Goal: Task Accomplishment & Management: Manage account settings

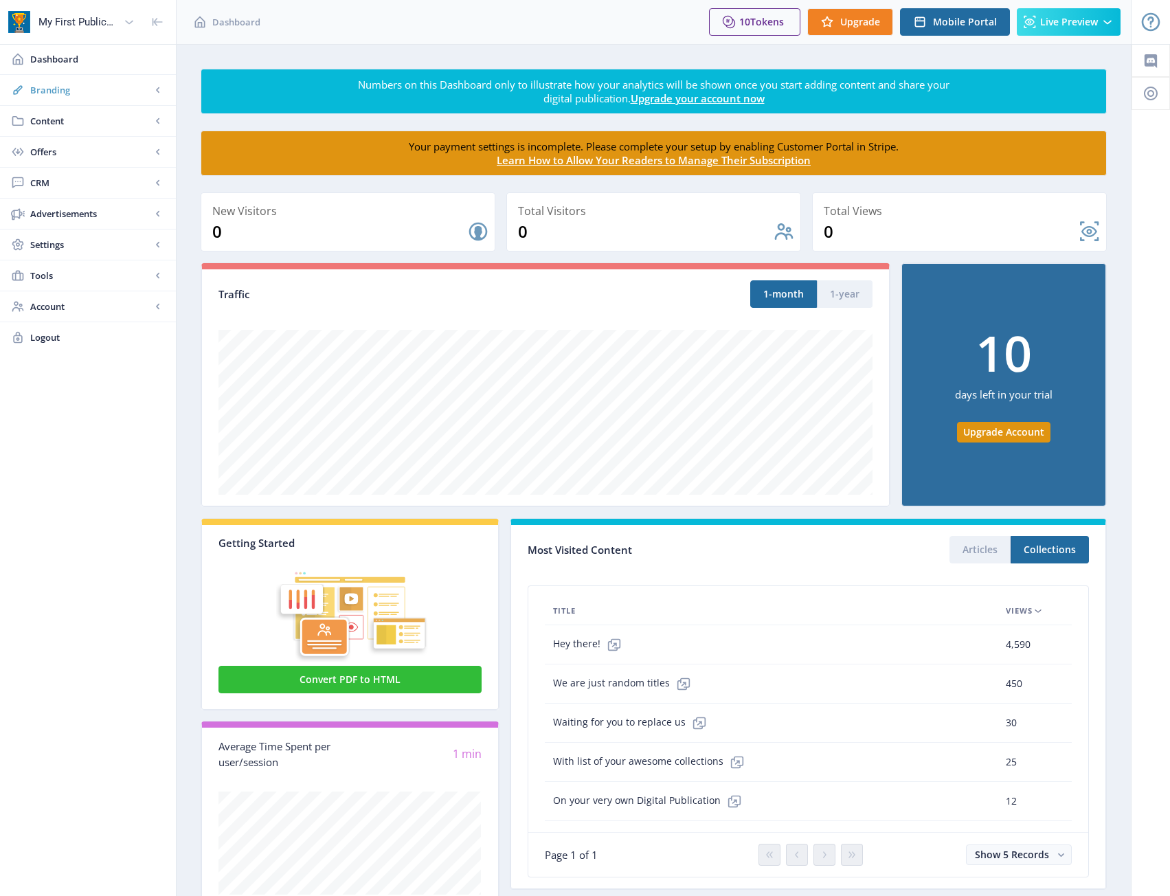
click at [61, 90] on span "Branding" at bounding box center [90, 90] width 121 height 14
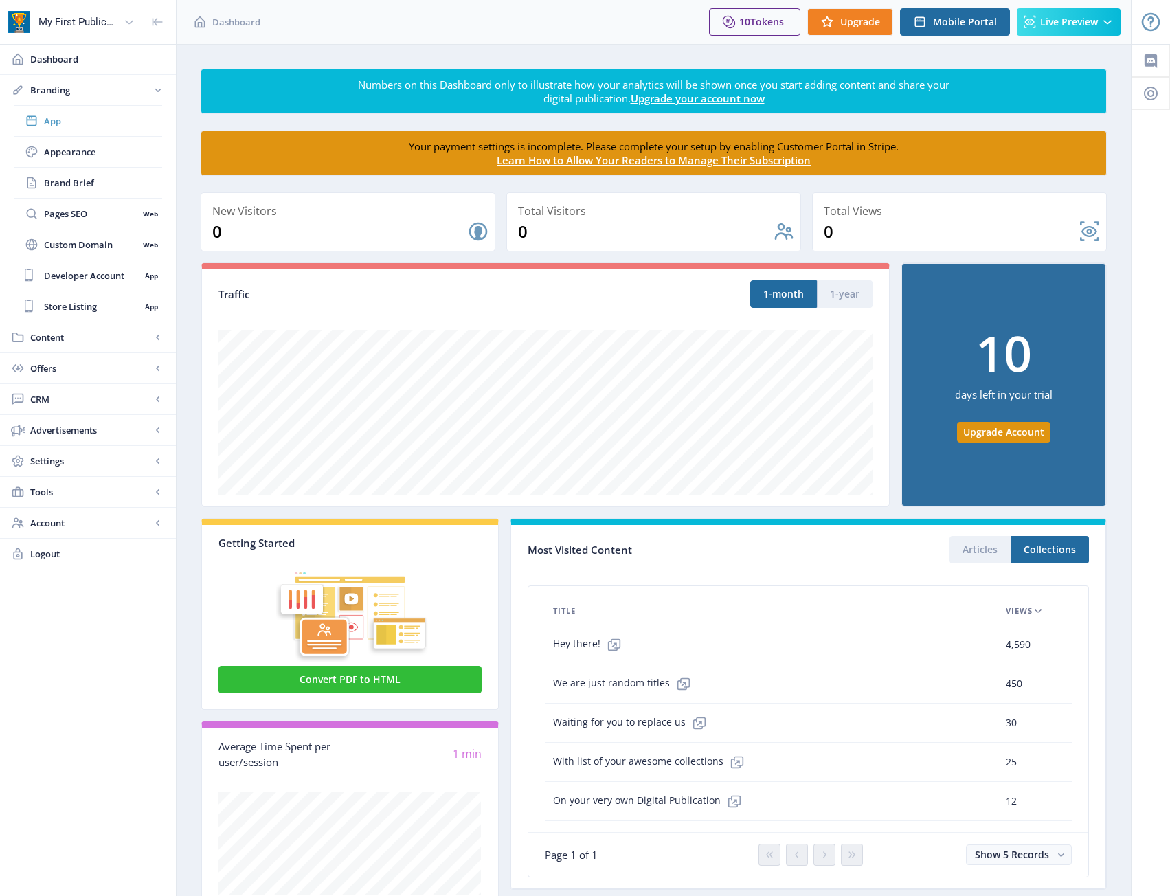
click at [68, 124] on span "App" at bounding box center [103, 121] width 118 height 14
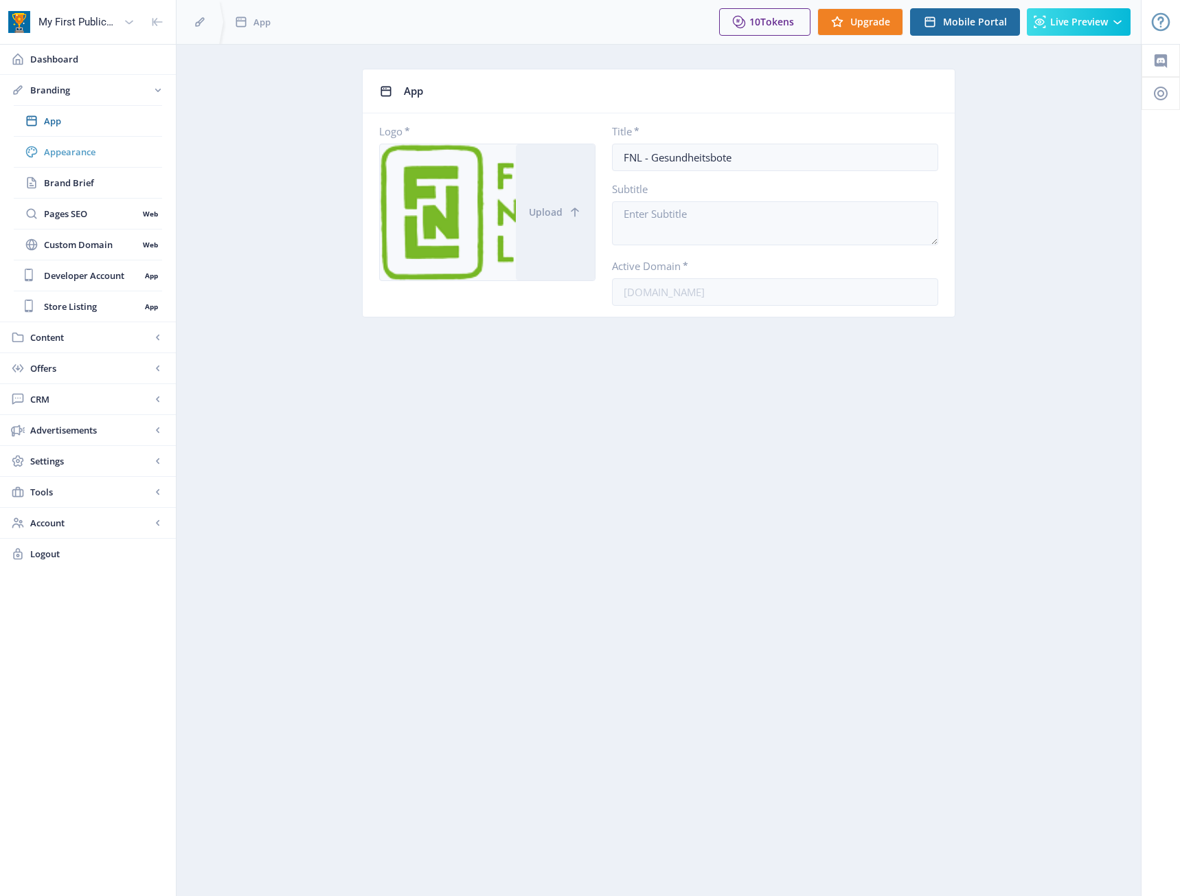
click at [52, 157] on span "Appearance" at bounding box center [103, 152] width 118 height 14
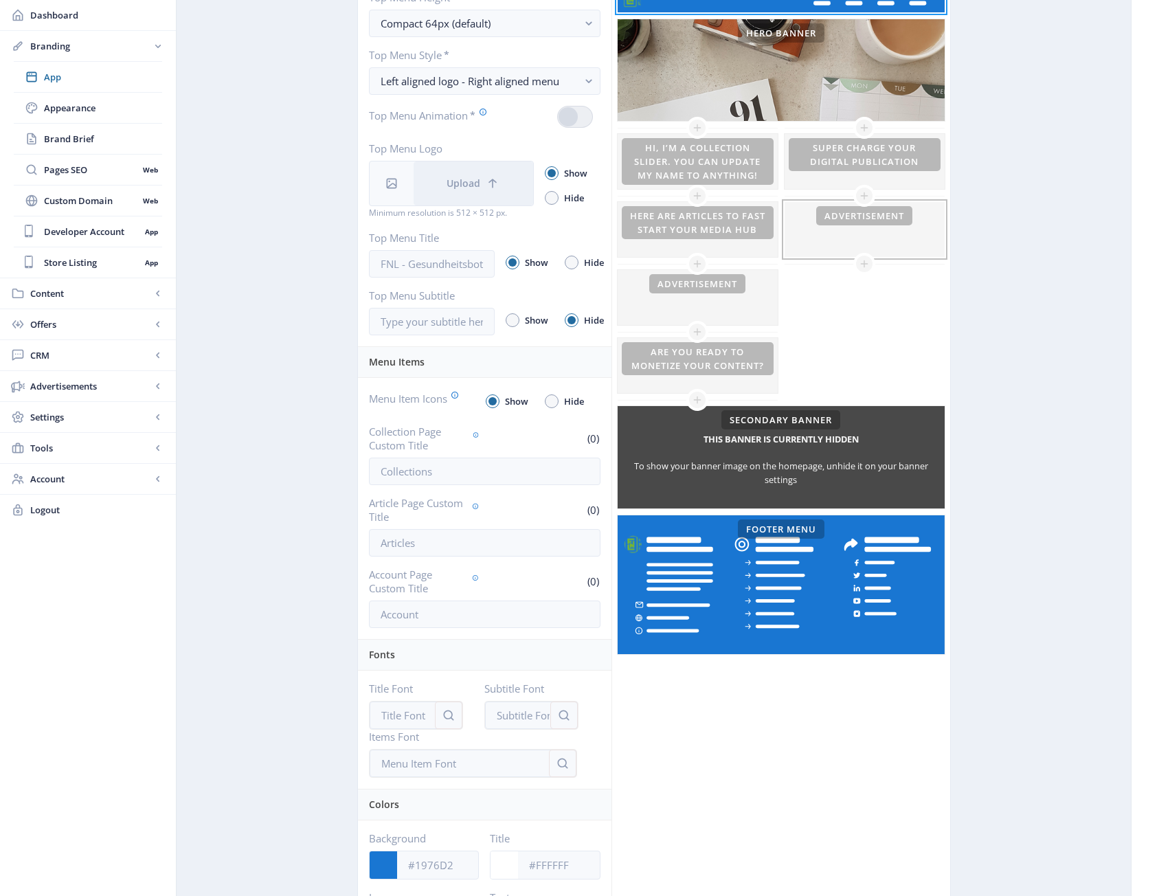
scroll to position [329, 0]
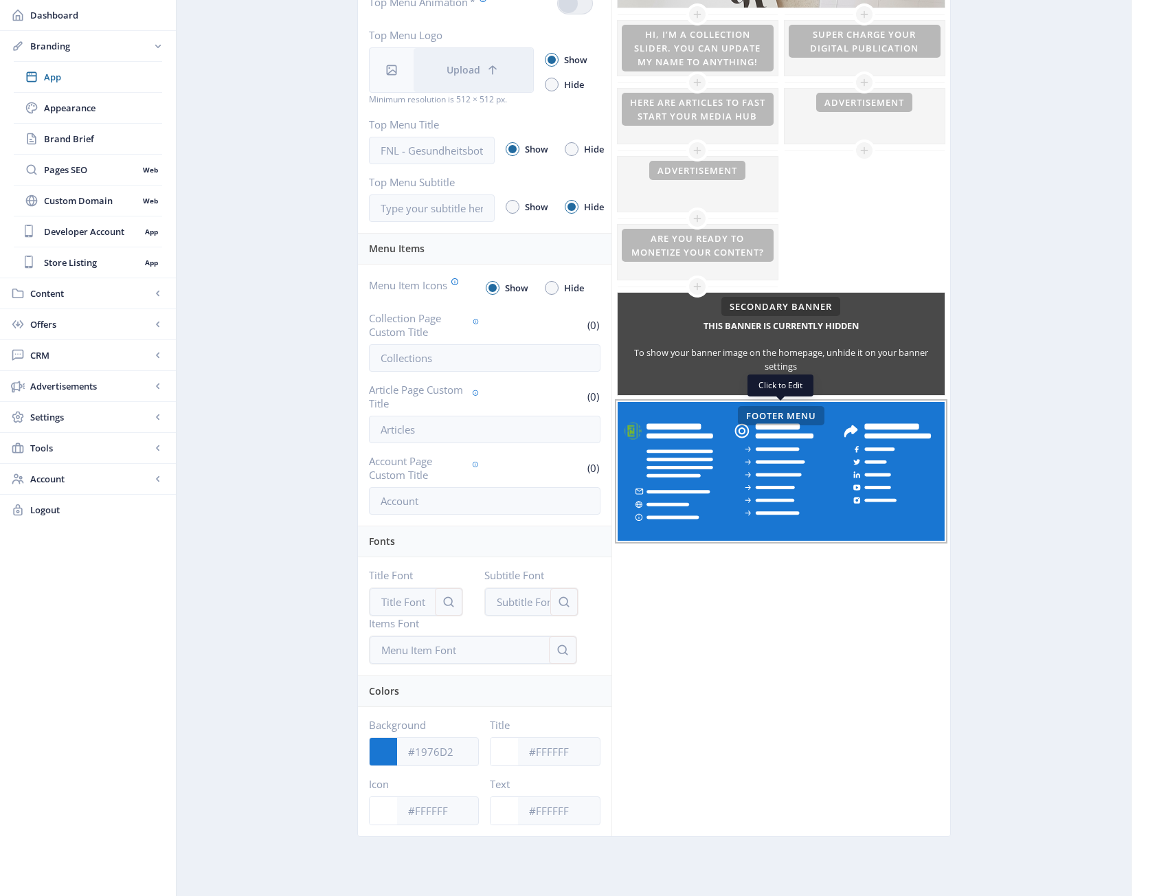
click at [681, 482] on rect at bounding box center [780, 471] width 327 height 139
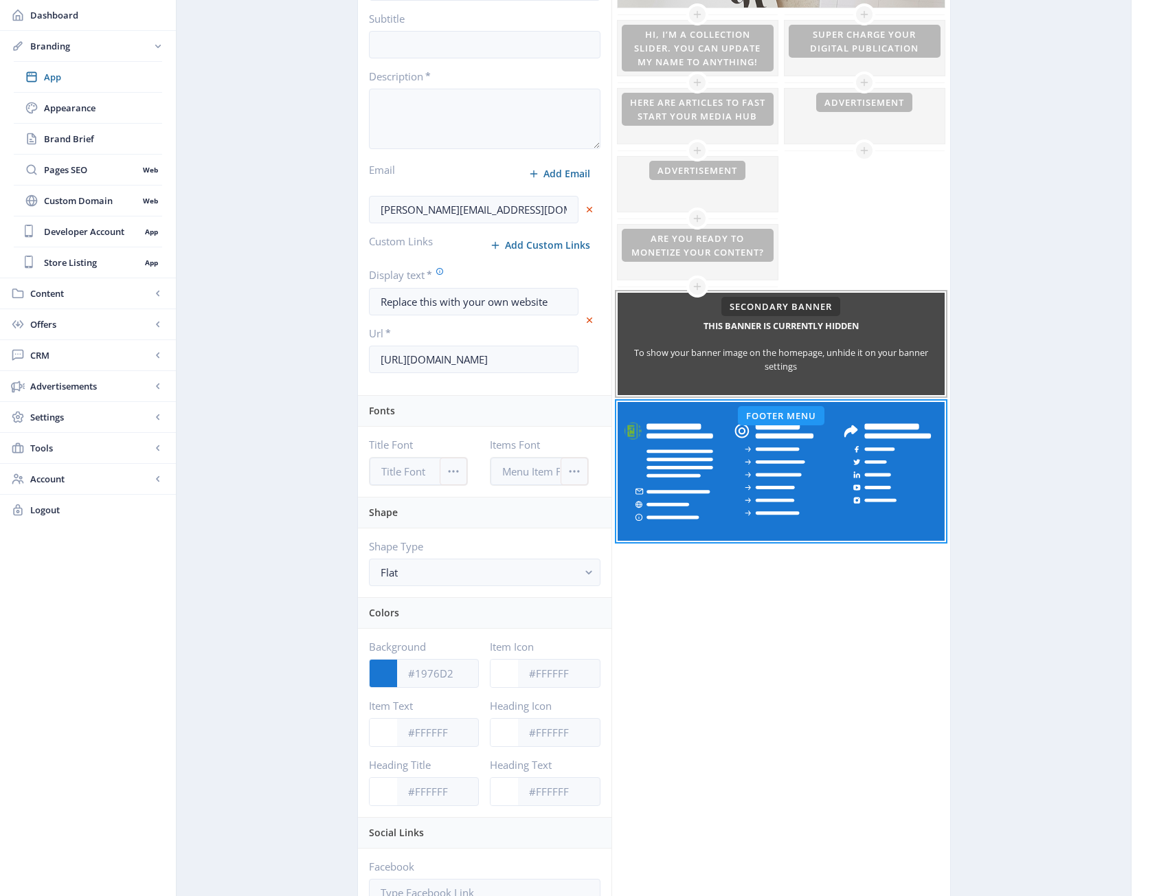
click at [684, 371] on div "To show your banner image on the homepage, unhide it on your banner settings" at bounding box center [780, 358] width 327 height 27
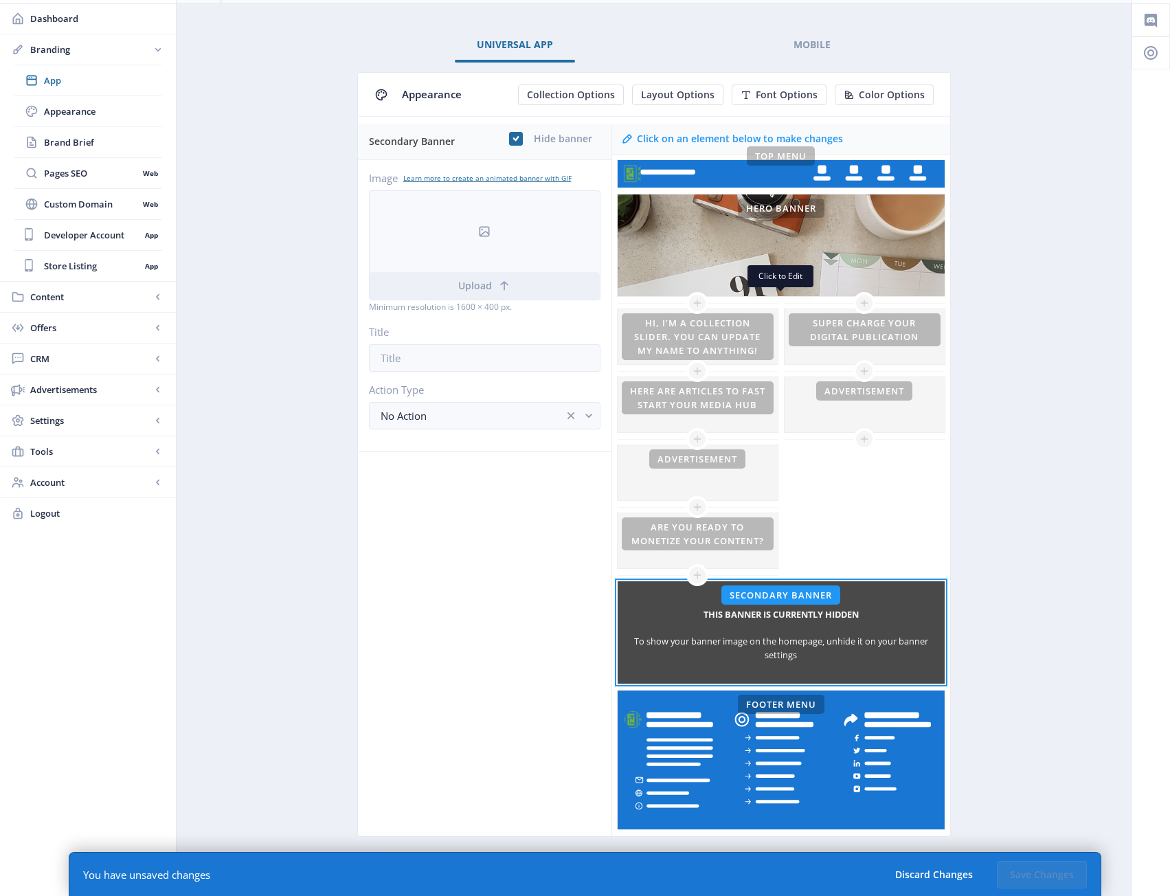
scroll to position [41, 0]
click at [517, 137] on icon at bounding box center [515, 139] width 6 height 14
click at [510, 139] on input "checkbox" at bounding box center [509, 139] width 1 height 1
checkbox input "false"
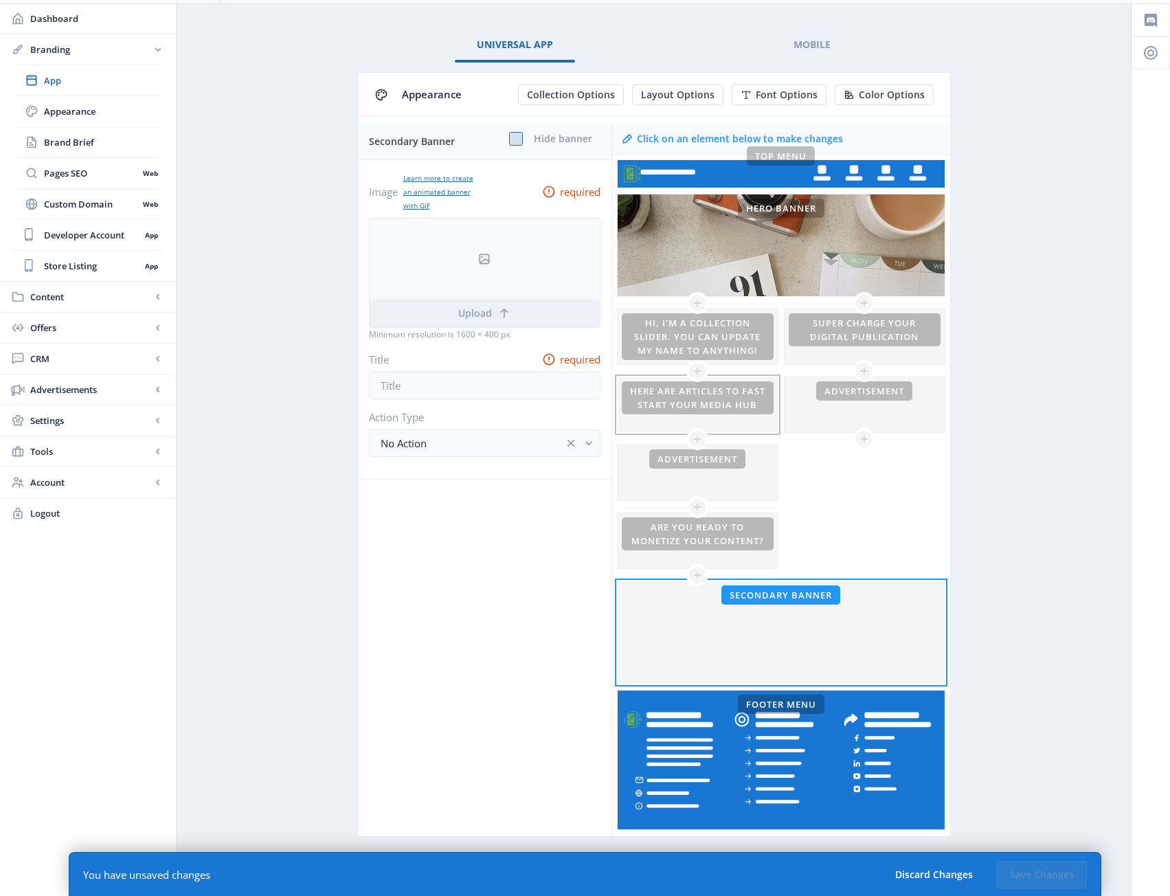
click at [739, 395] on div at bounding box center [697, 404] width 160 height 55
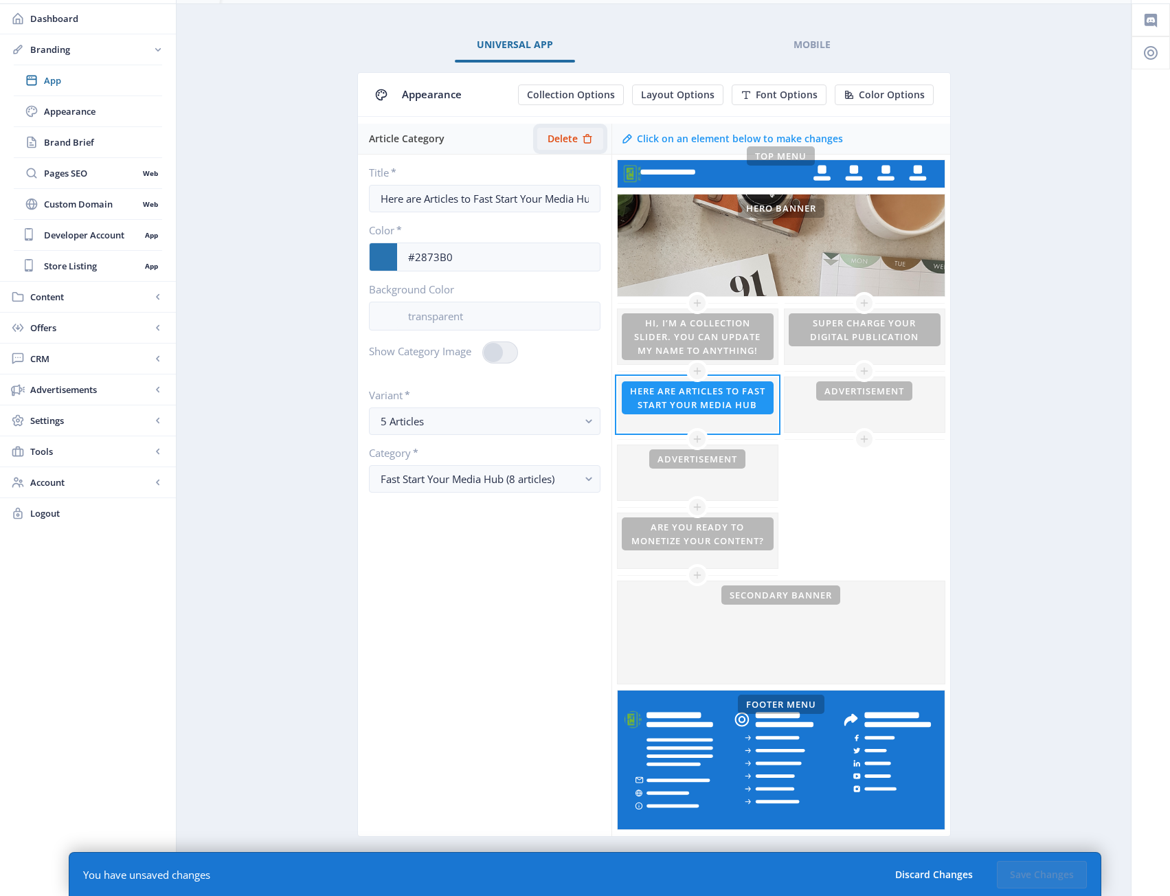
click at [568, 143] on span "Delete" at bounding box center [562, 138] width 30 height 11
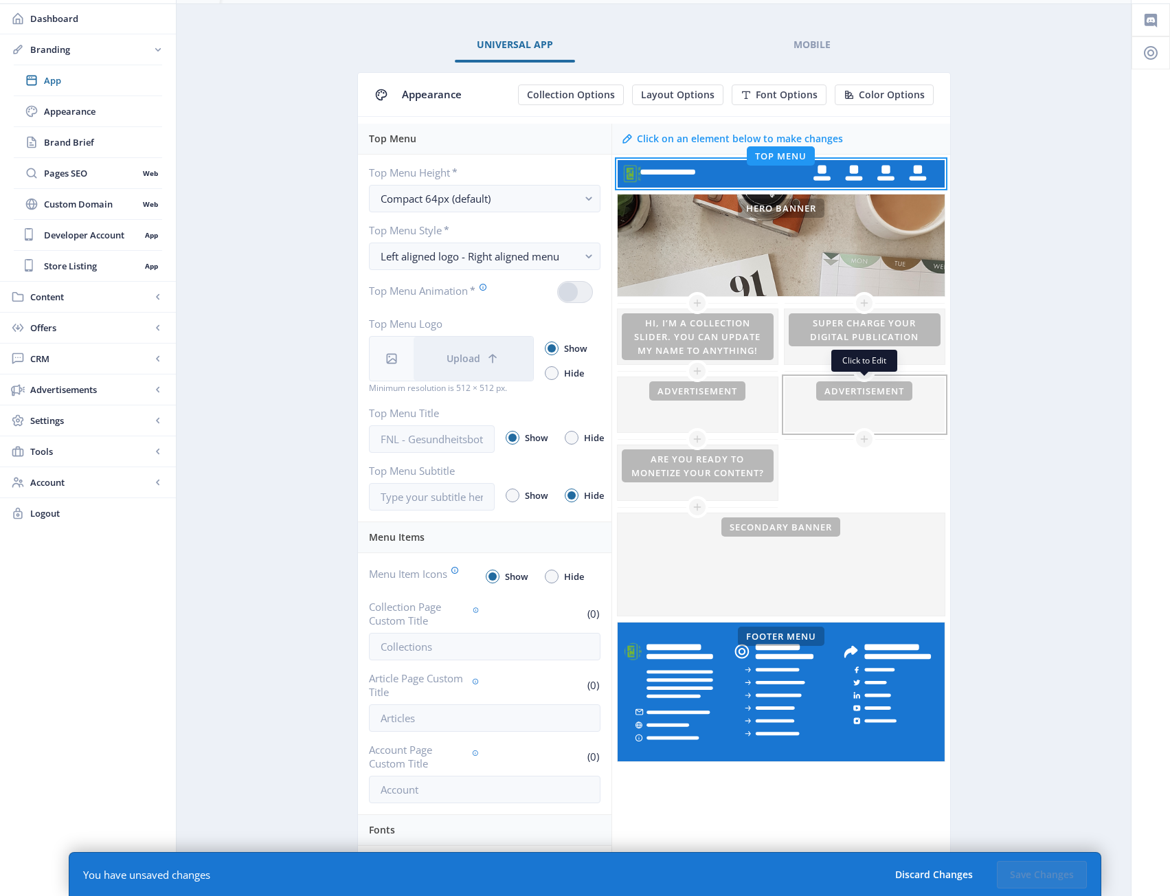
click at [831, 388] on div at bounding box center [864, 404] width 160 height 55
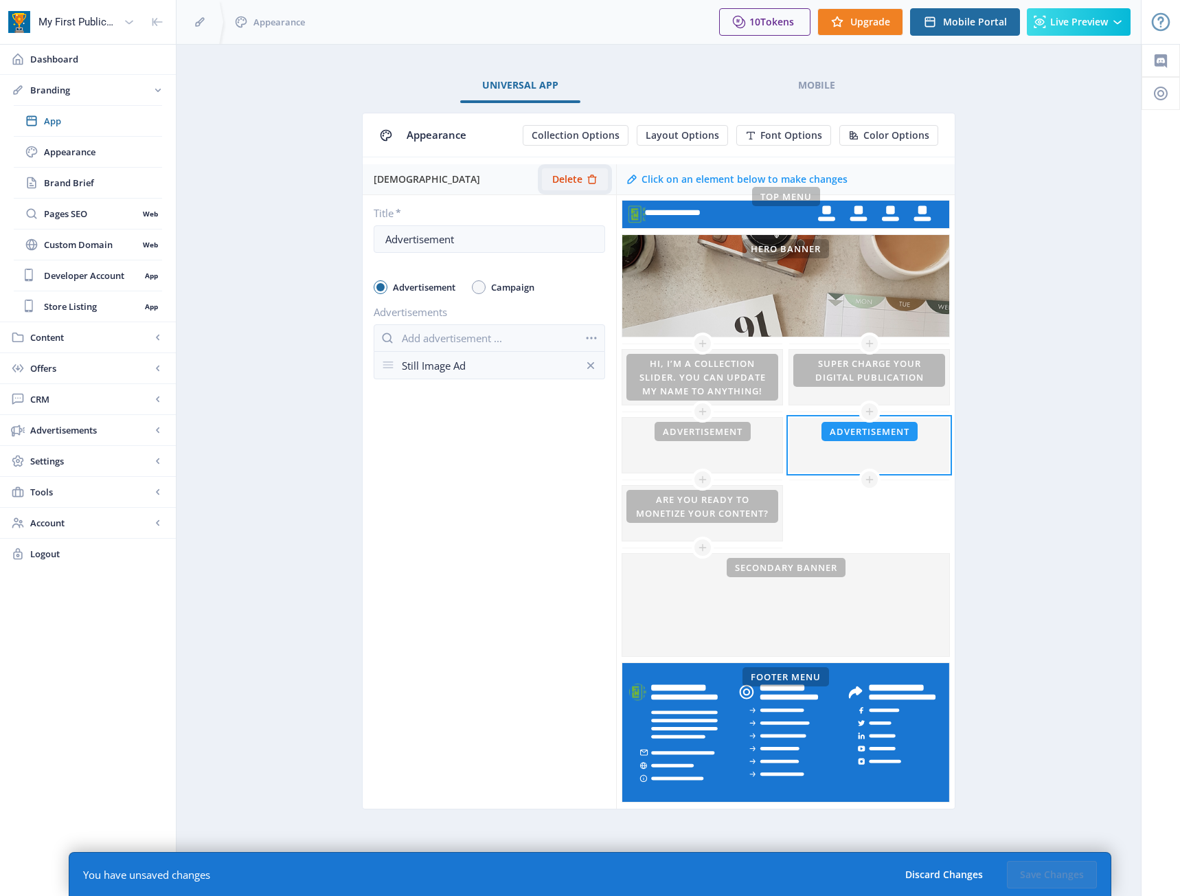
click at [584, 180] on button "Delete" at bounding box center [575, 179] width 66 height 22
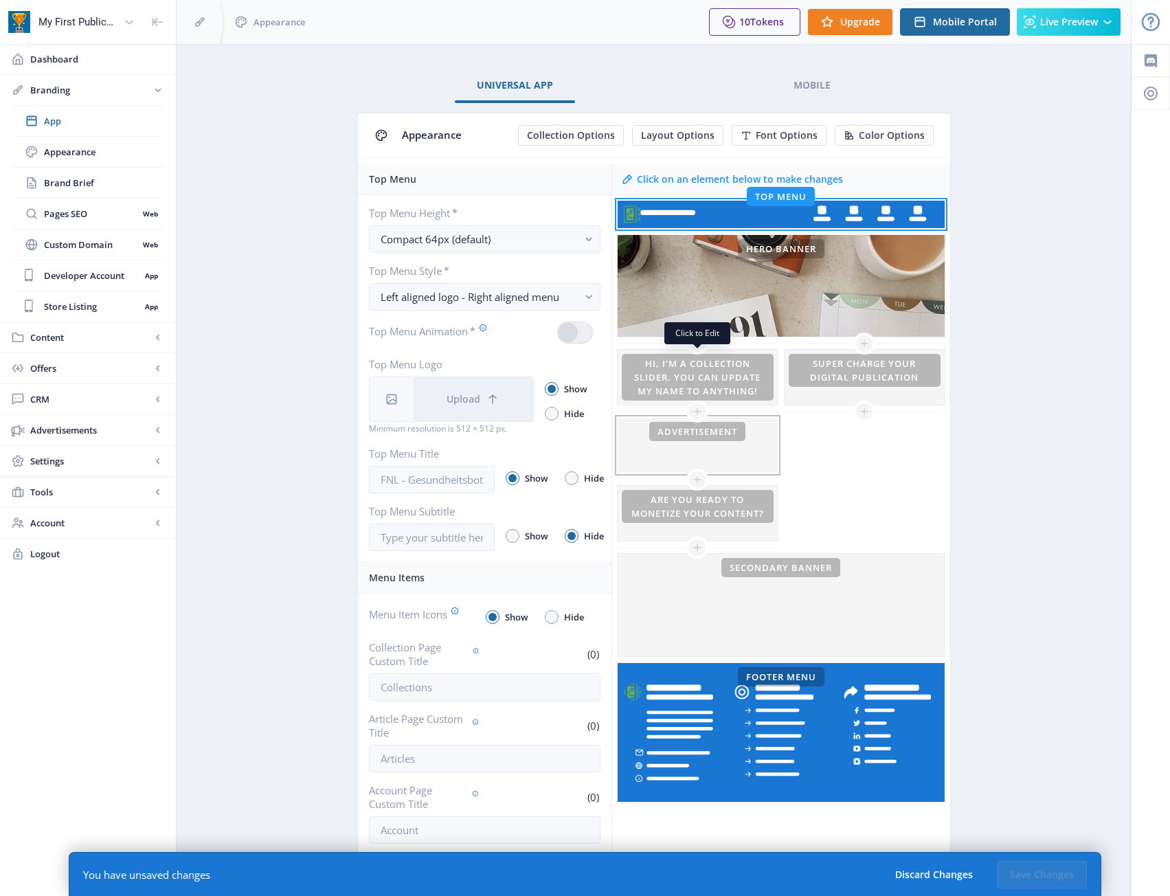
click at [719, 433] on div at bounding box center [697, 445] width 160 height 55
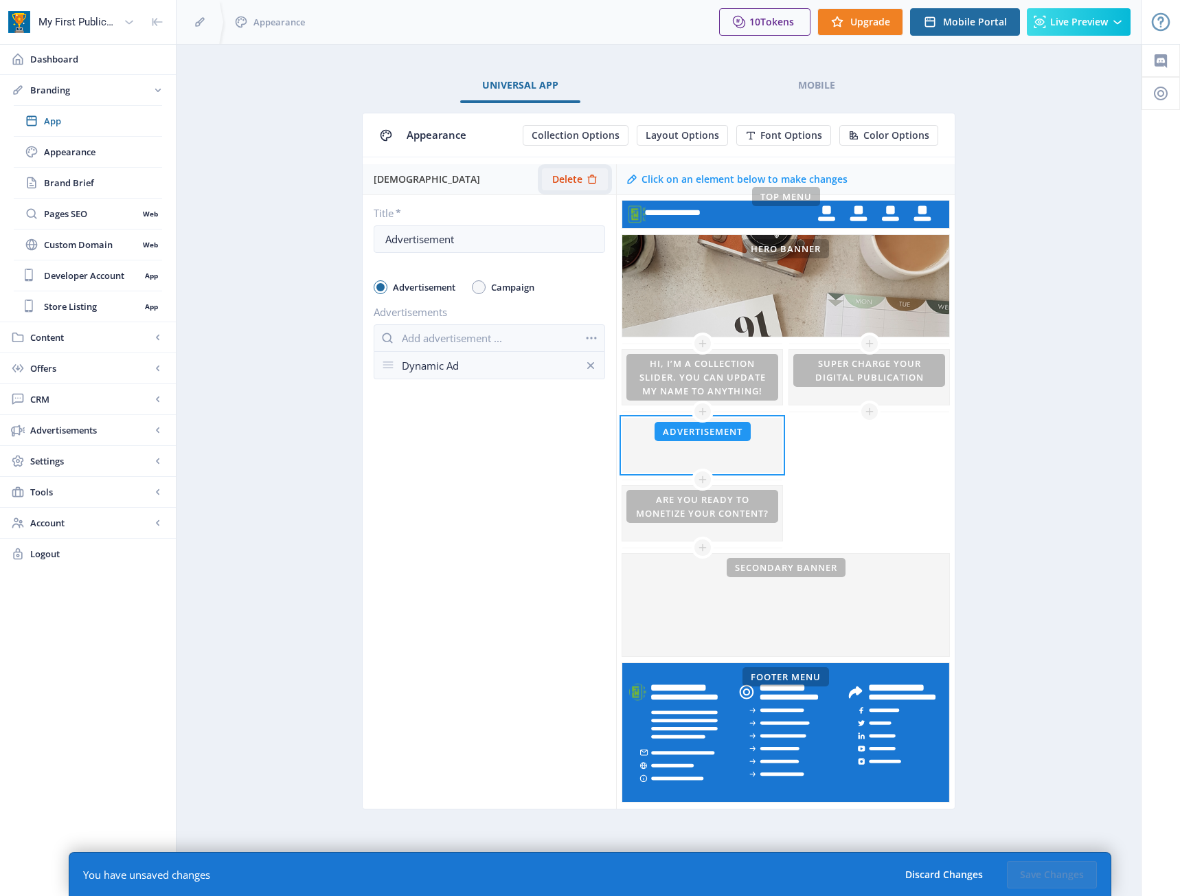
click at [576, 179] on span "Delete" at bounding box center [567, 179] width 30 height 11
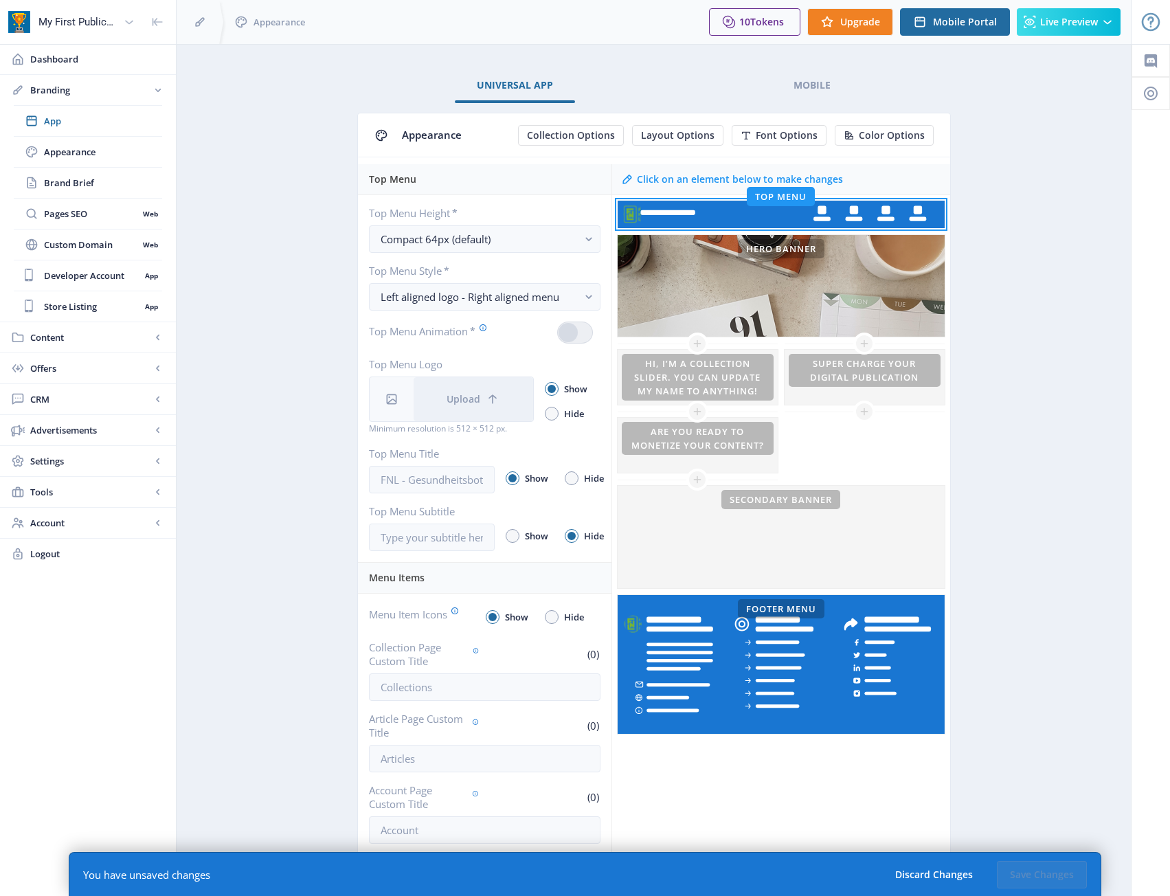
click at [1017, 478] on app-branding-designer "Universal App Mobile Appearance Collection Options Layout Options Font Options …" at bounding box center [654, 633] width 906 height 1128
click at [1035, 532] on app-branding-designer "Universal App Mobile Appearance Collection Options Layout Options Font Options …" at bounding box center [654, 633] width 906 height 1128
click at [1005, 164] on app-branding-designer "Universal App Mobile Appearance Collection Options Layout Options Font Options …" at bounding box center [654, 633] width 906 height 1128
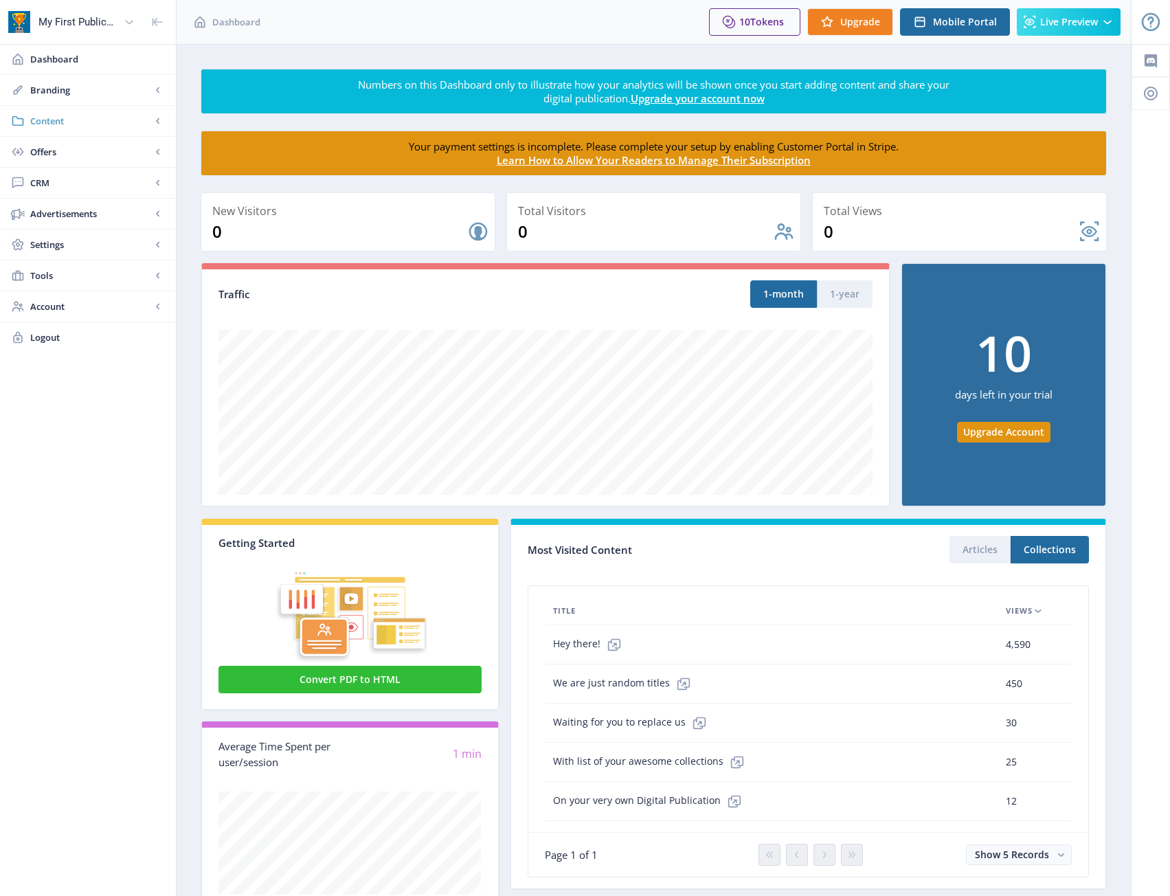
click at [100, 126] on span "Content" at bounding box center [90, 121] width 121 height 14
click at [83, 91] on span "Branding" at bounding box center [90, 90] width 121 height 14
click at [74, 128] on link "App" at bounding box center [88, 121] width 148 height 30
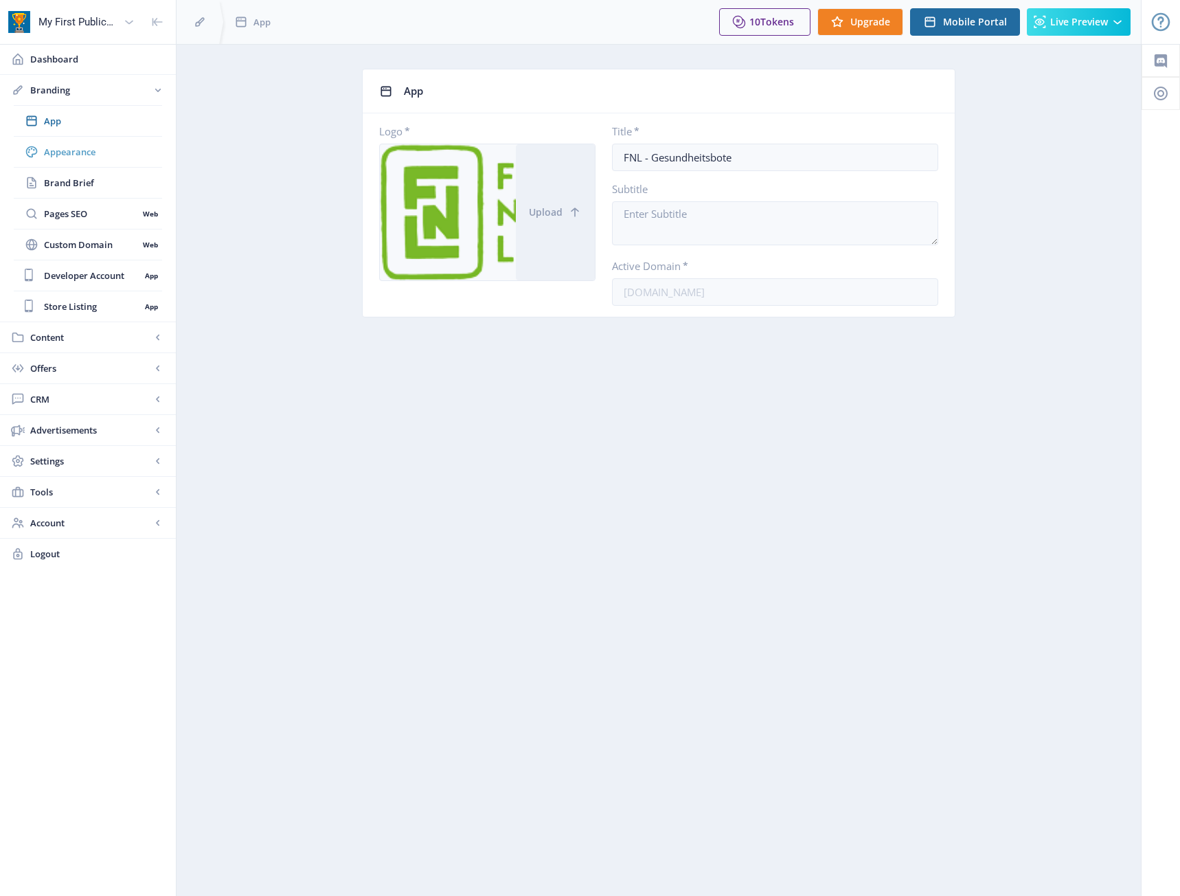
click at [91, 159] on link "Appearance" at bounding box center [88, 152] width 148 height 30
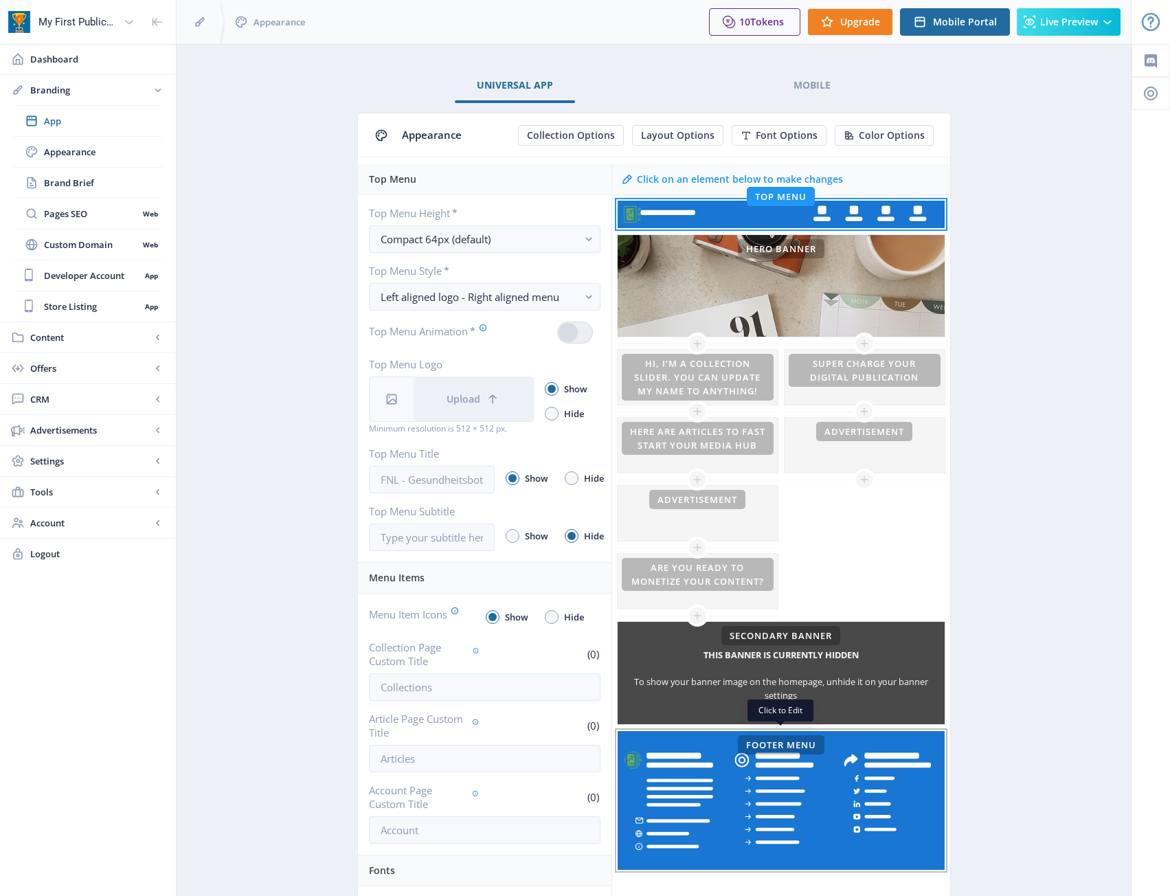
scroll to position [69, 0]
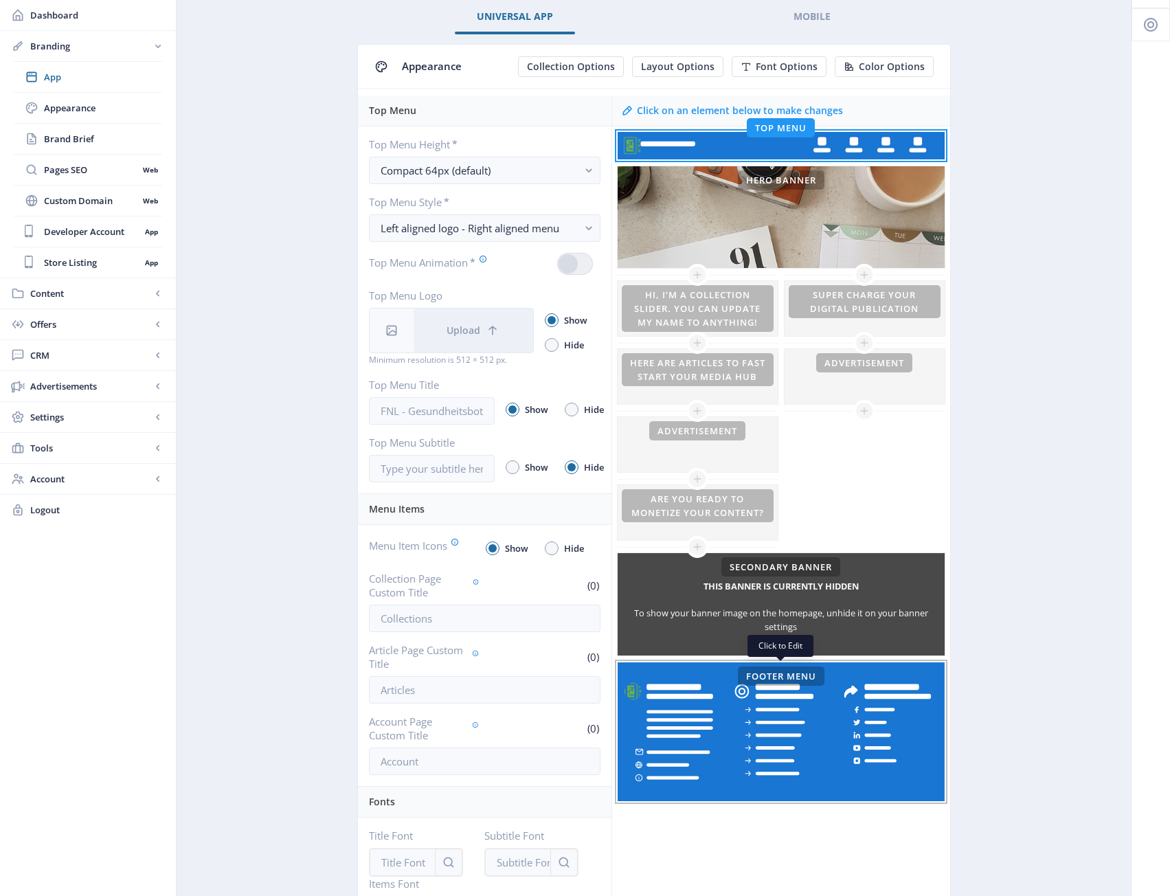
click at [778, 770] on rect at bounding box center [780, 731] width 327 height 139
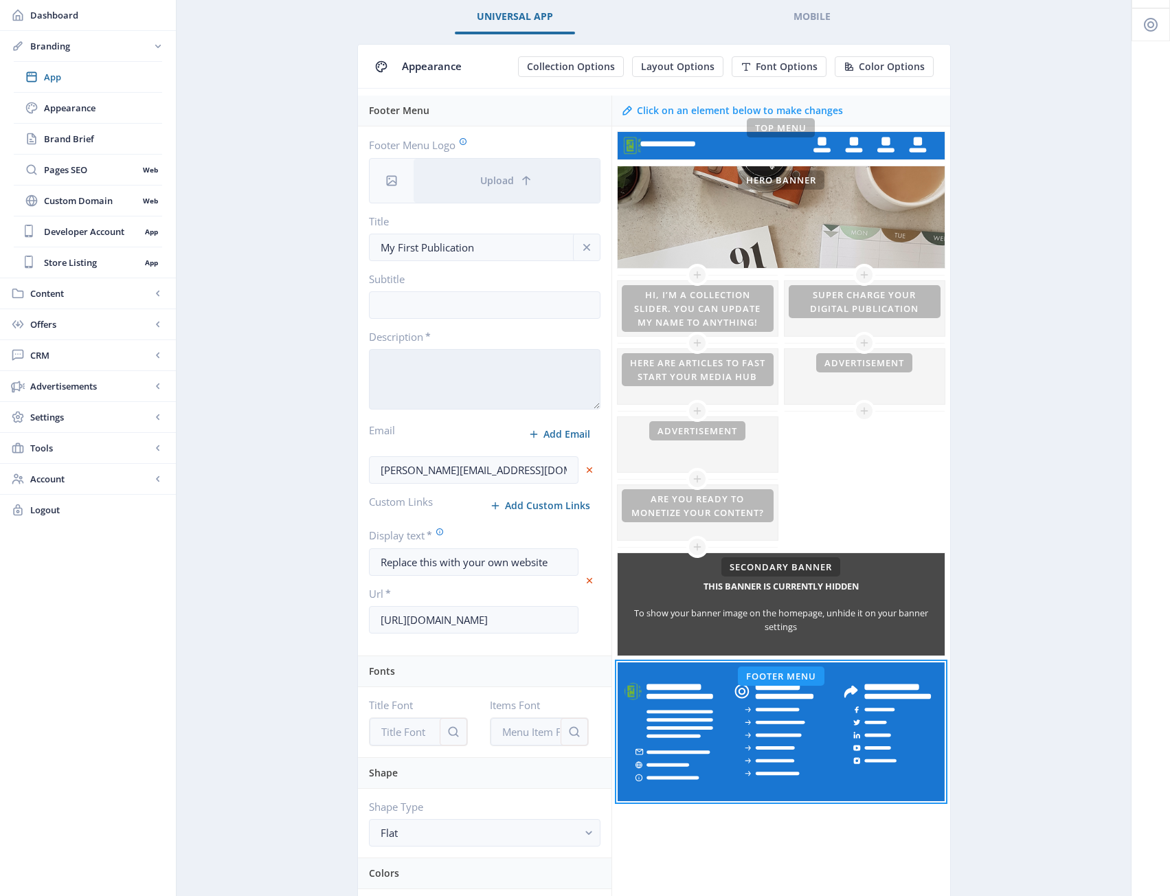
click at [536, 381] on textarea "Description *" at bounding box center [484, 379] width 231 height 60
click at [490, 249] on input "My First Publication" at bounding box center [484, 247] width 231 height 27
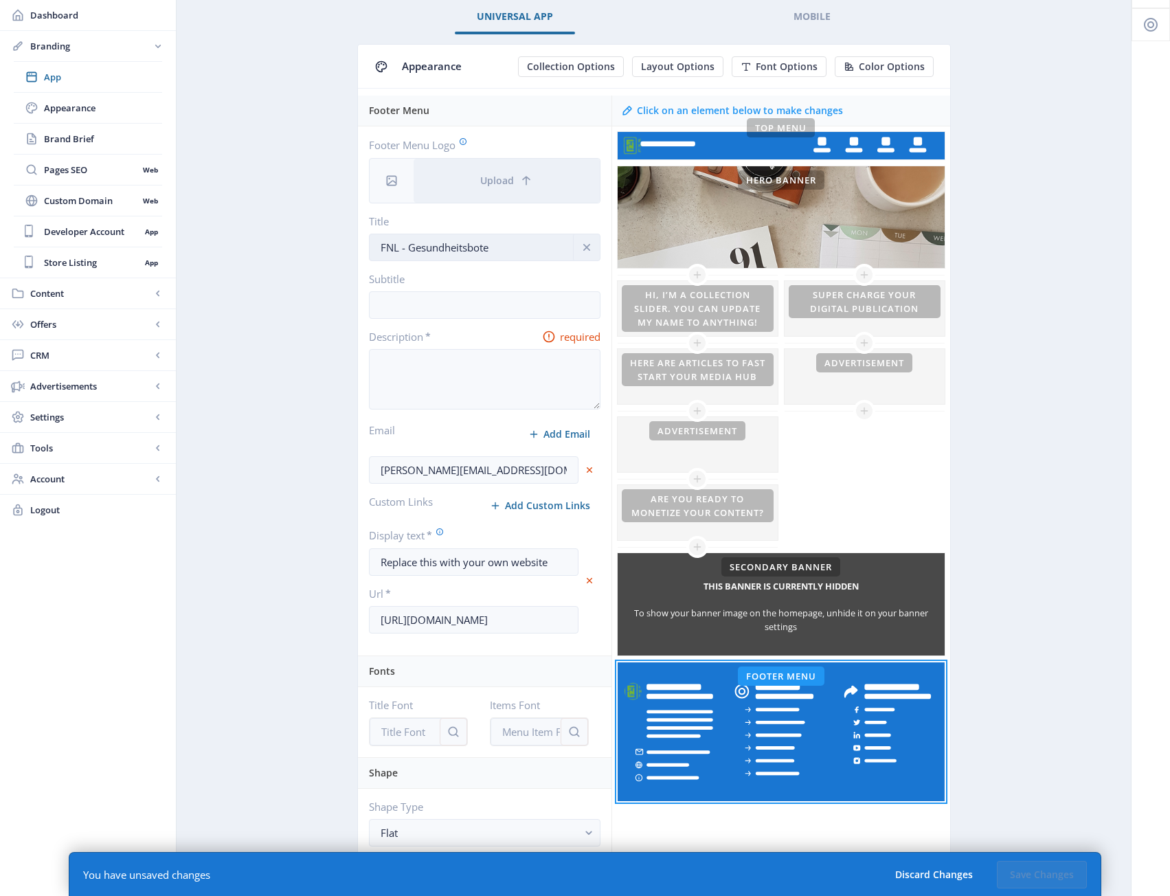
type input "FNL - Gesundheitsbote"
type textarea "..."
click at [1037, 391] on app-branding-designer "Universal App Mobile Appearance Collection Options Layout Options Font Options …" at bounding box center [654, 799] width 906 height 1598
click at [745, 359] on div at bounding box center [697, 376] width 160 height 55
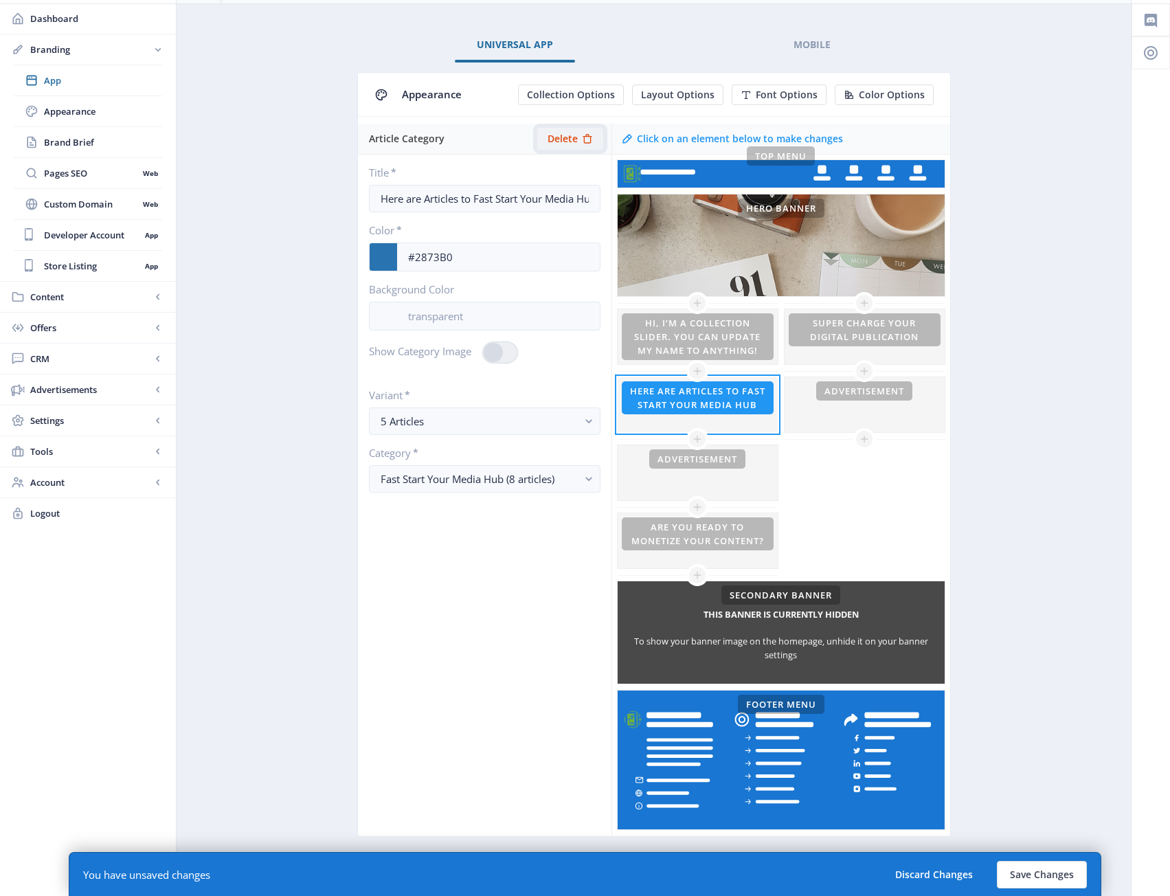
click at [569, 139] on span "Delete" at bounding box center [562, 138] width 30 height 11
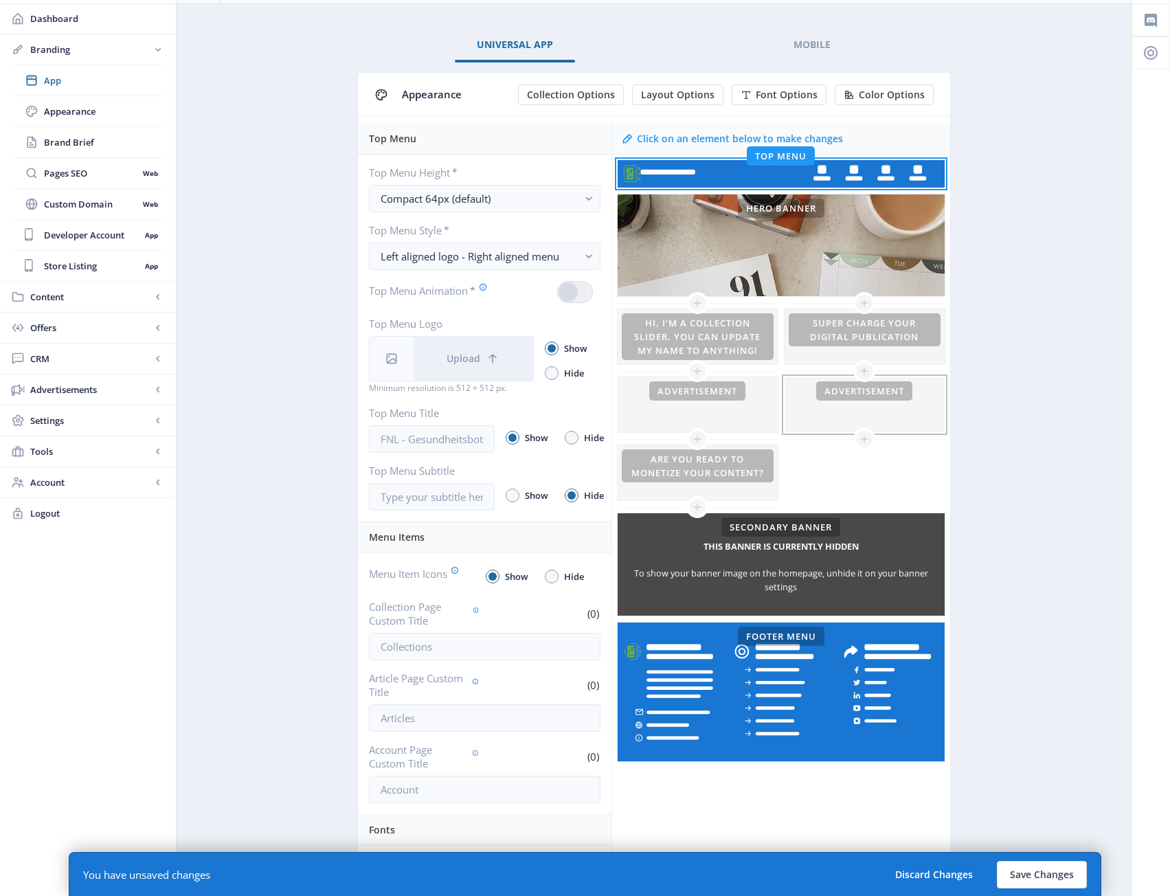
click at [874, 389] on div at bounding box center [864, 404] width 160 height 55
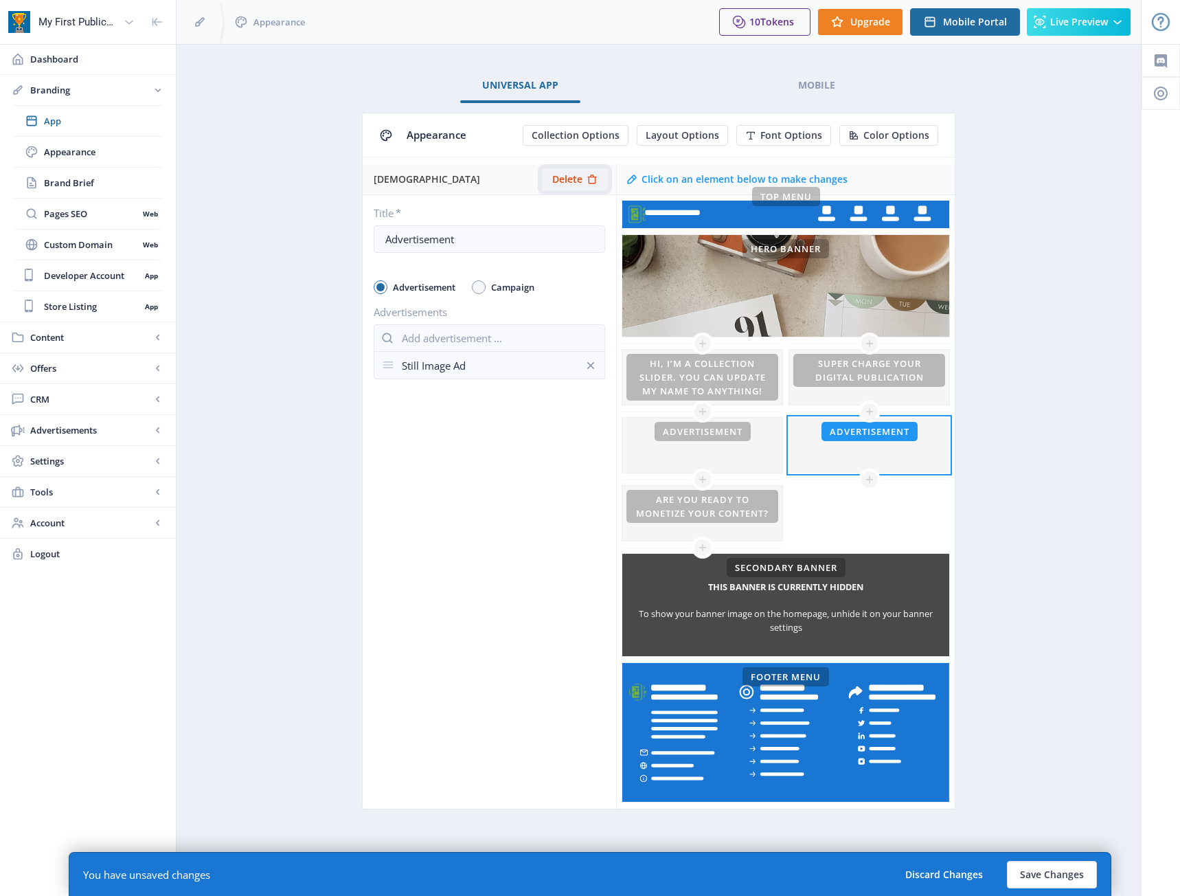
click at [589, 183] on icon at bounding box center [591, 178] width 9 height 9
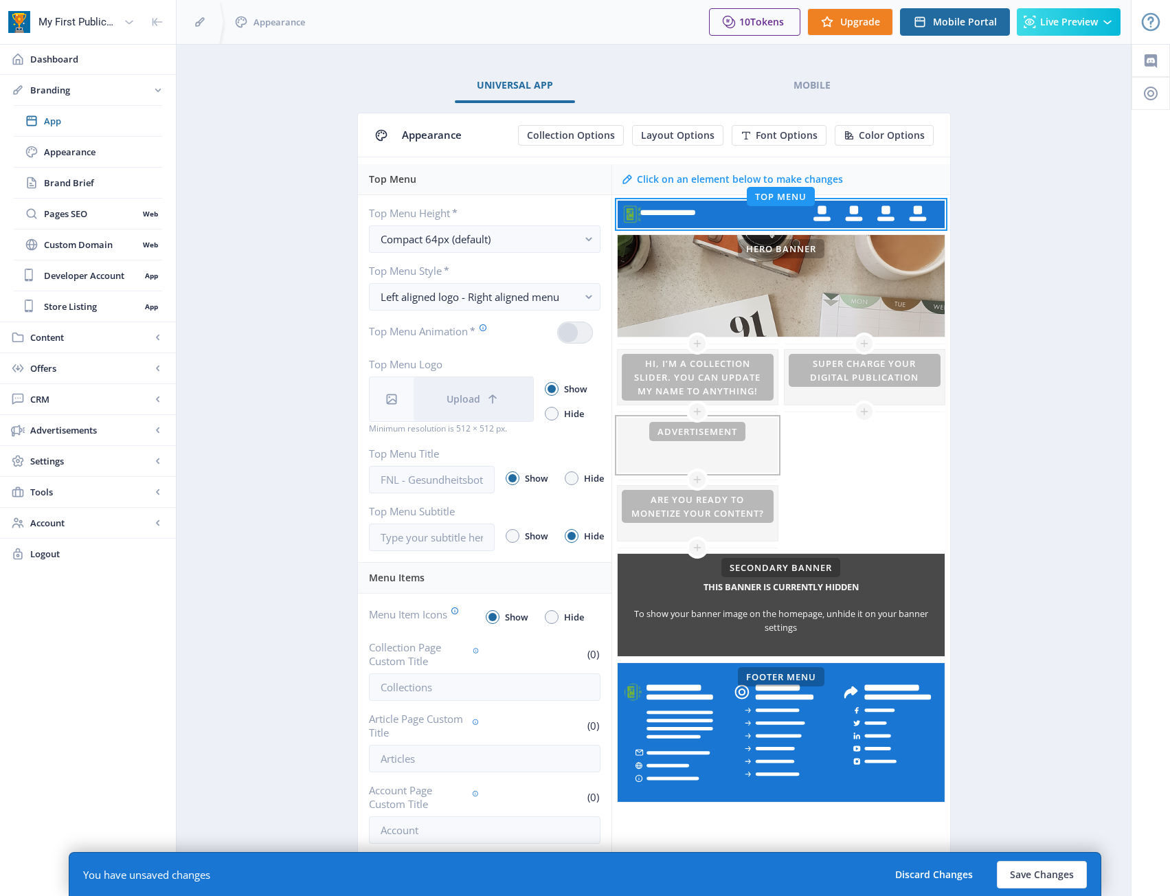
click at [741, 440] on div at bounding box center [697, 445] width 160 height 55
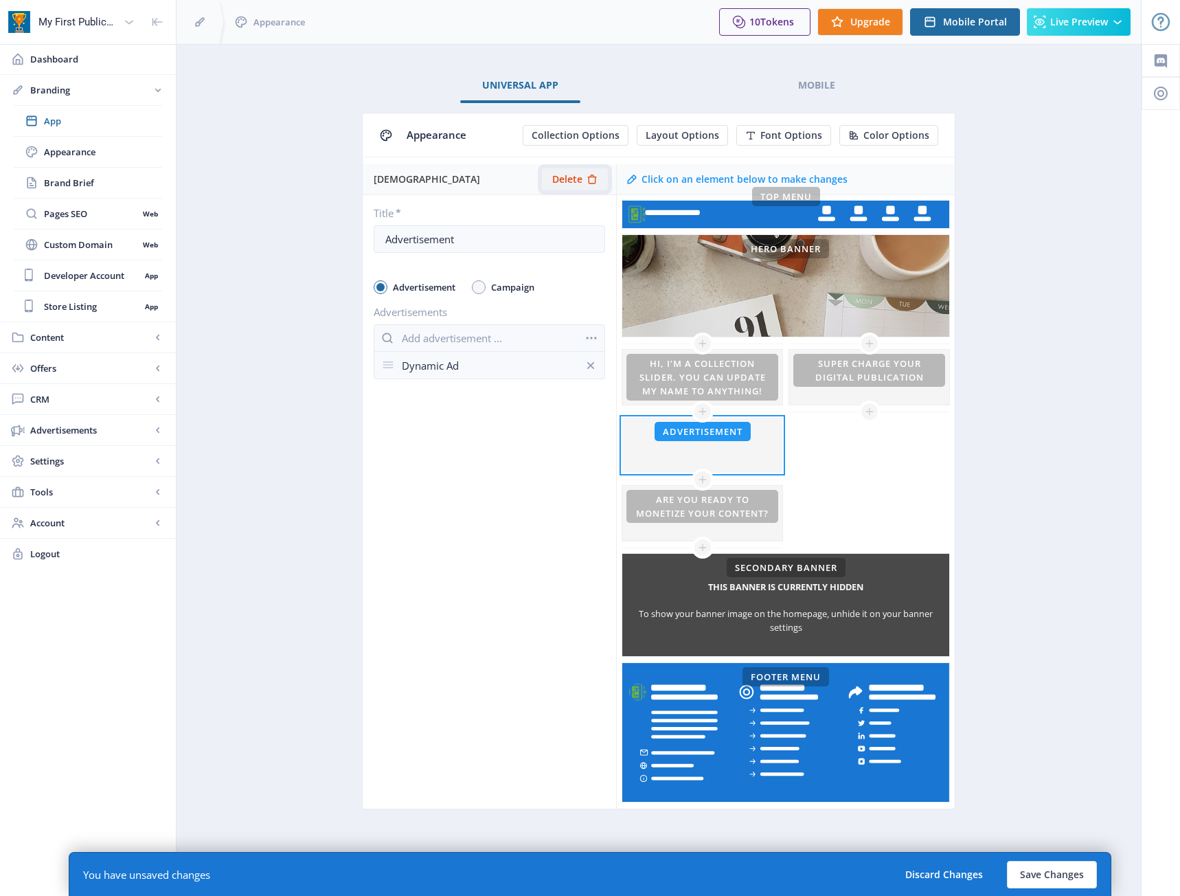
click at [578, 186] on button "Delete" at bounding box center [575, 179] width 66 height 22
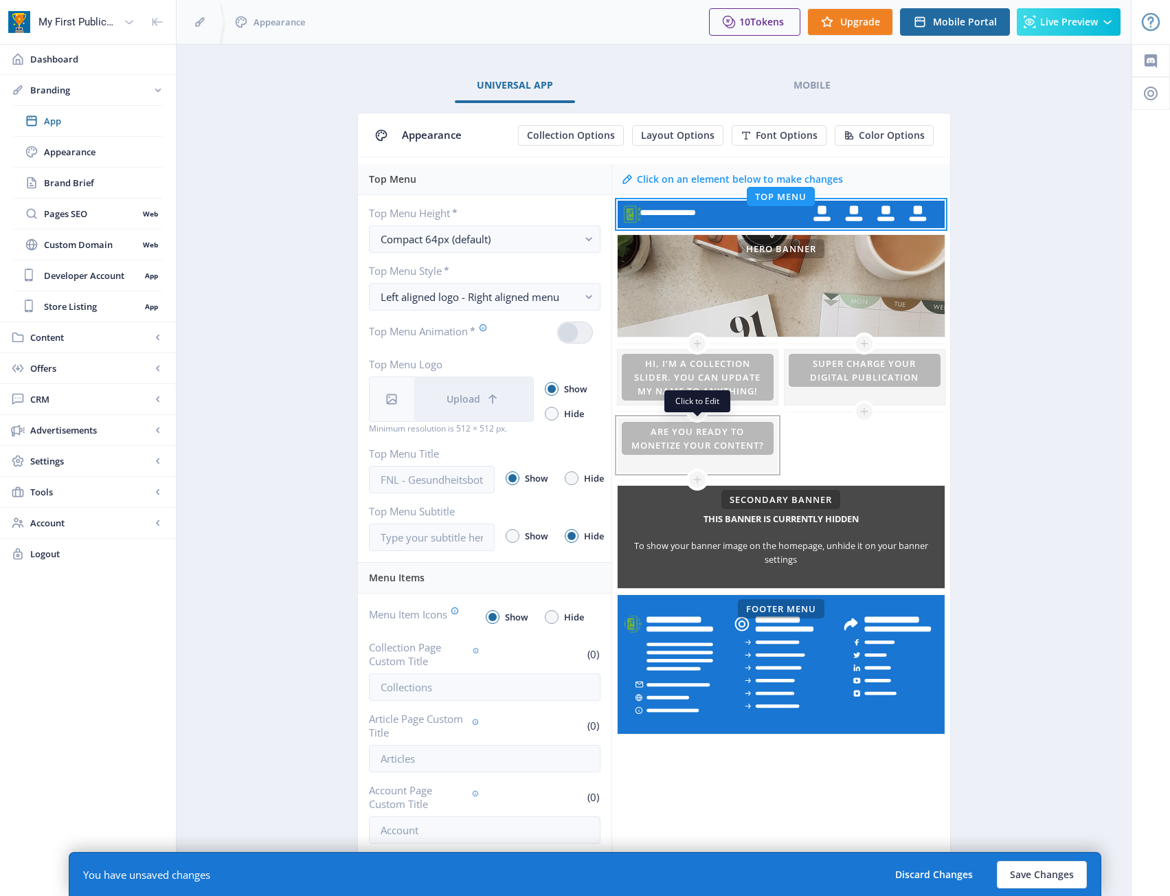
click at [764, 453] on div at bounding box center [697, 445] width 160 height 55
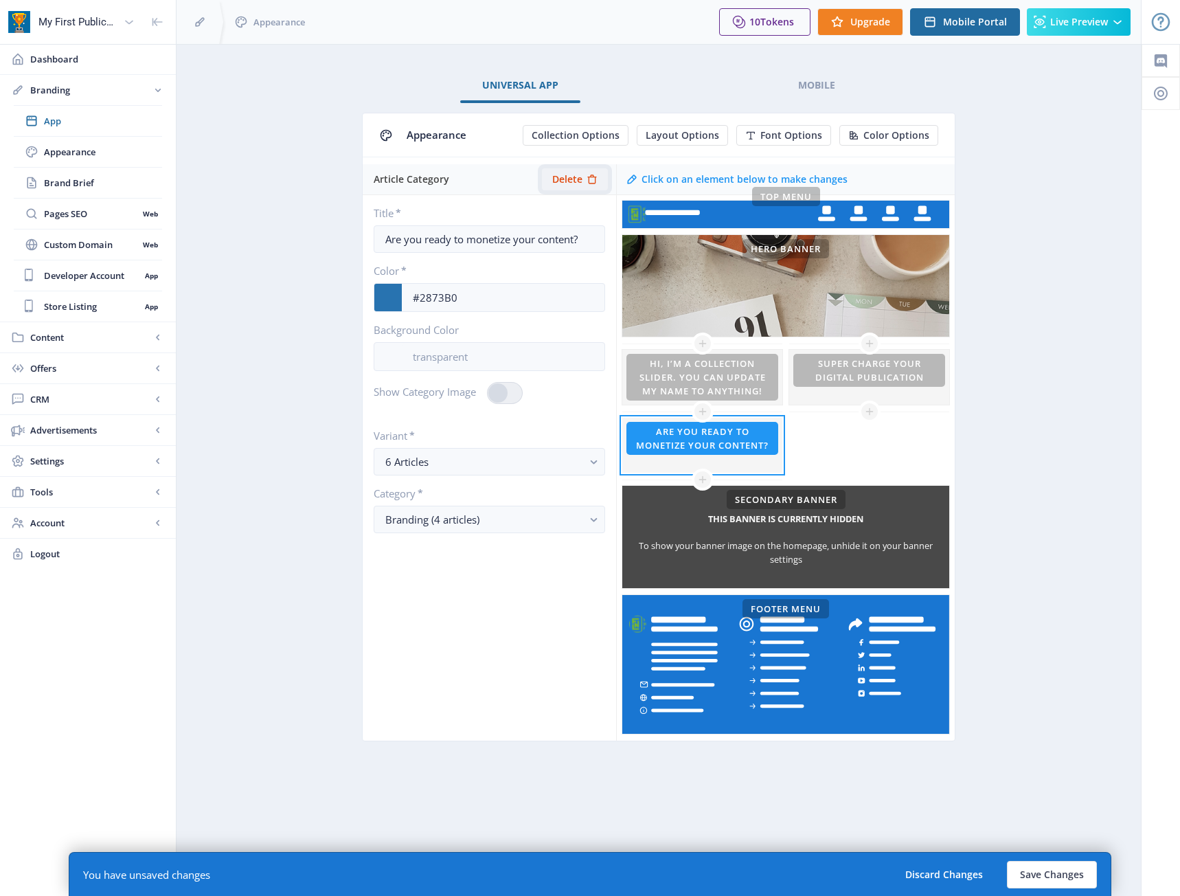
click at [595, 179] on icon at bounding box center [591, 178] width 9 height 9
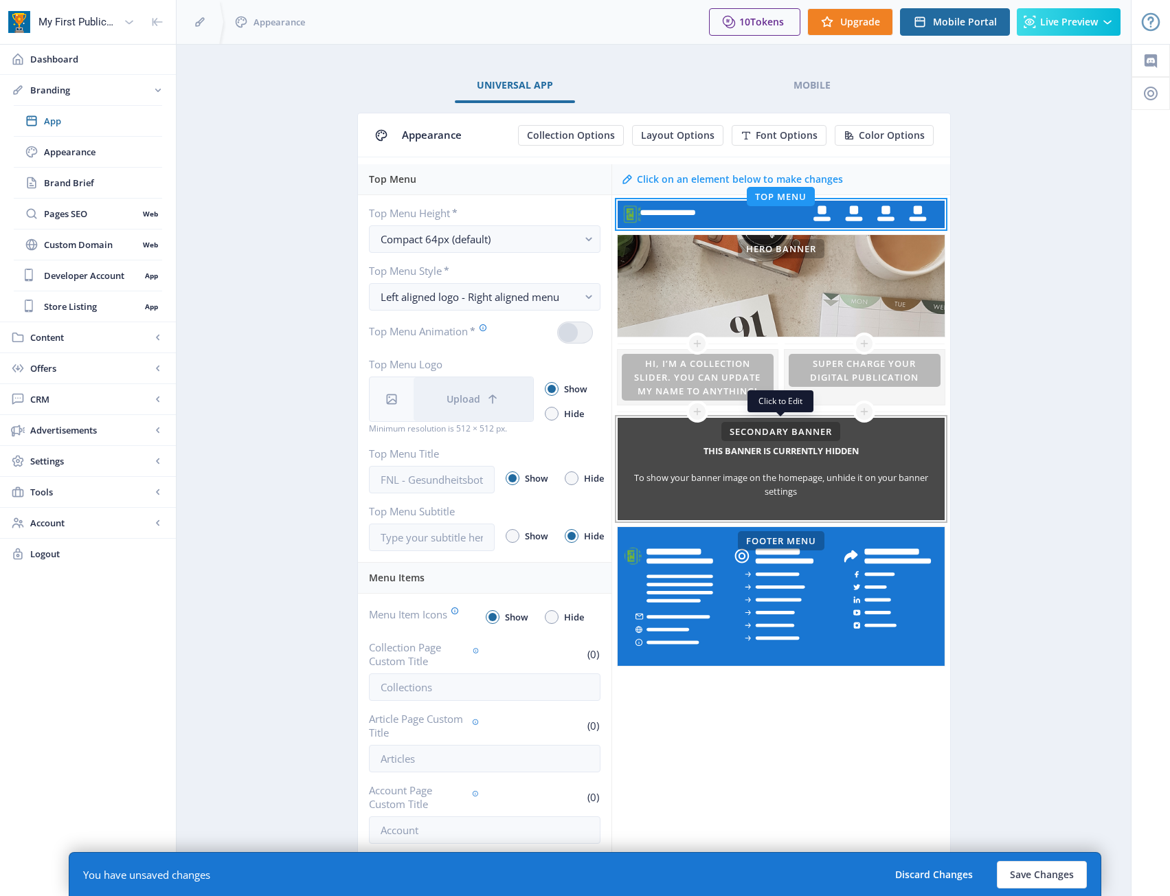
click at [833, 475] on div "To show your banner image on the homepage, unhide it on your banner settings" at bounding box center [780, 483] width 327 height 27
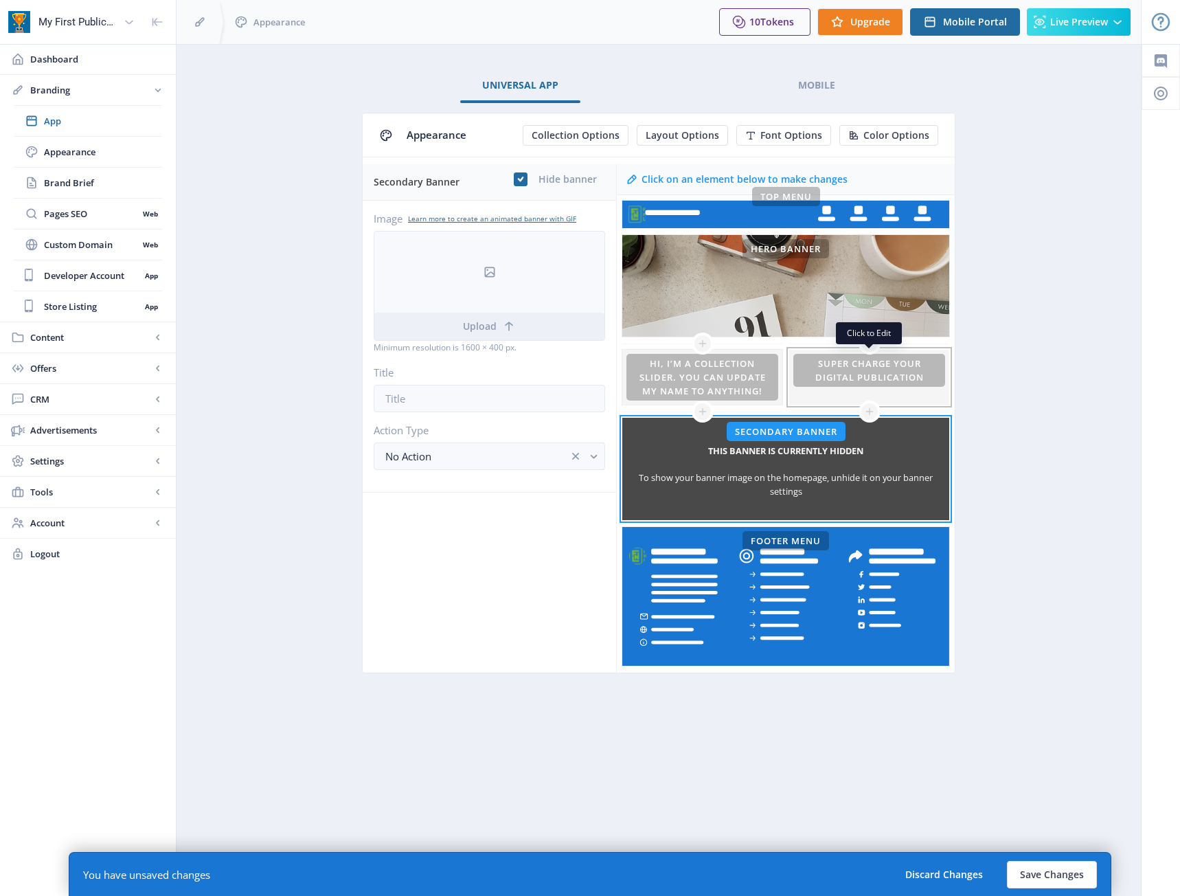
click at [861, 379] on div at bounding box center [869, 377] width 160 height 55
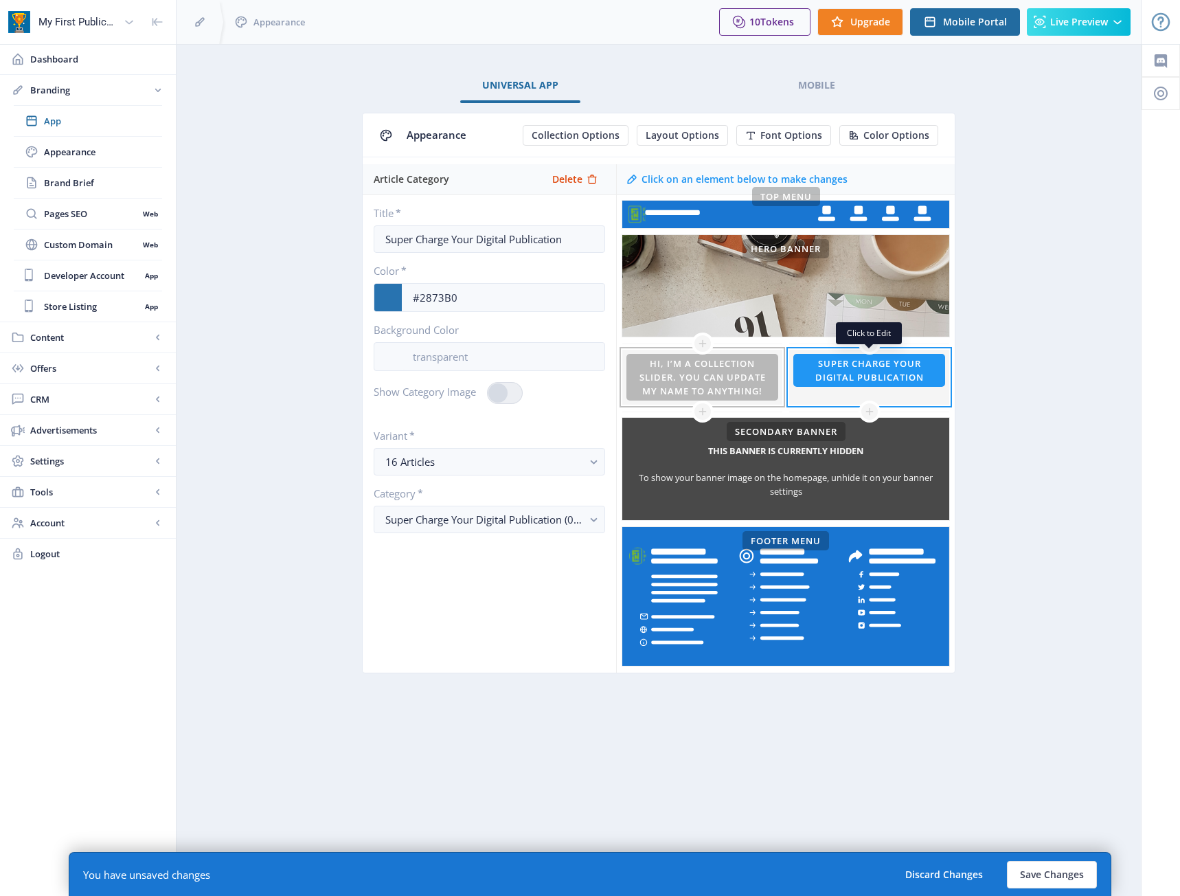
click at [734, 387] on div at bounding box center [702, 377] width 160 height 55
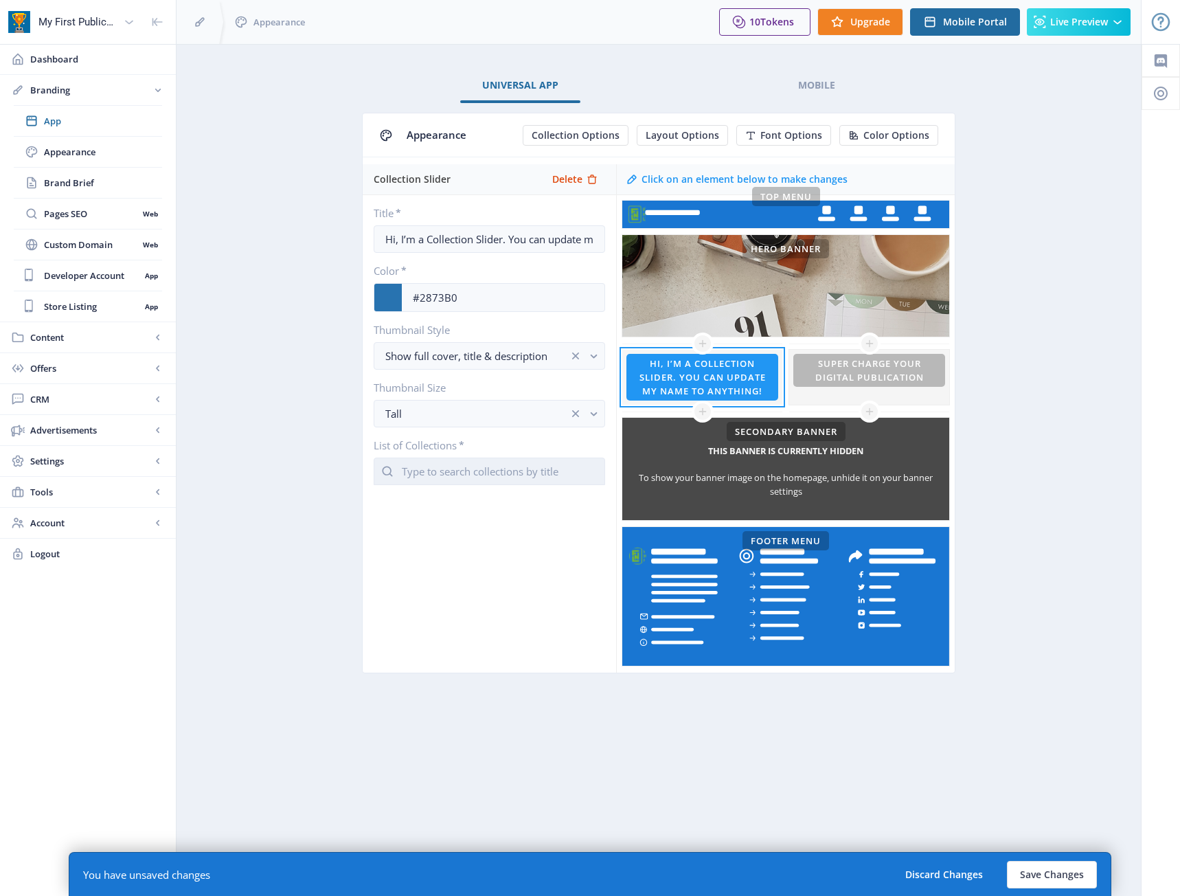
click at [510, 475] on input "text" at bounding box center [489, 470] width 231 height 27
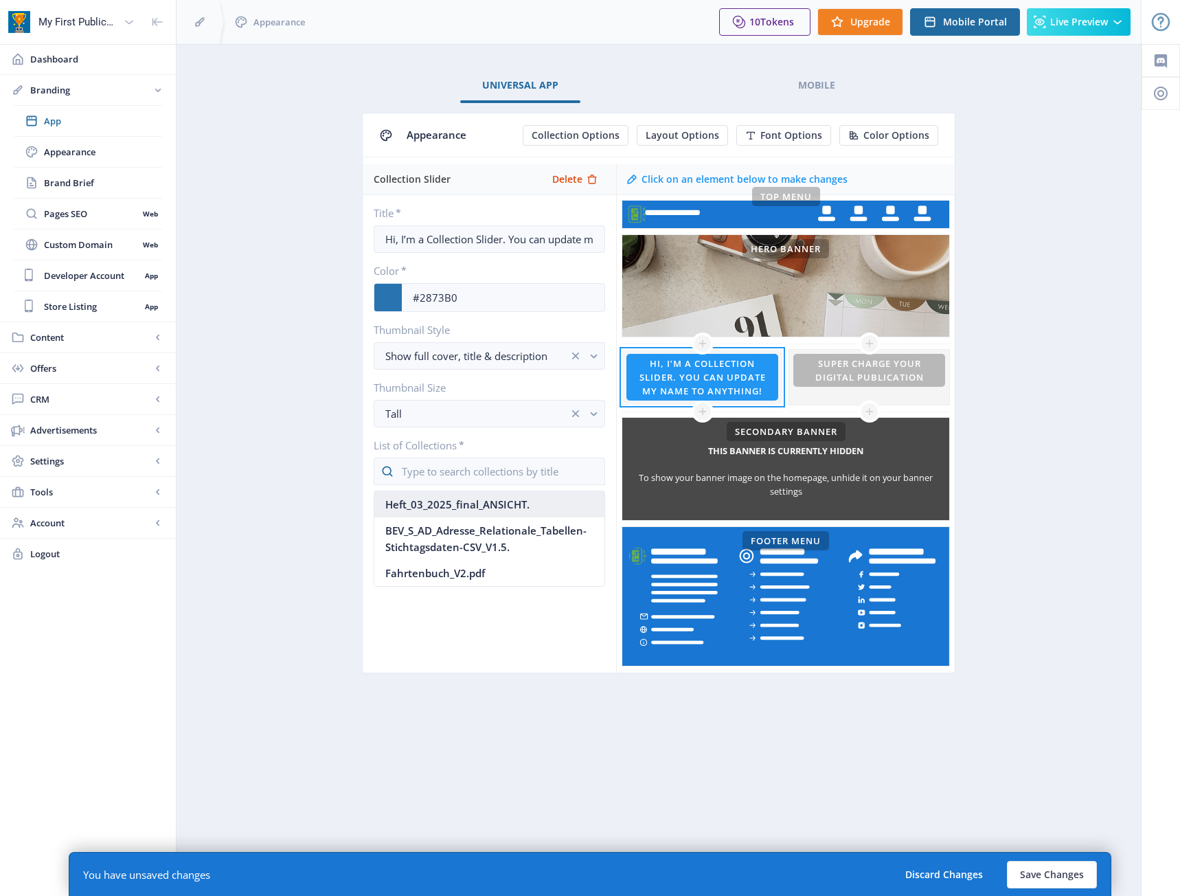
click at [495, 510] on nb-option "Heft_03_2025_final_ANSICHT." at bounding box center [489, 504] width 230 height 26
click at [565, 591] on div "Collection Slider Delete Title * Hi, I’m a Collection Slider. You can update my…" at bounding box center [489, 418] width 253 height 508
click at [1076, 873] on button "Save Changes" at bounding box center [1052, 874] width 90 height 27
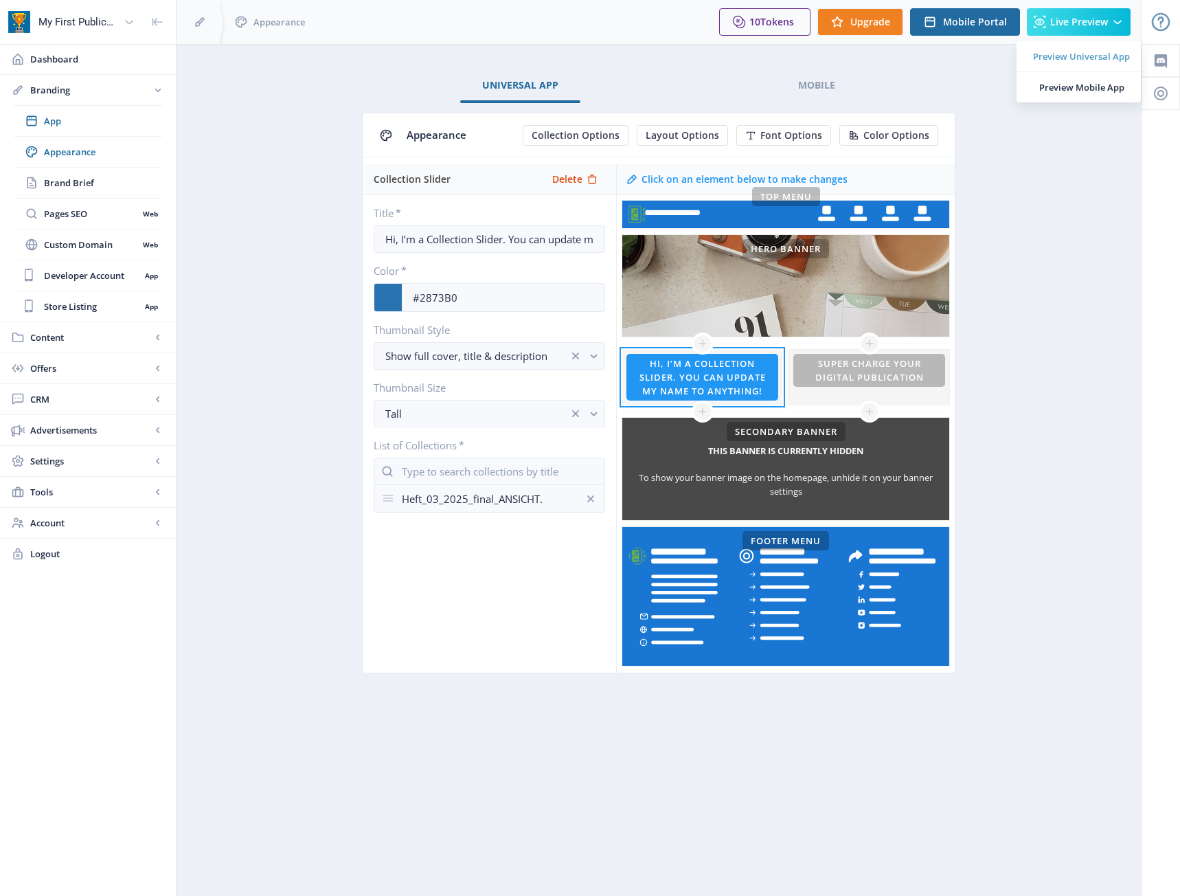
click at [1051, 54] on span "Preview Universal App" at bounding box center [1081, 56] width 97 height 14
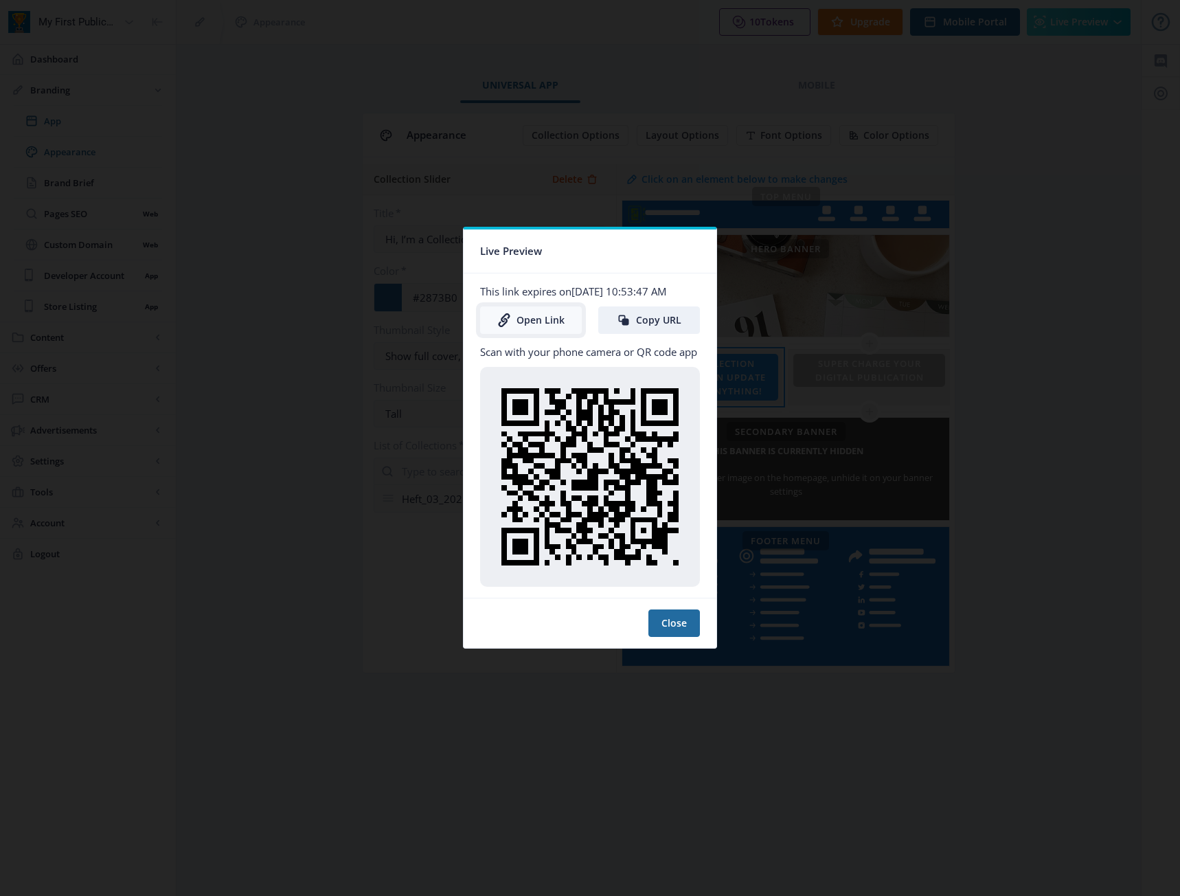
click at [553, 318] on link "Open Link" at bounding box center [531, 319] width 102 height 27
click at [297, 224] on div at bounding box center [590, 448] width 1180 height 896
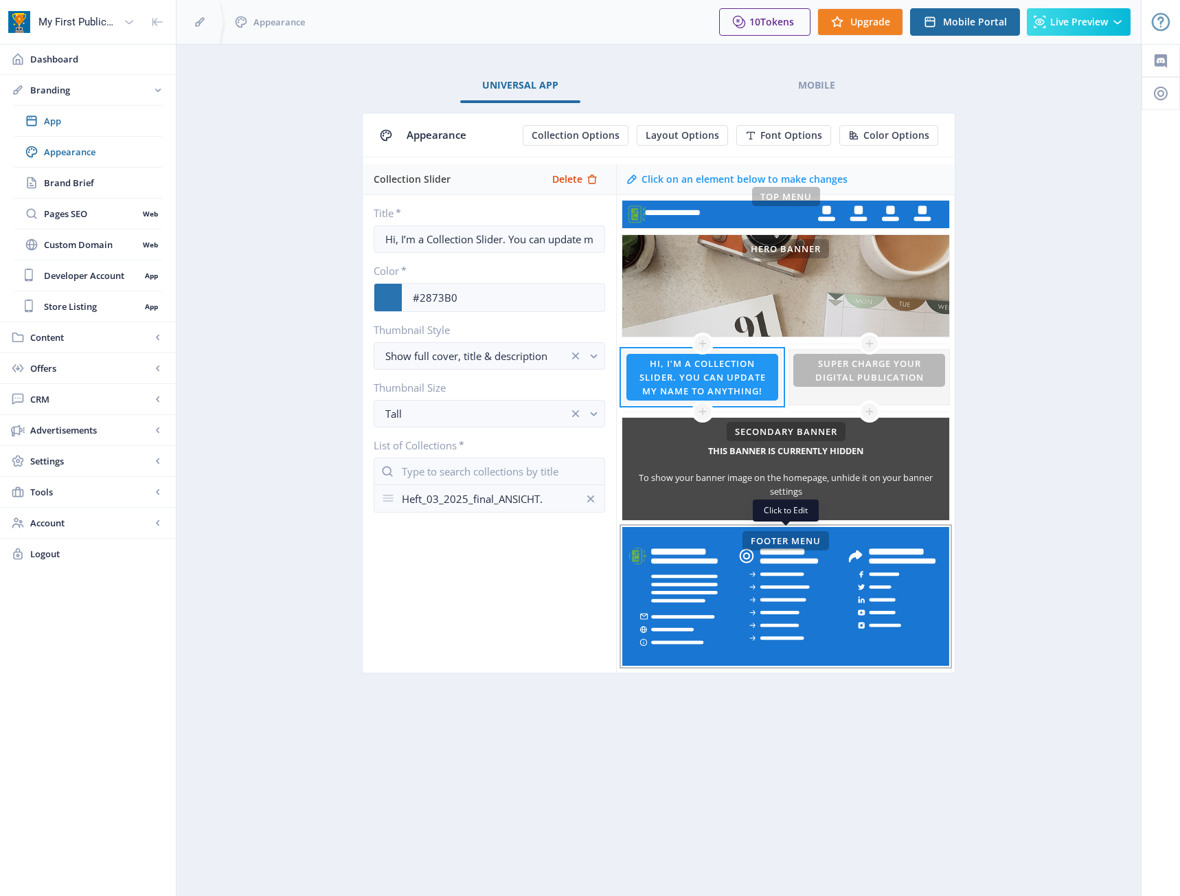
click at [872, 646] on rect at bounding box center [785, 596] width 327 height 139
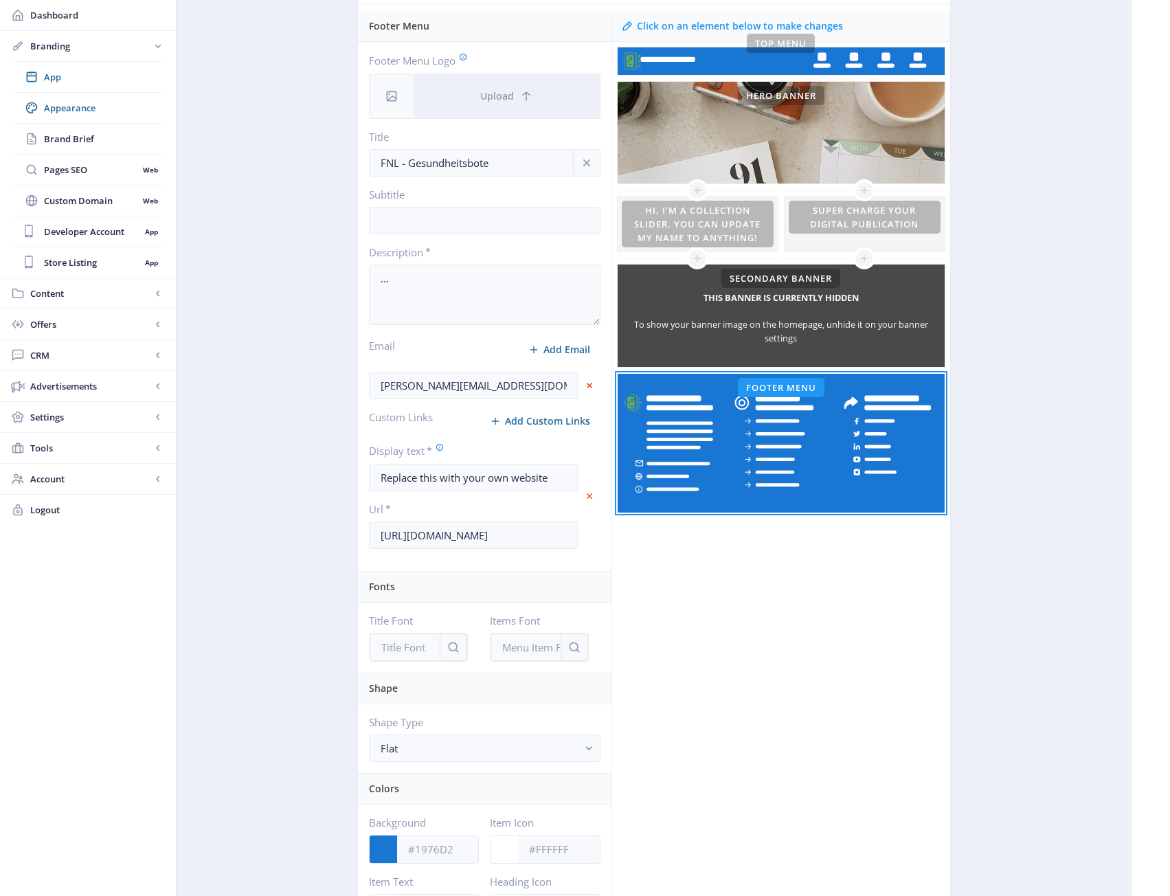
scroll to position [412, 0]
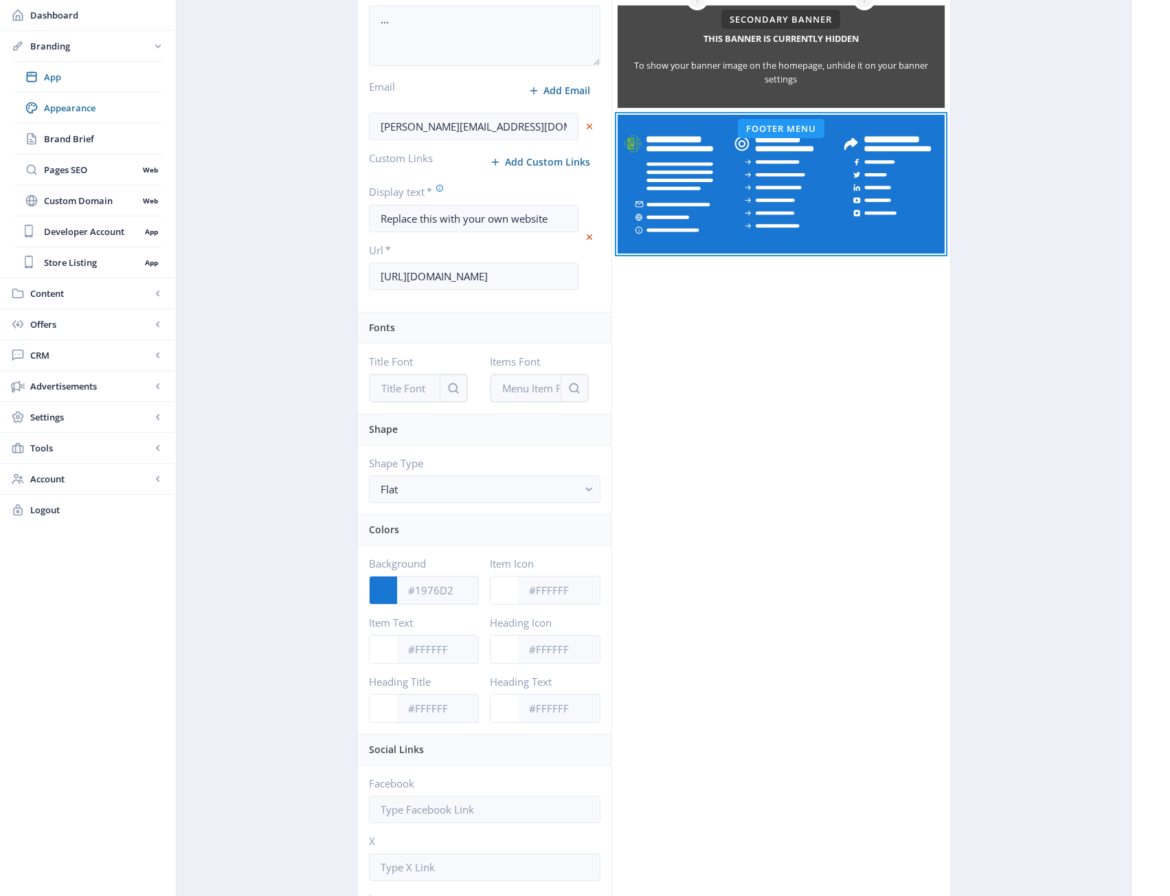
click at [382, 591] on div at bounding box center [383, 589] width 27 height 27
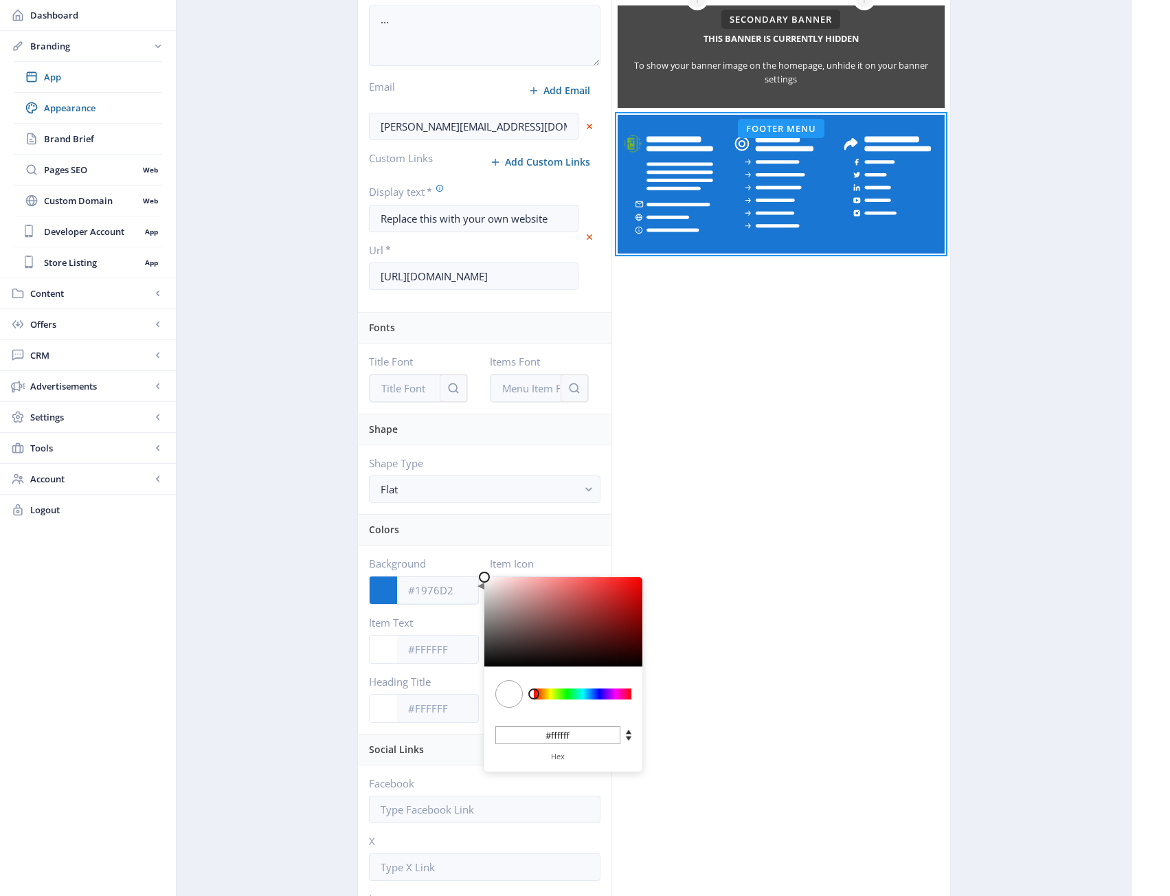
drag, startPoint x: 554, startPoint y: 700, endPoint x: 563, endPoint y: 696, distance: 8.9
click at [563, 696] on div at bounding box center [582, 693] width 109 height 49
drag, startPoint x: 562, startPoint y: 696, endPoint x: 571, endPoint y: 695, distance: 9.6
click at [571, 695] on div at bounding box center [583, 693] width 98 height 11
click at [591, 729] on input "#ffffff" at bounding box center [557, 735] width 125 height 18
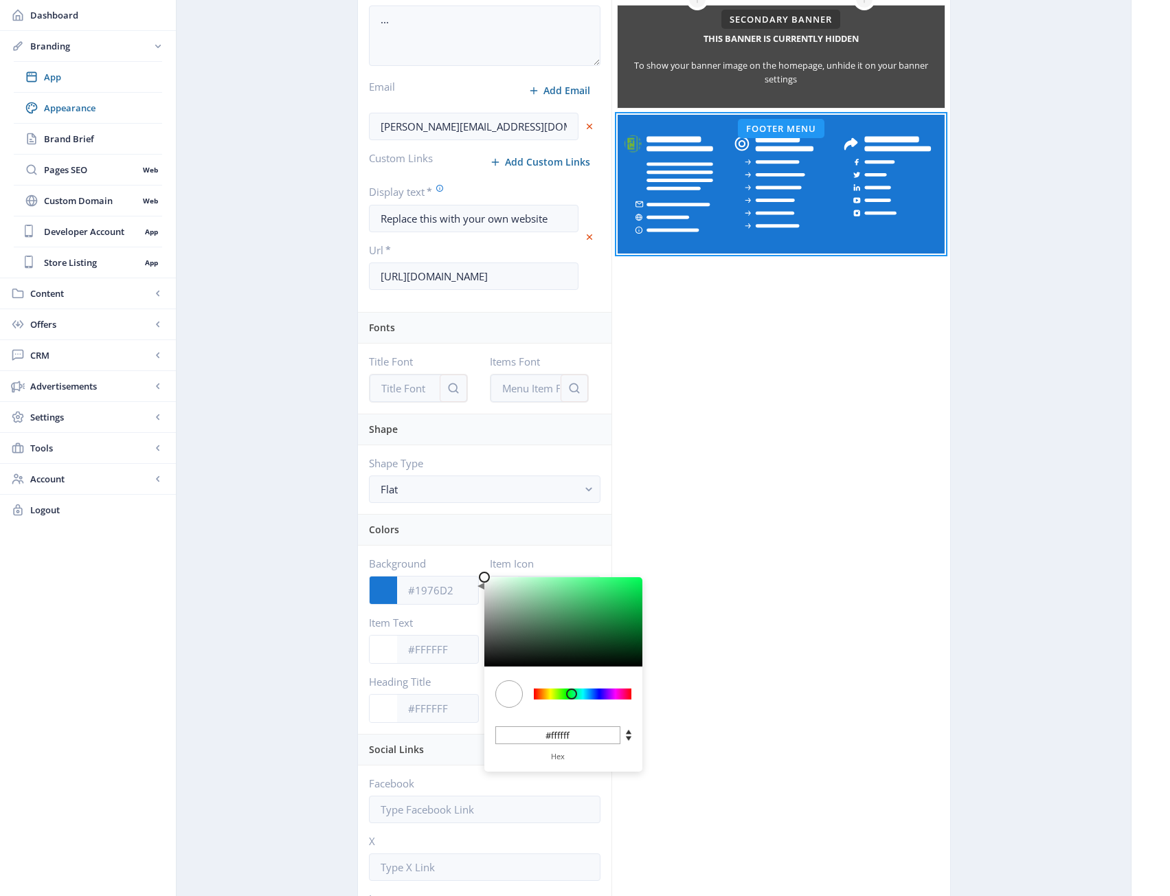
click at [694, 505] on div "Click on an element below to make changes Top Menu Hero Banner This banner is c…" at bounding box center [780, 487] width 339 height 1471
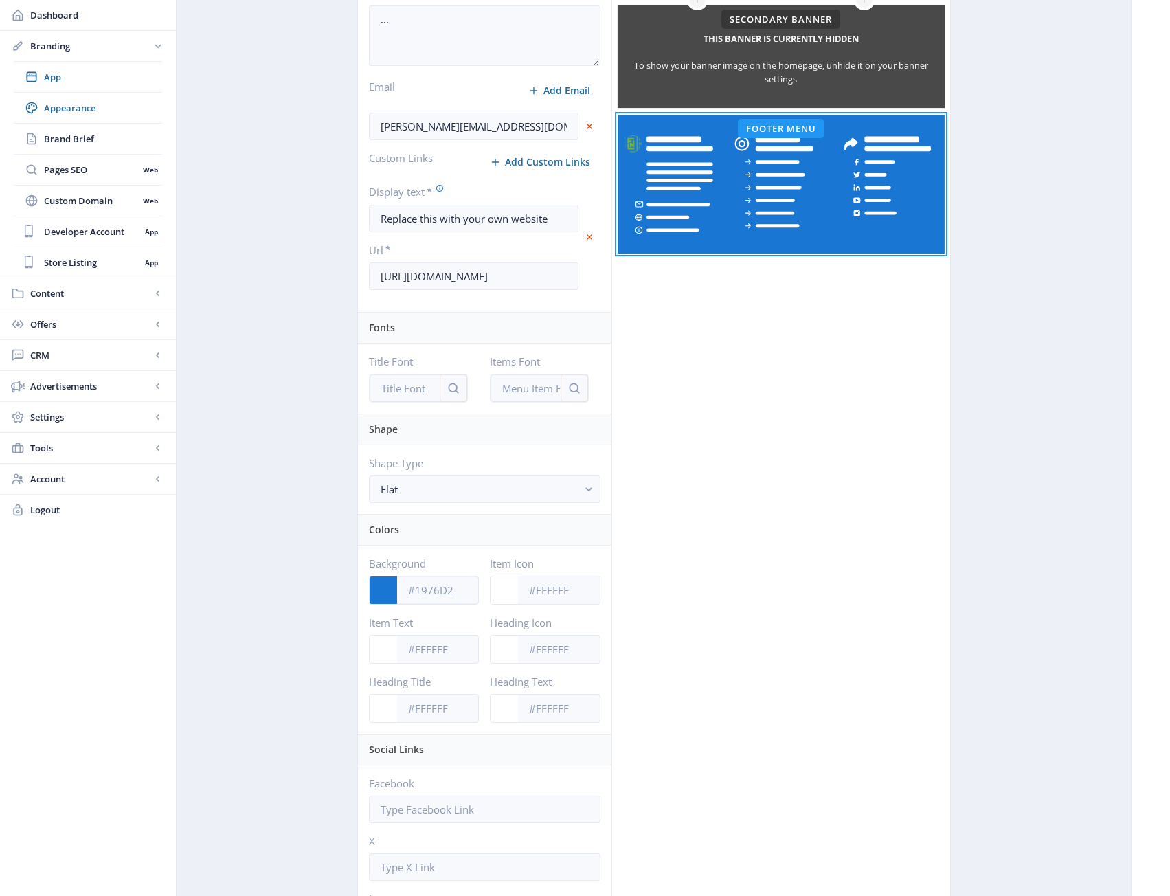
click at [387, 580] on div at bounding box center [383, 589] width 27 height 27
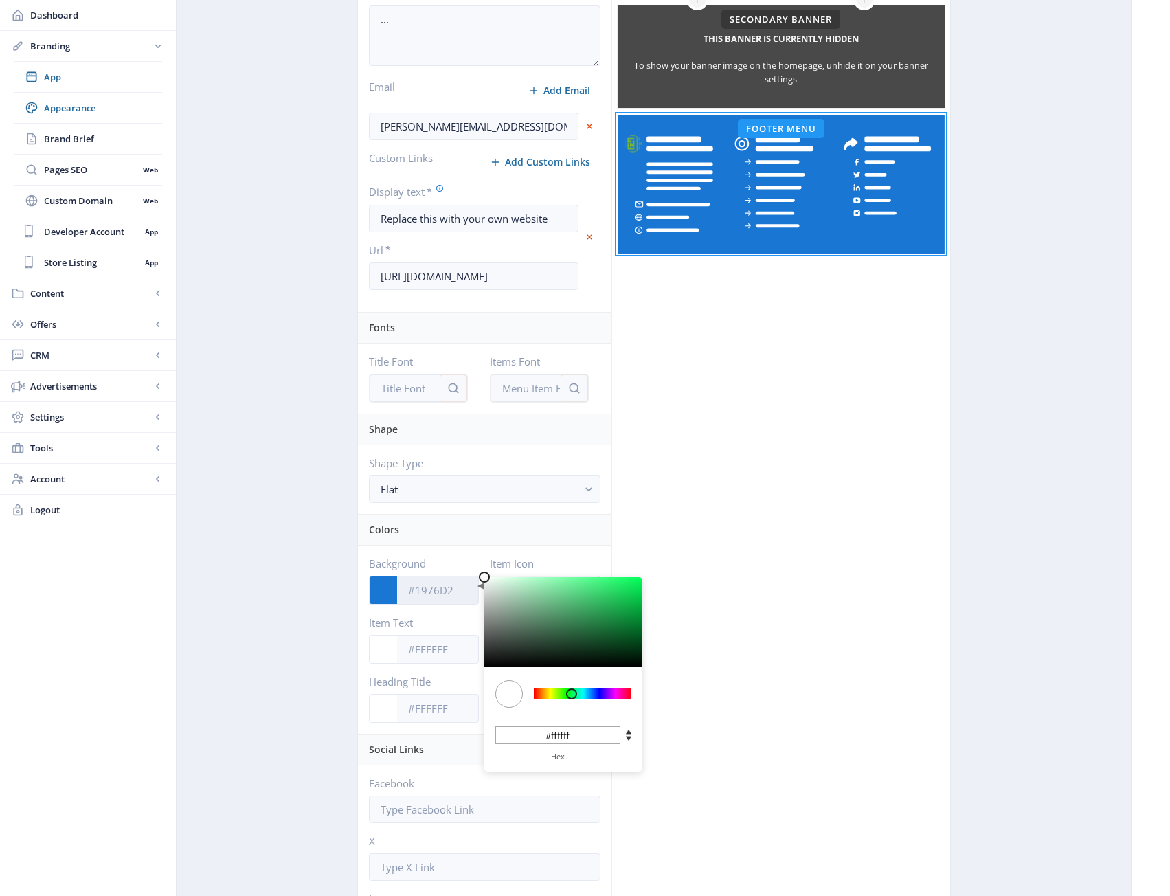
click at [426, 582] on input "Background" at bounding box center [438, 590] width 82 height 26
click at [429, 587] on input "Background" at bounding box center [438, 590] width 82 height 26
click at [567, 735] on input "#ffffff" at bounding box center [557, 735] width 125 height 18
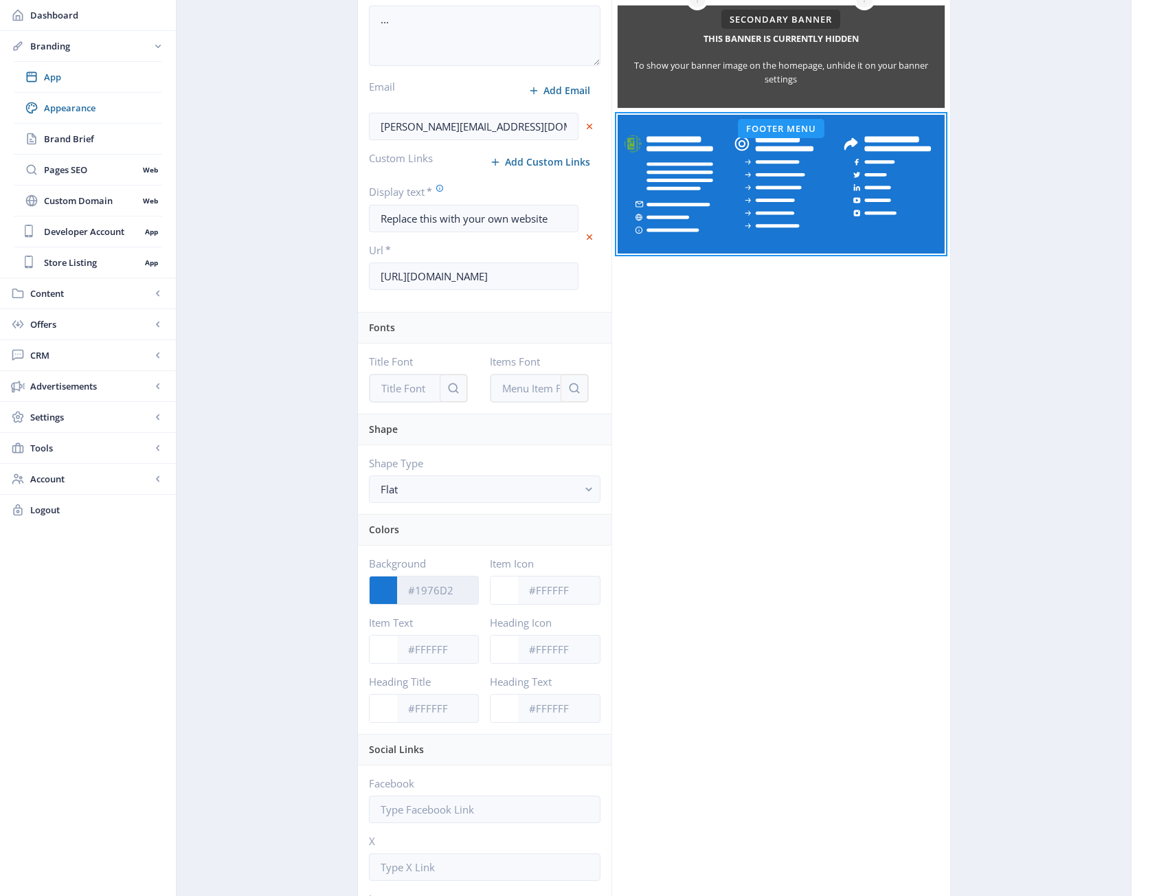
click at [431, 591] on input "Background" at bounding box center [438, 590] width 82 height 26
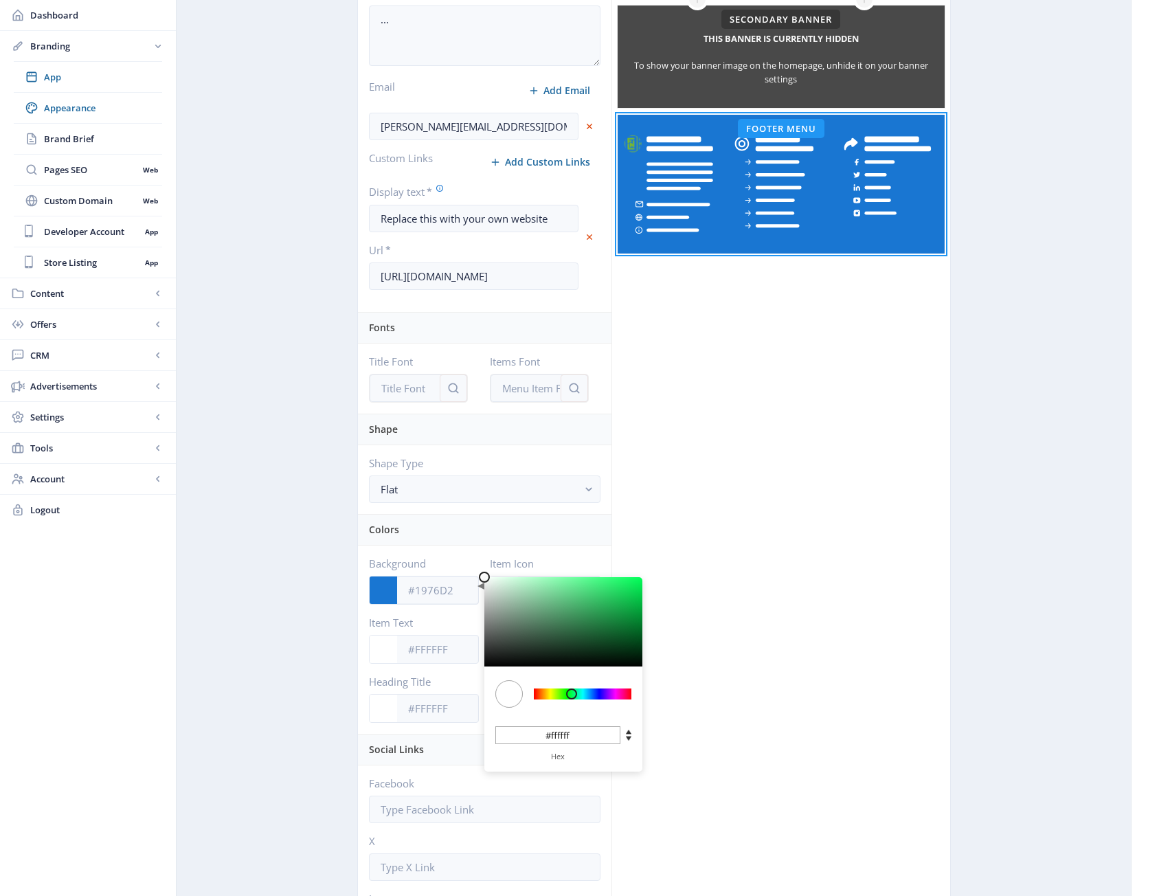
click at [506, 692] on div at bounding box center [508, 693] width 27 height 27
type input "#DEE4E0"
type input "#dee4e0"
click at [488, 587] on div at bounding box center [563, 621] width 158 height 89
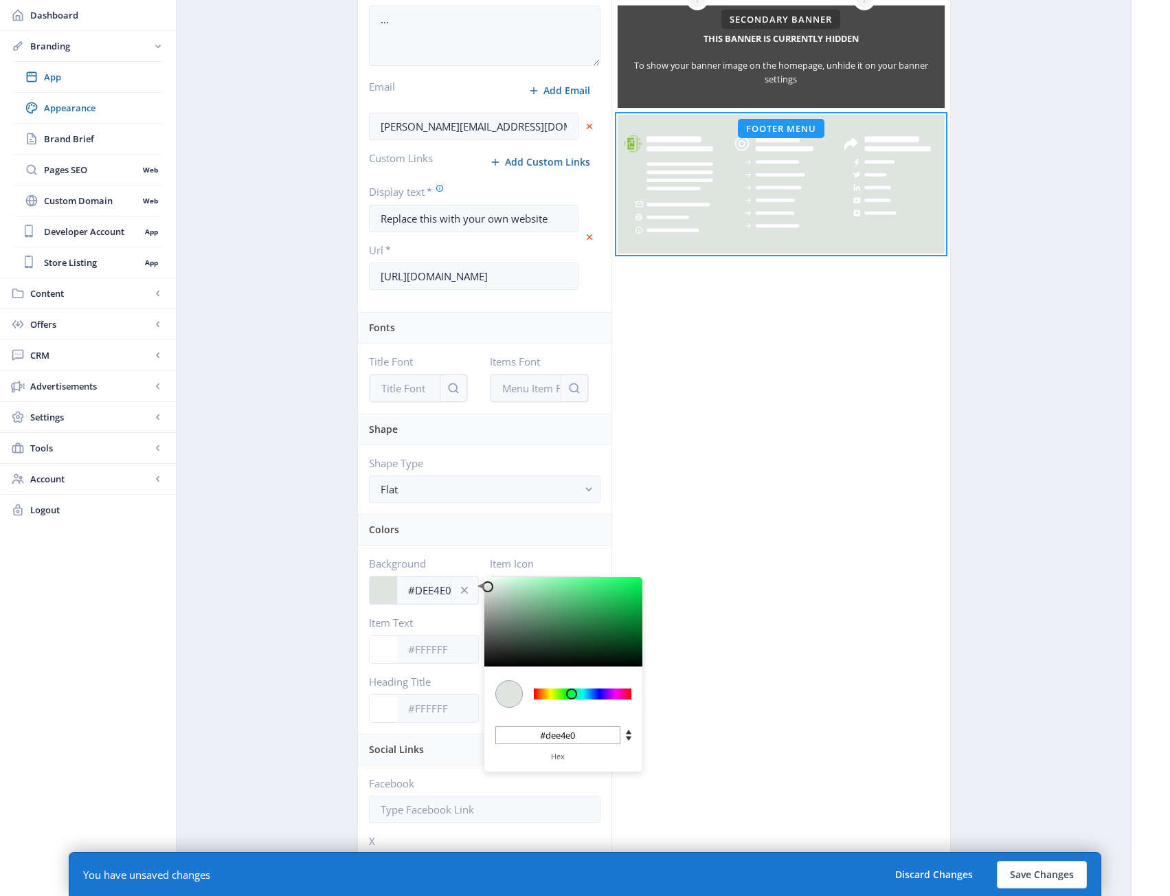
click at [488, 587] on div at bounding box center [487, 586] width 11 height 11
click at [580, 736] on input "#dee4e0" at bounding box center [557, 735] width 125 height 18
paste input "ffffff"
type input "#FFFFFF"
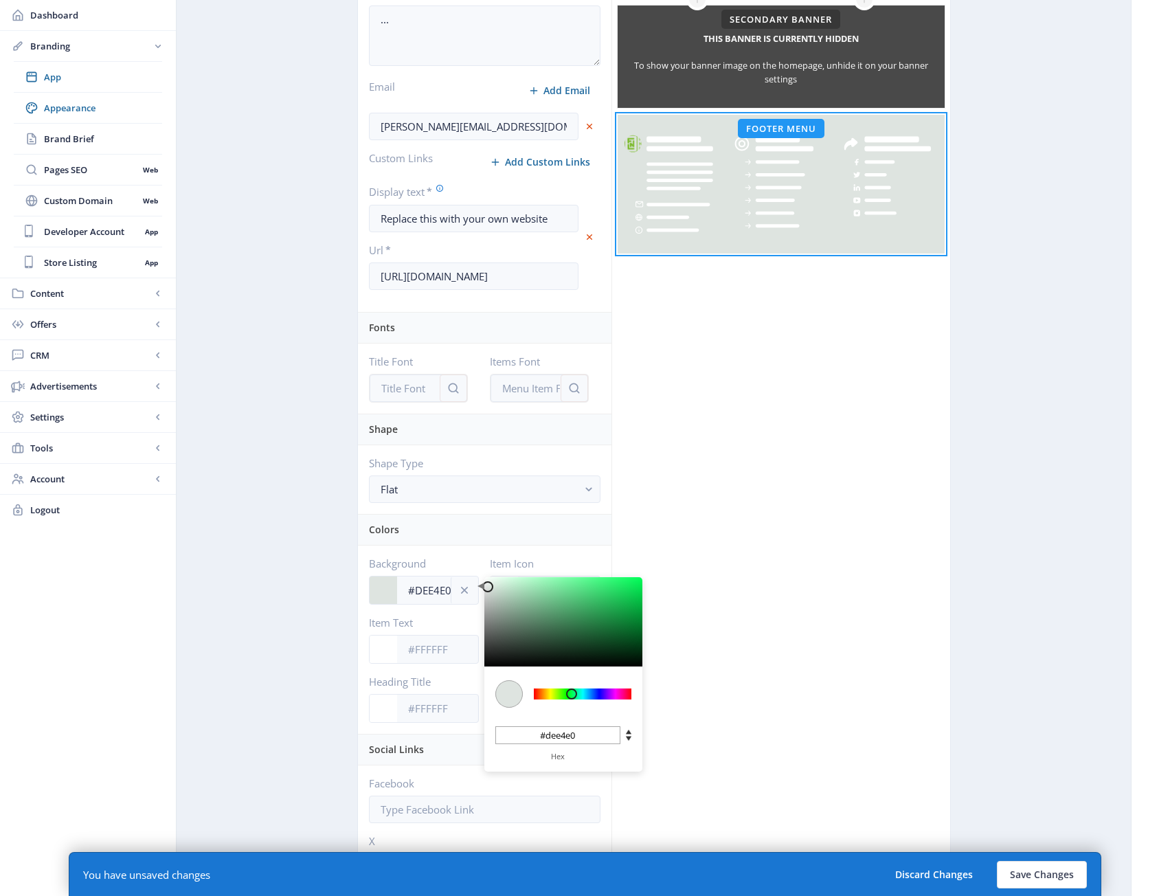
type input "#ffffff"
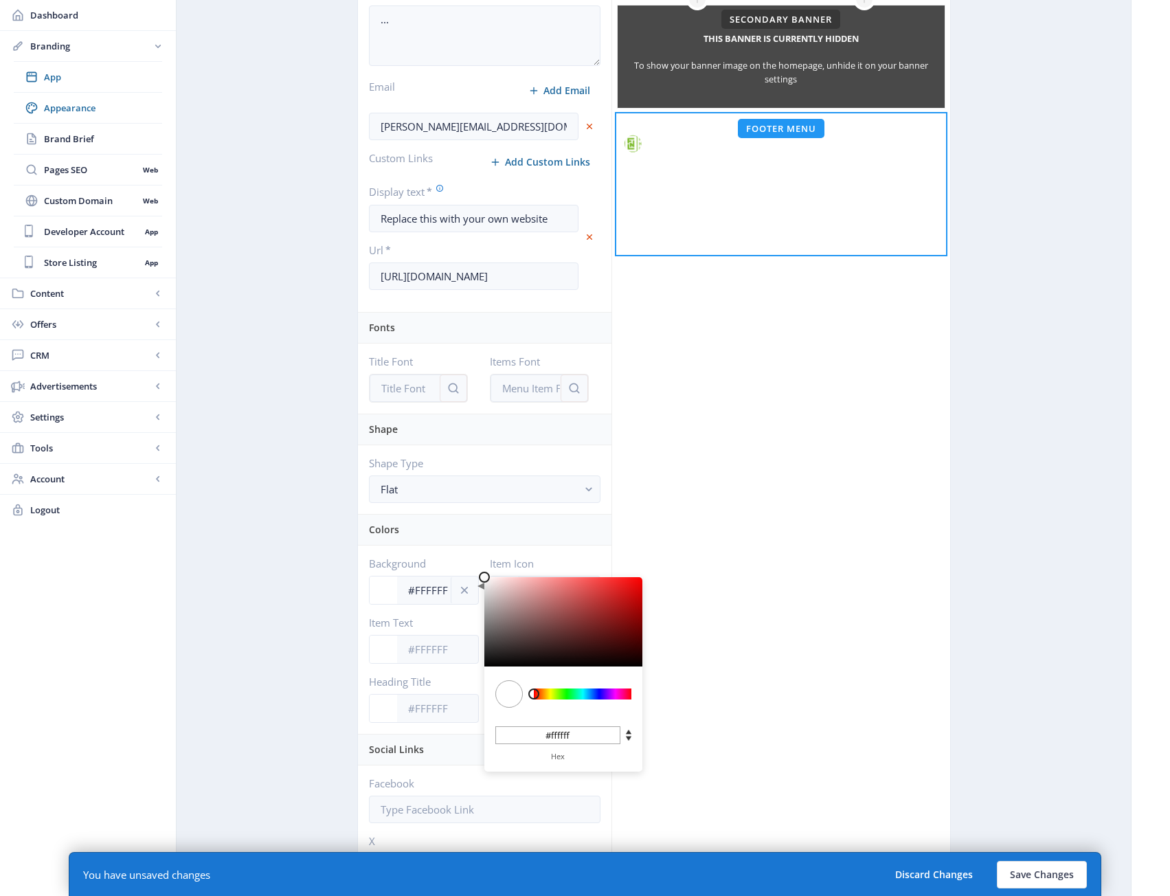
click at [756, 623] on div "Click on an element below to make changes Top Menu Hero Banner This banner is c…" at bounding box center [780, 487] width 339 height 1471
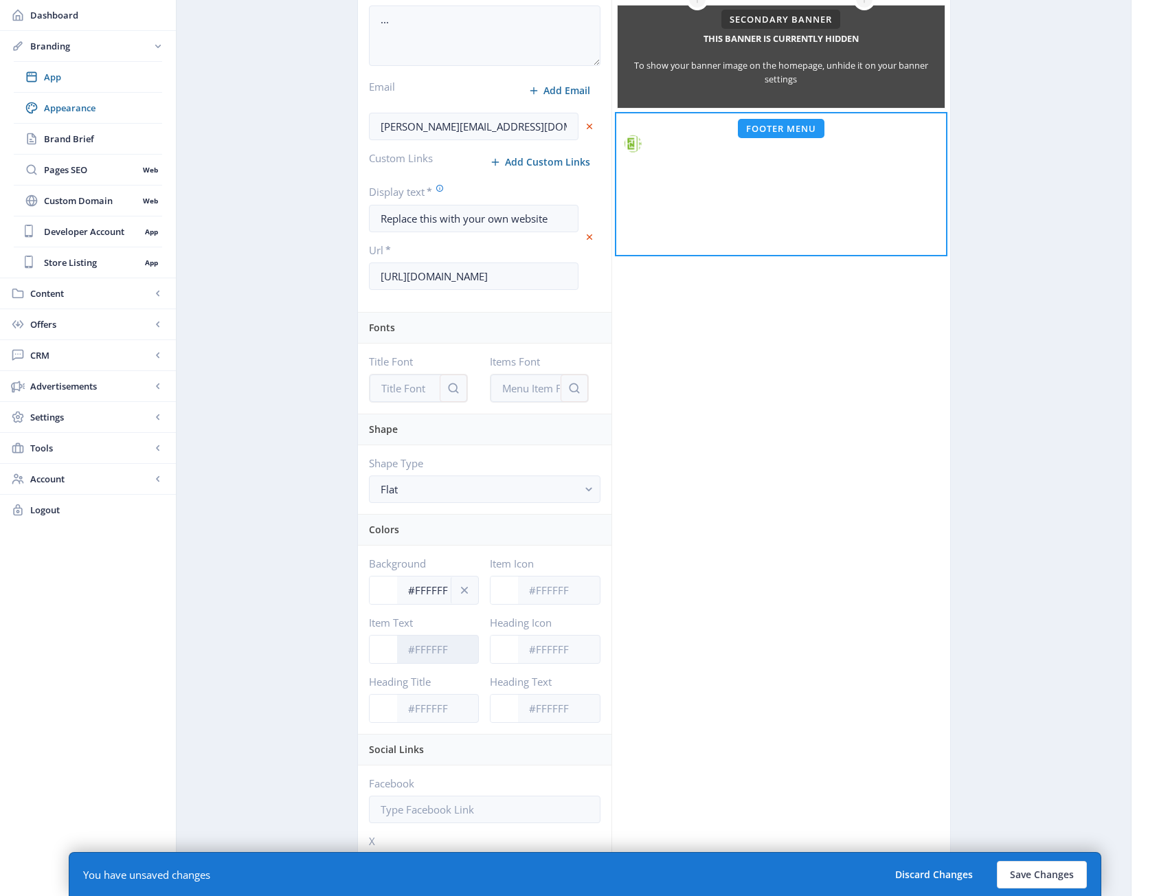
click at [442, 651] on input "Item Text" at bounding box center [438, 649] width 82 height 26
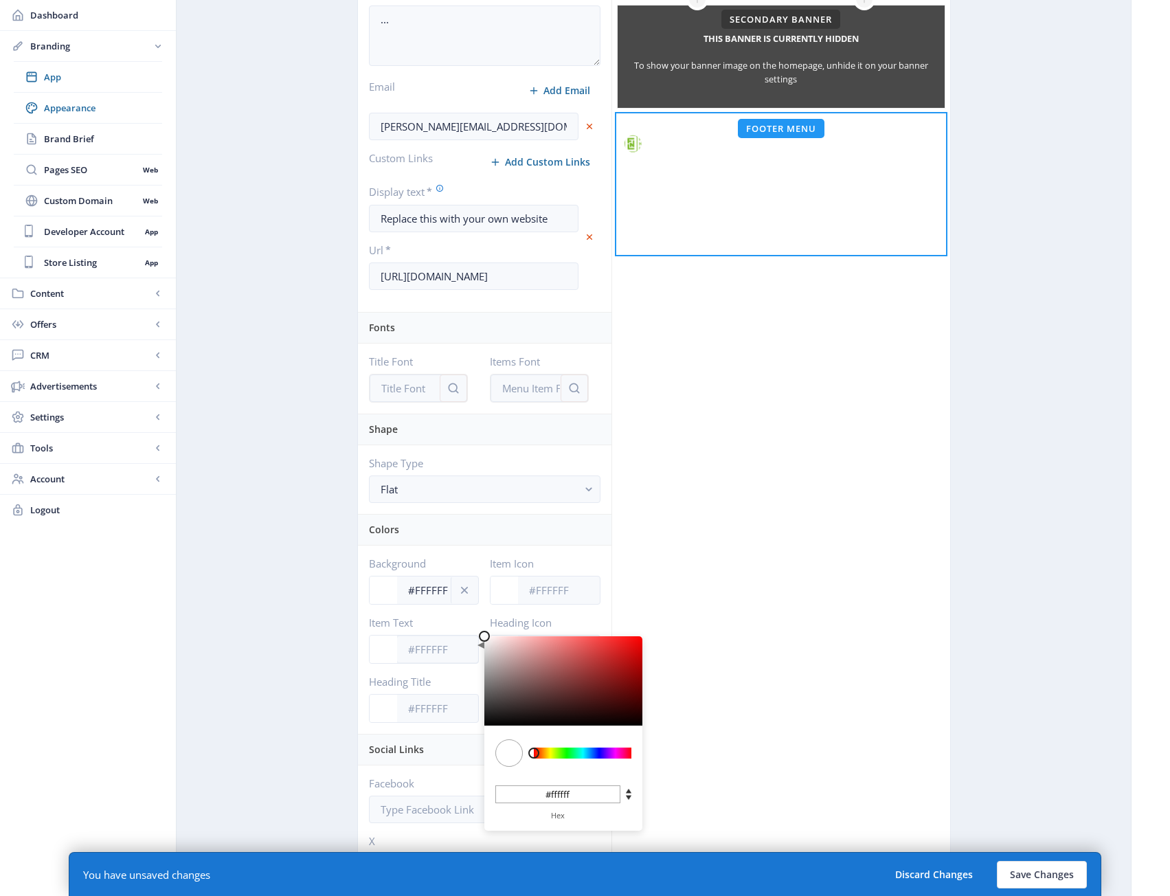
click at [564, 793] on input "#ffffff" at bounding box center [557, 794] width 125 height 18
paste input "7AB92A"
type input "#7AB92A"
type input "7AB92A"
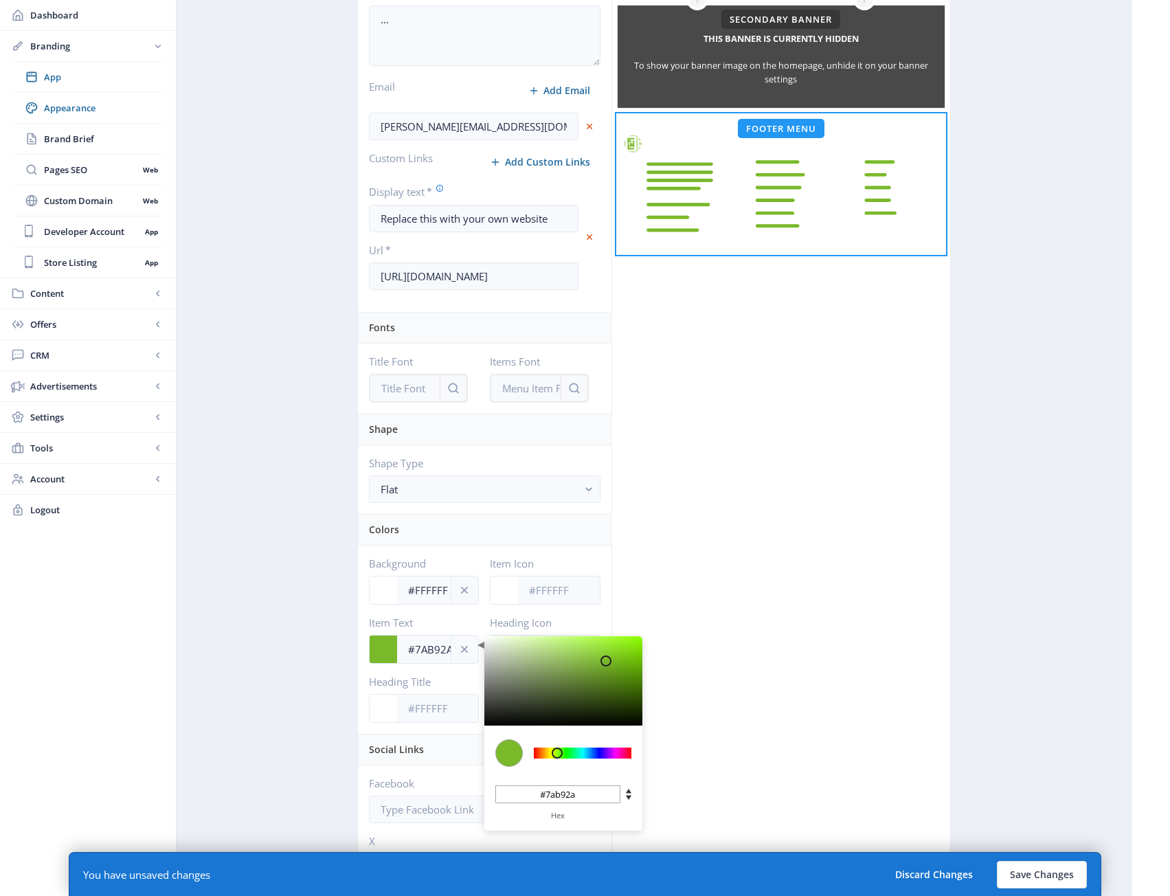
click at [779, 636] on div "Click on an element below to make changes Top Menu Hero Banner This banner is c…" at bounding box center [780, 487] width 339 height 1471
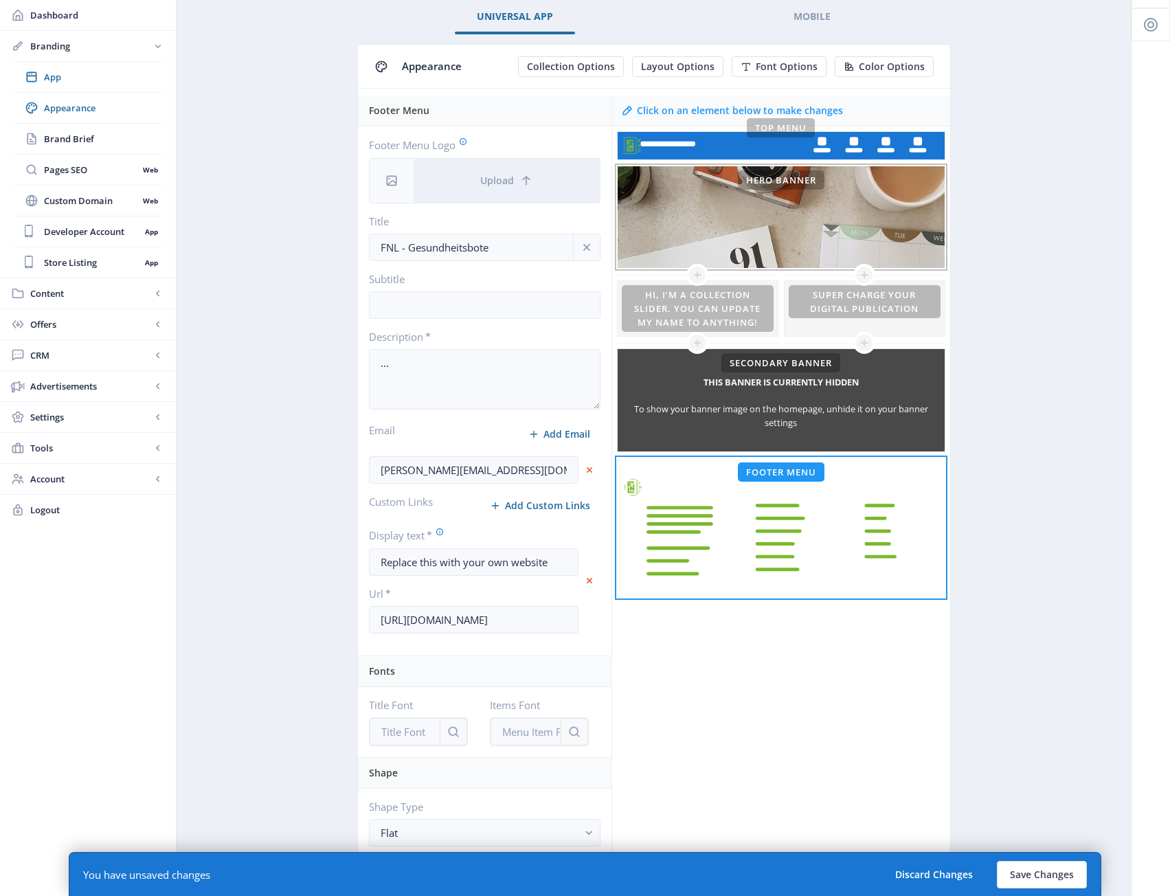
scroll to position [0, 0]
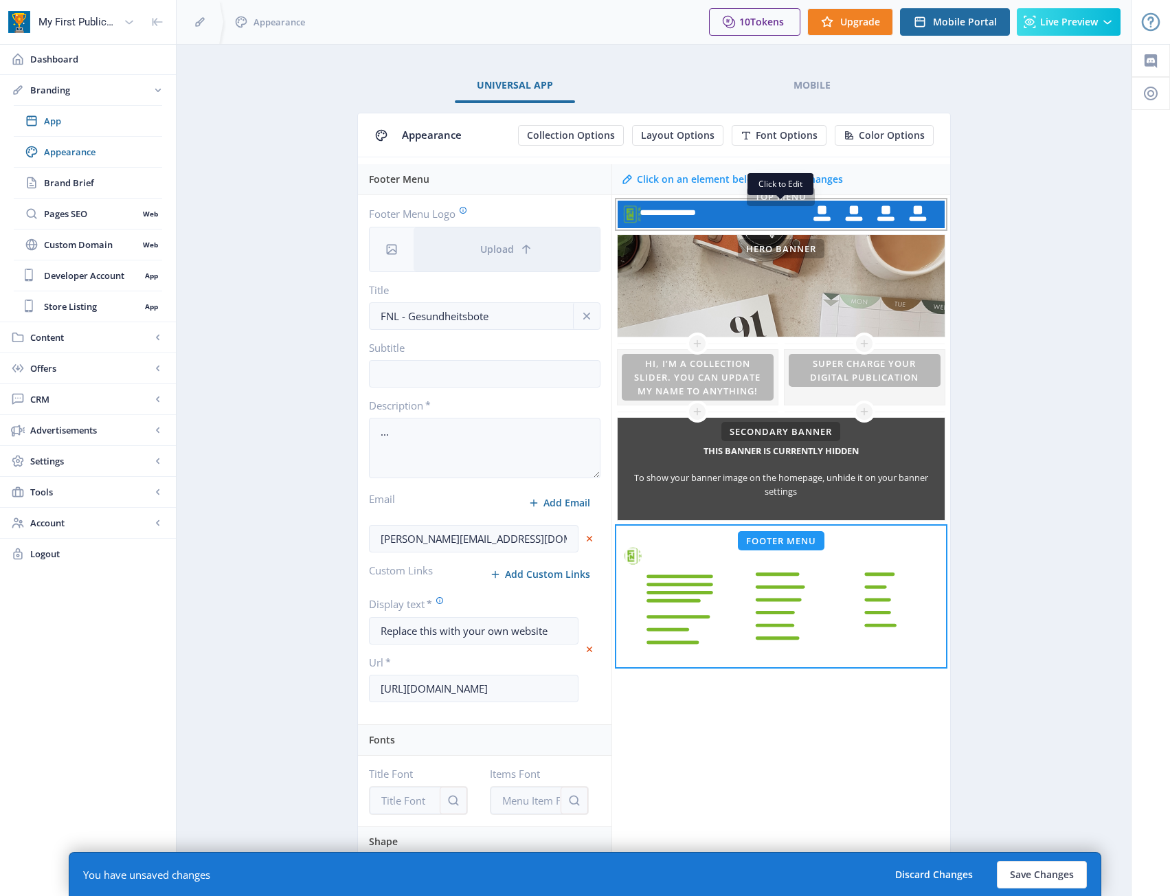
click at [734, 208] on rect at bounding box center [780, 214] width 327 height 27
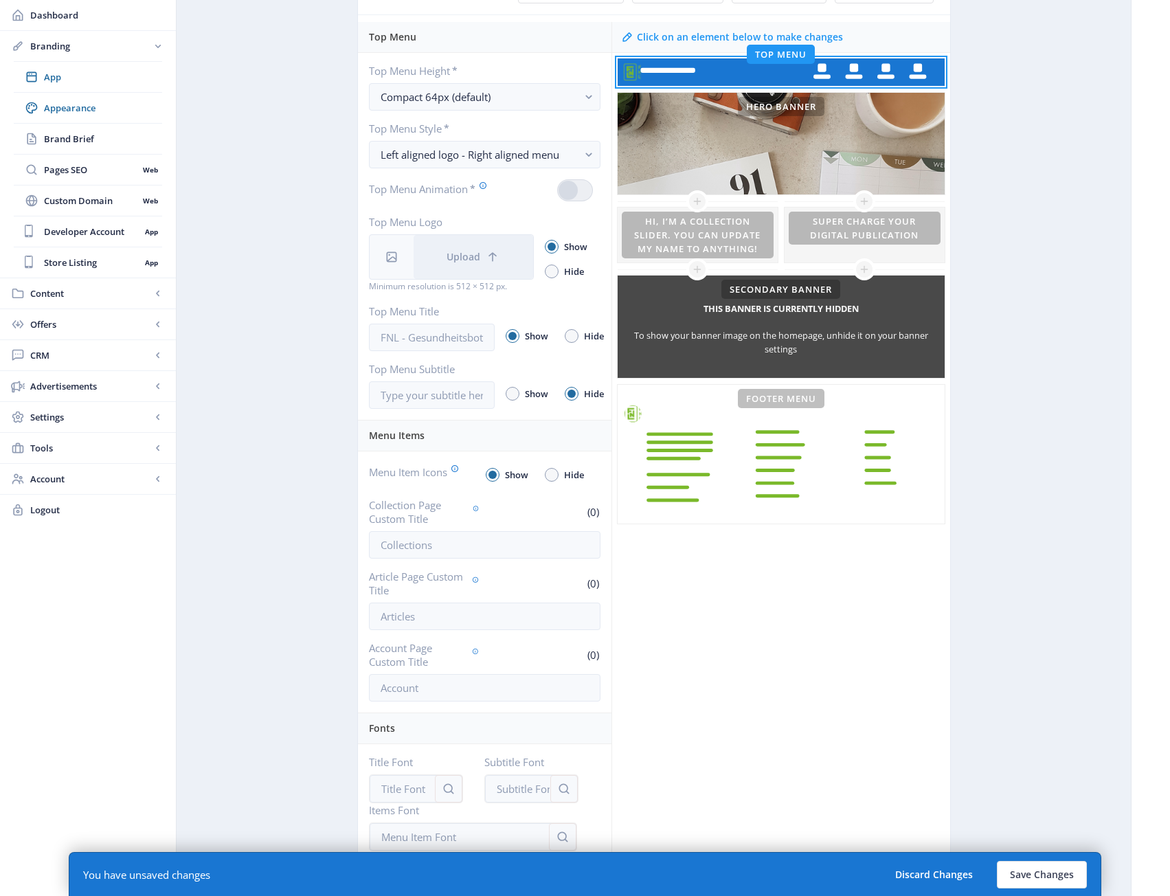
scroll to position [329, 0]
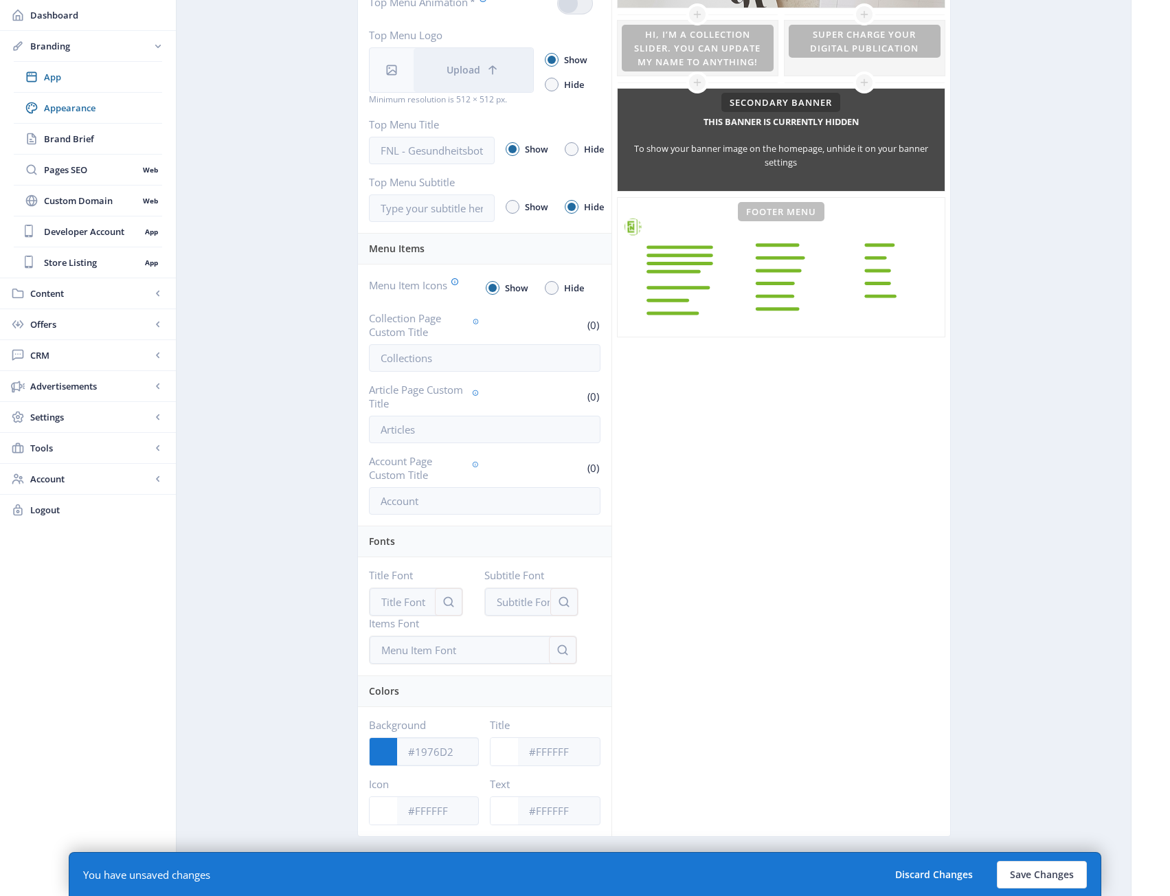
click at [388, 759] on div at bounding box center [383, 751] width 27 height 27
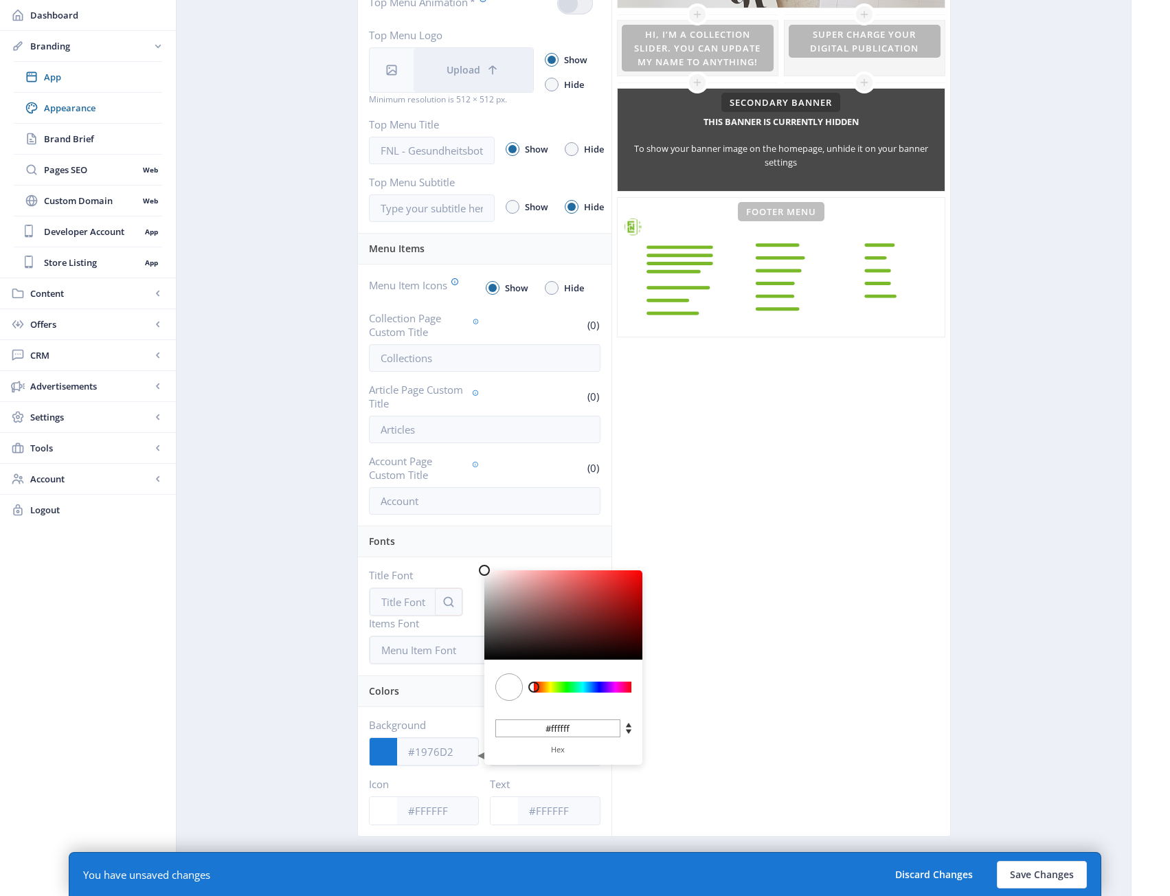
type input "#7E7474"
type input "#7e7474"
type input "#8D8484"
type input "#8d8484"
type input "#A19A9A"
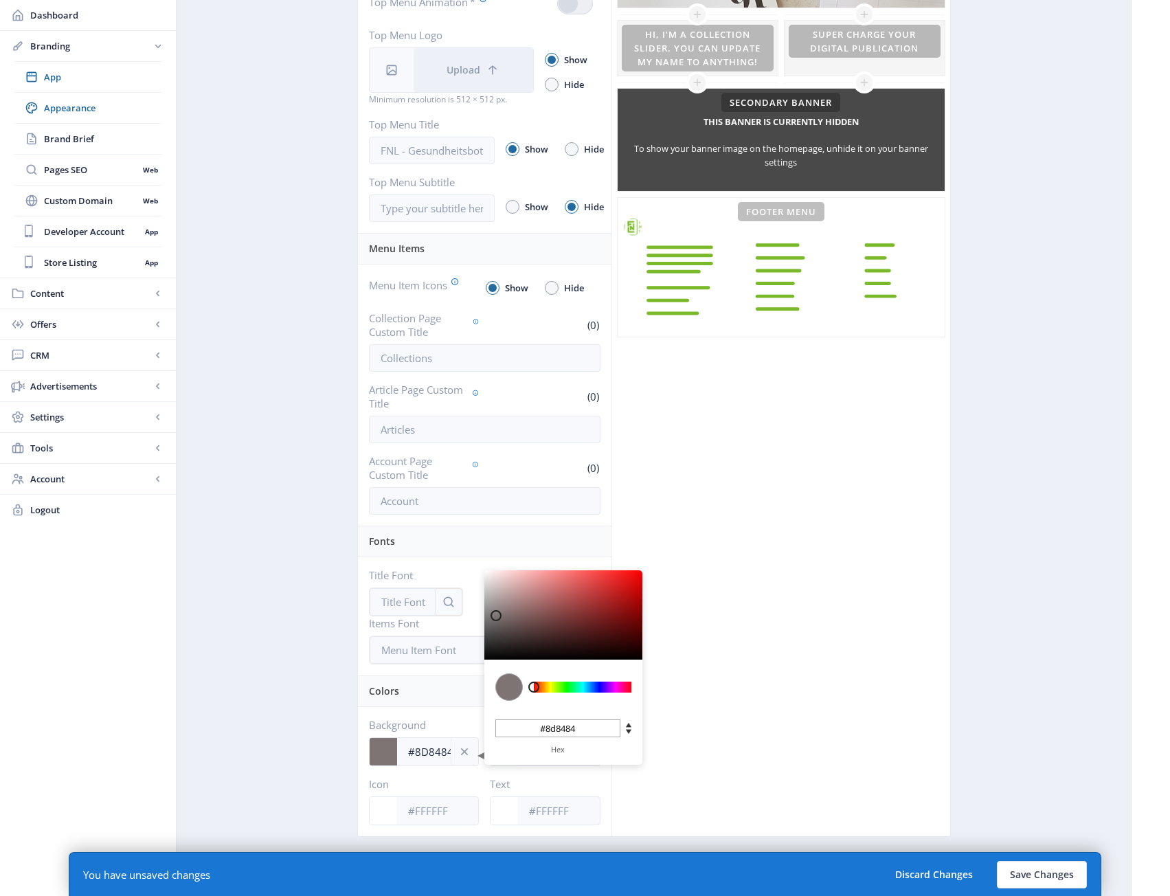
type input "#a19a9a"
type input "#BAB7B7"
type input "#bab7b7"
type input "#D4D4D4"
type input "#d4d4d4"
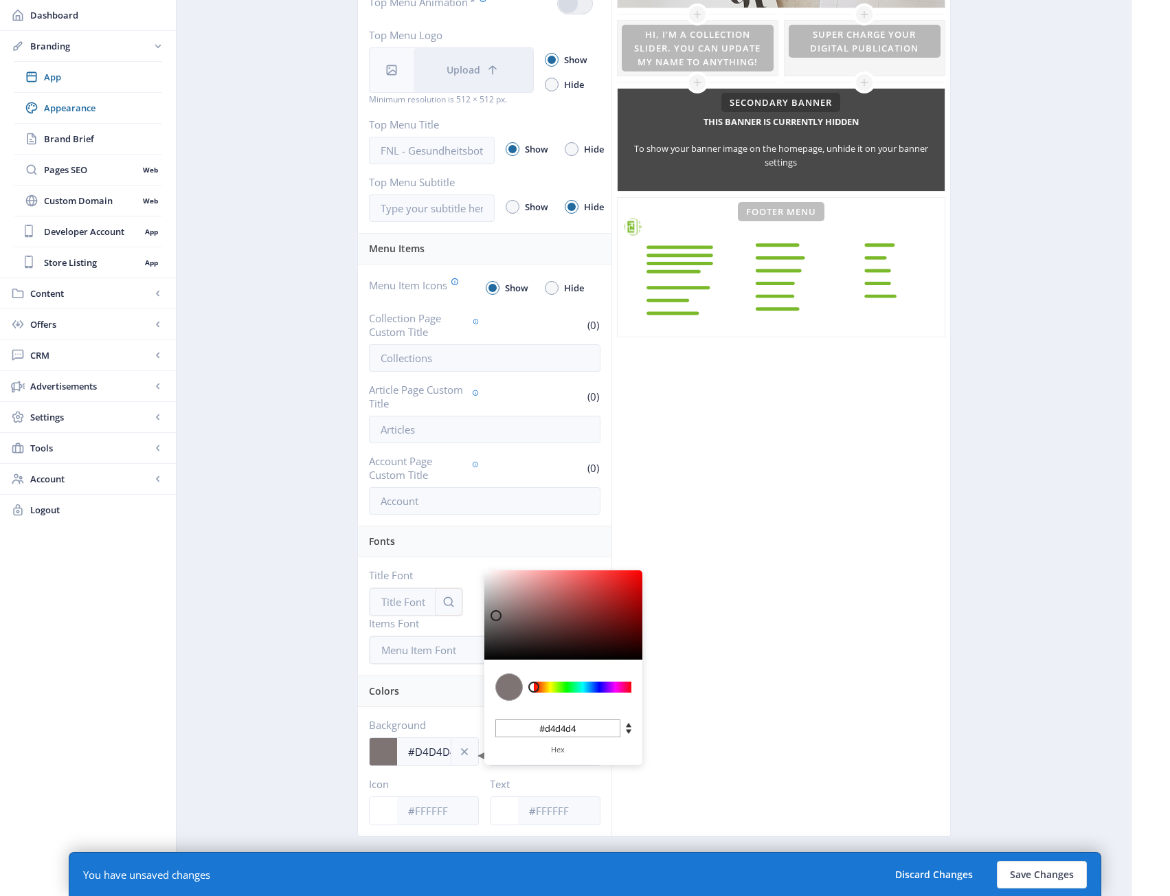
type input "#E9E9E9"
type input "#e9e9e9"
type input "#FFFFFF"
type input "#ffffff"
drag, startPoint x: 496, startPoint y: 615, endPoint x: 472, endPoint y: 549, distance: 70.8
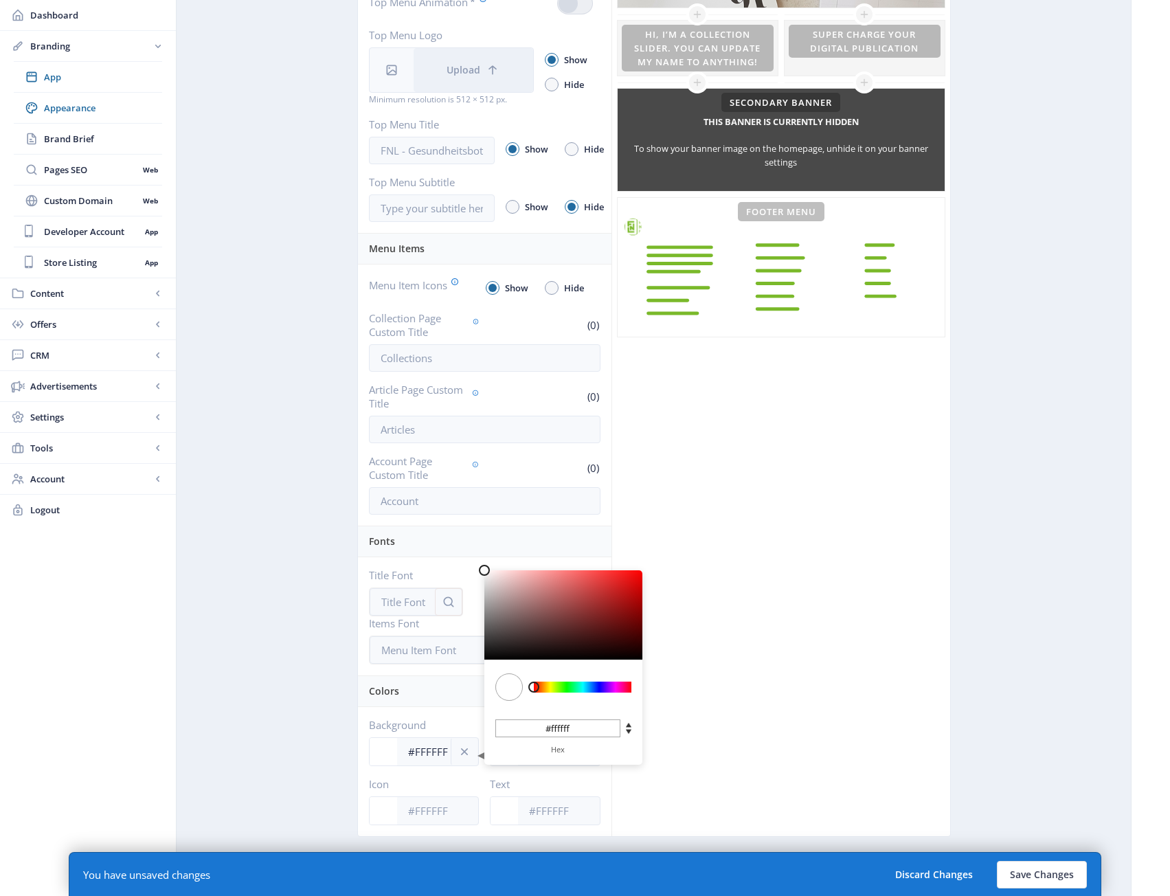
click at [472, 549] on app-designer-top-menu-form "Top Menu Top Menu Height * Compact 64px (default) Top Menu Style * Left aligned…" at bounding box center [484, 335] width 253 height 1001
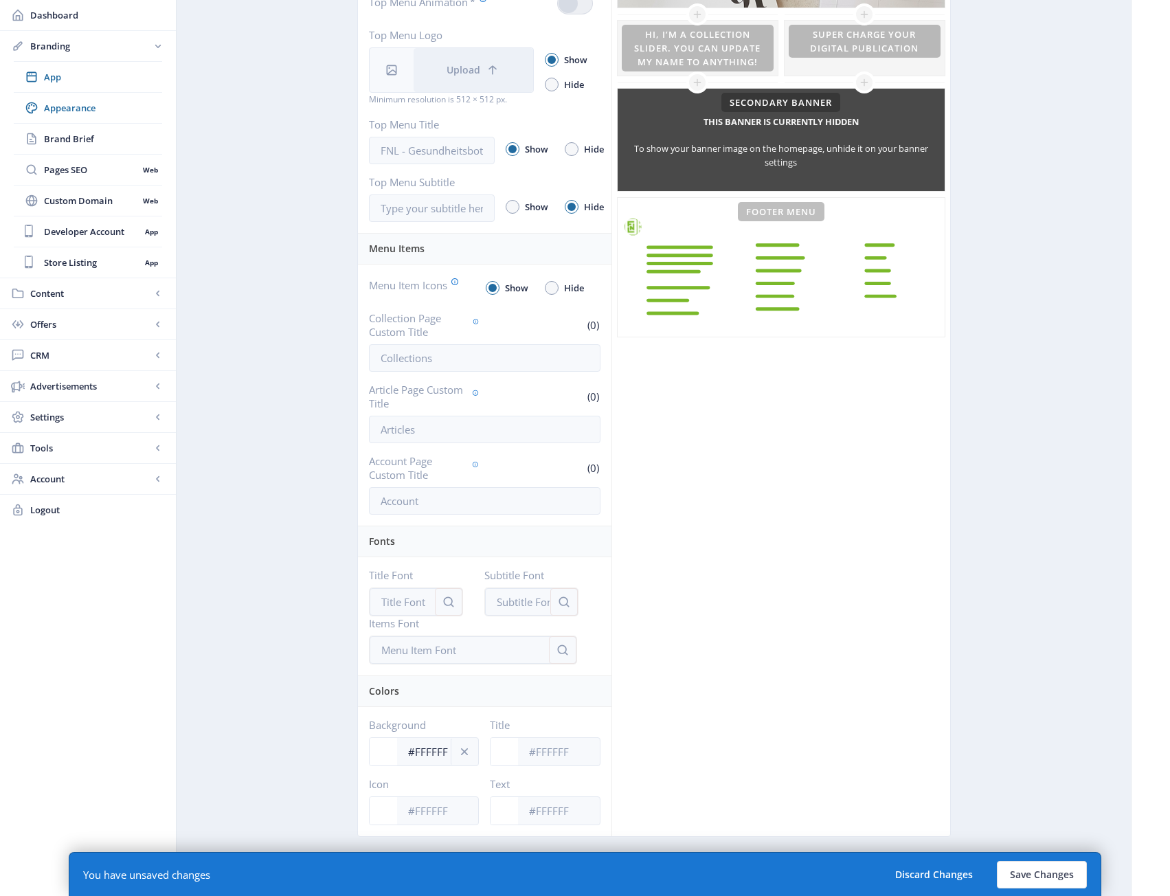
click at [740, 643] on div "Click on an element below to make changes Top Menu Hero Banner This banner is c…" at bounding box center [780, 335] width 339 height 1001
click at [551, 747] on input "Title" at bounding box center [559, 751] width 82 height 26
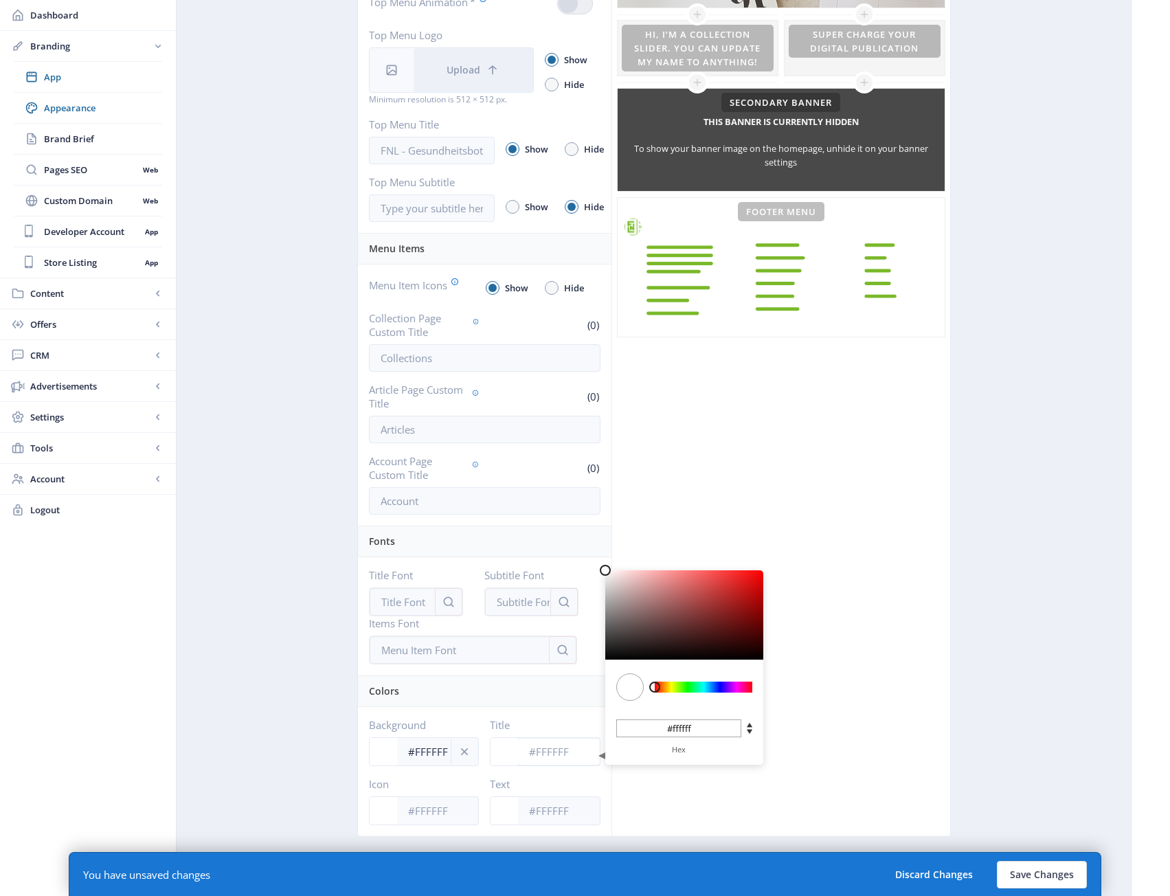
paste input "7AB92A"
type input "#7AB92A"
type input "#7ab92a"
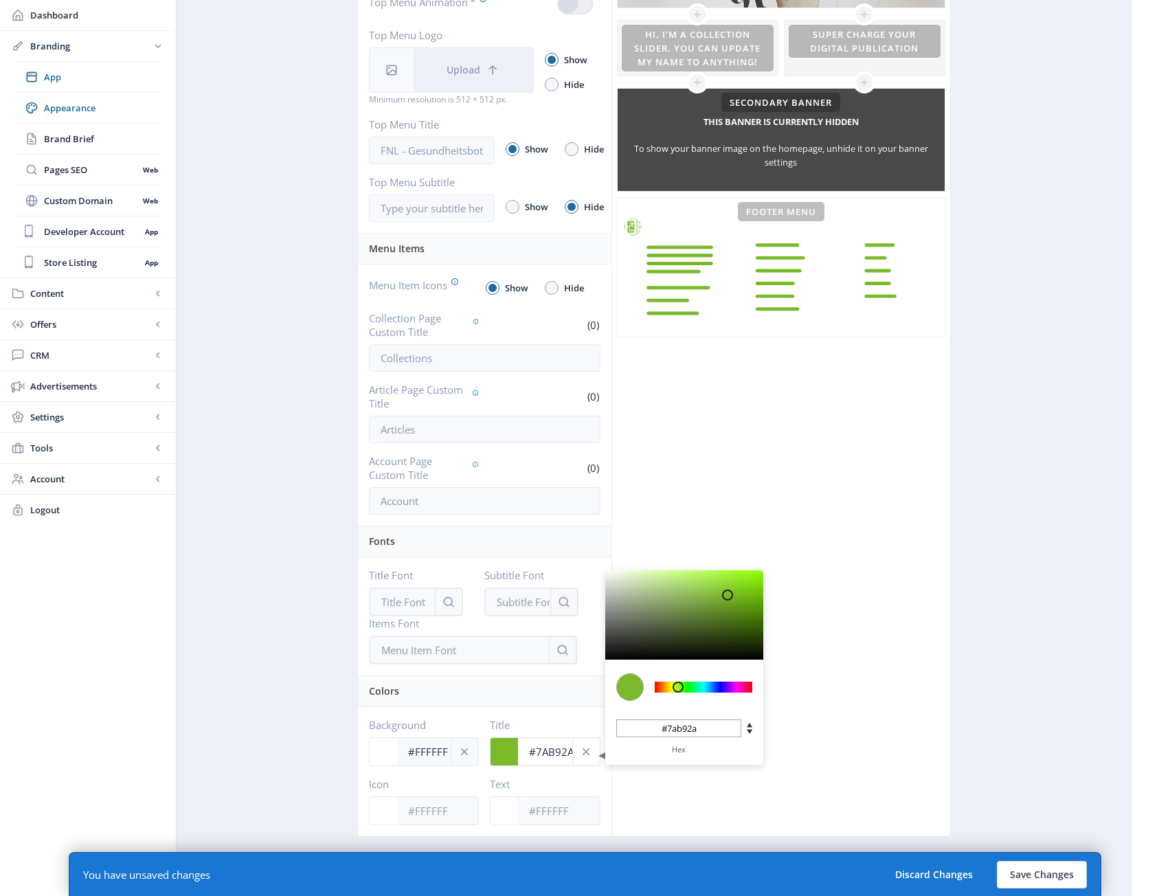
type input "#7AB92A"
click at [859, 664] on div "Click on an element below to make changes Top Menu Hero Banner This banner is c…" at bounding box center [780, 335] width 339 height 1001
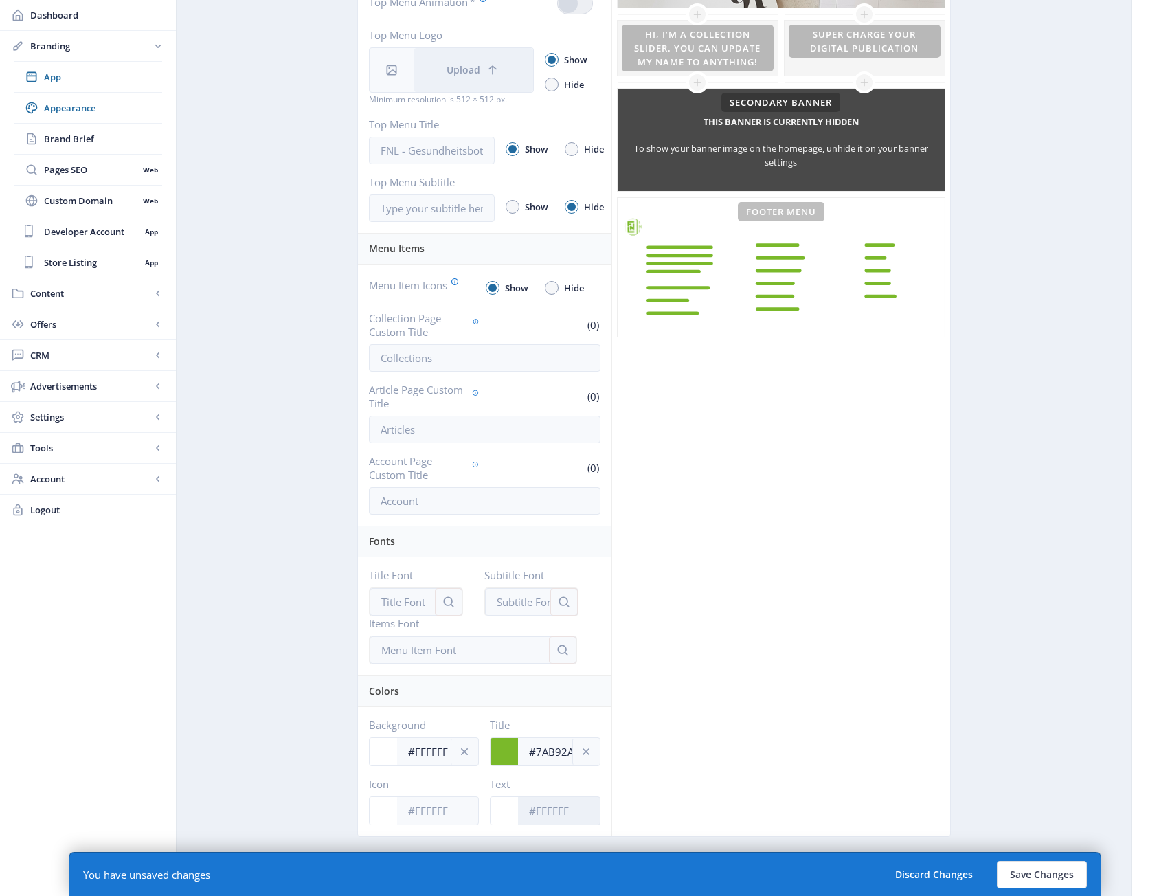
click at [539, 799] on input "Text" at bounding box center [559, 810] width 82 height 26
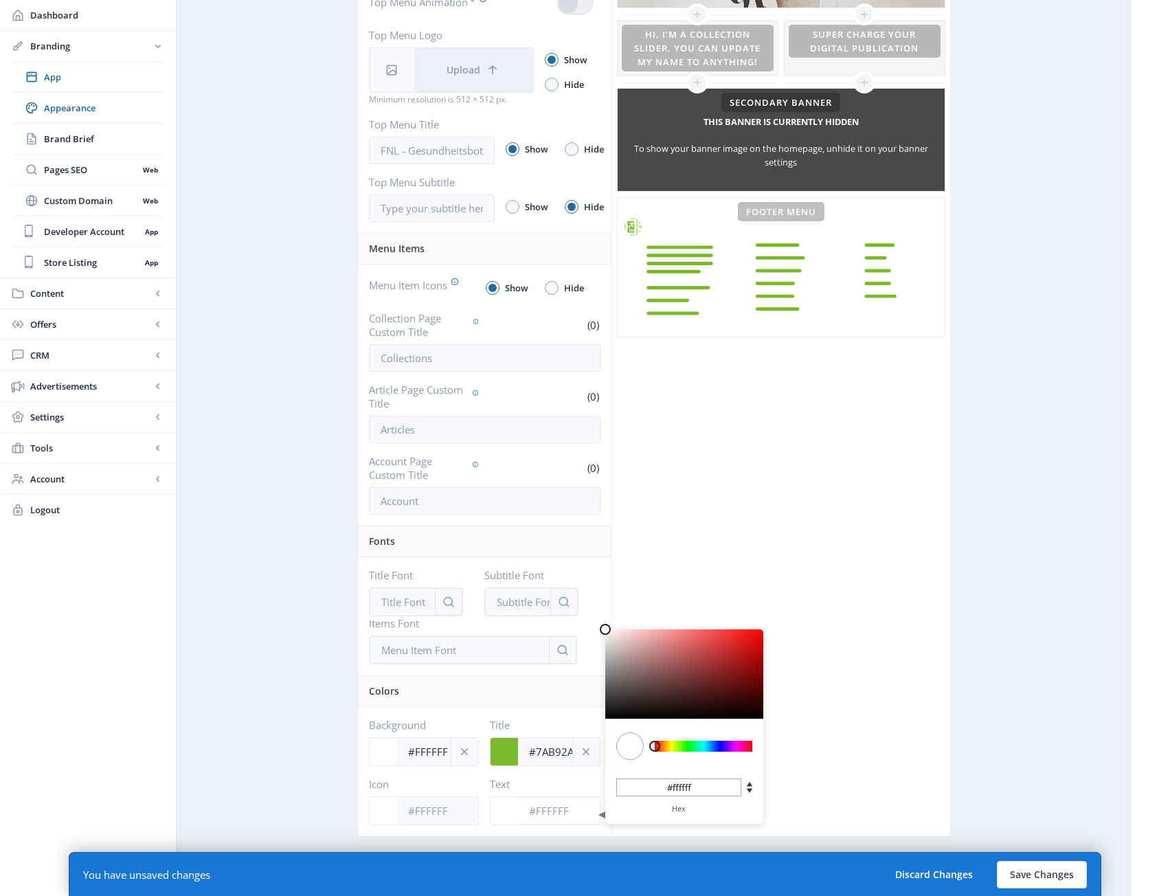
paste input "7AB92A"
type input "#7AB92A"
type input "#7ab92a"
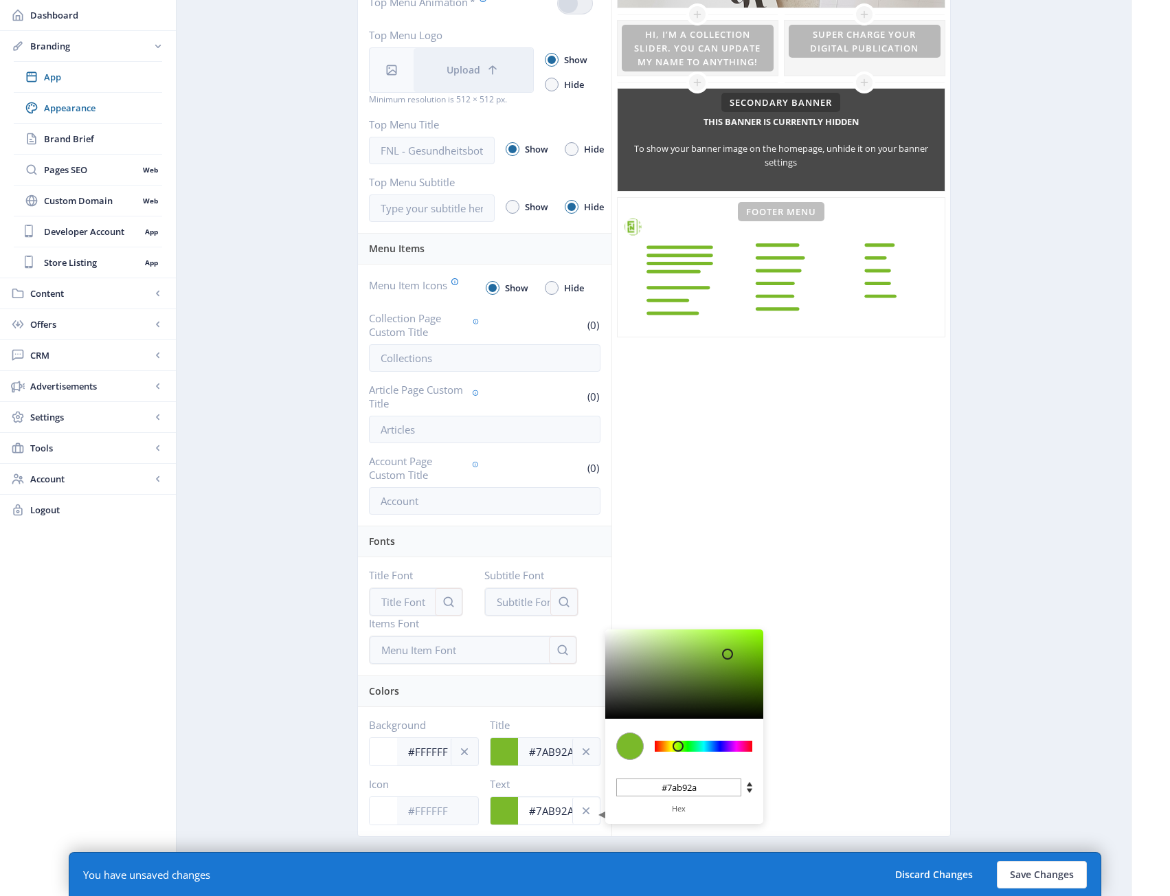
type input "#7AB92A"
click at [878, 550] on div "Click on an element below to make changes Top Menu Hero Banner This banner is c…" at bounding box center [780, 335] width 339 height 1001
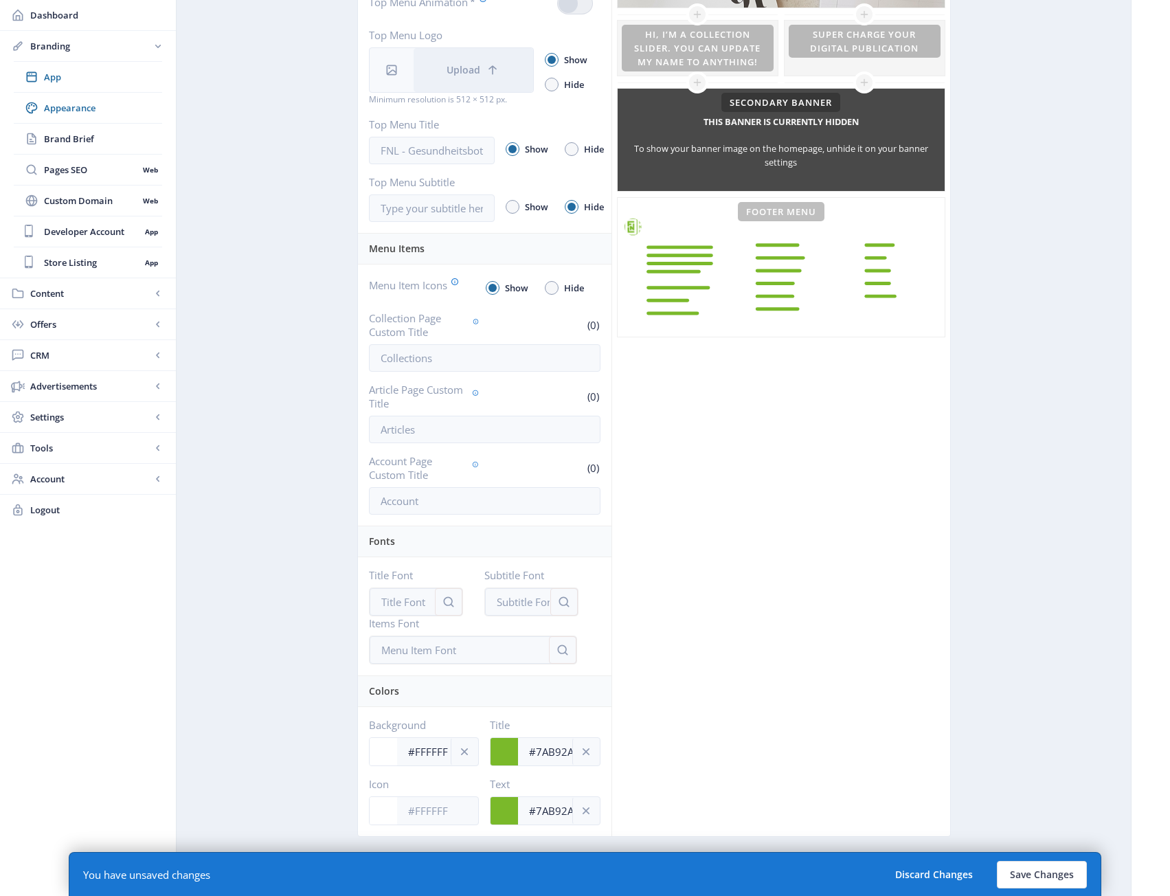
click at [1078, 890] on div "You have unsaved changes Discard Changes Save Changes" at bounding box center [585, 874] width 1032 height 44
click at [1072, 885] on button "Save Changes" at bounding box center [1042, 874] width 90 height 27
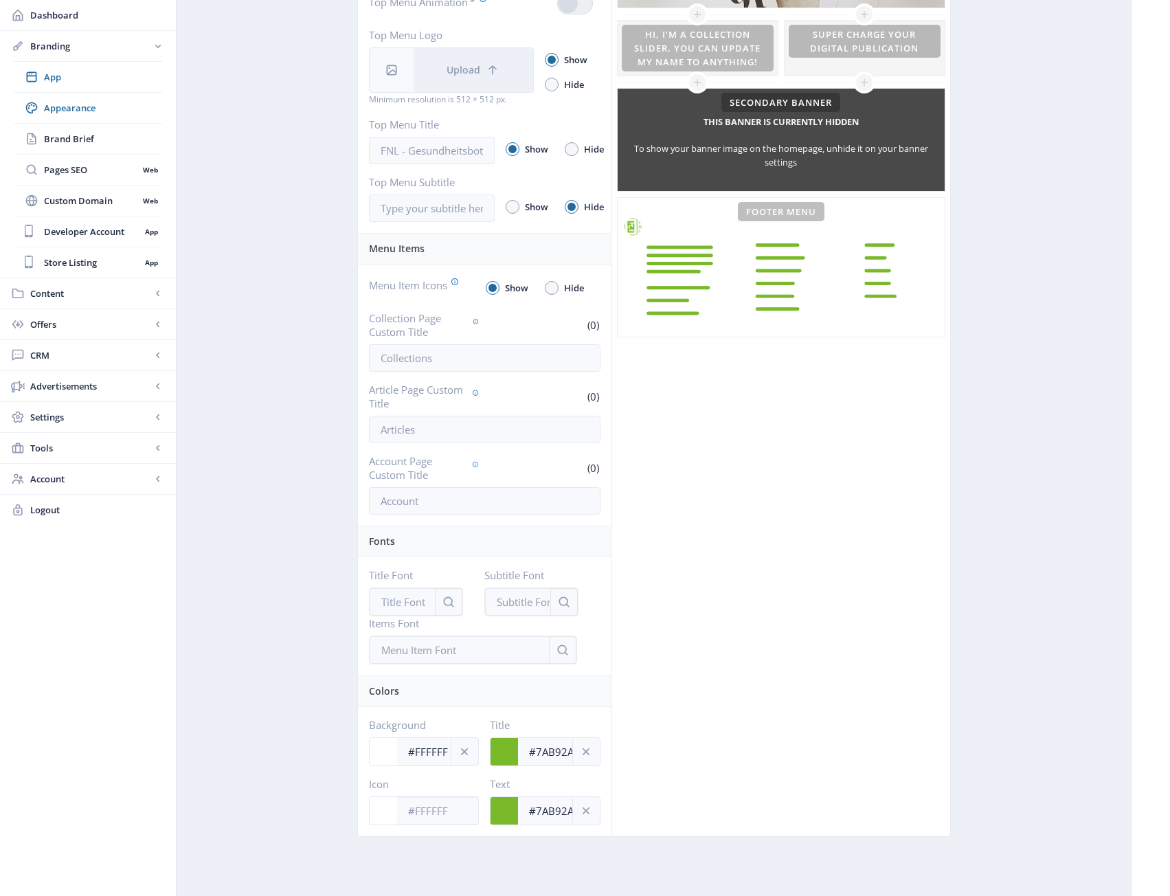
click at [389, 806] on div at bounding box center [383, 810] width 27 height 27
click at [762, 530] on div "Click on an element below to make changes Top Menu Hero Banner This banner is c…" at bounding box center [780, 335] width 339 height 1001
click at [723, 328] on rect at bounding box center [780, 267] width 327 height 139
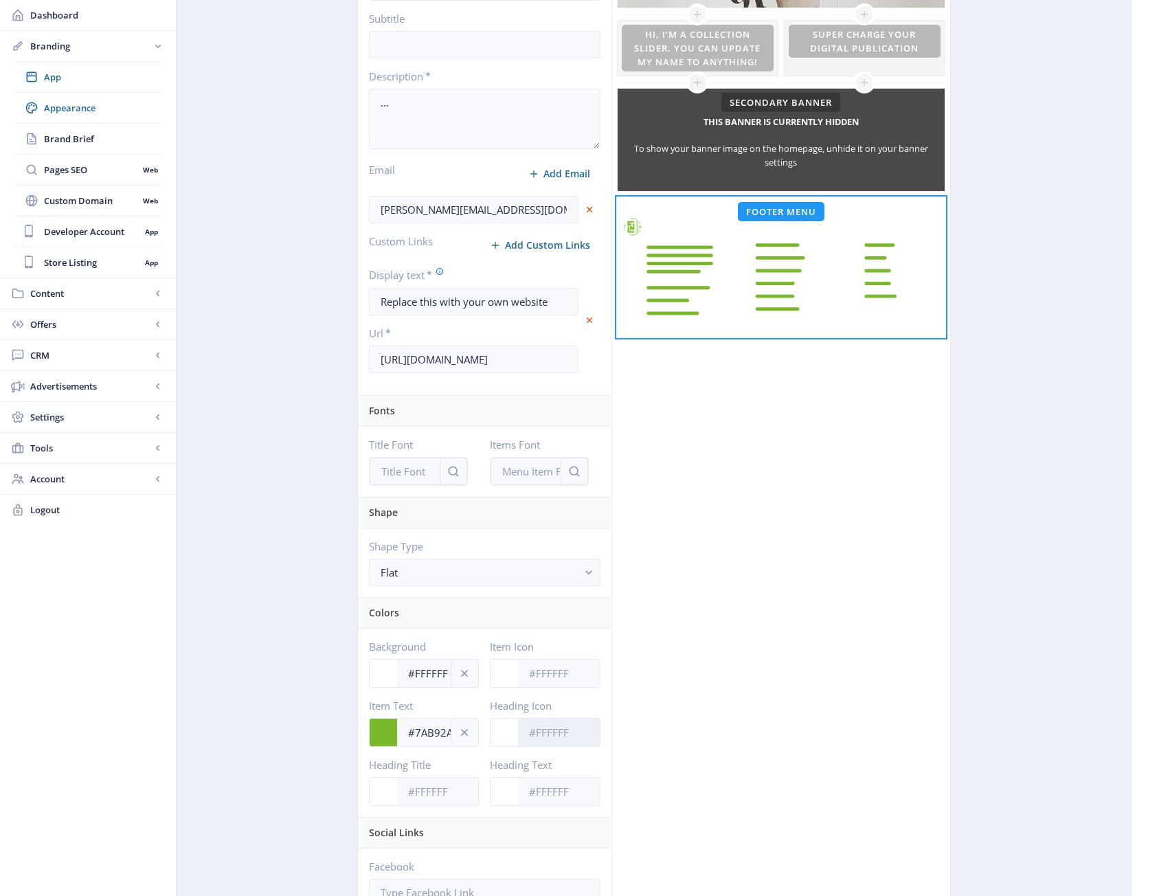
click at [546, 736] on input "Heading Icon" at bounding box center [559, 732] width 82 height 26
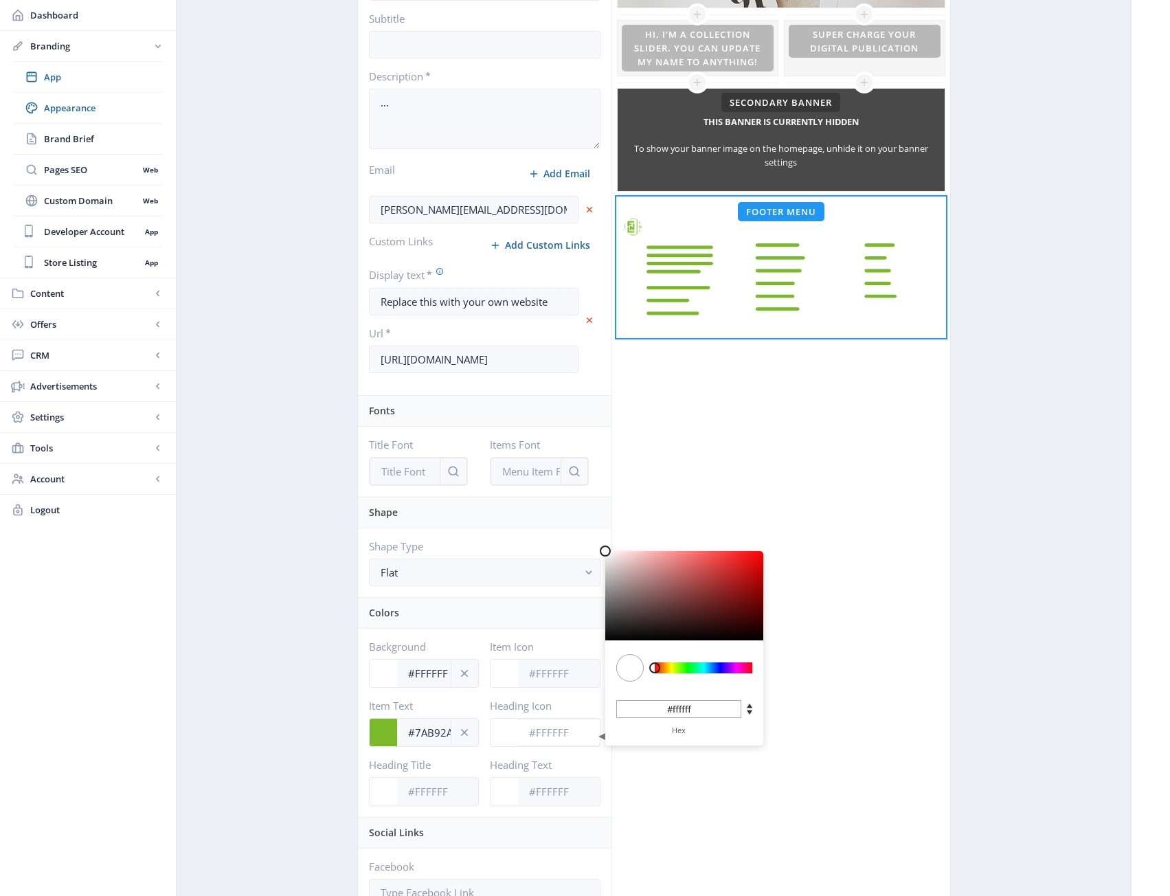
paste input "7AB92A"
type input "#7AB92A"
type input "#7ab92a"
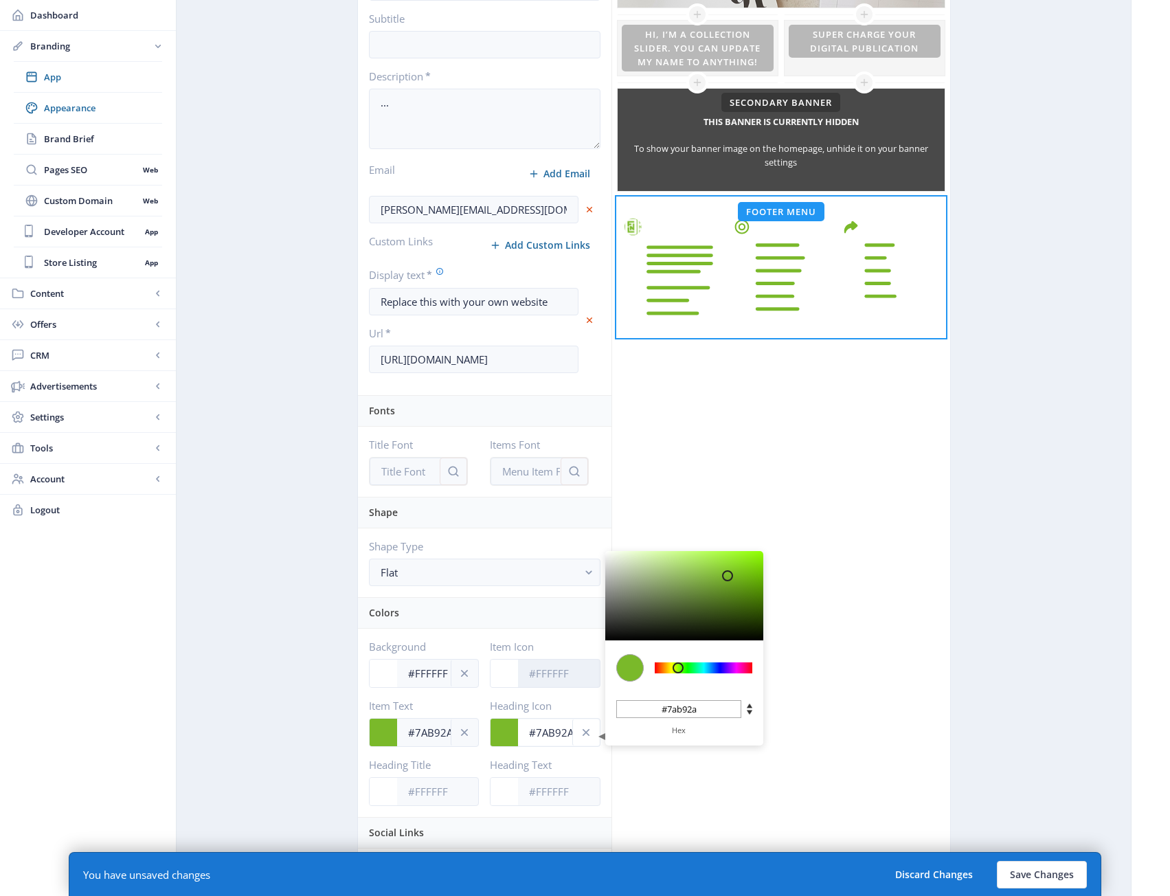
type input "#7AB92A"
click at [554, 678] on input "Item Icon" at bounding box center [559, 673] width 82 height 26
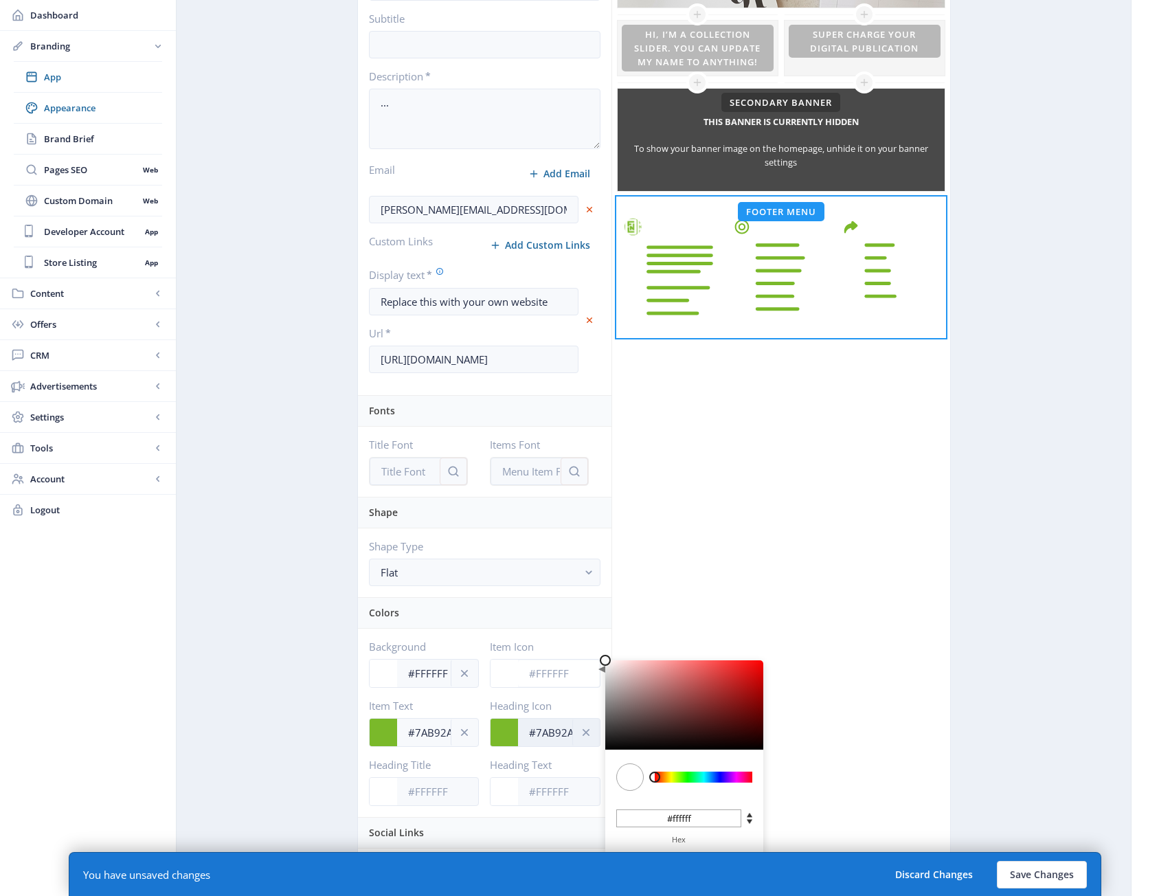
paste input "7AB92A"
type input "#7AB92A"
type input "#7ab92a"
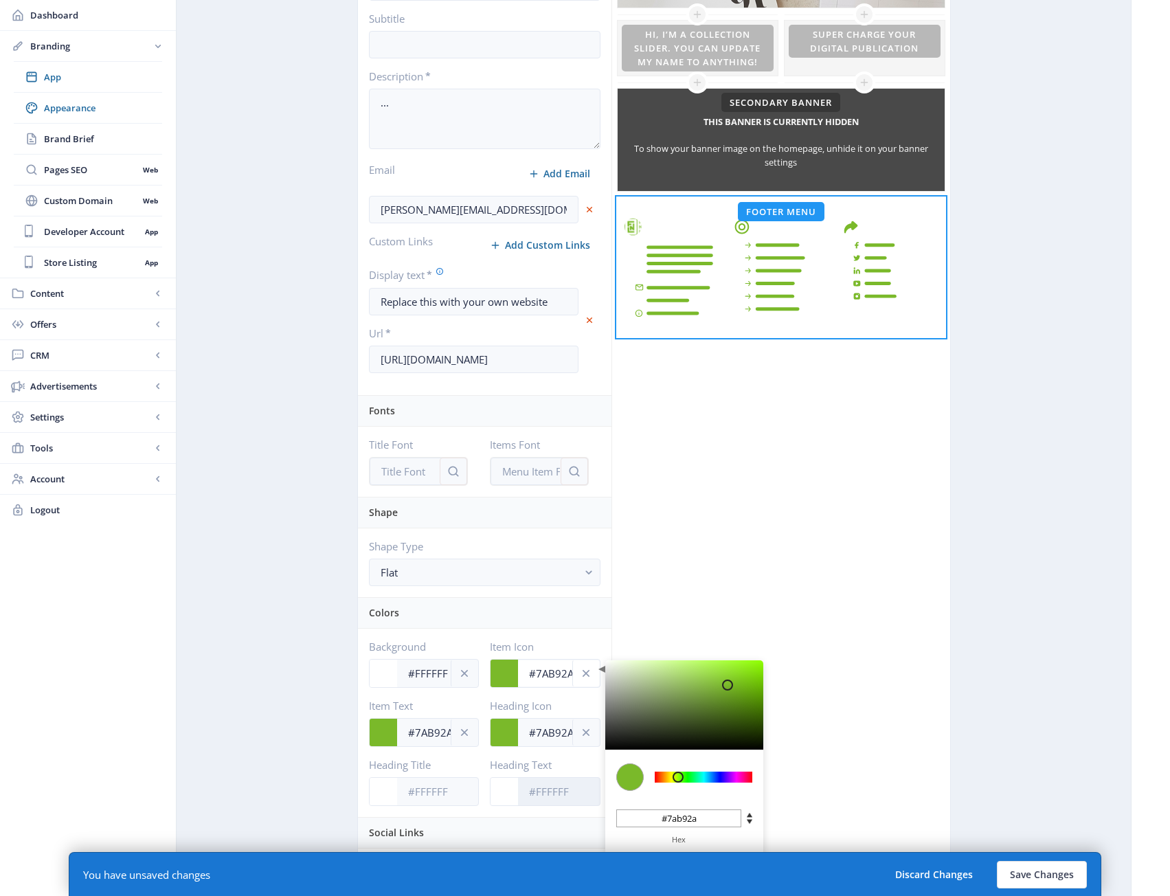
type input "#7AB92A"
click at [545, 793] on input "Heading Text" at bounding box center [559, 791] width 82 height 26
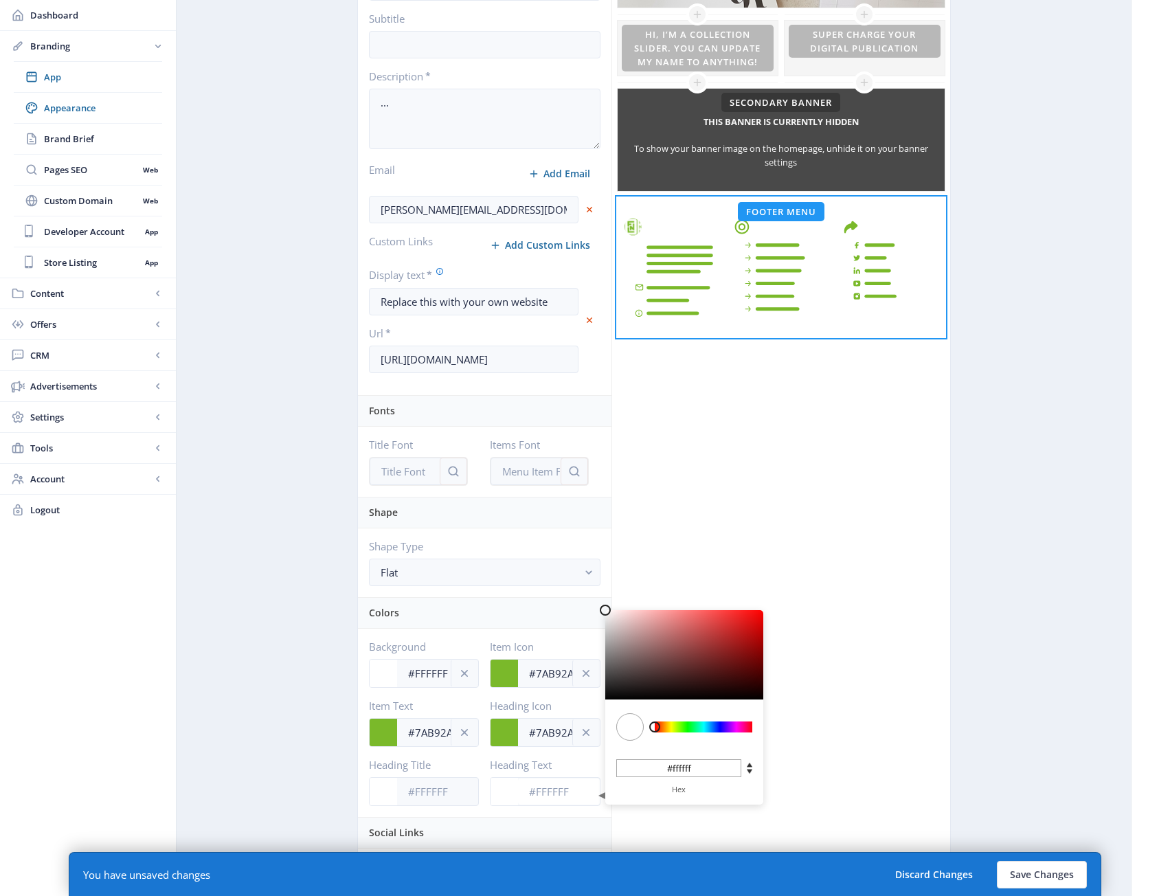
paste input "7AB92A"
type input "#7AB92A"
type input "#7ab92a"
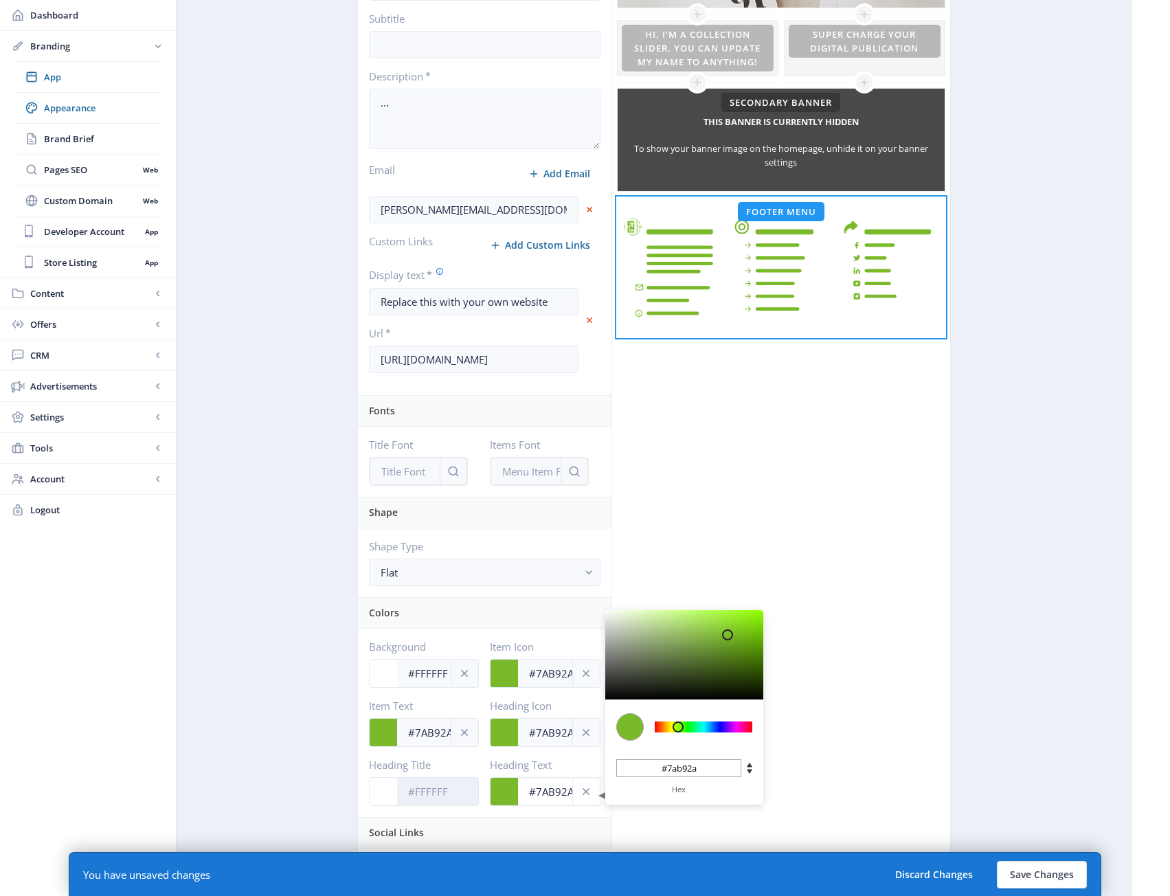
type input "#7AB92A"
click at [424, 791] on input "Heading Title" at bounding box center [438, 791] width 82 height 26
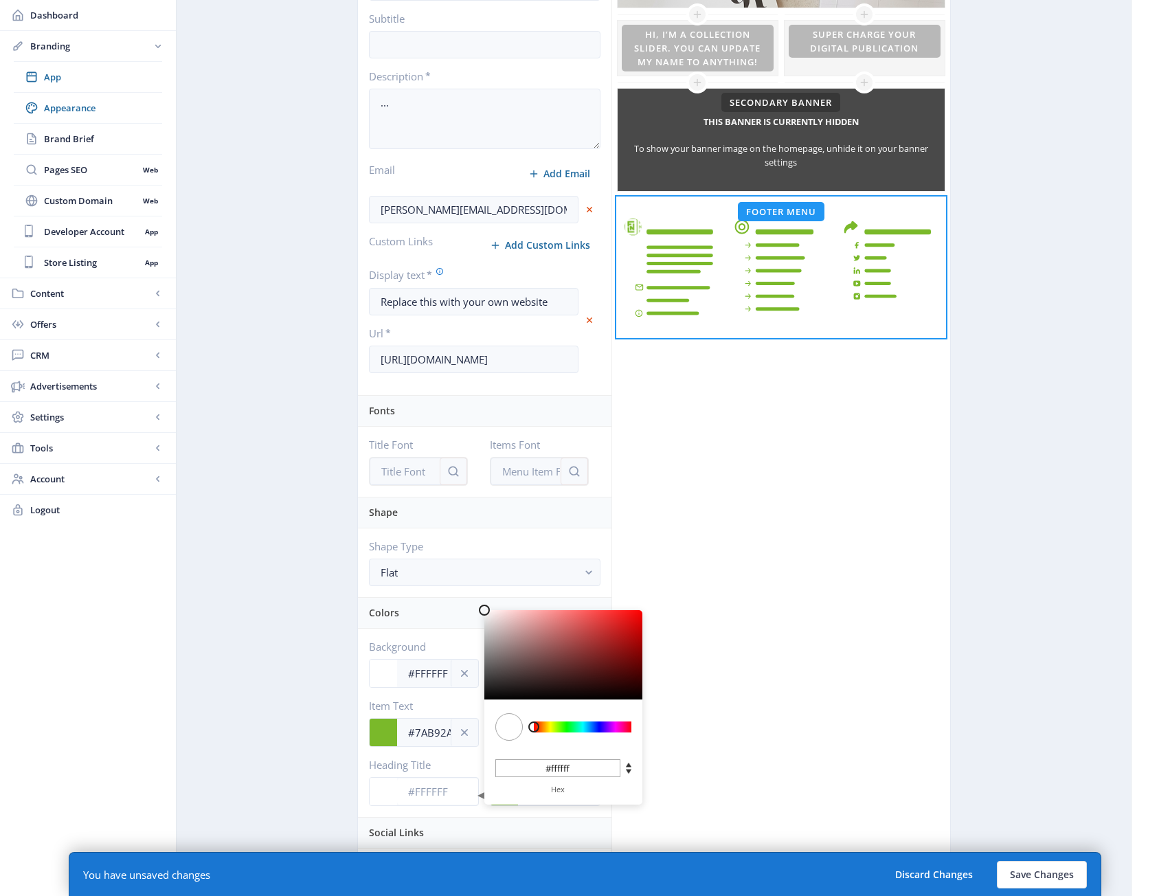
paste input "7AB92A"
type input "#7AB92A"
type input "#7ab92a"
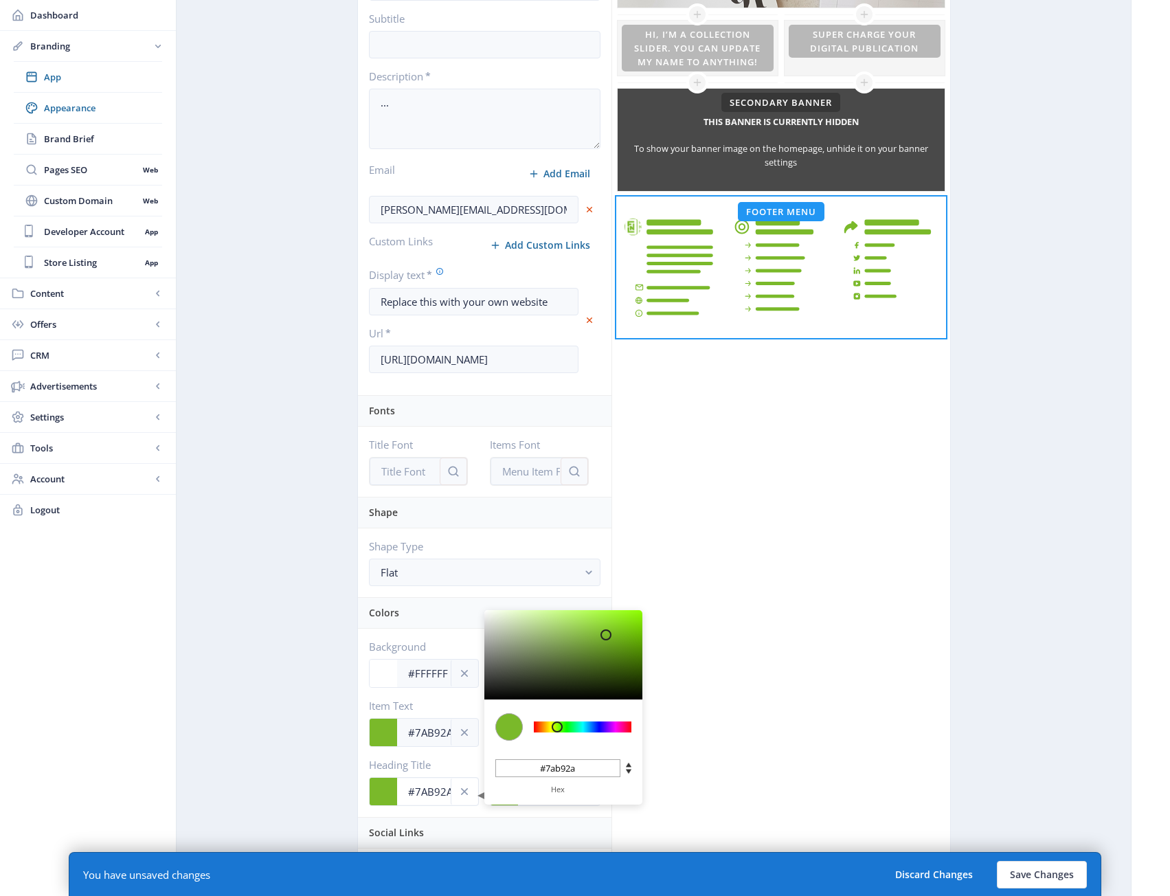
type input "#7AB92A"
click at [772, 614] on div "Click on an element below to make changes Top Menu Hero Banner This banner is c…" at bounding box center [780, 570] width 339 height 1471
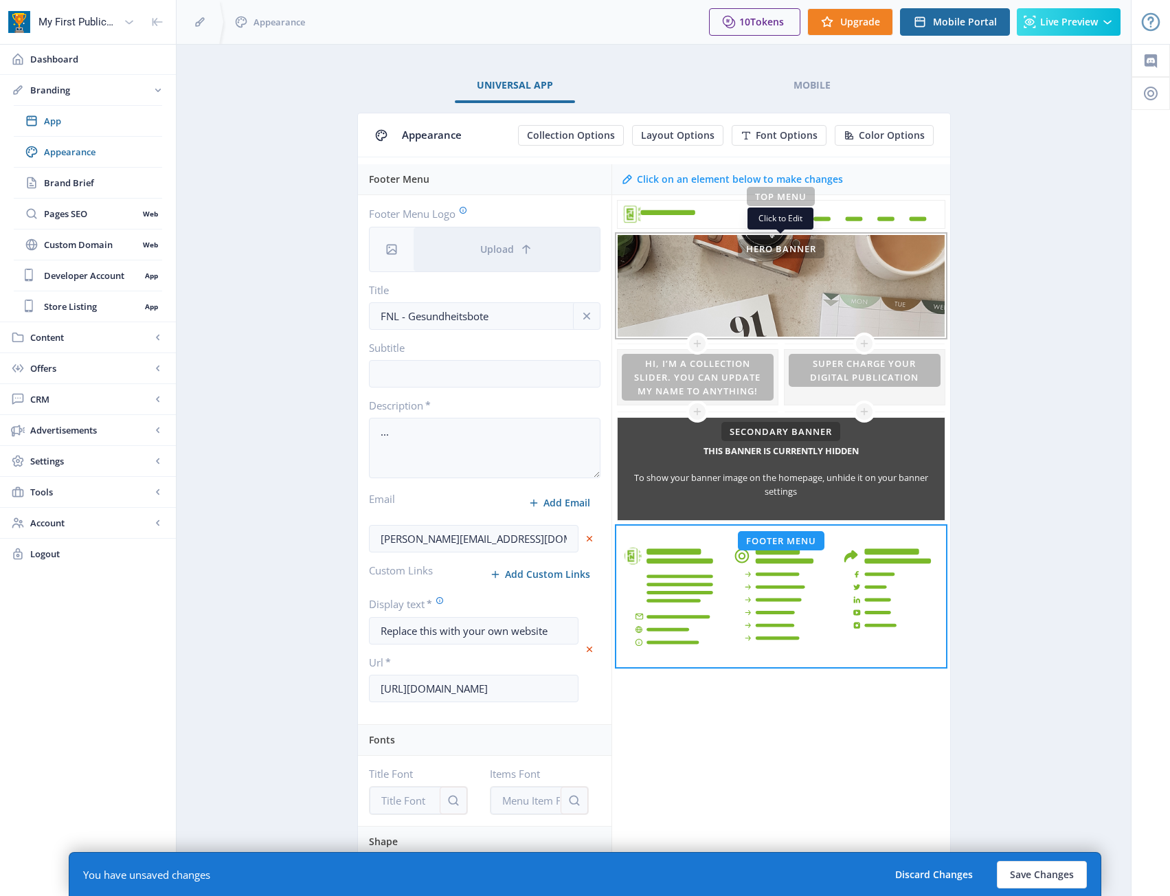
click at [691, 278] on div "This banner is currently hidden To show your banner image on the homepage, unhi…" at bounding box center [780, 286] width 327 height 102
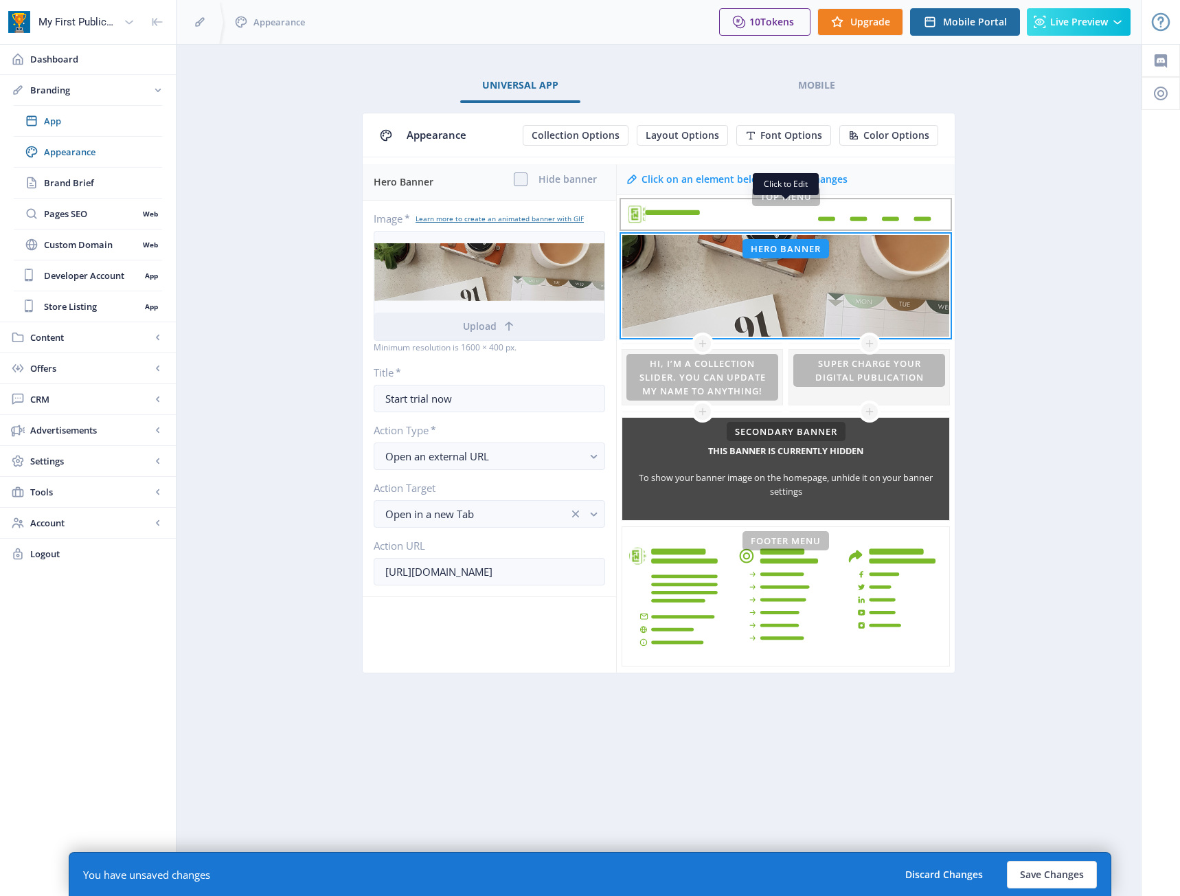
click at [723, 214] on rect at bounding box center [785, 214] width 327 height 27
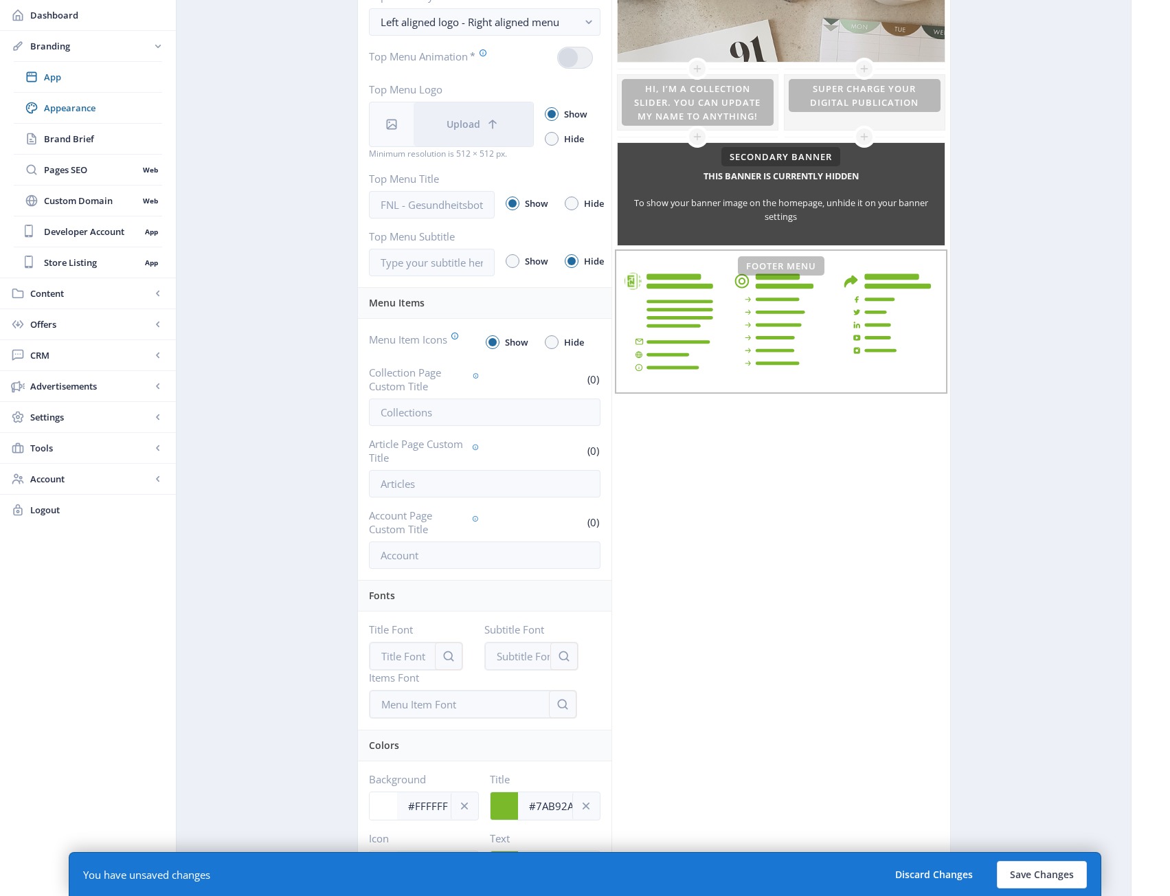
scroll to position [329, 0]
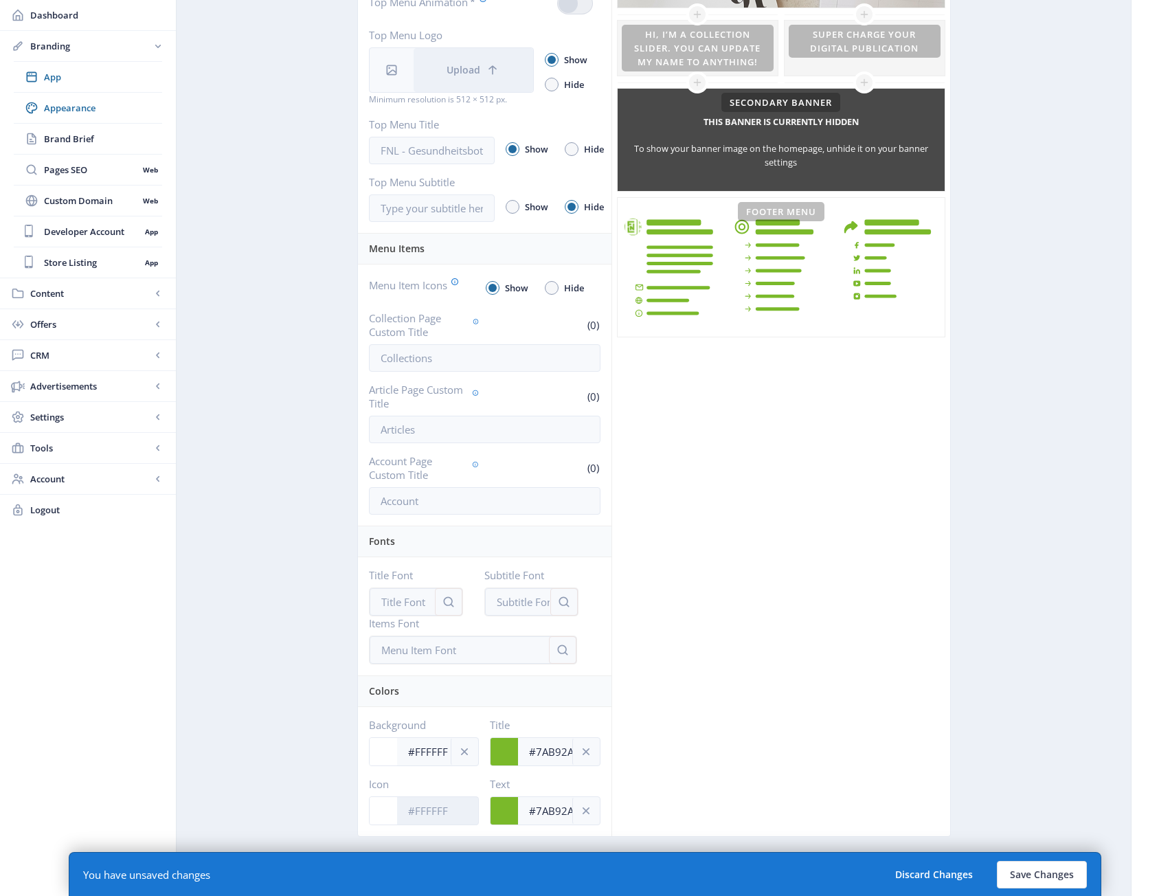
click at [449, 814] on input "Icon" at bounding box center [438, 810] width 82 height 26
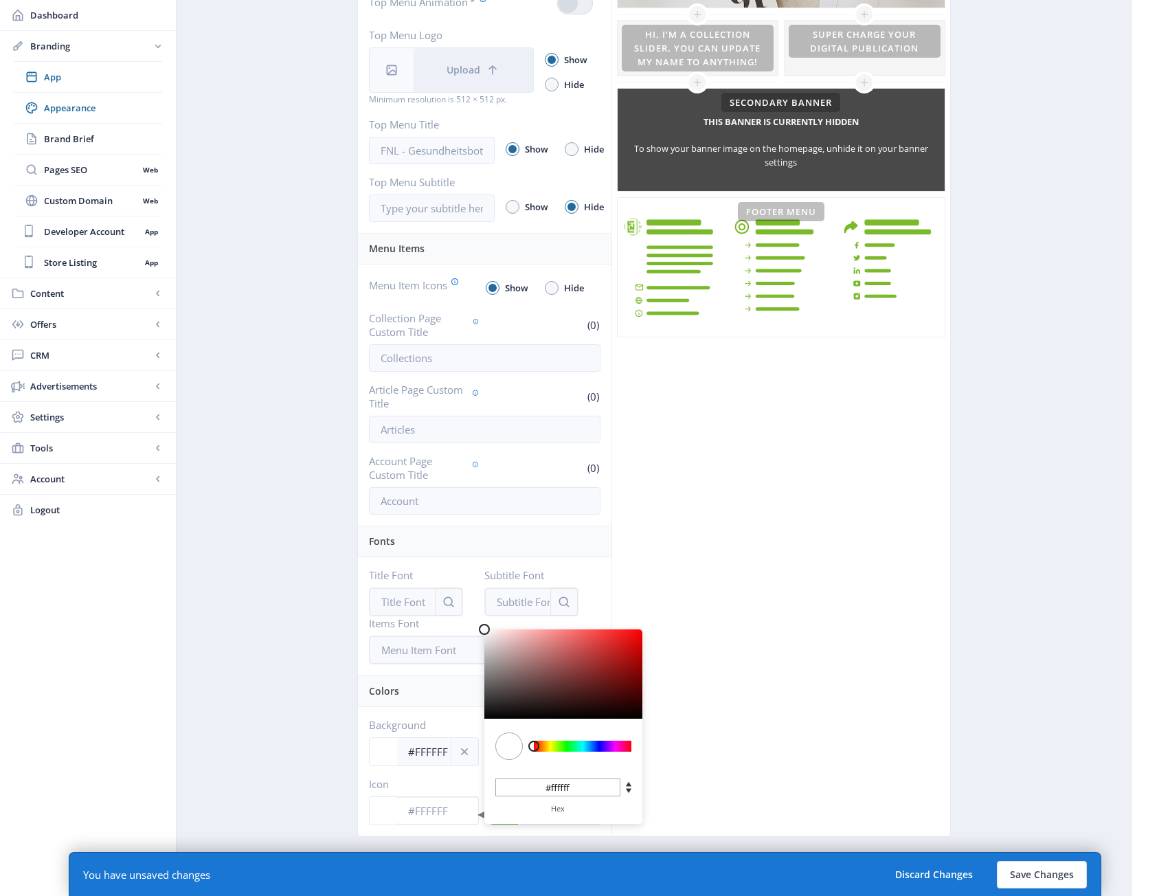
paste input "7AB92A"
type input "#7AB92A"
type input "#7ab92a"
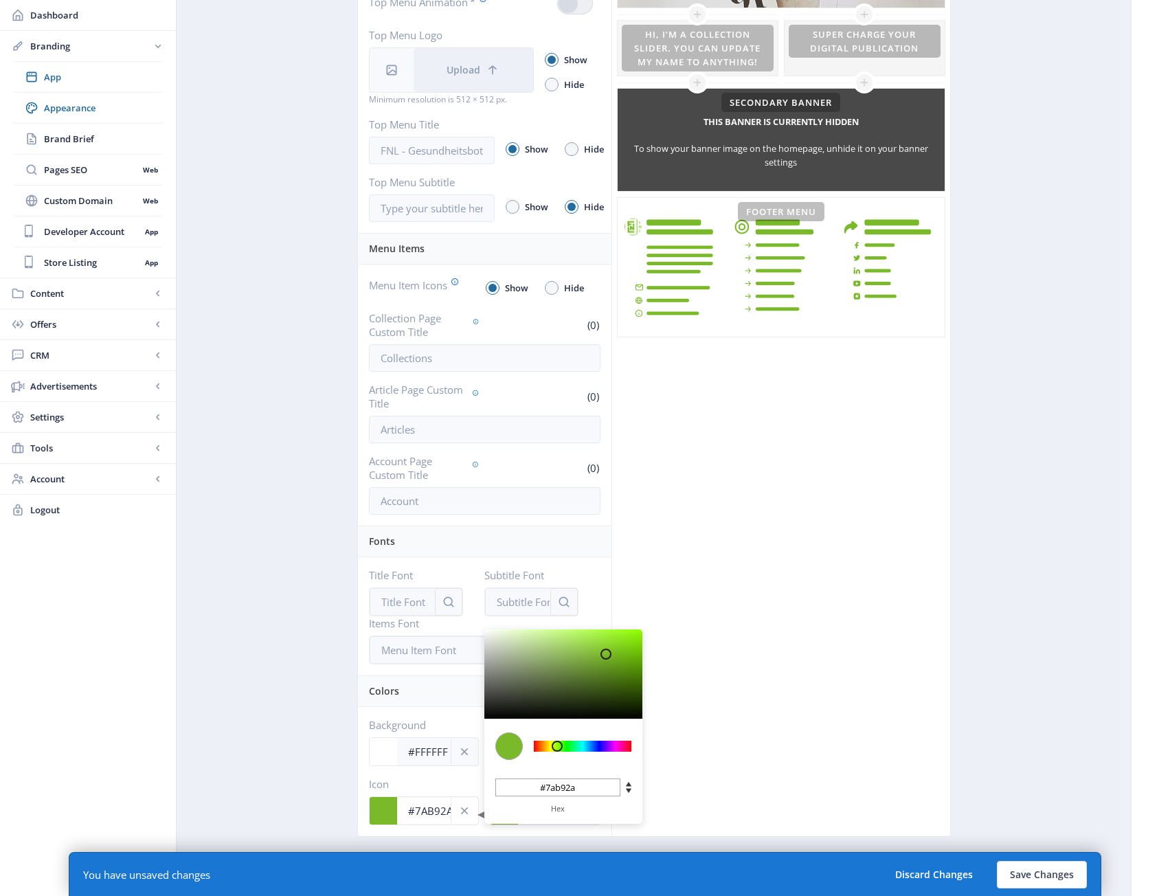
type input "#7AB92A"
click at [793, 639] on div "Click on an element below to make changes Top Menu Hero Banner This banner is c…" at bounding box center [780, 335] width 339 height 1001
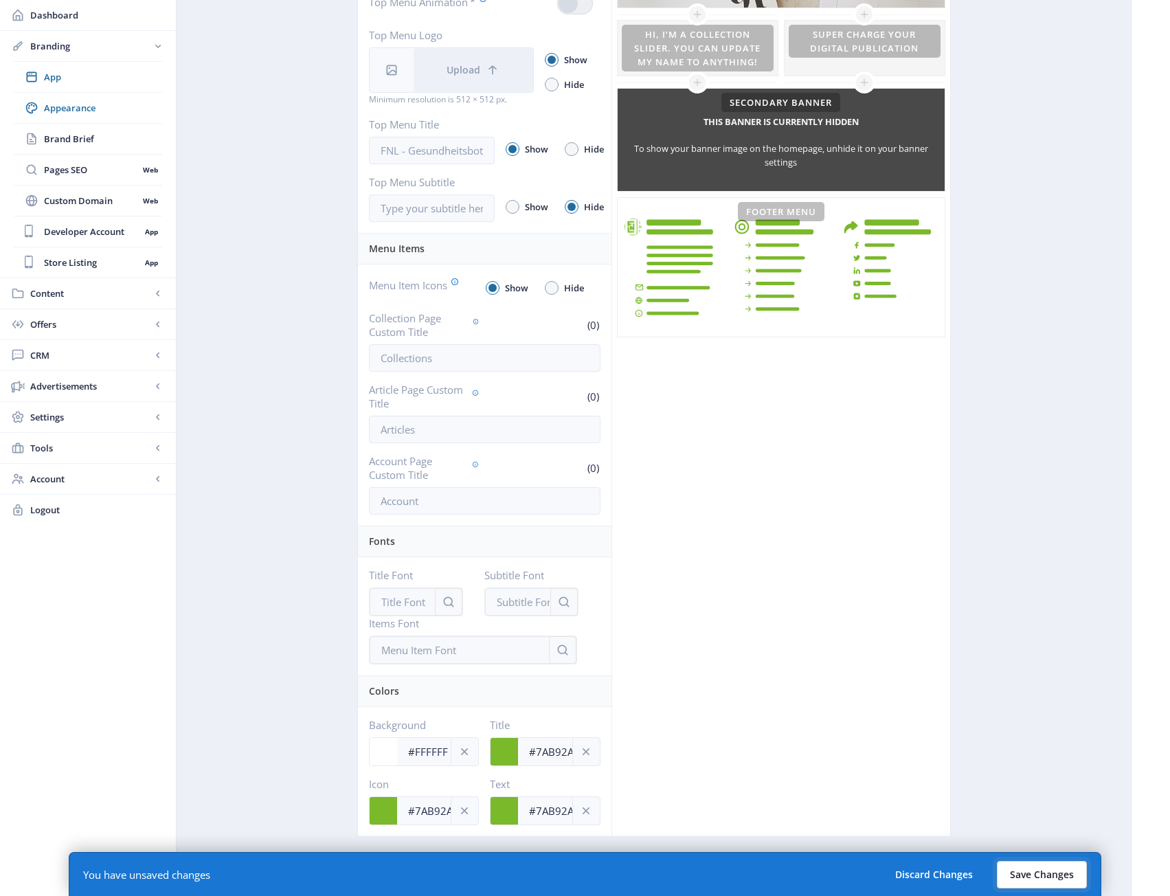
click at [1060, 878] on button "Save Changes" at bounding box center [1042, 874] width 90 height 27
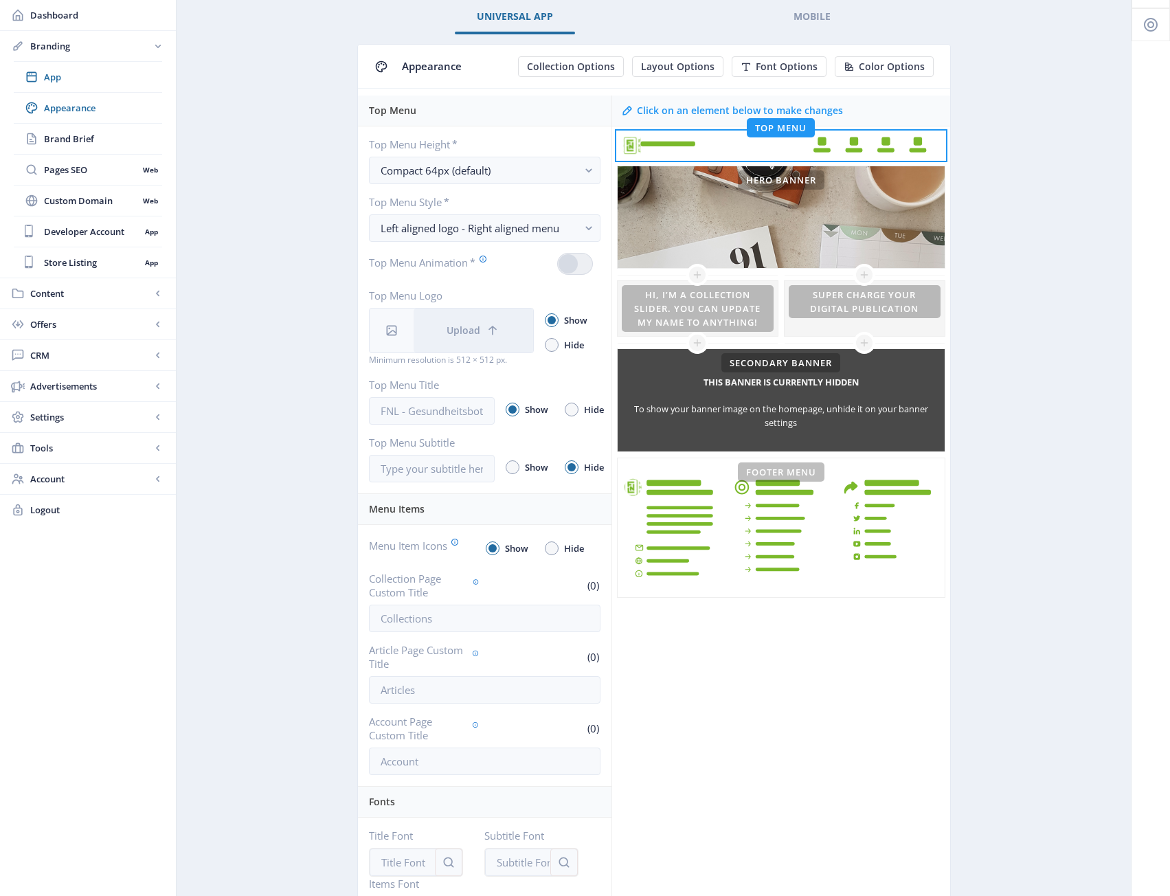
scroll to position [54, 0]
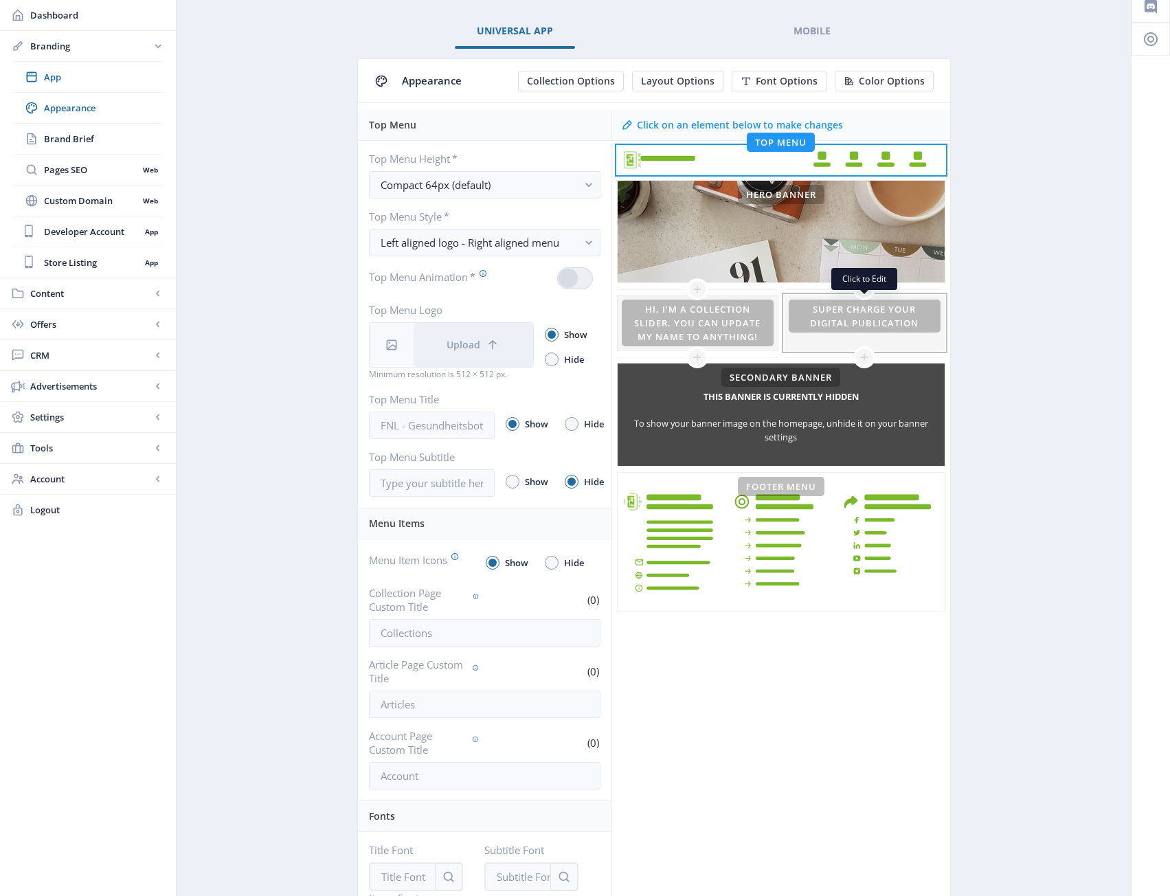
click at [898, 321] on div at bounding box center [864, 322] width 160 height 55
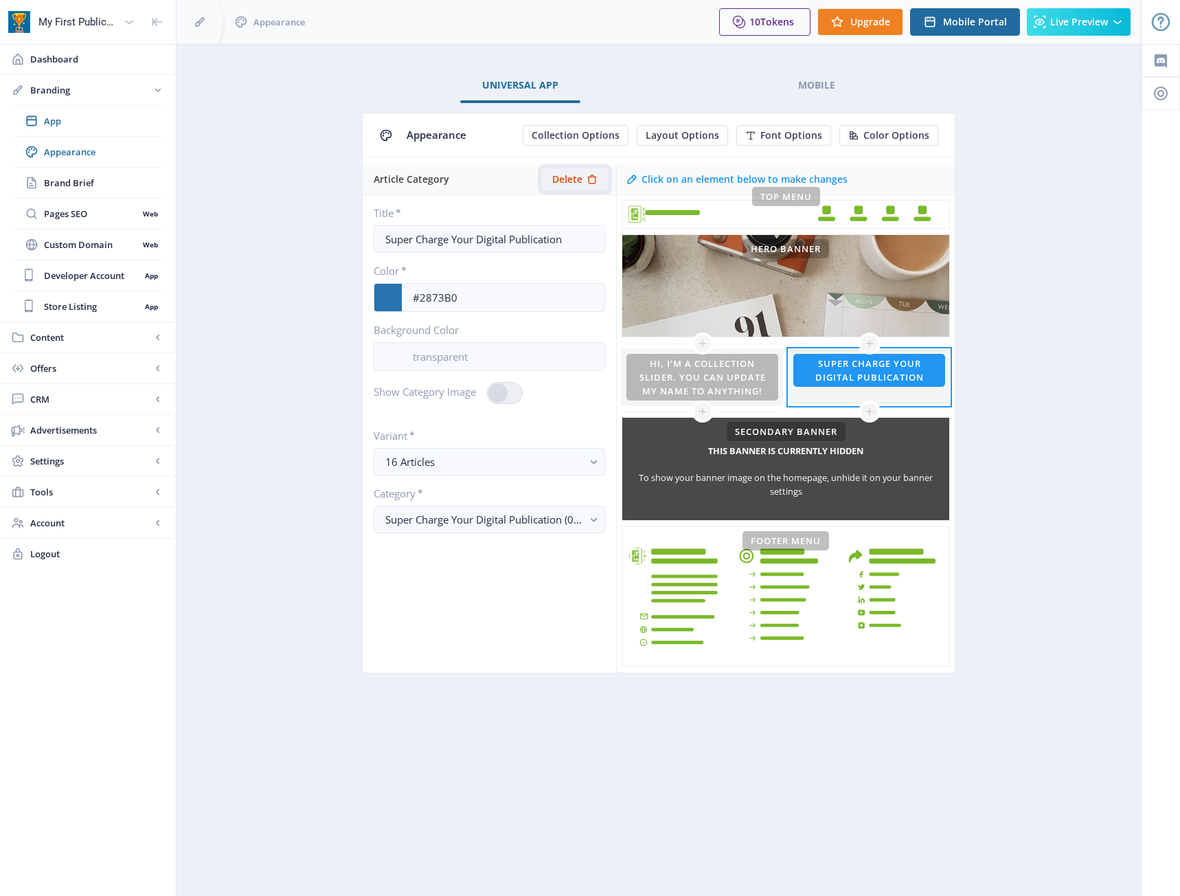
click at [584, 176] on button "Delete" at bounding box center [575, 179] width 66 height 22
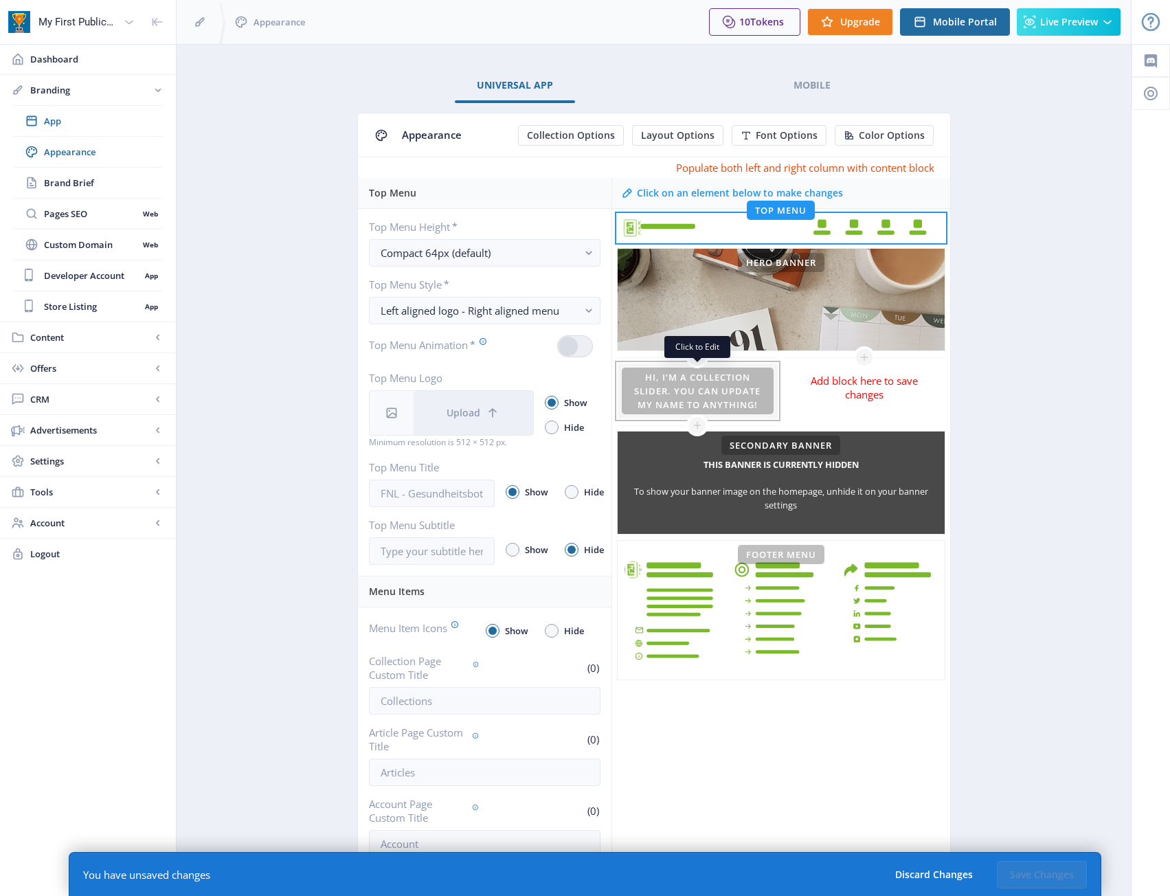
click at [747, 388] on div at bounding box center [697, 390] width 160 height 55
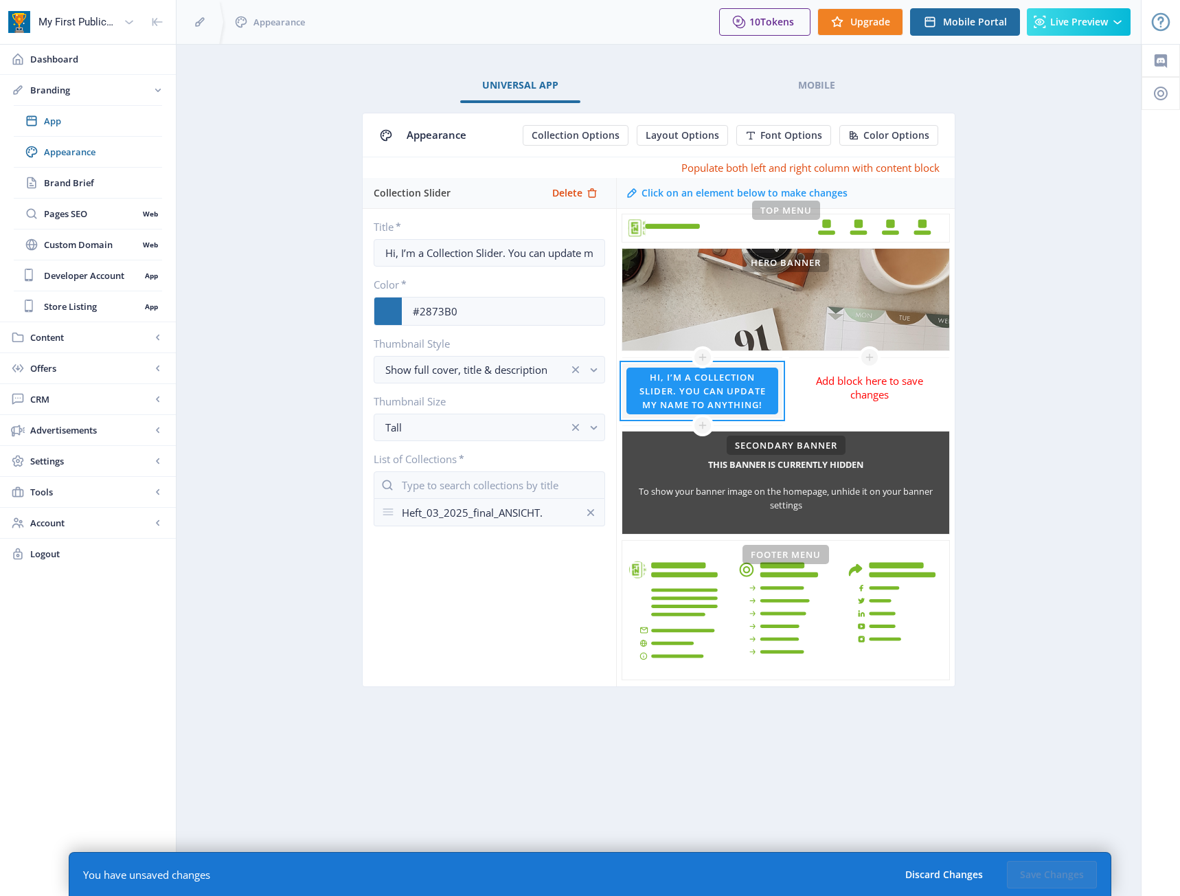
click at [864, 401] on div "Add block here to save changes" at bounding box center [869, 394] width 160 height 74
click at [865, 397] on div "Add block here to save changes" at bounding box center [868, 387] width 129 height 27
click at [867, 358] on icon at bounding box center [869, 358] width 8 height 8
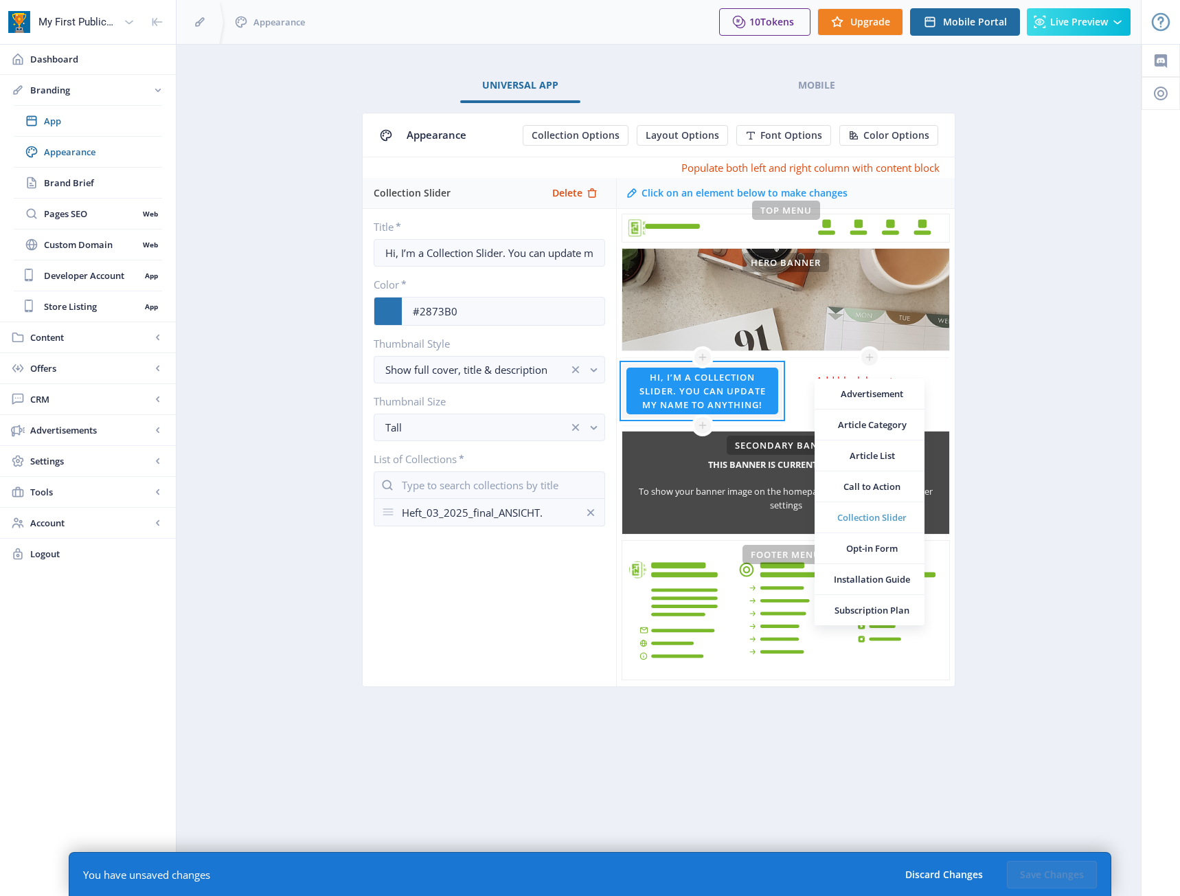
click at [903, 518] on span "Collection Slider" at bounding box center [872, 517] width 82 height 14
type input "Collection Slider"
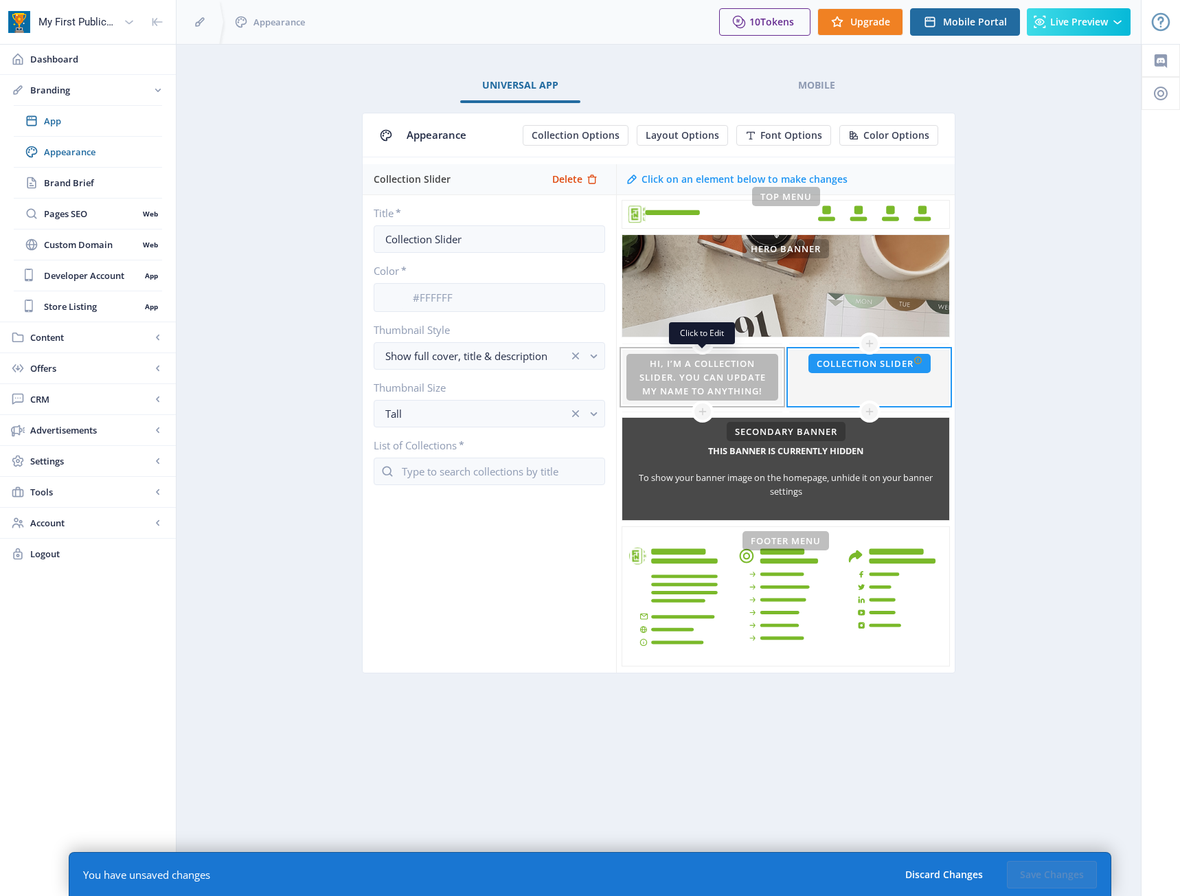
click at [718, 374] on div at bounding box center [702, 377] width 160 height 55
type input "Hi, I’m a Collection Slider. You can update my name to anything!"
type input "#2873B0"
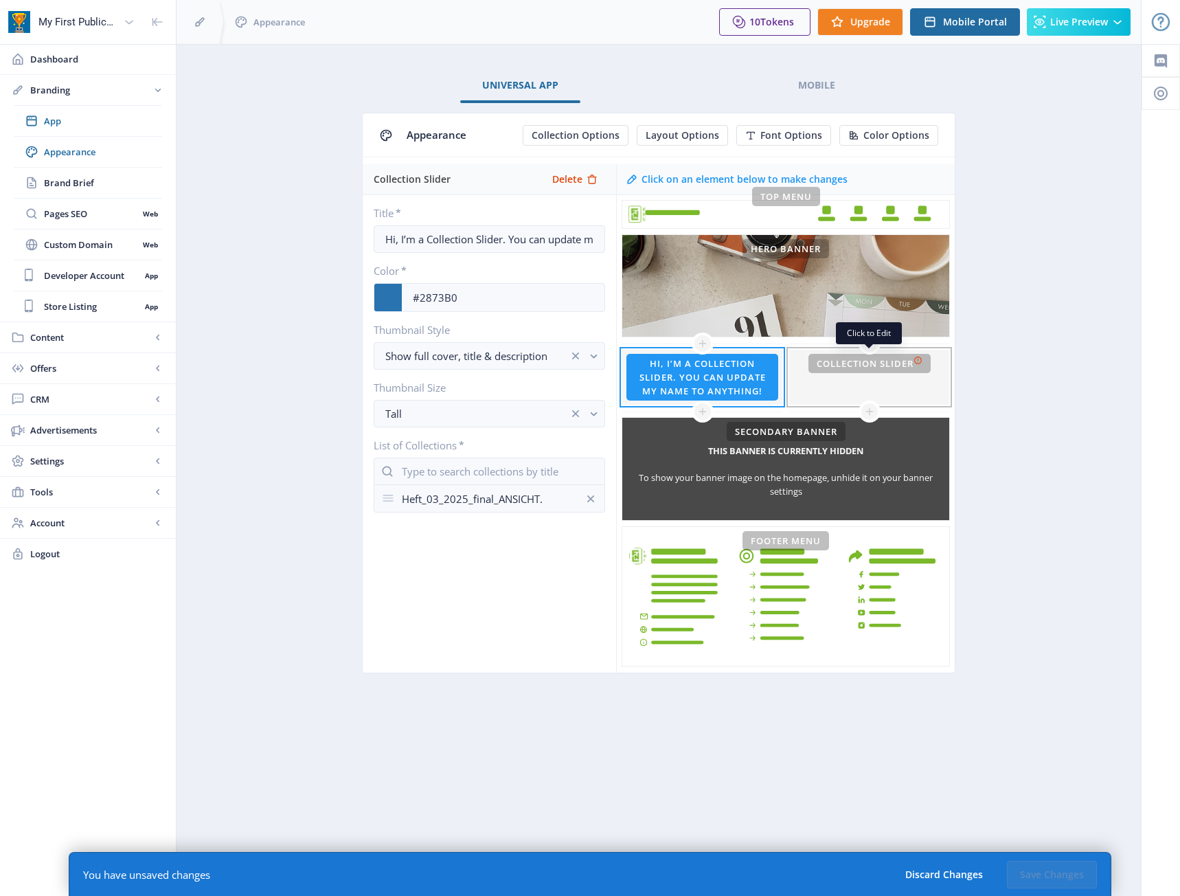
click at [860, 380] on div at bounding box center [869, 377] width 160 height 55
type input "Collection Slider"
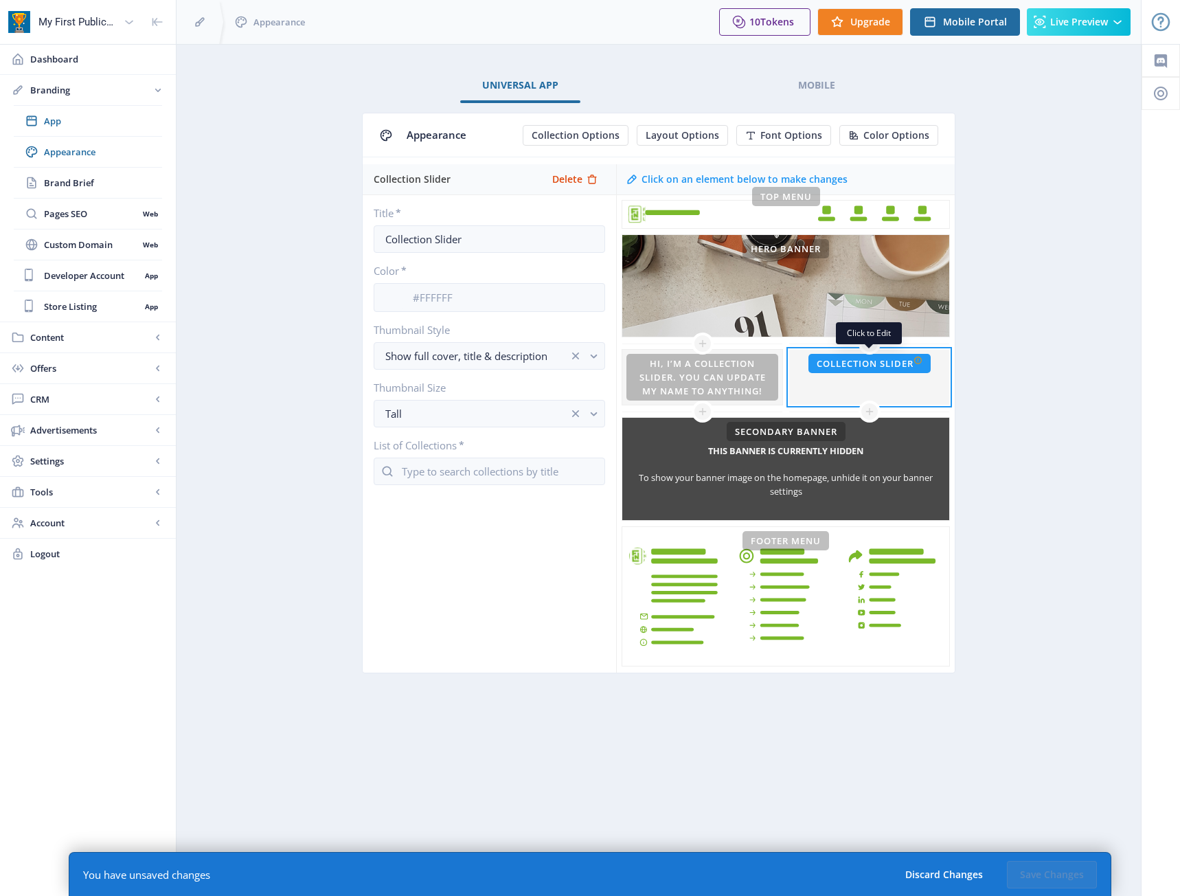
click at [880, 383] on div at bounding box center [869, 377] width 160 height 55
click at [872, 346] on icon at bounding box center [869, 343] width 11 height 11
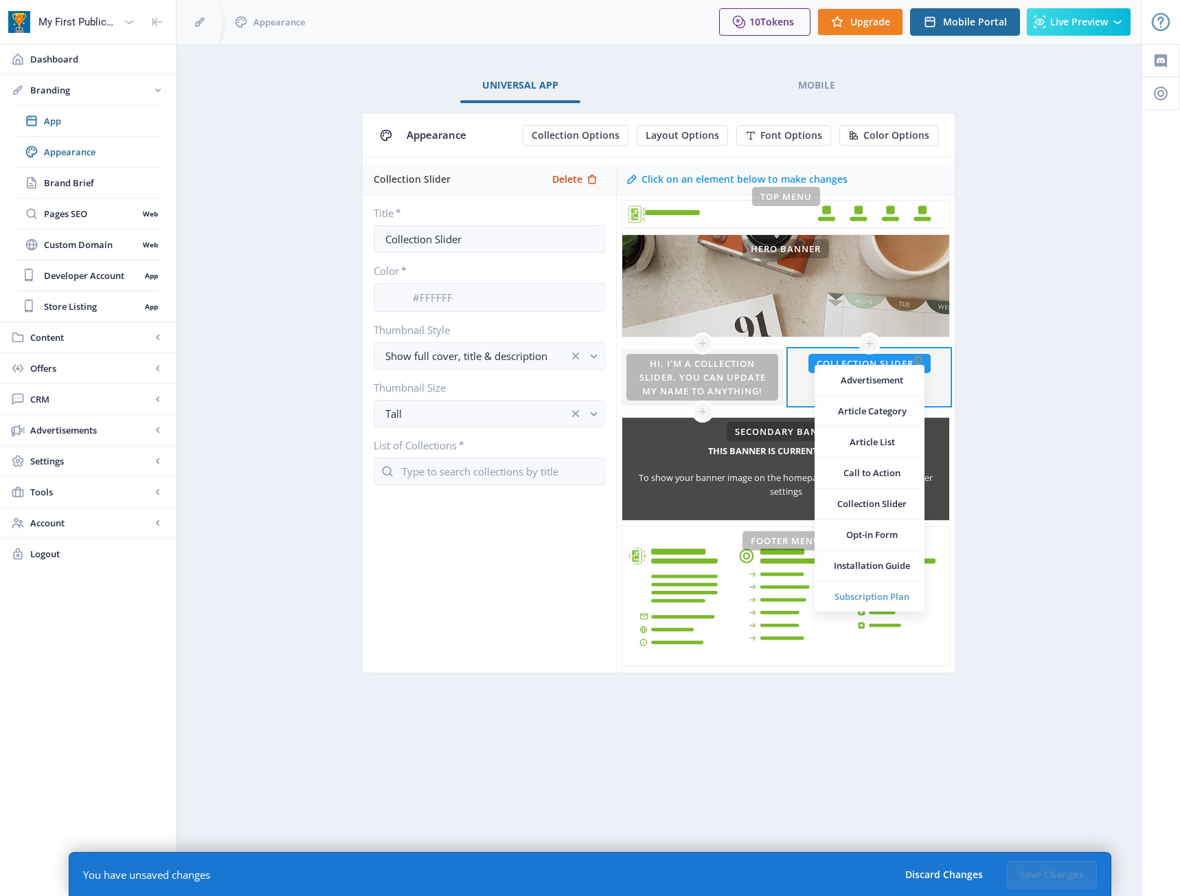
click at [889, 594] on span "Subscription Plan" at bounding box center [872, 596] width 82 height 14
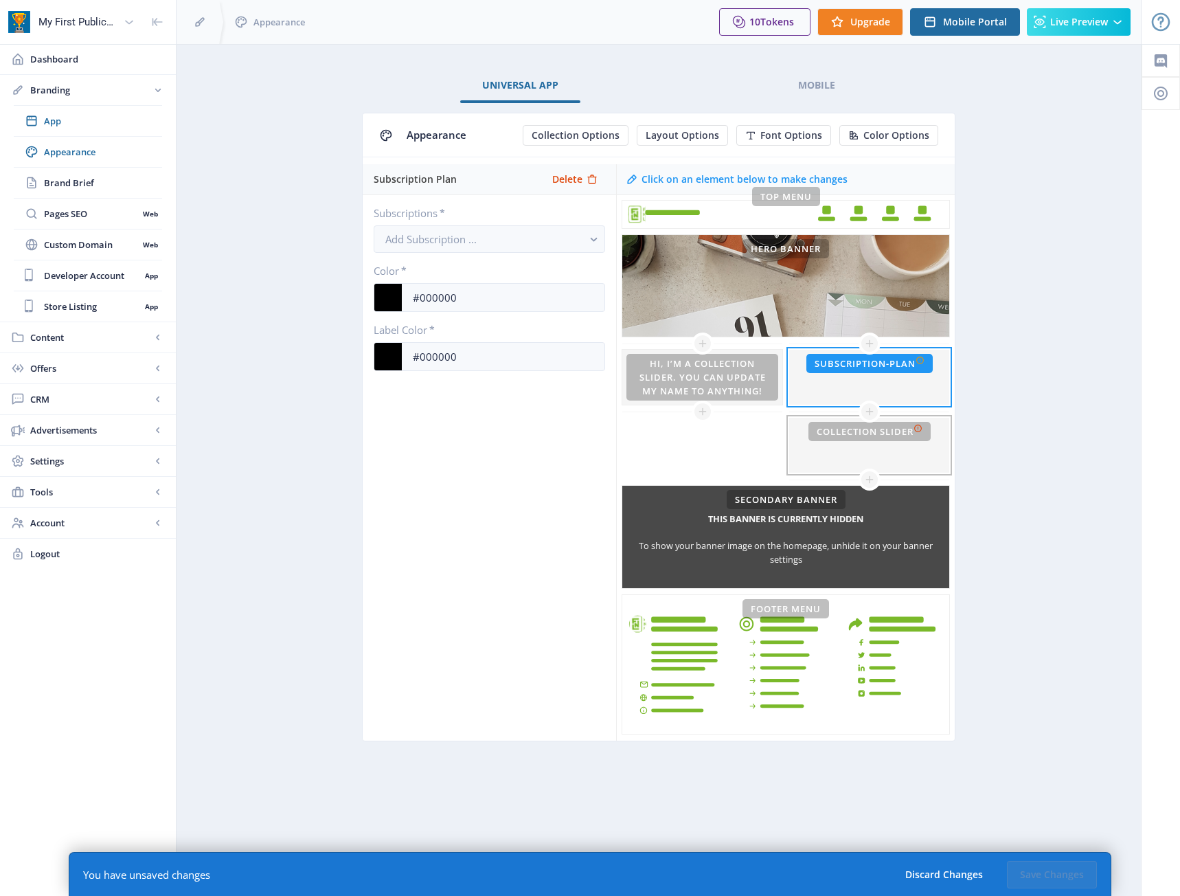
click at [888, 465] on div at bounding box center [869, 445] width 160 height 55
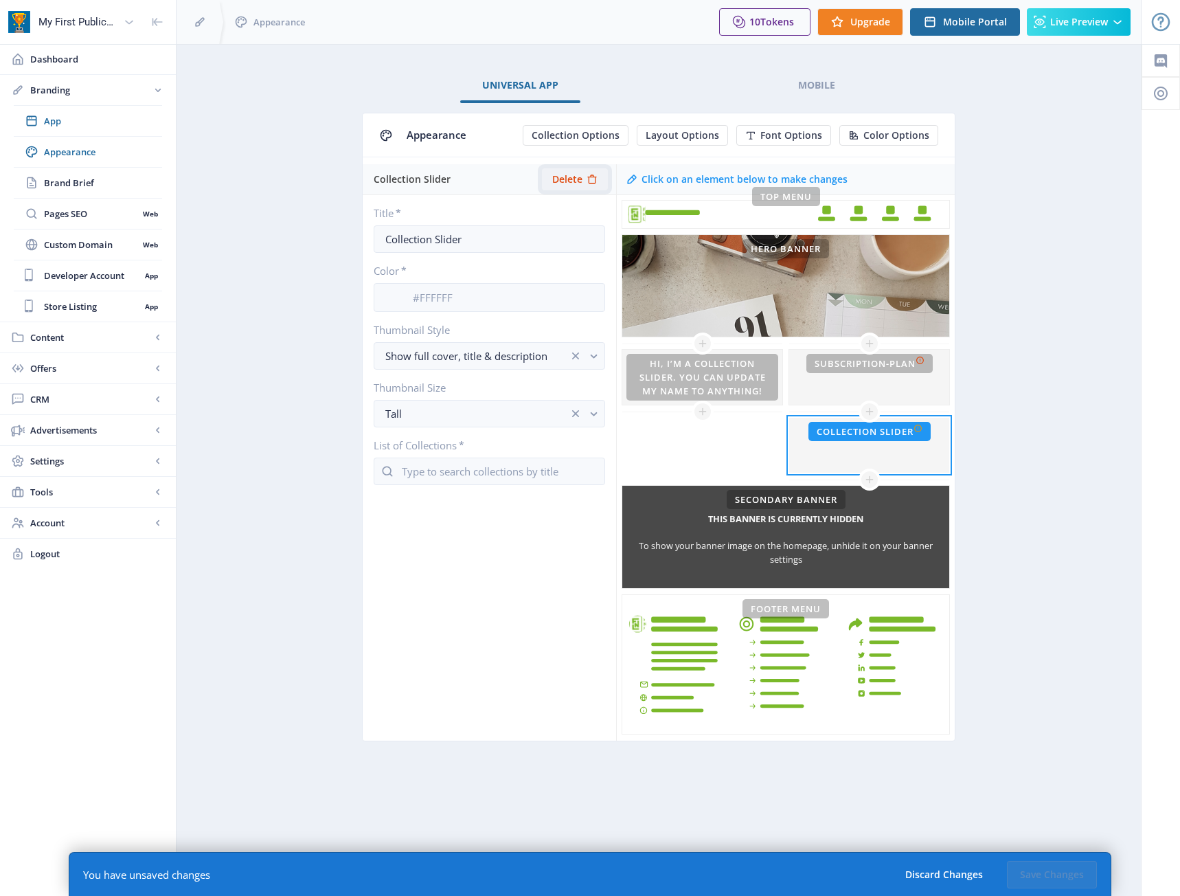
click at [583, 179] on button "Delete" at bounding box center [575, 179] width 66 height 22
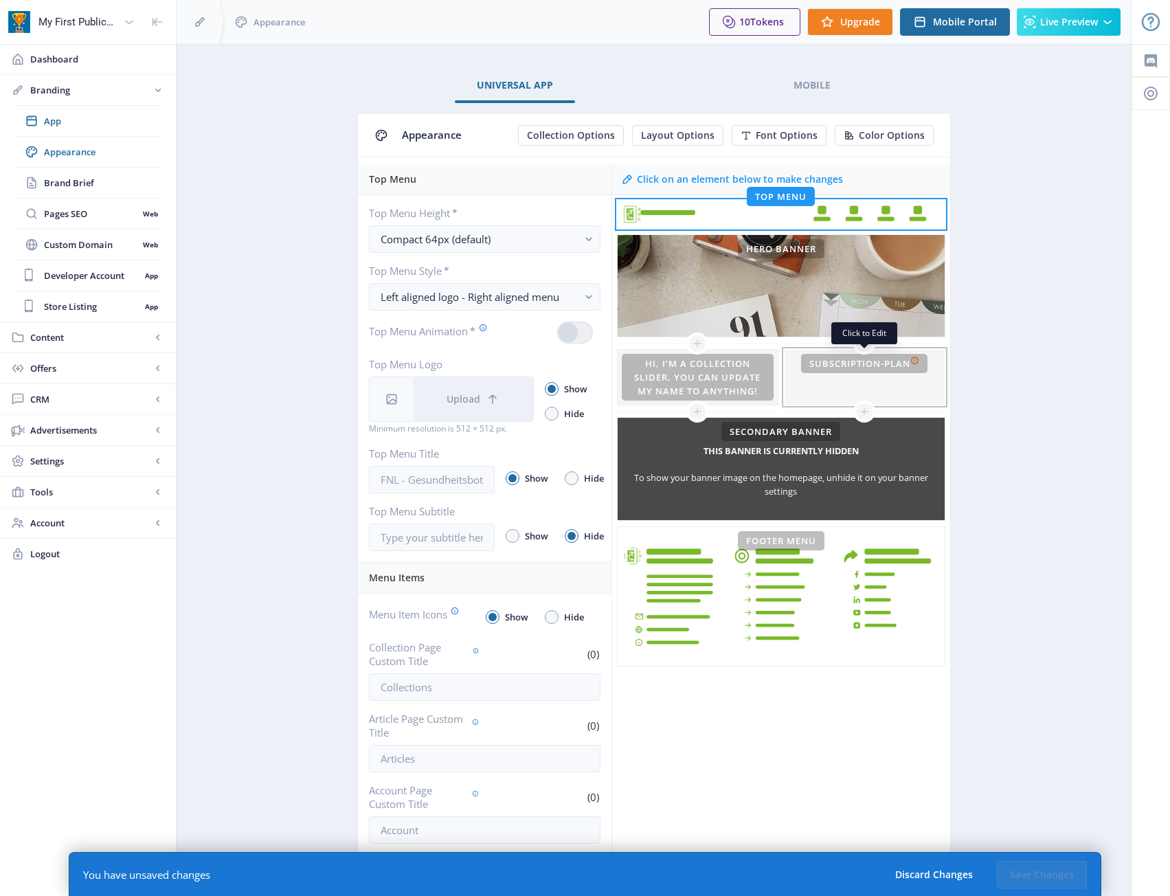
click at [881, 389] on div at bounding box center [864, 377] width 160 height 55
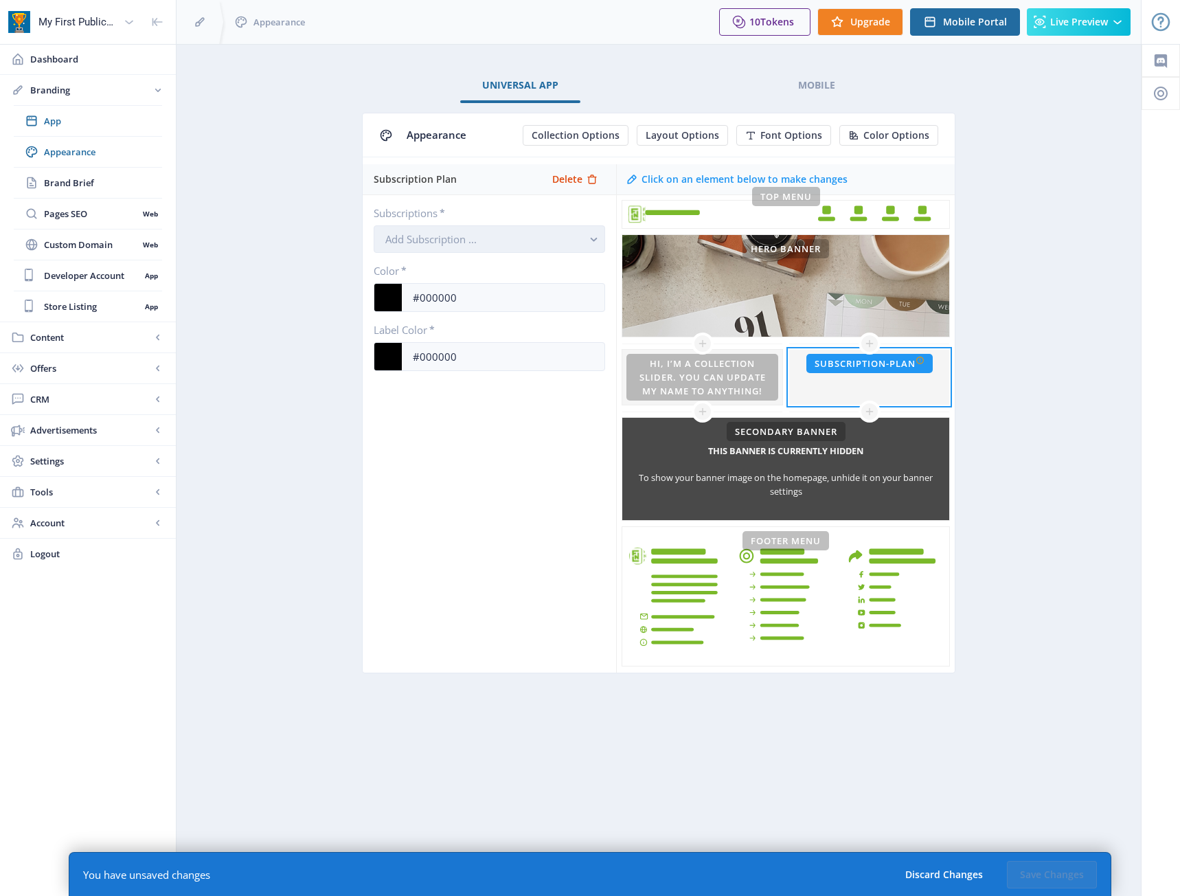
click at [554, 250] on button "Add Subscription ..." at bounding box center [489, 238] width 231 height 27
click at [534, 274] on nb-option "Yearly Plan 1234" at bounding box center [489, 280] width 230 height 43
click at [488, 485] on div "Subscription Plan Delete Subscriptions * Yearly Plan Color * #000000 Label Colo…" at bounding box center [489, 418] width 253 height 508
click at [1052, 879] on button "Save Changes" at bounding box center [1052, 874] width 90 height 27
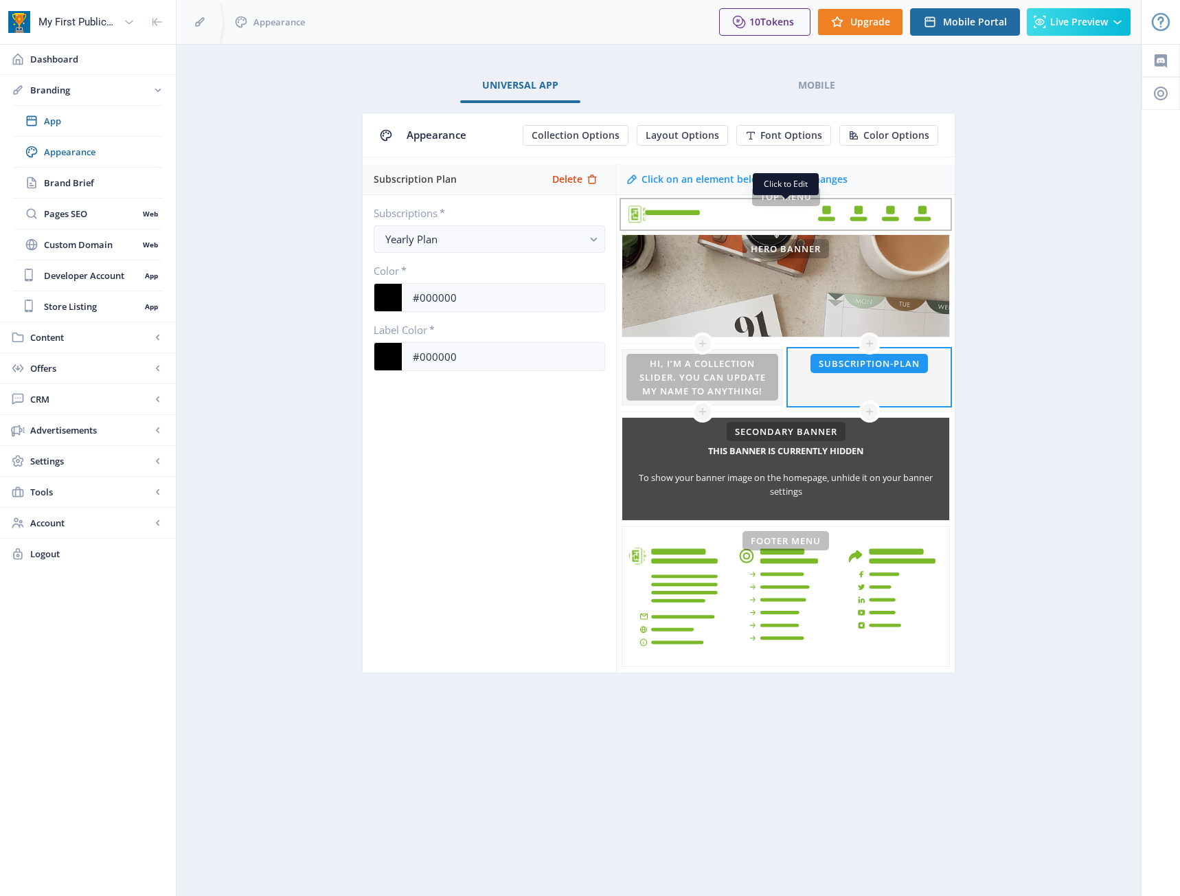
click at [826, 220] on rect at bounding box center [826, 219] width 17 height 4
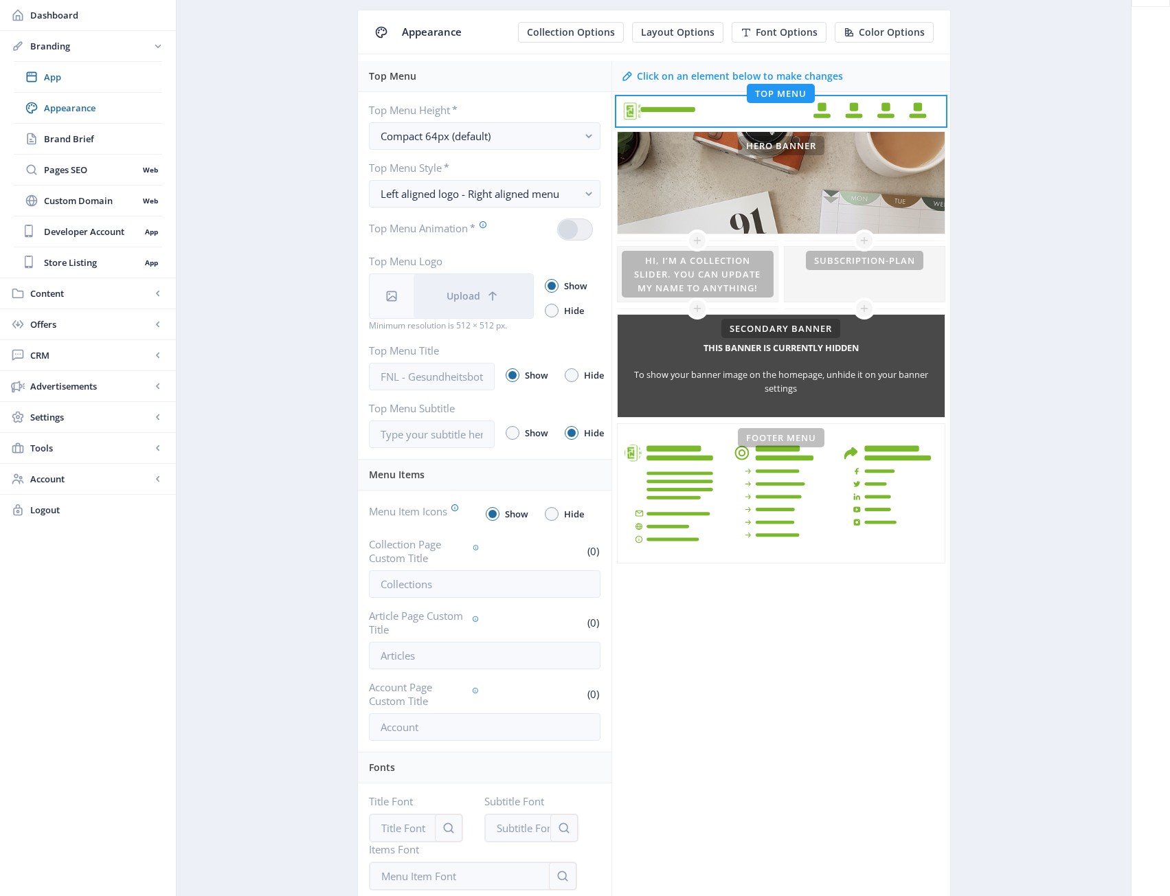
scroll to position [137, 0]
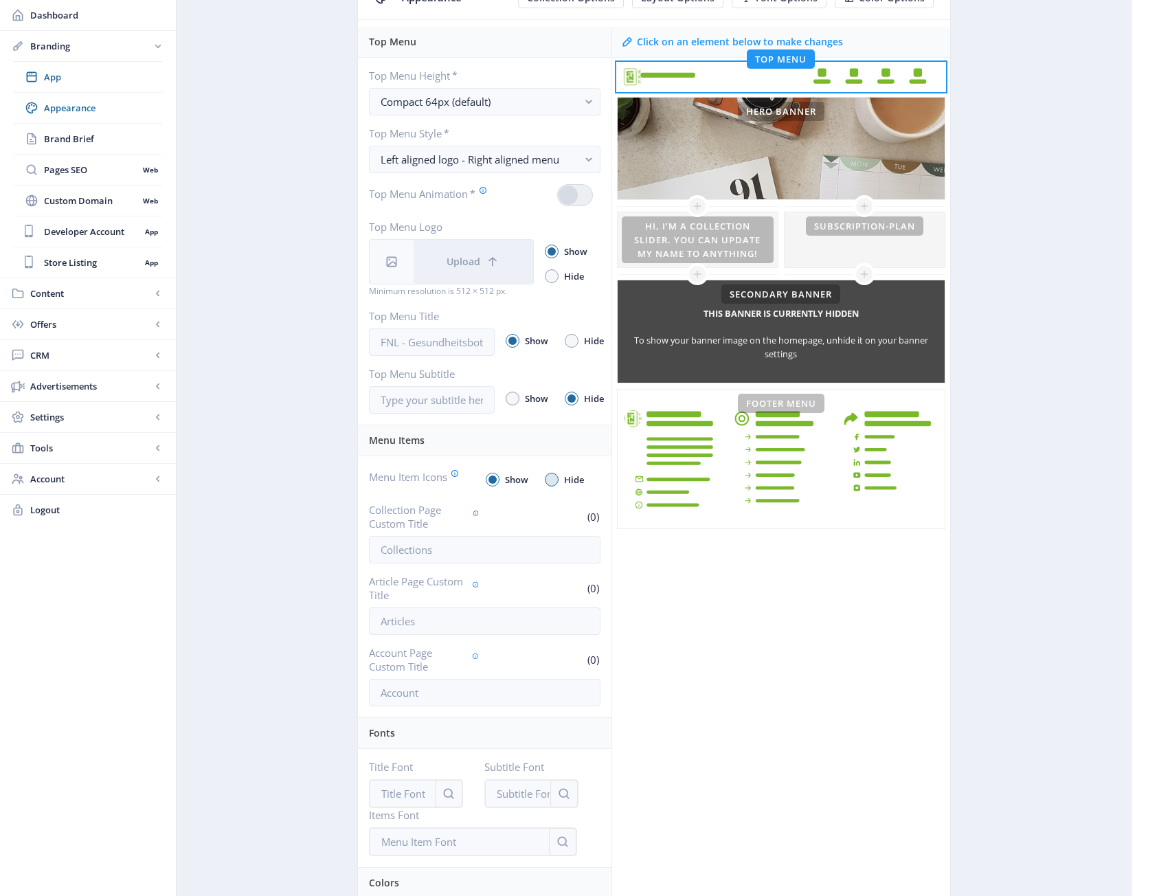
click at [558, 484] on span "Hide" at bounding box center [570, 479] width 25 height 16
click at [545, 480] on input "Hide" at bounding box center [545, 479] width 1 height 1
radio input "true"
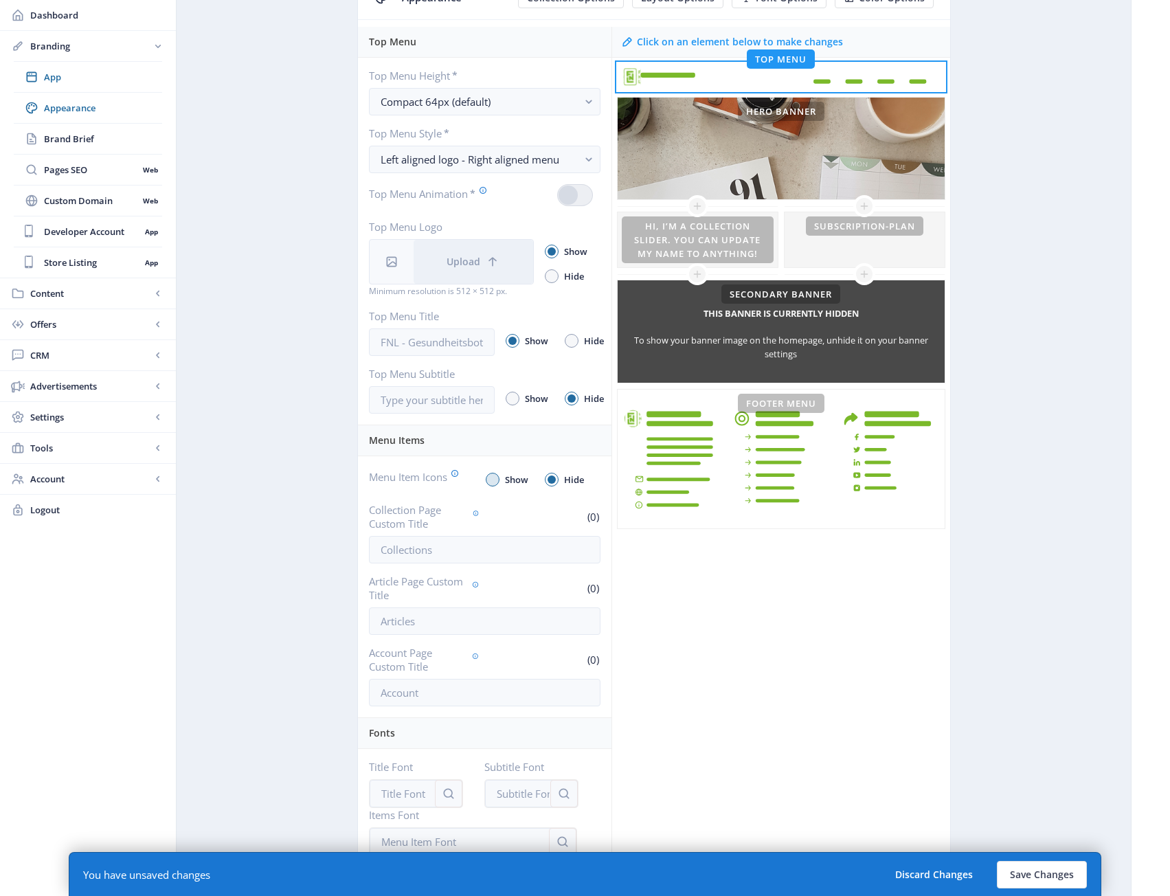
click at [494, 479] on span at bounding box center [492, 479] width 8 height 8
click at [486, 479] on input "Show" at bounding box center [486, 479] width 1 height 1
radio input "true"
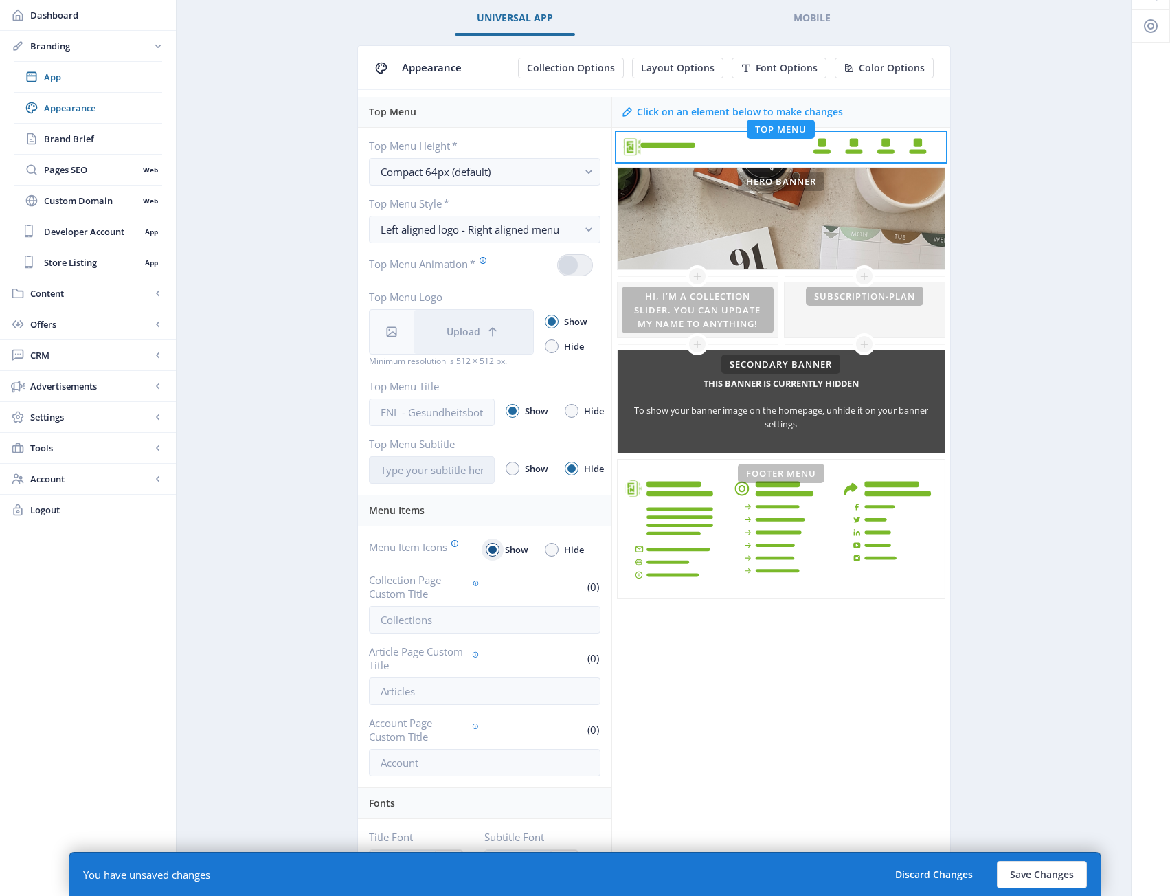
scroll to position [0, 0]
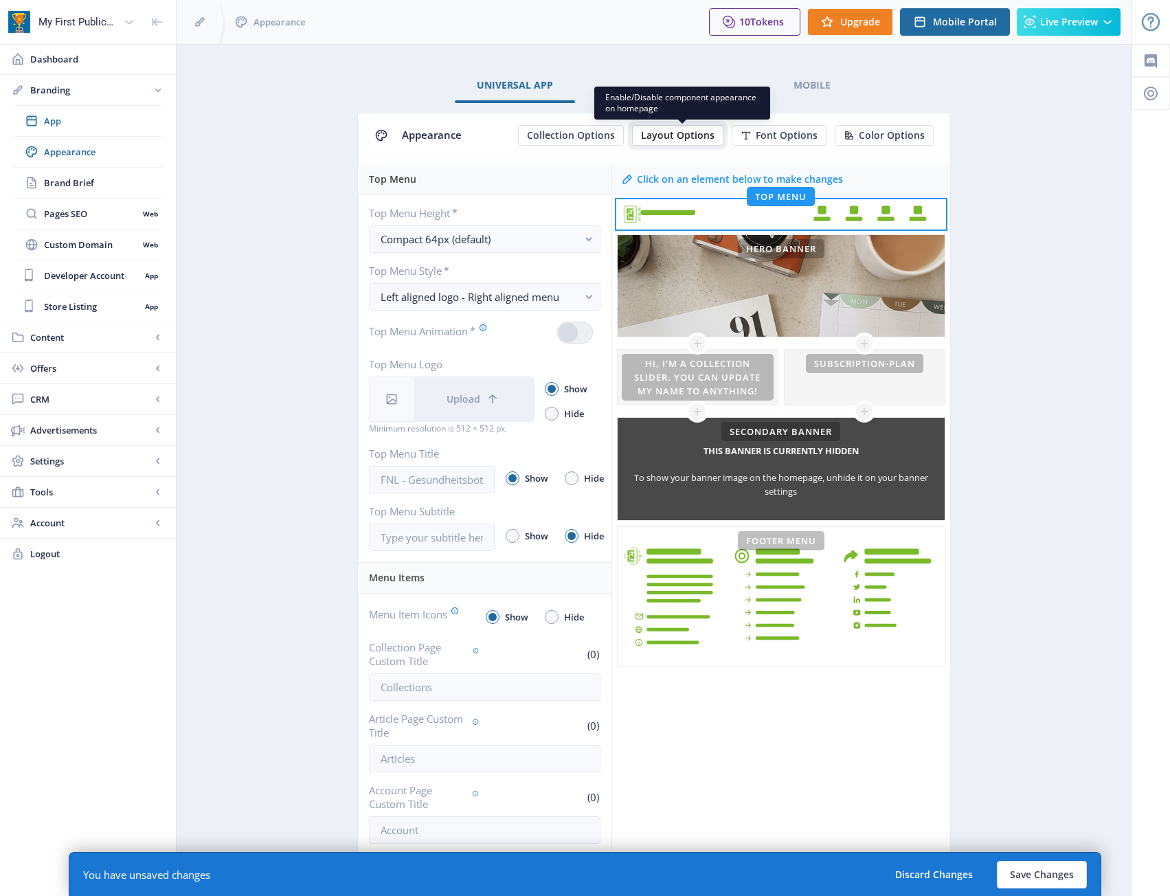
click at [666, 136] on span "Layout Options" at bounding box center [677, 135] width 73 height 11
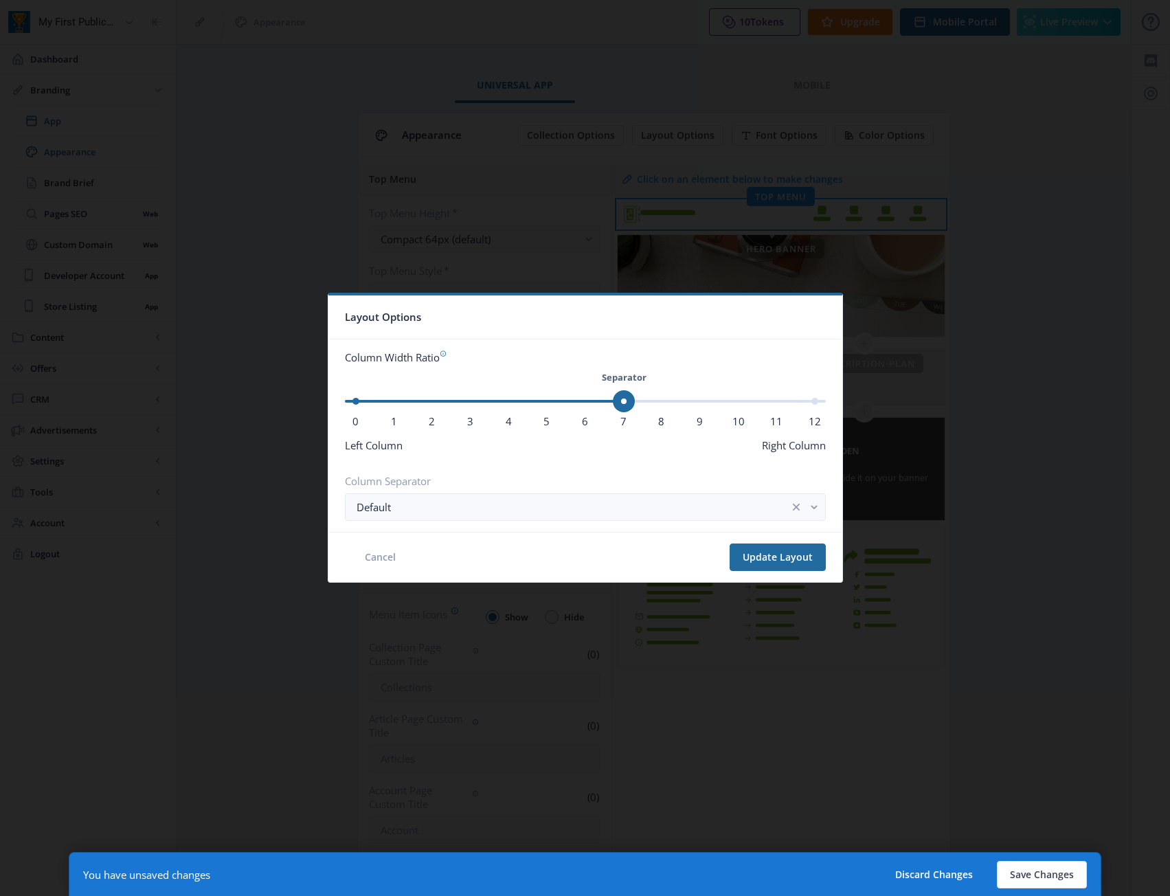
click at [1036, 279] on div at bounding box center [585, 448] width 1170 height 896
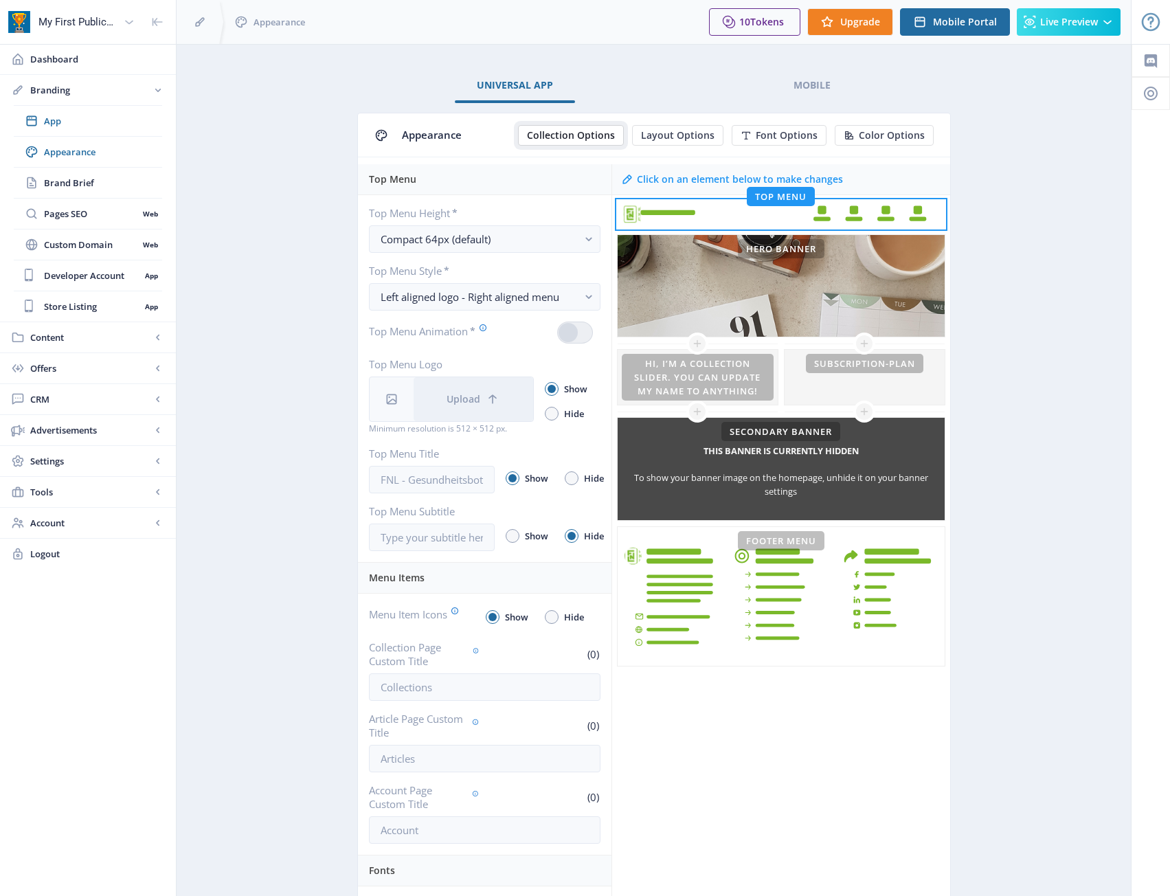
click at [565, 135] on span "Collection Options" at bounding box center [571, 135] width 88 height 11
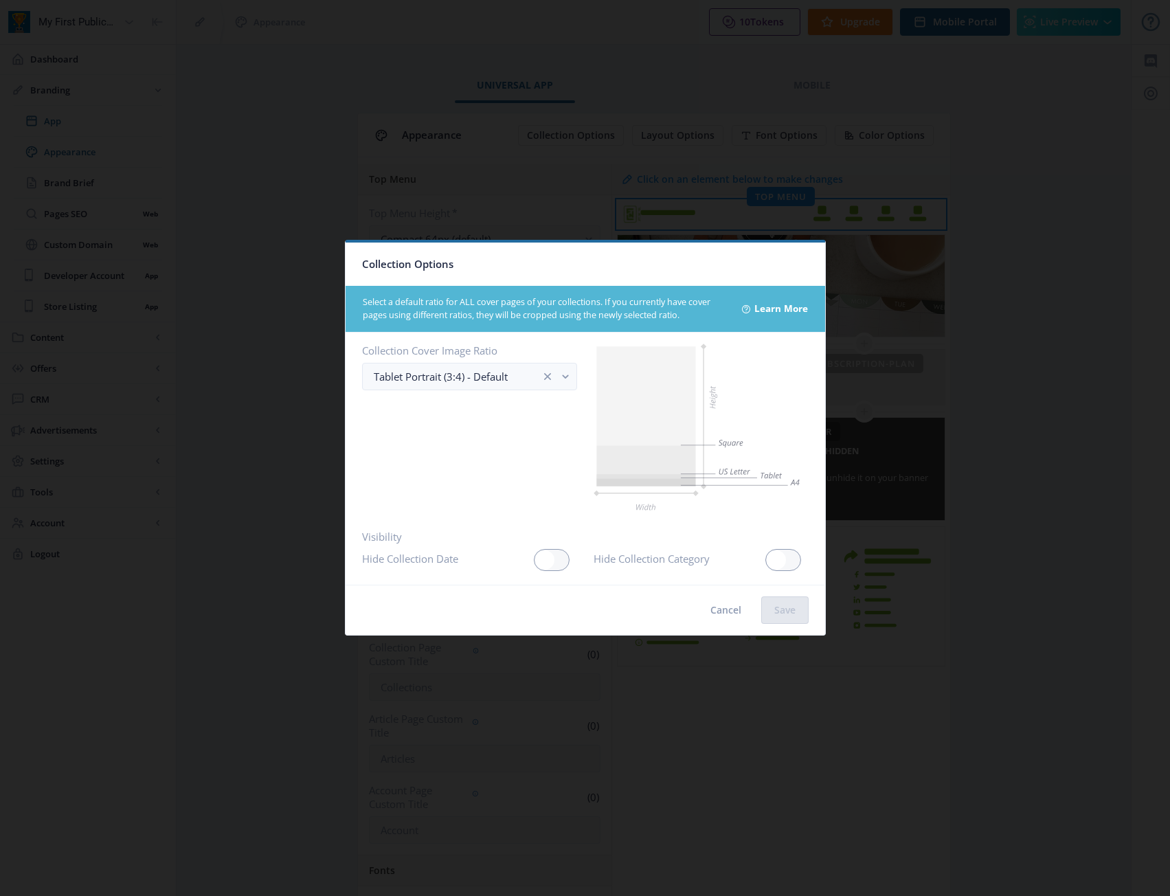
click at [941, 348] on div at bounding box center [585, 448] width 1170 height 896
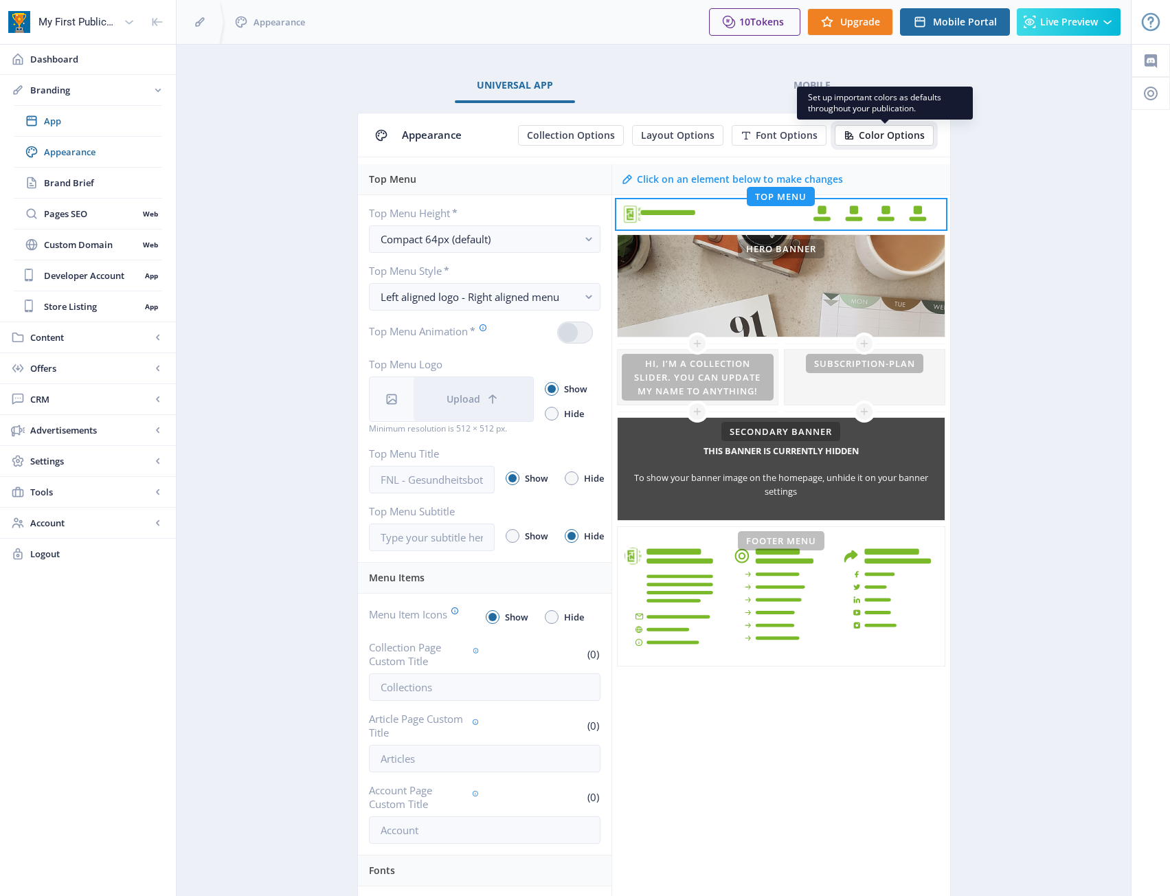
click at [908, 126] on button "Color Options" at bounding box center [884, 135] width 99 height 21
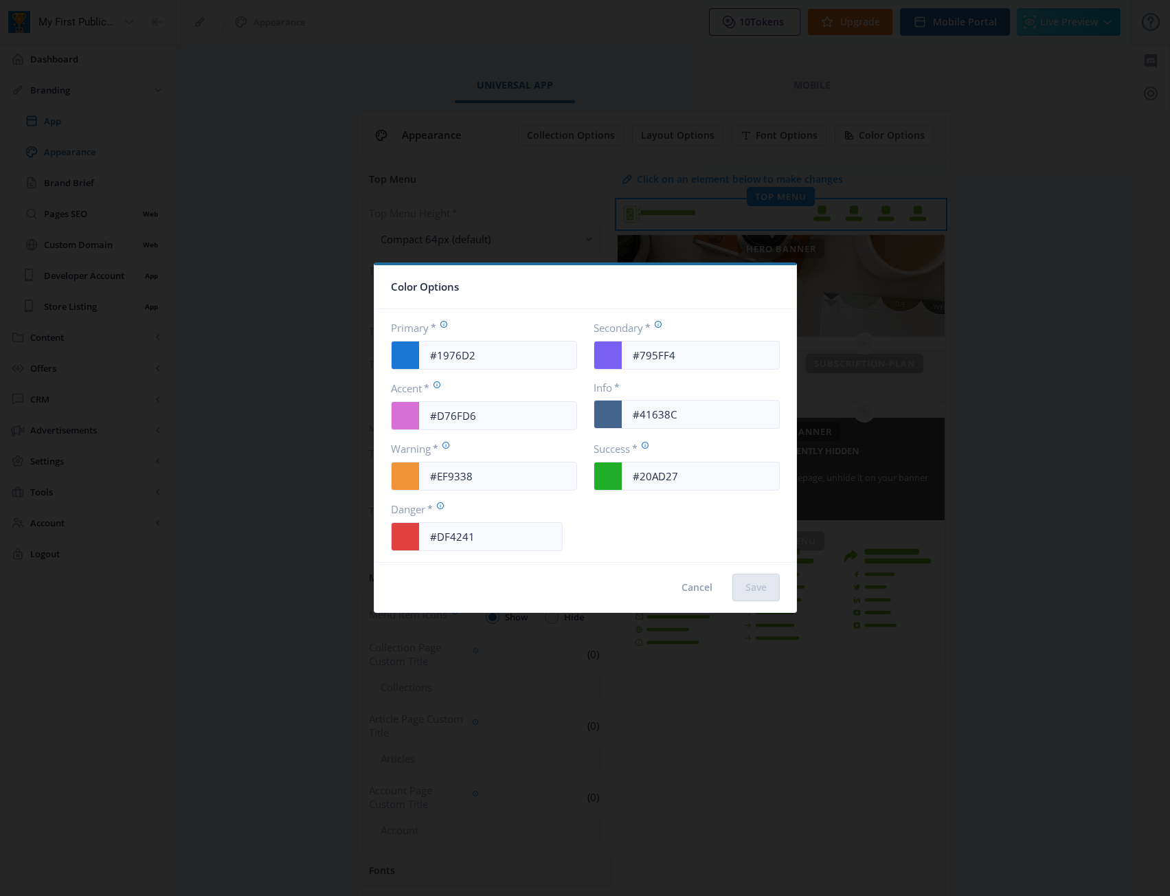
click at [1080, 466] on div at bounding box center [585, 448] width 1170 height 896
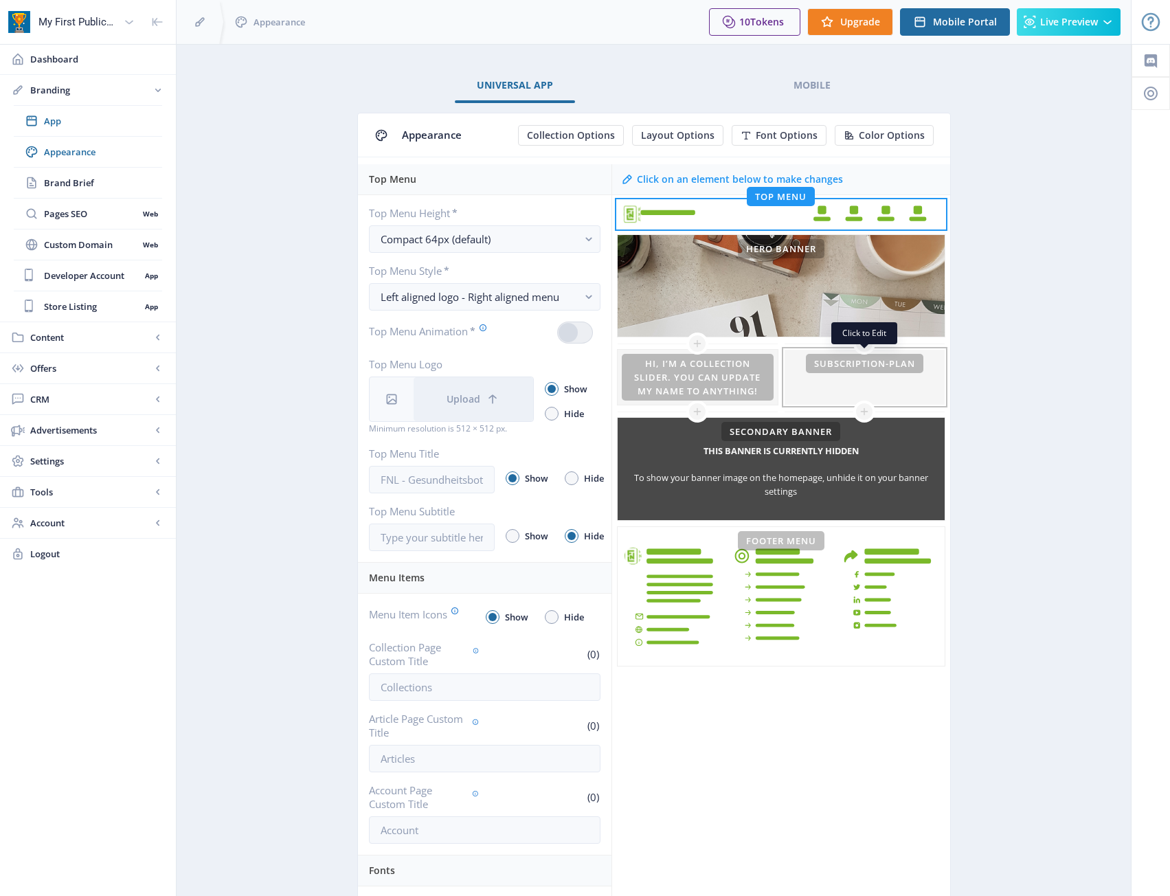
click at [892, 383] on div at bounding box center [864, 377] width 160 height 55
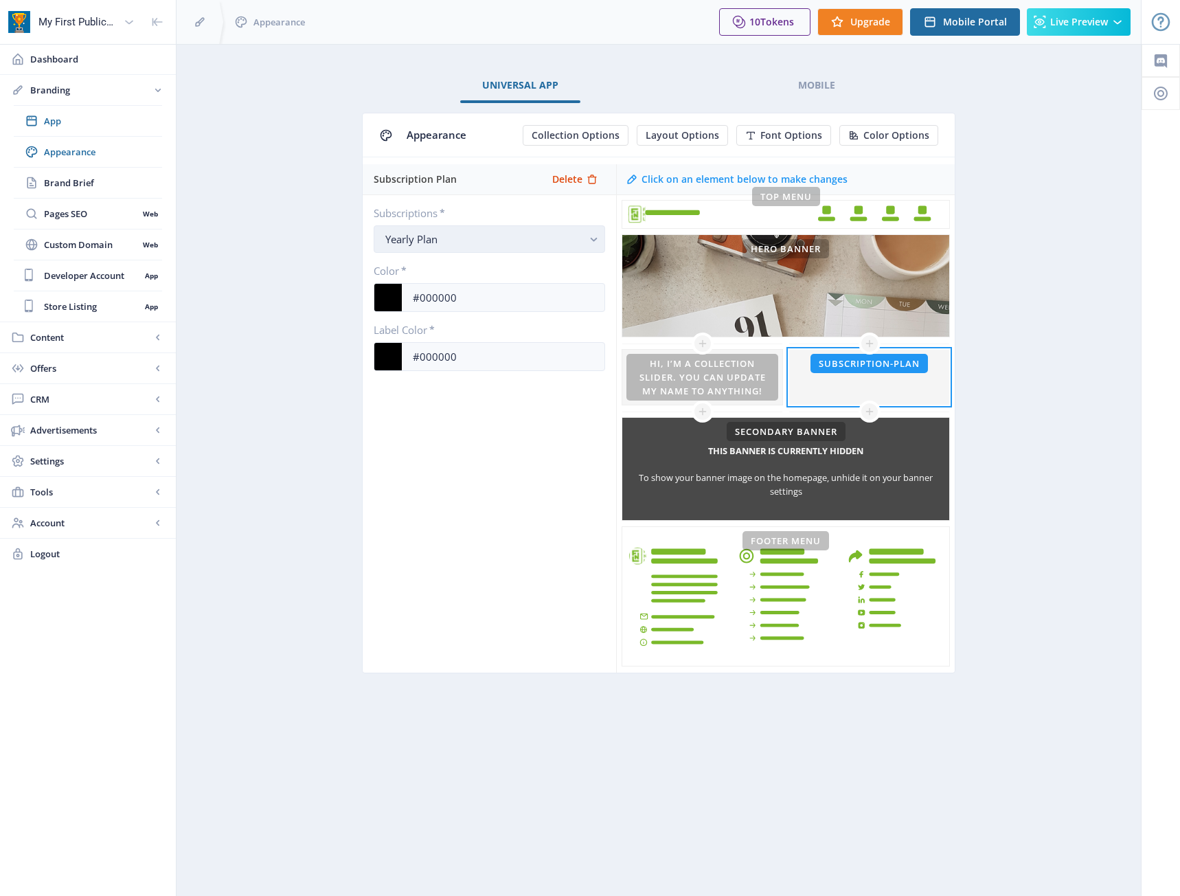
click at [525, 241] on div "Yearly Plan" at bounding box center [483, 239] width 197 height 16
click at [1001, 374] on app-branding-designer "Universal App Mobile Appearance Collection Options Layout Options Font Options …" at bounding box center [659, 387] width 916 height 636
click at [880, 367] on div at bounding box center [869, 377] width 160 height 55
click at [710, 220] on rect at bounding box center [785, 214] width 327 height 27
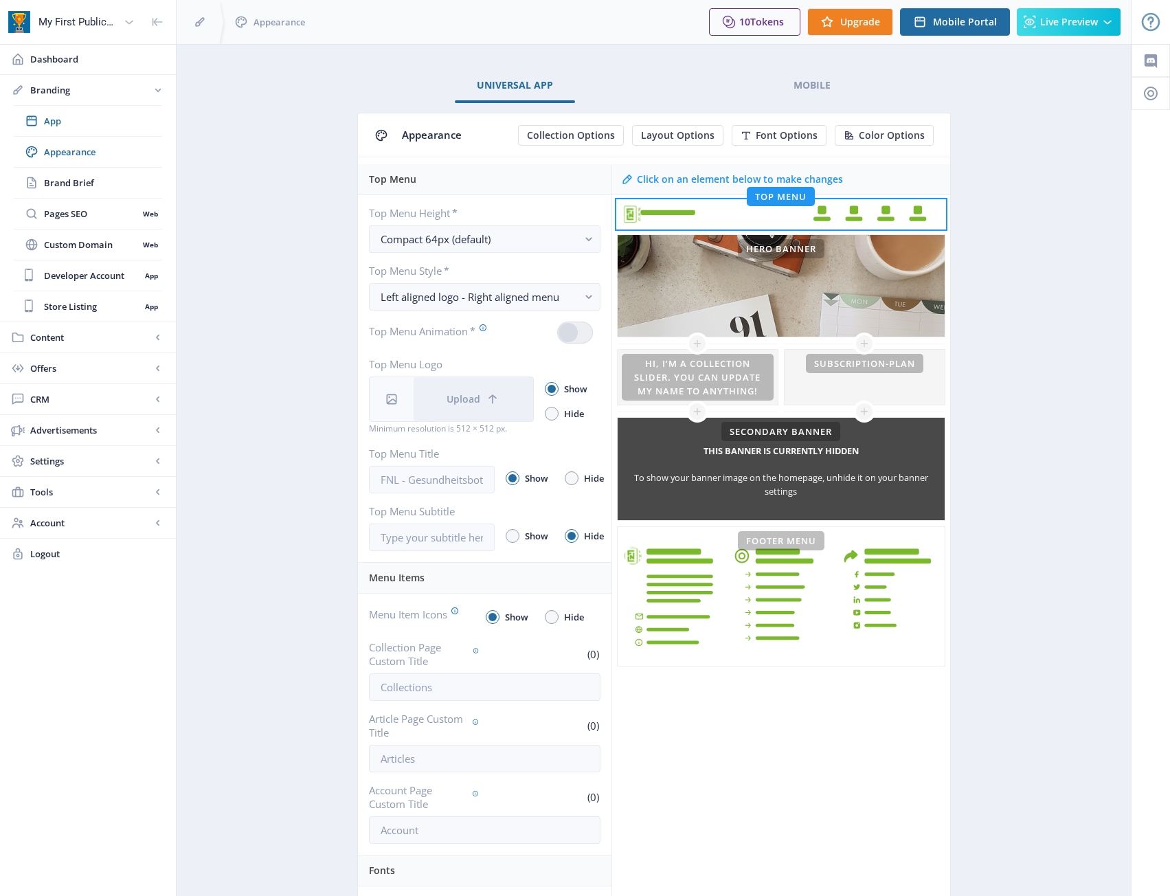
click at [994, 93] on app-branding-designer "Universal App Mobile Appearance Collection Options Layout Options Font Options …" at bounding box center [654, 633] width 906 height 1128
click at [988, 233] on app-branding-designer "Universal App Mobile Appearance Collection Options Layout Options Font Options …" at bounding box center [654, 633] width 906 height 1128
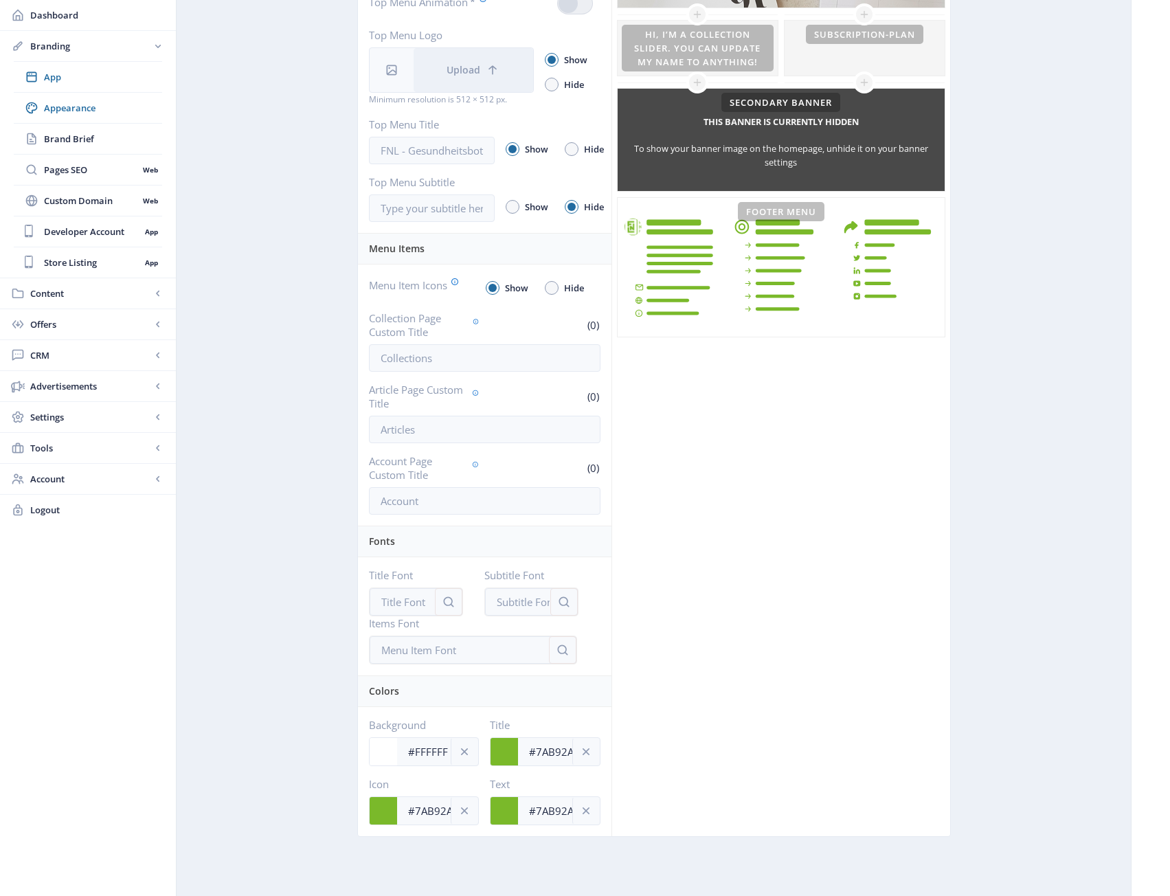
click at [892, 563] on div "Click on an element below to make changes Top Menu Hero Banner This banner is c…" at bounding box center [780, 335] width 339 height 1001
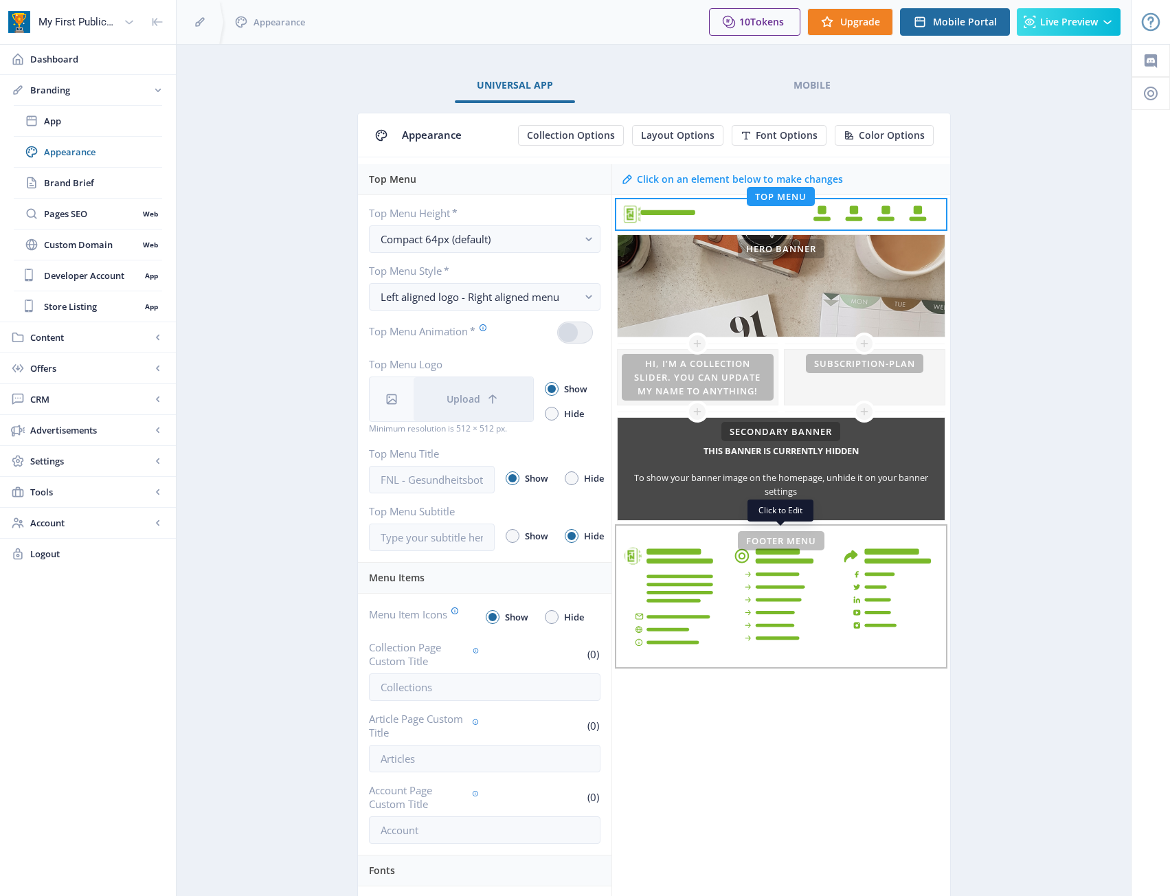
click at [859, 635] on rect at bounding box center [780, 596] width 327 height 139
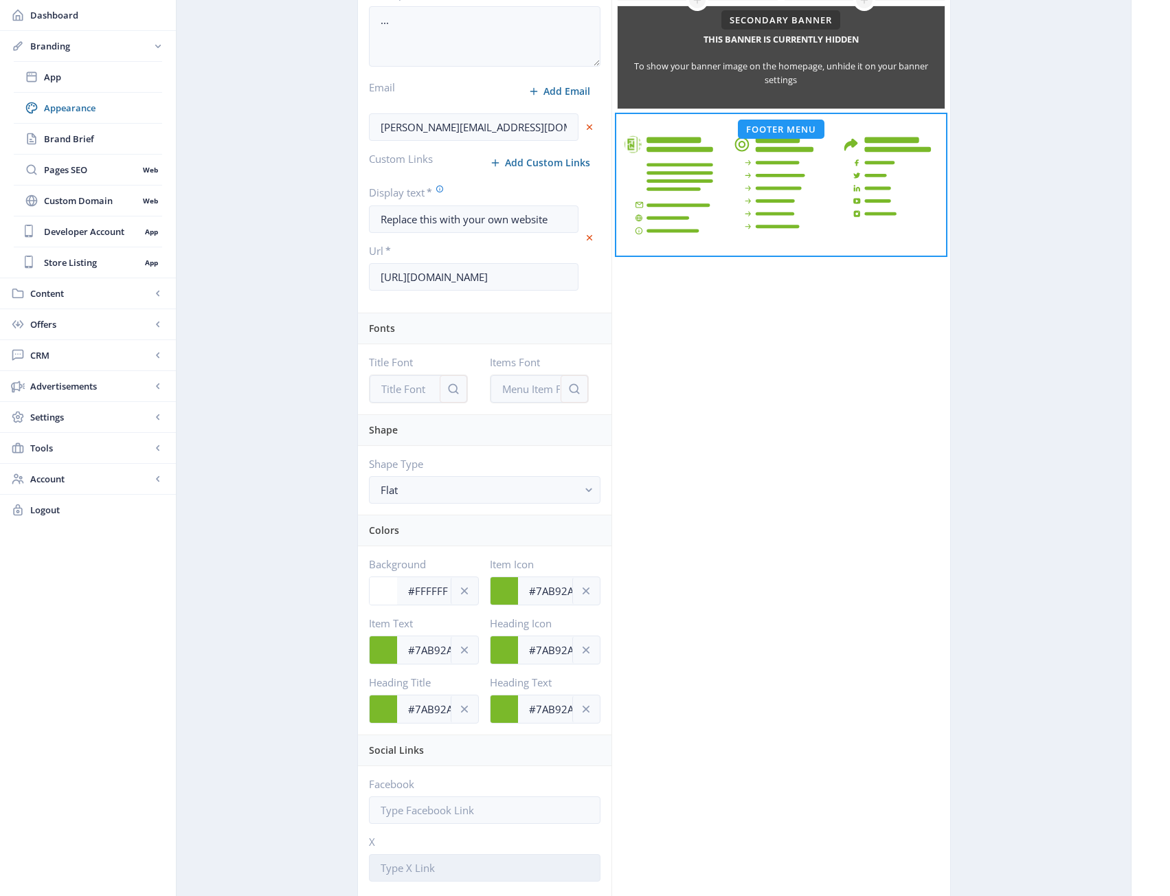
scroll to position [412, 0]
click at [497, 501] on button "Flat" at bounding box center [484, 488] width 231 height 27
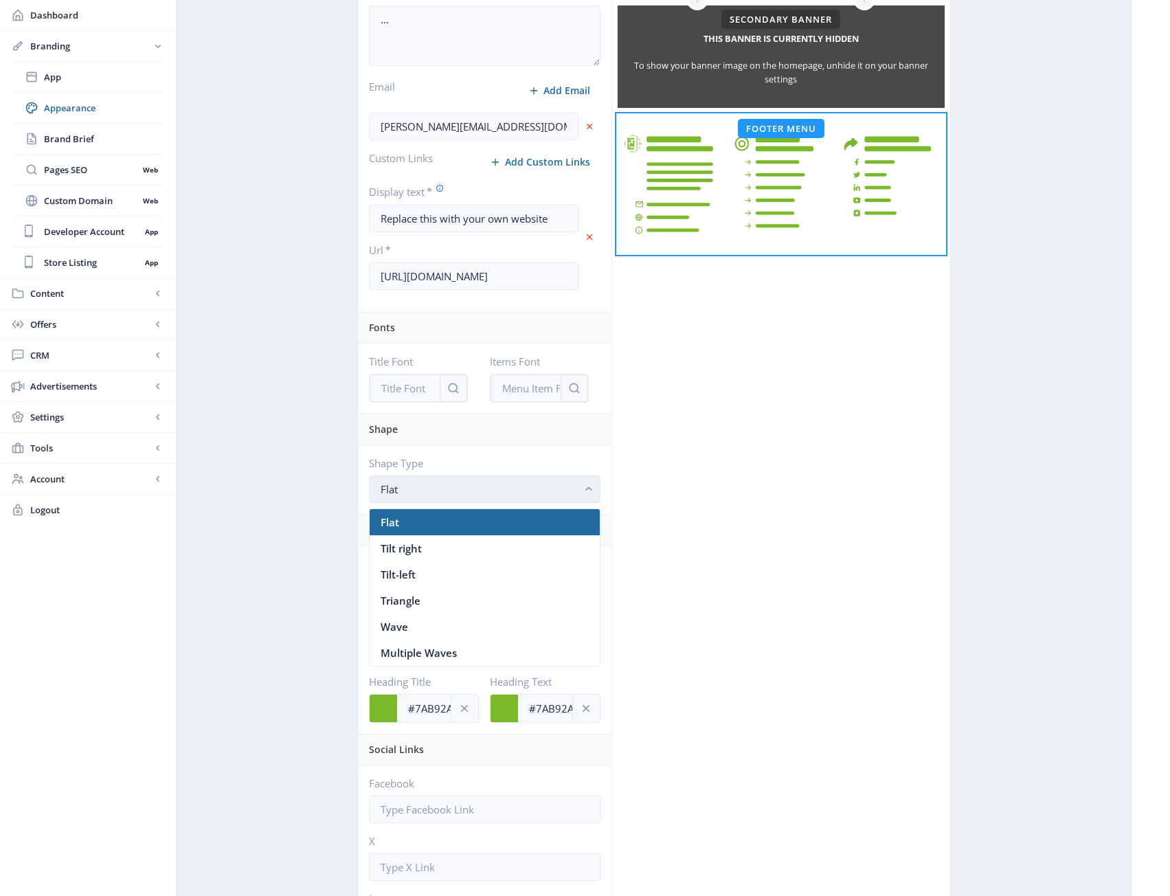
scroll to position [0, 0]
click at [497, 501] on button "Flat" at bounding box center [484, 488] width 231 height 27
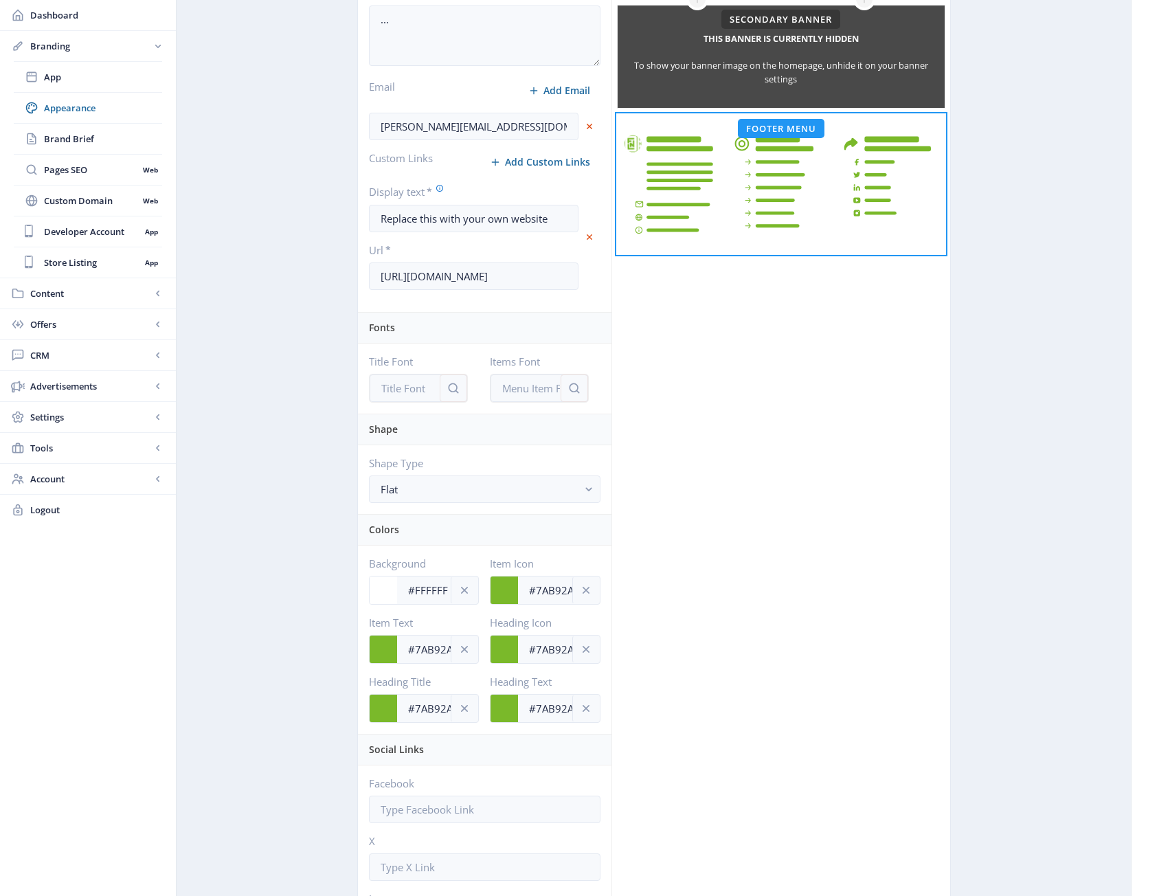
click at [723, 526] on div "Click on an element below to make changes Top Menu Hero Banner This banner is c…" at bounding box center [780, 487] width 339 height 1471
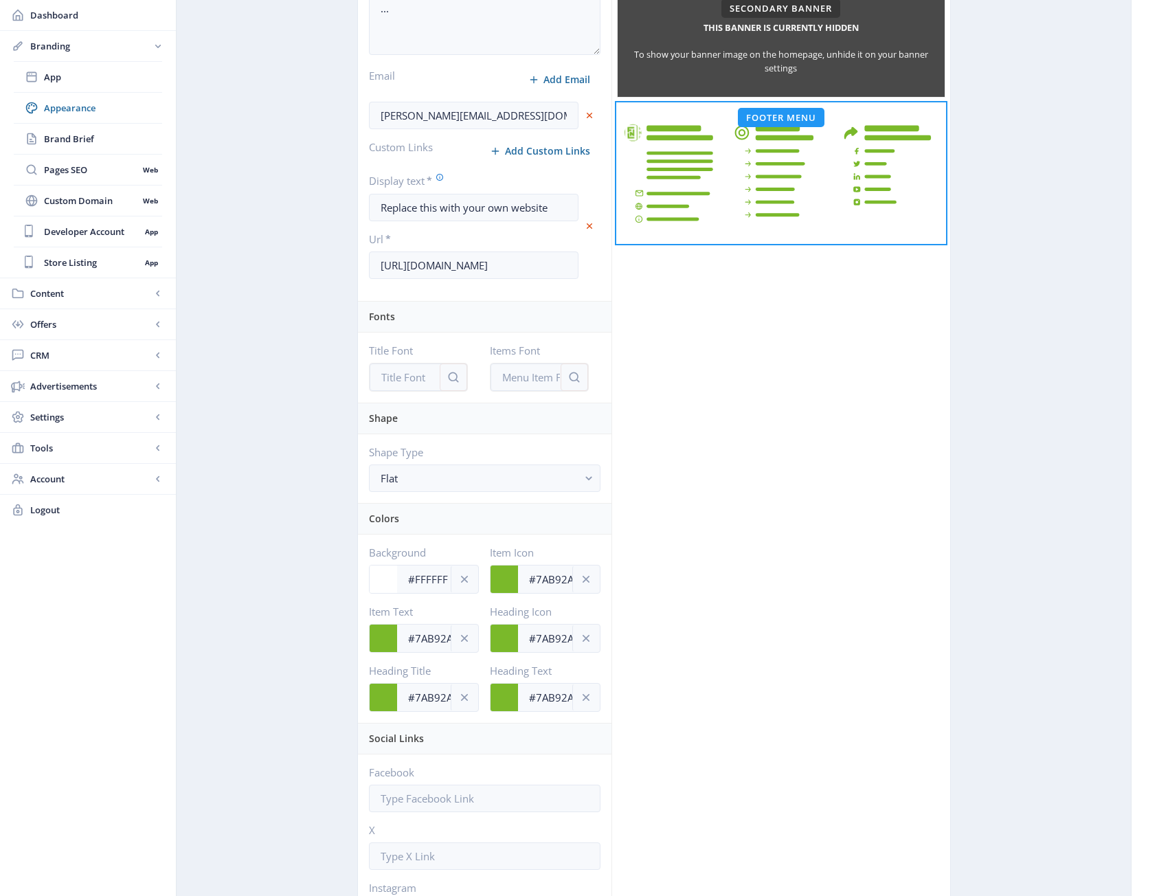
scroll to position [249, 0]
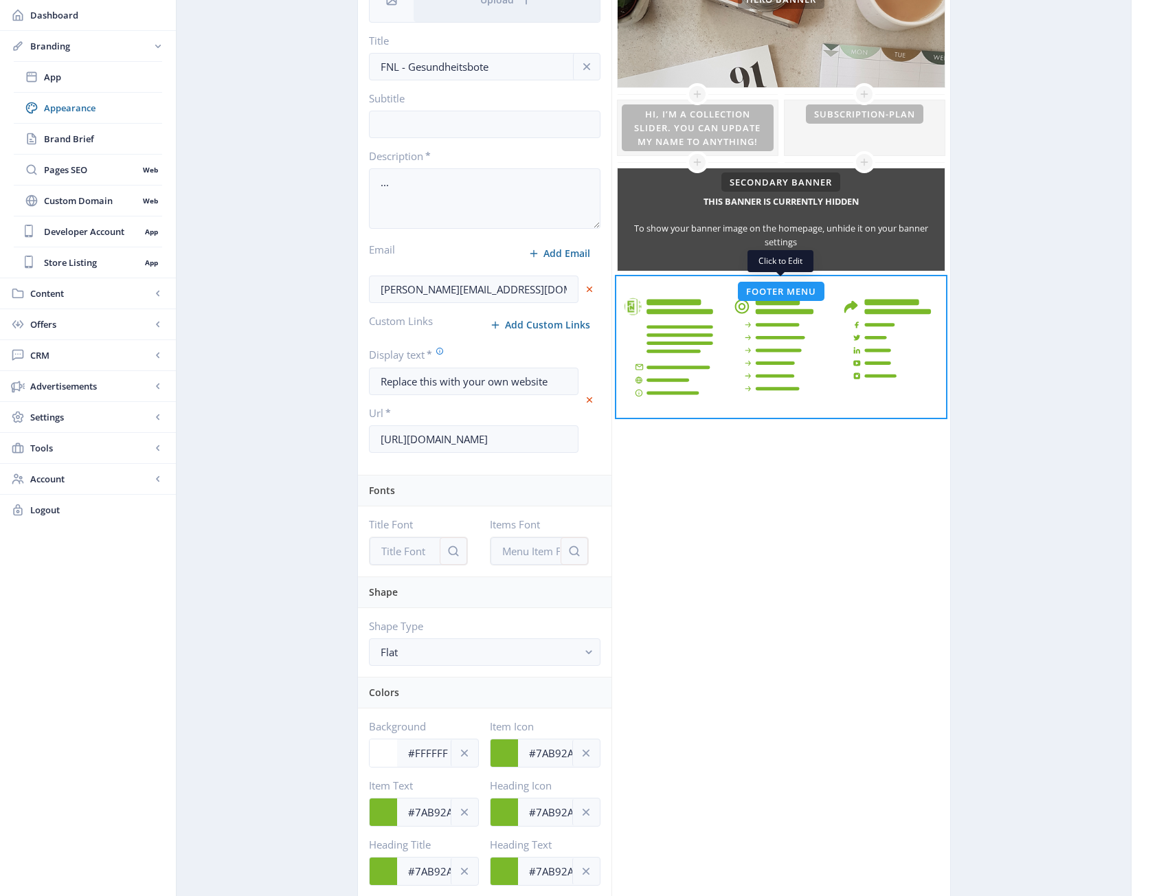
click at [847, 357] on rect at bounding box center [780, 346] width 327 height 139
click at [764, 619] on div "Click on an element below to make changes Top Menu Hero Banner This banner is c…" at bounding box center [780, 650] width 339 height 1471
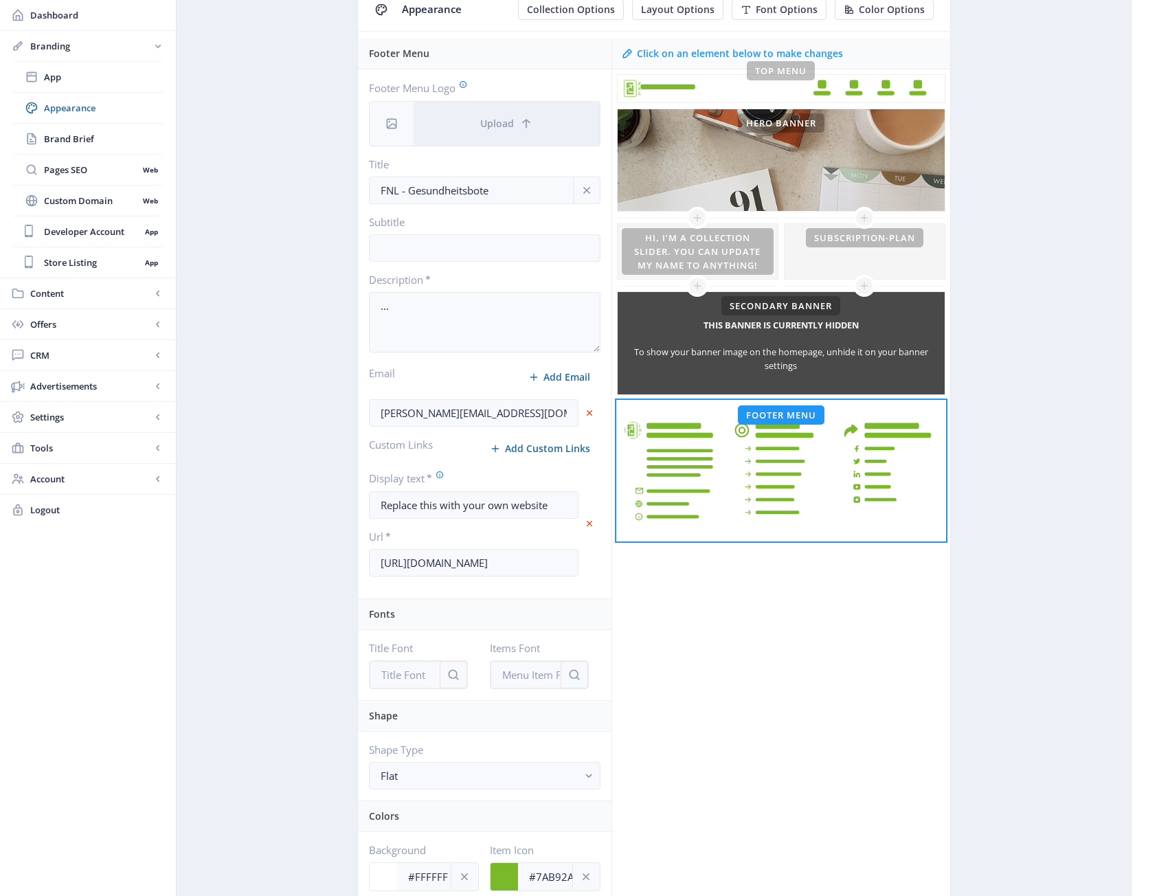
scroll to position [0, 0]
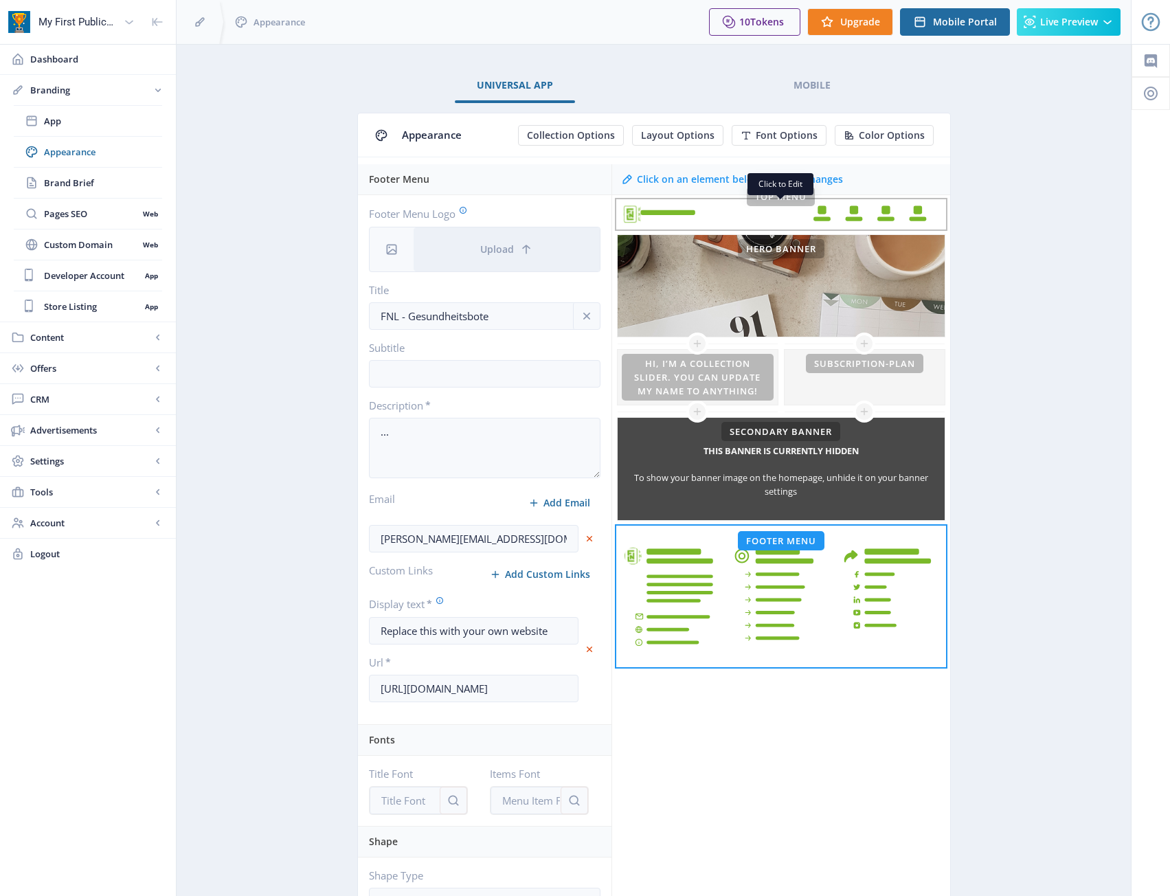
click at [823, 212] on rect at bounding box center [821, 209] width 8 height 8
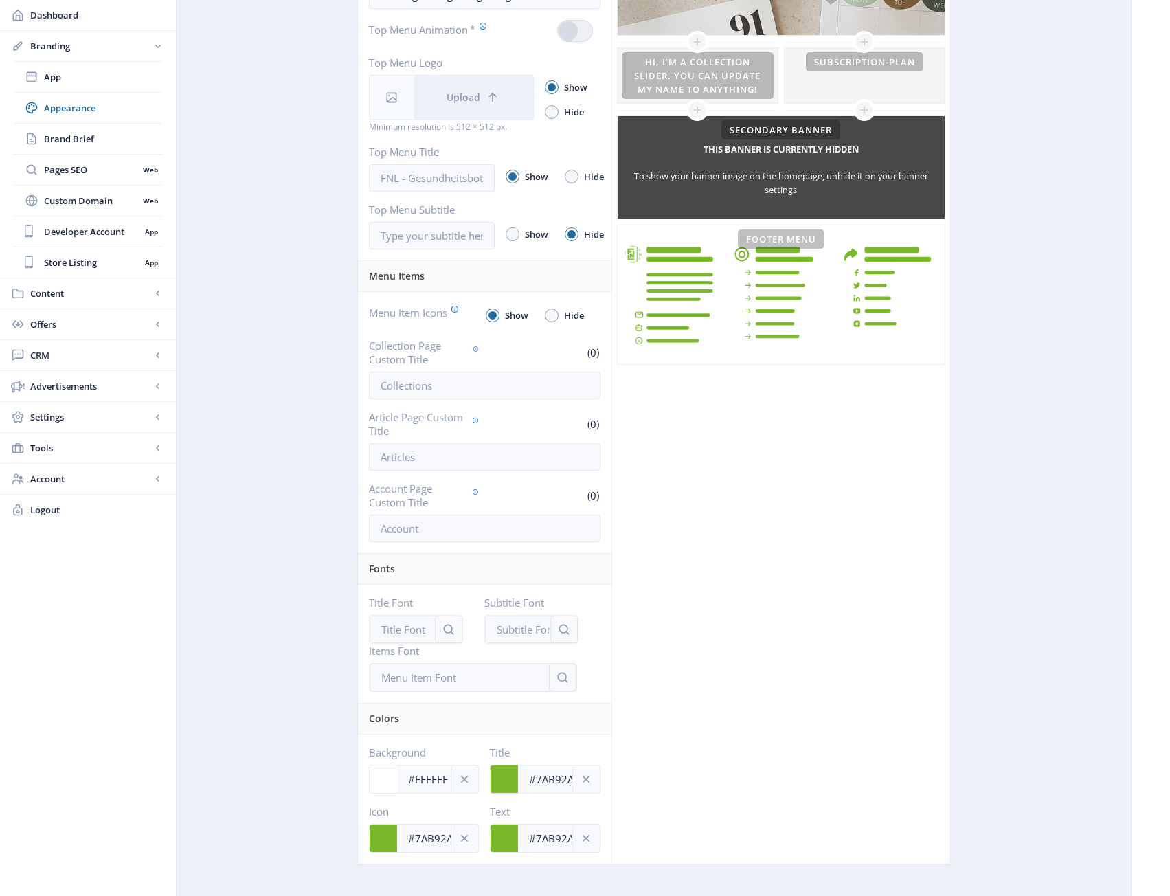
scroll to position [329, 0]
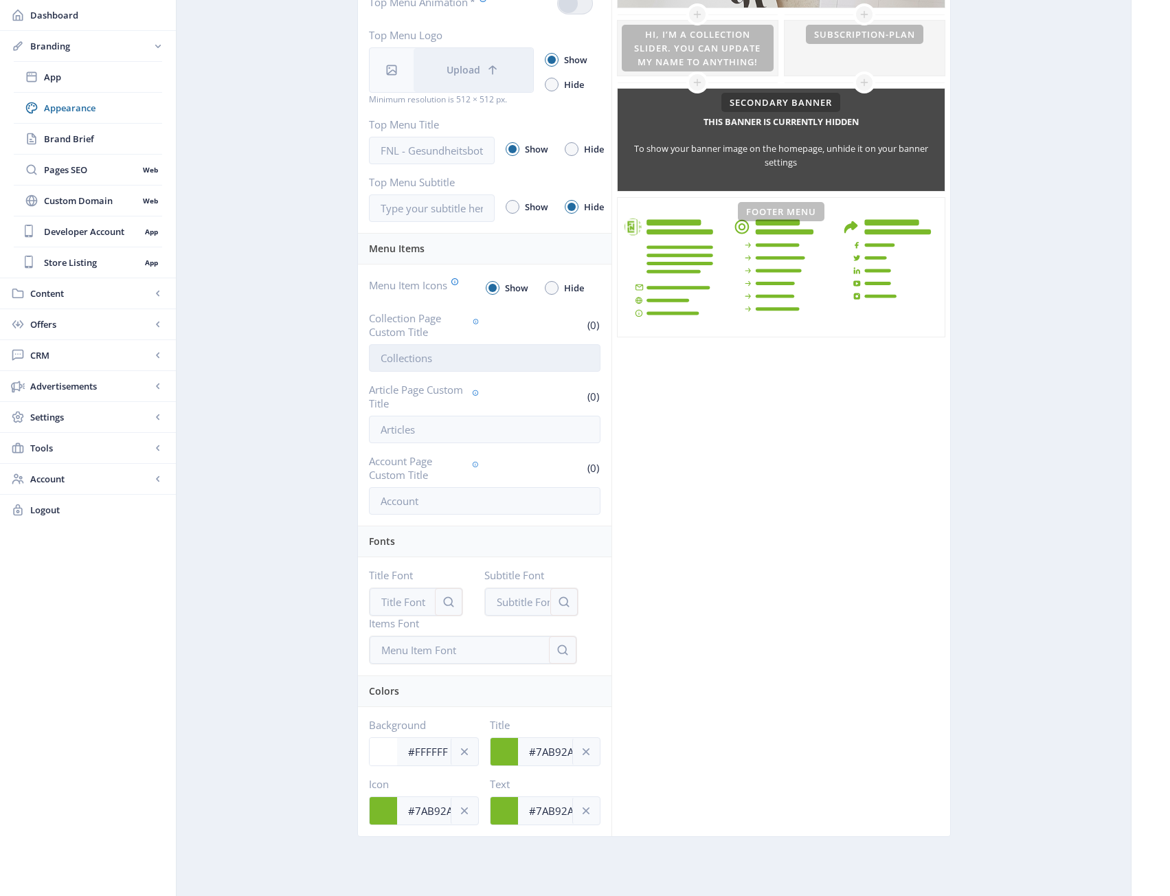
click at [505, 363] on input "Collection Page Custom Title" at bounding box center [484, 357] width 231 height 27
click at [507, 418] on input "Article Page Custom Title" at bounding box center [484, 429] width 231 height 27
click at [515, 354] on input "Collection Page Custom Title" at bounding box center [484, 357] width 231 height 27
click at [686, 416] on div "Click on an element below to make changes Top Menu Hero Banner This banner is c…" at bounding box center [780, 335] width 339 height 1001
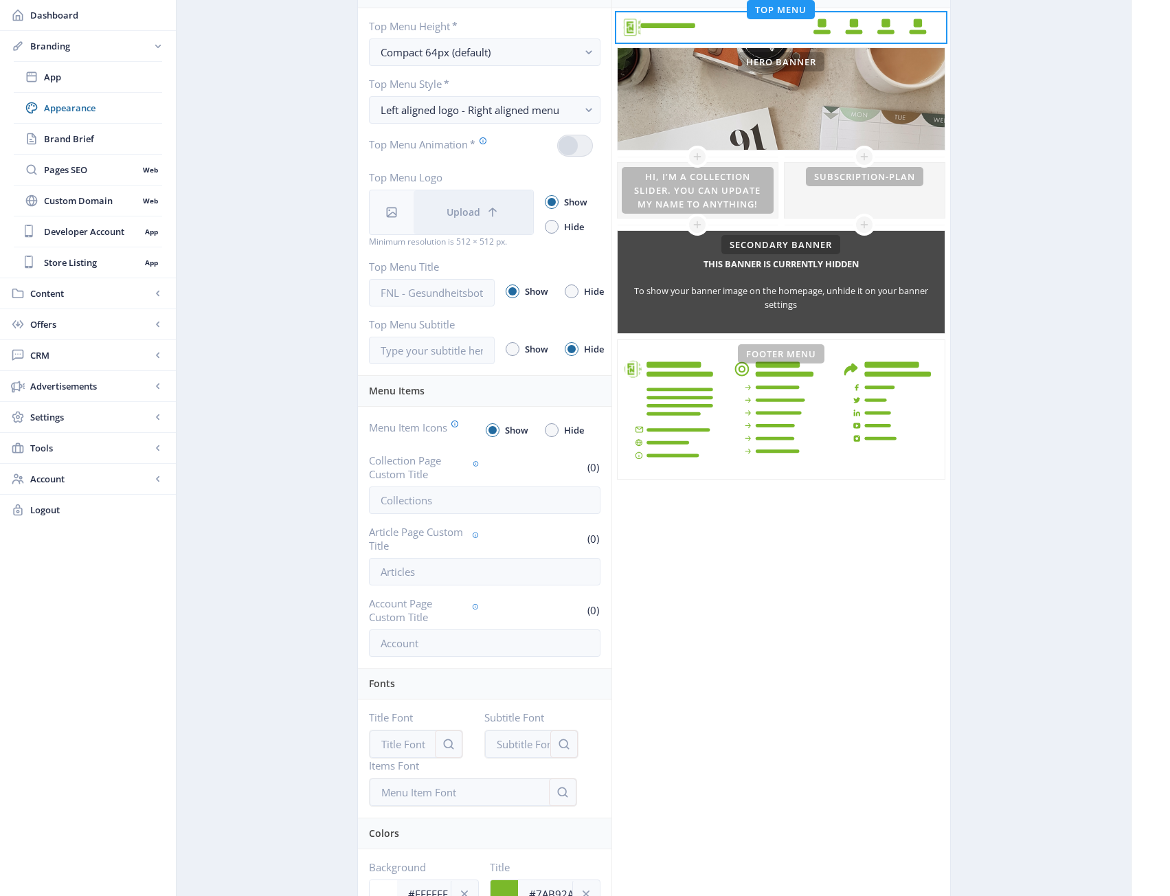
scroll to position [0, 0]
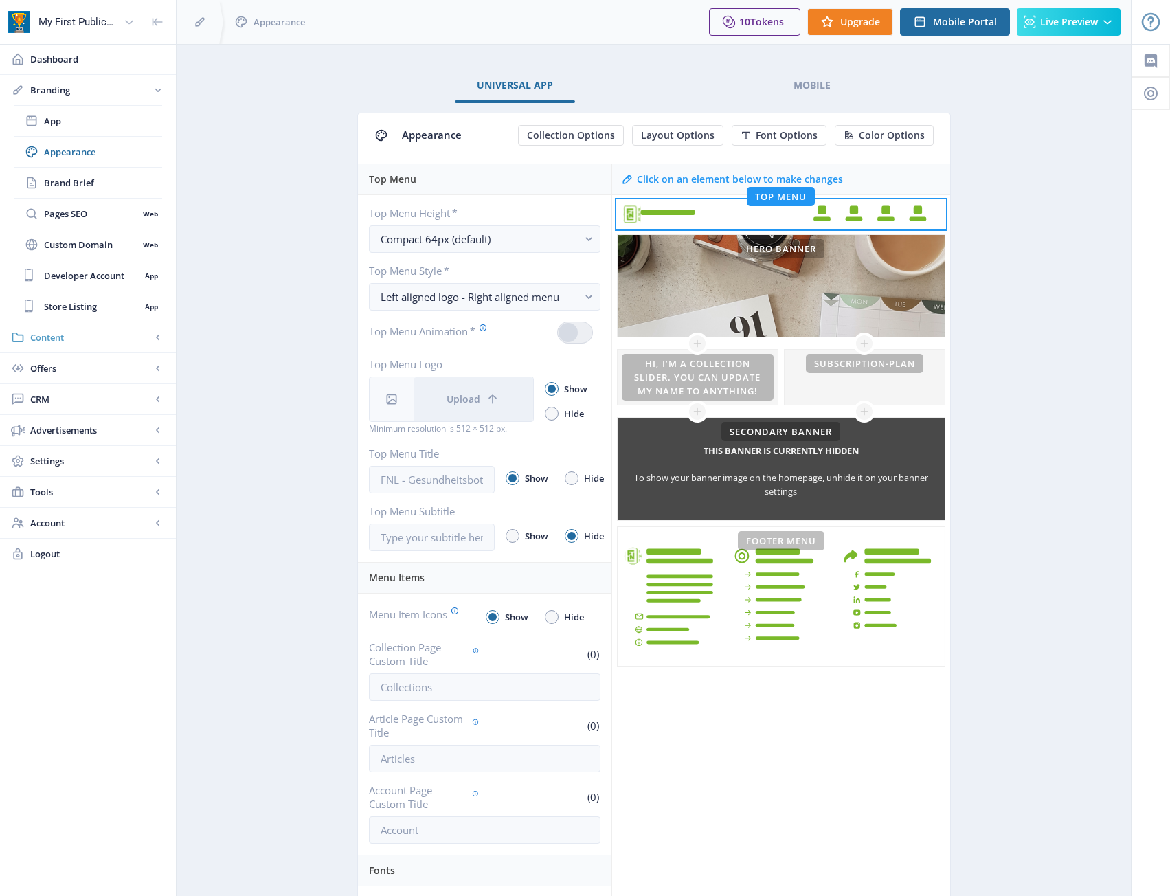
click at [71, 336] on span "Content" at bounding box center [90, 337] width 121 height 14
click at [73, 150] on span "Articles" at bounding box center [103, 152] width 118 height 14
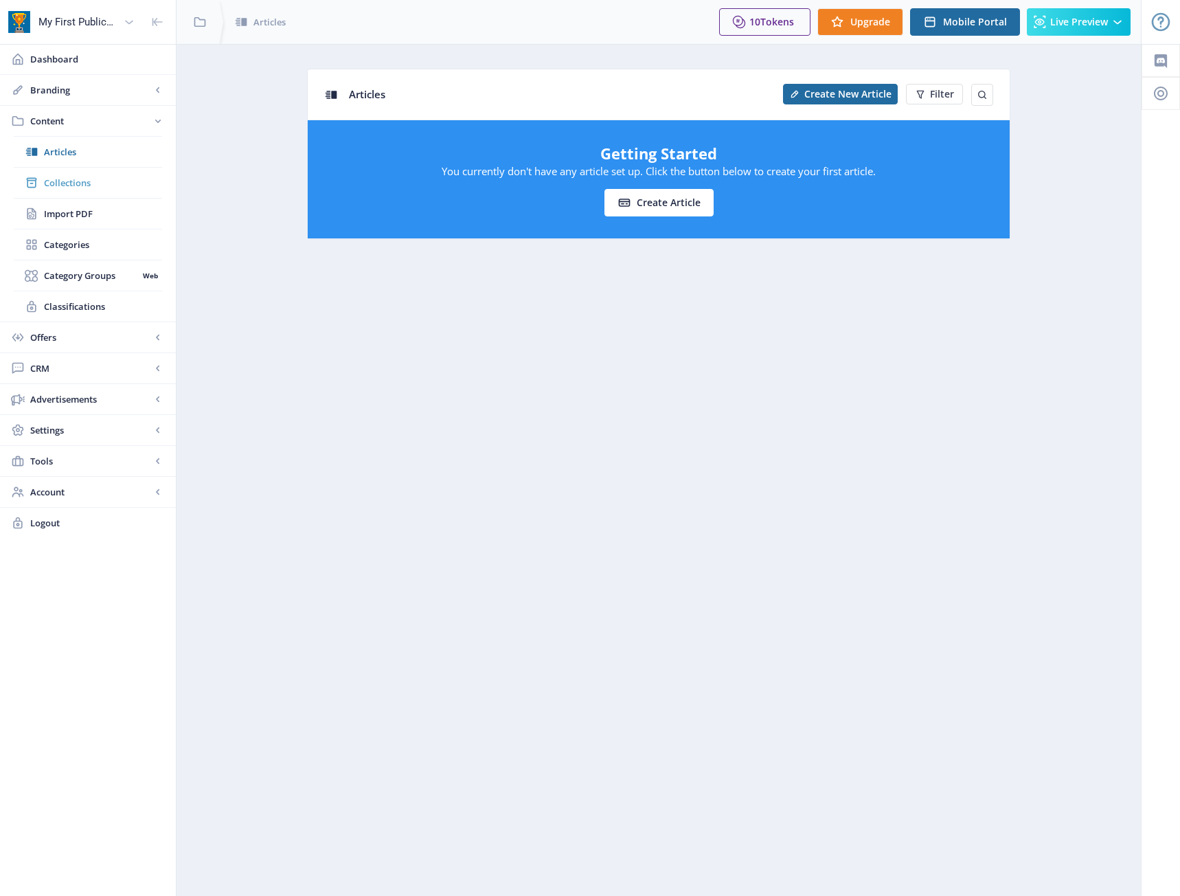
click at [70, 181] on span "Collections" at bounding box center [103, 183] width 118 height 14
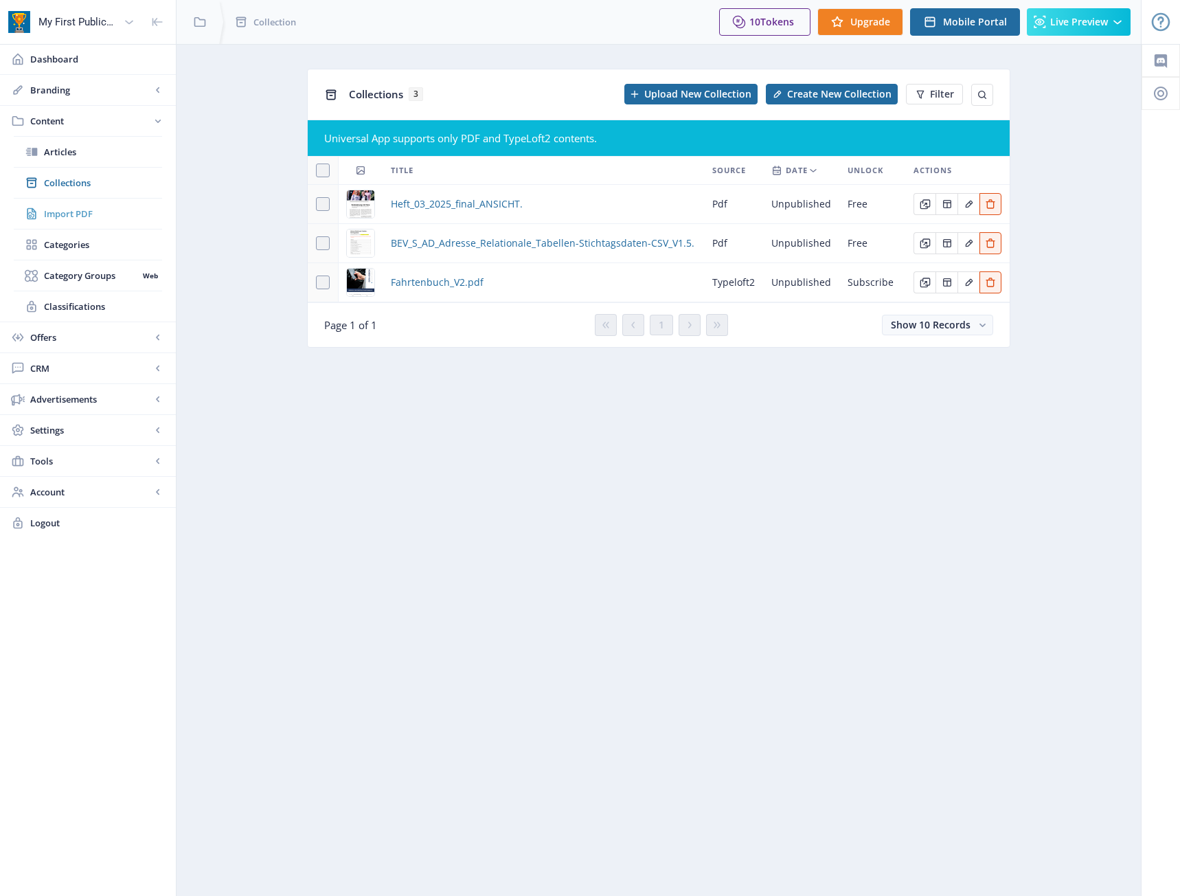
click at [68, 216] on span "Import PDF" at bounding box center [103, 214] width 118 height 14
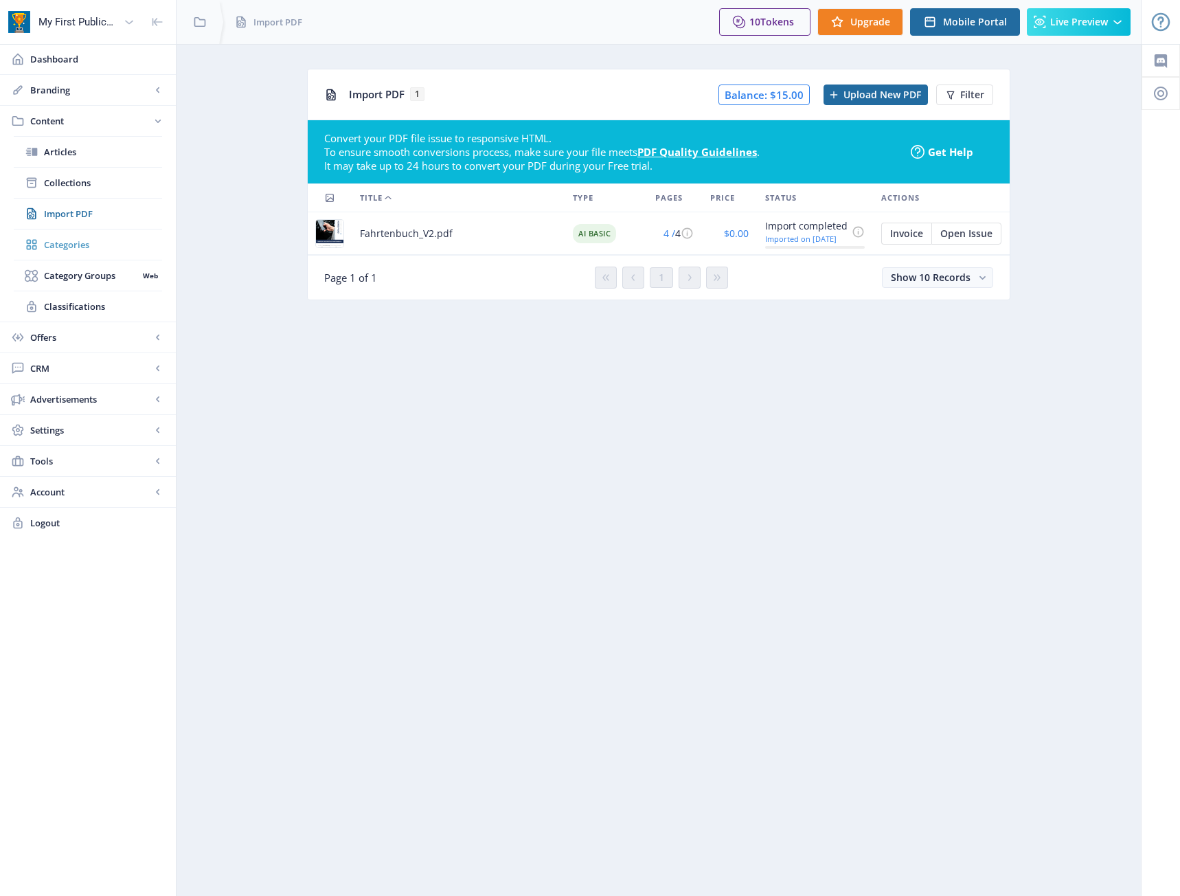
click at [71, 243] on span "Categories" at bounding box center [103, 245] width 118 height 14
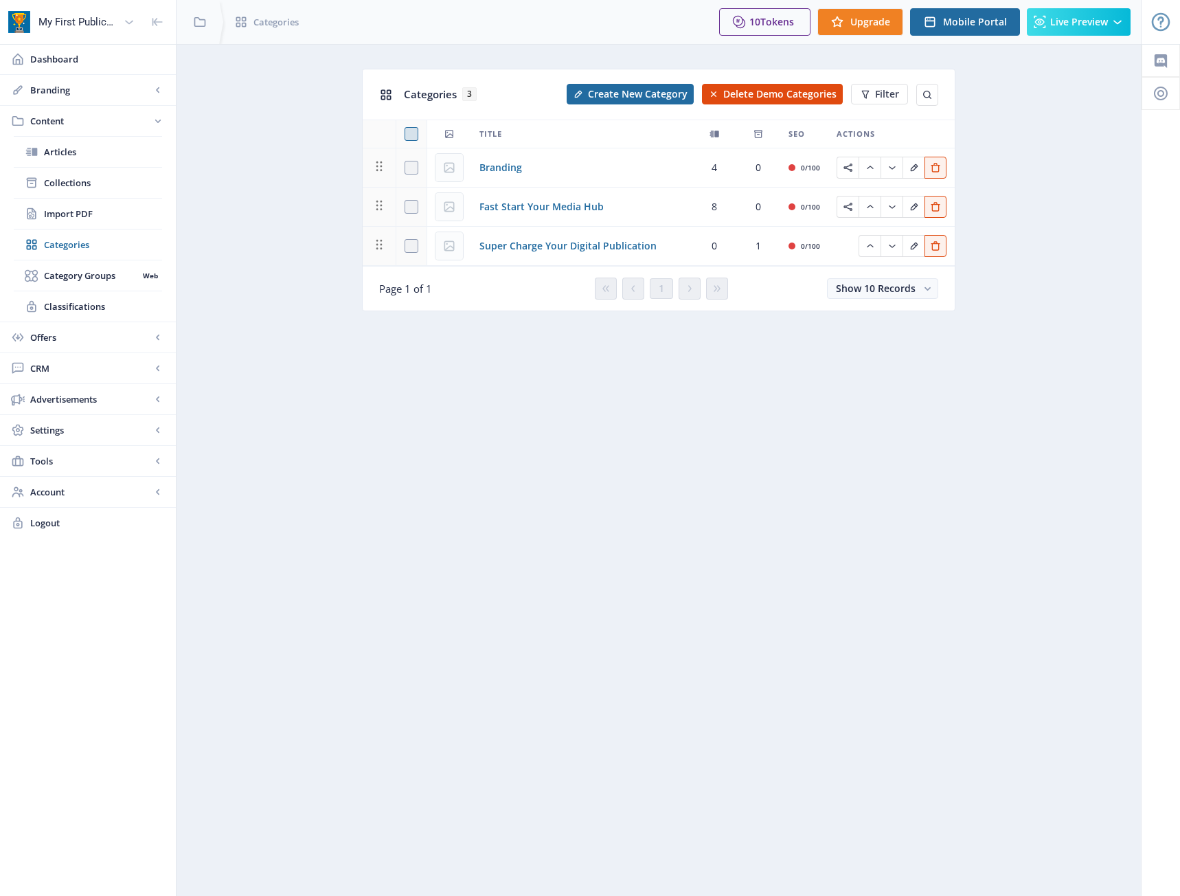
click at [411, 131] on span at bounding box center [412, 134] width 14 height 14
click at [405, 134] on input "checkbox" at bounding box center [405, 134] width 1 height 1
checkbox input "true"
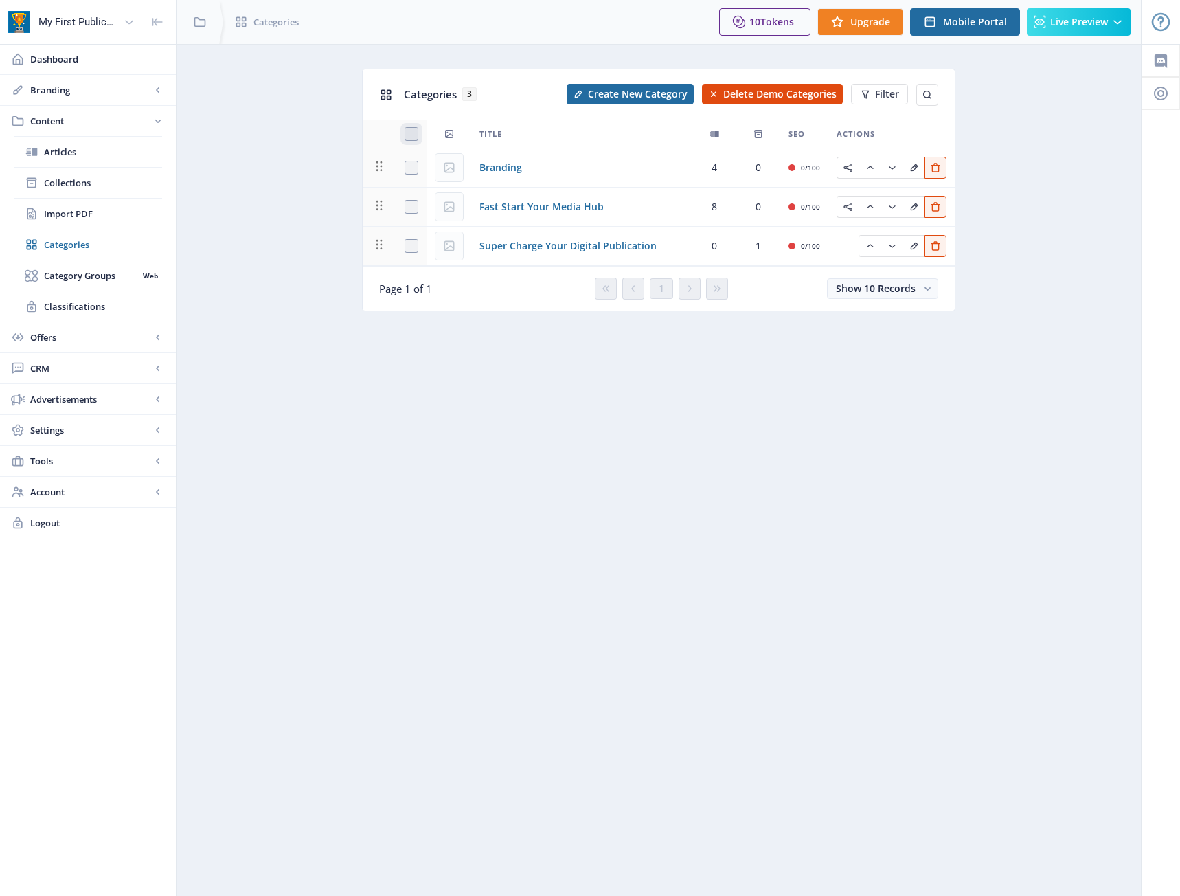
checkbox input "true"
click at [775, 102] on button "Delete 3" at bounding box center [803, 94] width 80 height 21
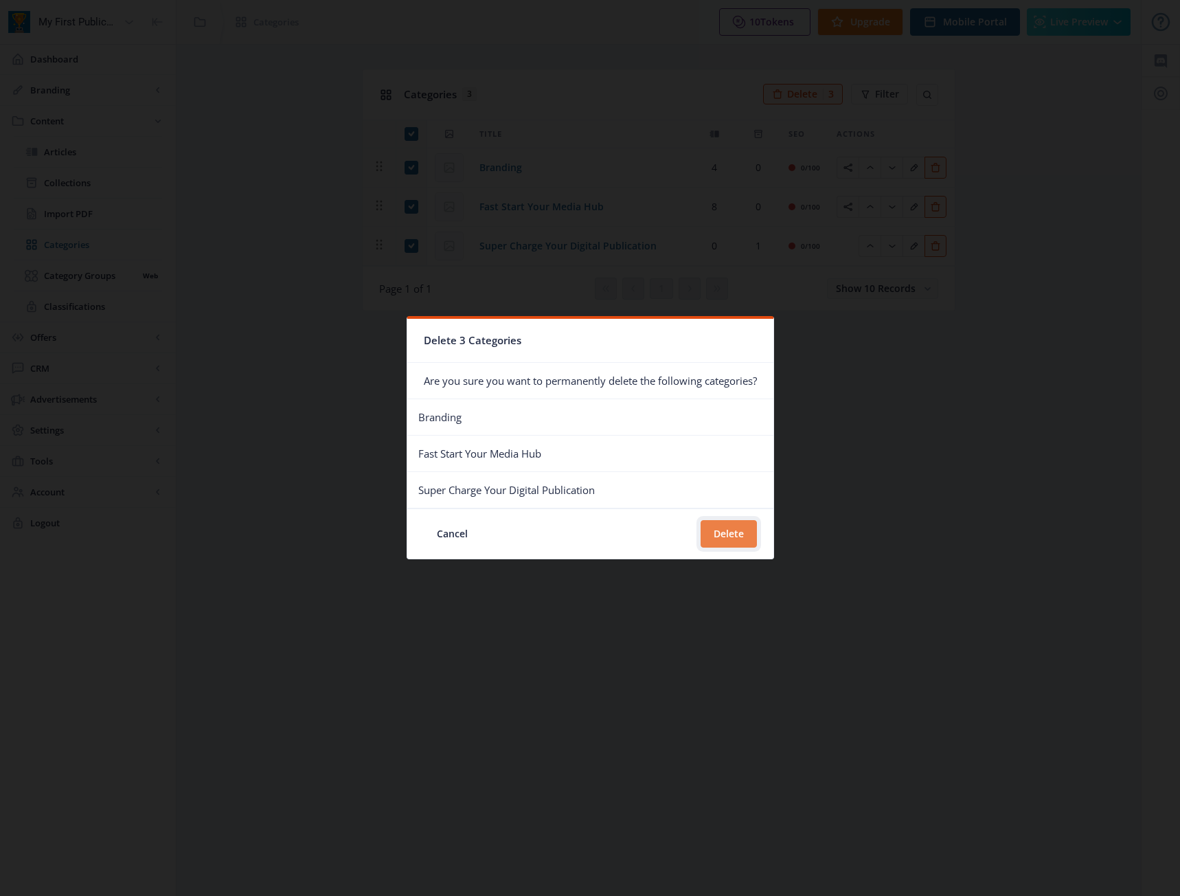
click at [751, 536] on button "Delete" at bounding box center [729, 533] width 56 height 27
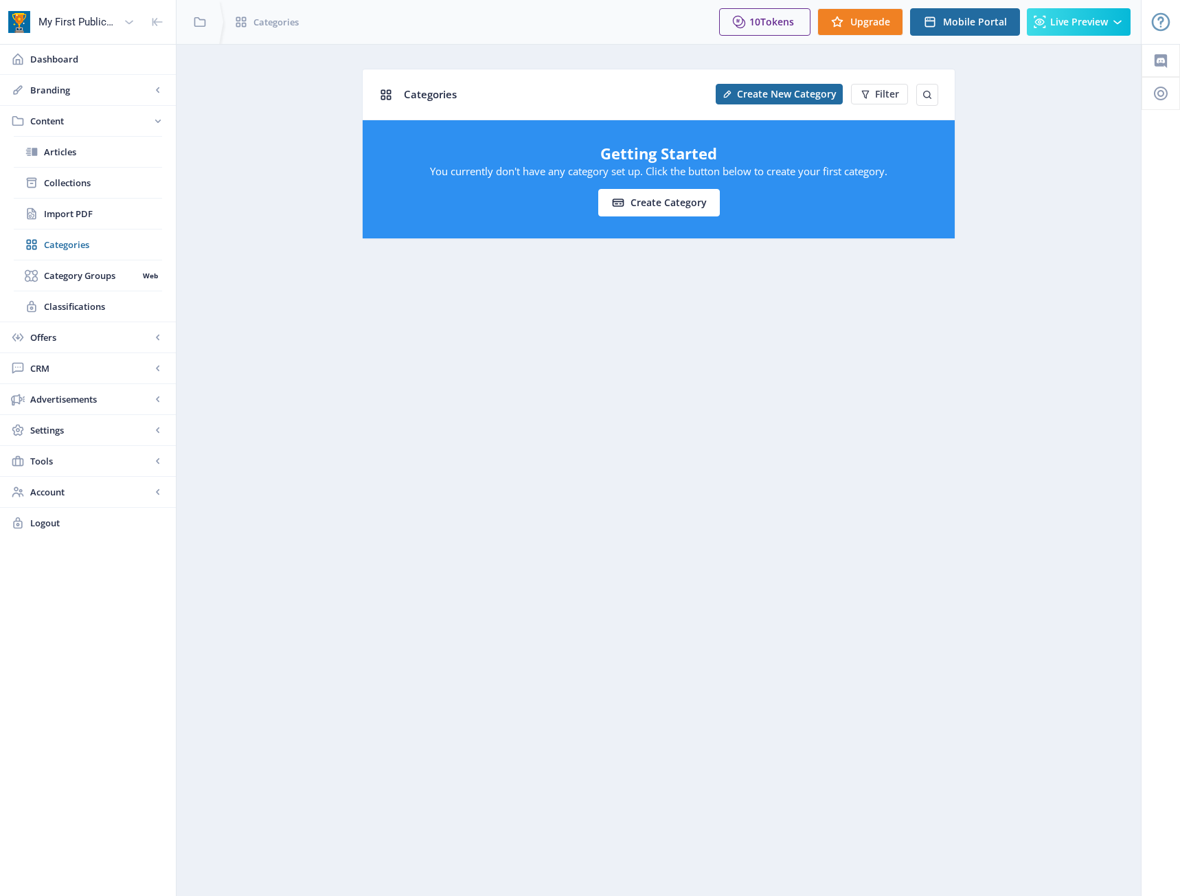
click at [618, 548] on nb-layout-column "Categories Create New Category Filter Getting Started You currently don't have …" at bounding box center [659, 470] width 966 height 852
click at [565, 524] on nb-layout-column "Categories Create New Category Filter Getting Started You currently don't have …" at bounding box center [659, 470] width 966 height 852
click at [92, 282] on link "Category Groups Web" at bounding box center [88, 275] width 148 height 30
click at [62, 294] on link "Classifications" at bounding box center [88, 306] width 148 height 30
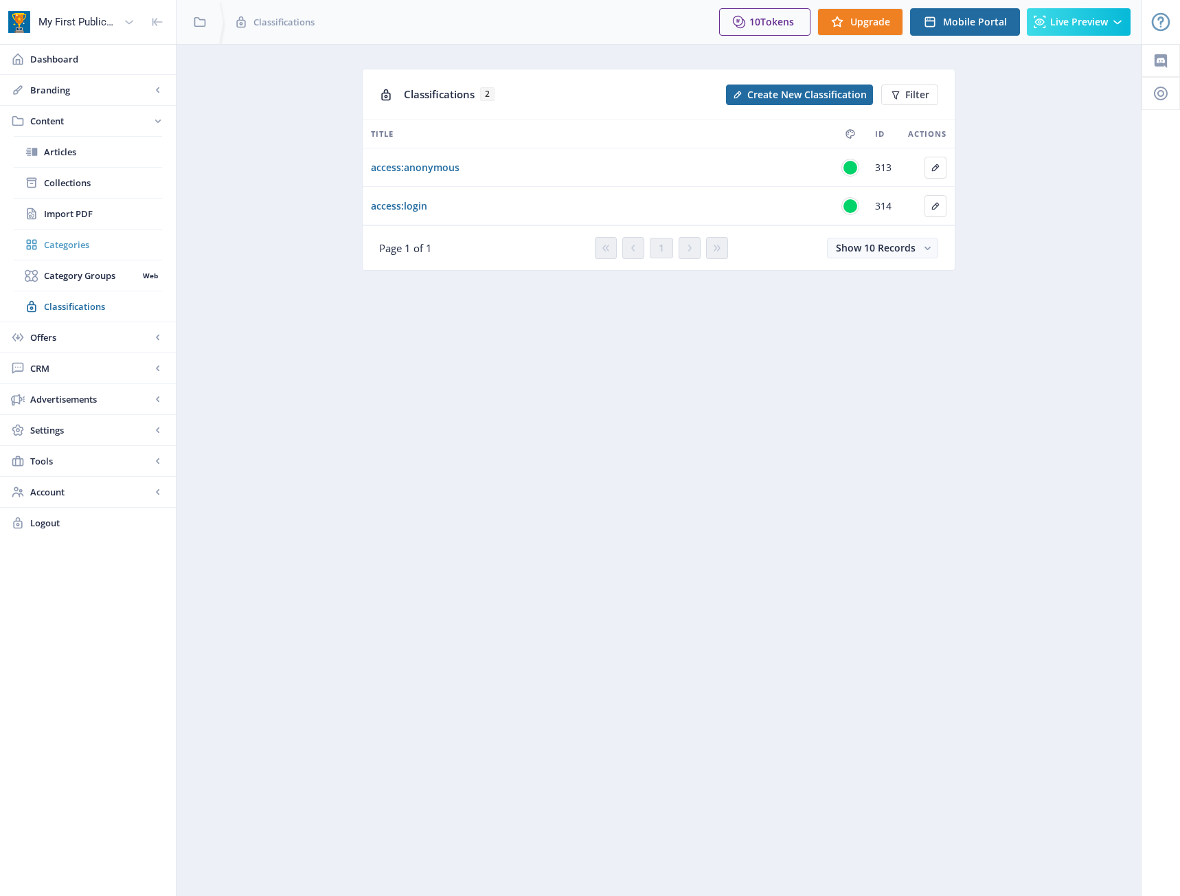
click at [82, 238] on span "Categories" at bounding box center [103, 245] width 118 height 14
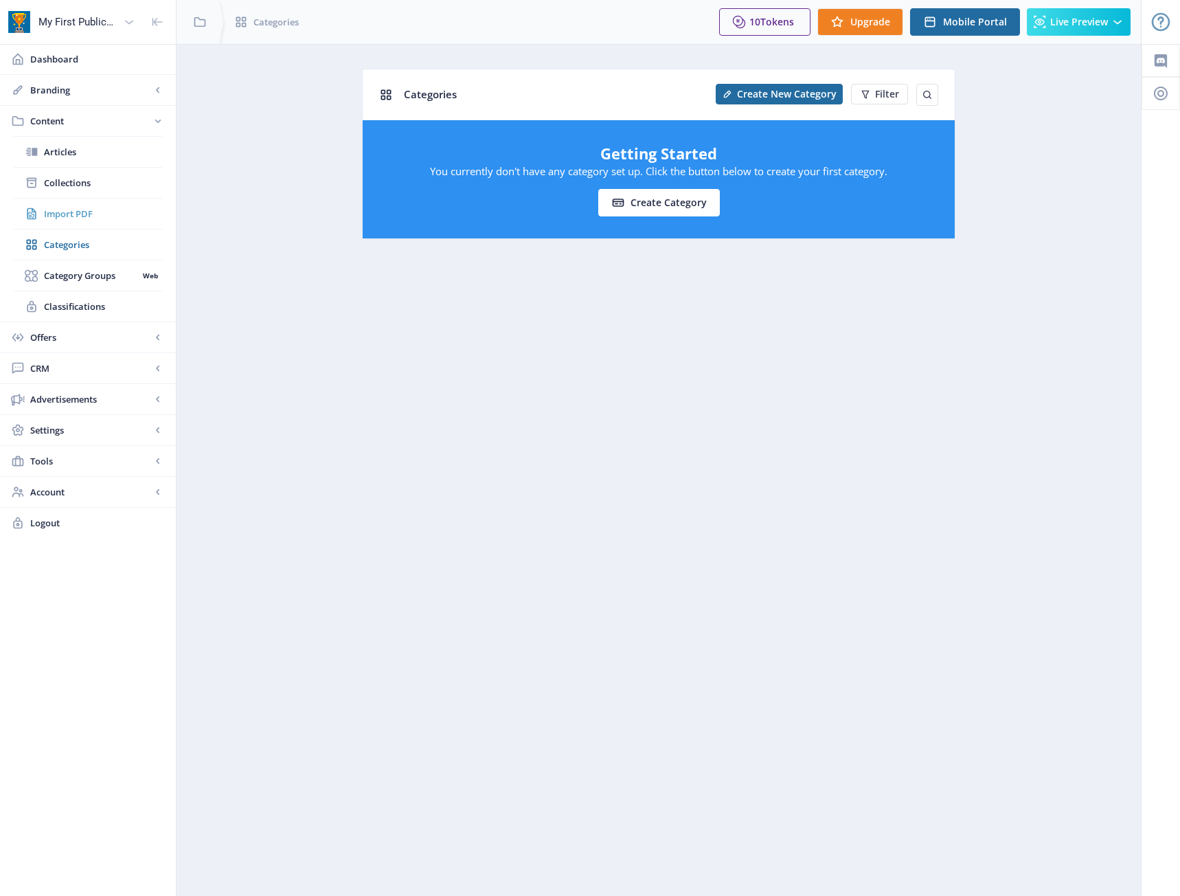
click at [87, 220] on span "Import PDF" at bounding box center [103, 214] width 118 height 14
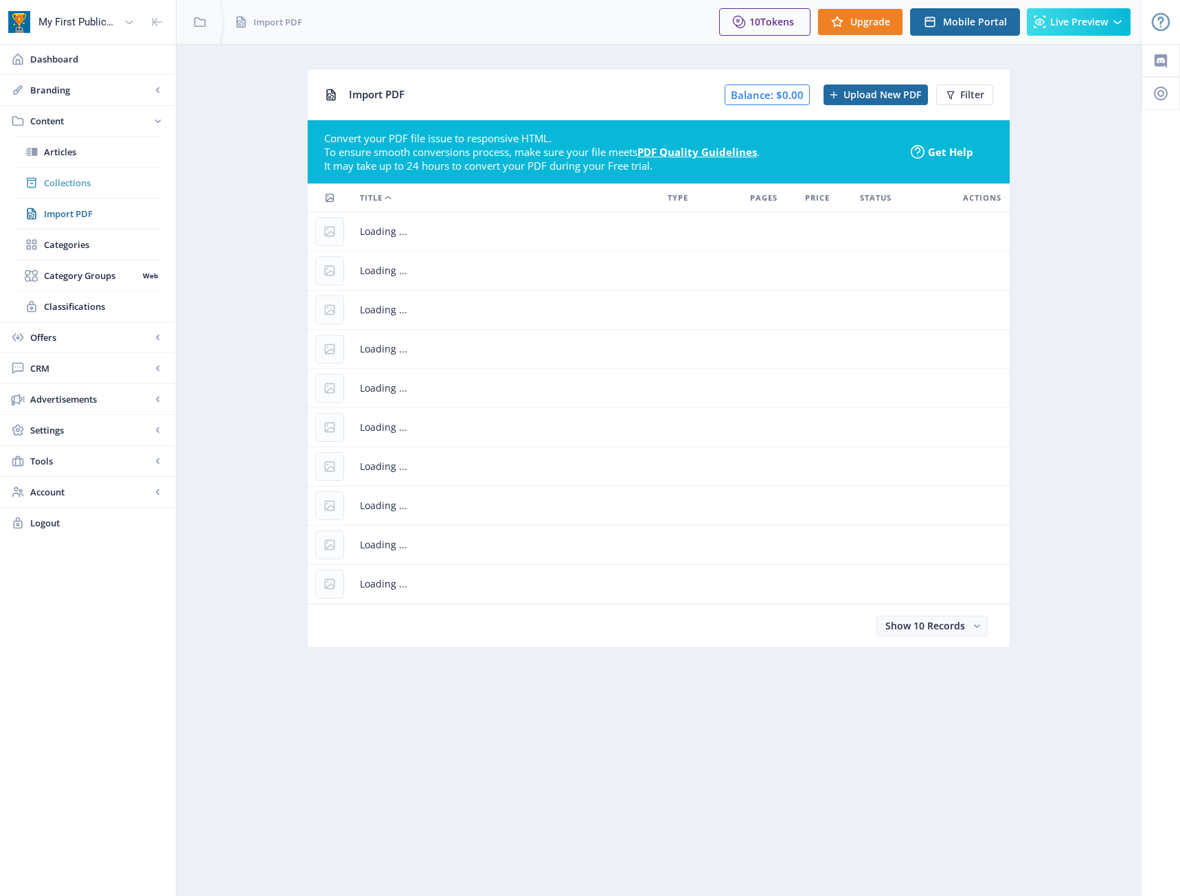
click at [97, 190] on link "Collections" at bounding box center [88, 183] width 148 height 30
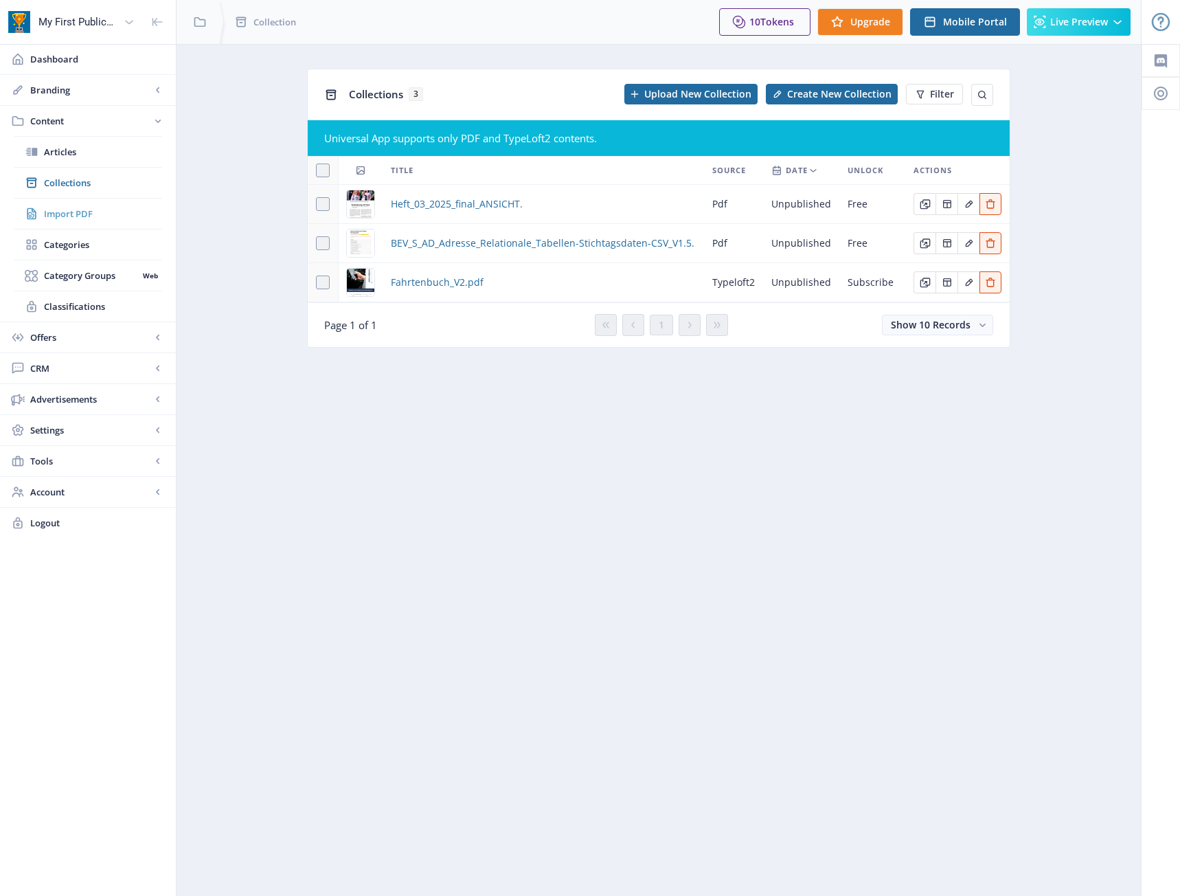
click at [76, 200] on link "Import PDF" at bounding box center [88, 213] width 148 height 30
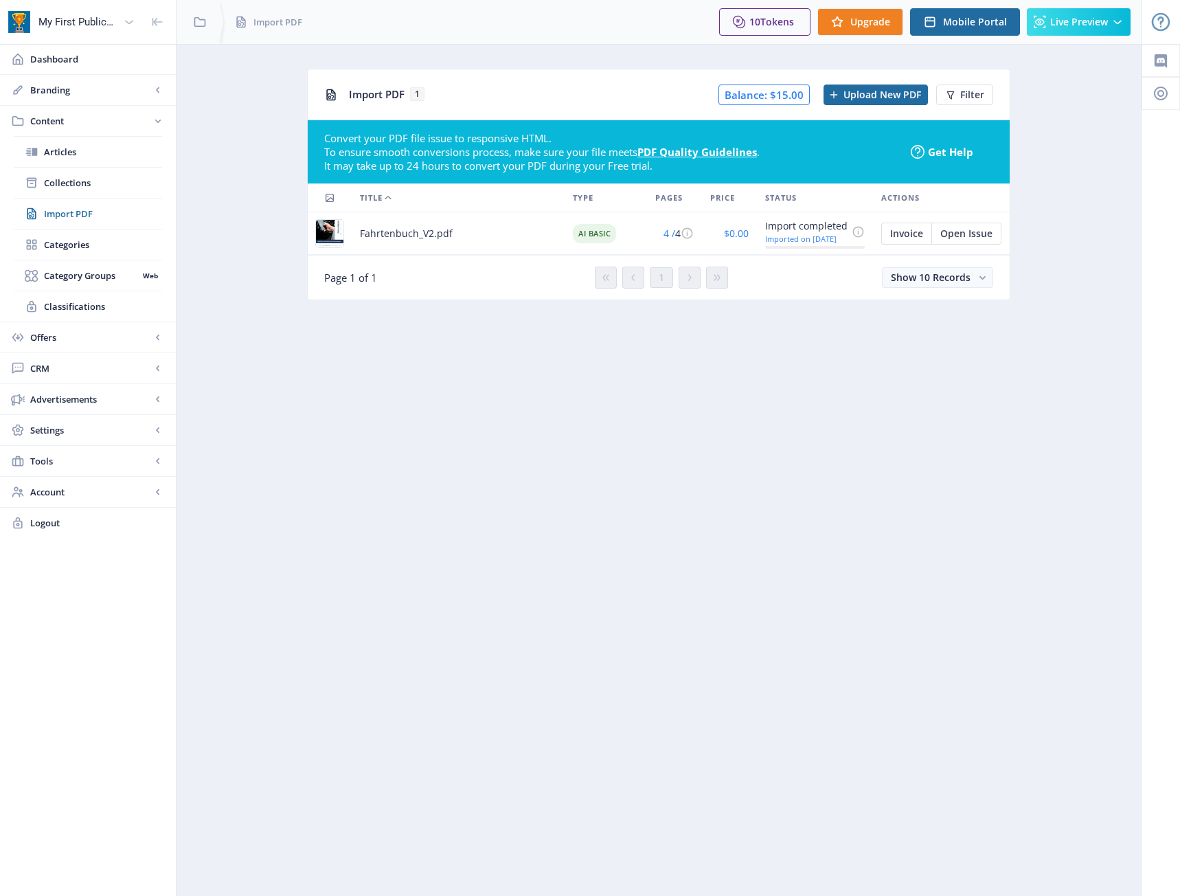
click at [322, 236] on img at bounding box center [329, 233] width 27 height 27
click at [677, 231] on div "4 / 4" at bounding box center [674, 233] width 38 height 16
click at [949, 241] on button "Open Issue" at bounding box center [966, 234] width 70 height 22
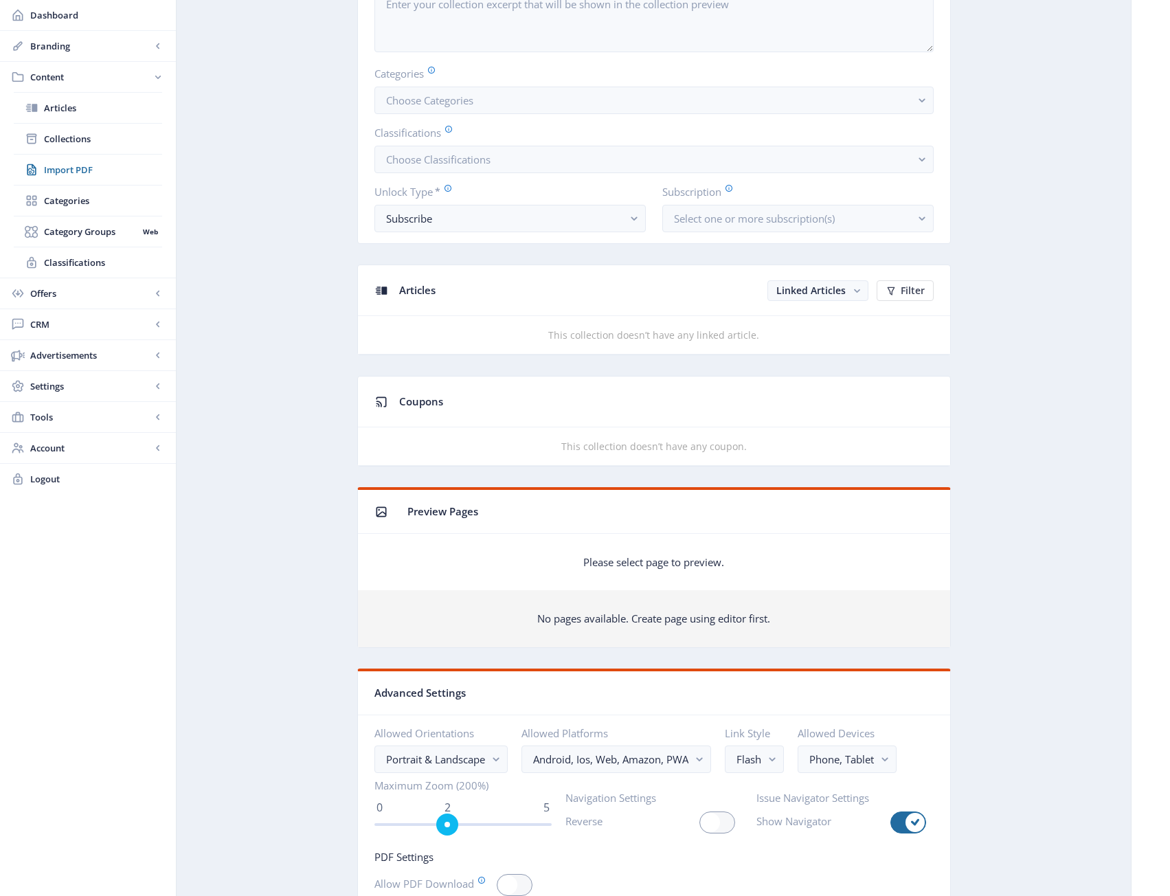
scroll to position [8, 0]
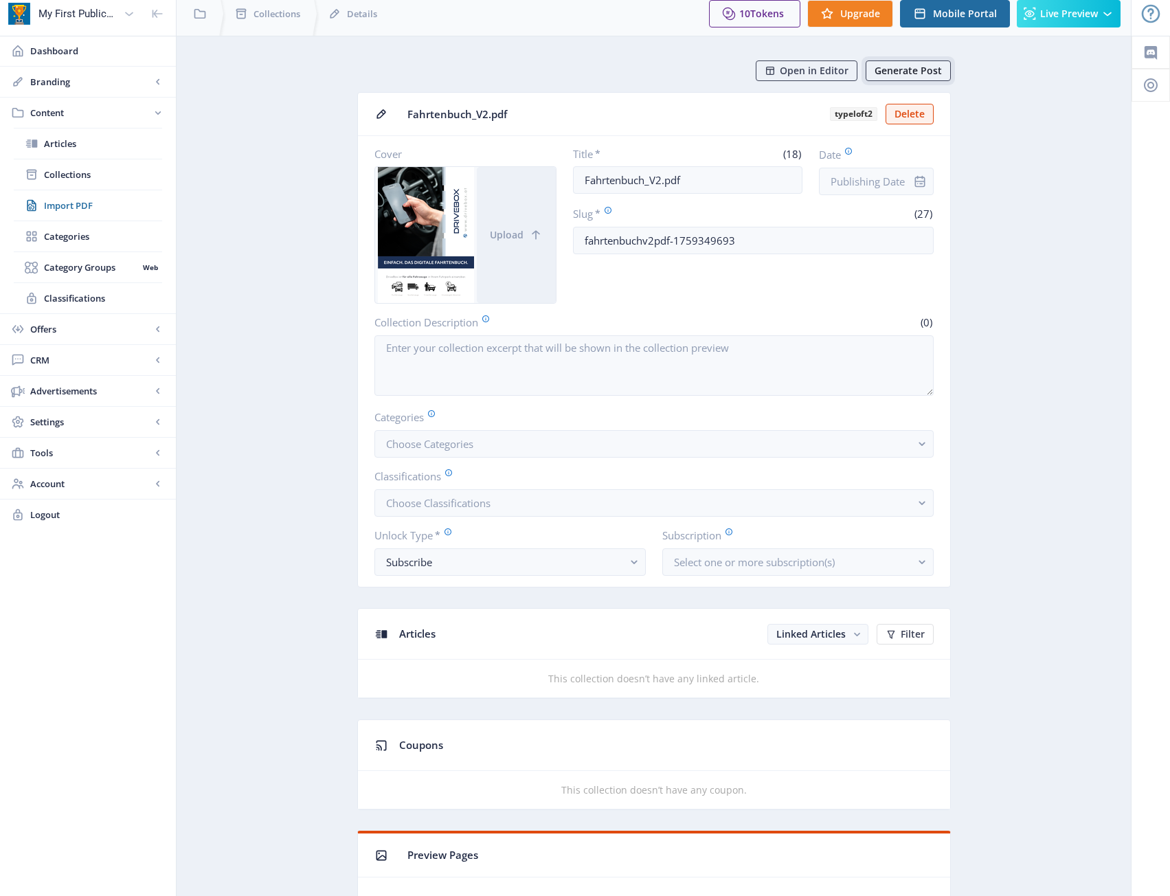
click at [936, 72] on span "Generate Post" at bounding box center [907, 70] width 67 height 11
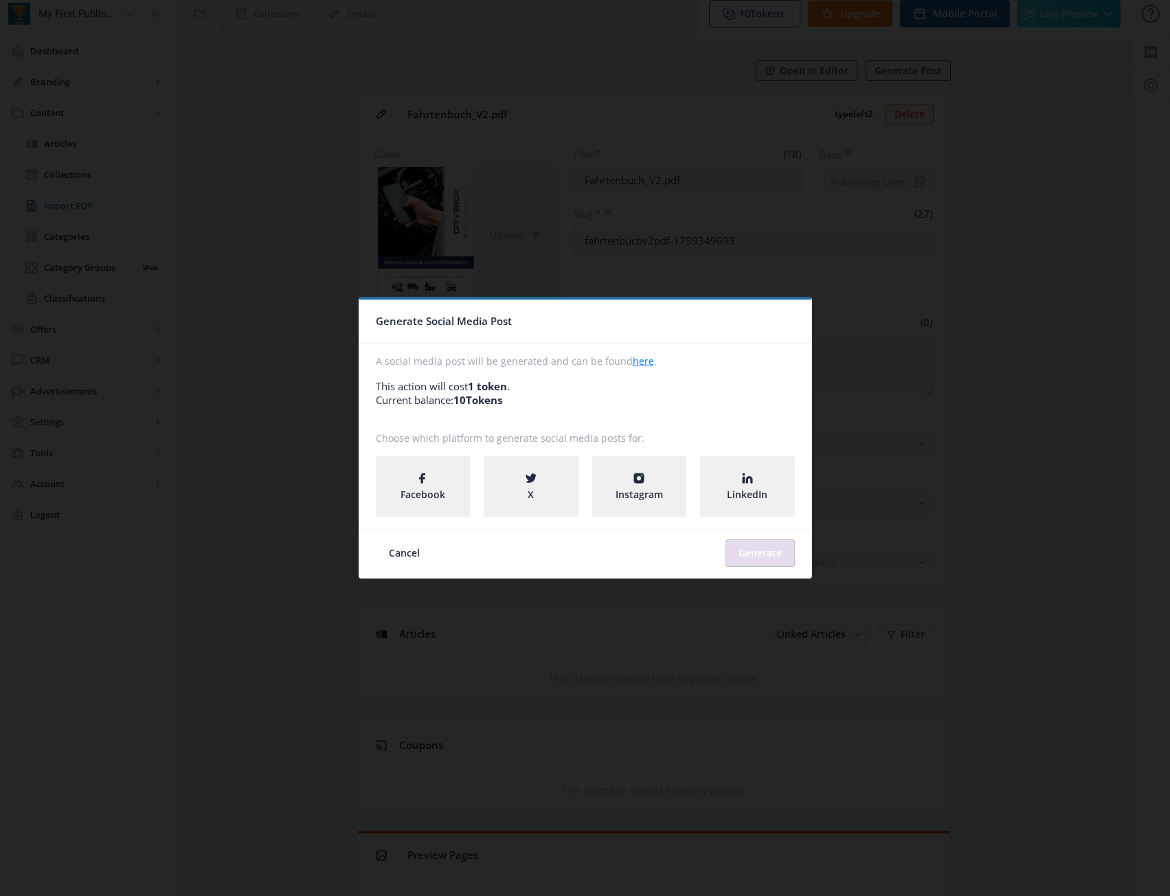
scroll to position [0, 0]
click at [405, 536] on nb-card-footer "Cancel Generate" at bounding box center [585, 552] width 452 height 50
click at [407, 552] on button "Cancel" at bounding box center [404, 552] width 57 height 27
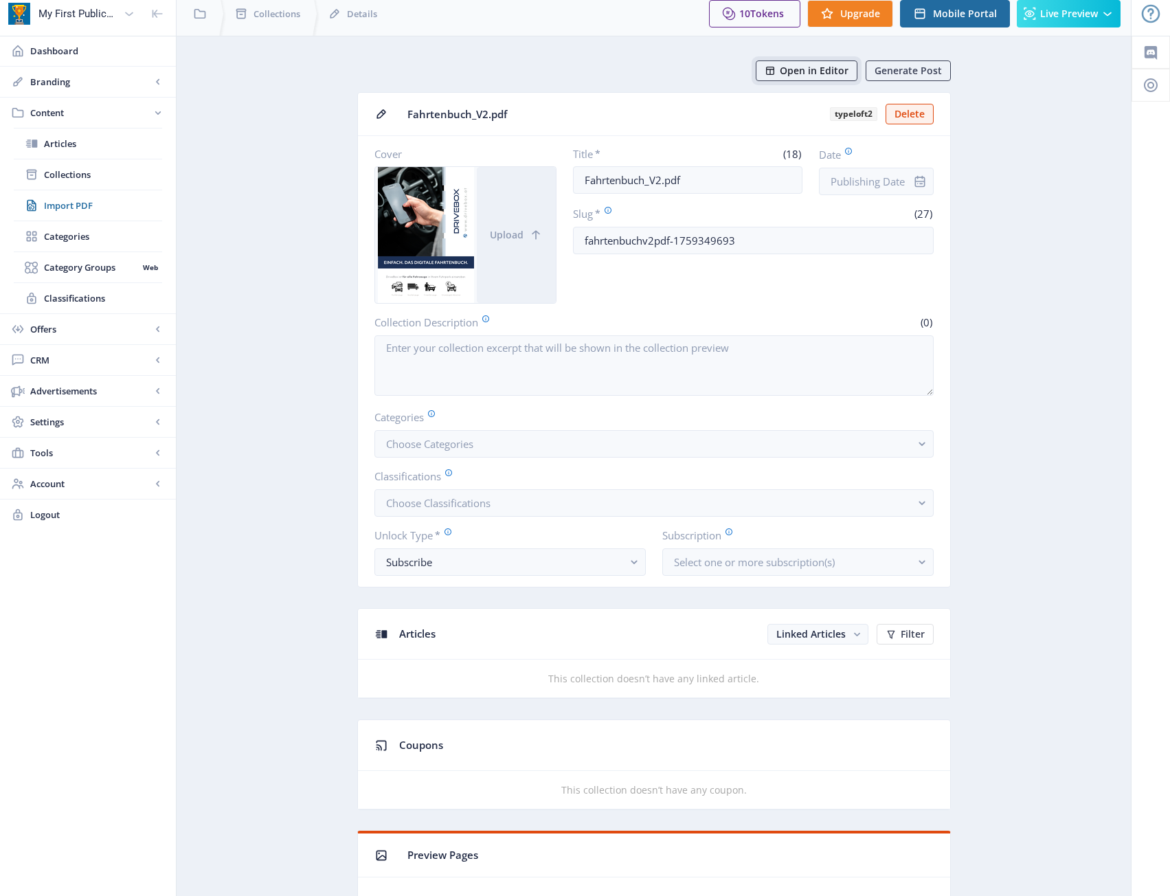
click at [826, 66] on span "Open in Editor" at bounding box center [814, 70] width 69 height 11
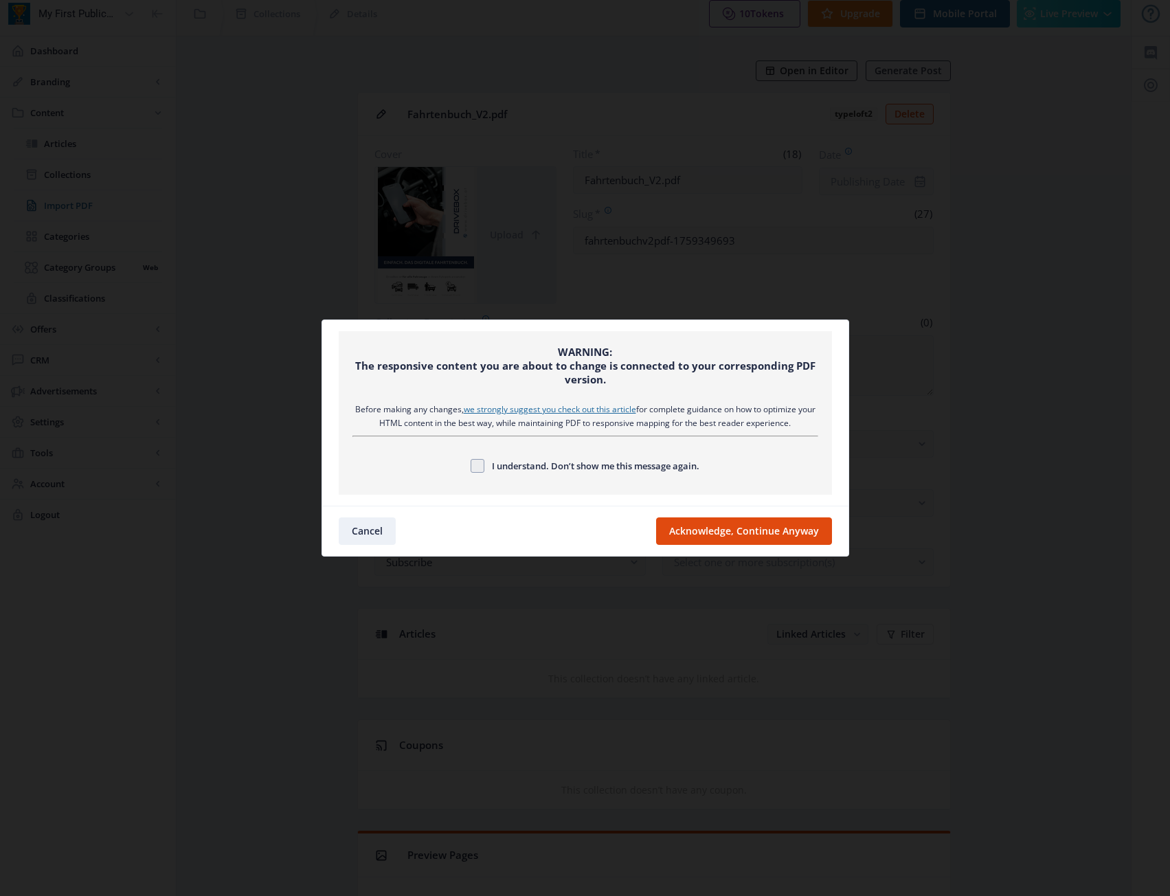
scroll to position [0, 0]
click at [571, 465] on span "I understand. Don’t show me this message again." at bounding box center [591, 465] width 215 height 16
click at [471, 465] on input "I understand. Don’t show me this message again." at bounding box center [470, 465] width 1 height 1
checkbox input "true"
click at [366, 528] on button "Cancel" at bounding box center [367, 530] width 57 height 27
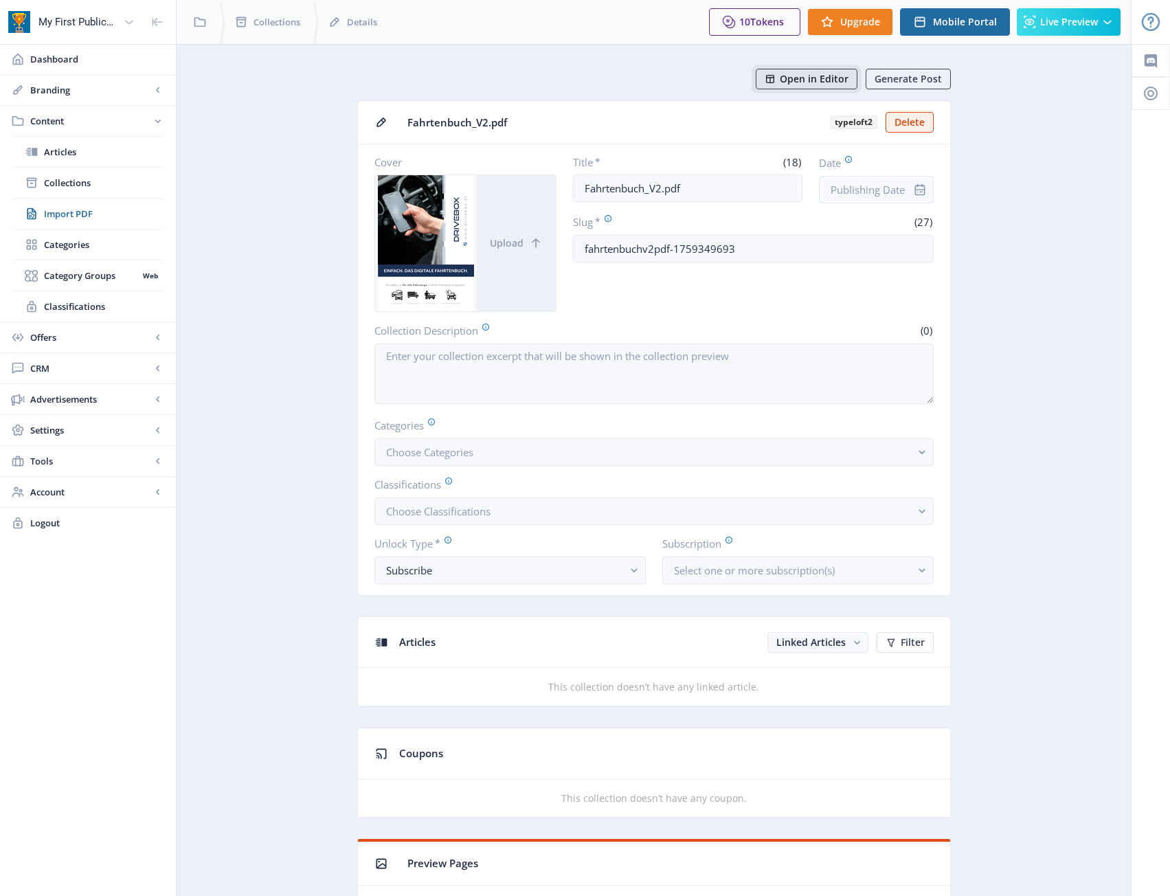
scroll to position [8, 0]
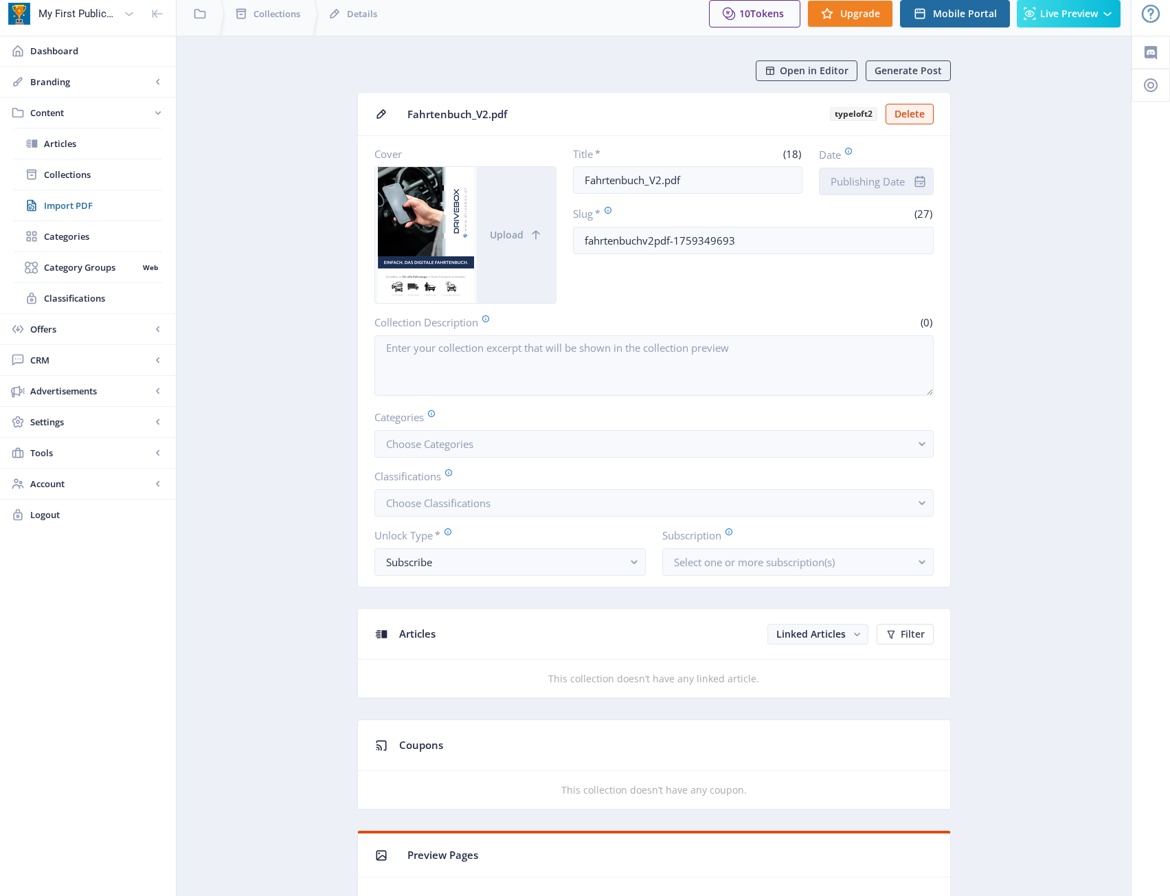
click at [862, 178] on input "Date" at bounding box center [876, 181] width 115 height 27
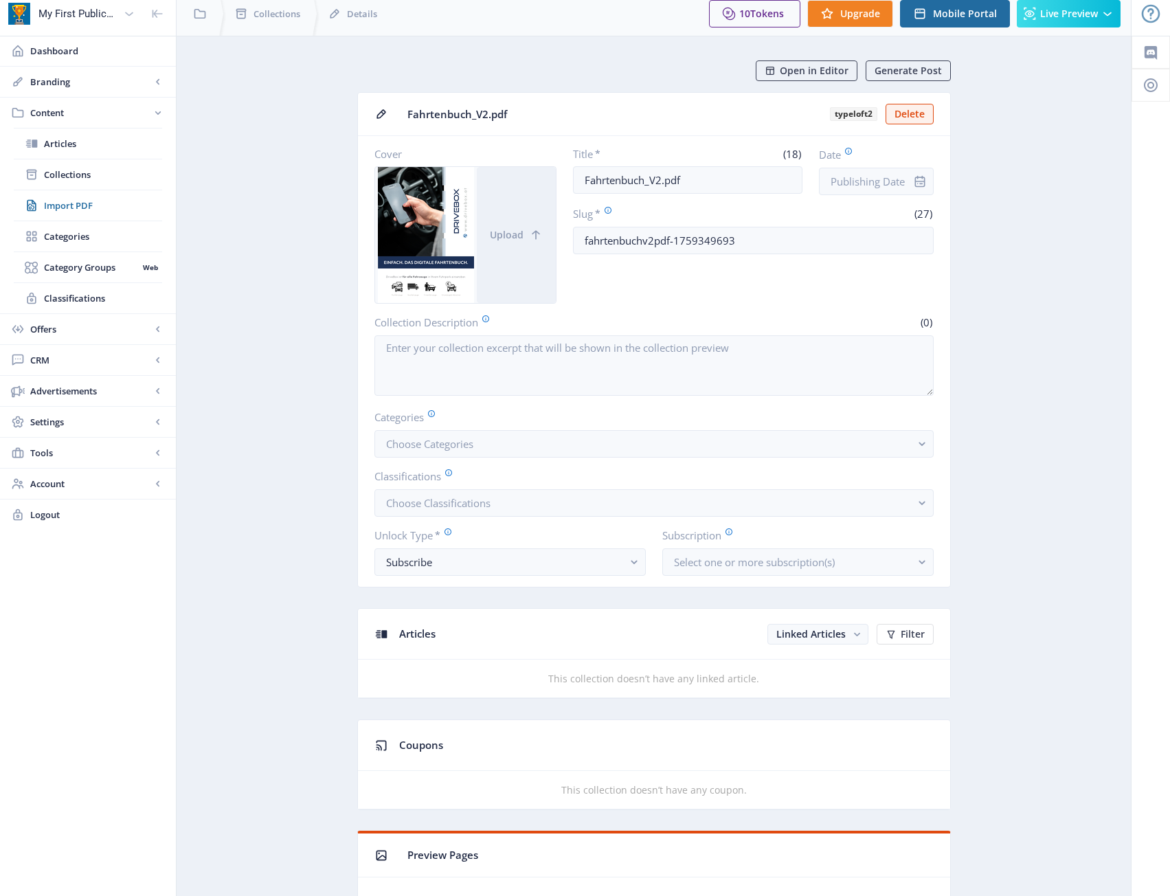
click at [378, 116] on icon at bounding box center [381, 114] width 14 height 14
click at [861, 628] on rect "button" at bounding box center [857, 634] width 14 height 14
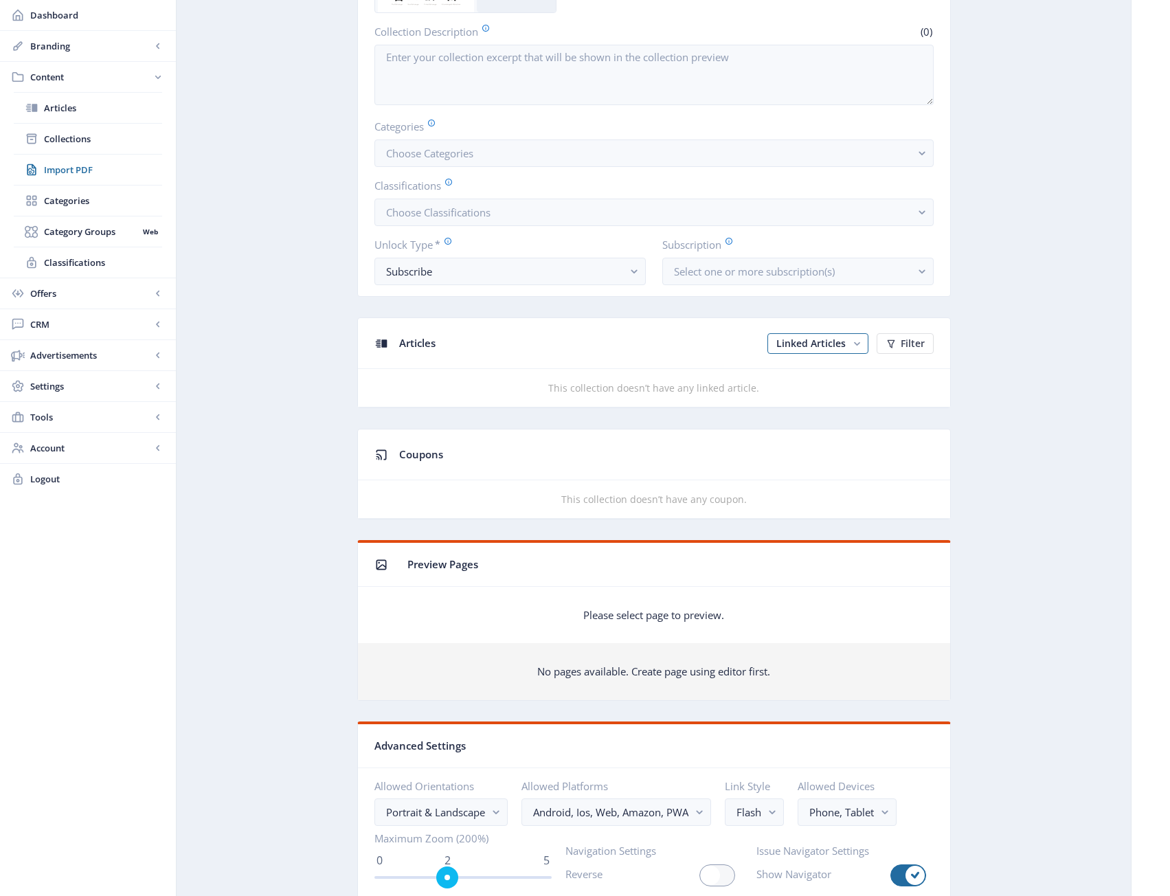
scroll to position [352, 0]
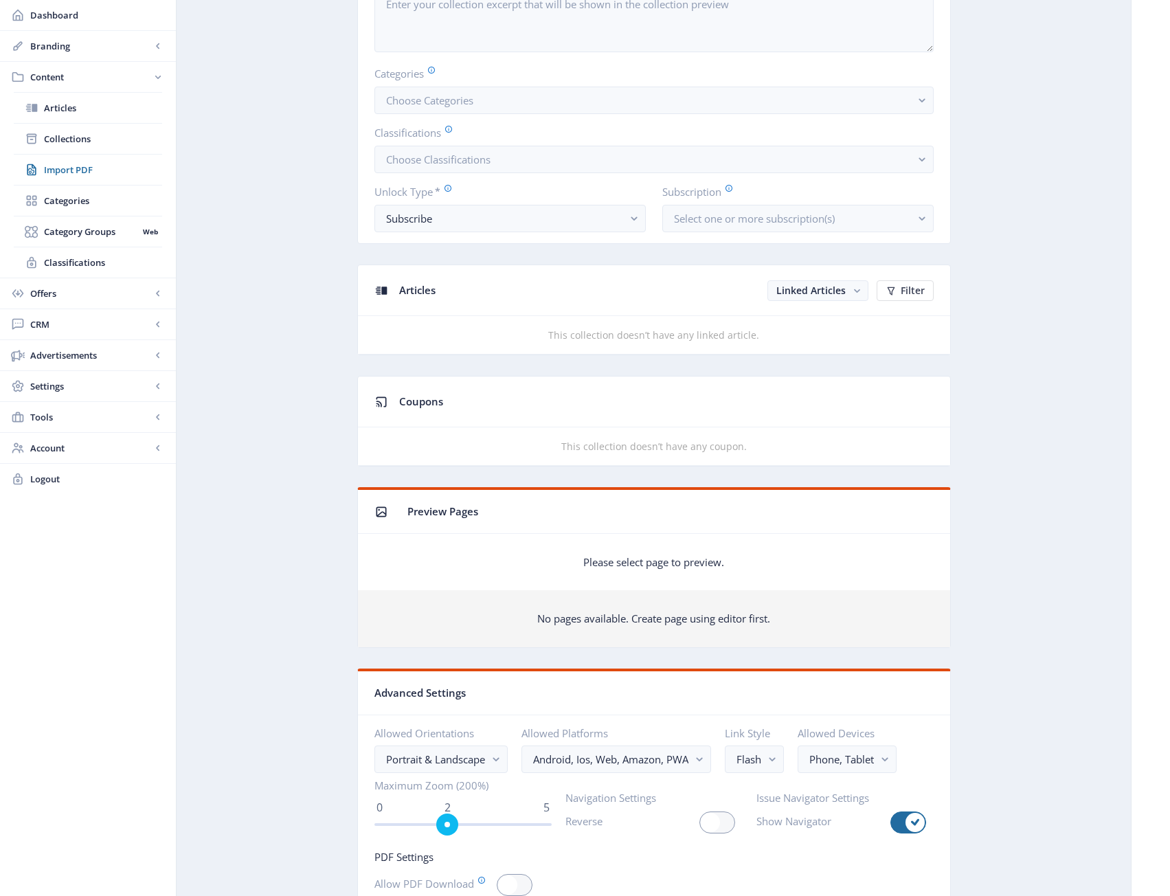
click at [635, 625] on nb-card-body "No pages available. Create page using editor first." at bounding box center [654, 618] width 592 height 57
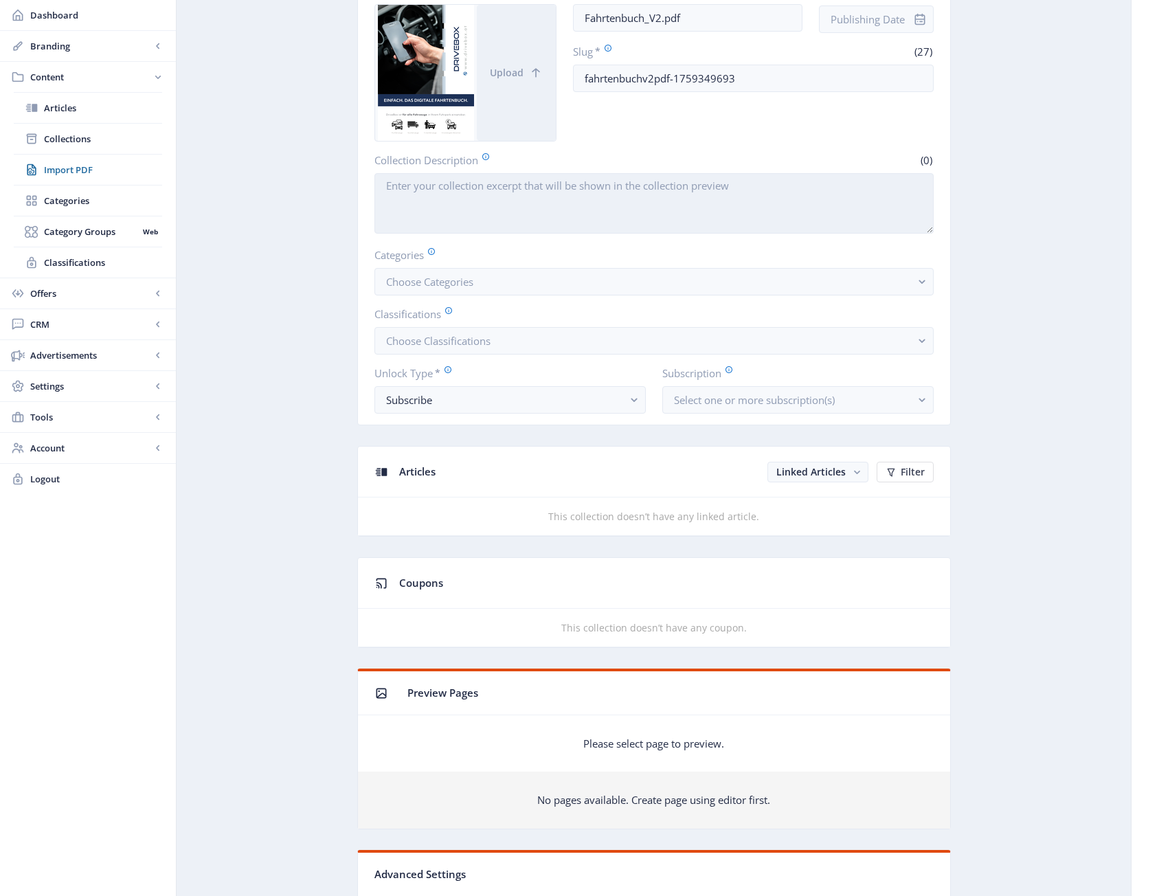
scroll to position [8, 0]
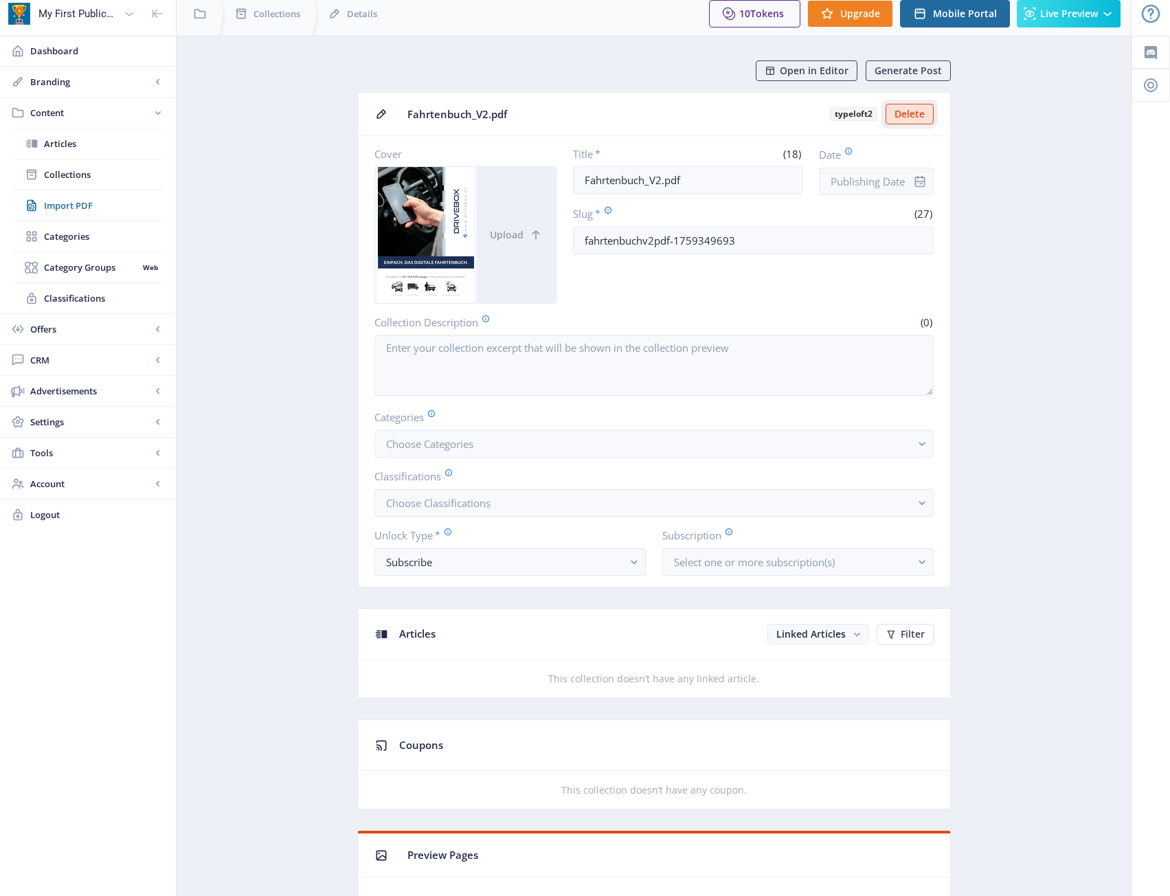
click at [912, 108] on button "Delete" at bounding box center [909, 114] width 48 height 21
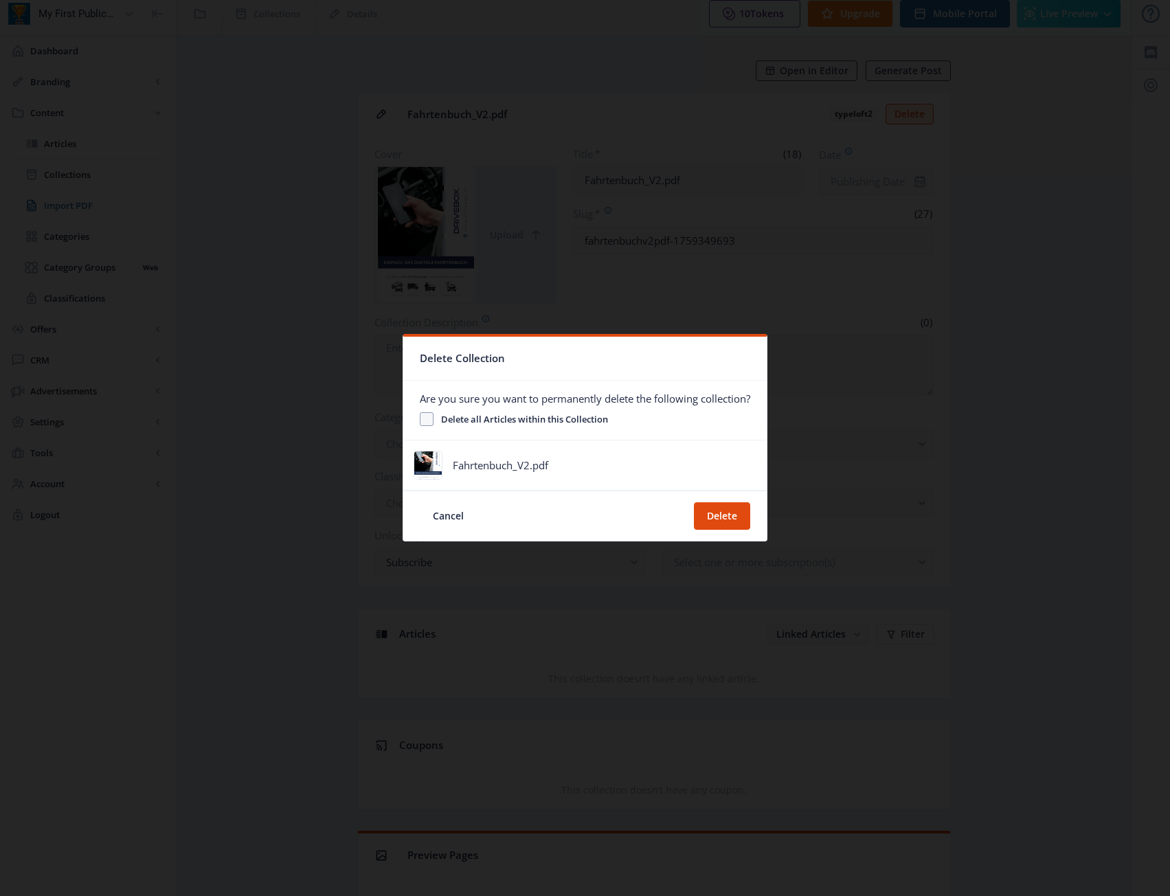
scroll to position [0, 0]
click at [446, 515] on button "Cancel" at bounding box center [448, 515] width 57 height 27
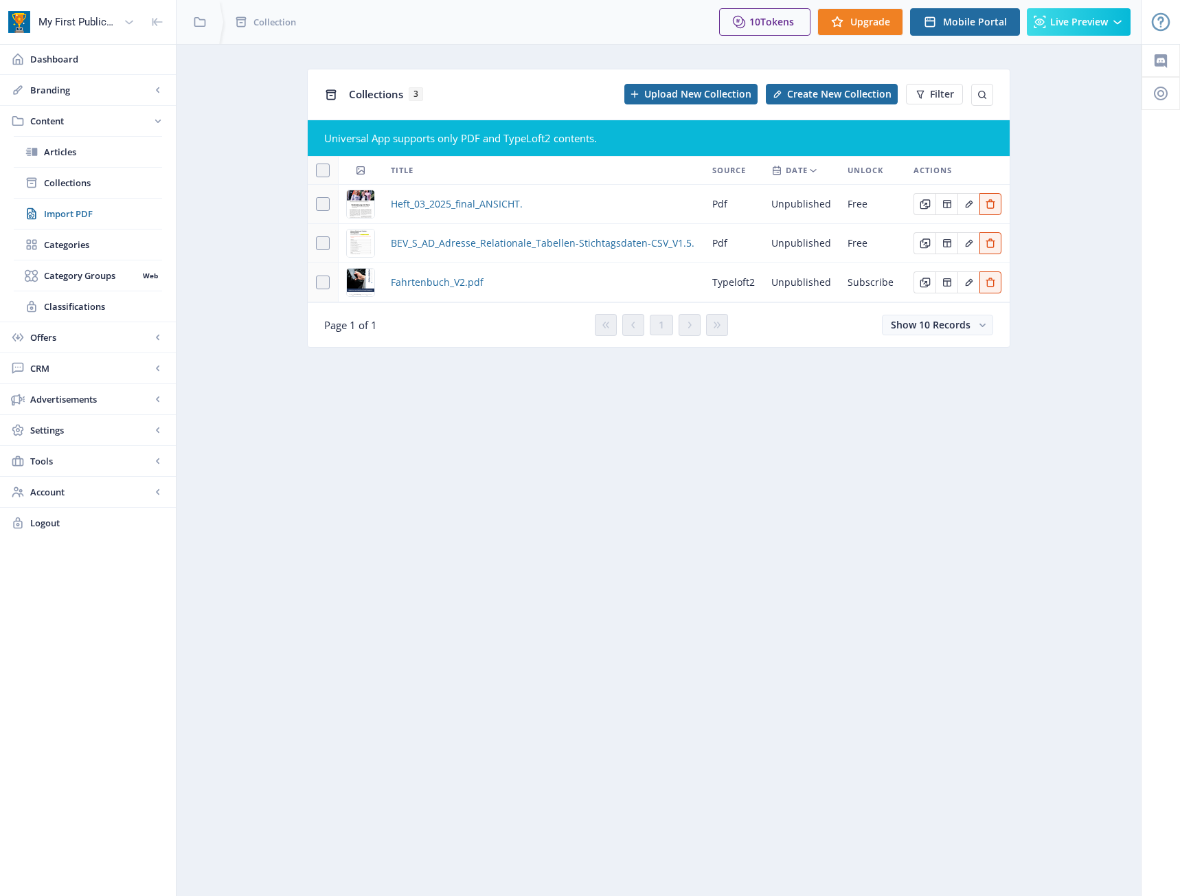
click at [528, 416] on nb-layout-column "Collections 3 Upload New Collection Create New Collection Filter Universal App …" at bounding box center [659, 470] width 966 height 852
click at [459, 282] on span "Fahrtenbuch_V2.pdf" at bounding box center [437, 282] width 93 height 16
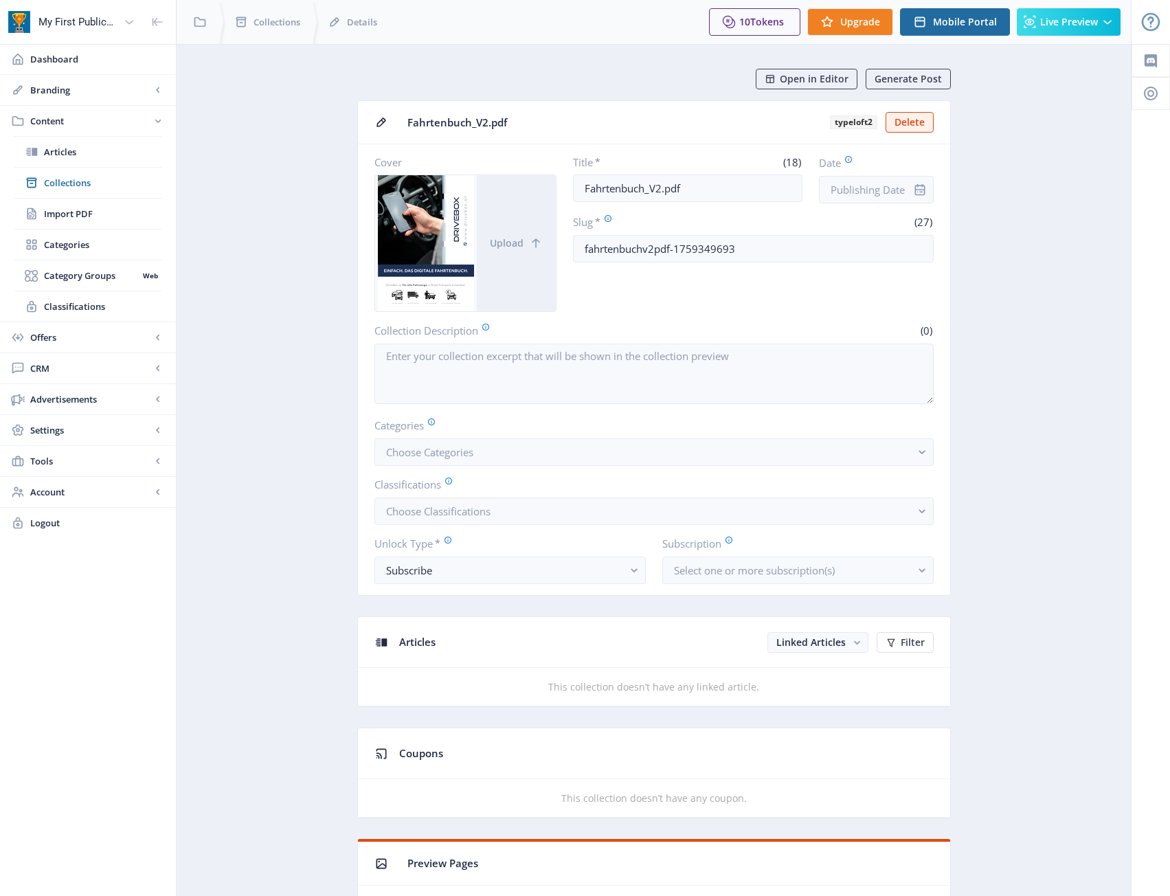
click at [73, 181] on span "Collections" at bounding box center [103, 183] width 118 height 14
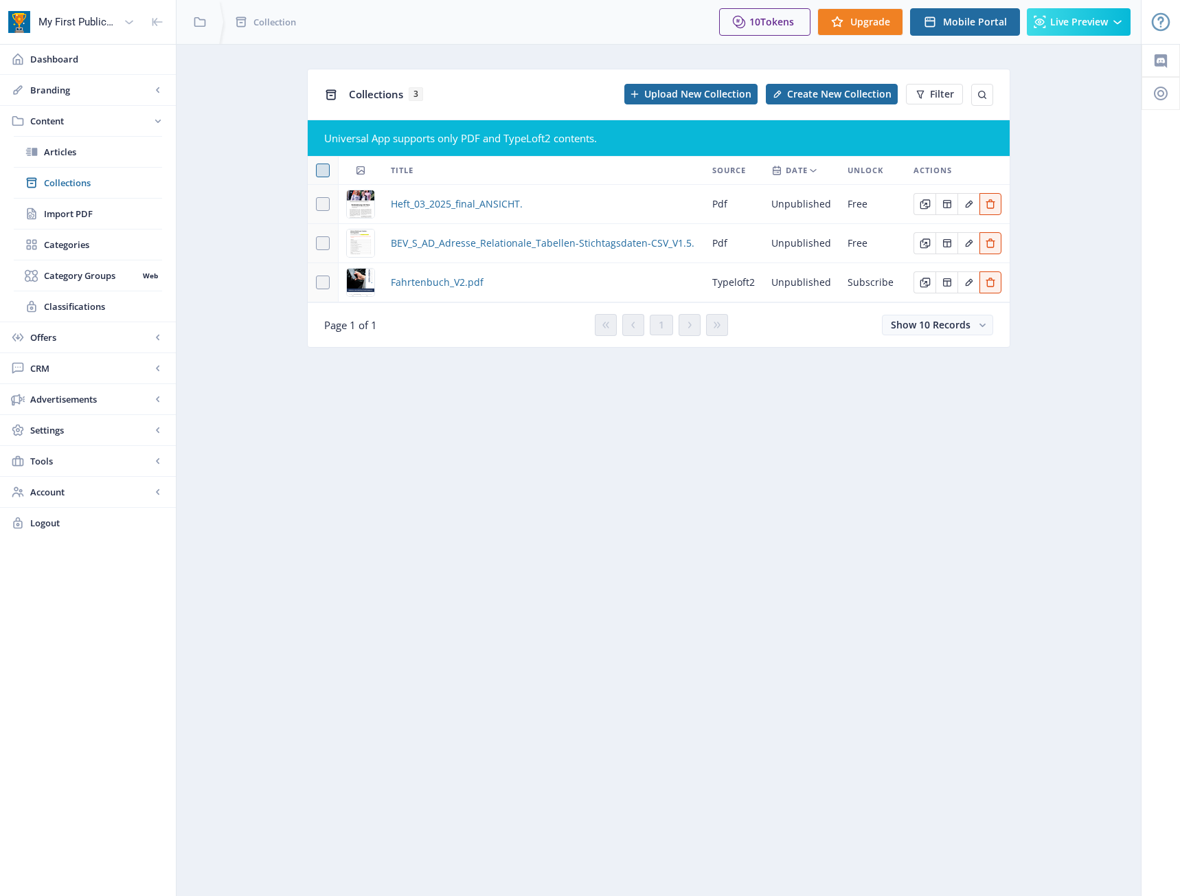
click at [324, 167] on span at bounding box center [323, 170] width 14 height 14
click at [317, 170] on input "checkbox" at bounding box center [316, 170] width 1 height 1
checkbox input "true"
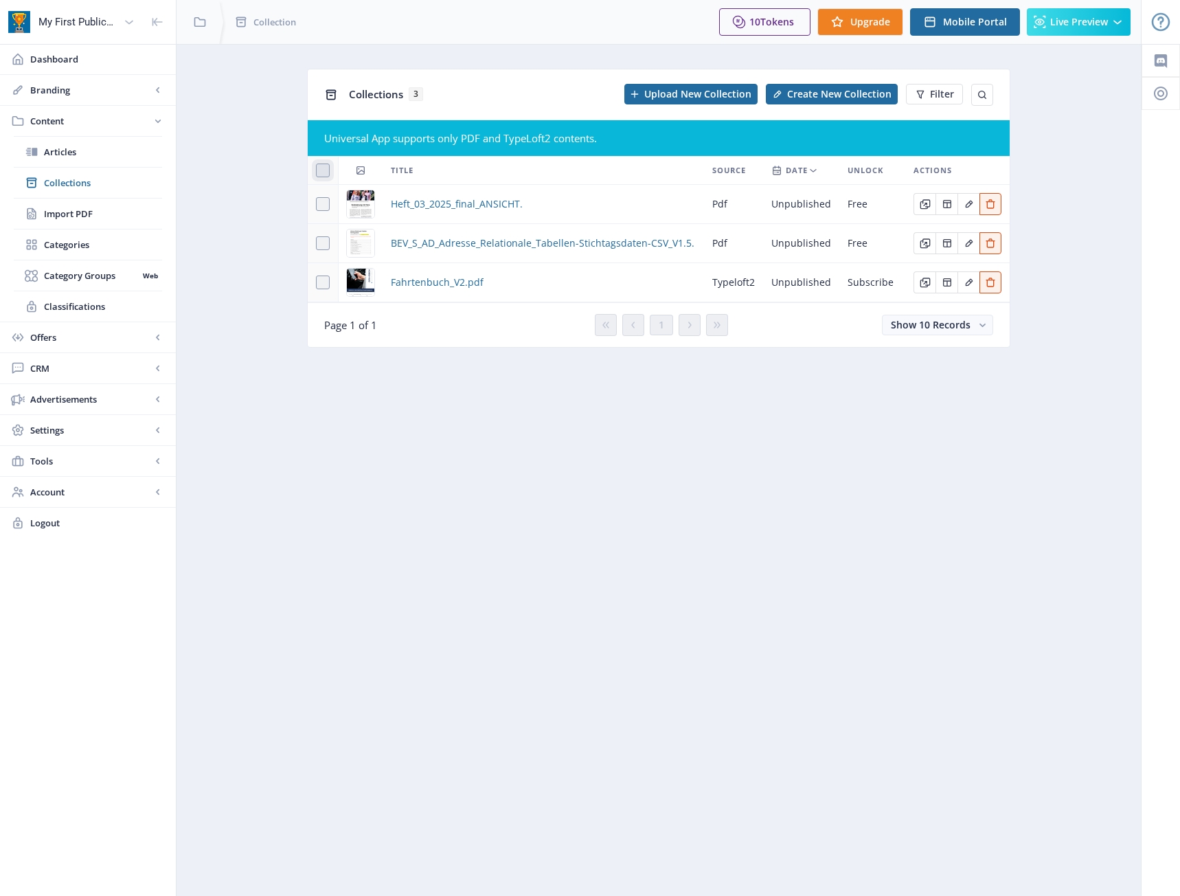
checkbox input "true"
click at [325, 172] on icon at bounding box center [323, 170] width 6 height 14
click at [317, 171] on input "checkbox" at bounding box center [316, 170] width 1 height 1
checkbox input "false"
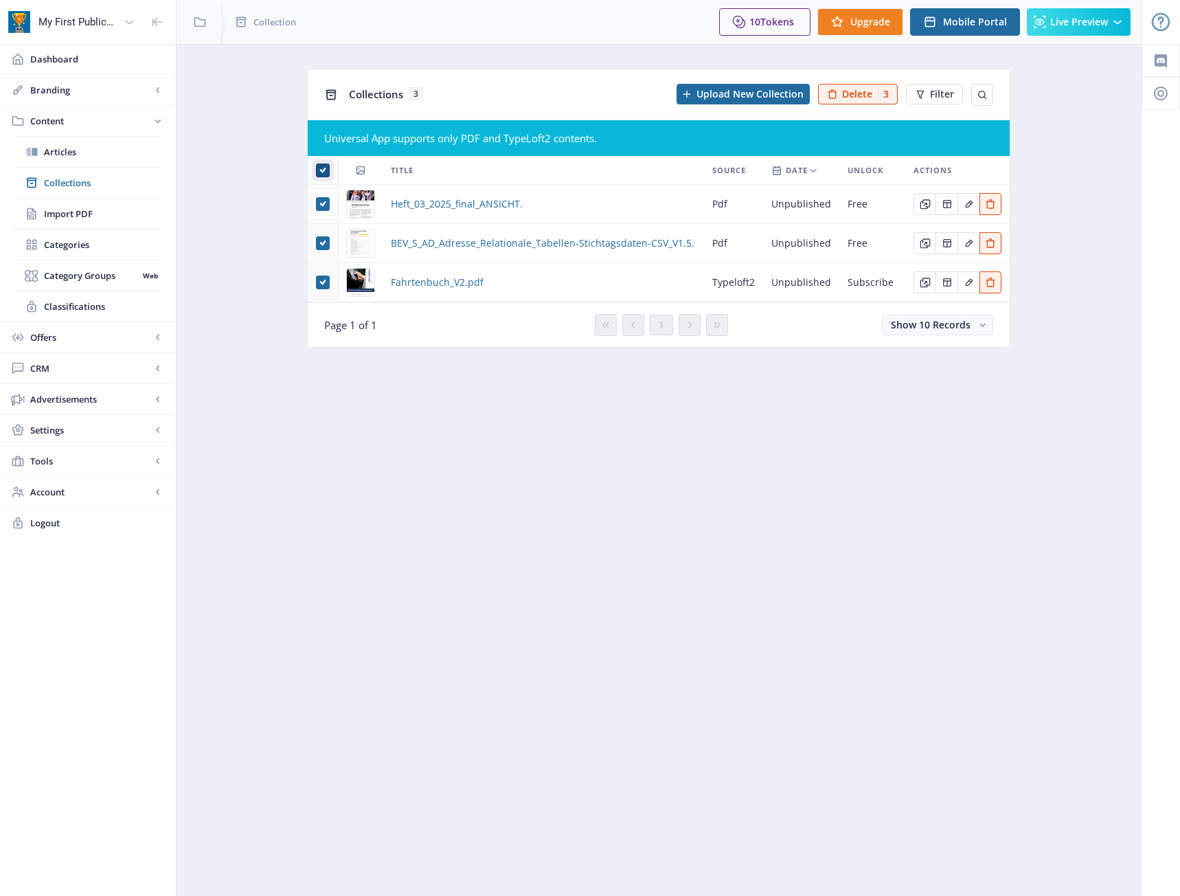
checkbox input "false"
click at [471, 200] on span "Heft_03_2025_final_ANSICHT." at bounding box center [457, 204] width 132 height 16
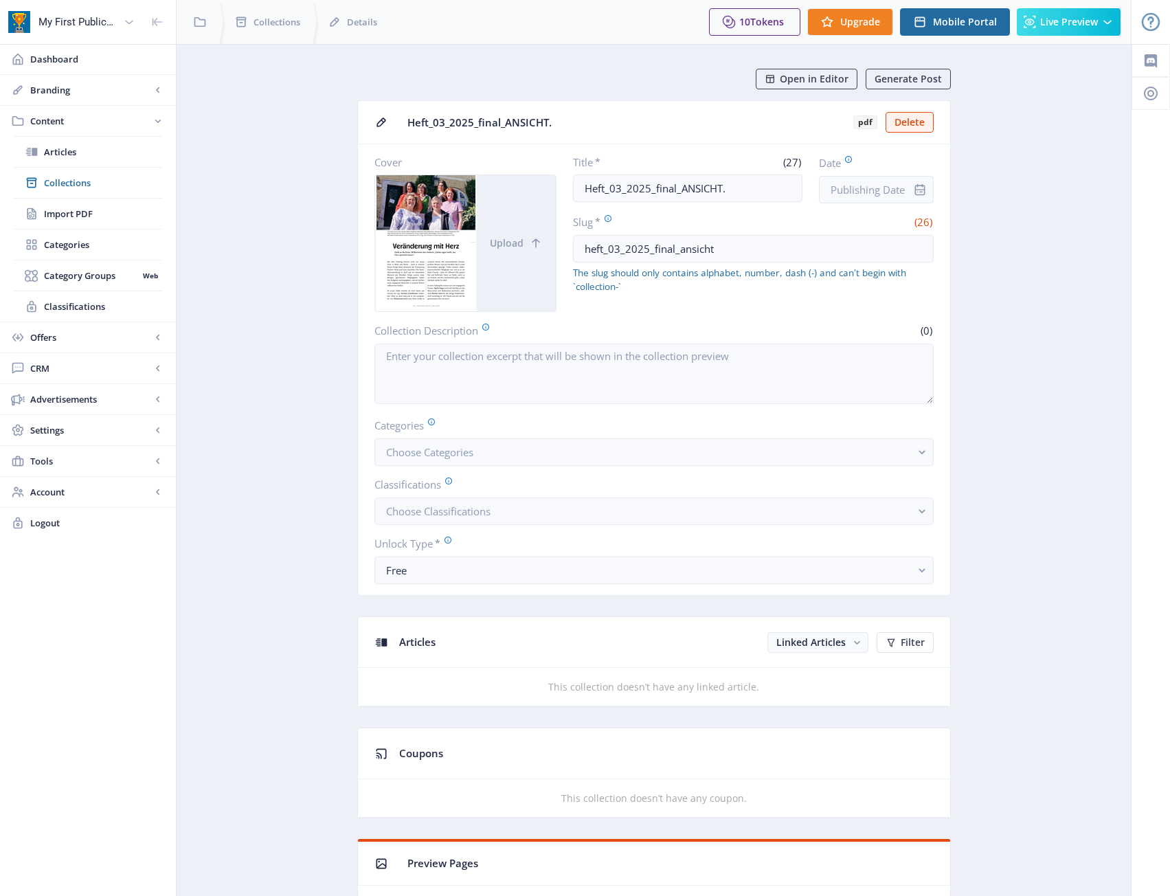
click at [925, 189] on icon "info" at bounding box center [920, 190] width 14 height 14
click at [909, 190] on div at bounding box center [919, 189] width 27 height 27
click at [886, 185] on input "Date" at bounding box center [876, 189] width 115 height 27
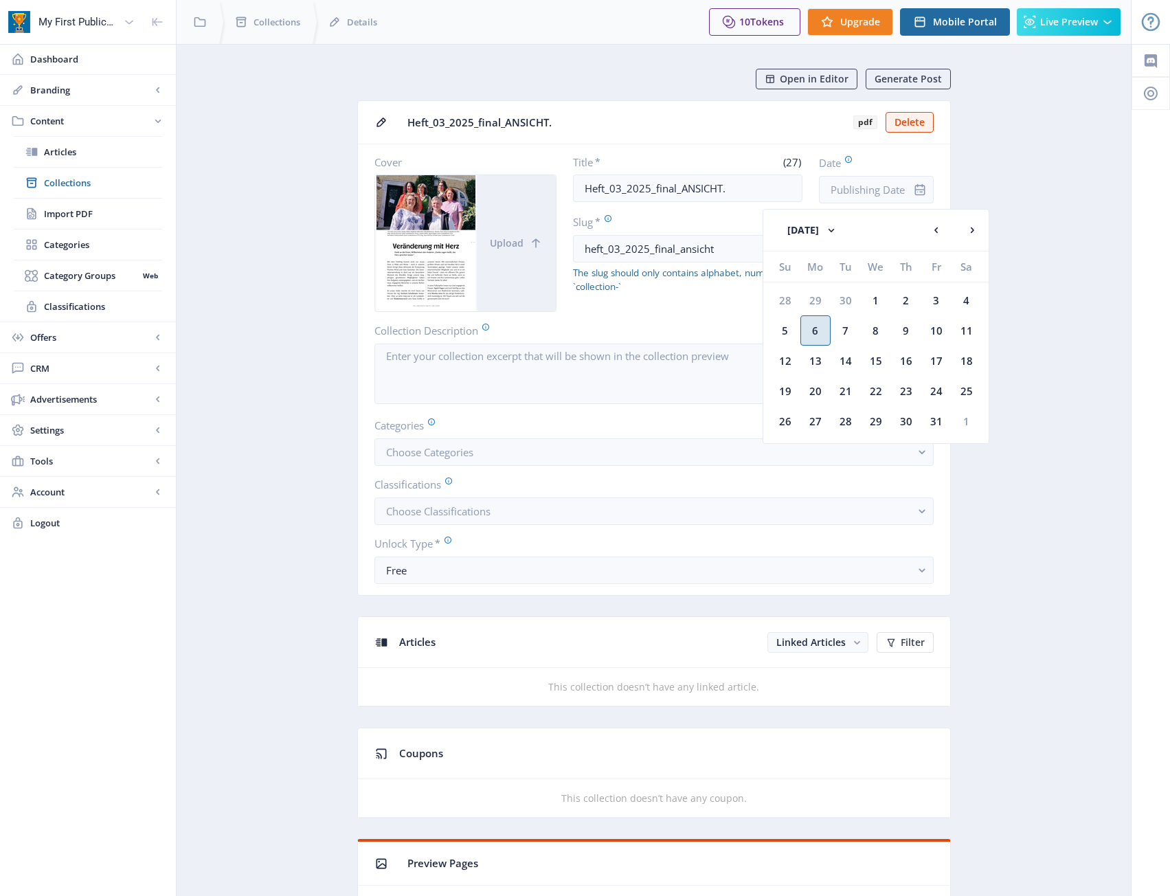
click at [819, 327] on div "6" at bounding box center [815, 330] width 30 height 30
type input "Oct 6, 2025"
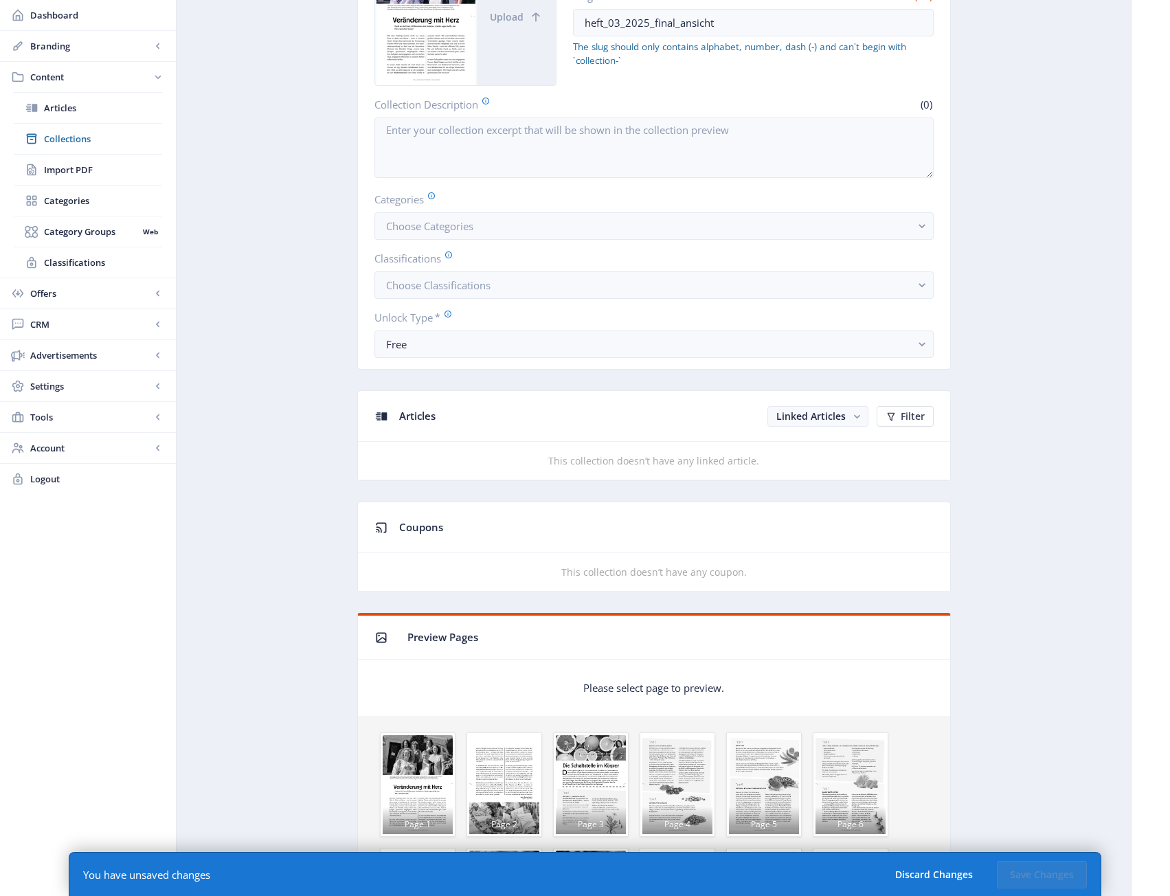
scroll to position [275, 0]
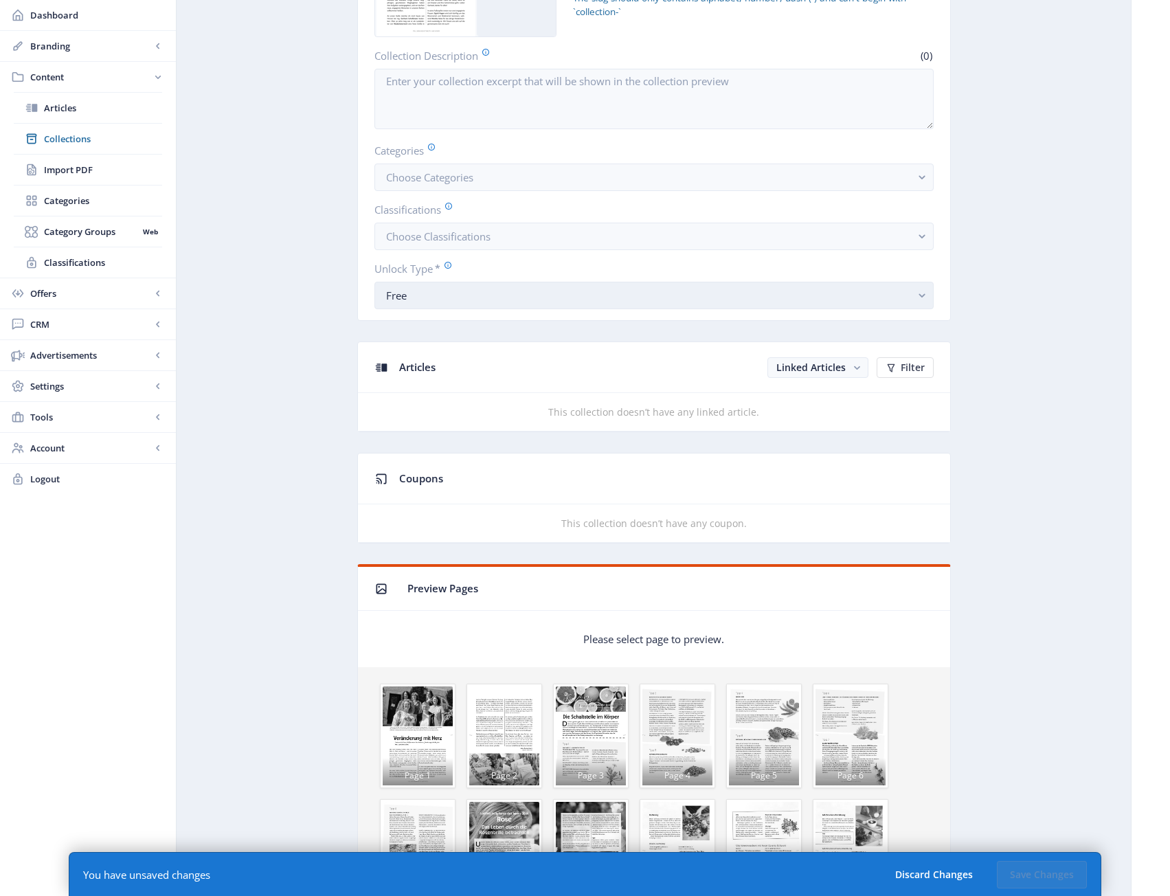
click at [663, 286] on button "Free" at bounding box center [653, 295] width 559 height 27
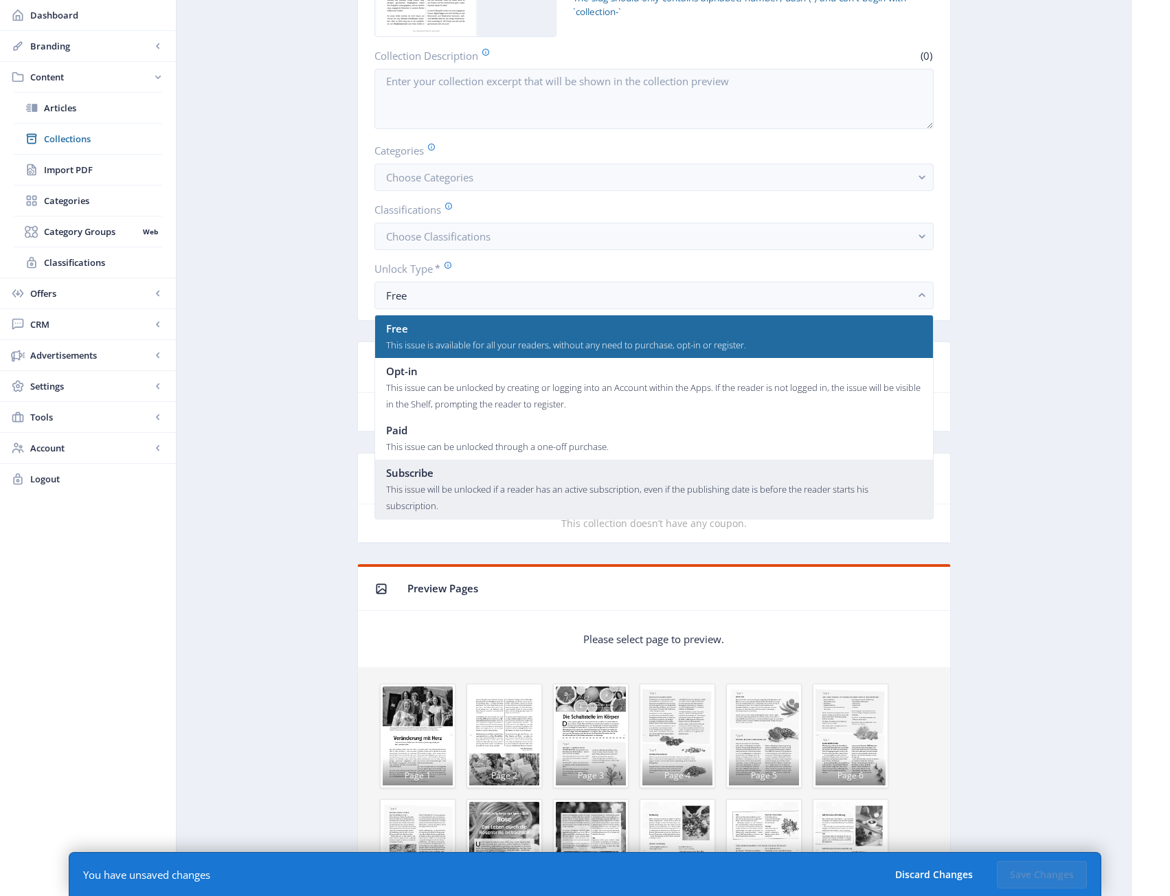
click at [601, 488] on div "This issue will be unlocked if a reader has an active subscription, even if the…" at bounding box center [654, 497] width 536 height 33
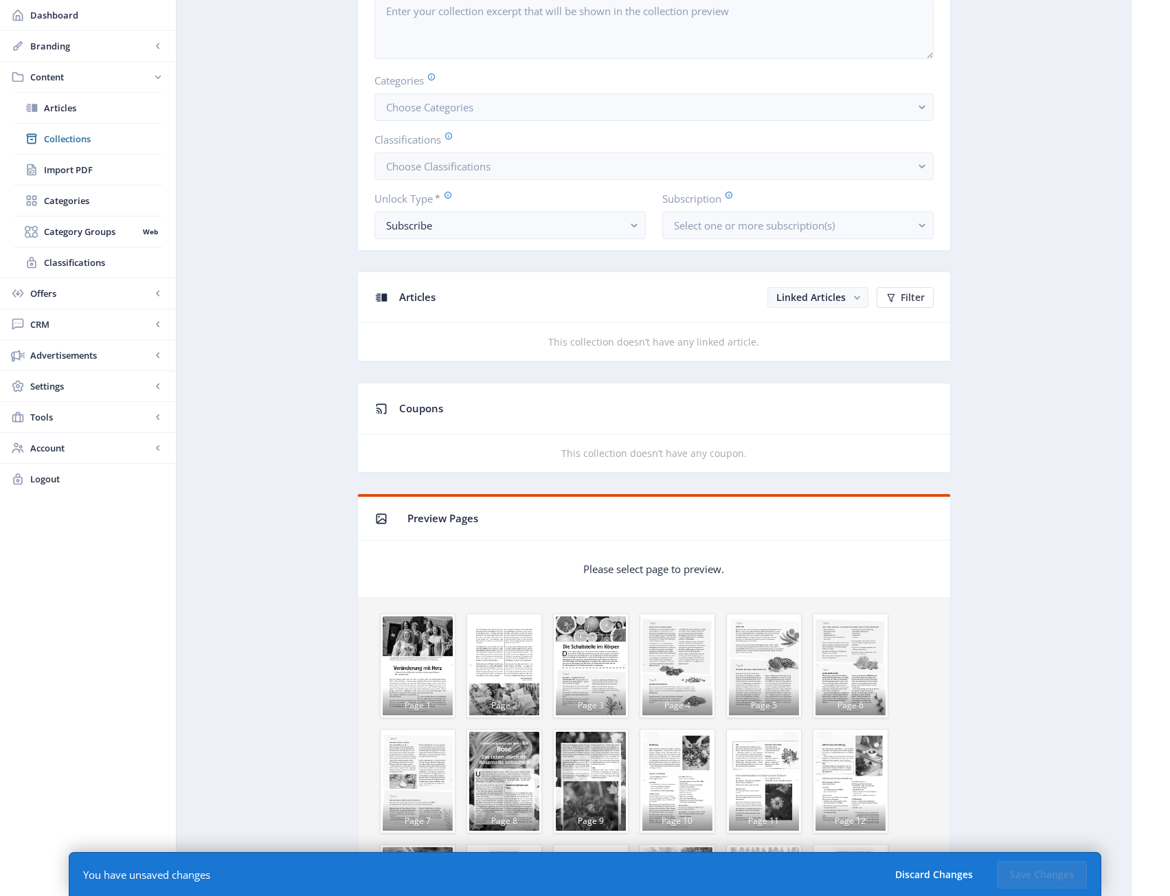
scroll to position [549, 0]
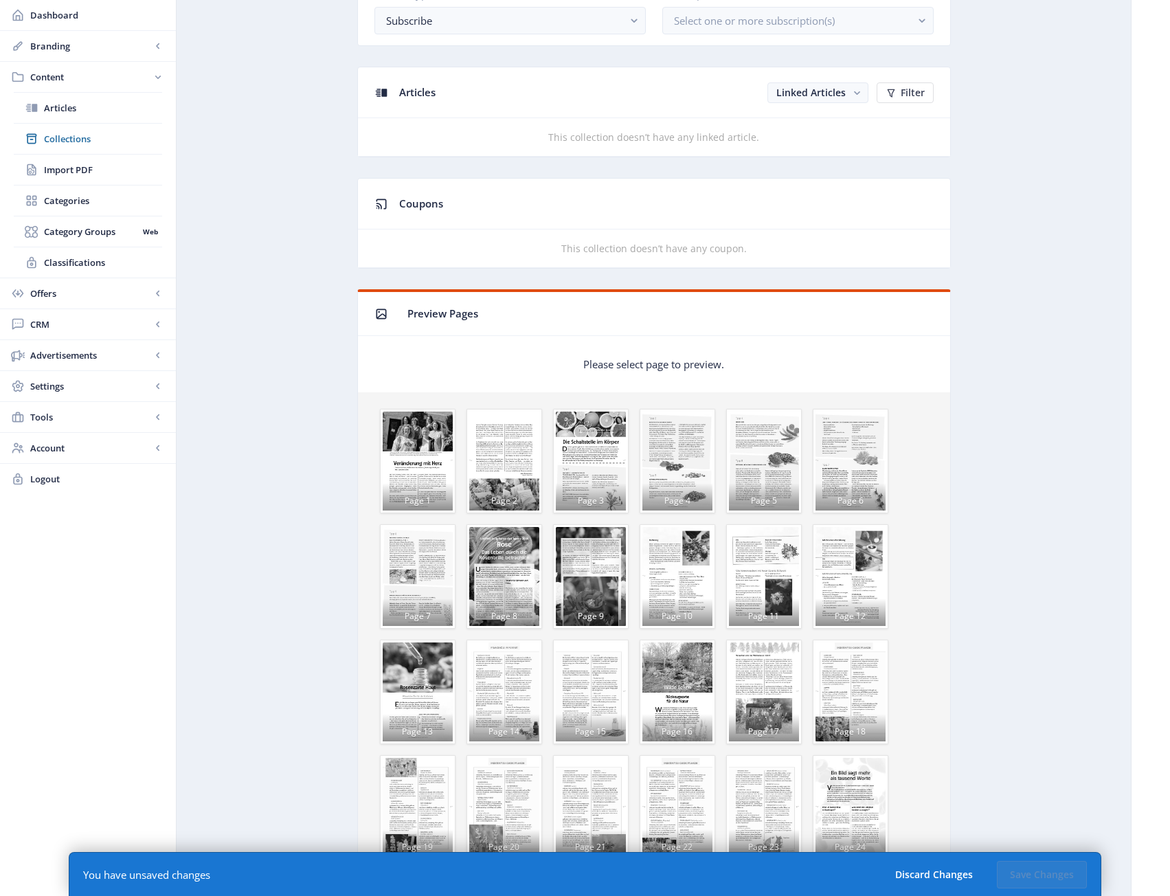
click at [417, 451] on div "Page 1" at bounding box center [418, 460] width 70 height 99
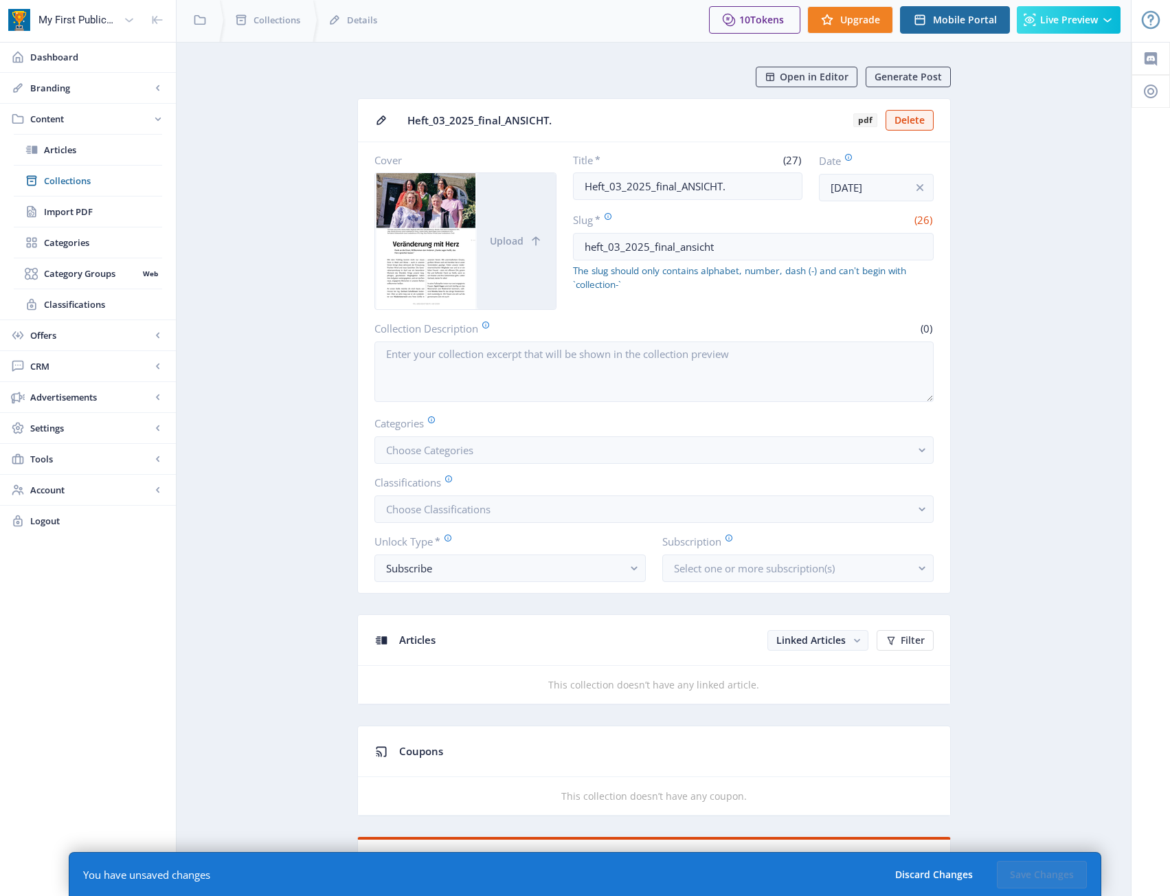
scroll to position [0, 0]
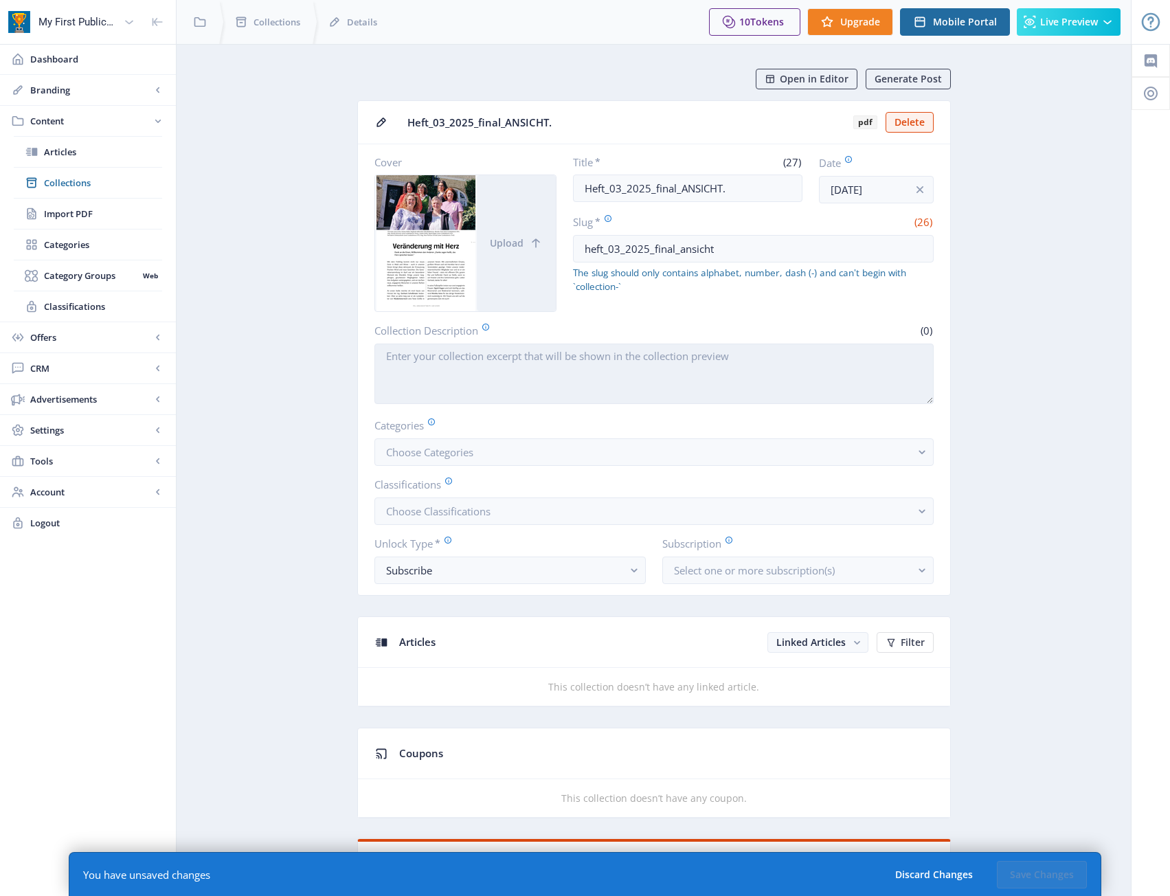
click at [777, 387] on textarea "Collection Description" at bounding box center [653, 373] width 559 height 60
type textarea "test"
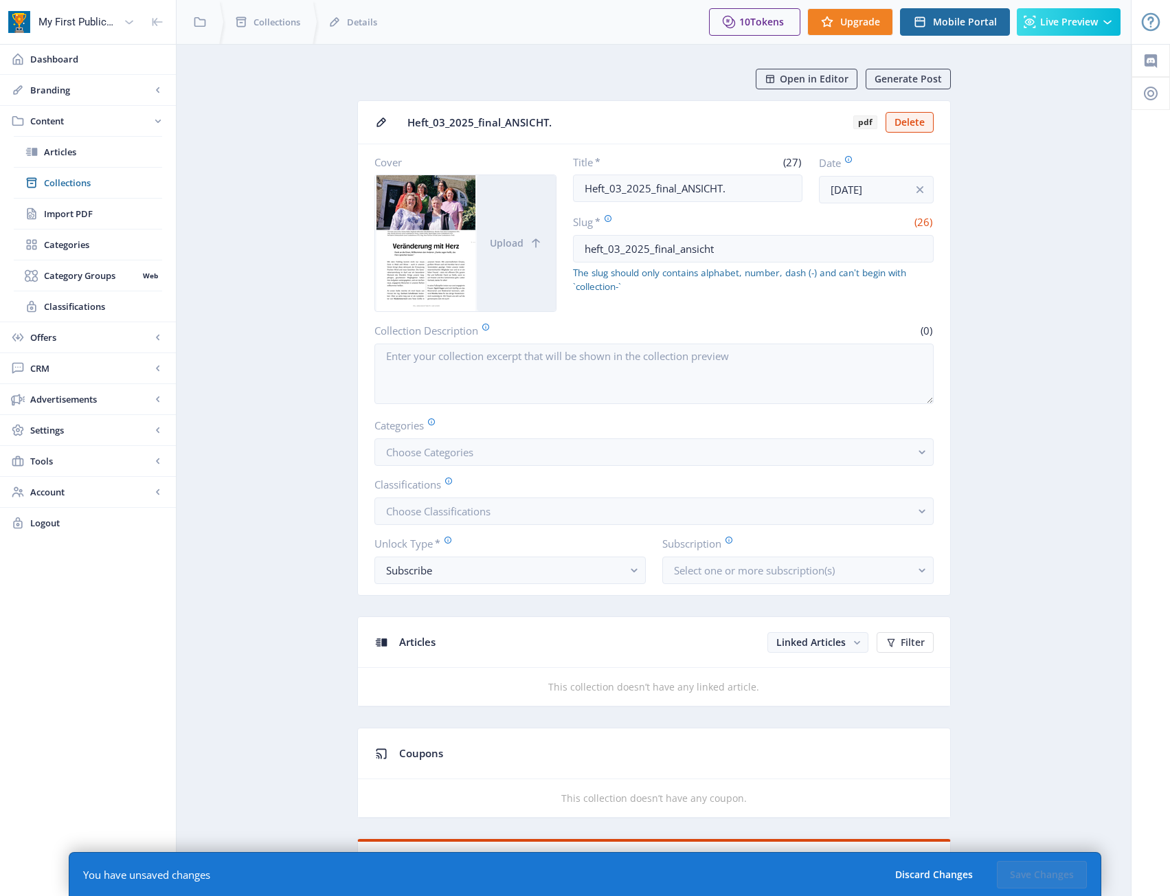
click at [767, 471] on nb-card-body "Cover Upload Title * (27) Heft_03_2025_final_ANSICHT. Date Oct 6, 2025 Slug * (…" at bounding box center [654, 369] width 592 height 451
click at [770, 464] on button "Choose Categories" at bounding box center [653, 451] width 559 height 27
click at [782, 462] on button "Choose Categories" at bounding box center [653, 451] width 559 height 27
click at [734, 510] on button "Choose Classifications" at bounding box center [653, 510] width 559 height 27
click at [517, 570] on nb-option "access:login" at bounding box center [654, 570] width 558 height 26
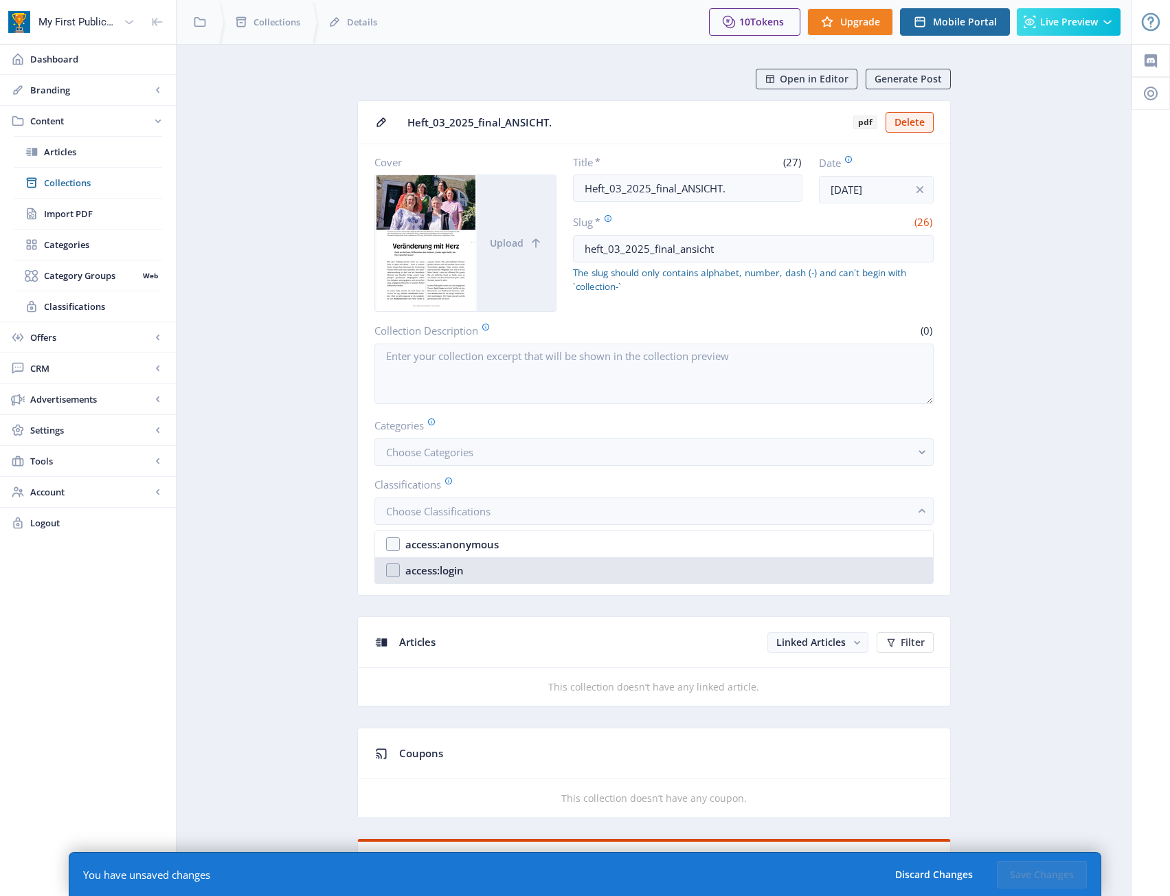
checkbox input "true"
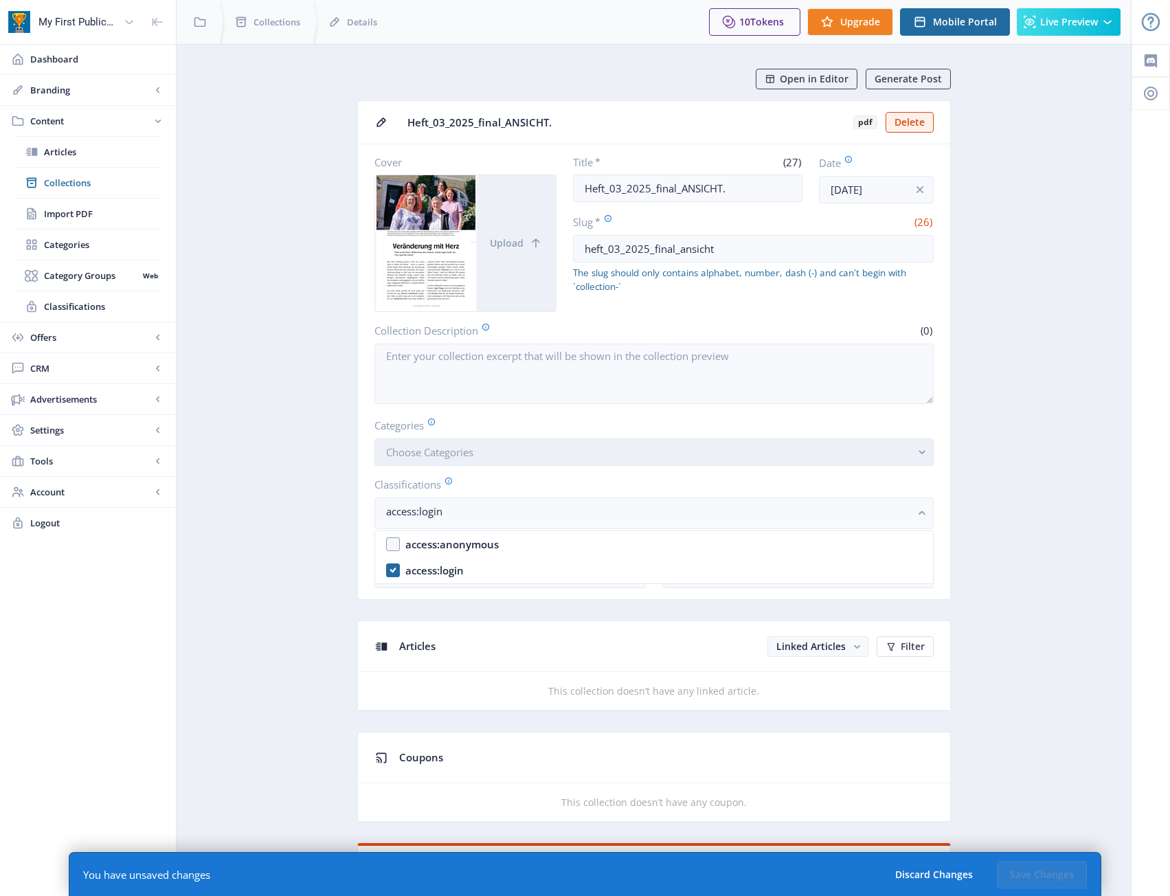
click at [549, 462] on button "Choose Categories" at bounding box center [653, 451] width 559 height 27
click at [569, 455] on button "Choose Categories" at bounding box center [653, 451] width 559 height 27
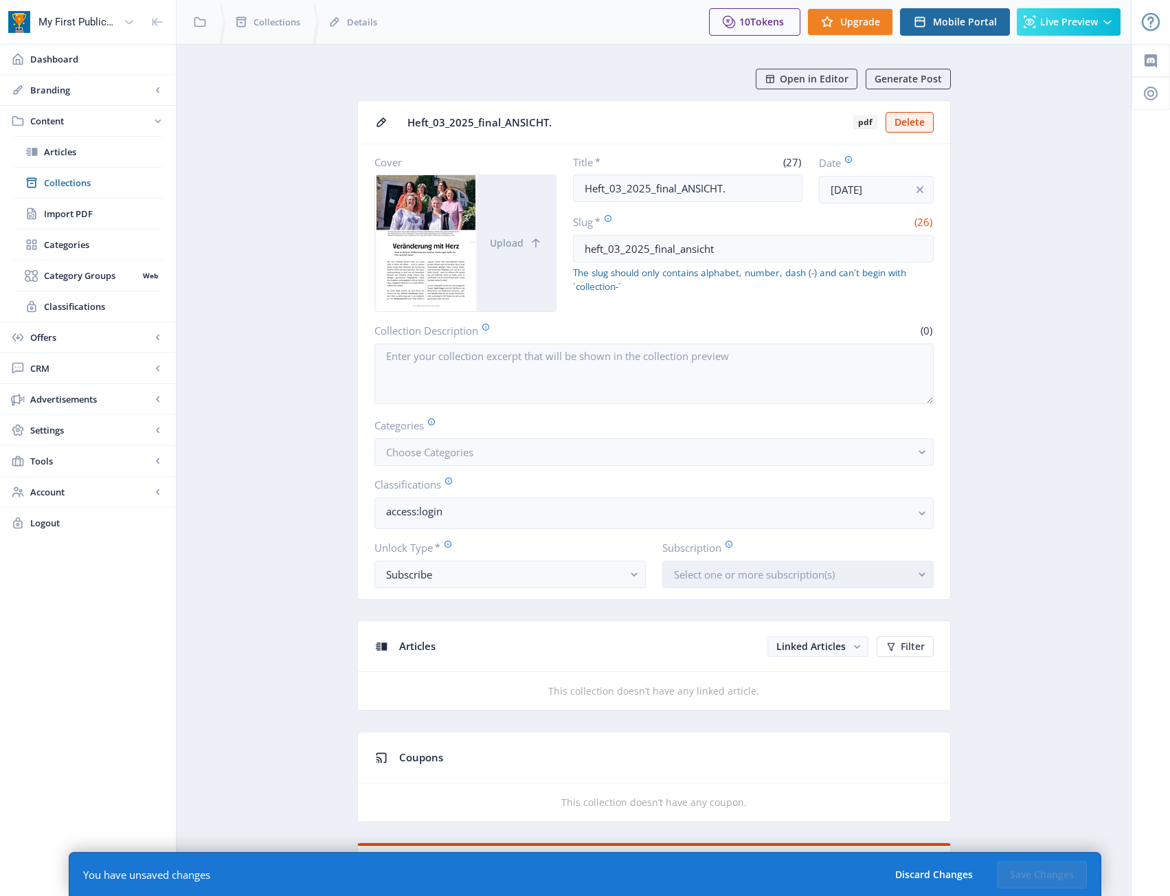
click at [775, 578] on span "Select one or more subscription(s)" at bounding box center [754, 574] width 161 height 14
click at [765, 617] on div "Yearly Plan" at bounding box center [759, 612] width 56 height 27
checkbox input "true"
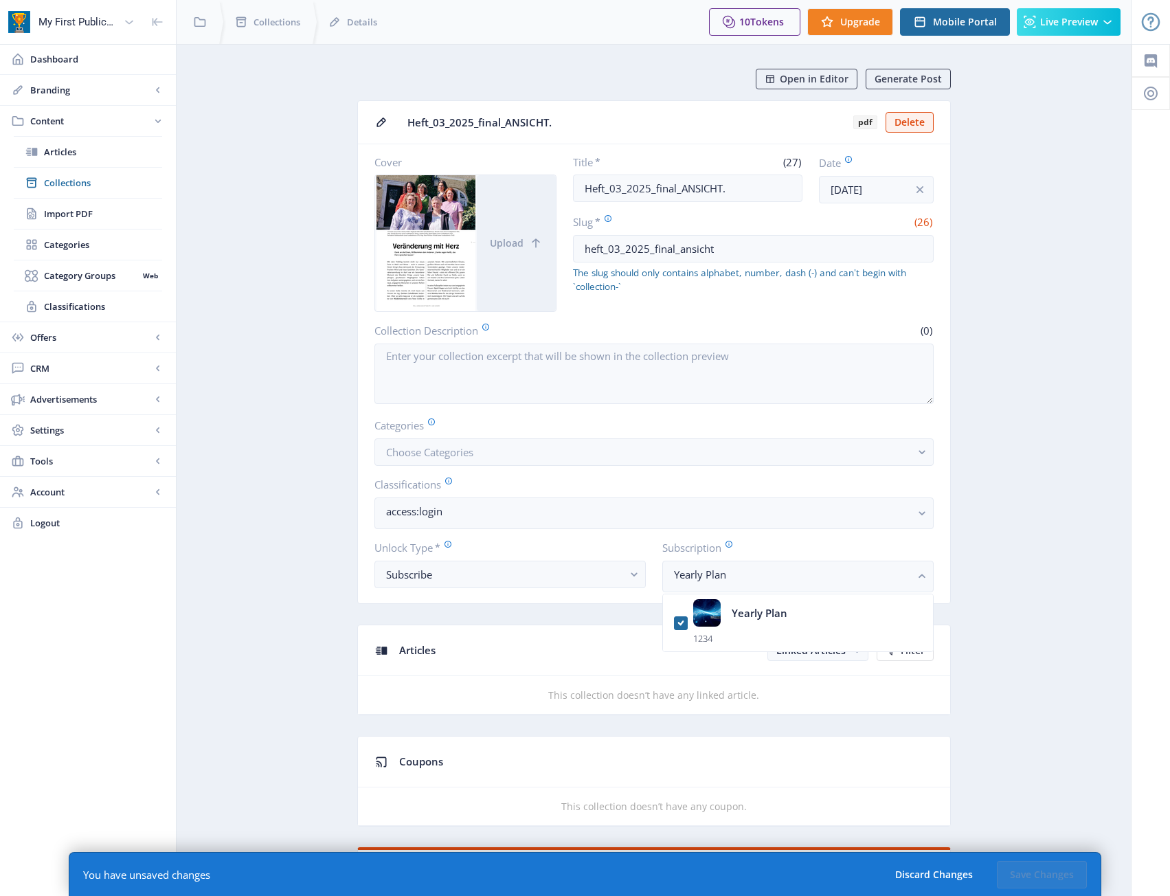
click at [796, 464] on button "Choose Categories" at bounding box center [653, 451] width 559 height 27
click at [799, 455] on button "Choose Categories" at bounding box center [653, 451] width 559 height 27
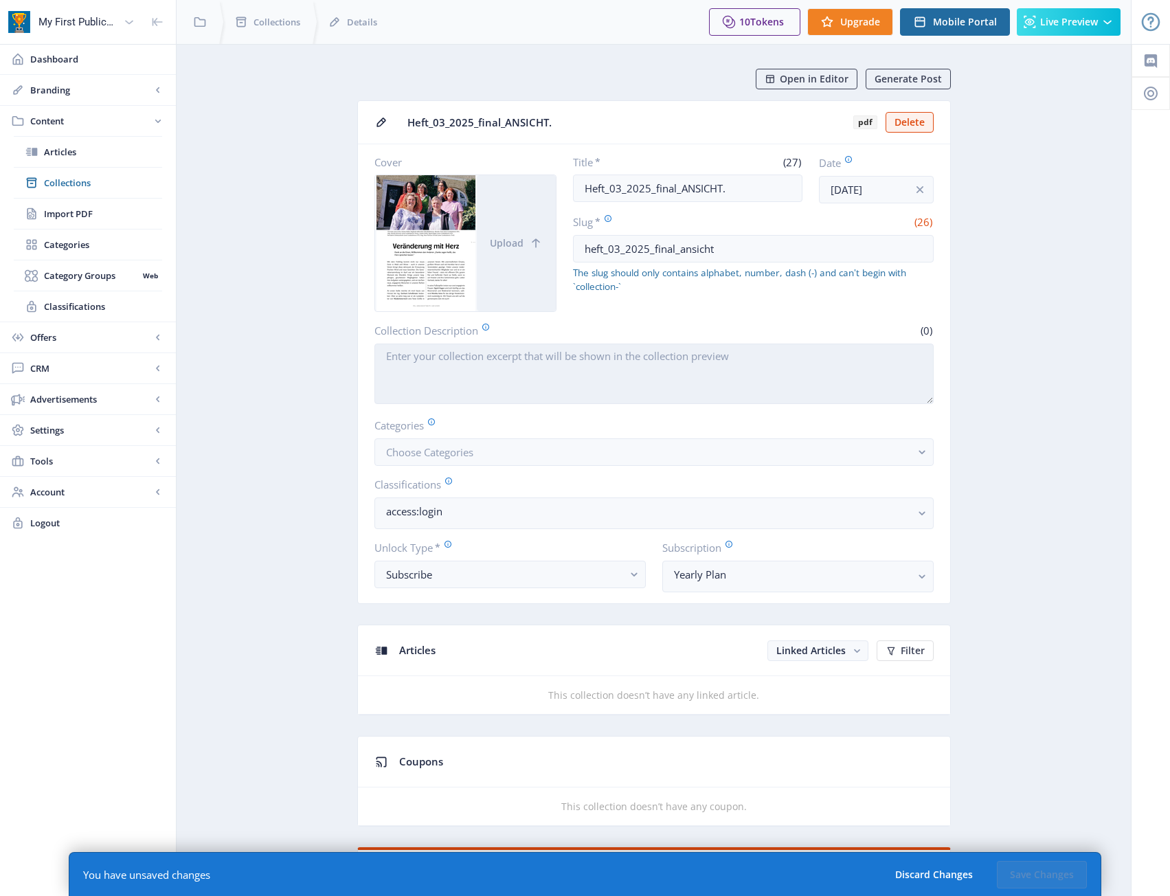
click at [606, 402] on textarea "Collection Description" at bounding box center [653, 373] width 559 height 60
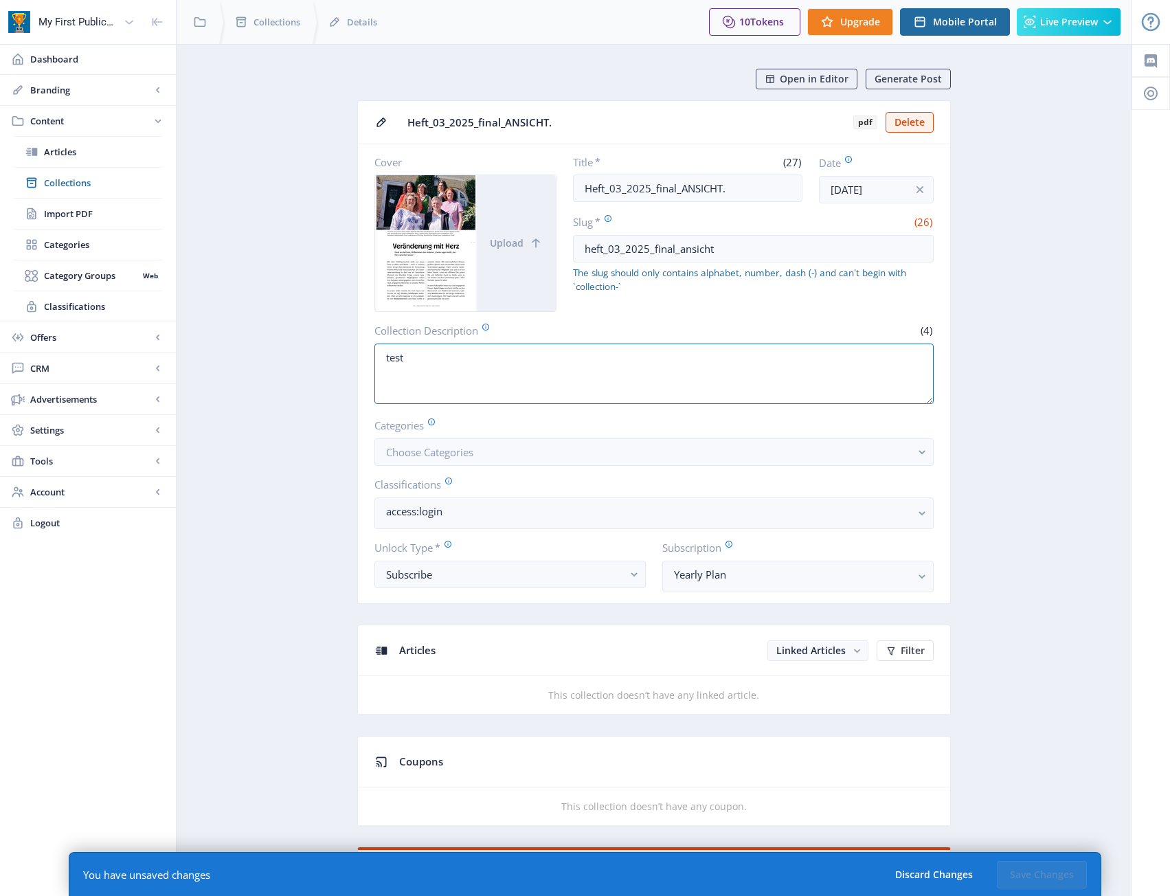
type textarea "test"
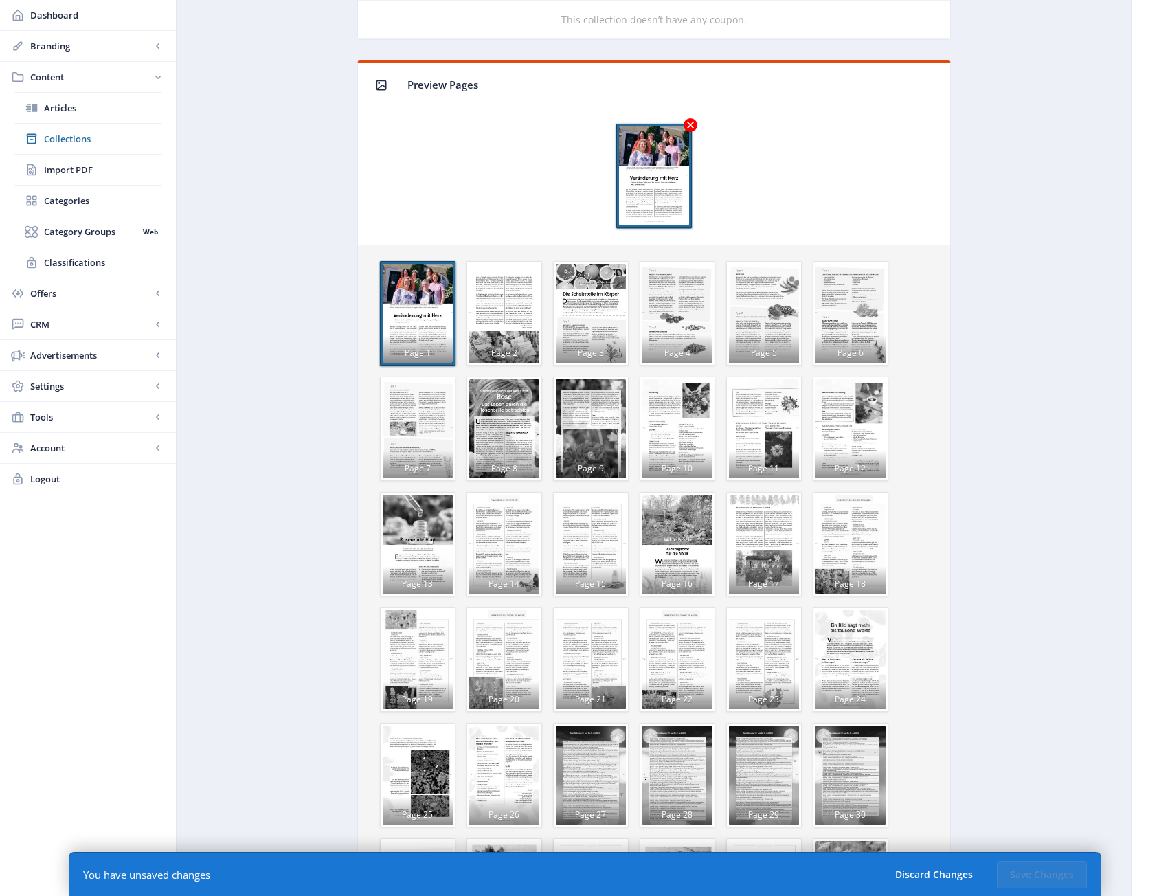
scroll to position [756, 0]
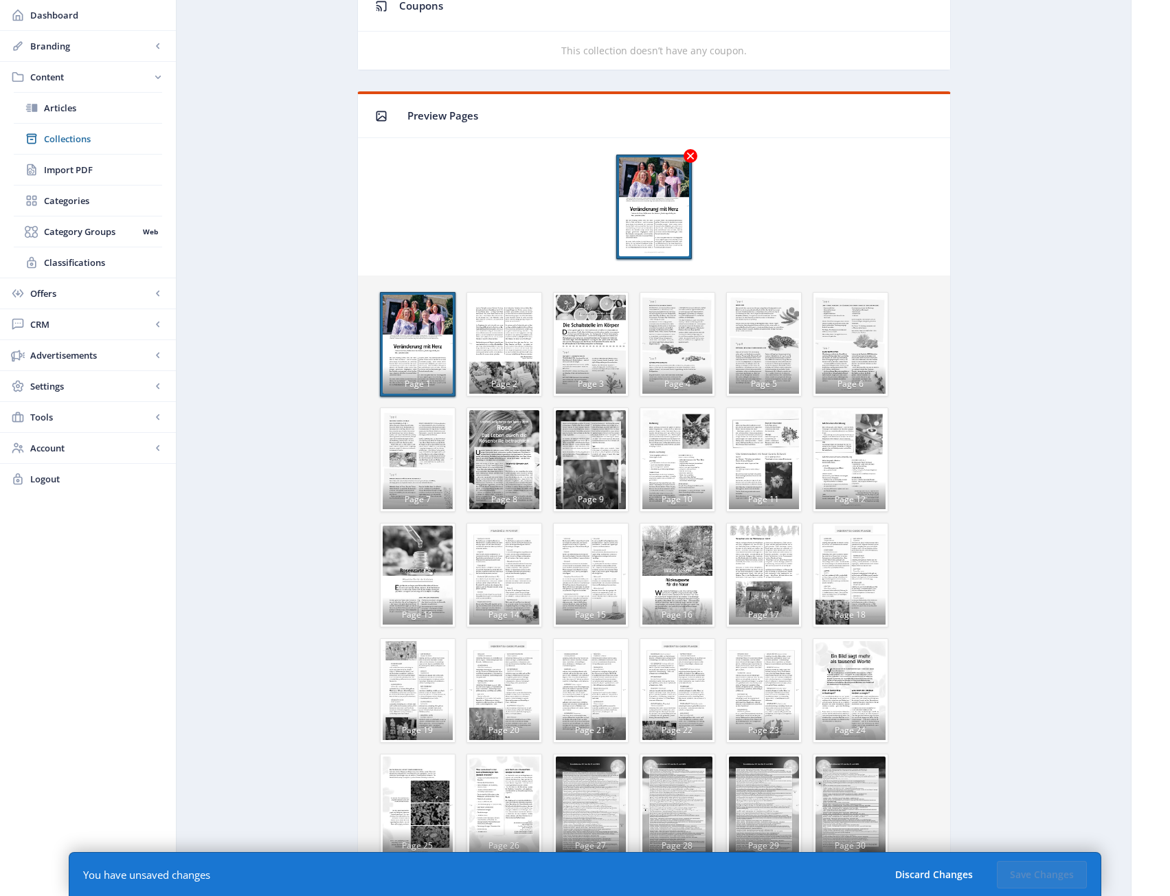
click at [546, 323] on div "Page 1 Page 2 Page 3 Page 4 Page 5 Page 6 Page 7 Page 8 Page 9 Page 10 Page 11 …" at bounding box center [653, 863] width 559 height 1154
click at [513, 336] on div "Page 2" at bounding box center [504, 344] width 70 height 99
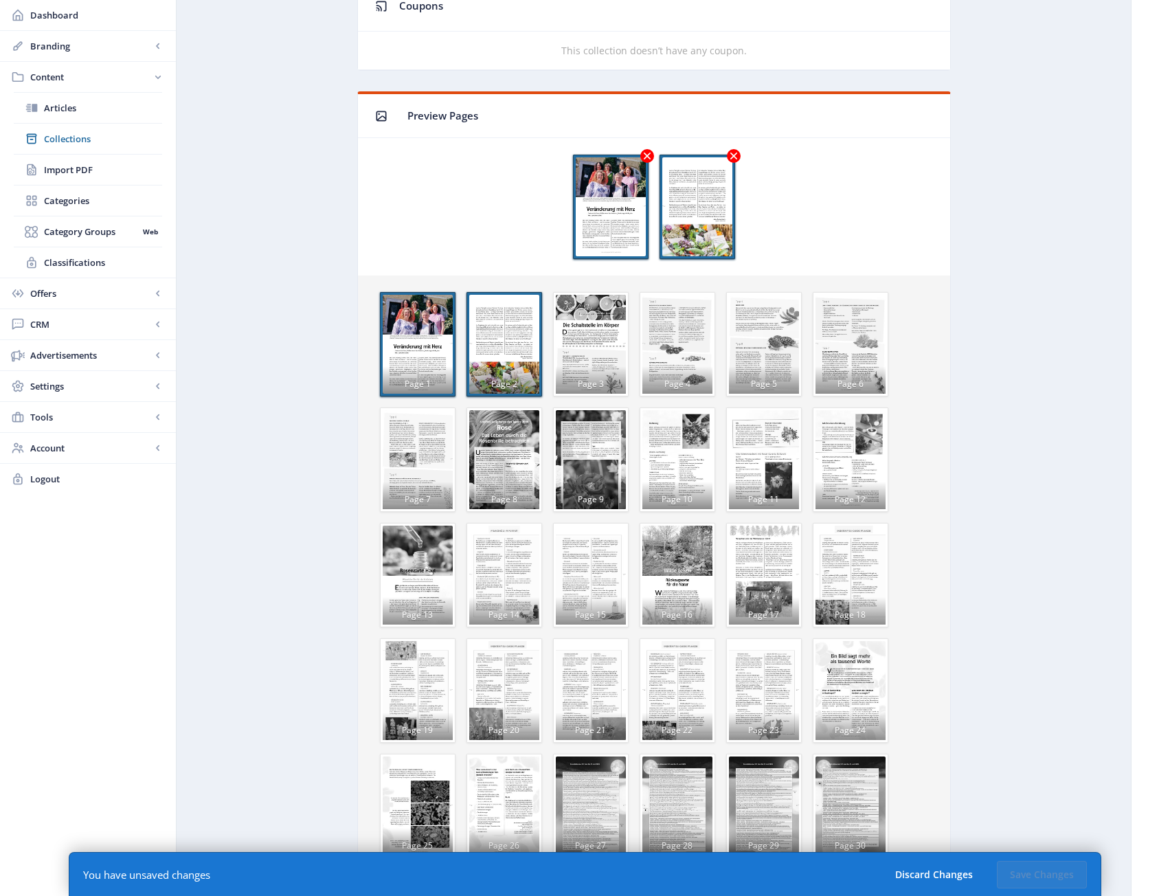
click at [562, 338] on div "Page 3" at bounding box center [591, 344] width 70 height 99
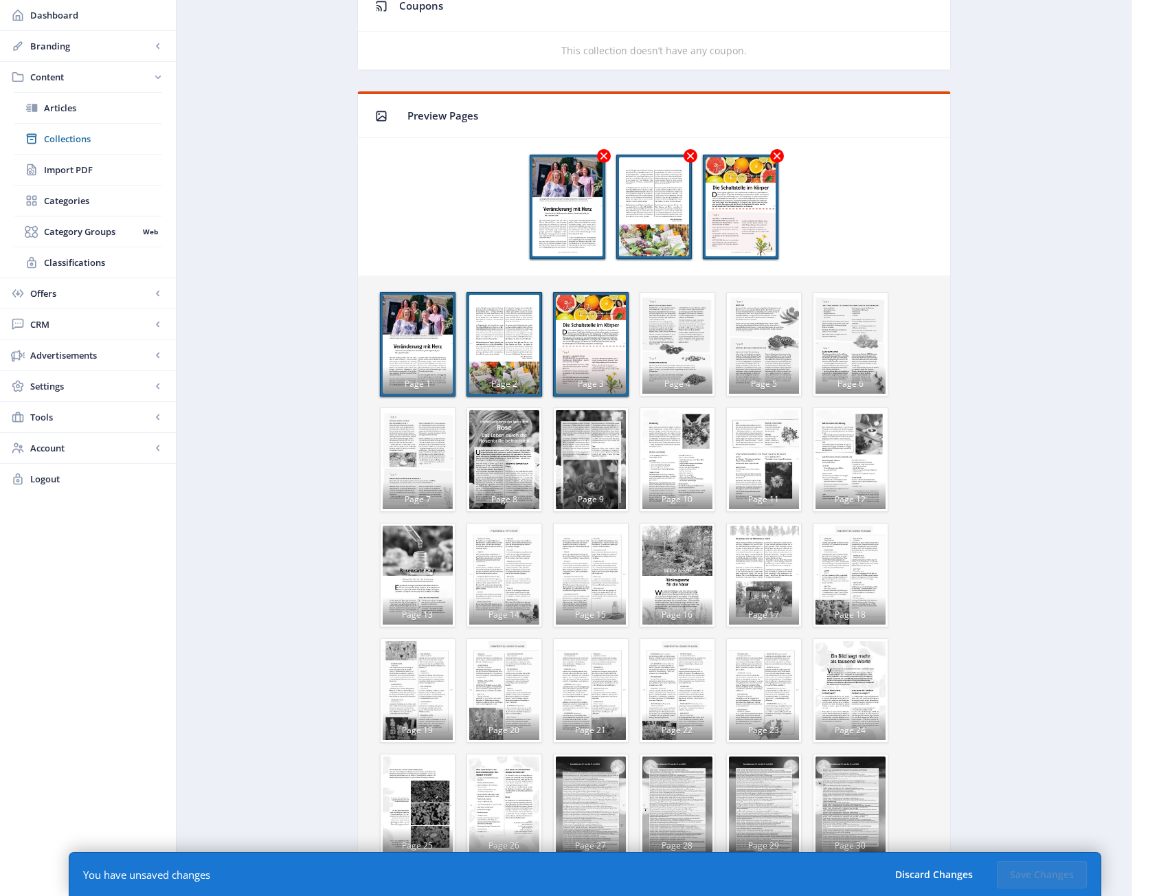
click at [667, 343] on div "Page 4" at bounding box center [677, 344] width 70 height 99
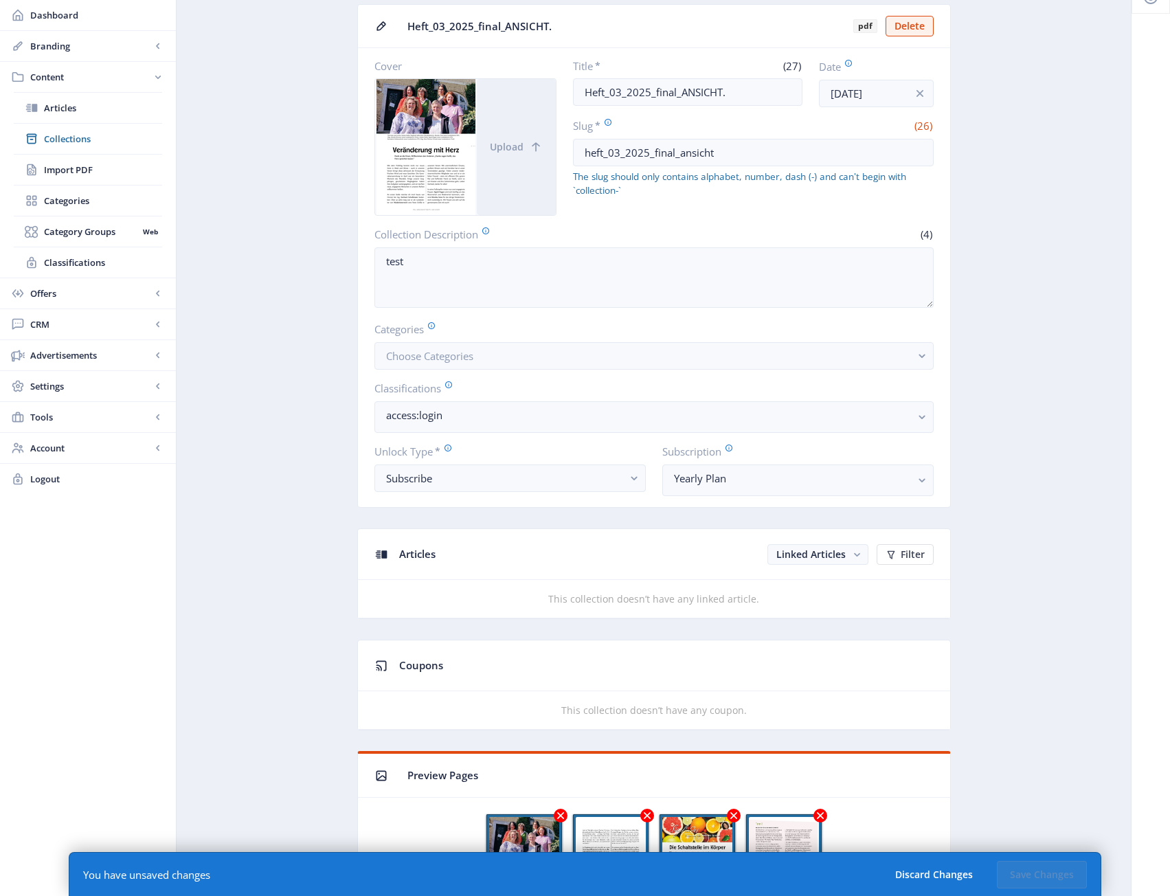
scroll to position [0, 0]
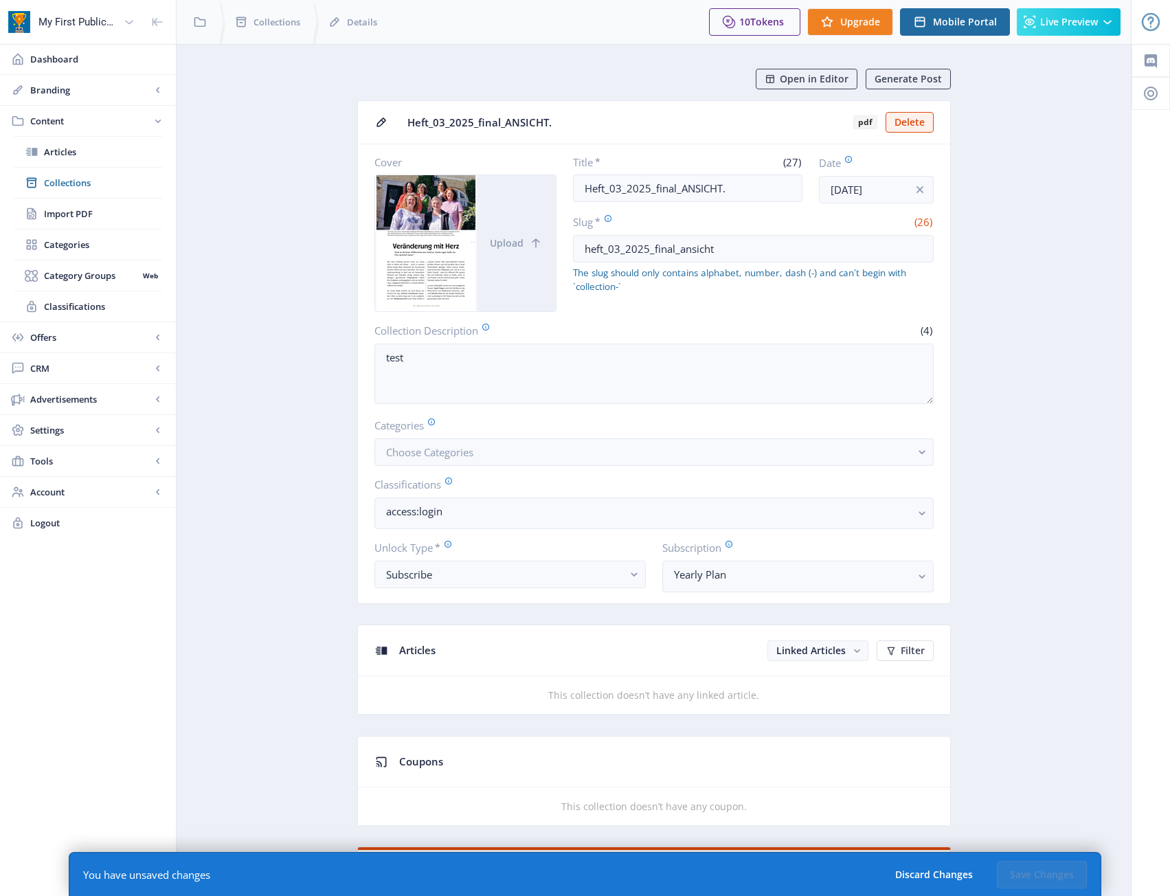
click at [828, 264] on app-form-field "Slug * (26) heft_03_2025_final_ansicht The slug should only contains alphabet, …" at bounding box center [753, 253] width 361 height 79
click at [832, 252] on input "heft_03_2025_final_ansicht" at bounding box center [753, 248] width 361 height 27
type input "f"
type input "2025-03"
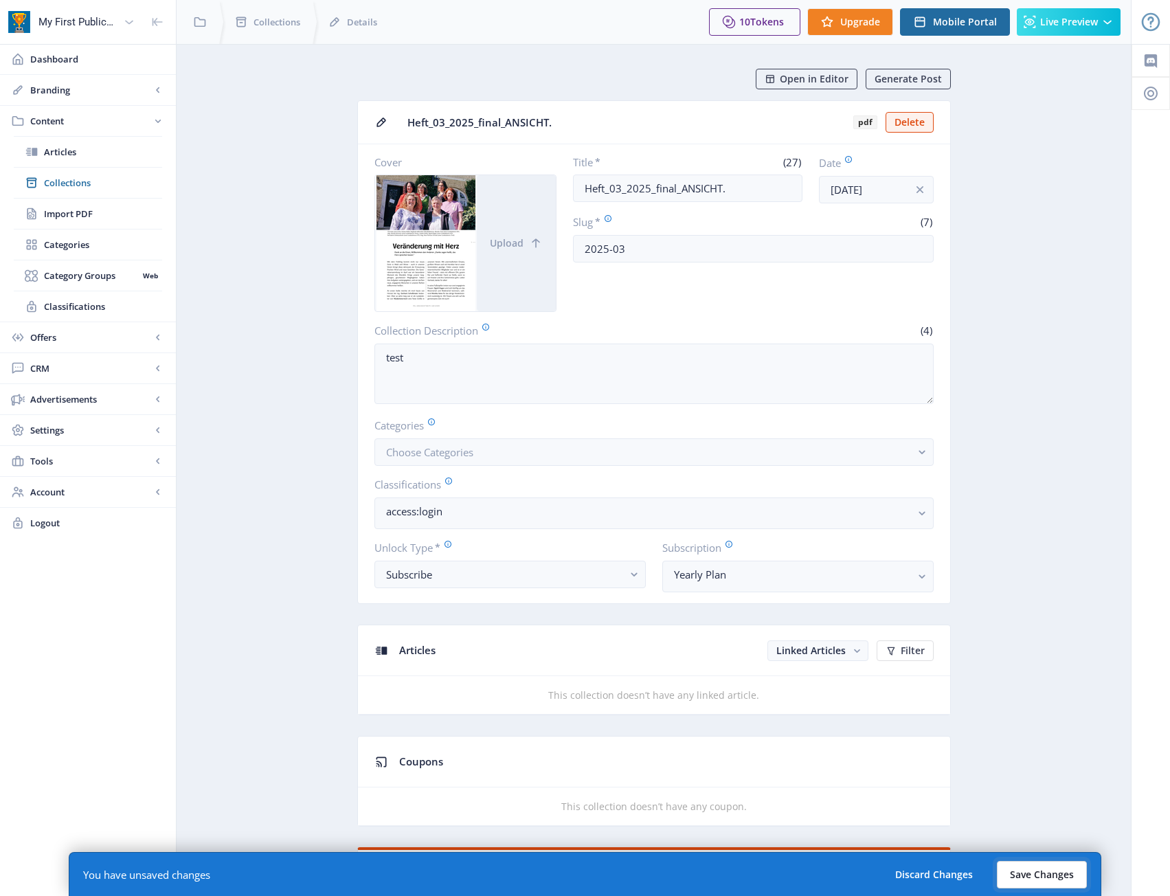
click at [1071, 867] on button "Save Changes" at bounding box center [1042, 874] width 90 height 27
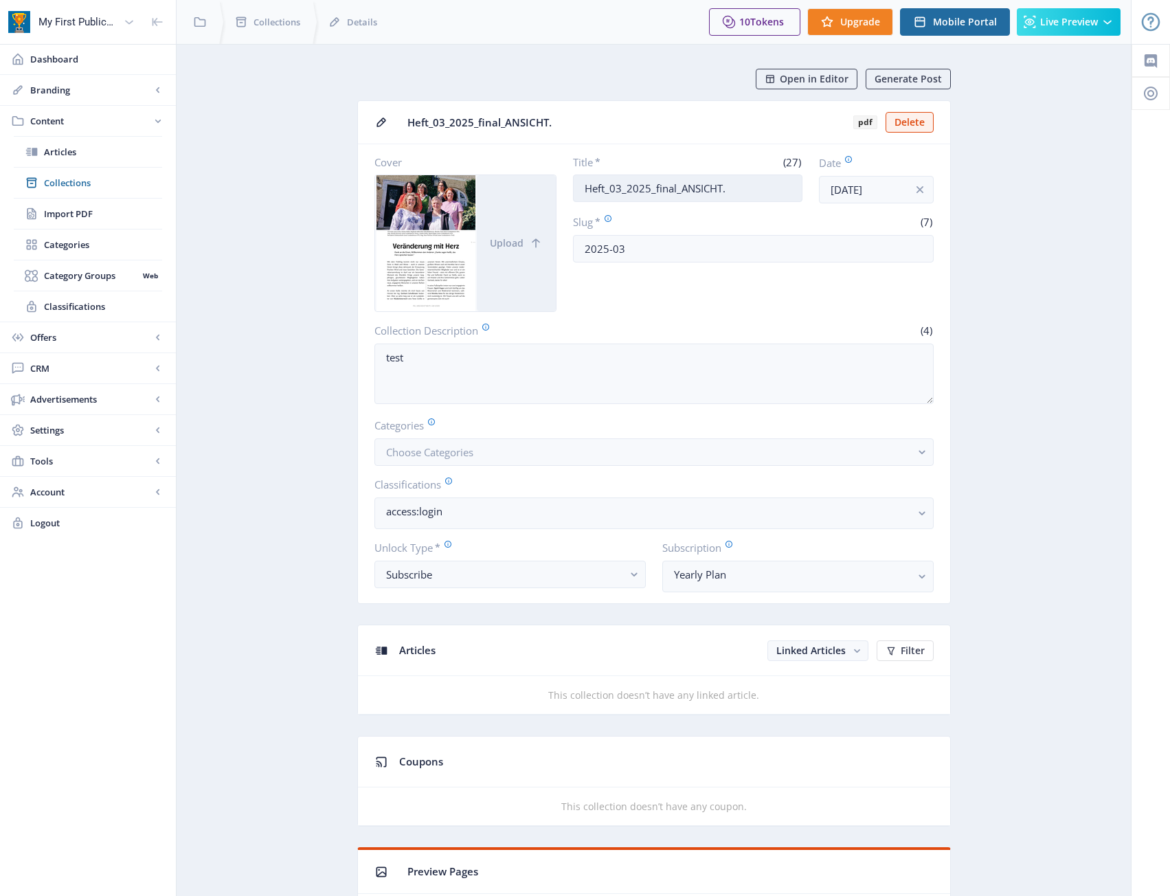
click at [699, 193] on input "Heft_03_2025_final_ANSICHT." at bounding box center [687, 187] width 229 height 27
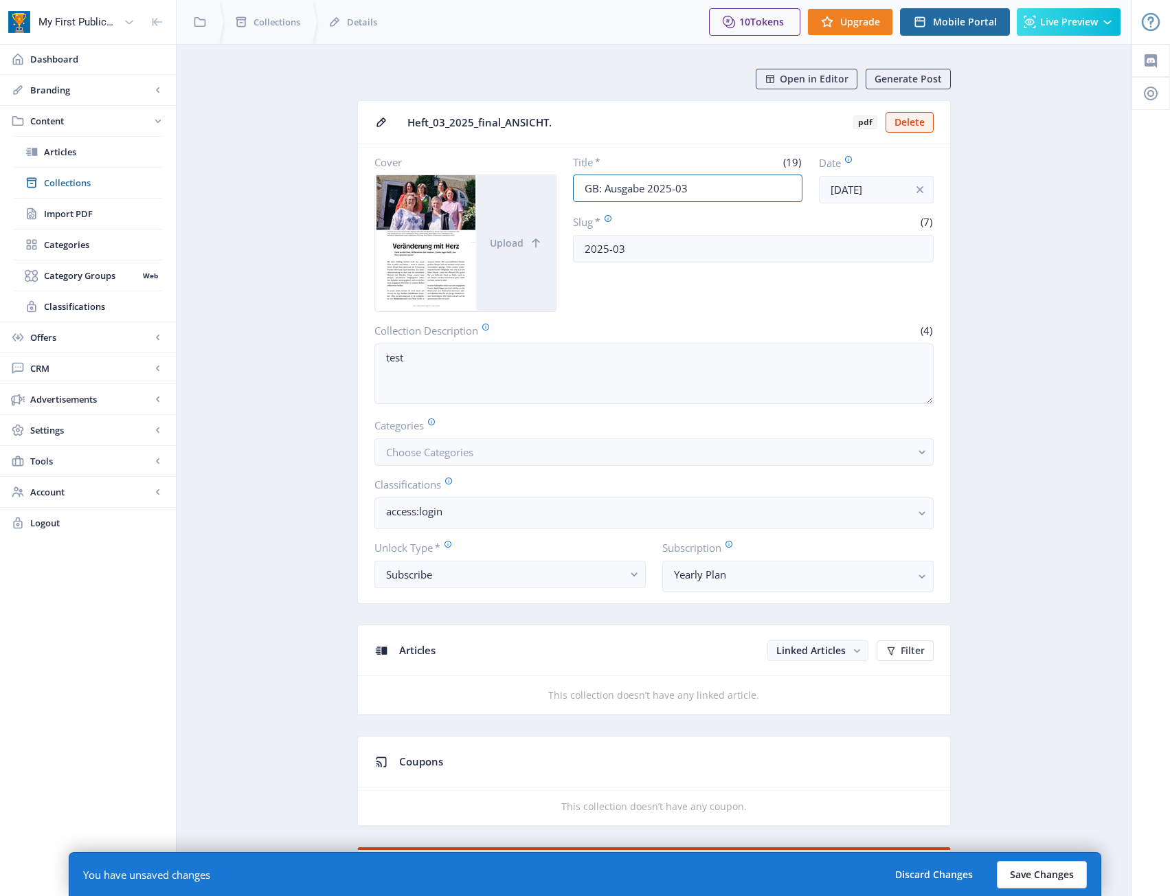
type input "GB: Ausgabe 2025-03"
click at [1060, 863] on button "Save Changes" at bounding box center [1042, 874] width 90 height 27
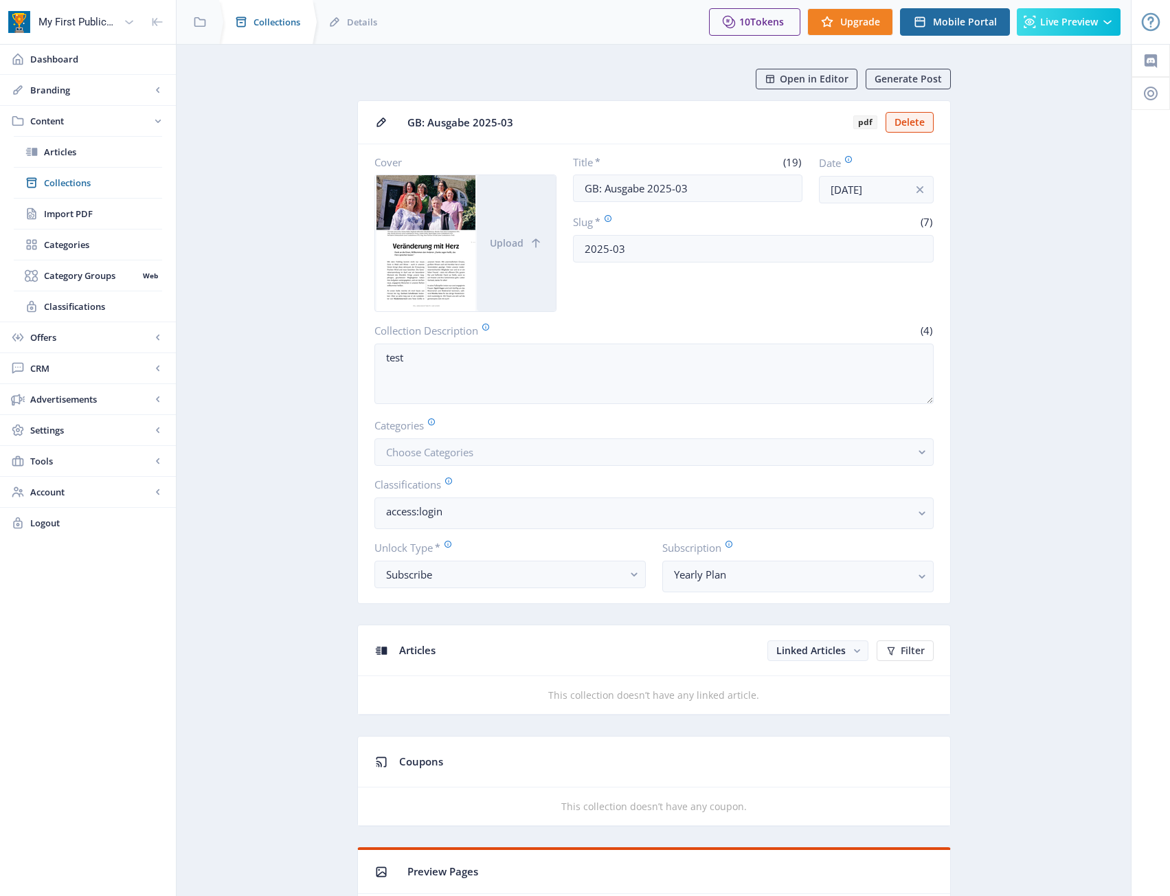
click at [292, 19] on span "Collections" at bounding box center [276, 22] width 47 height 14
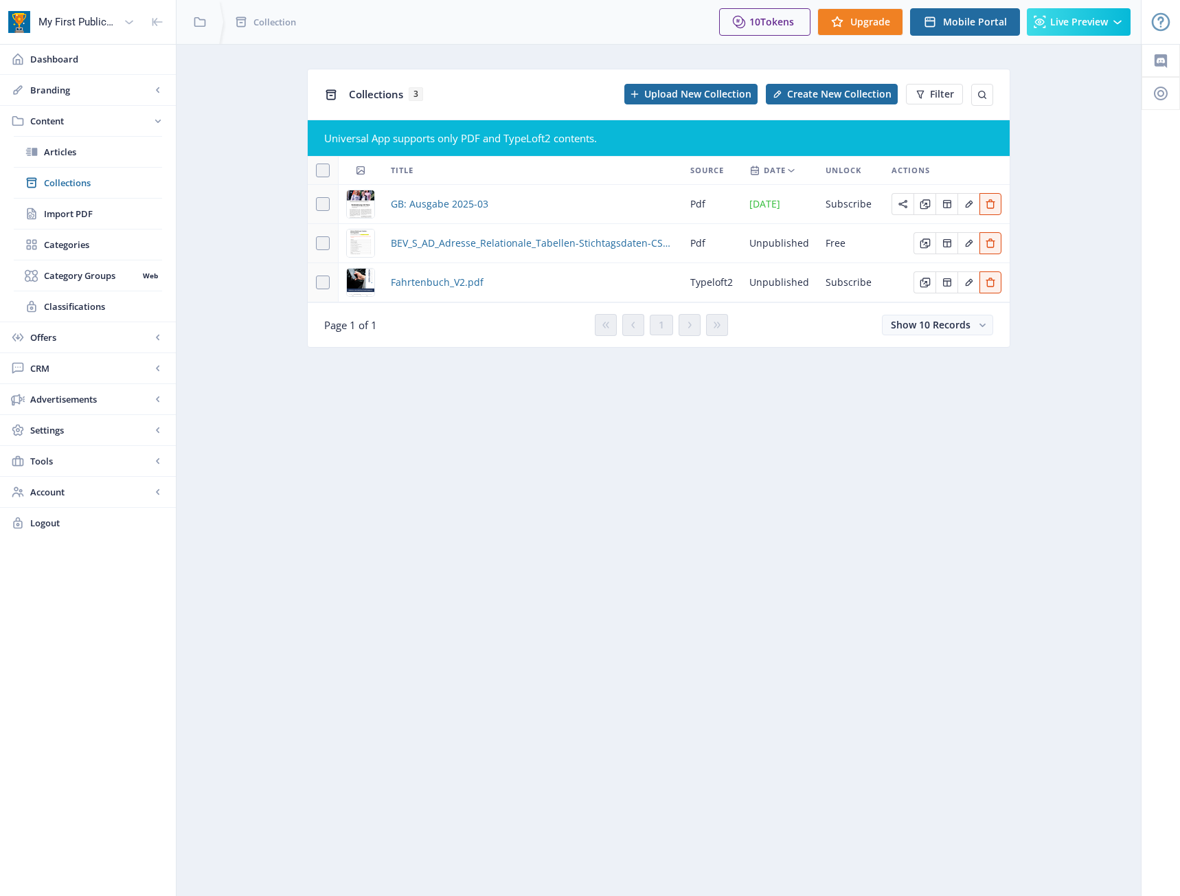
drag, startPoint x: 326, startPoint y: 241, endPoint x: 346, endPoint y: 242, distance: 20.6
click at [326, 241] on span at bounding box center [323, 243] width 14 height 14
click at [317, 243] on input "checkbox" at bounding box center [316, 243] width 1 height 1
checkbox input "true"
click at [1000, 245] on button "Edit page" at bounding box center [990, 243] width 22 height 22
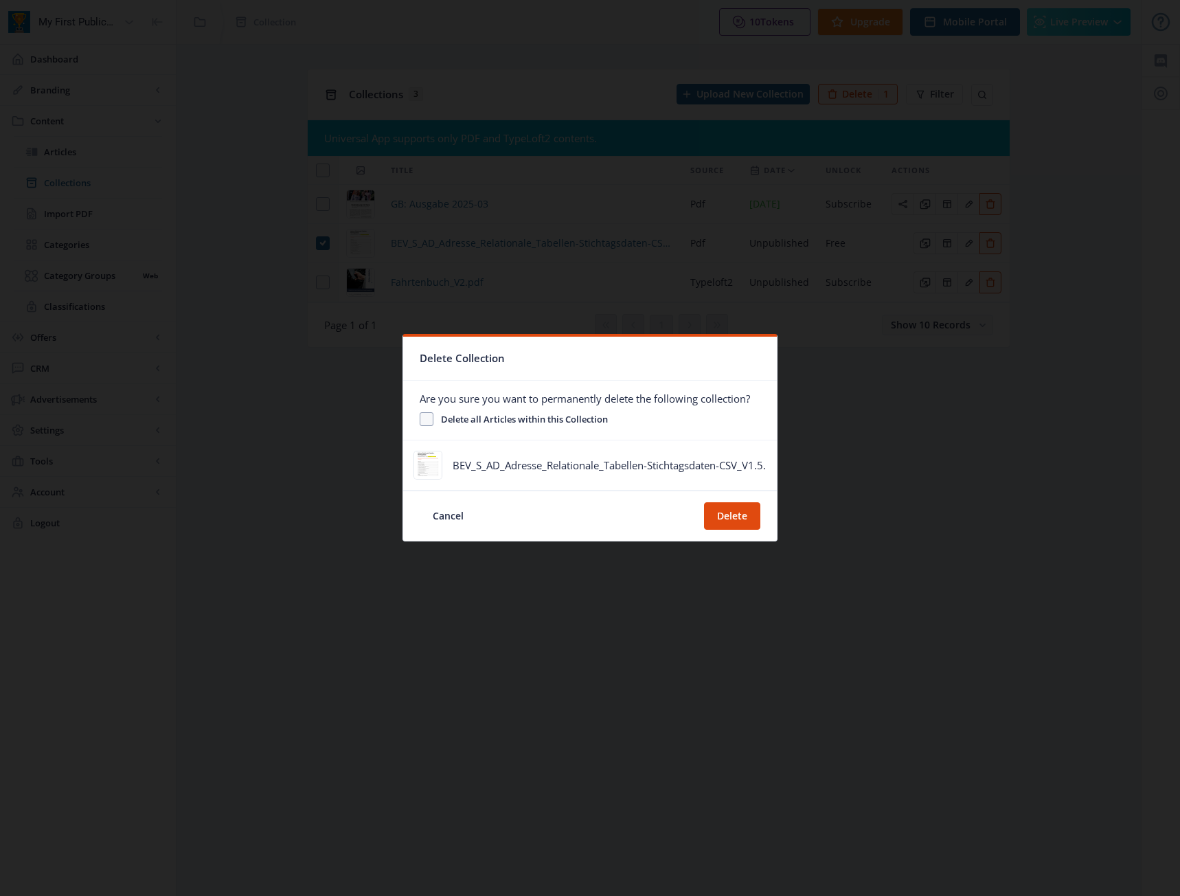
click at [444, 417] on span "Delete all Articles within this Collection" at bounding box center [520, 419] width 174 height 16
click at [420, 419] on input "Delete all Articles within this Collection" at bounding box center [420, 419] width 1 height 1
checkbox input "true"
click at [742, 524] on button "Delete" at bounding box center [732, 515] width 56 height 27
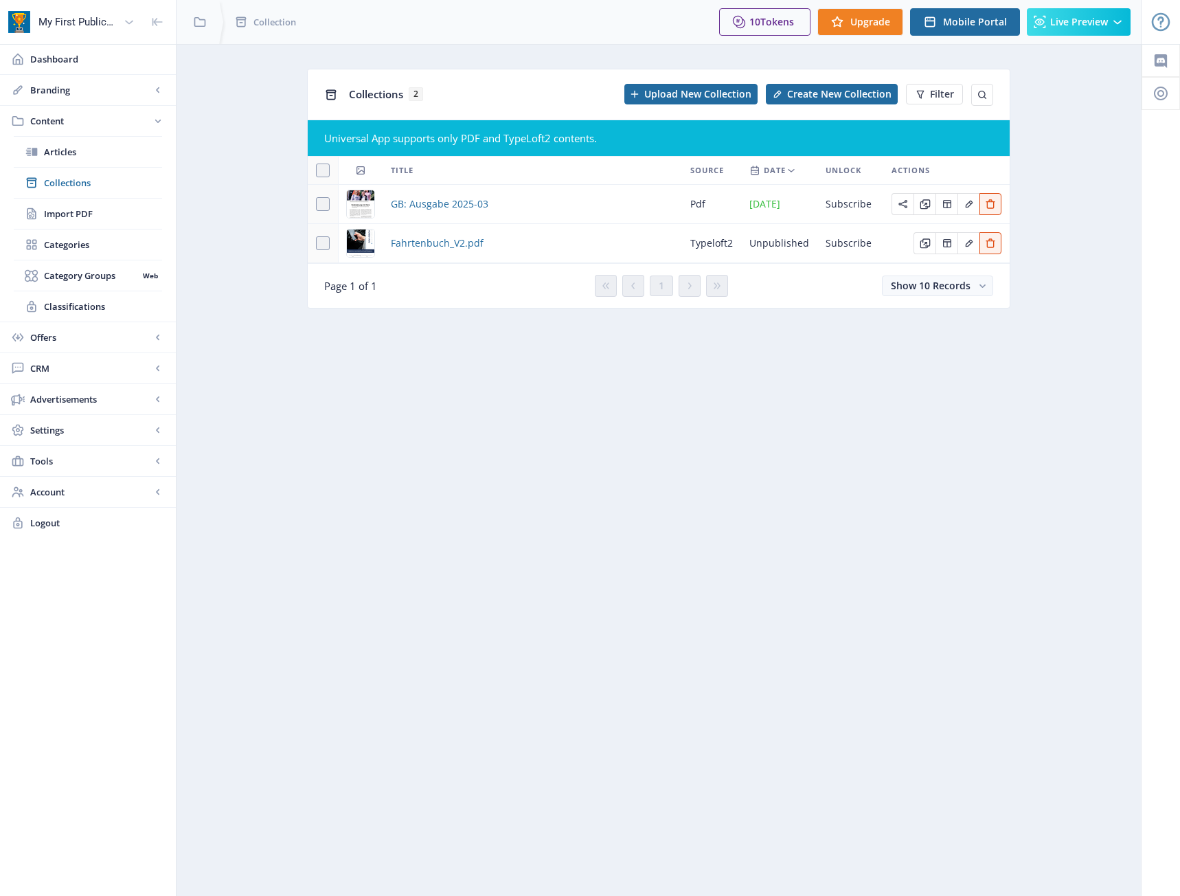
click at [742, 461] on nb-layout-column "Collections 2 Upload New Collection Create New Collection Filter Universal App …" at bounding box center [659, 470] width 966 height 852
click at [328, 250] on nb-checkbox at bounding box center [323, 243] width 14 height 14
click at [322, 243] on span at bounding box center [323, 243] width 14 height 14
click at [317, 243] on input "checkbox" at bounding box center [316, 243] width 1 height 1
checkbox input "true"
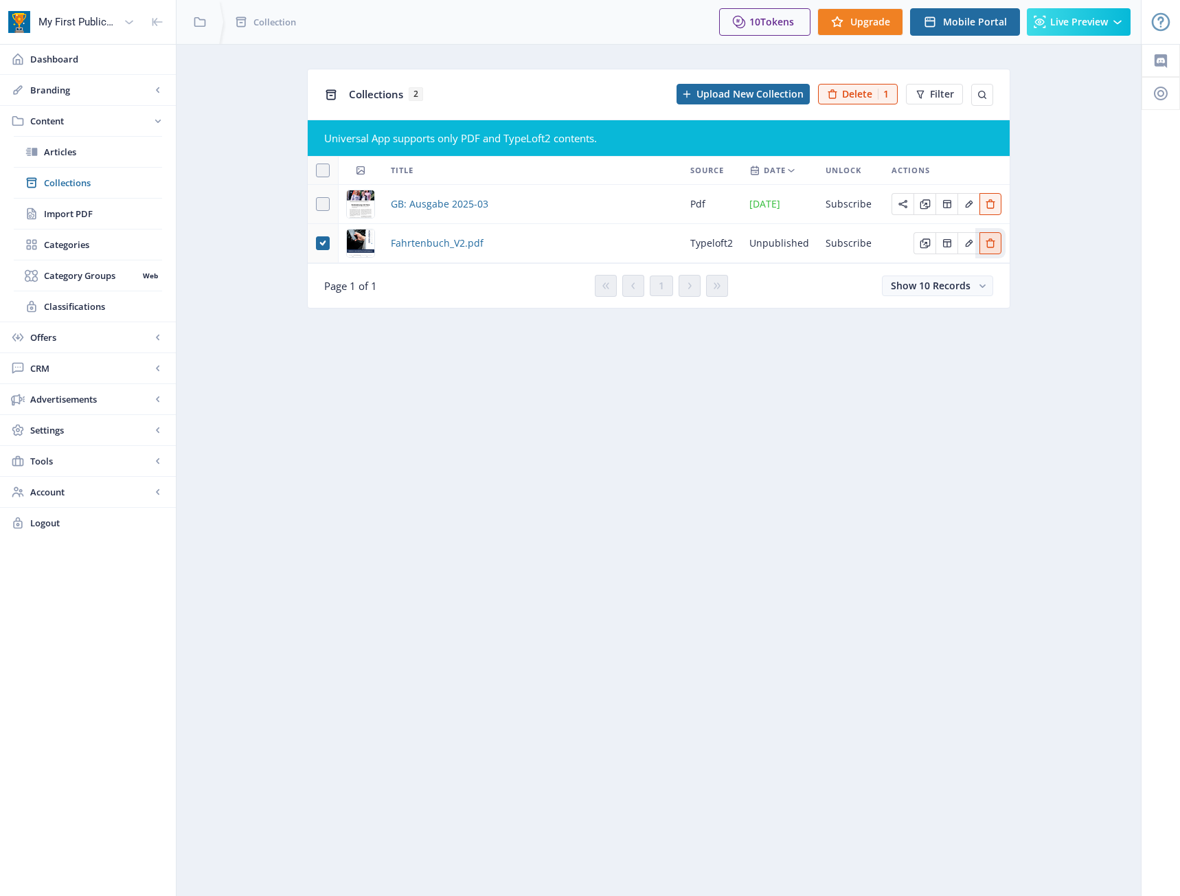
click at [991, 242] on icon "Edit page" at bounding box center [990, 243] width 11 height 11
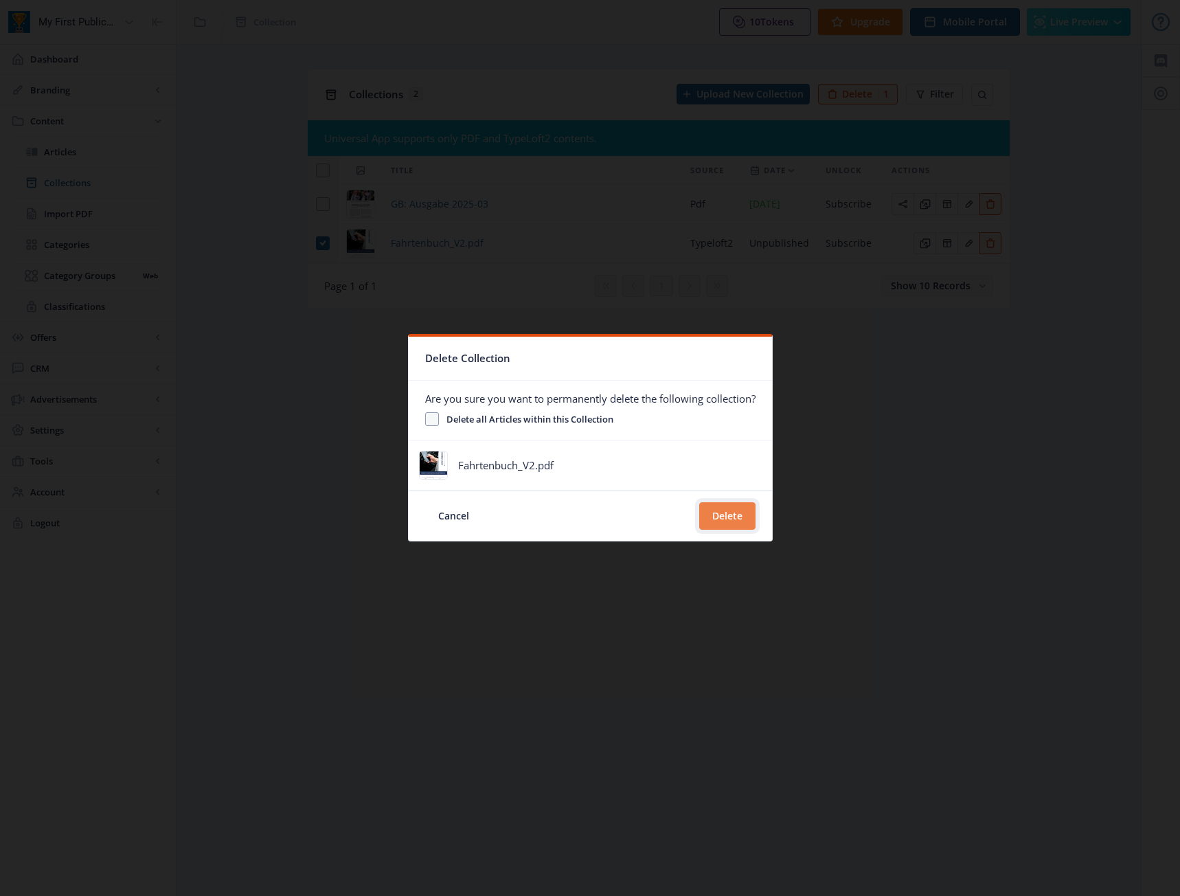
click at [731, 514] on button "Delete" at bounding box center [727, 515] width 56 height 27
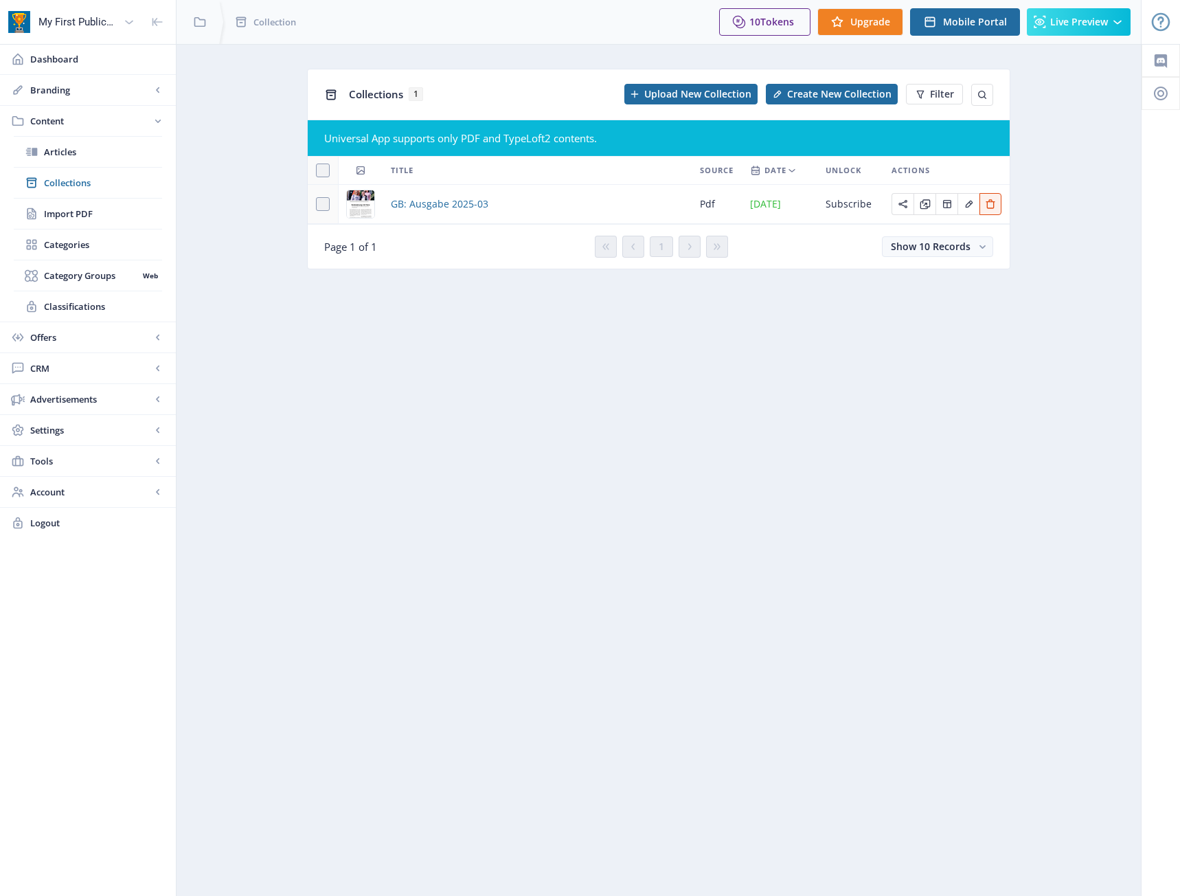
click at [760, 397] on nb-layout-column "Collections 1 Upload New Collection Create New Collection Filter Universal App …" at bounding box center [659, 470] width 966 height 852
click at [701, 95] on span "Upload New Collection" at bounding box center [697, 94] width 107 height 11
click at [704, 89] on span "Upload New Collection" at bounding box center [697, 94] width 107 height 11
click at [446, 365] on nb-layout-column "Collections 1 Initializing PDF Create New Collection Filter Universal App suppo…" at bounding box center [659, 470] width 966 height 852
click at [571, 487] on nb-layout-column "Collections 1 Uploading Image Create New Collection Filter Universal App suppor…" at bounding box center [659, 470] width 966 height 852
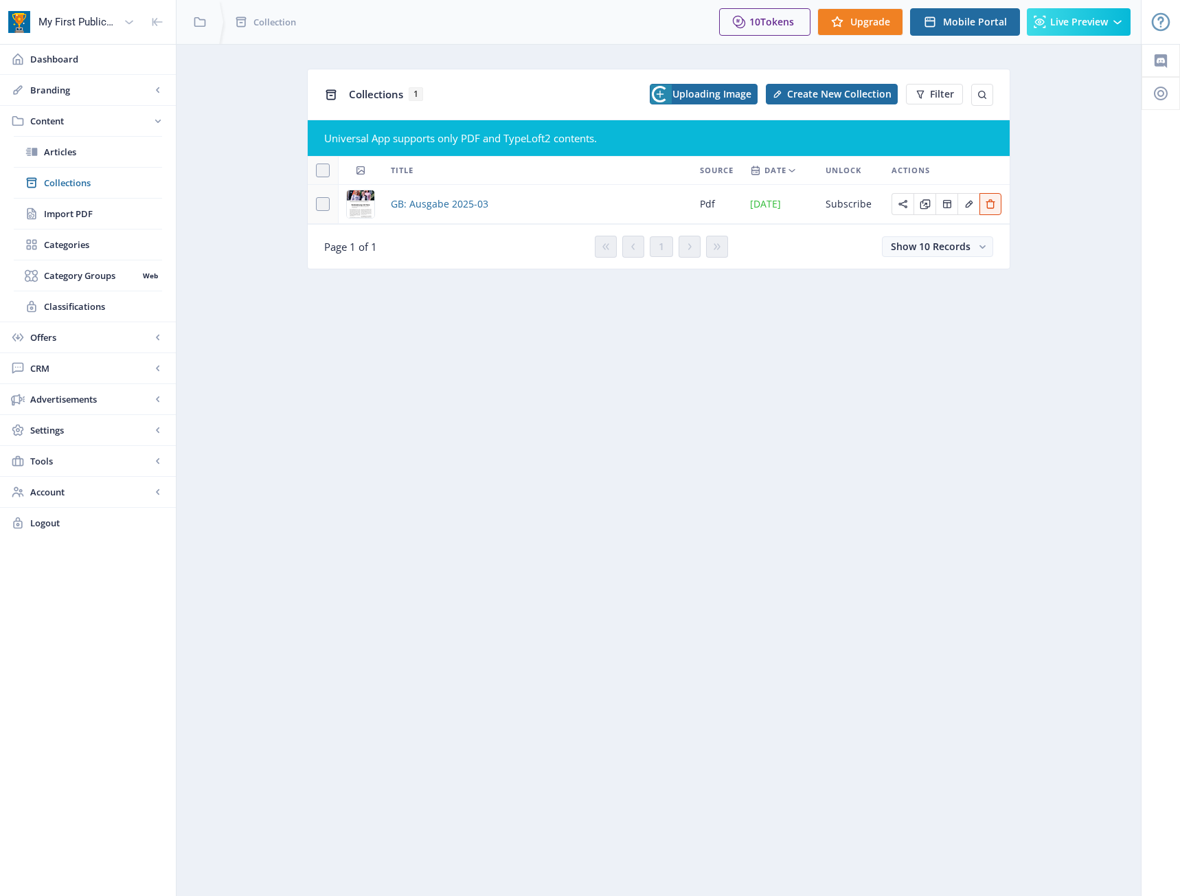
click at [622, 606] on nb-layout-column "Collections 1 Uploading Image Create New Collection Filter Universal App suppor…" at bounding box center [659, 470] width 966 height 852
click at [538, 354] on nb-layout-column "Collections 1 Uploading Image Create New Collection Filter Universal App suppor…" at bounding box center [659, 470] width 966 height 852
click at [110, 332] on span "Offers" at bounding box center [90, 337] width 121 height 14
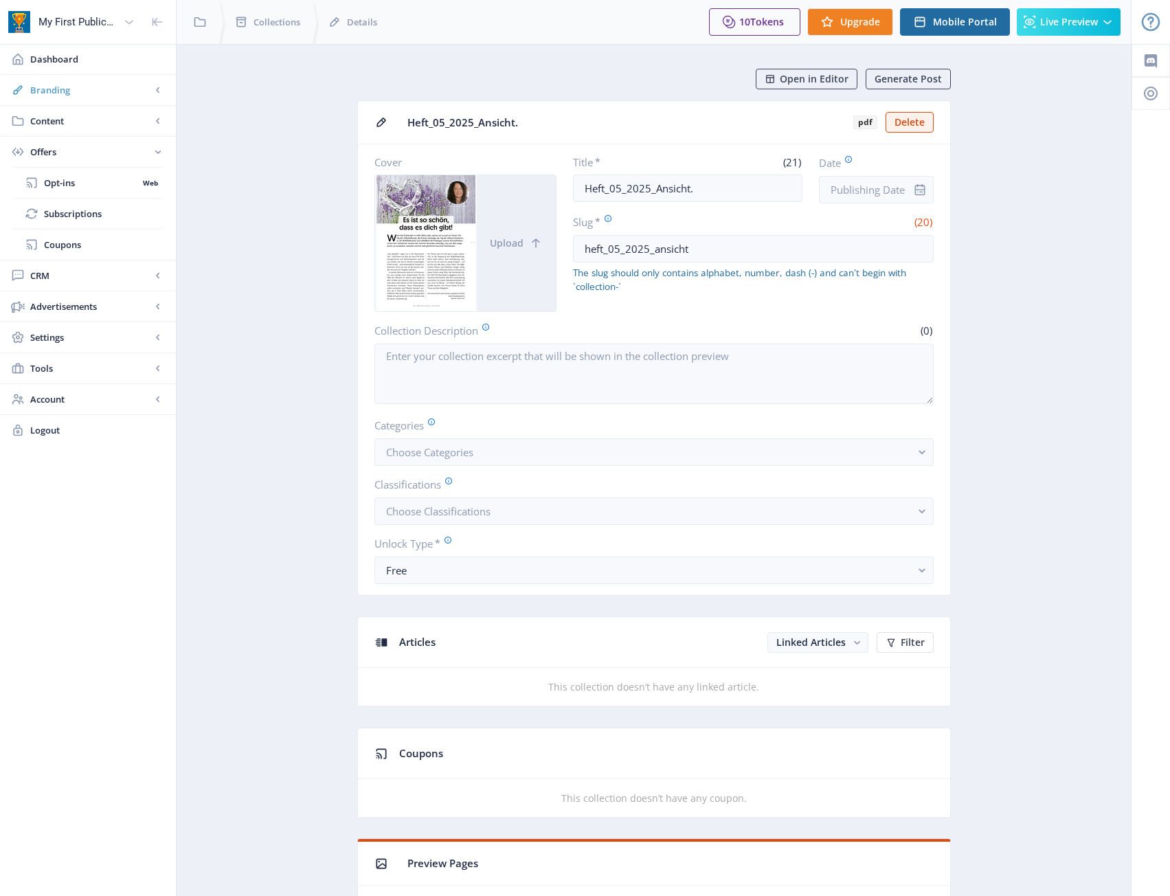
click at [81, 88] on span "Branding" at bounding box center [90, 90] width 121 height 14
click at [95, 333] on span "Content" at bounding box center [90, 337] width 121 height 14
click at [112, 219] on span "Import PDF" at bounding box center [103, 214] width 118 height 14
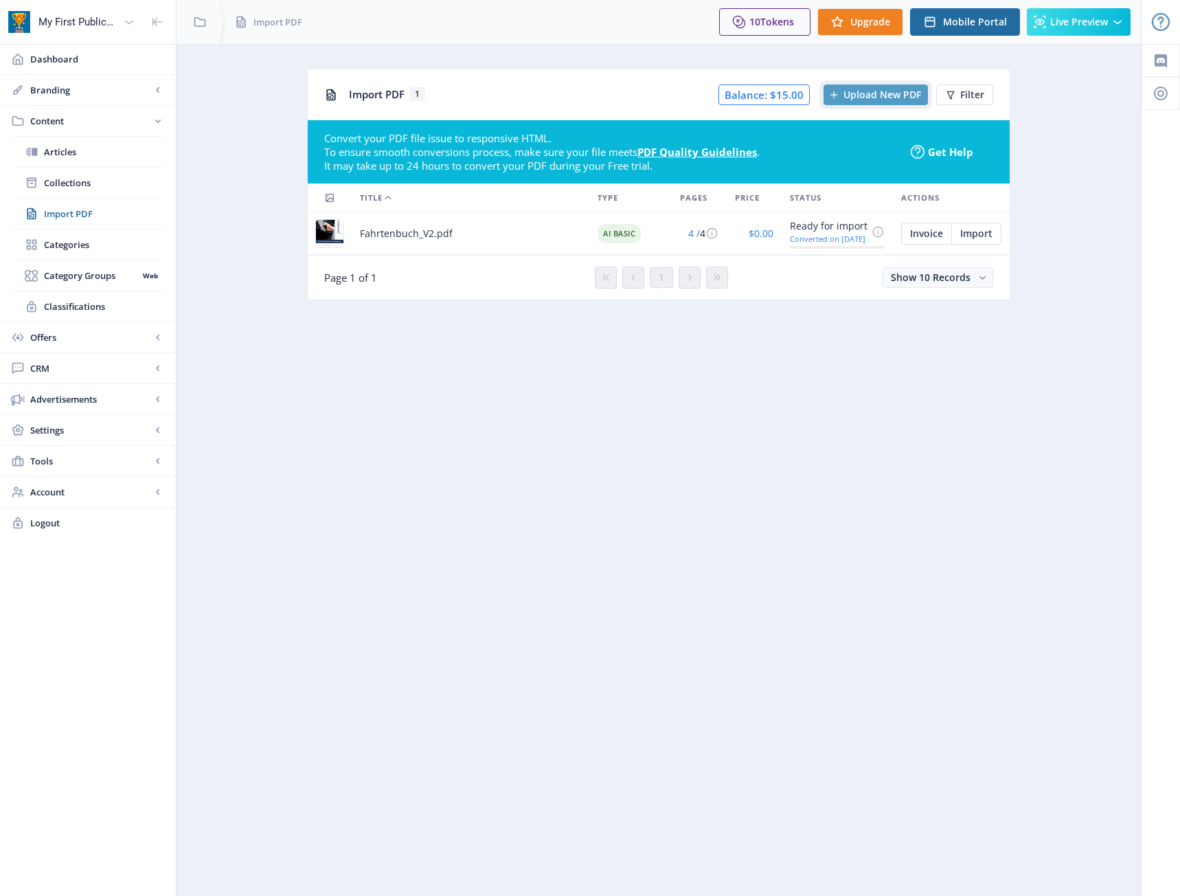
click at [854, 98] on span "Upload New PDF" at bounding box center [882, 94] width 78 height 11
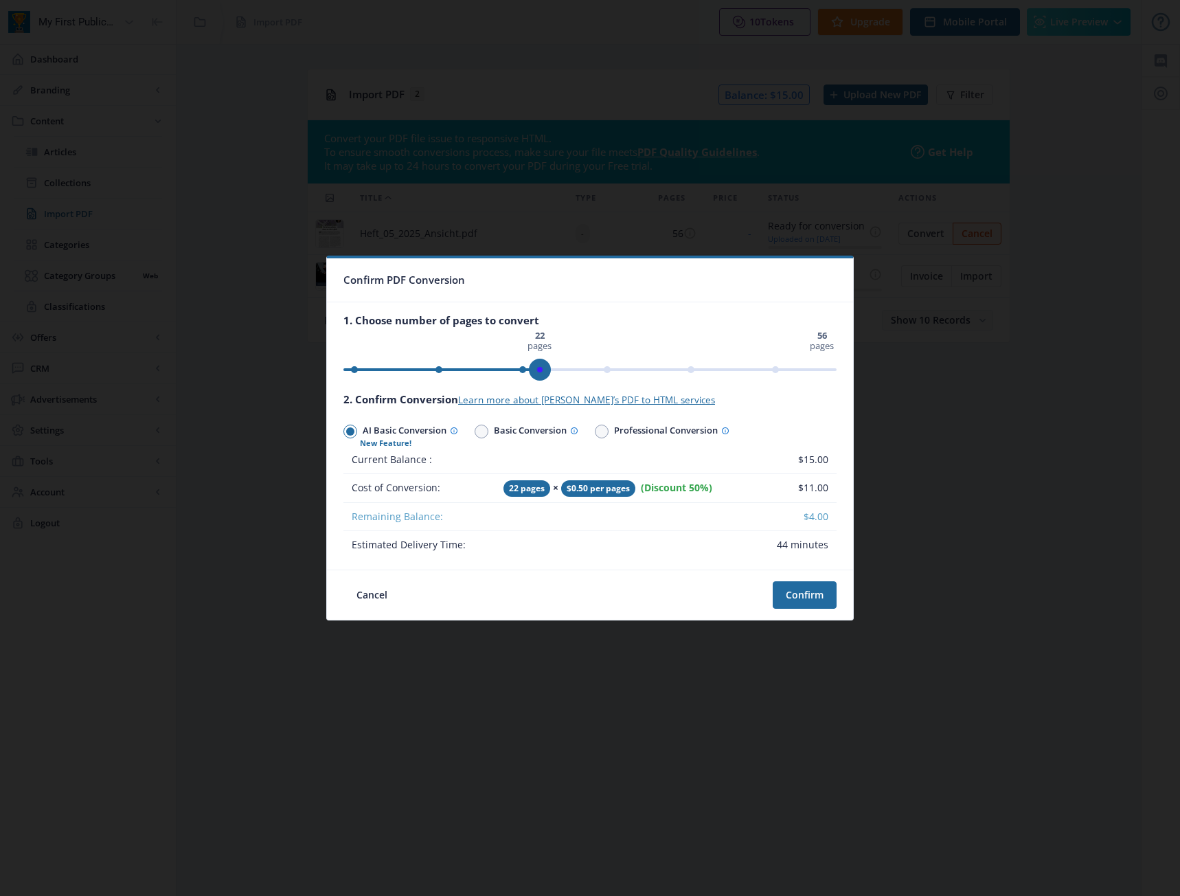
drag, startPoint x: 823, startPoint y: 365, endPoint x: 541, endPoint y: 374, distance: 281.8
click at [541, 374] on span "ngx-slider" at bounding box center [540, 370] width 22 height 22
click at [483, 430] on span at bounding box center [481, 431] width 8 height 8
click at [475, 431] on input "Basic Conversion" at bounding box center [475, 431] width 1 height 1
radio input "true"
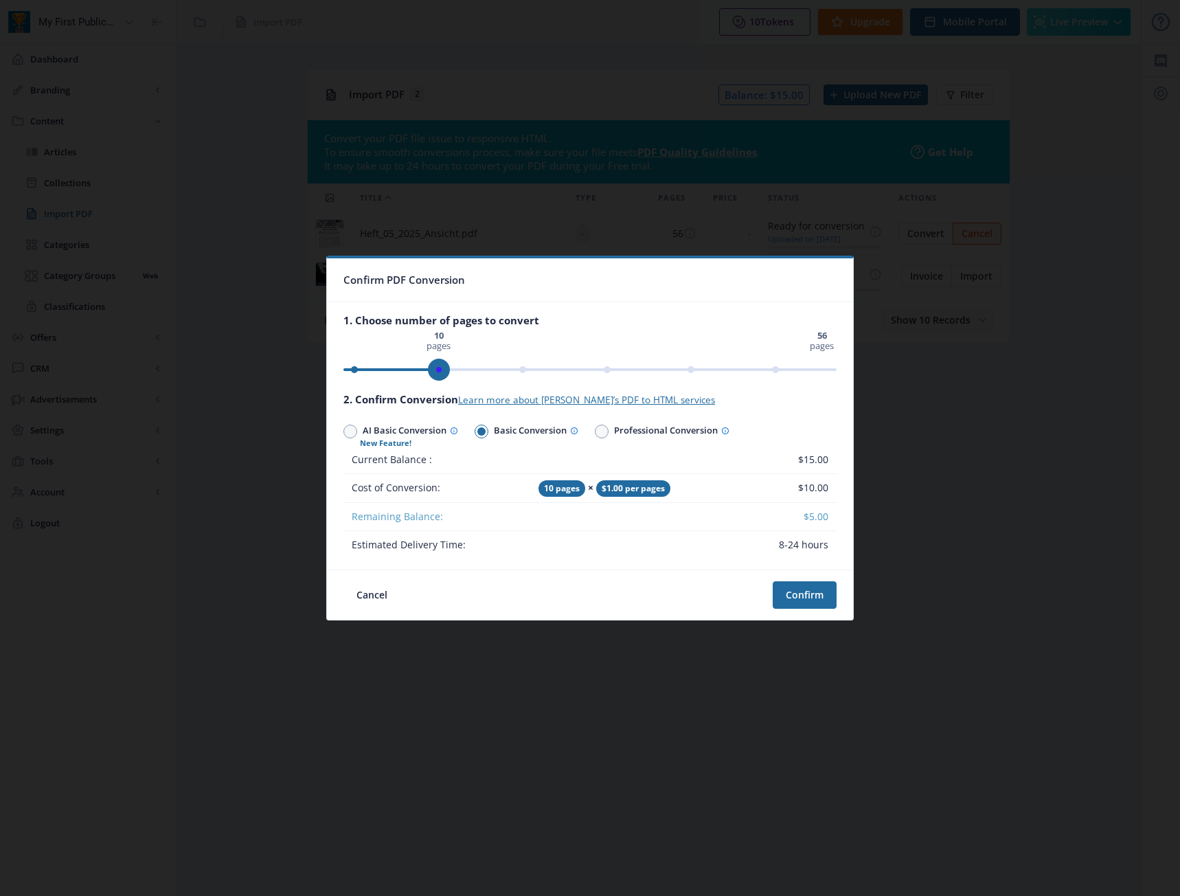
drag, startPoint x: 513, startPoint y: 368, endPoint x: 441, endPoint y: 374, distance: 72.4
click at [441, 374] on span "ngx-slider" at bounding box center [439, 370] width 22 height 22
click at [793, 589] on button "Confirm" at bounding box center [805, 594] width 64 height 27
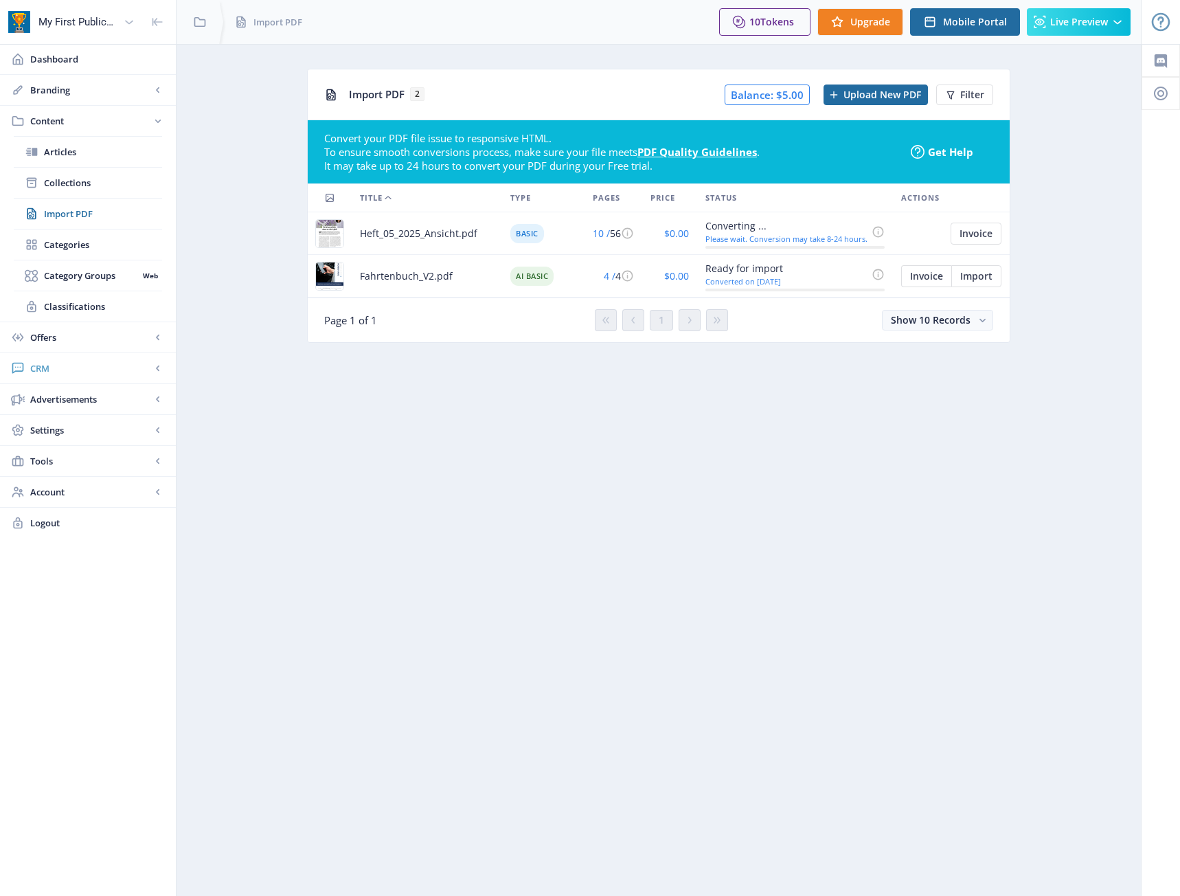
click at [91, 359] on link "CRM" at bounding box center [88, 368] width 176 height 30
click at [137, 145] on span "Offers" at bounding box center [90, 152] width 121 height 14
click at [102, 124] on span "Content" at bounding box center [90, 121] width 121 height 14
click at [82, 249] on span "Categories" at bounding box center [103, 245] width 118 height 14
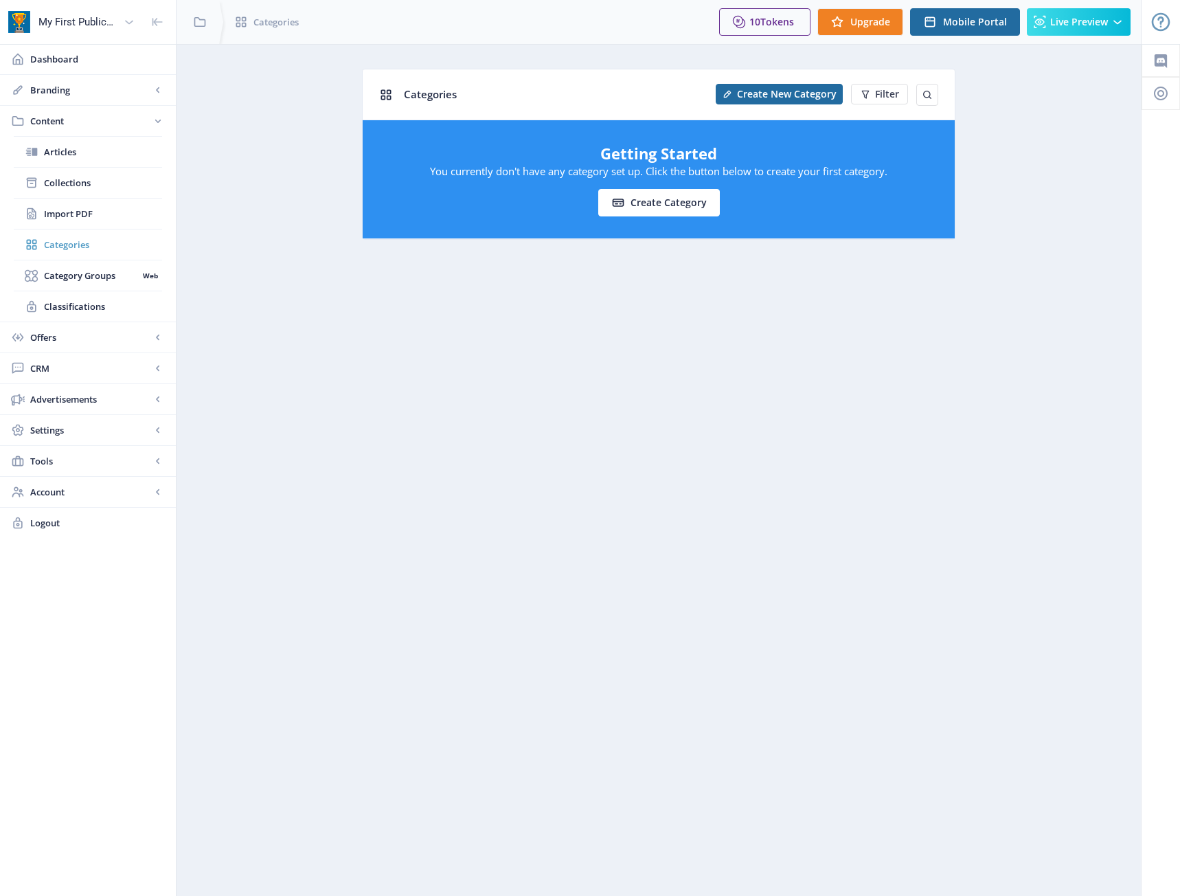
click at [83, 251] on link "Categories" at bounding box center [88, 244] width 148 height 30
click at [81, 273] on span "Category Groups" at bounding box center [91, 276] width 94 height 14
click at [82, 164] on link "Articles" at bounding box center [88, 152] width 148 height 30
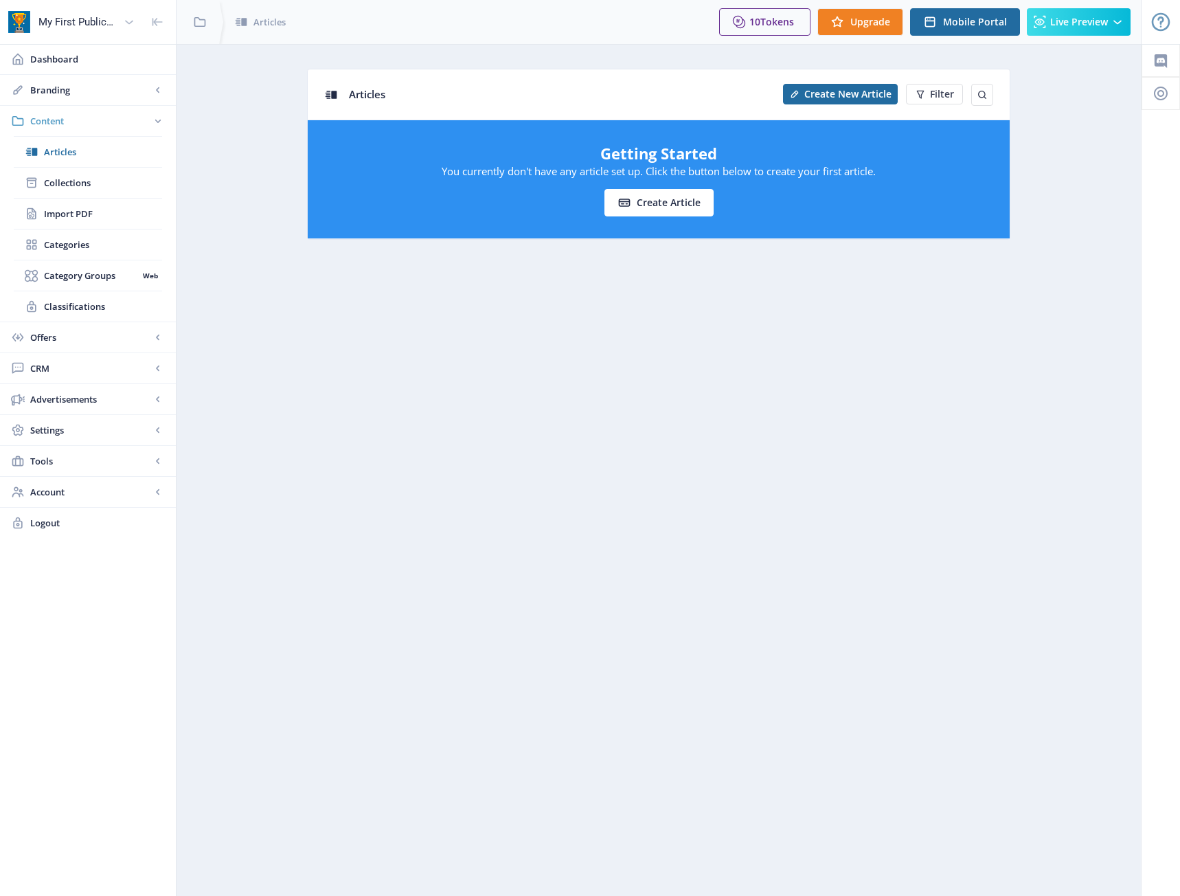
click at [78, 113] on link "Content" at bounding box center [88, 121] width 176 height 30
click at [84, 84] on span "Branding" at bounding box center [90, 90] width 121 height 14
click at [81, 334] on span "Content" at bounding box center [90, 337] width 121 height 14
click at [84, 188] on span "Collections" at bounding box center [103, 183] width 118 height 14
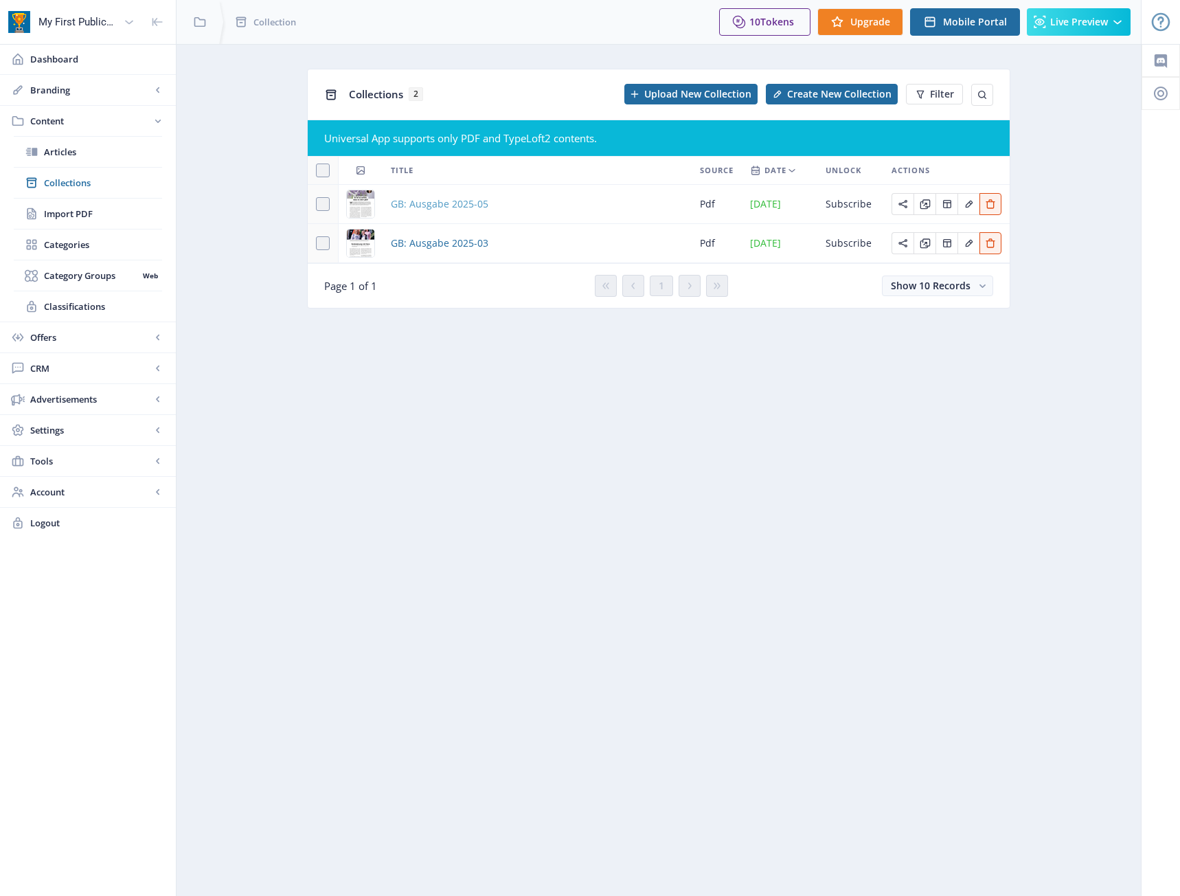
click at [454, 201] on span "GB: Ausgabe 2025-05" at bounding box center [440, 204] width 98 height 16
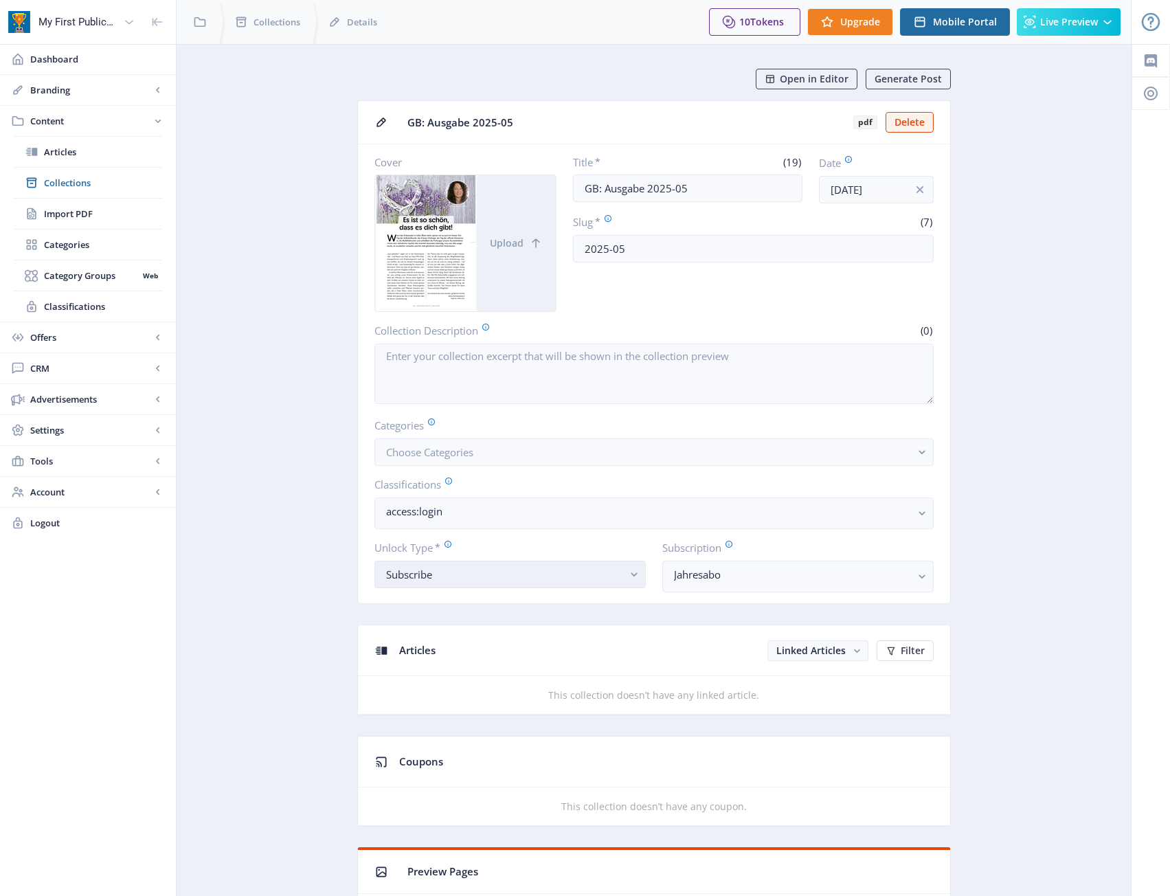
click at [598, 569] on div "Subscribe" at bounding box center [504, 574] width 237 height 16
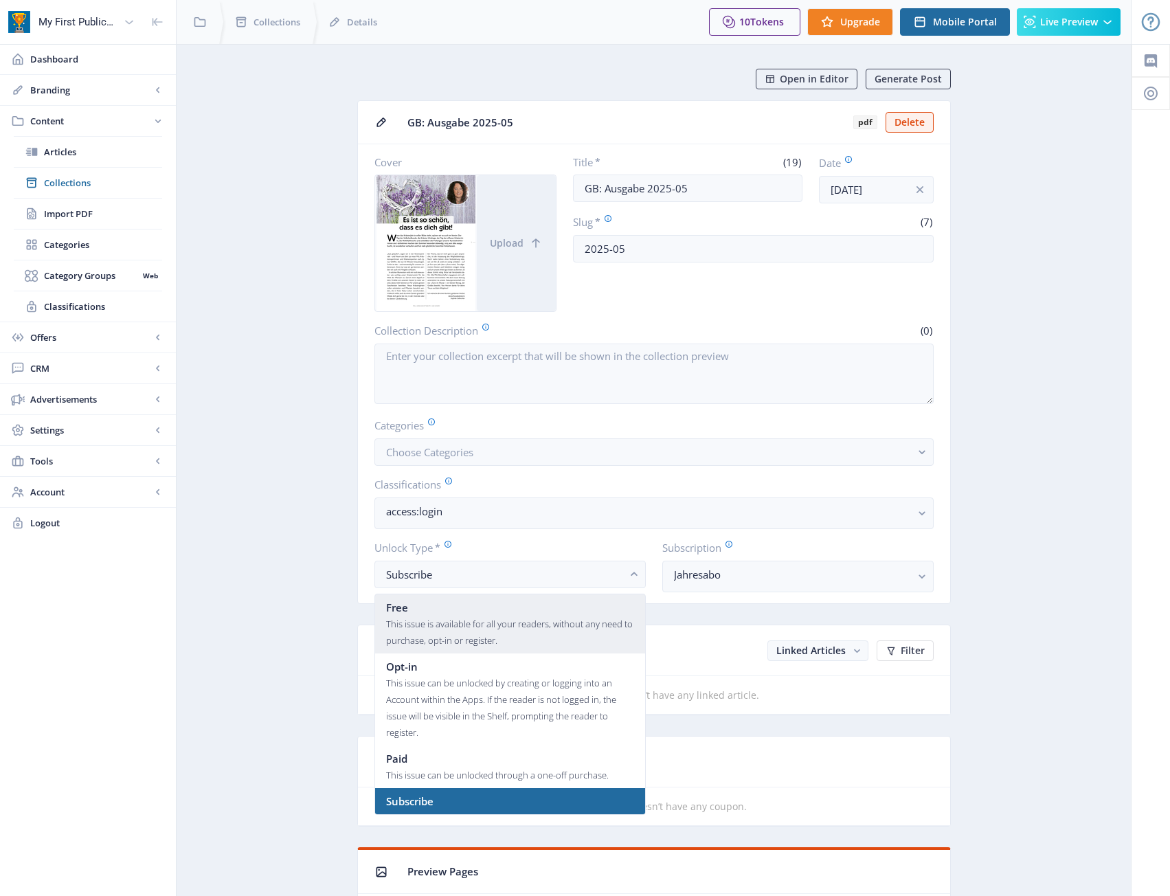
click at [587, 630] on div "This issue is available for all your readers, without any need to purchase, opt…" at bounding box center [510, 631] width 248 height 33
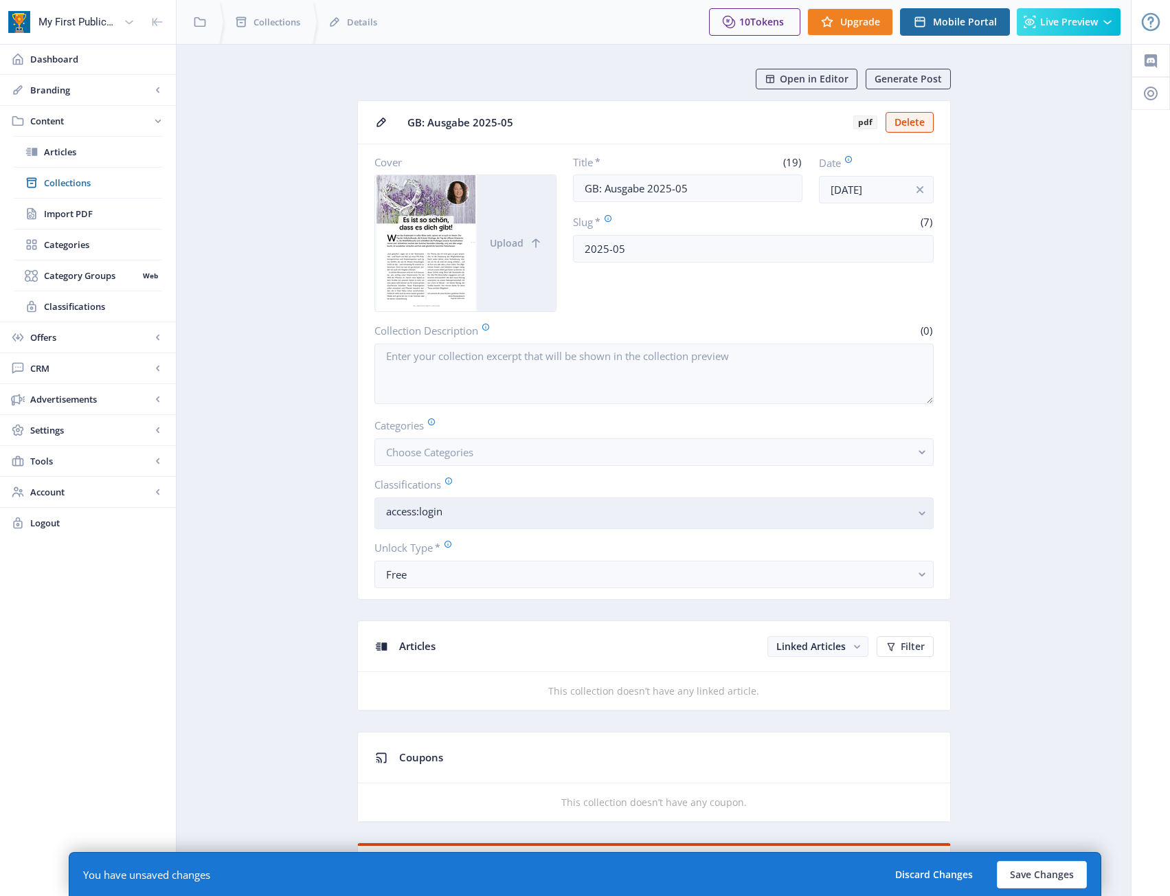
click at [538, 515] on nb-select-label "access:login" at bounding box center [648, 511] width 525 height 16
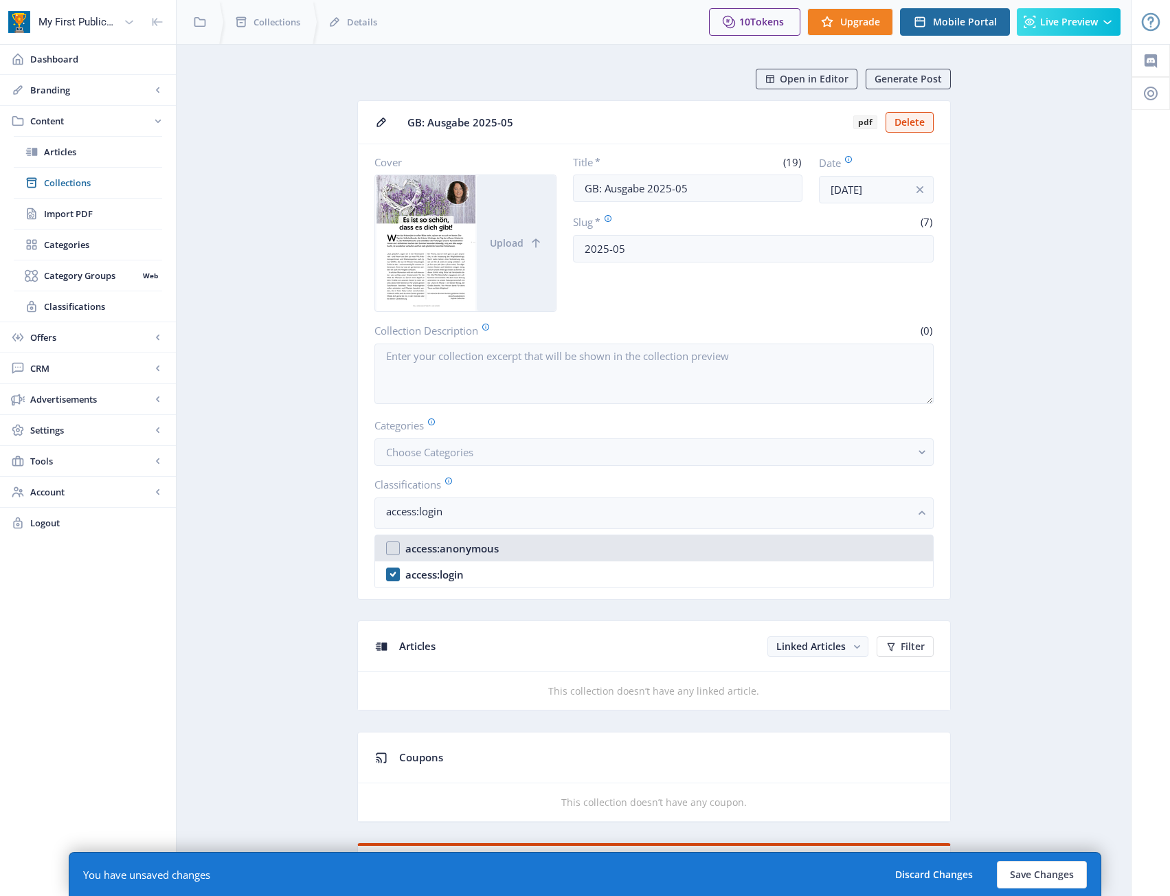
click at [500, 543] on nb-option "access:anonymous" at bounding box center [654, 548] width 558 height 26
checkbox input "true"
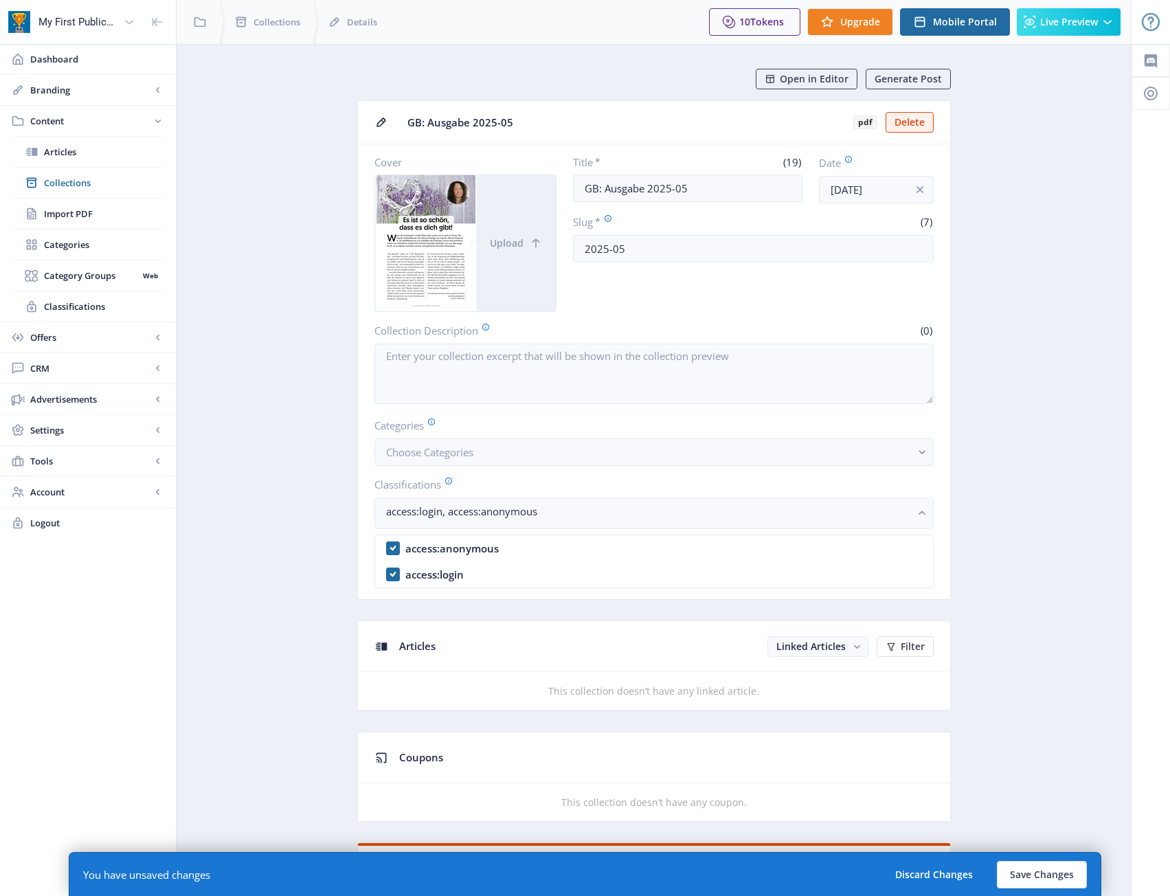
click at [946, 477] on nb-card-body "Cover Upload Title * (19) GB: Ausgabe 2025-05 Date Oct 6, 2025 Slug * (7) 2025-…" at bounding box center [654, 371] width 592 height 455
click at [1064, 878] on button "Save Changes" at bounding box center [1042, 874] width 90 height 27
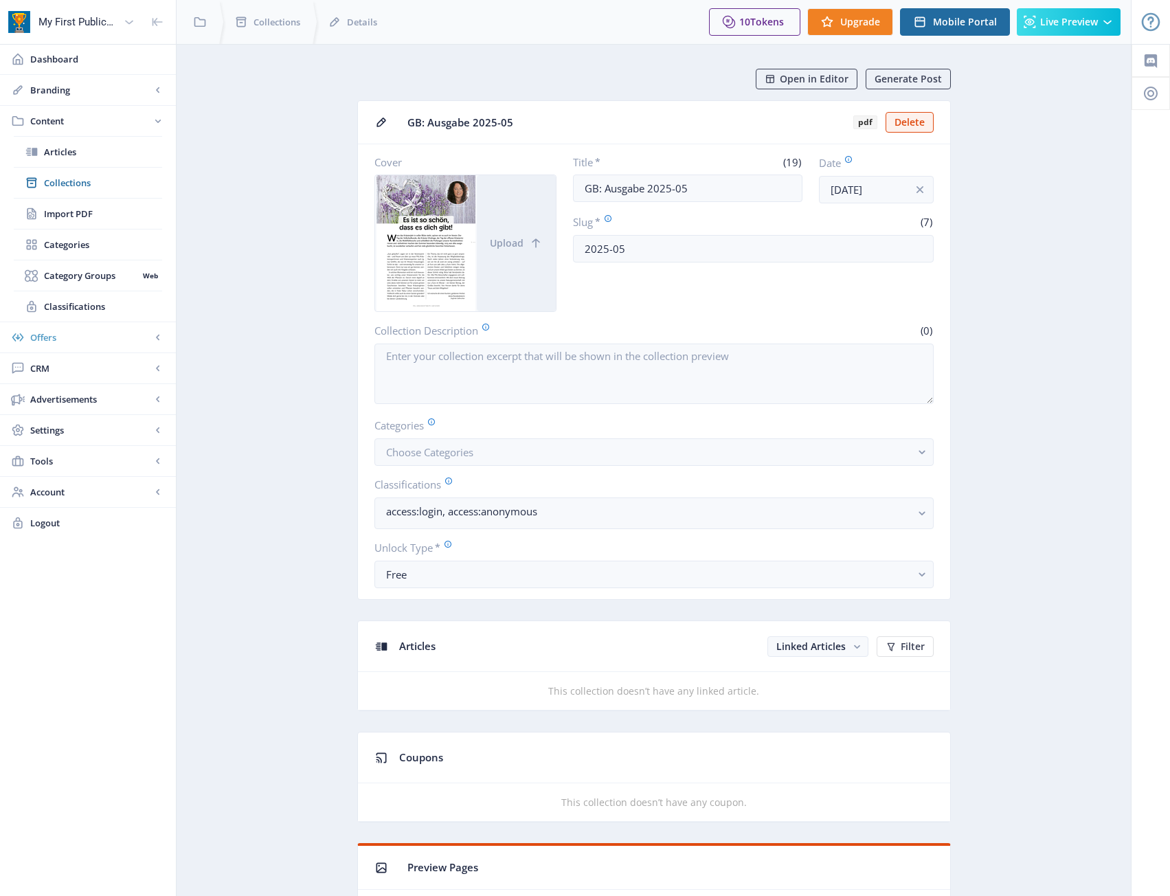
click at [98, 341] on span "Offers" at bounding box center [90, 337] width 121 height 14
click at [106, 284] on link "CRM" at bounding box center [88, 275] width 176 height 30
click at [77, 321] on li "Advertisements Ad Manager Web Campaign Manager Web" at bounding box center [88, 306] width 176 height 31
click at [80, 311] on span "Advertisements" at bounding box center [90, 306] width 121 height 14
click at [84, 270] on span "Campaign Manager" at bounding box center [91, 276] width 94 height 14
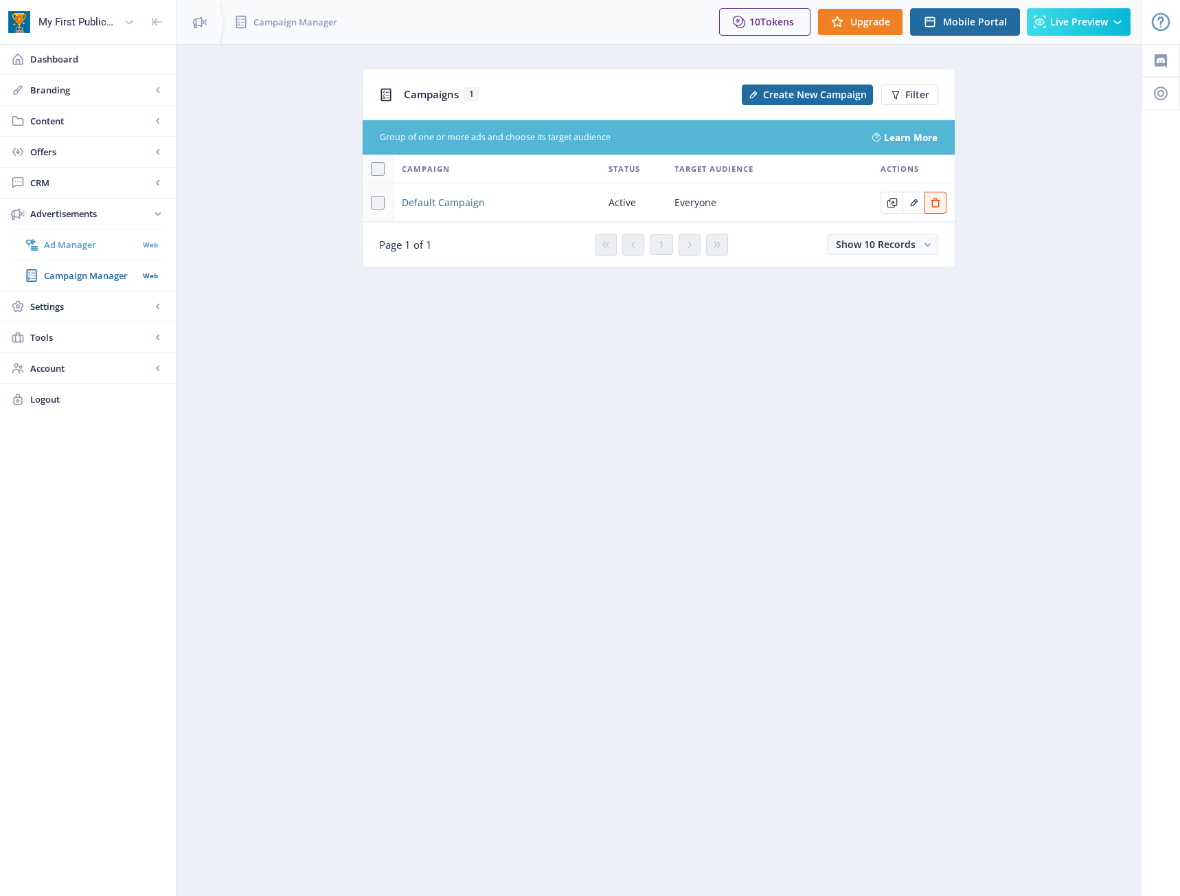
click at [80, 247] on span "Ad Manager" at bounding box center [91, 245] width 94 height 14
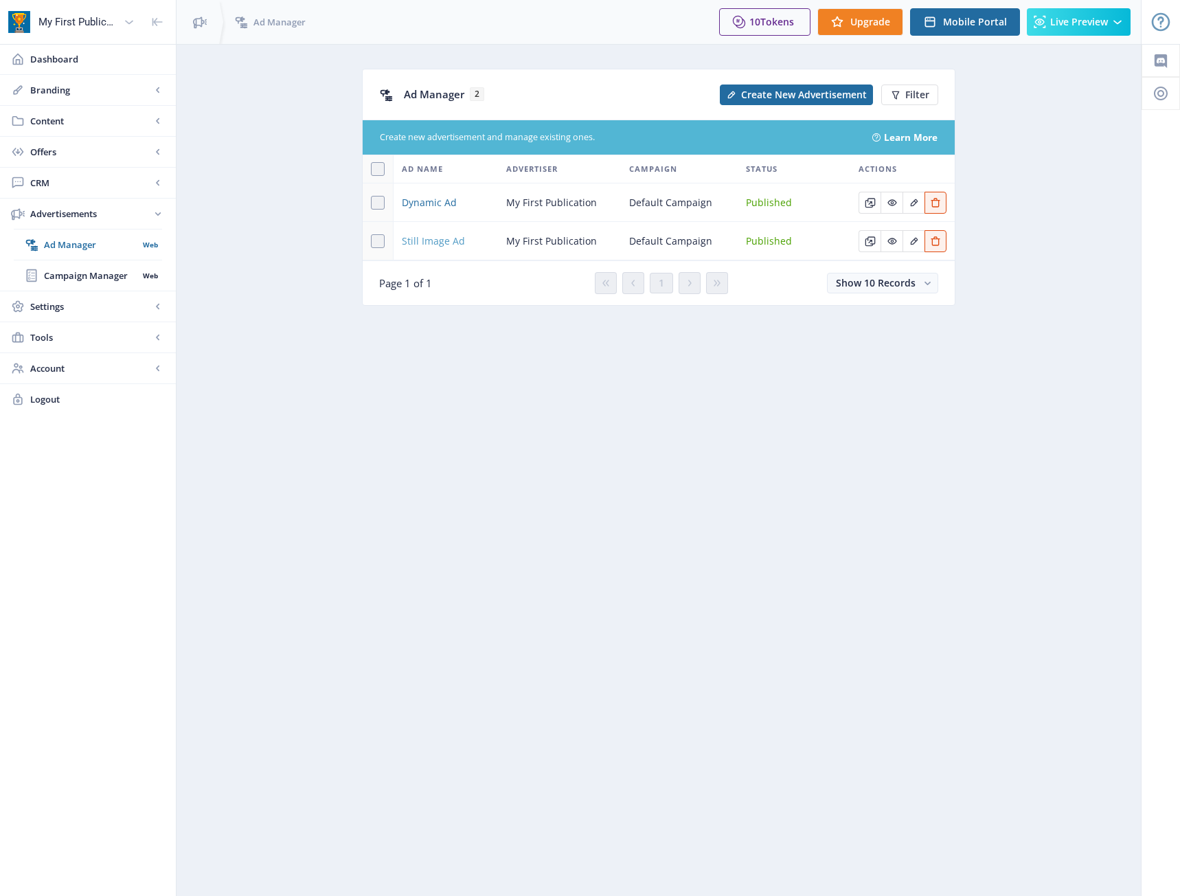
click at [431, 245] on span "Still Image Ad" at bounding box center [433, 241] width 63 height 16
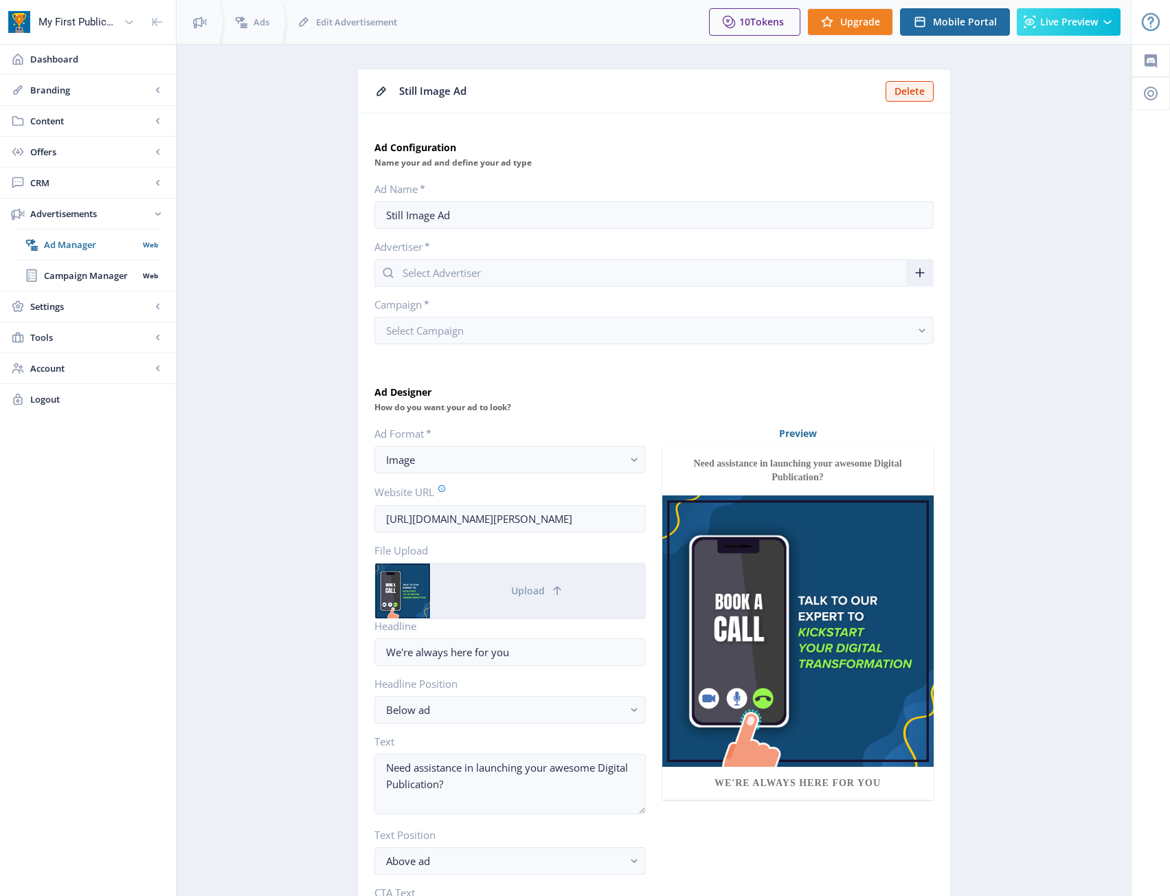
type input "My First Publication"
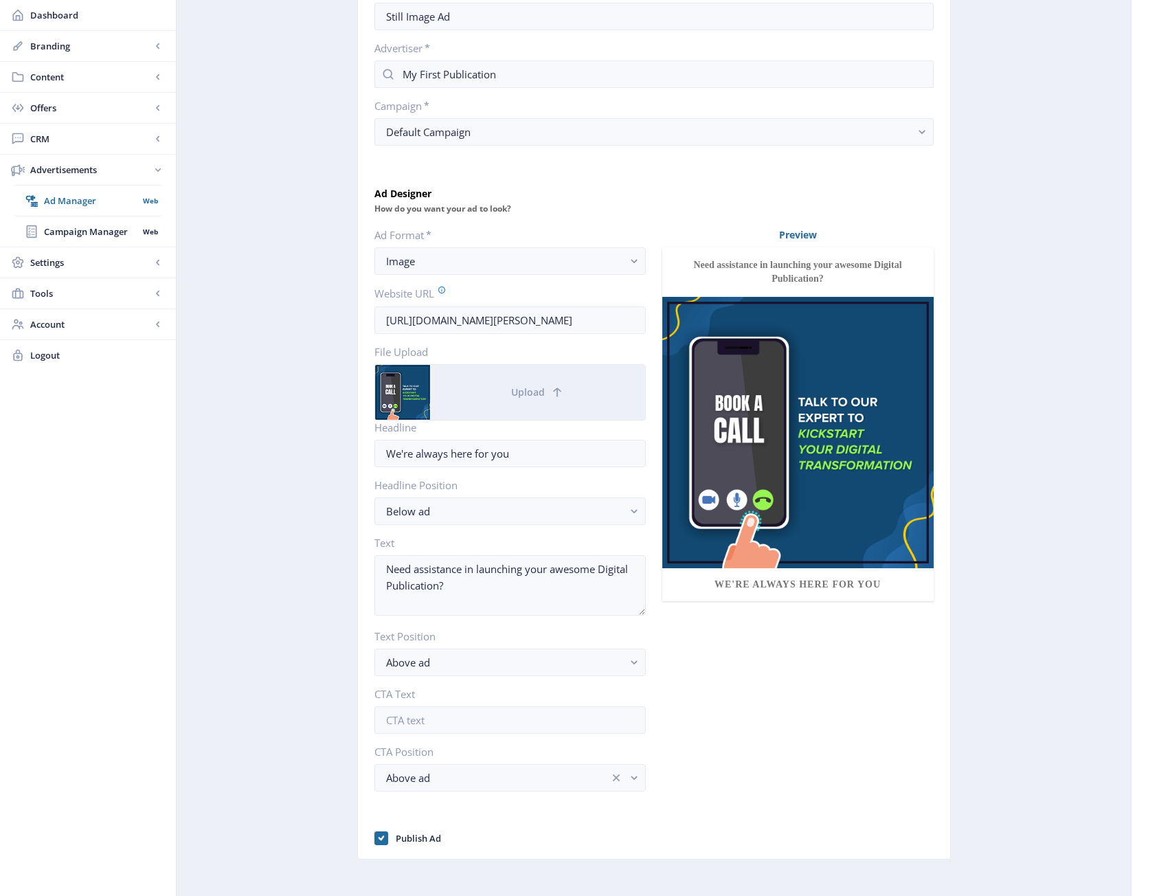
scroll to position [206, 0]
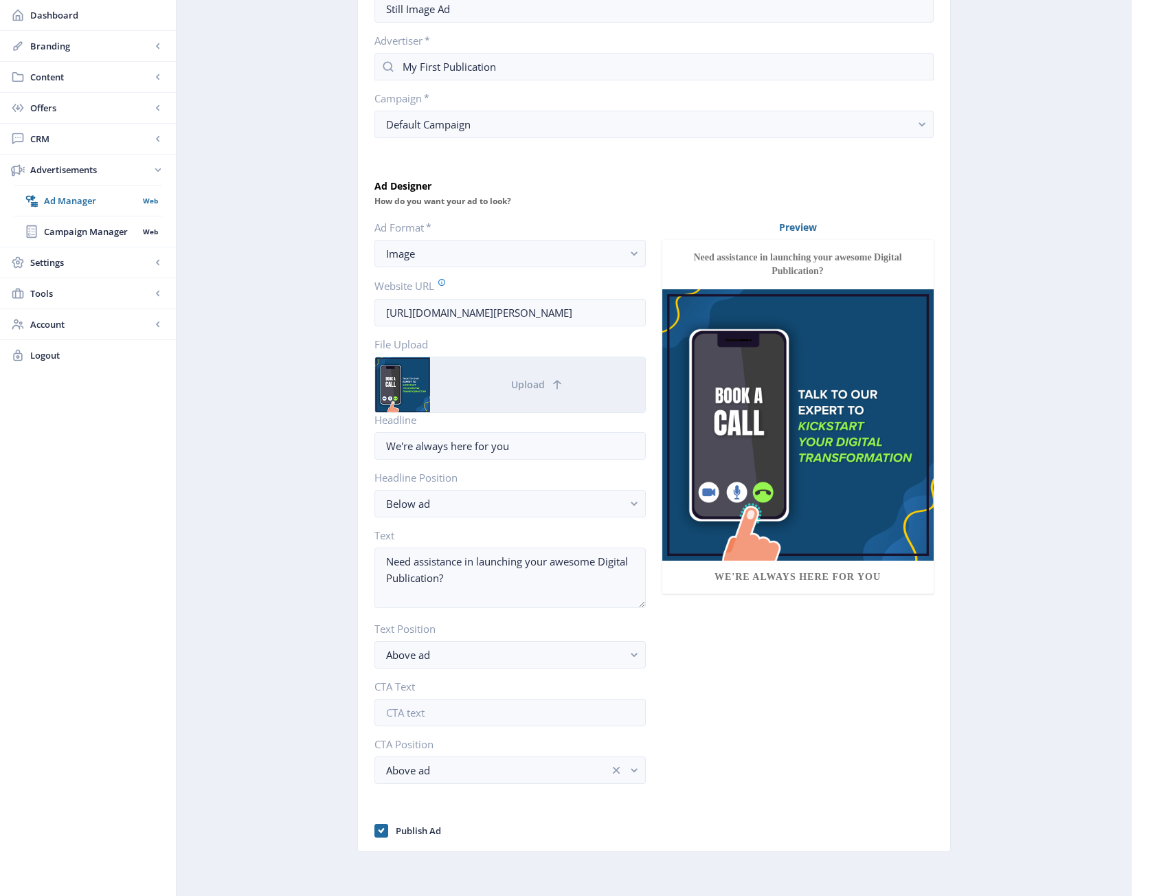
click at [783, 404] on img at bounding box center [797, 424] width 271 height 271
click at [829, 420] on img at bounding box center [797, 424] width 271 height 271
click at [495, 381] on button "Upload" at bounding box center [537, 384] width 215 height 55
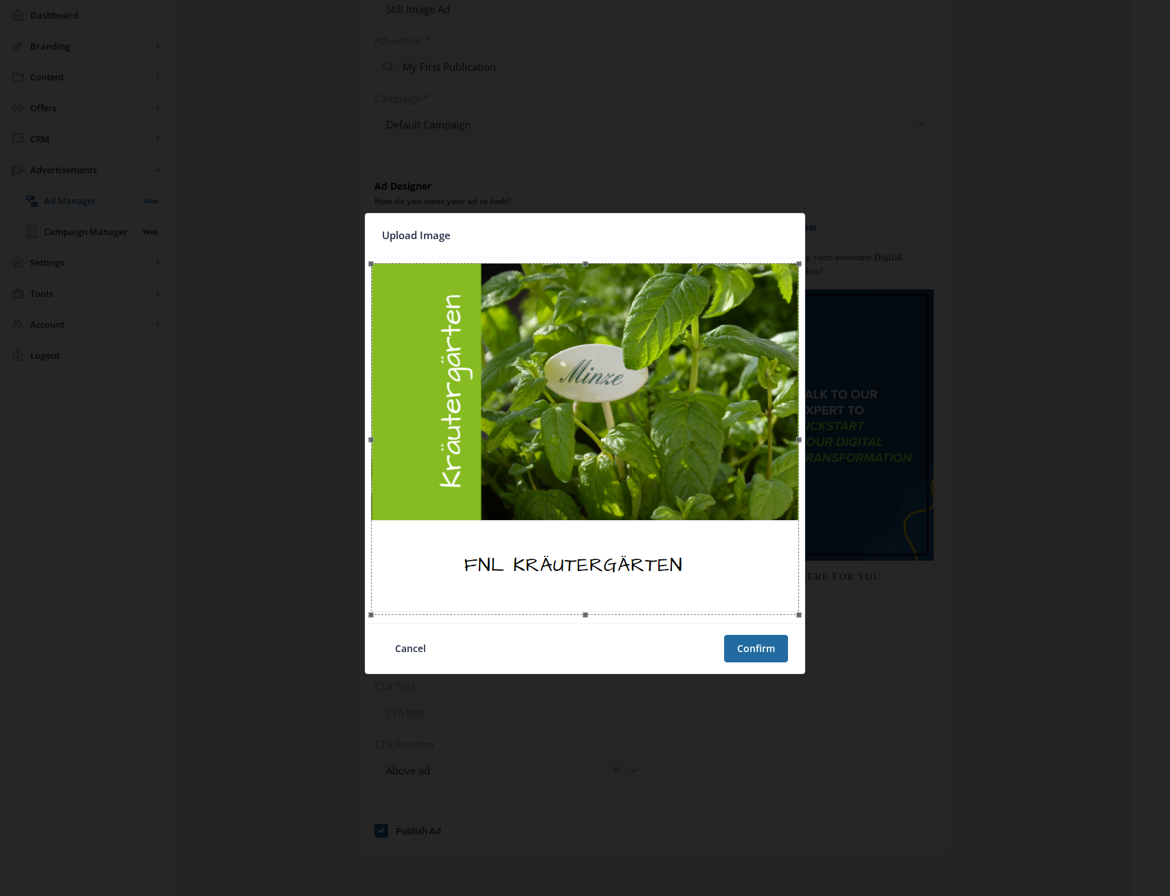
scroll to position [0, 0]
click at [759, 650] on button "Confirm" at bounding box center [756, 648] width 64 height 27
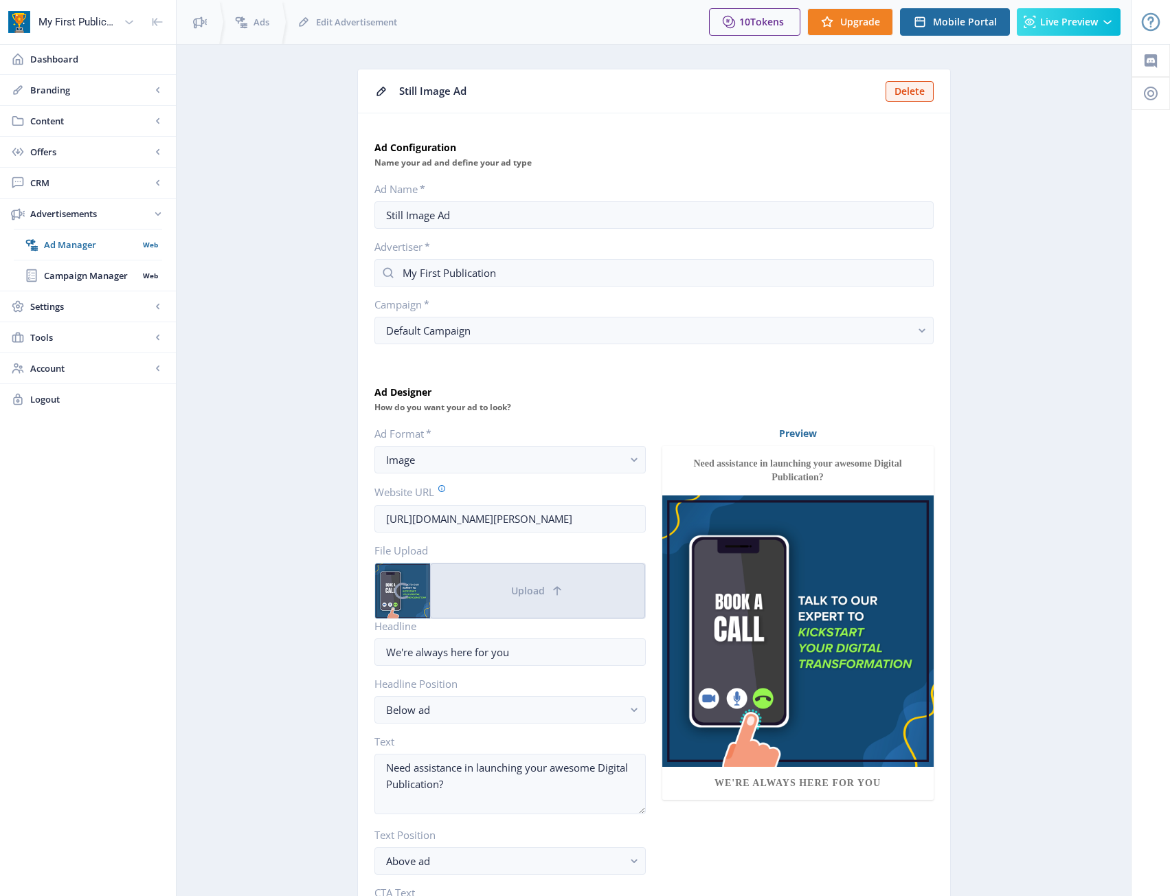
scroll to position [206, 0]
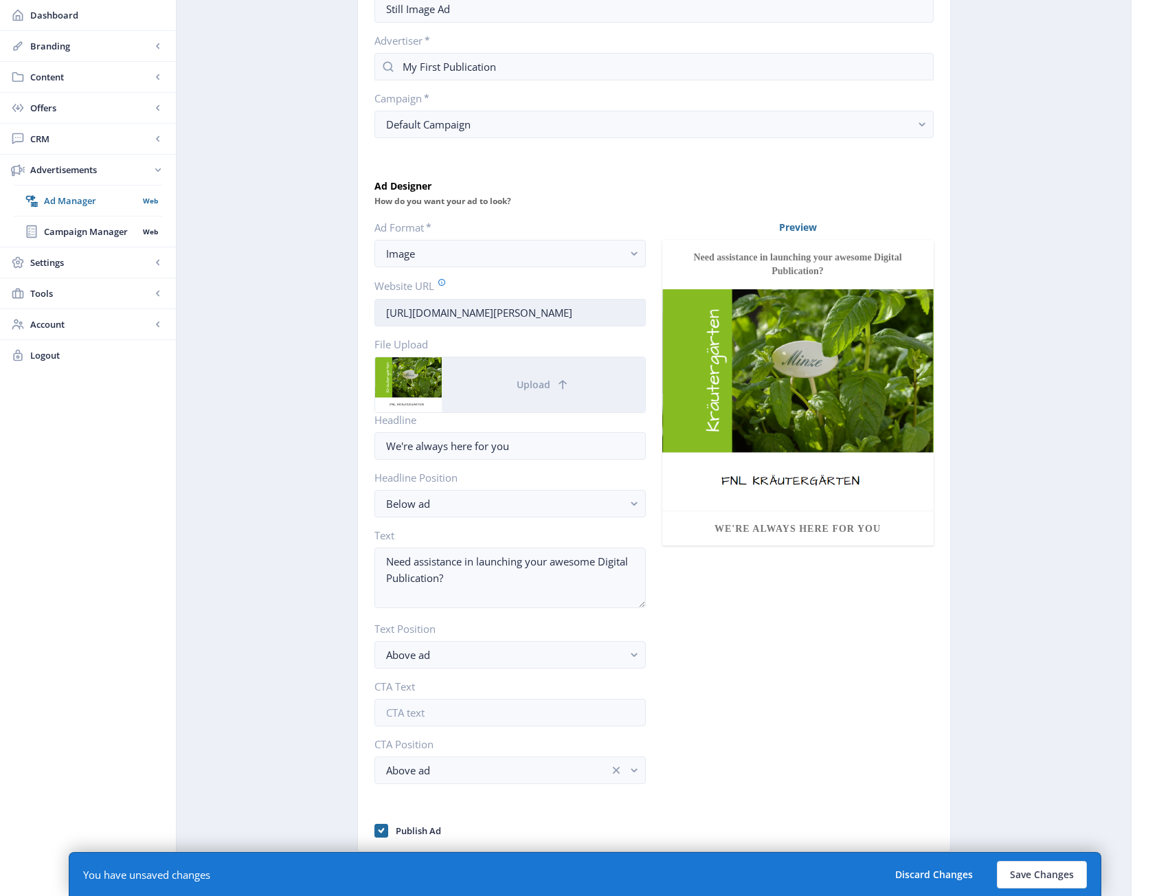
click at [557, 308] on input "https://calendly.com/dan-malone/magloft-discovery-call-universal-app" at bounding box center [509, 312] width 271 height 27
paste input "fnl.at/fnl-kraeutergaerten/"
type input "https://fnl.at/fnl-kraeutergaerten/"
click at [1051, 348] on app-advertisements-ad "Still Image Ad Delete Ad Configuration Name your ad and define your ad type Ad …" at bounding box center [654, 368] width 906 height 1010
click at [558, 451] on input "We're always here for you" at bounding box center [509, 445] width 271 height 27
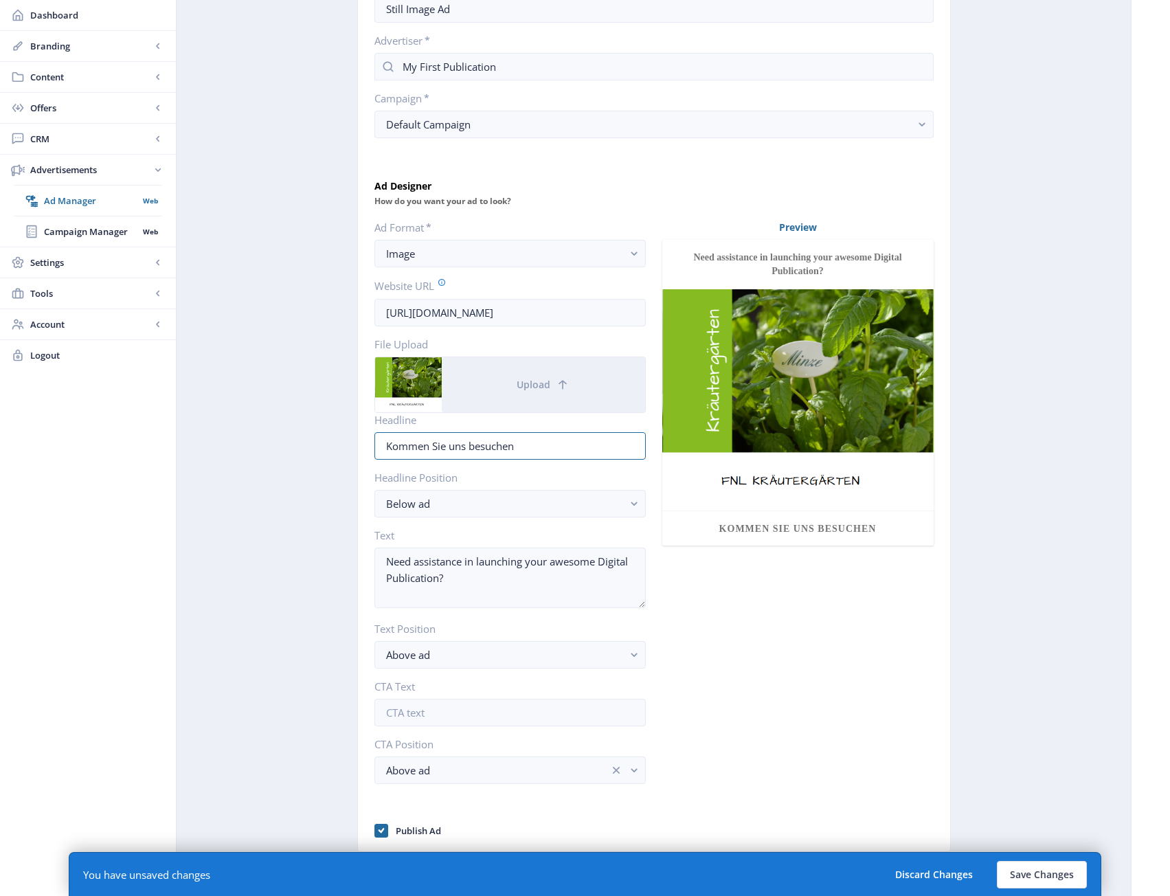
type input "Kommen Sie uns besuchen"
click at [764, 642] on div "Preview Need assistance in launching your awesome Digital Publication? Kommen S…" at bounding box center [797, 530] width 271 height 620
click at [541, 593] on textarea "Need assistance in launching your awesome Digital Publication?" at bounding box center [509, 577] width 271 height 60
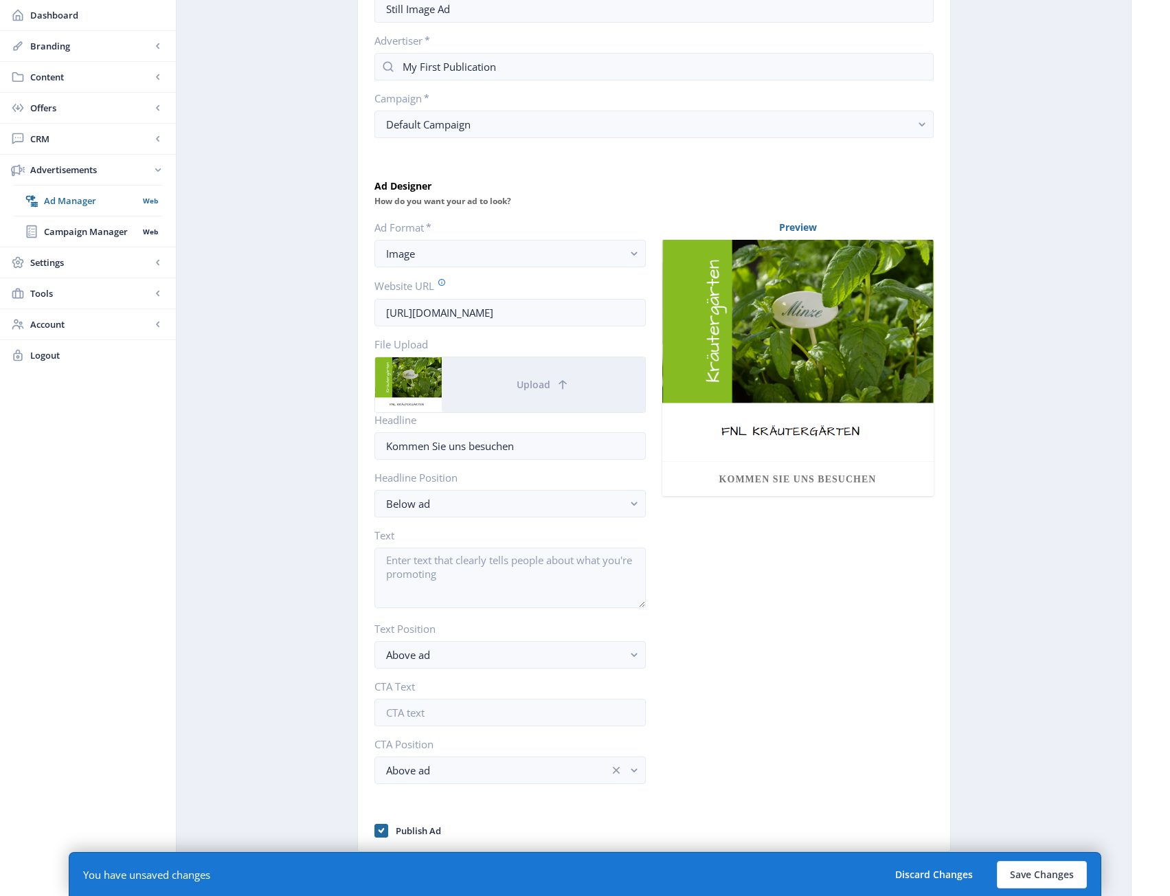
click at [797, 619] on div "Preview Kommen Sie uns besuchen" at bounding box center [797, 530] width 271 height 620
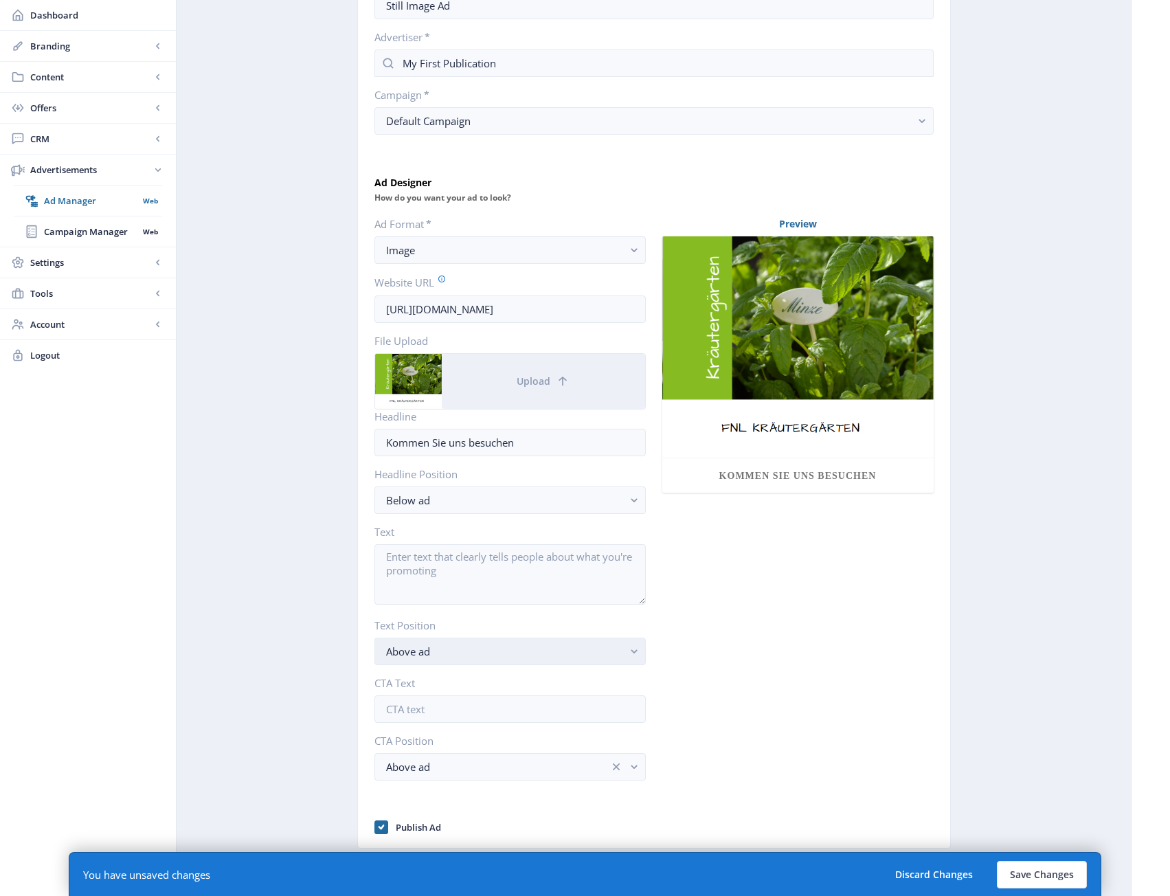
scroll to position [210, 0]
click at [1033, 876] on button "Save Changes" at bounding box center [1042, 874] width 90 height 27
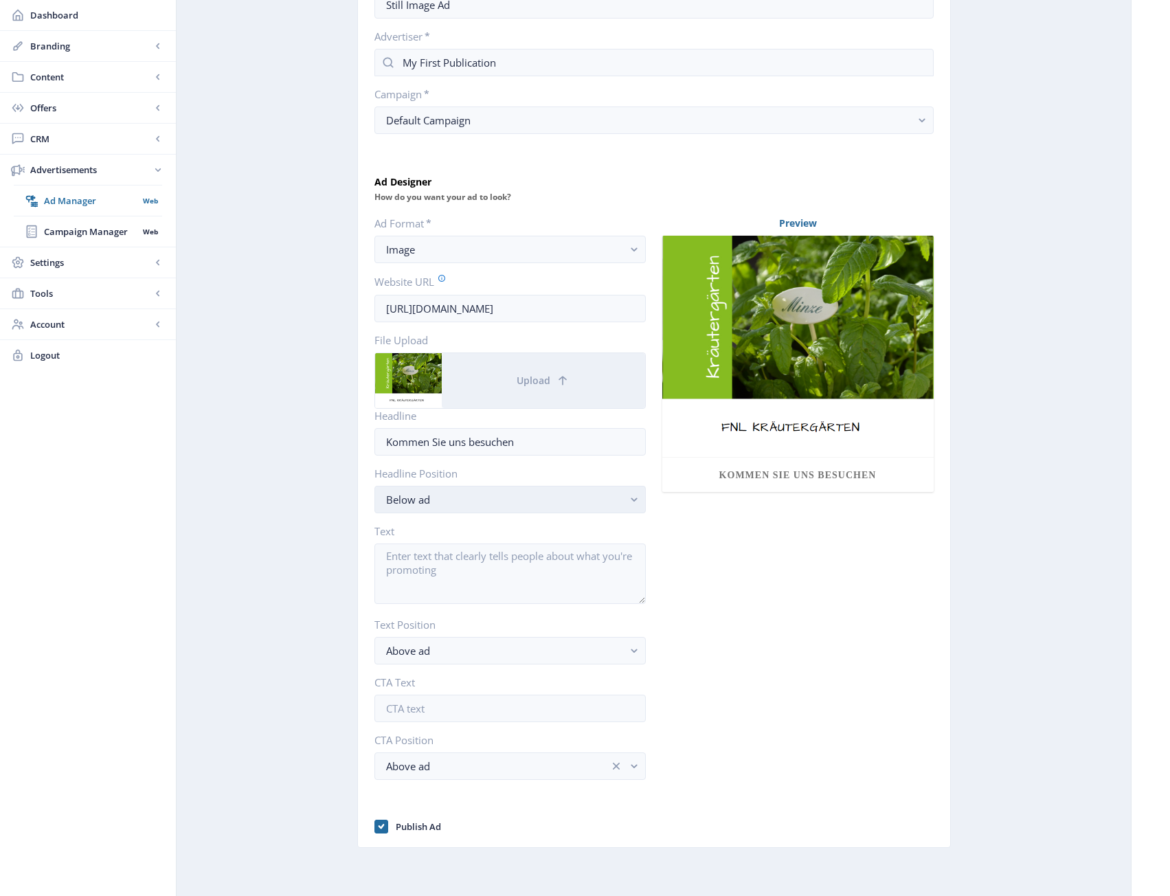
click at [465, 510] on button "Below ad" at bounding box center [509, 499] width 271 height 27
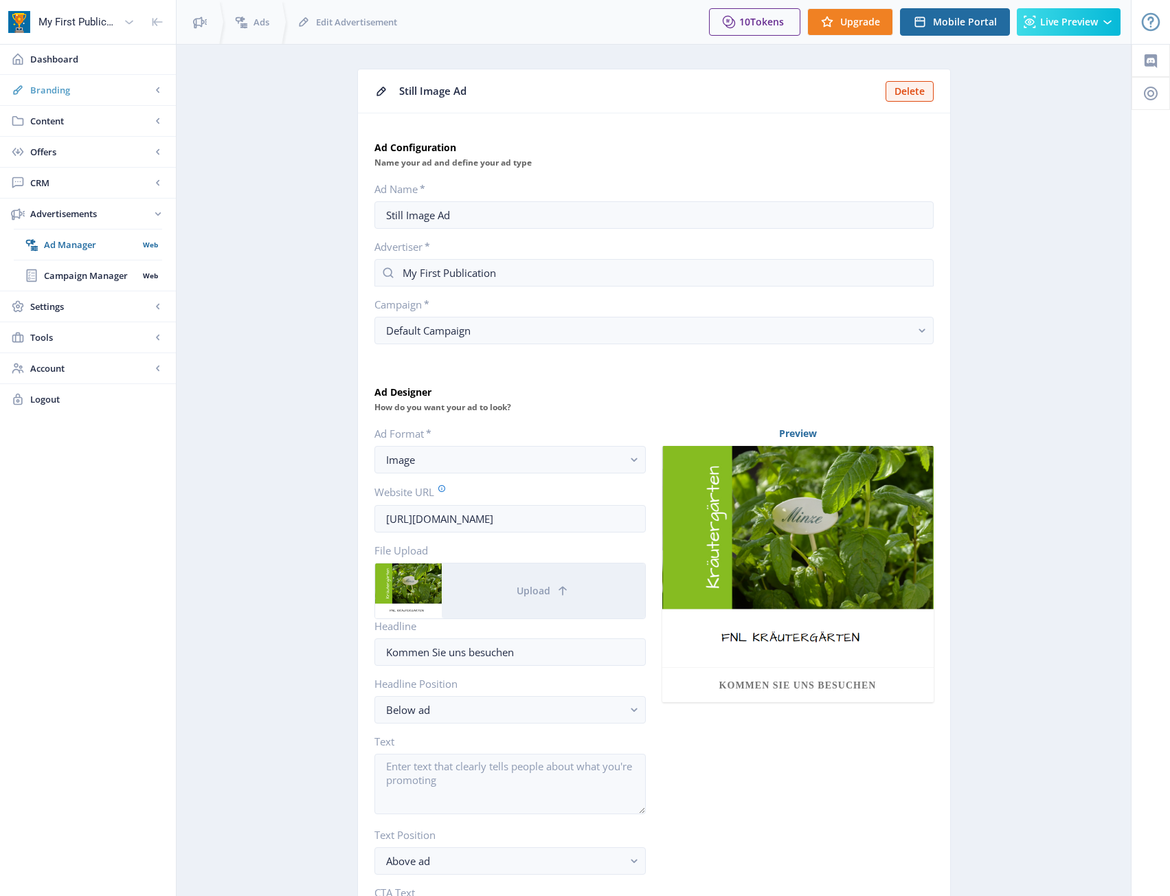
click at [90, 98] on link "Branding" at bounding box center [88, 90] width 176 height 30
click at [81, 119] on span "App" at bounding box center [103, 121] width 118 height 14
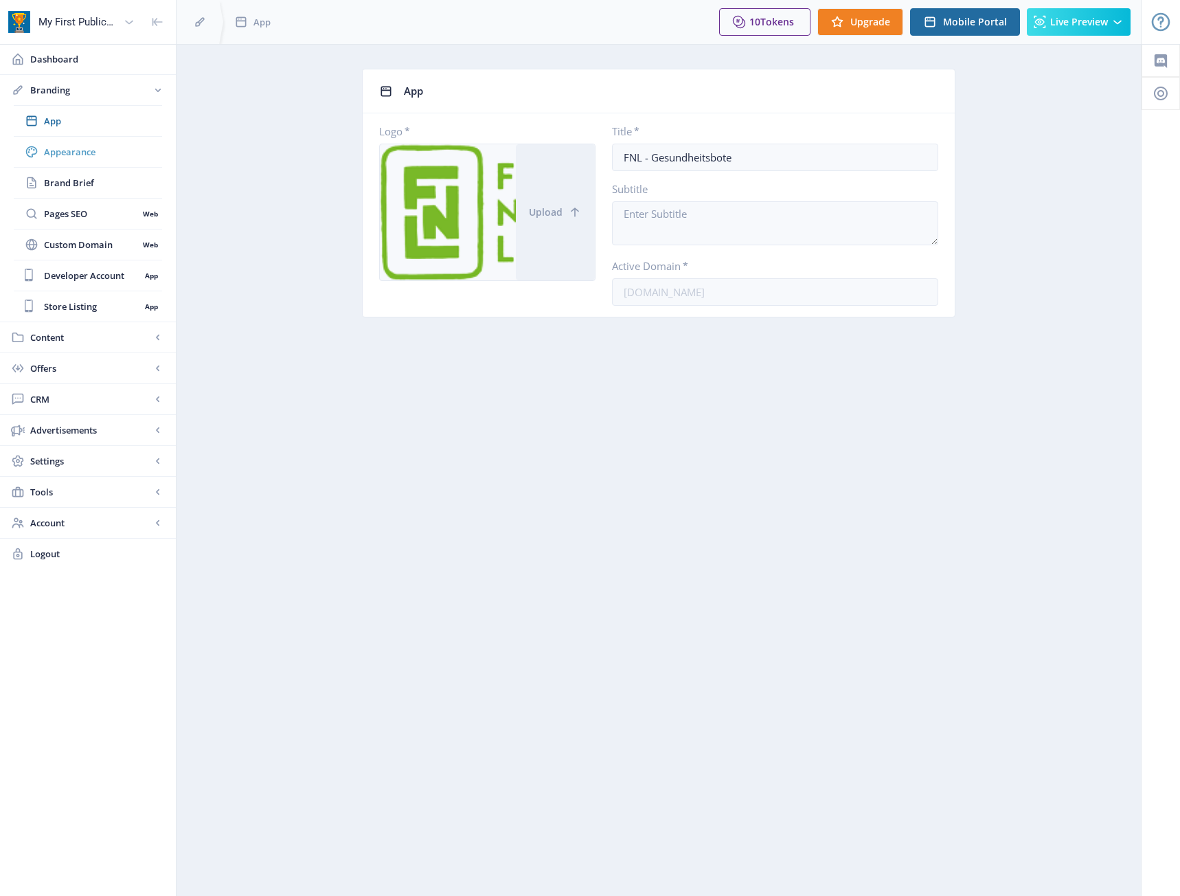
click at [109, 152] on span "Appearance" at bounding box center [103, 152] width 118 height 14
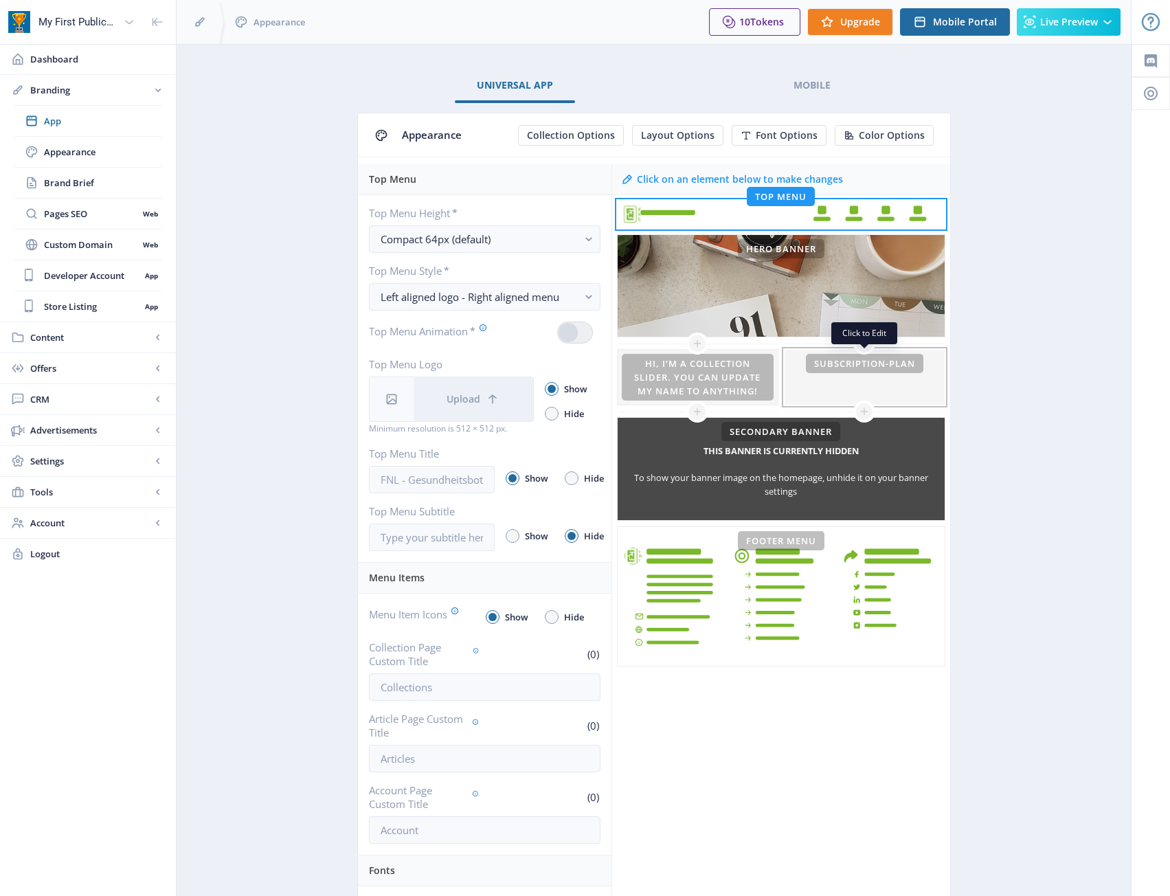
click at [872, 393] on div at bounding box center [864, 377] width 160 height 55
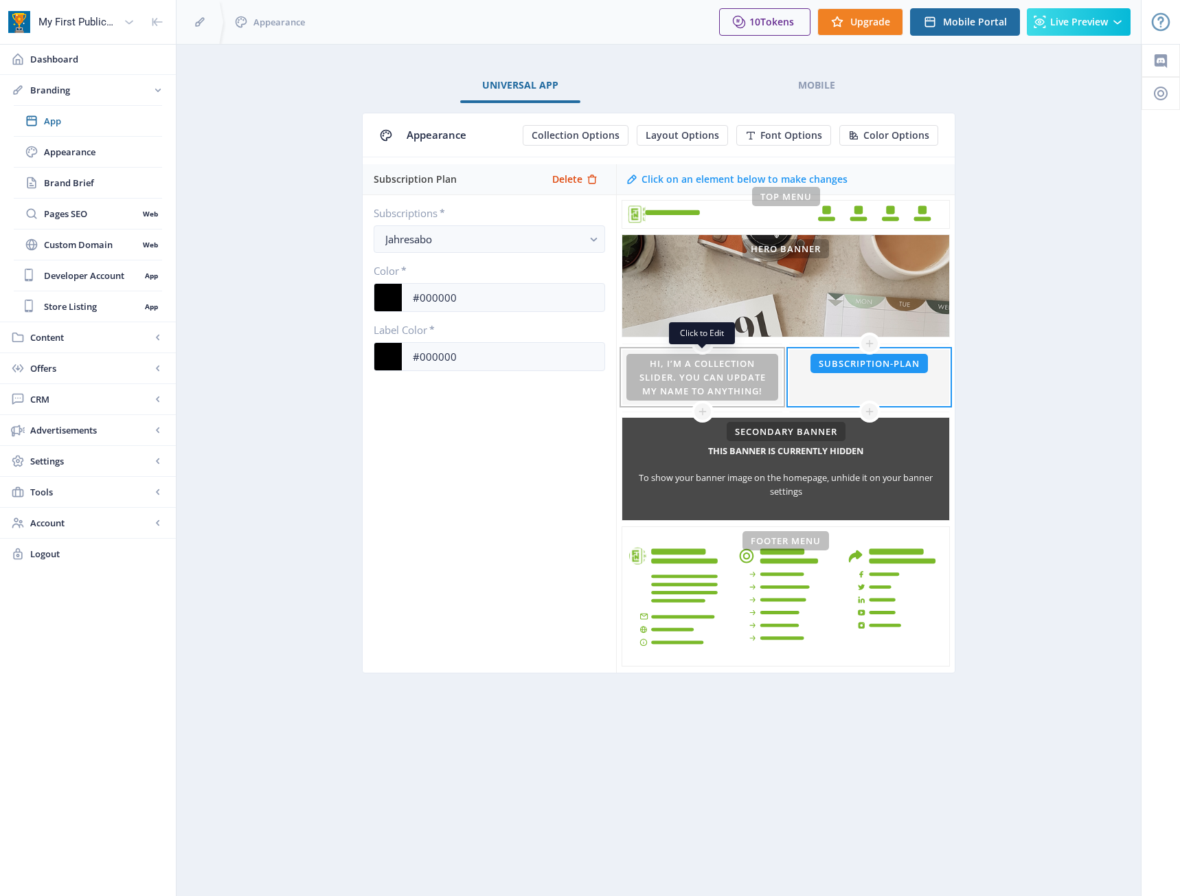
click at [767, 392] on div at bounding box center [702, 377] width 160 height 55
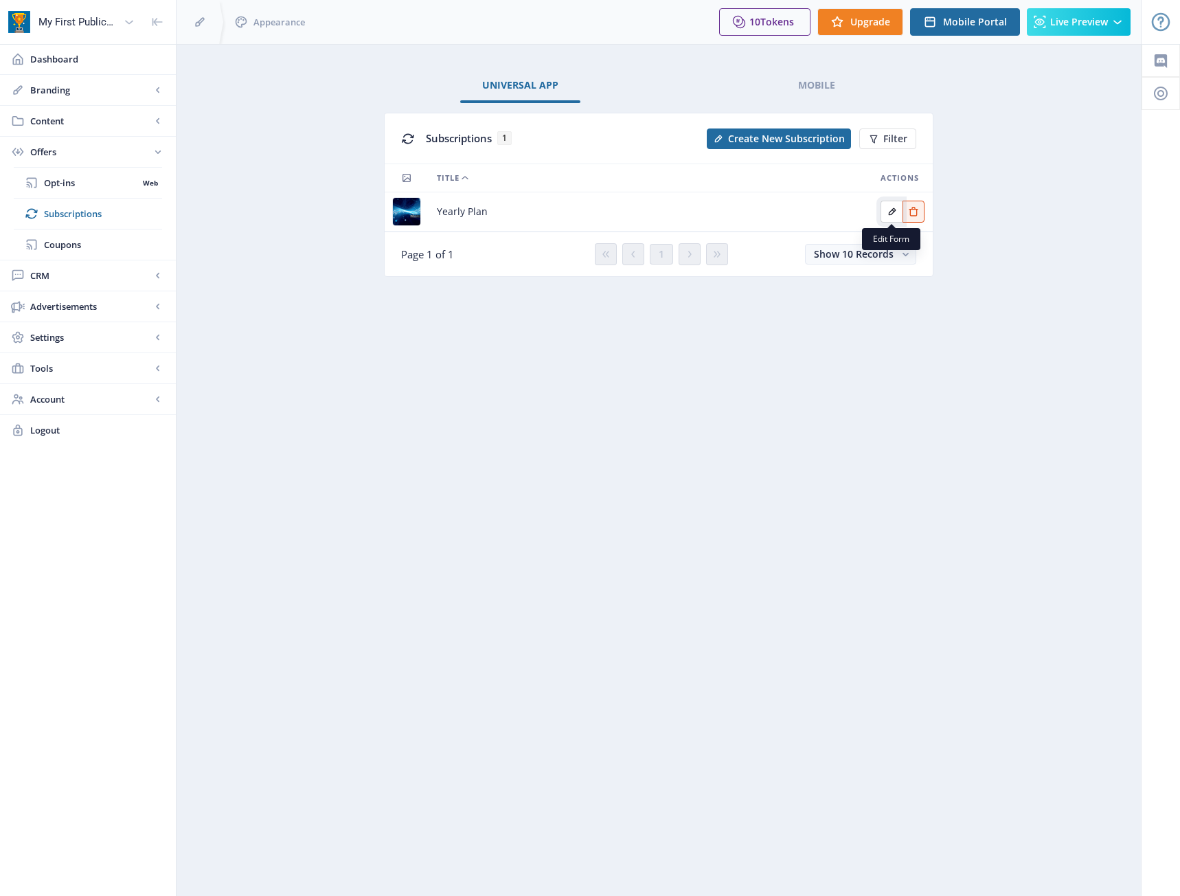
click at [892, 216] on icon "Edit page" at bounding box center [892, 211] width 11 height 11
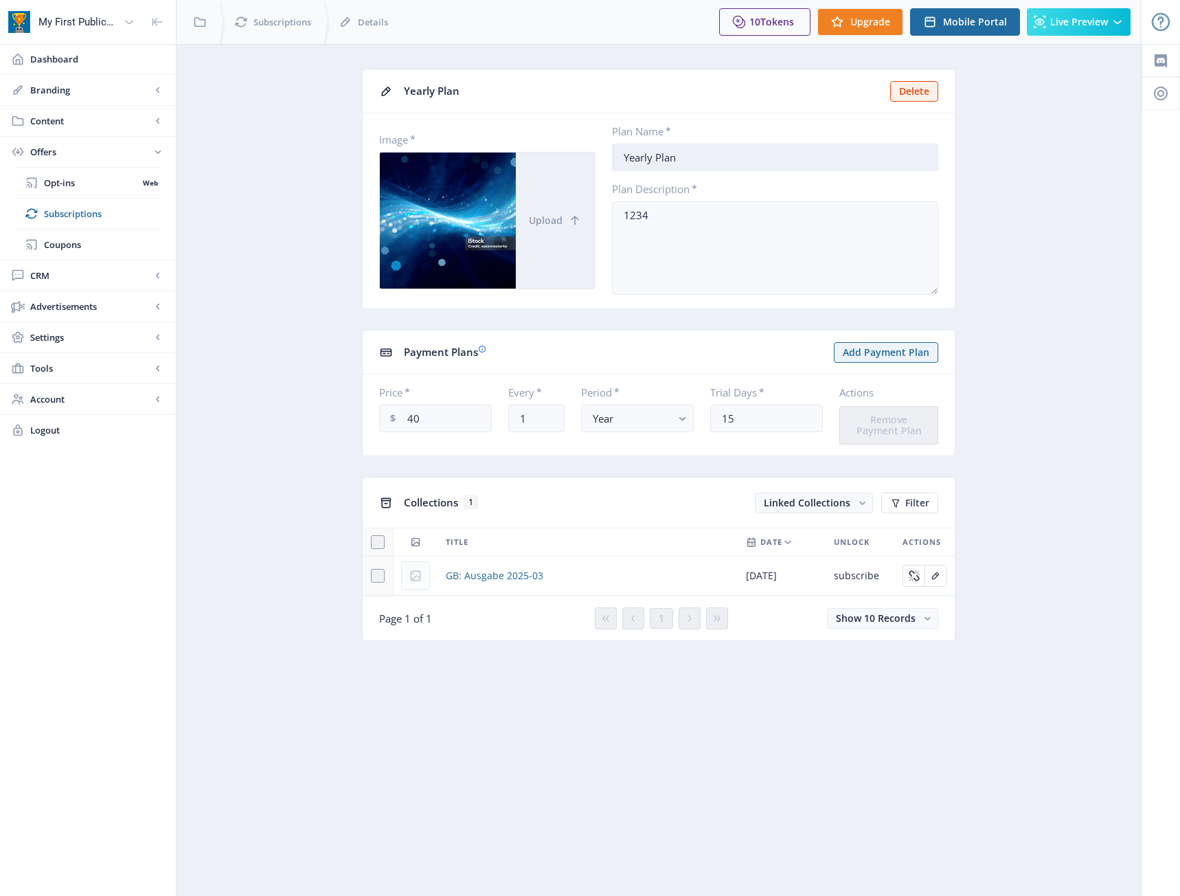
click at [699, 157] on input "Yearly Plan" at bounding box center [775, 157] width 326 height 27
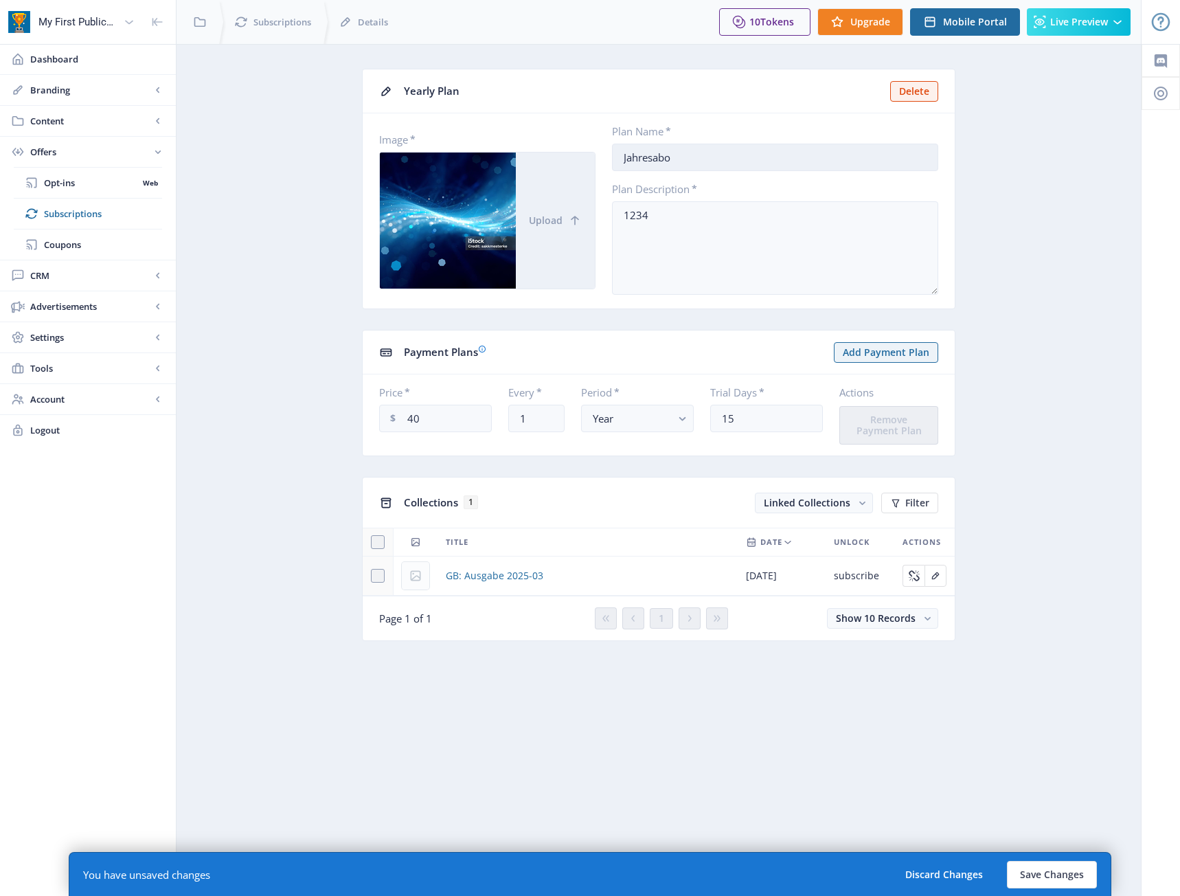
type input "Jahresabo"
type textarea "Erleben SIe alle Ausgaben des Gesundheitsboten mit dem bequemen Jahresabo."
click at [451, 416] on input "40" at bounding box center [435, 418] width 113 height 27
type input "36.00"
click at [1064, 464] on app-offers-subscription "Yearly Plan Delete Image * Upload Plan Name * Jahresabo Plan Description * Erle…" at bounding box center [659, 365] width 916 height 593
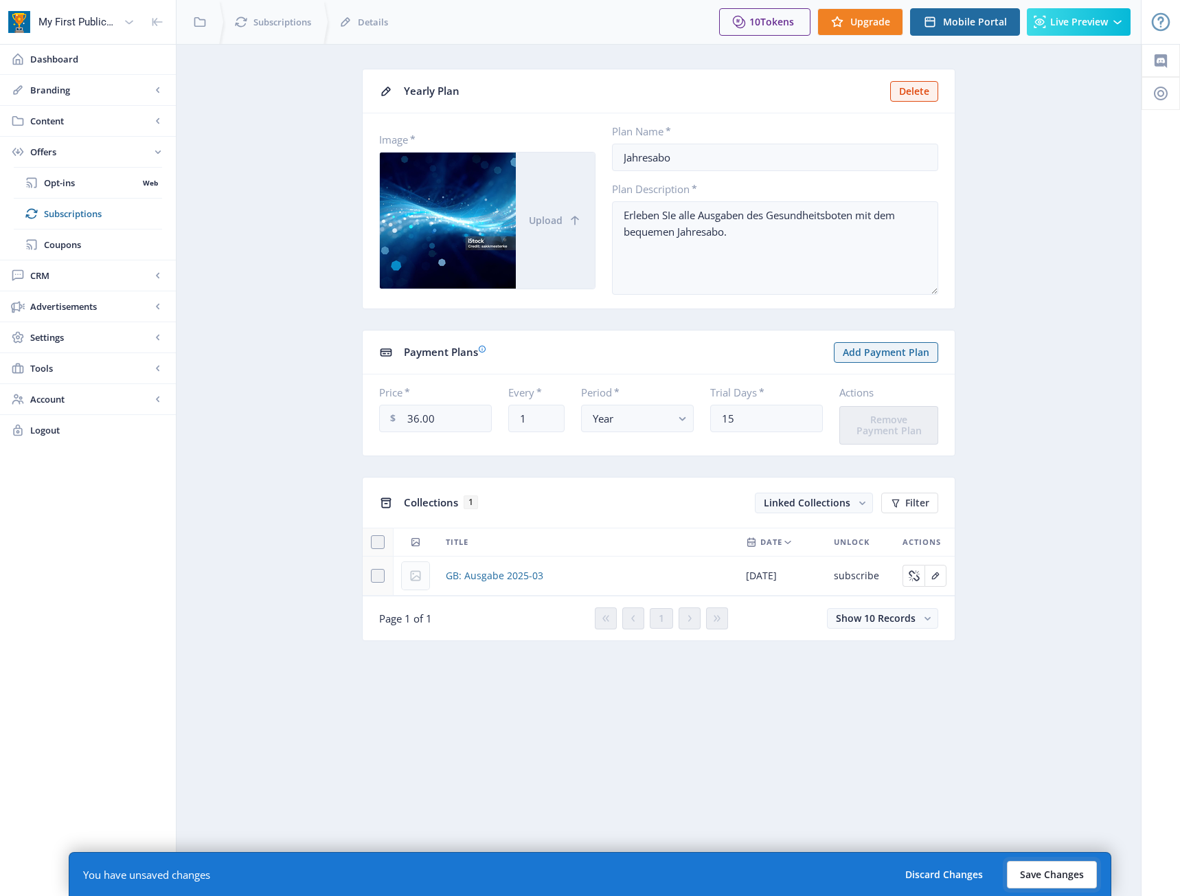
click at [1056, 866] on button "Save Changes" at bounding box center [1052, 874] width 90 height 27
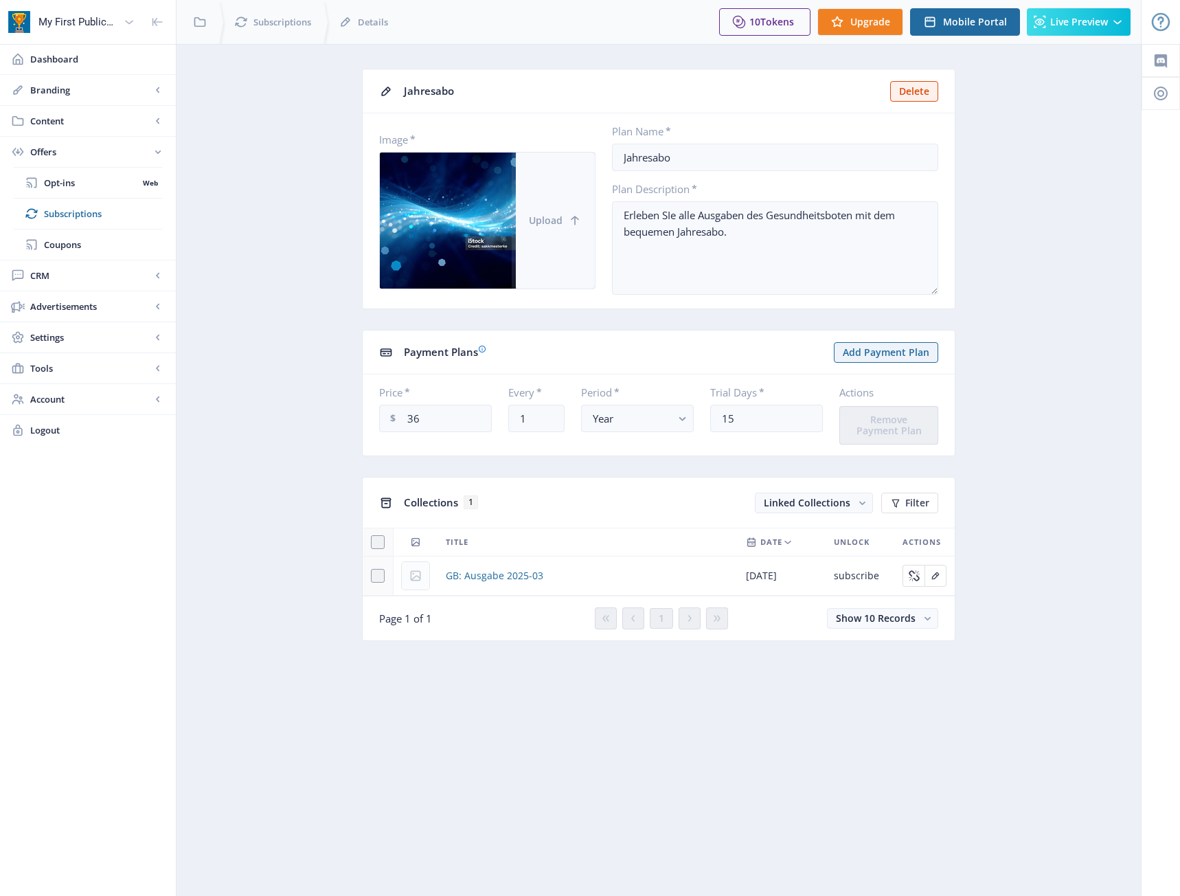
click at [549, 221] on span "Upload" at bounding box center [546, 220] width 34 height 11
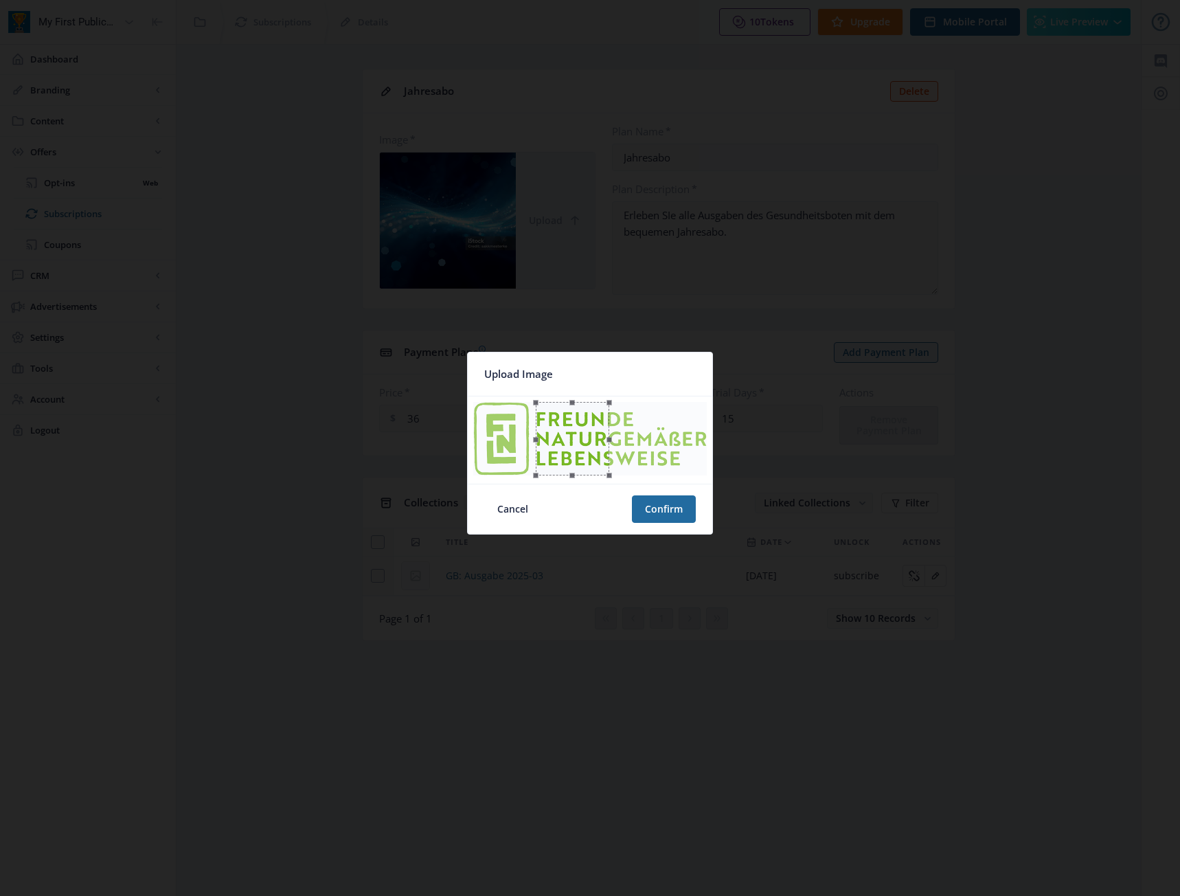
drag, startPoint x: 589, startPoint y: 440, endPoint x: 571, endPoint y: 438, distance: 18.1
click at [571, 438] on div at bounding box center [572, 438] width 73 height 73
drag, startPoint x: 612, startPoint y: 439, endPoint x: 740, endPoint y: 442, distance: 128.5
click at [740, 442] on div "Upload Image Cancel Confirm" at bounding box center [590, 448] width 1180 height 896
drag, startPoint x: 613, startPoint y: 478, endPoint x: 740, endPoint y: 557, distance: 149.6
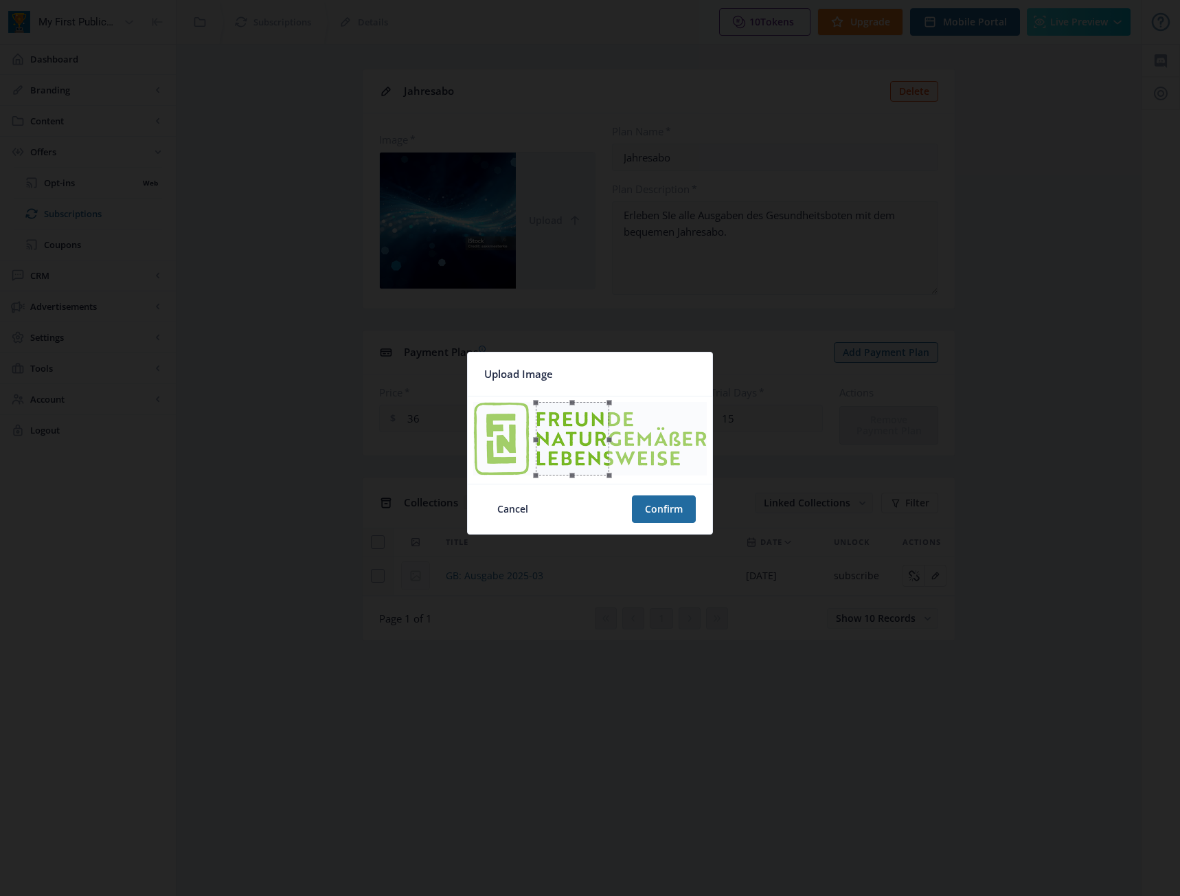
click at [740, 557] on div "Upload Image Cancel Confirm" at bounding box center [590, 448] width 1180 height 896
drag, startPoint x: 582, startPoint y: 438, endPoint x: 518, endPoint y: 442, distance: 64.7
click at [518, 442] on div at bounding box center [509, 438] width 73 height 73
drag, startPoint x: 547, startPoint y: 441, endPoint x: 533, endPoint y: 440, distance: 13.8
click at [533, 440] on span at bounding box center [532, 431] width 15 height 45
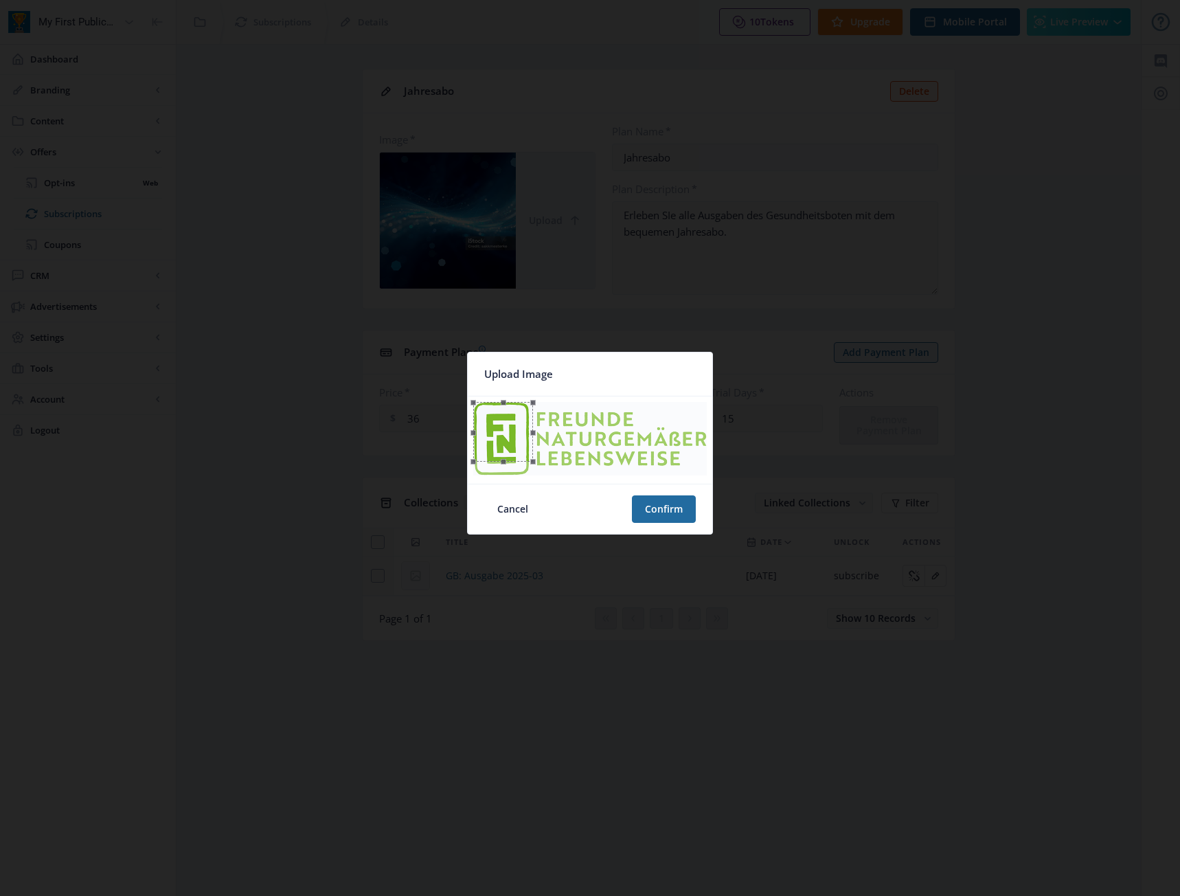
drag, startPoint x: 514, startPoint y: 438, endPoint x: 508, endPoint y: 432, distance: 9.2
click at [508, 432] on div at bounding box center [503, 432] width 60 height 60
drag, startPoint x: 503, startPoint y: 459, endPoint x: 503, endPoint y: 485, distance: 25.4
click at [503, 485] on nb-card "Upload Image Cancel Confirm" at bounding box center [590, 443] width 246 height 183
drag, startPoint x: 553, startPoint y: 440, endPoint x: 533, endPoint y: 443, distance: 20.1
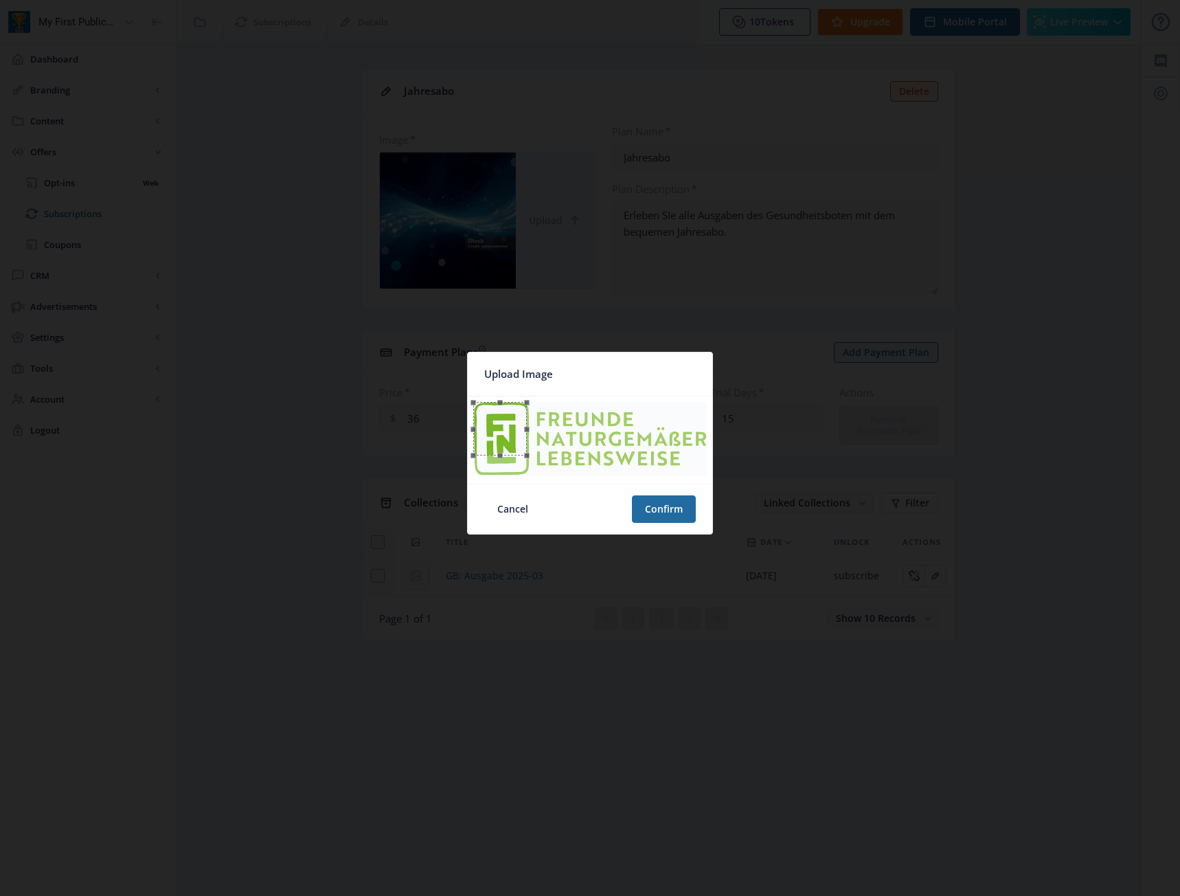
click at [533, 443] on span at bounding box center [526, 428] width 15 height 38
drag, startPoint x: 497, startPoint y: 426, endPoint x: 504, endPoint y: 436, distance: 12.4
click at [504, 436] on div at bounding box center [507, 439] width 54 height 54
drag, startPoint x: 529, startPoint y: 442, endPoint x: 520, endPoint y: 440, distance: 9.0
click at [520, 440] on span at bounding box center [524, 434] width 15 height 29
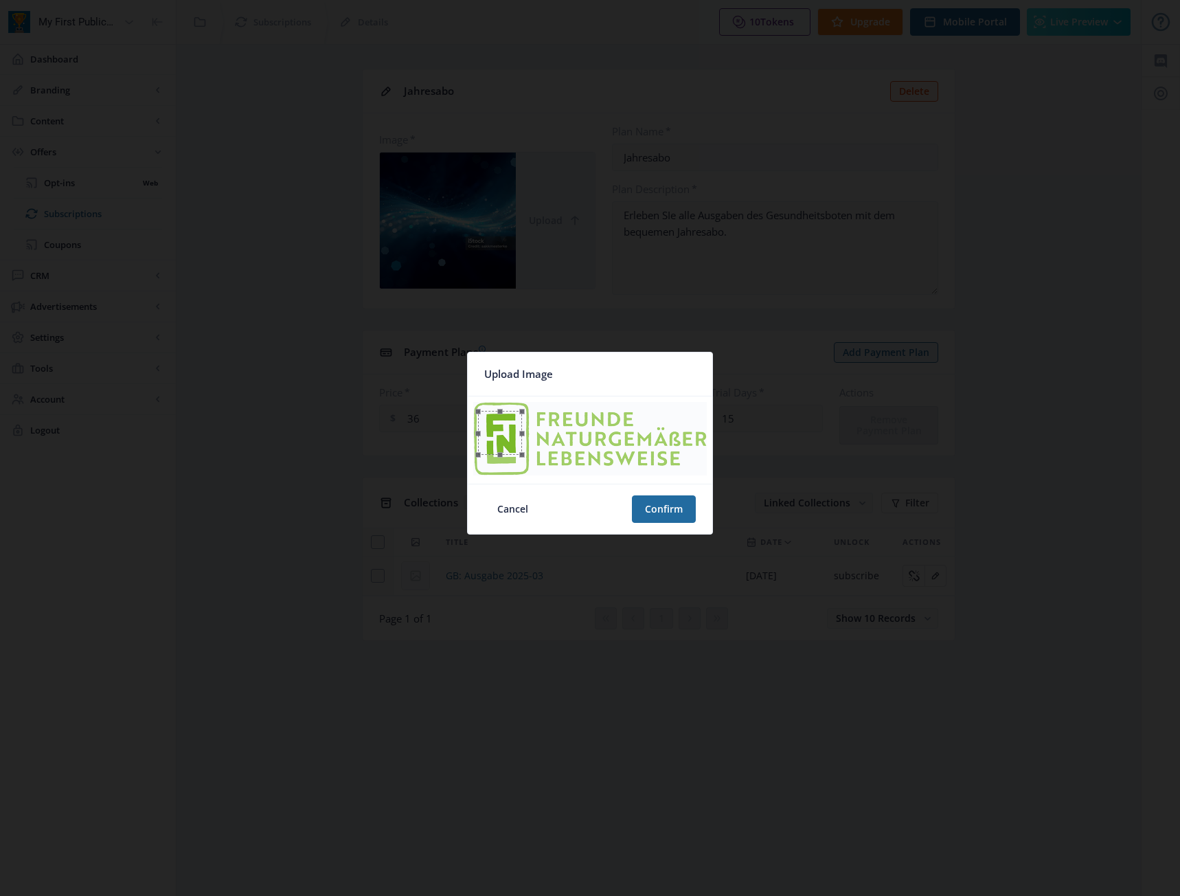
click at [513, 432] on div at bounding box center [500, 433] width 44 height 44
drag, startPoint x: 503, startPoint y: 450, endPoint x: 507, endPoint y: 464, distance: 14.8
click at [507, 464] on span at bounding box center [507, 466] width 43 height 15
click at [519, 450] on div at bounding box center [502, 438] width 58 height 58
click at [668, 503] on button "Confirm" at bounding box center [664, 508] width 64 height 27
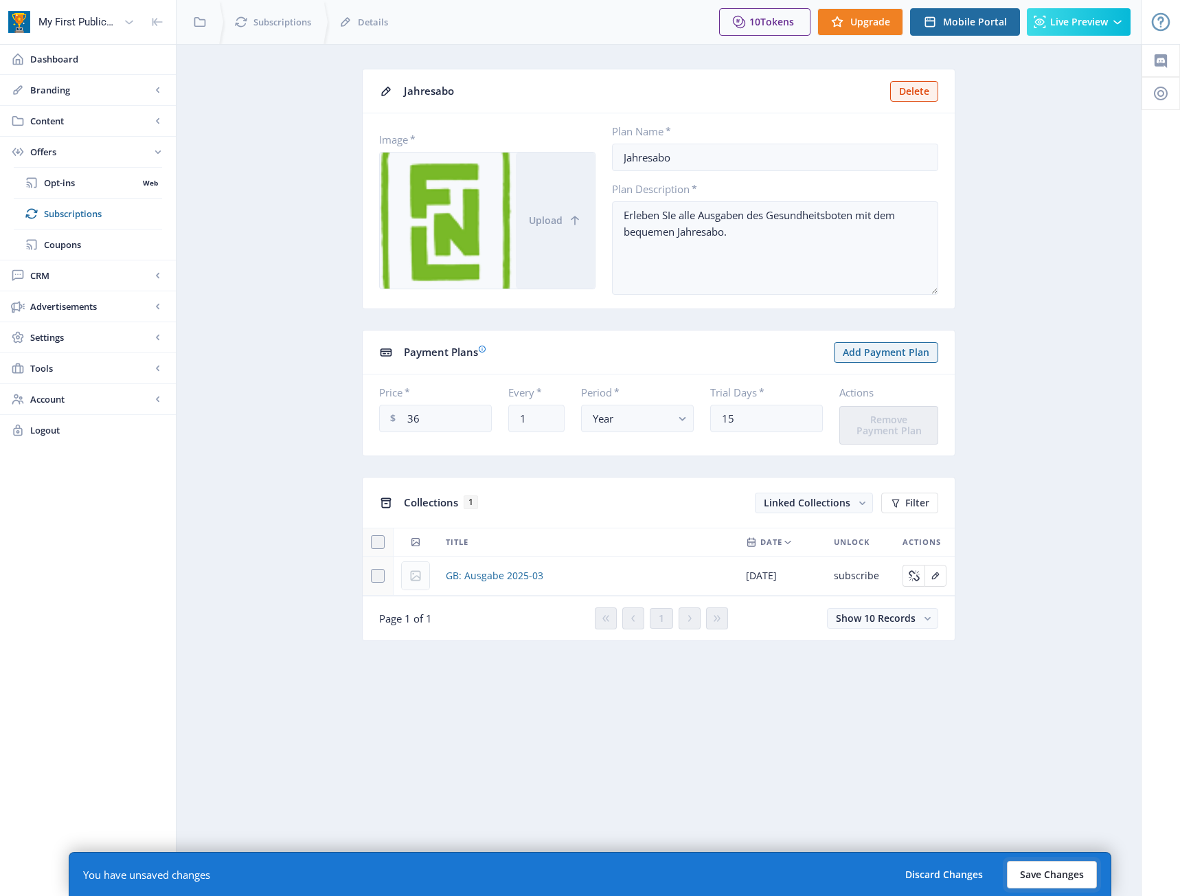
click at [1078, 875] on button "Save Changes" at bounding box center [1052, 874] width 90 height 27
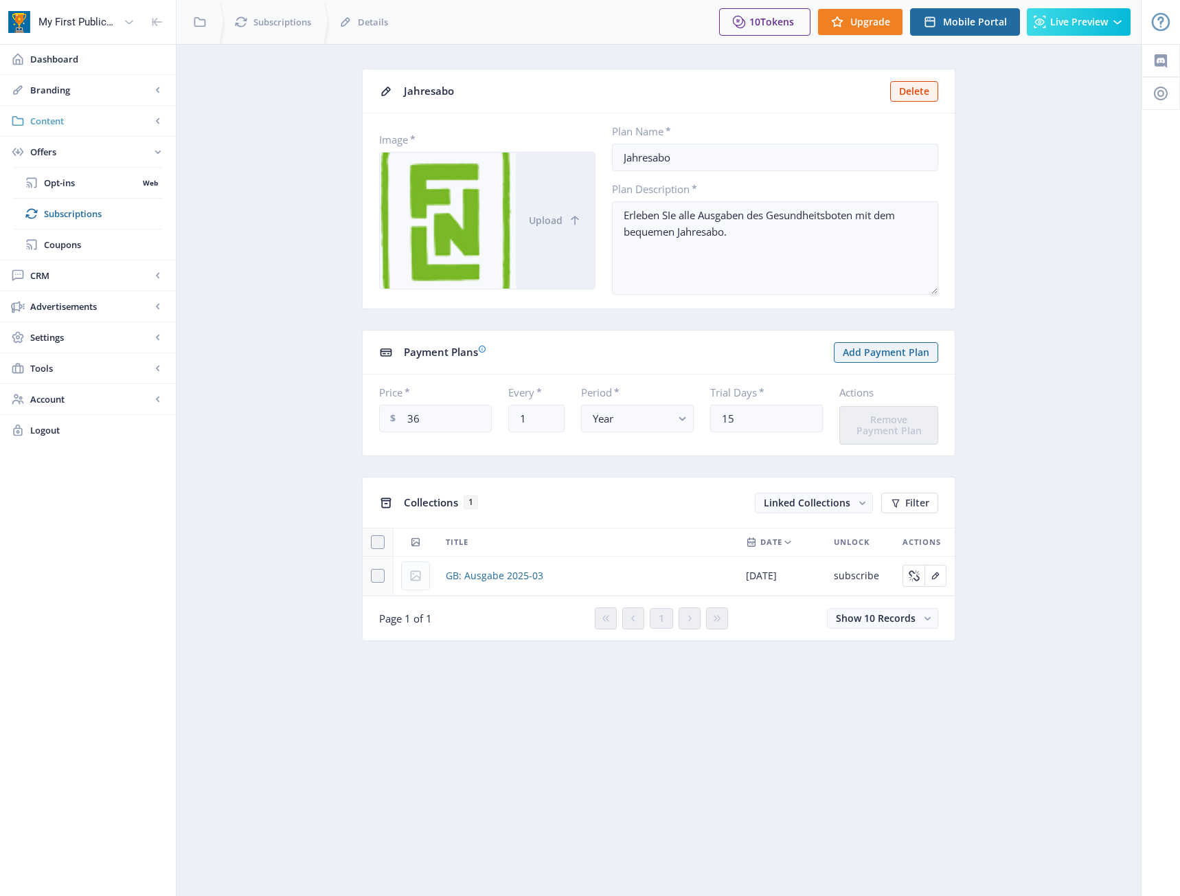
click at [83, 120] on span "Content" at bounding box center [90, 121] width 121 height 14
click at [89, 97] on link "Branding" at bounding box center [88, 90] width 176 height 30
click at [85, 150] on span "Appearance" at bounding box center [103, 152] width 118 height 14
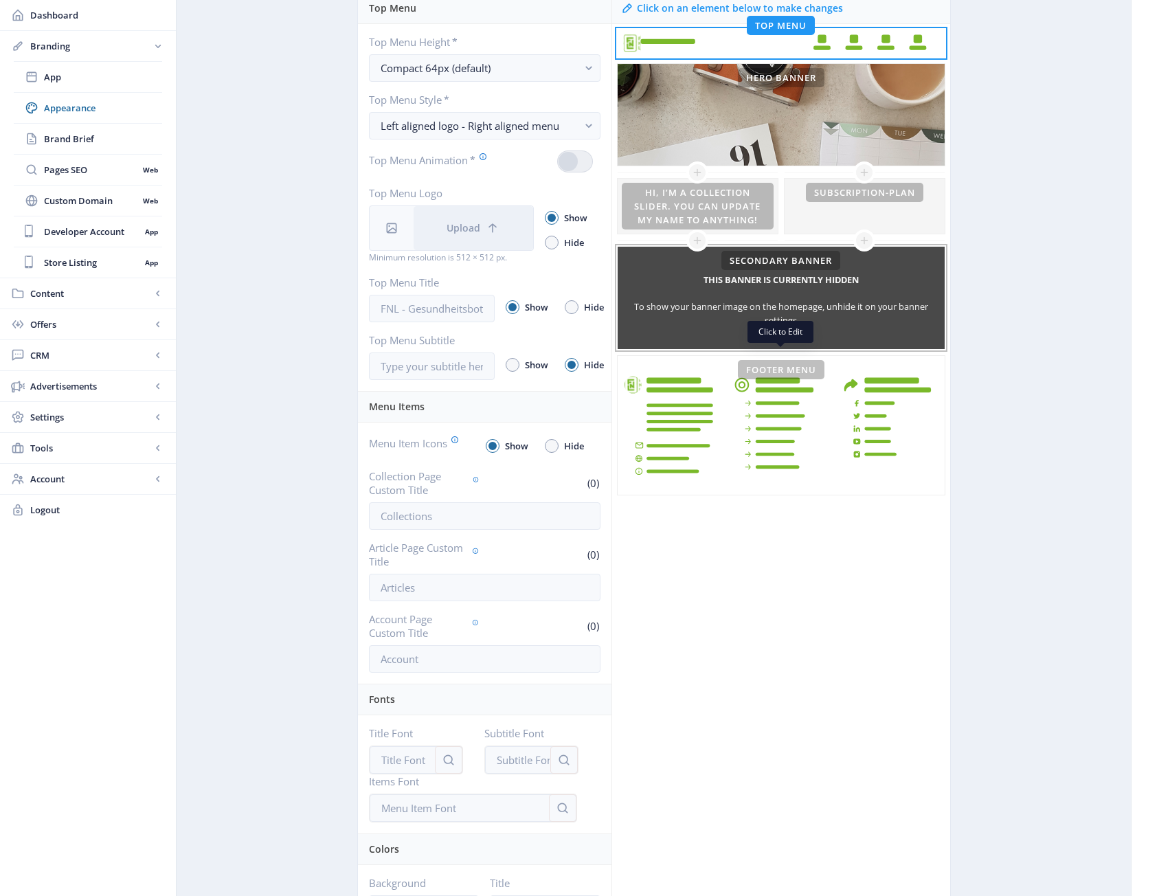
scroll to position [206, 0]
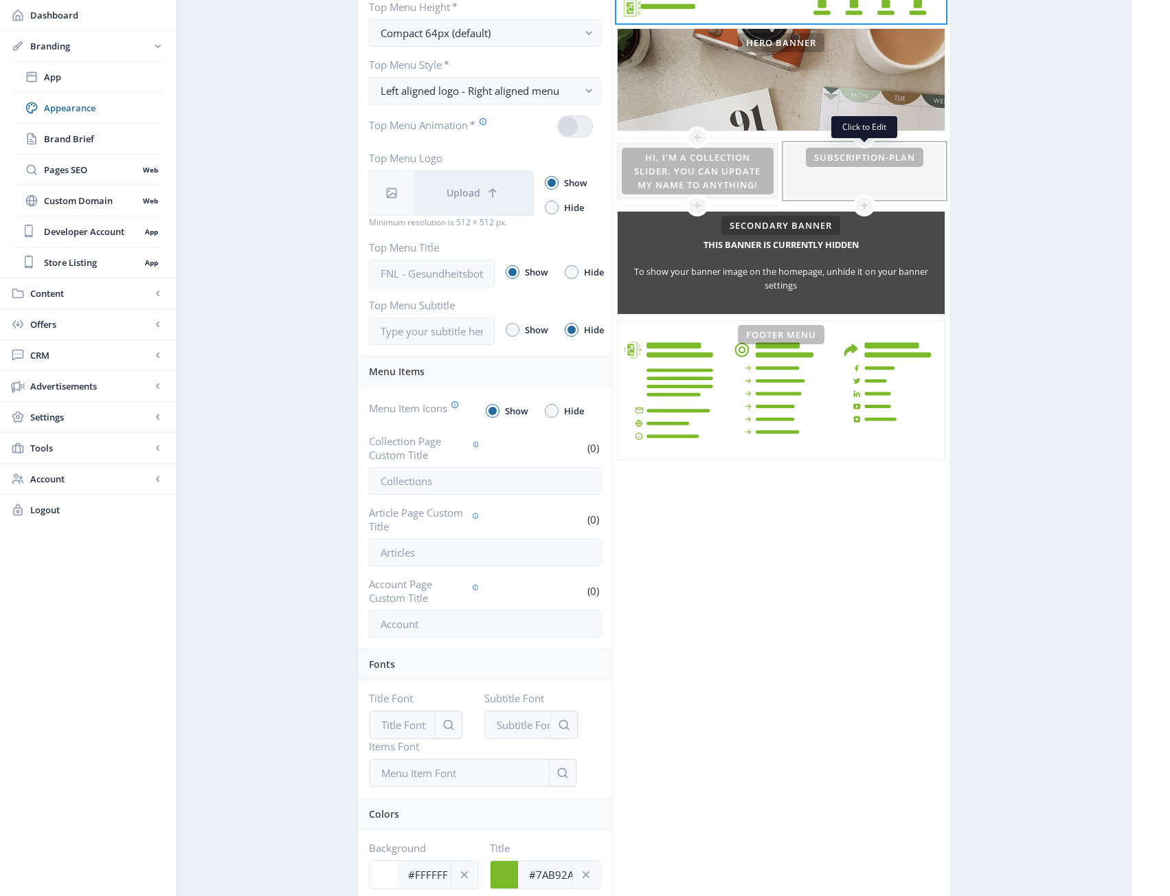
click at [907, 193] on div at bounding box center [864, 171] width 160 height 55
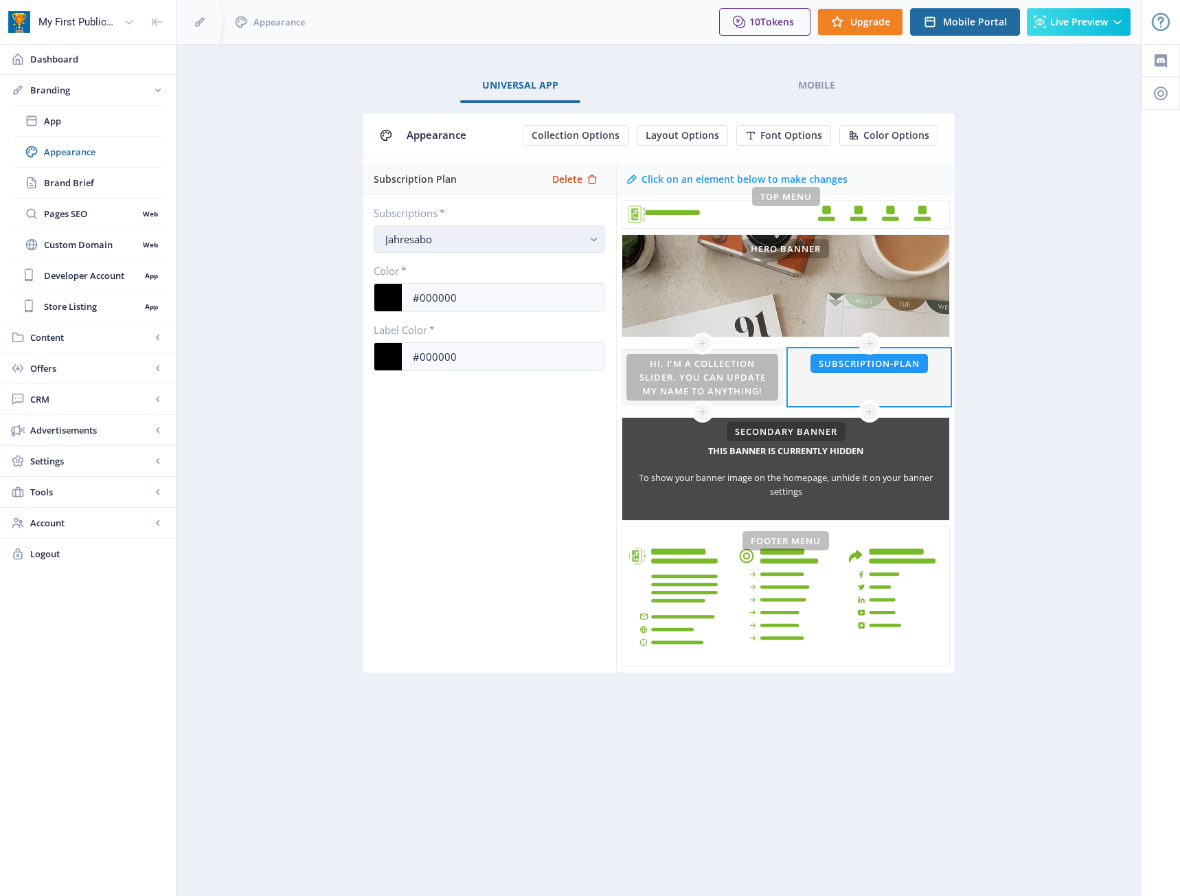
click at [554, 236] on div "Jahresabo" at bounding box center [483, 239] width 197 height 16
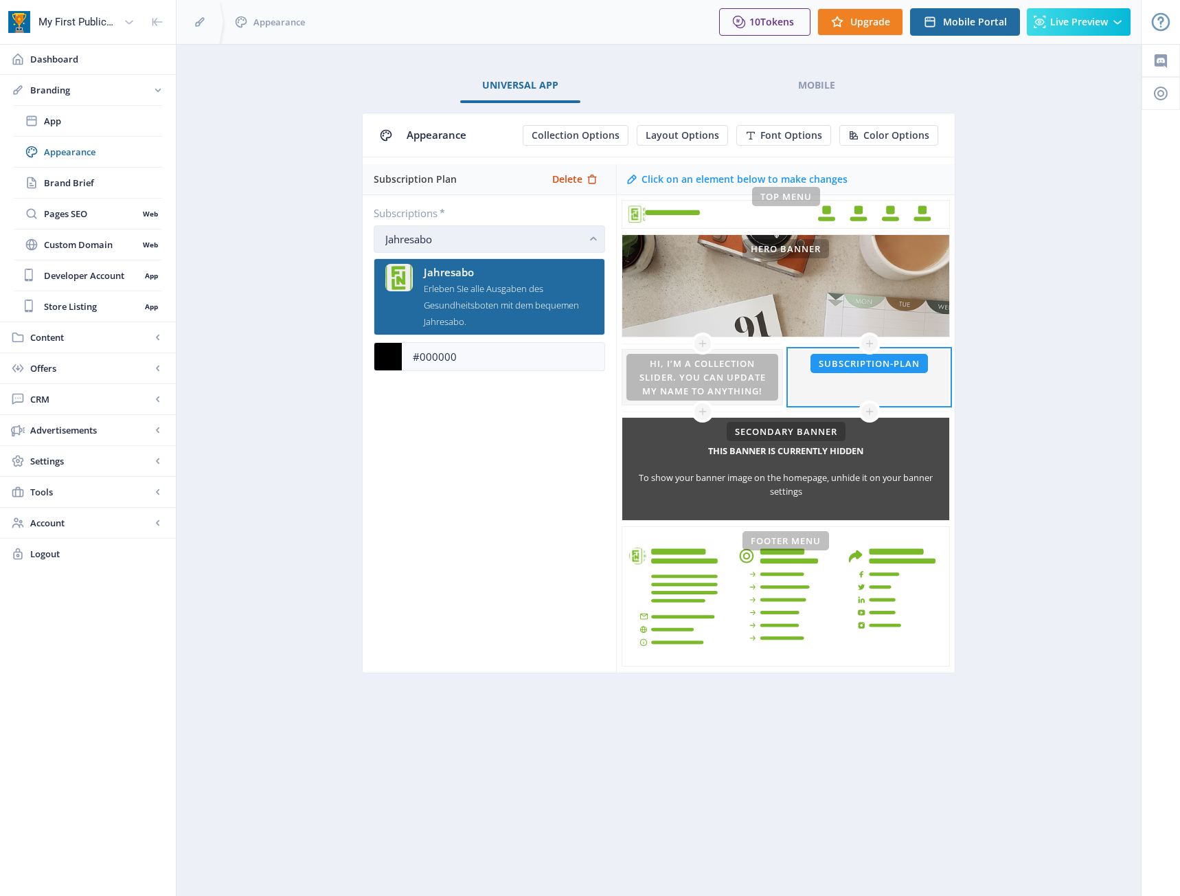
click at [580, 238] on div "Jahresabo" at bounding box center [483, 239] width 197 height 16
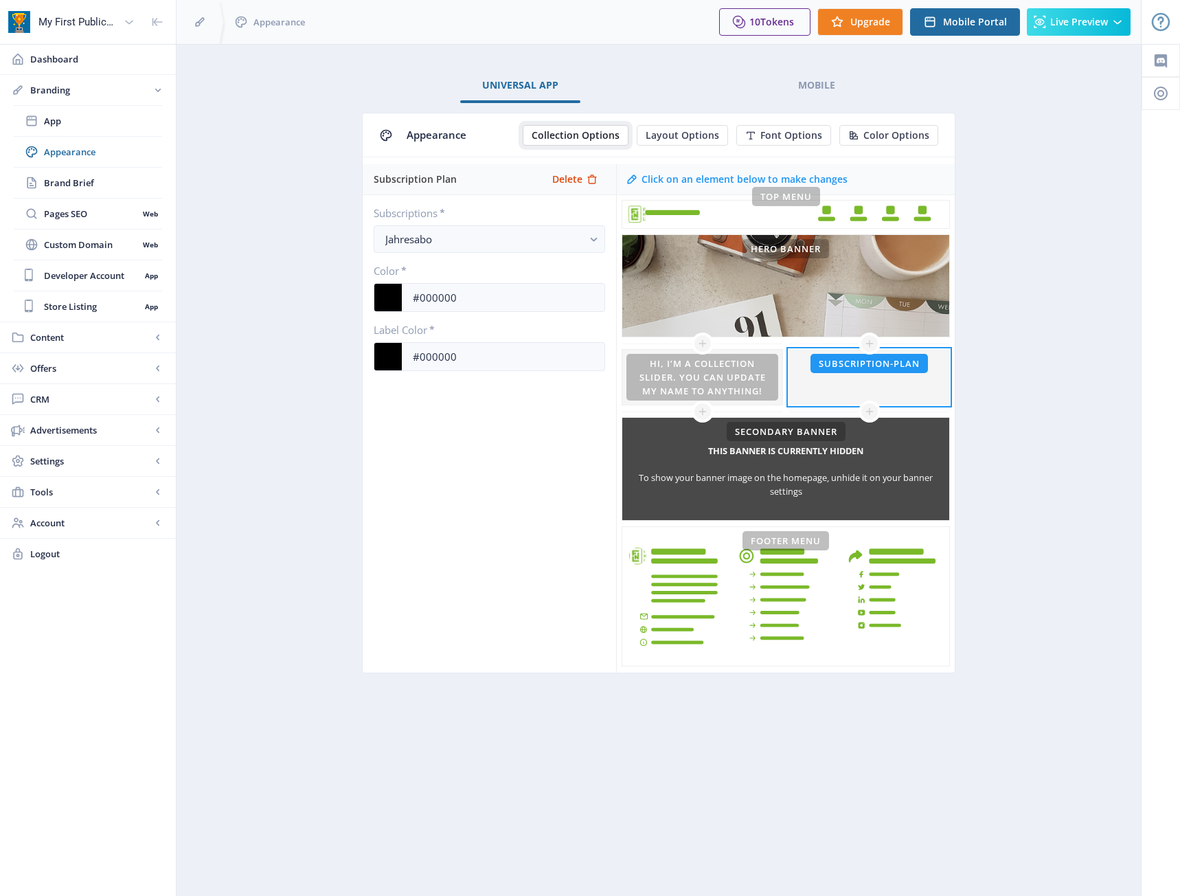
click at [613, 136] on span "Collection Options" at bounding box center [576, 135] width 88 height 11
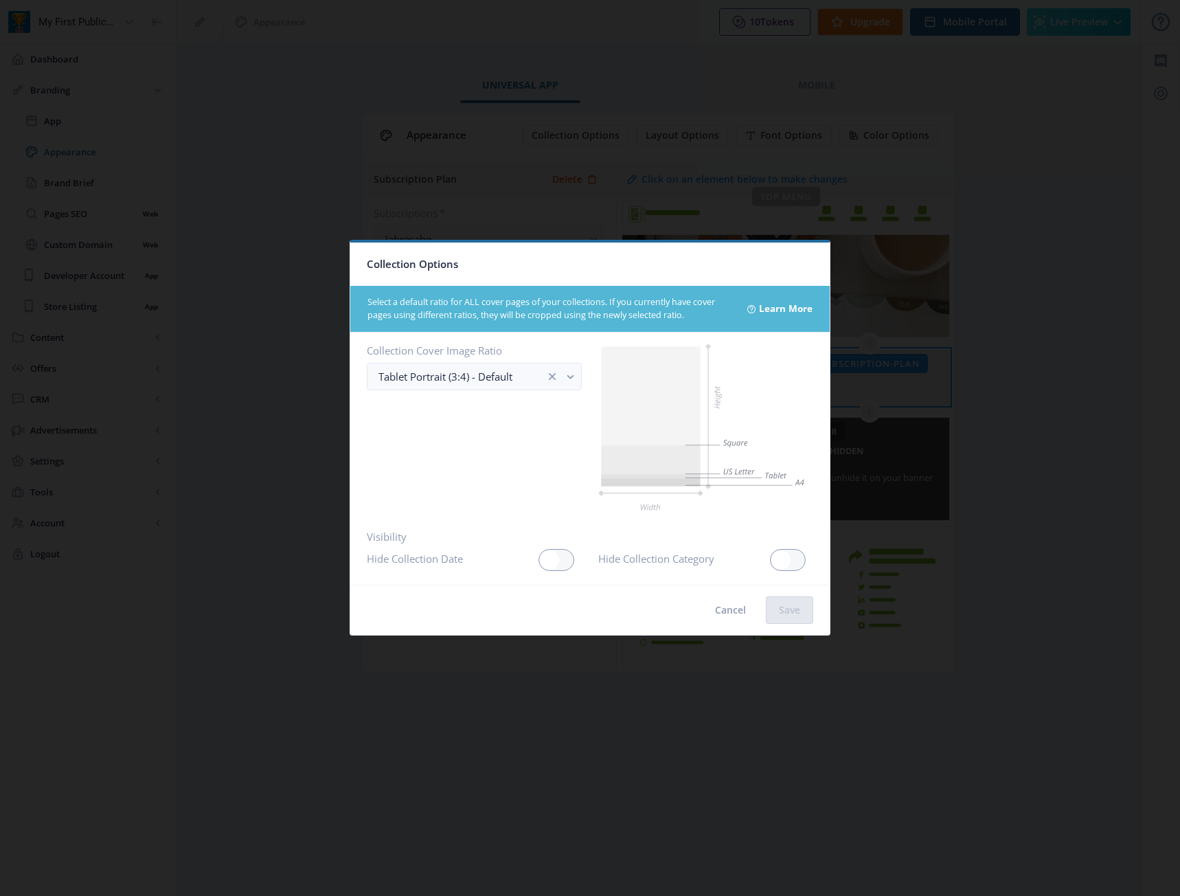
click at [1008, 504] on div at bounding box center [590, 448] width 1180 height 896
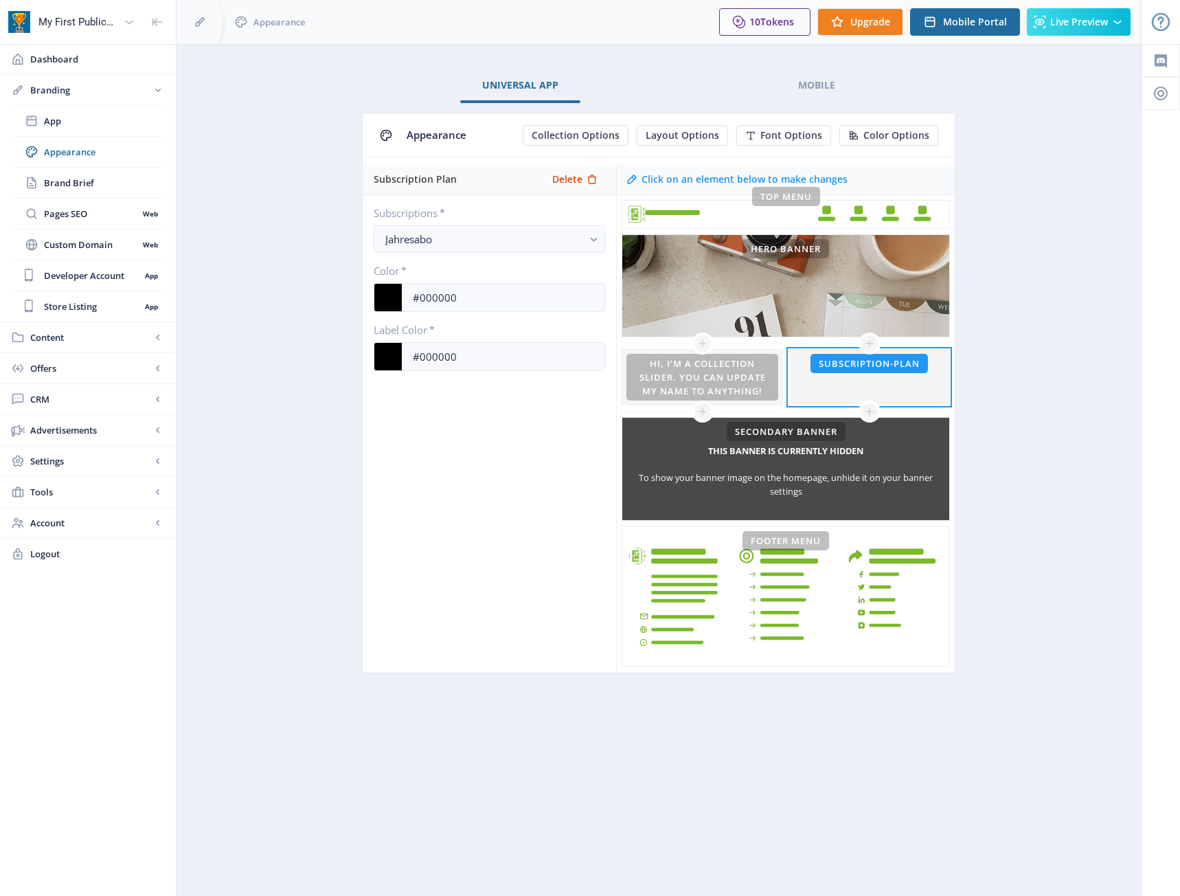
click at [908, 382] on div at bounding box center [869, 377] width 160 height 55
drag, startPoint x: 908, startPoint y: 382, endPoint x: 877, endPoint y: 381, distance: 30.9
click at [877, 381] on div at bounding box center [869, 377] width 160 height 55
click at [591, 181] on icon at bounding box center [592, 179] width 11 height 11
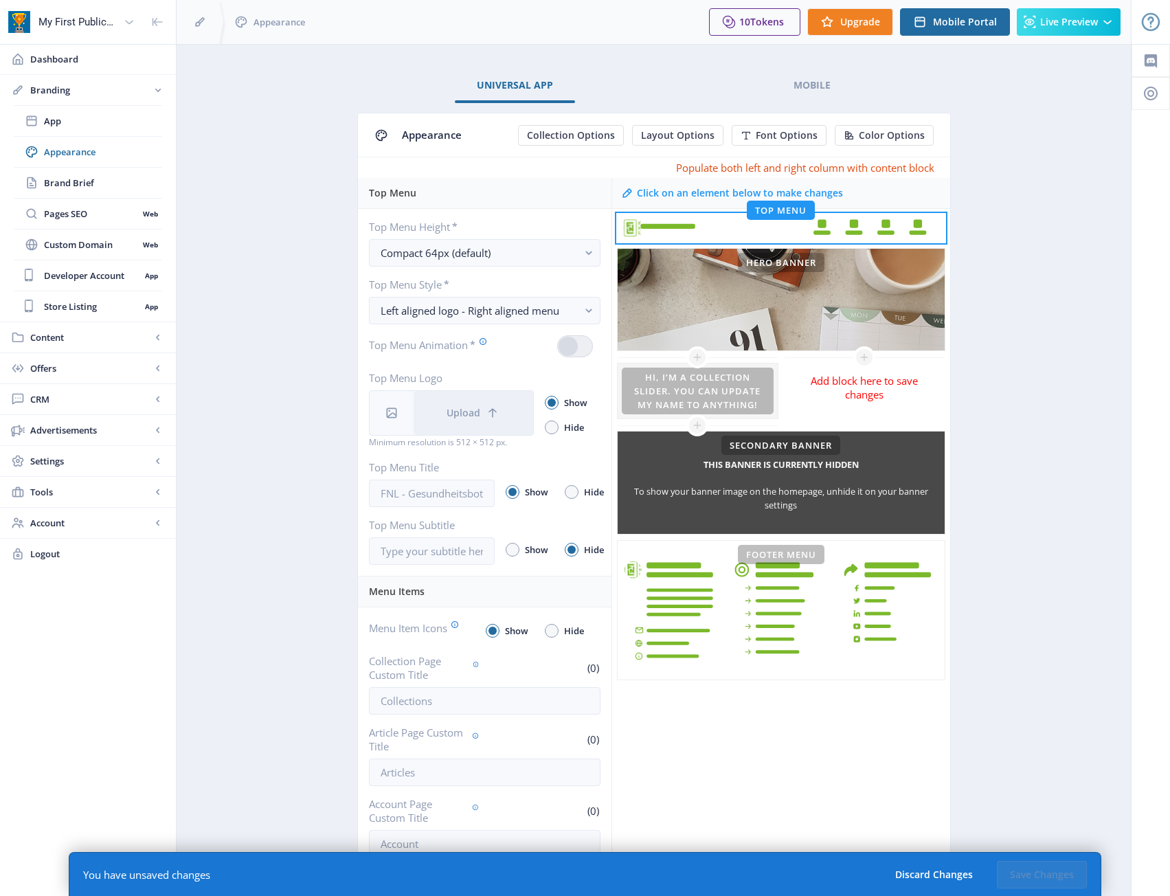
click at [885, 389] on div "Add block here to save changes" at bounding box center [863, 387] width 129 height 27
click at [867, 375] on div "Add block here to save changes" at bounding box center [863, 387] width 129 height 27
click at [865, 360] on icon at bounding box center [864, 357] width 11 height 11
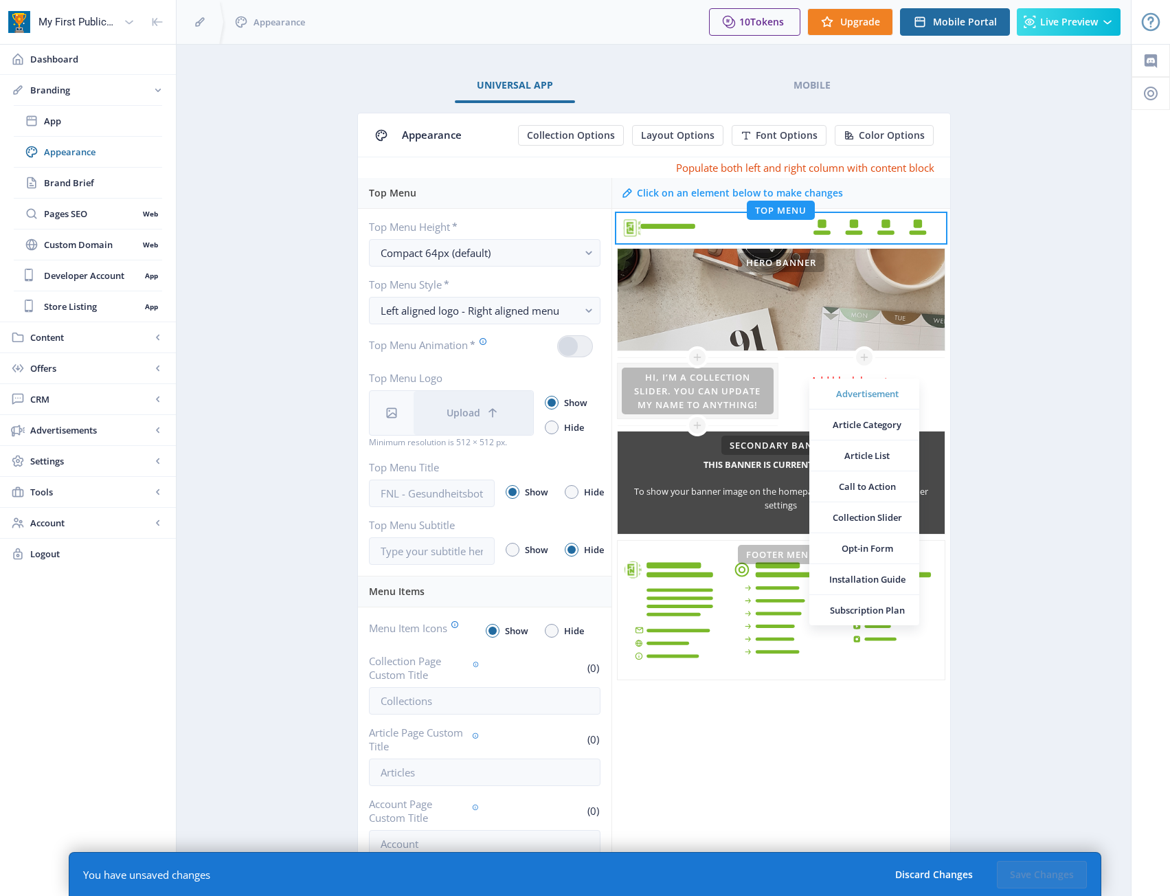
click at [897, 392] on span "Advertisement" at bounding box center [867, 394] width 82 height 14
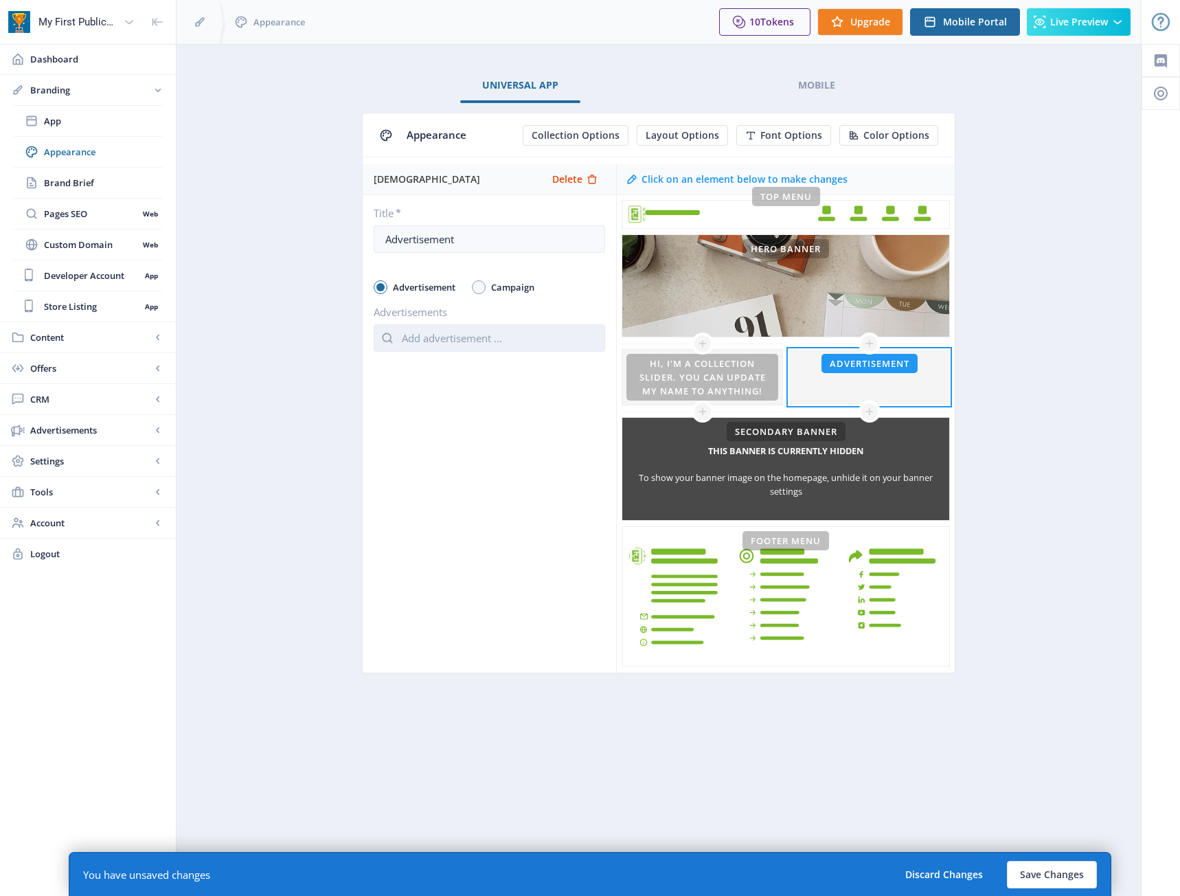
click at [530, 342] on input "text" at bounding box center [489, 337] width 231 height 27
click at [431, 481] on div "Advertisment Delete Title * Advertisement Advertisement Campaign Advertisements" at bounding box center [489, 418] width 253 height 508
click at [1055, 878] on button "Save Changes" at bounding box center [1052, 874] width 90 height 27
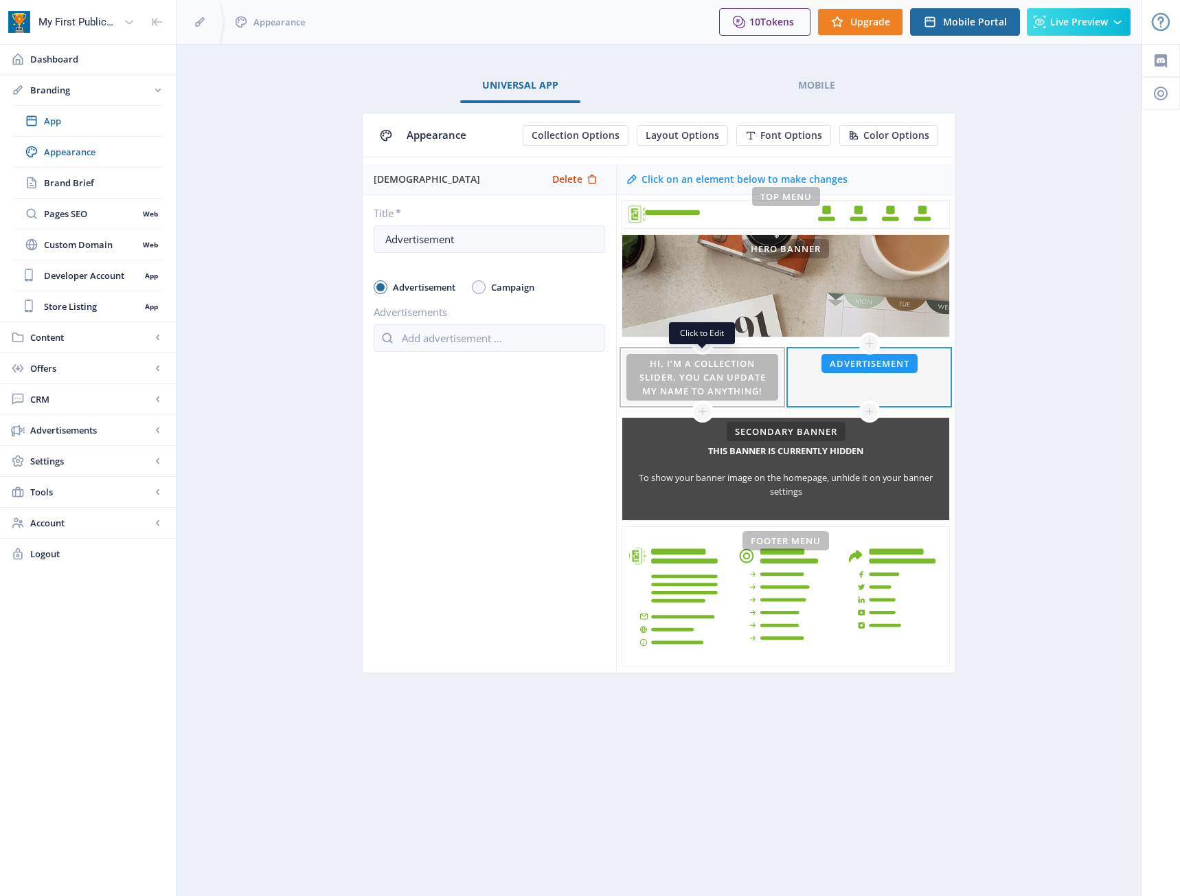
click at [661, 370] on div at bounding box center [702, 377] width 160 height 55
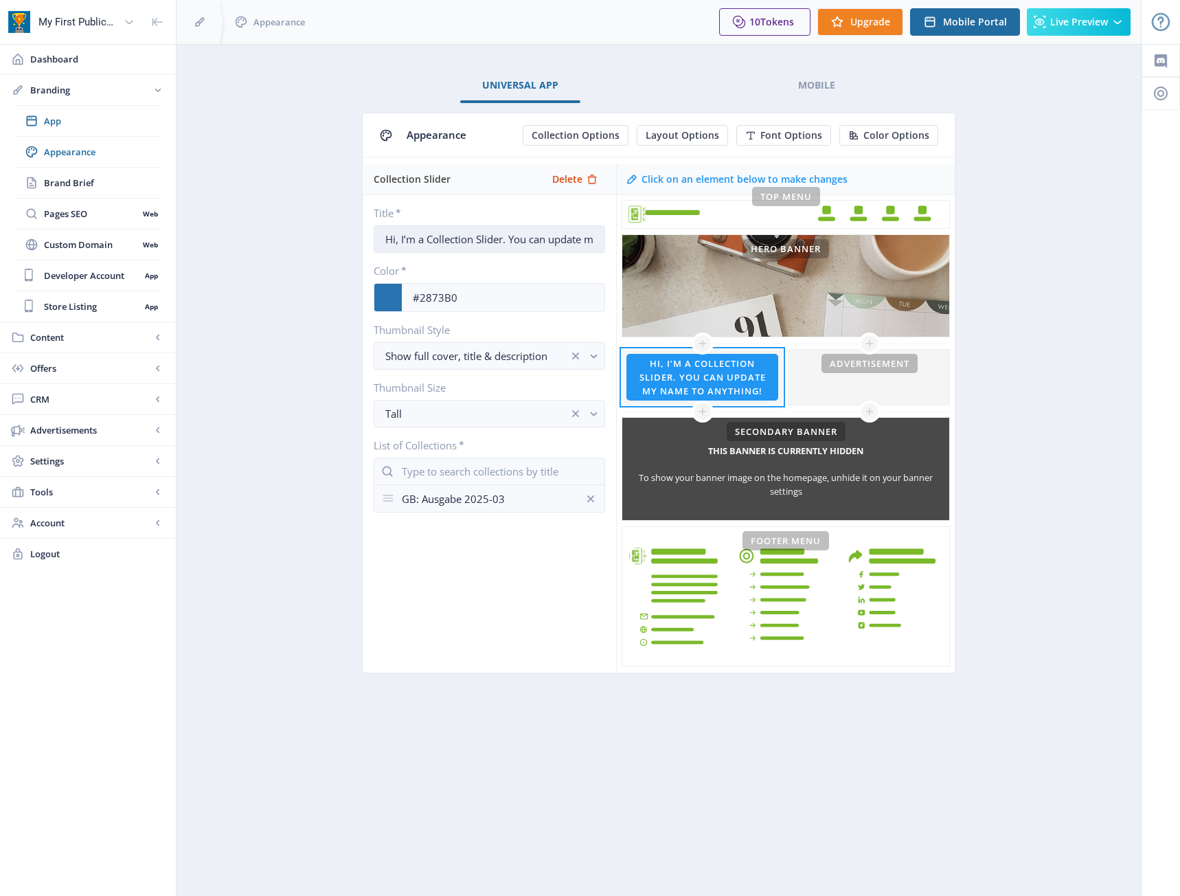
click at [483, 238] on input "Hi, I’m a Collection Slider. You can update my name to anything!" at bounding box center [489, 238] width 231 height 27
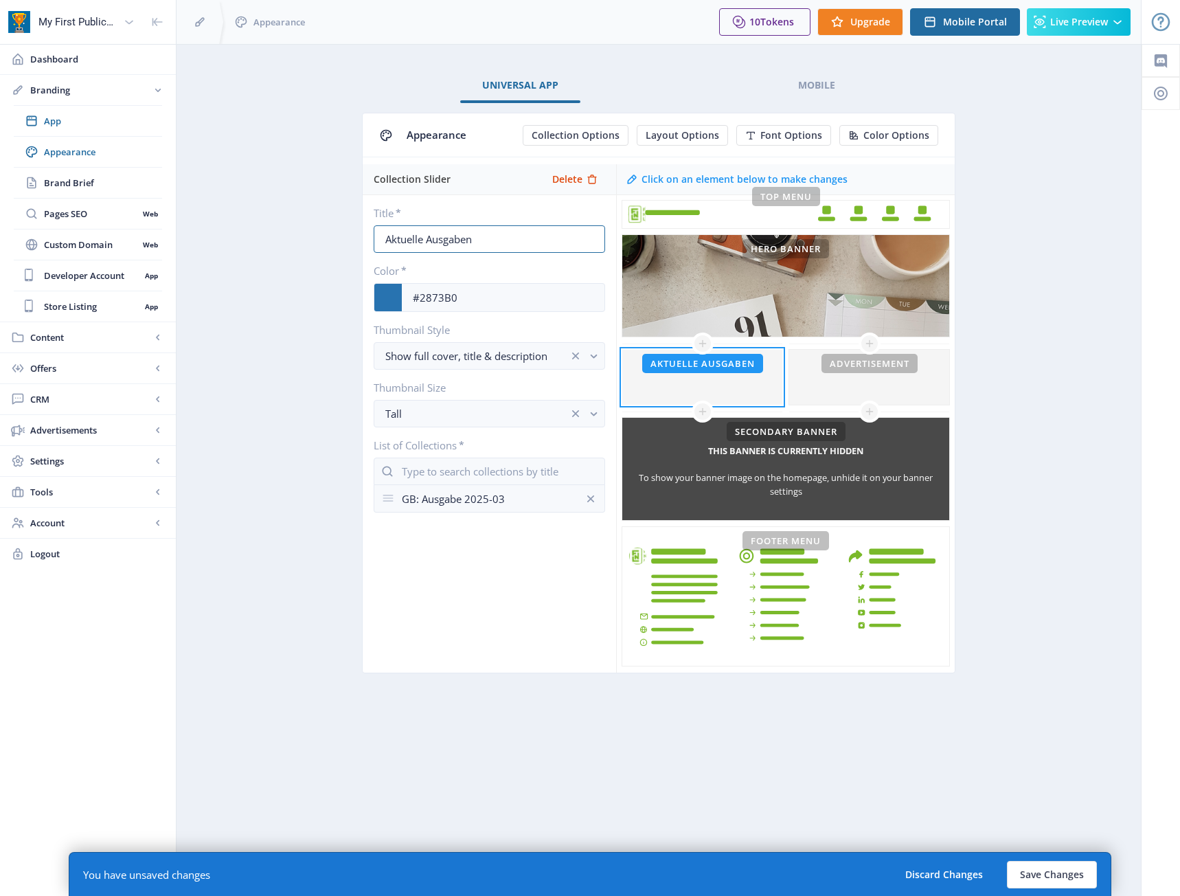
type input "Aktuelle Ausgaben"
click at [705, 717] on nb-layout-column "Universal App Mobile Appearance Collection Options Layout Options Font Options …" at bounding box center [659, 470] width 966 height 852
click at [429, 464] on input "text" at bounding box center [489, 470] width 231 height 27
click at [502, 711] on nb-layout-column "Universal App Mobile Appearance Collection Options Layout Options Font Options …" at bounding box center [659, 470] width 966 height 852
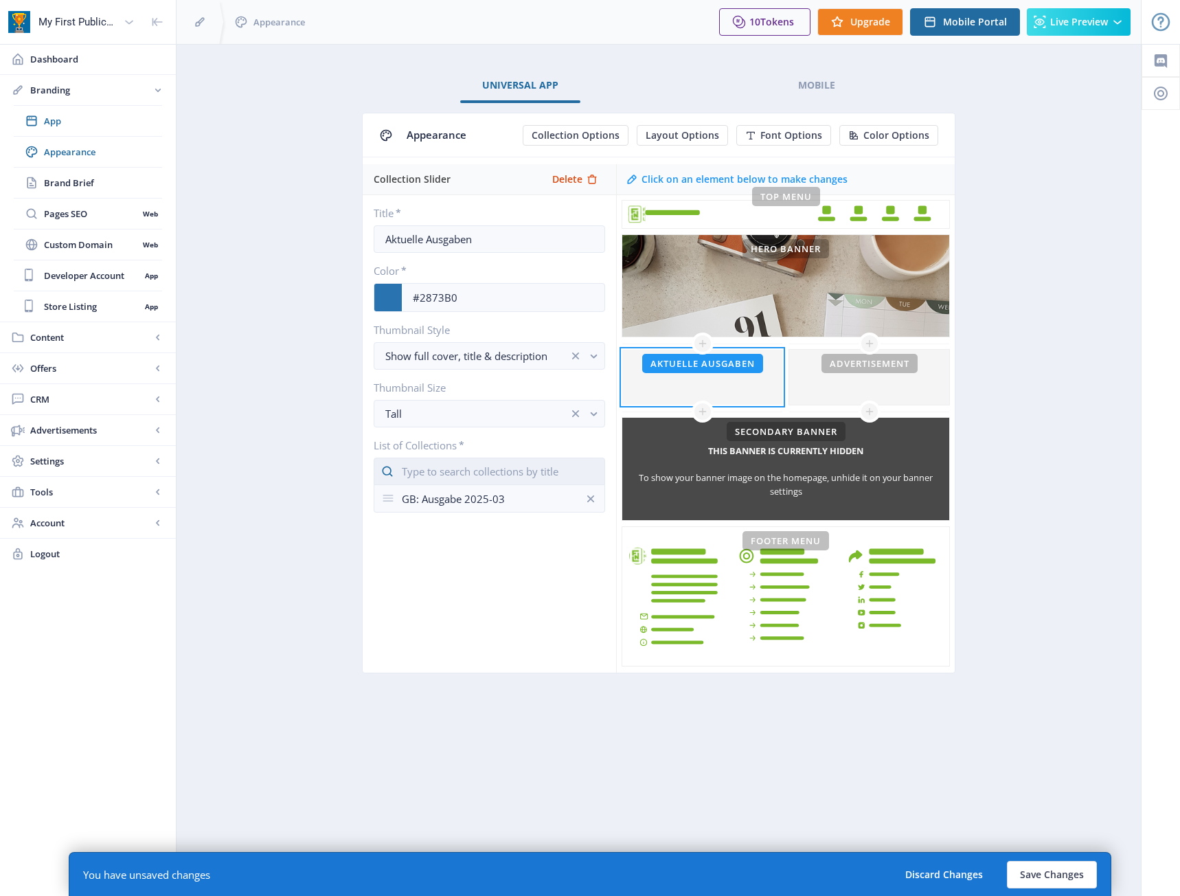
click at [474, 466] on input "text" at bounding box center [489, 470] width 231 height 27
click at [444, 506] on nb-option "Heft_05_2025_Ansicht." at bounding box center [489, 504] width 230 height 26
click at [663, 739] on nb-layout-column "Universal App Mobile Appearance Collection Options Layout Options Font Options …" at bounding box center [659, 470] width 966 height 852
click at [1061, 872] on button "Save Changes" at bounding box center [1052, 874] width 90 height 27
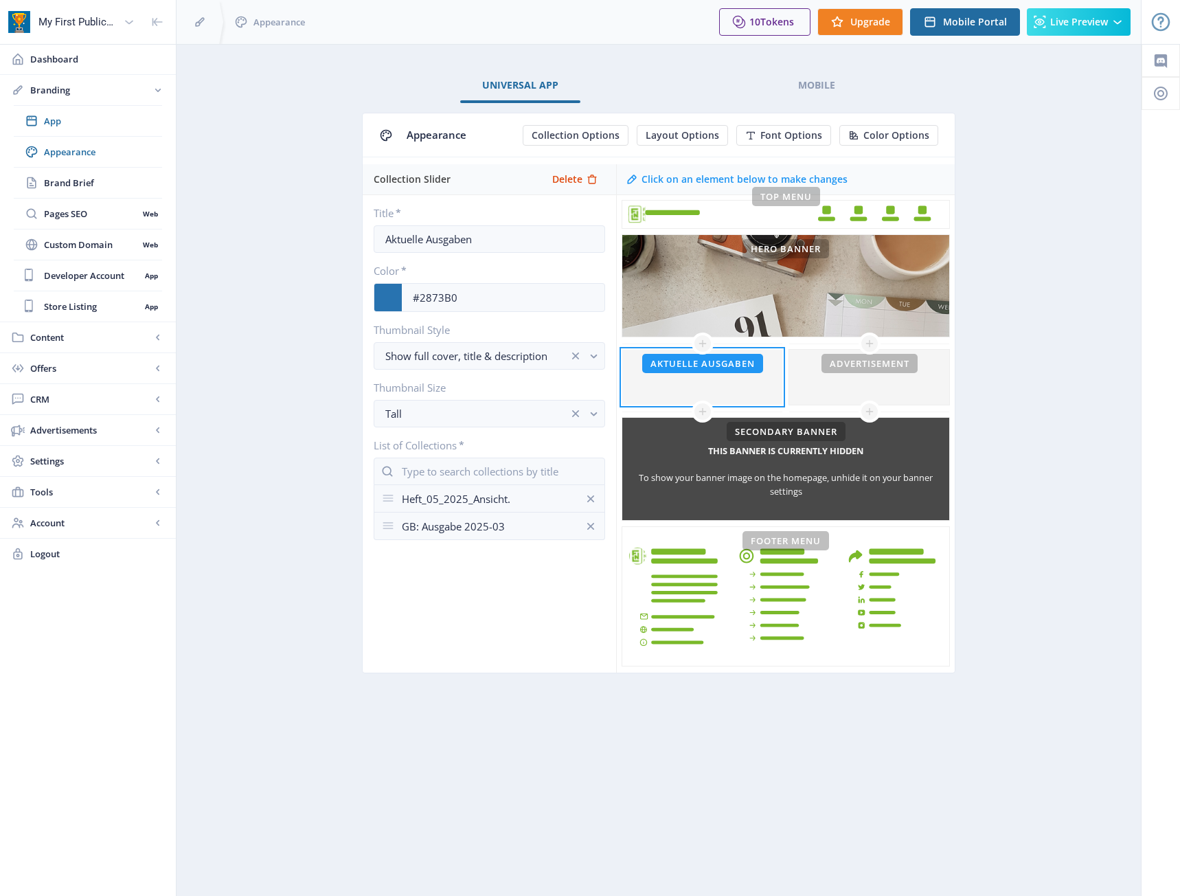
click at [503, 749] on nb-layout-column "Universal App Mobile Appearance Collection Options Layout Options Font Options …" at bounding box center [659, 470] width 966 height 852
click at [85, 337] on span "Content" at bounding box center [90, 337] width 121 height 14
click at [65, 188] on span "Collections" at bounding box center [103, 183] width 118 height 14
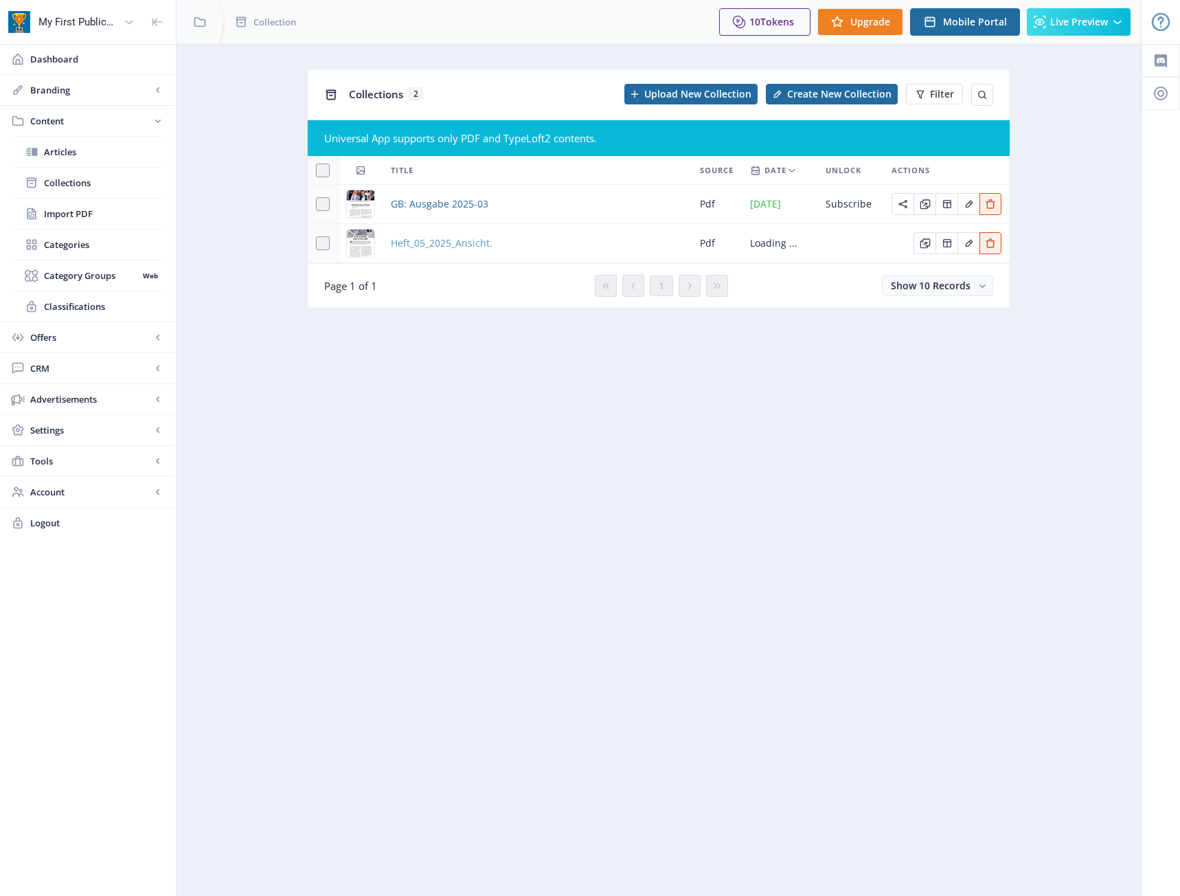
click at [431, 242] on span "Heft_05_2025_Ansicht." at bounding box center [442, 243] width 102 height 16
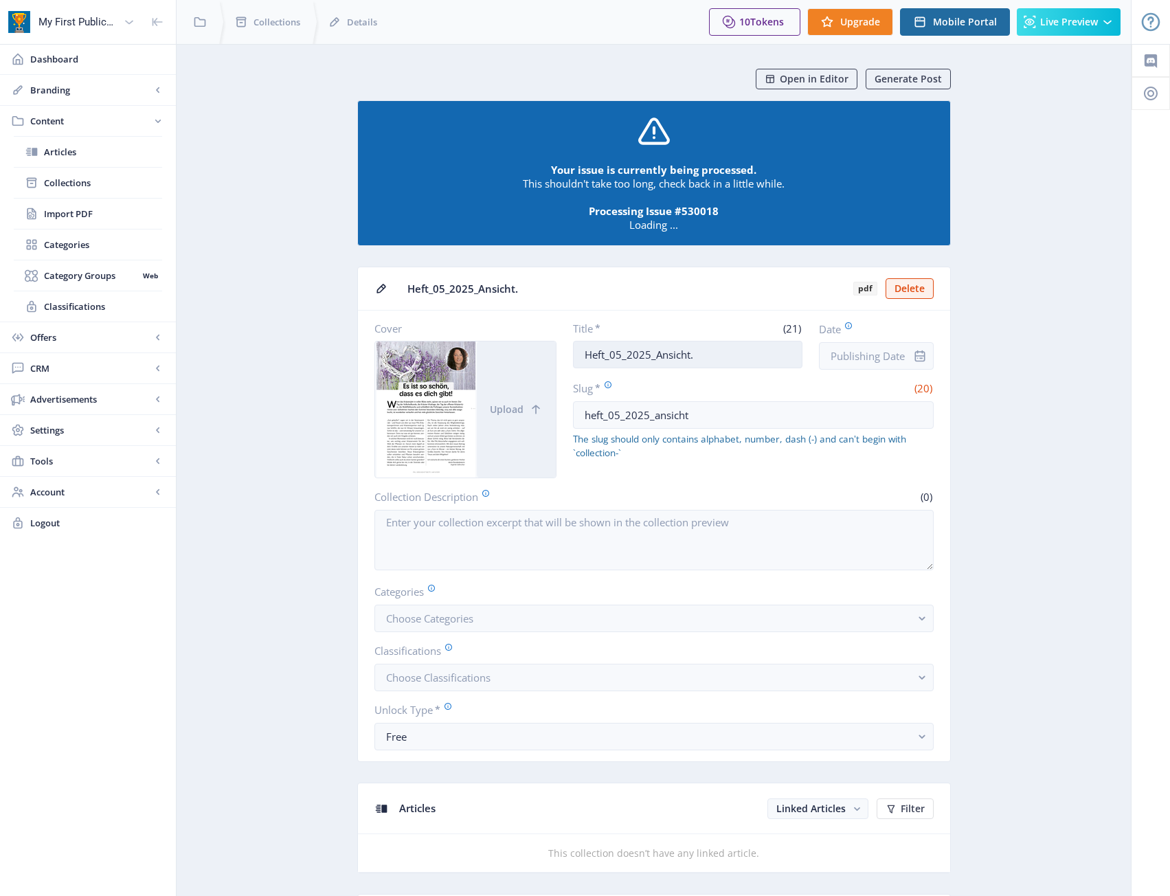
click at [714, 363] on input "Heft_05_2025_Ansicht." at bounding box center [687, 354] width 229 height 27
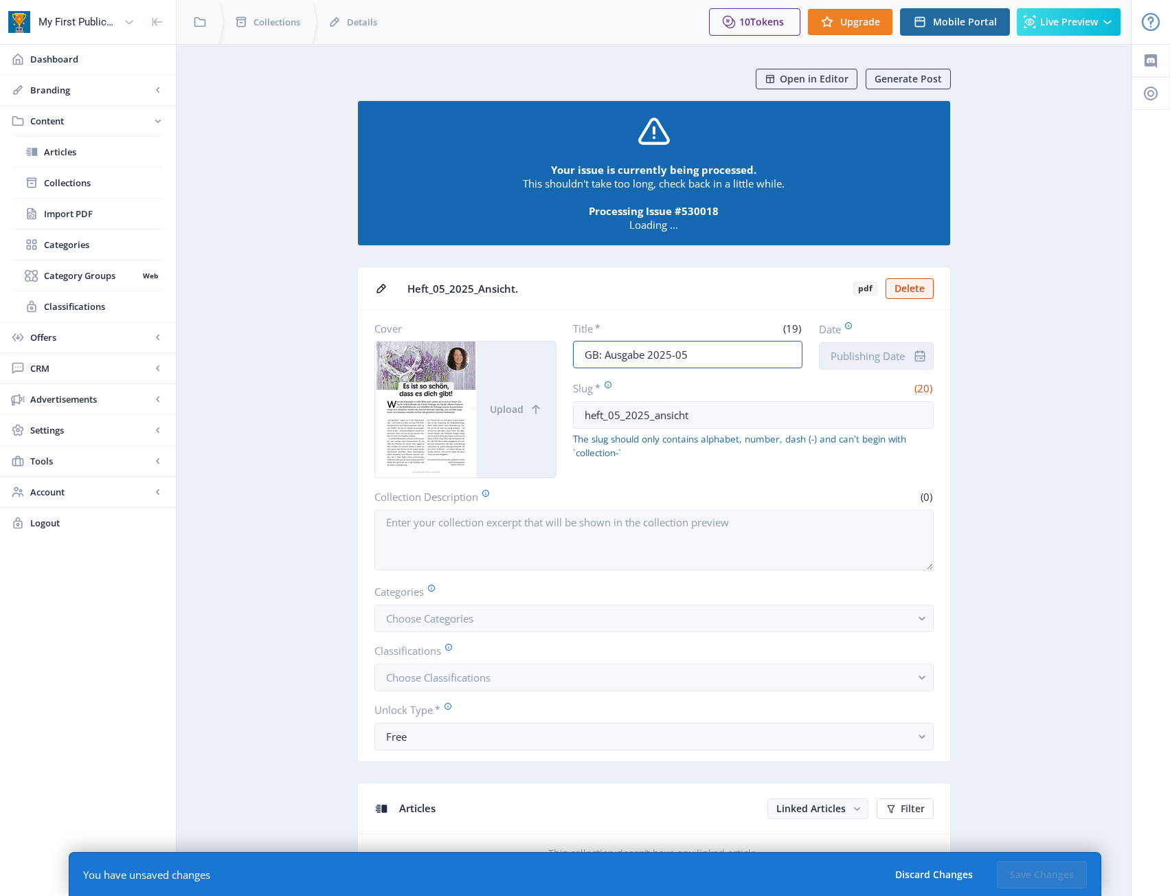
type input "GB: Ausgabe 2025-05"
click at [871, 351] on input "Date" at bounding box center [876, 355] width 115 height 27
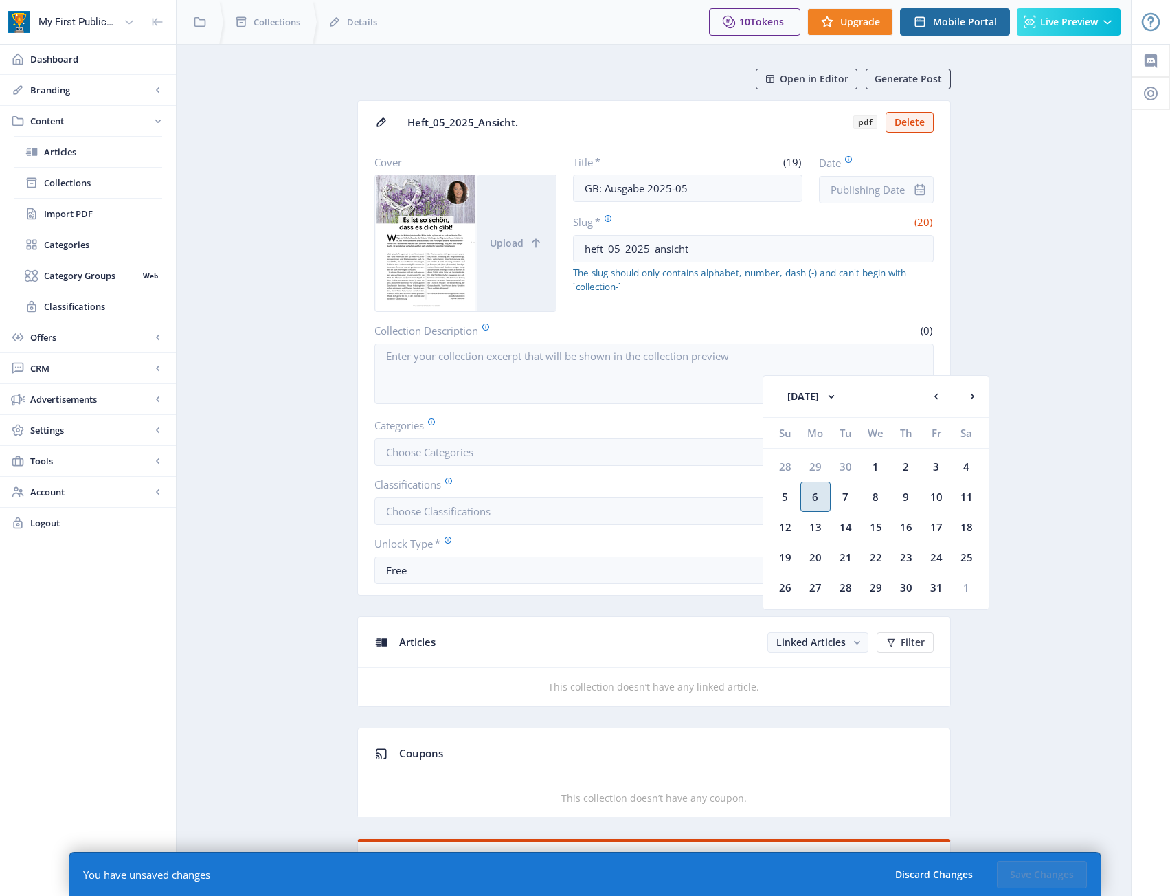
click at [811, 497] on div "6" at bounding box center [815, 496] width 30 height 30
type input "Oct 6, 2025"
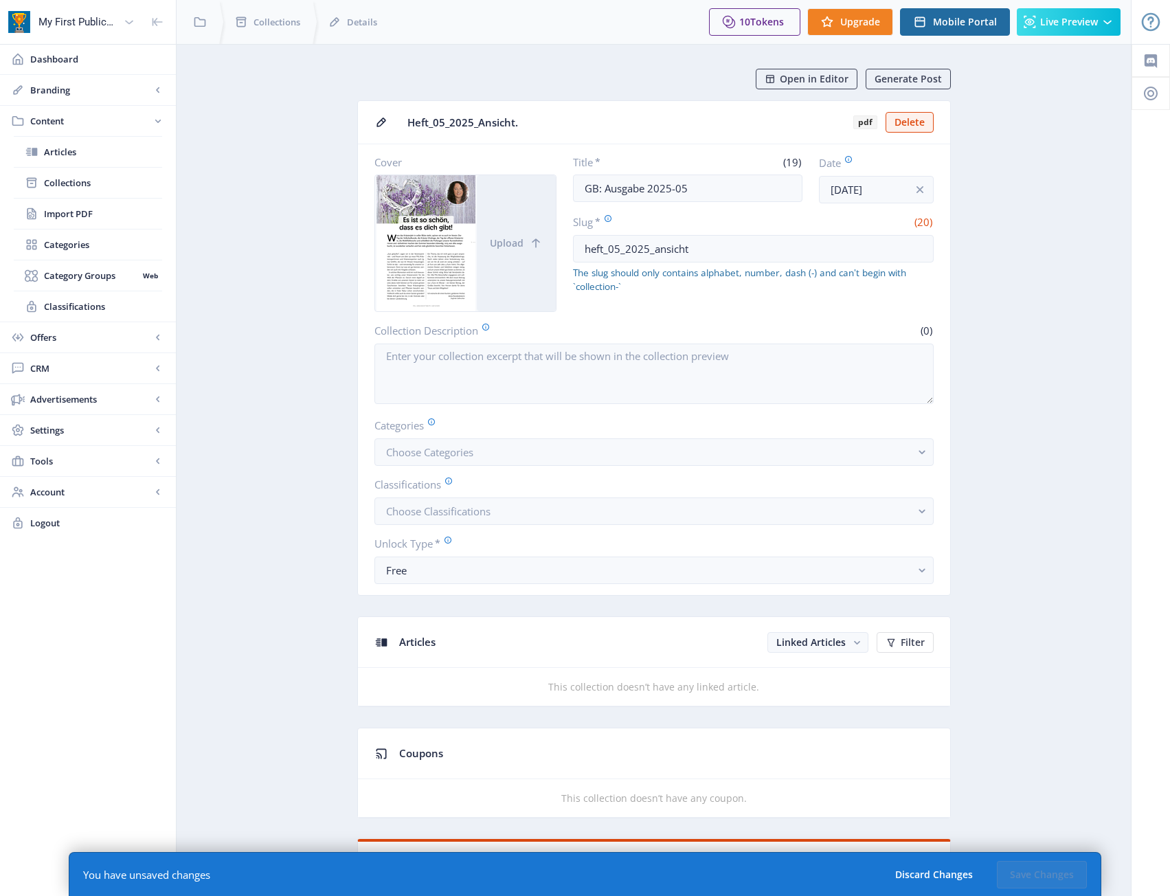
click at [751, 286] on span "The slug should only contains alphabet, number, dash (-) and can't begin with `…" at bounding box center [753, 279] width 361 height 27
click at [721, 253] on input "heft_05_2025_ansicht" at bounding box center [753, 248] width 361 height 27
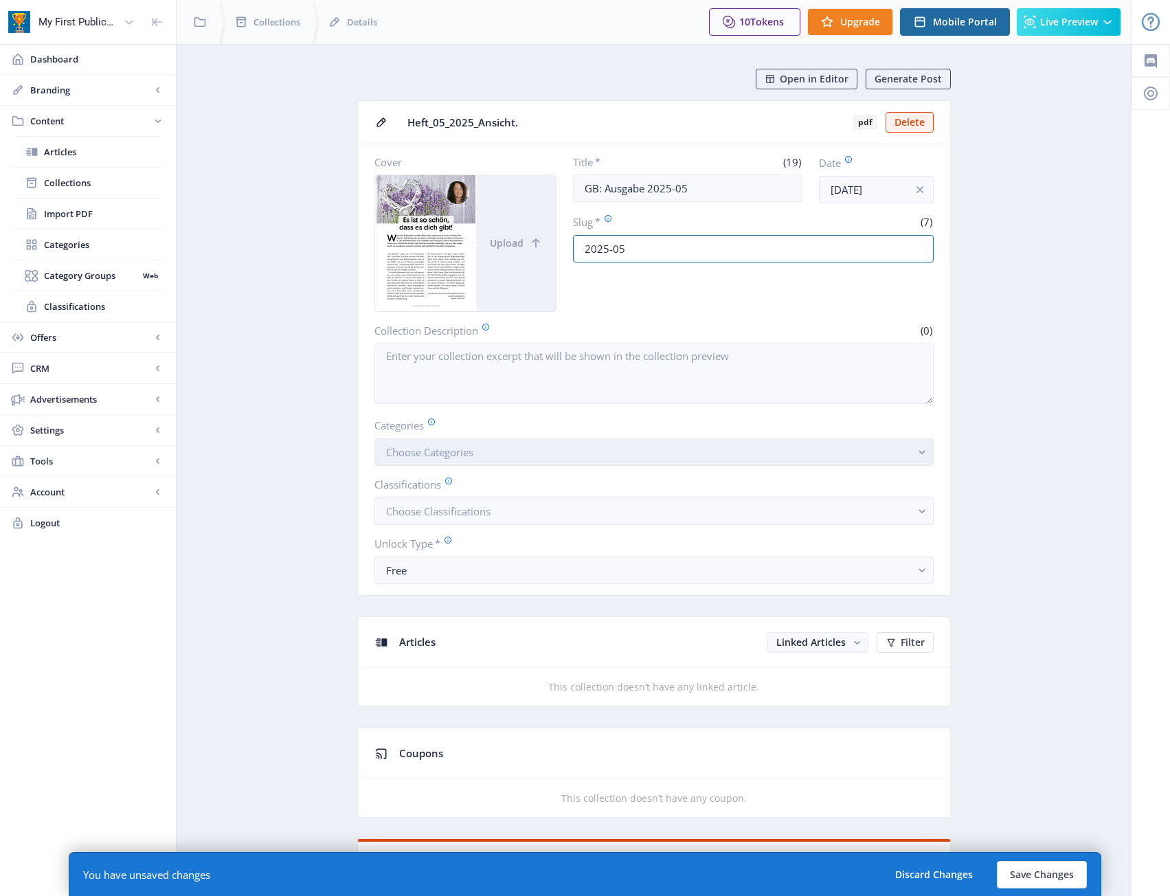
type input "2025-05"
click at [620, 454] on button "Choose Categories" at bounding box center [653, 451] width 559 height 27
click at [580, 500] on button "Choose Classifications" at bounding box center [653, 510] width 559 height 27
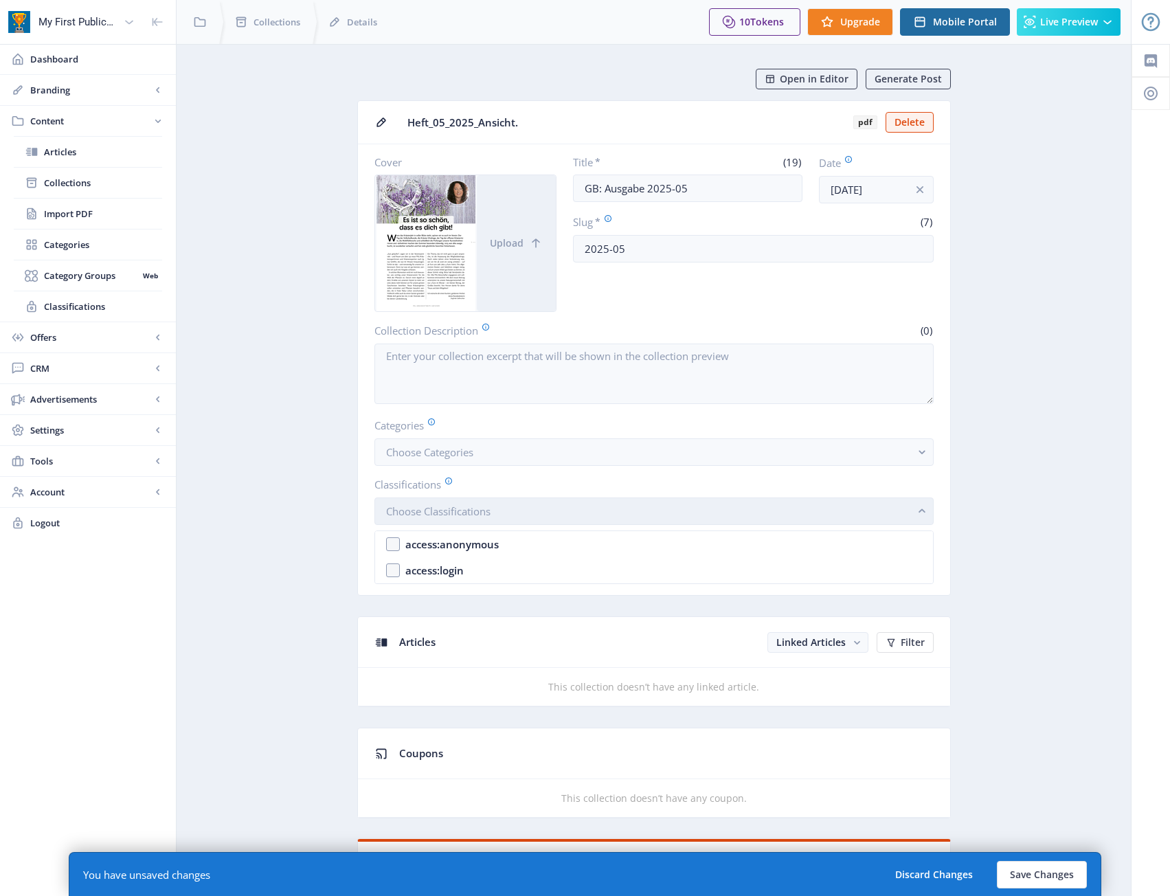
click at [579, 510] on button "Choose Classifications" at bounding box center [653, 510] width 559 height 27
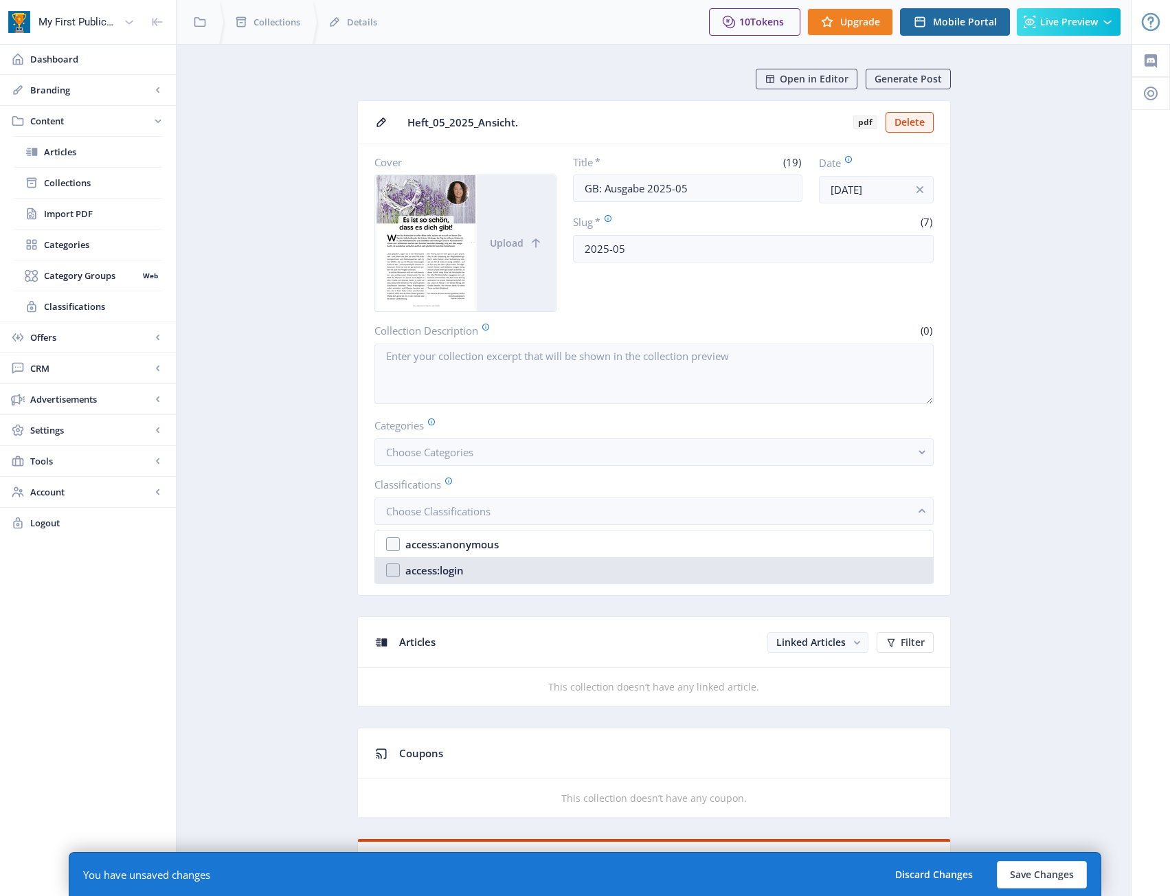
click at [532, 573] on nb-option "access:login" at bounding box center [654, 570] width 558 height 26
click at [543, 566] on nb-option "access:login" at bounding box center [654, 570] width 558 height 26
checkbox input "true"
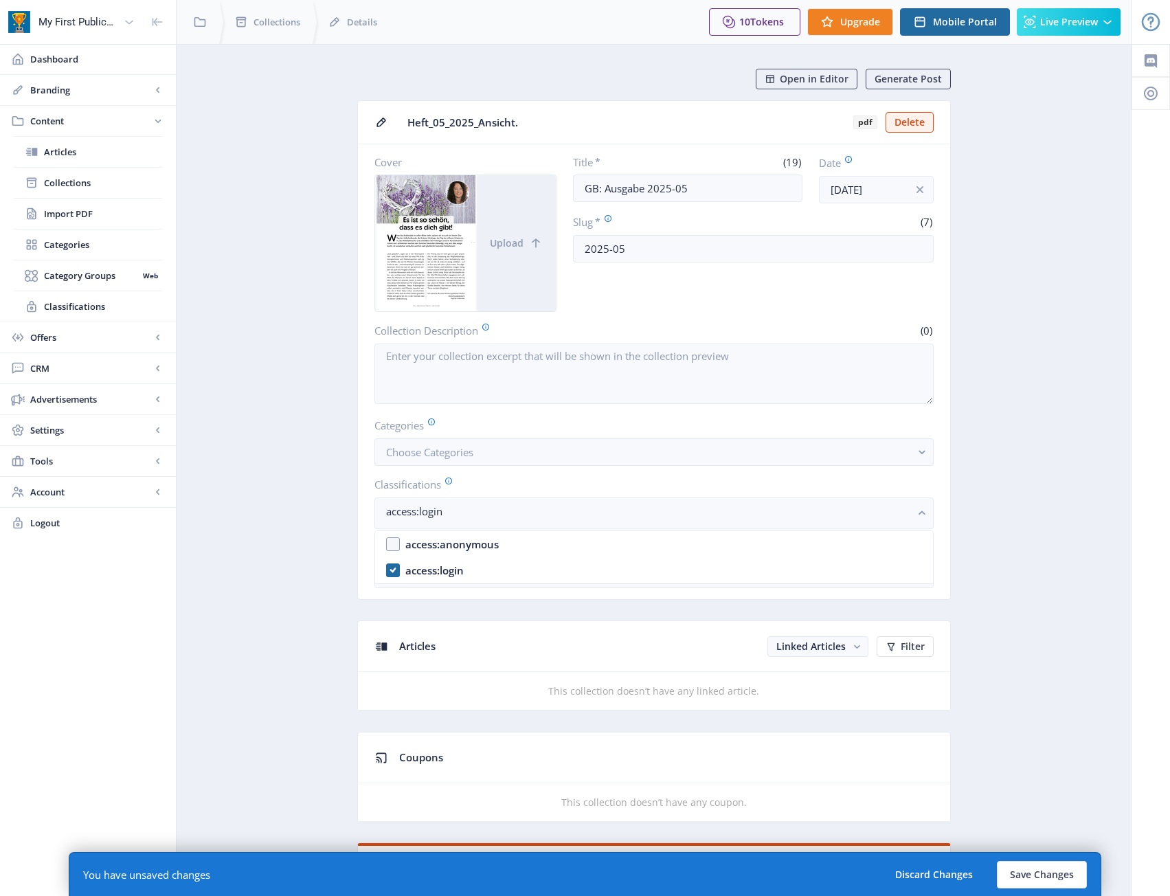
click at [470, 562] on button "Free" at bounding box center [653, 573] width 559 height 27
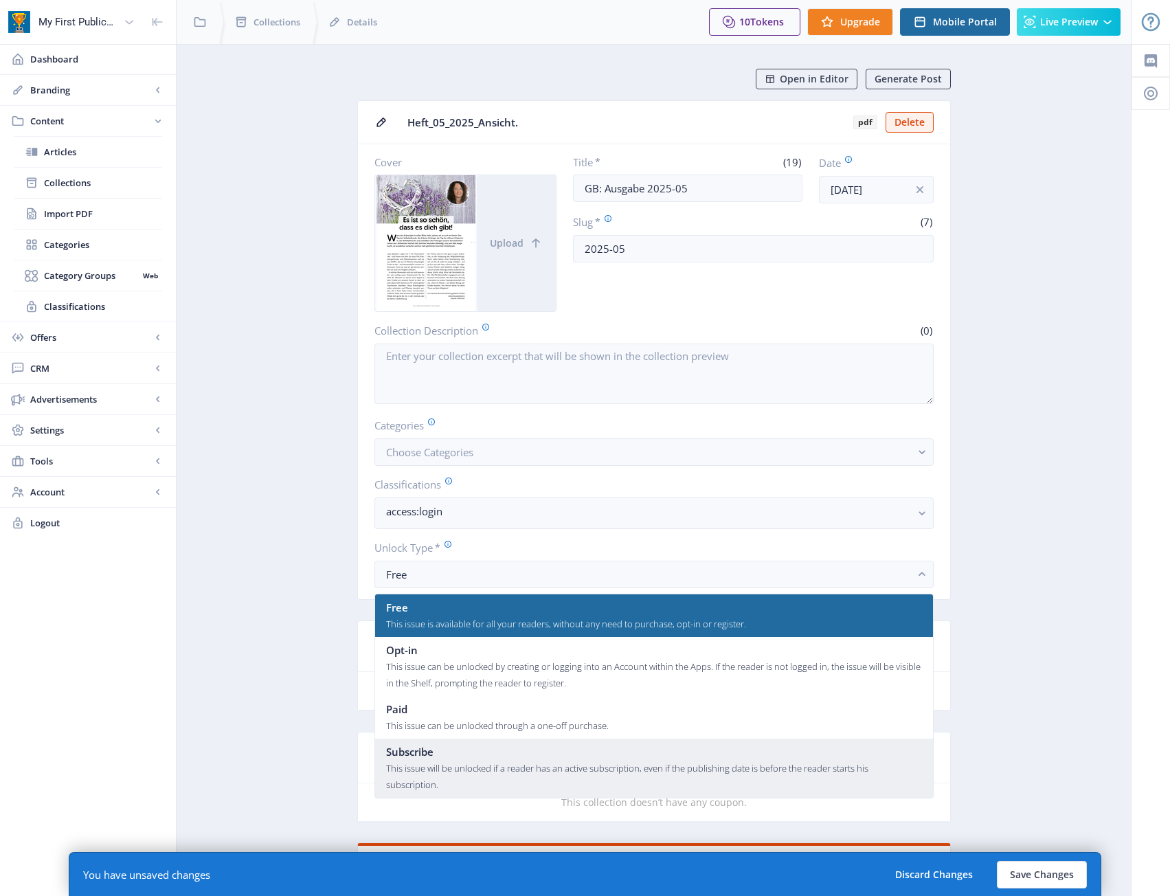
click at [481, 763] on div "This issue will be unlocked if a reader has an active subscription, even if the…" at bounding box center [654, 776] width 536 height 33
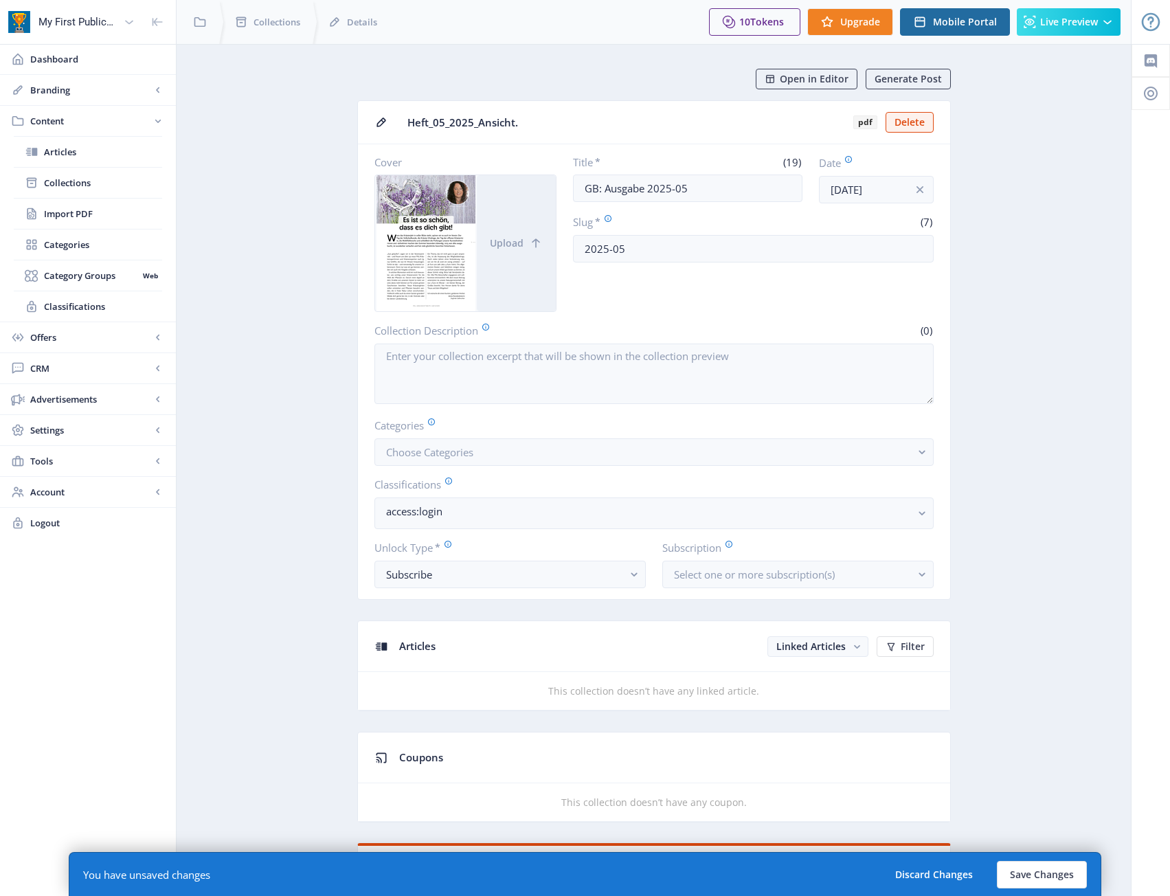
click at [891, 574] on button "Select one or more subscription(s)" at bounding box center [797, 573] width 271 height 27
click at [856, 624] on div "Jahresabo Erleben SIe alle Ausgaben des Gesundheitsboten mit dem bequemen Jahre…" at bounding box center [807, 631] width 229 height 64
checkbox input "true"
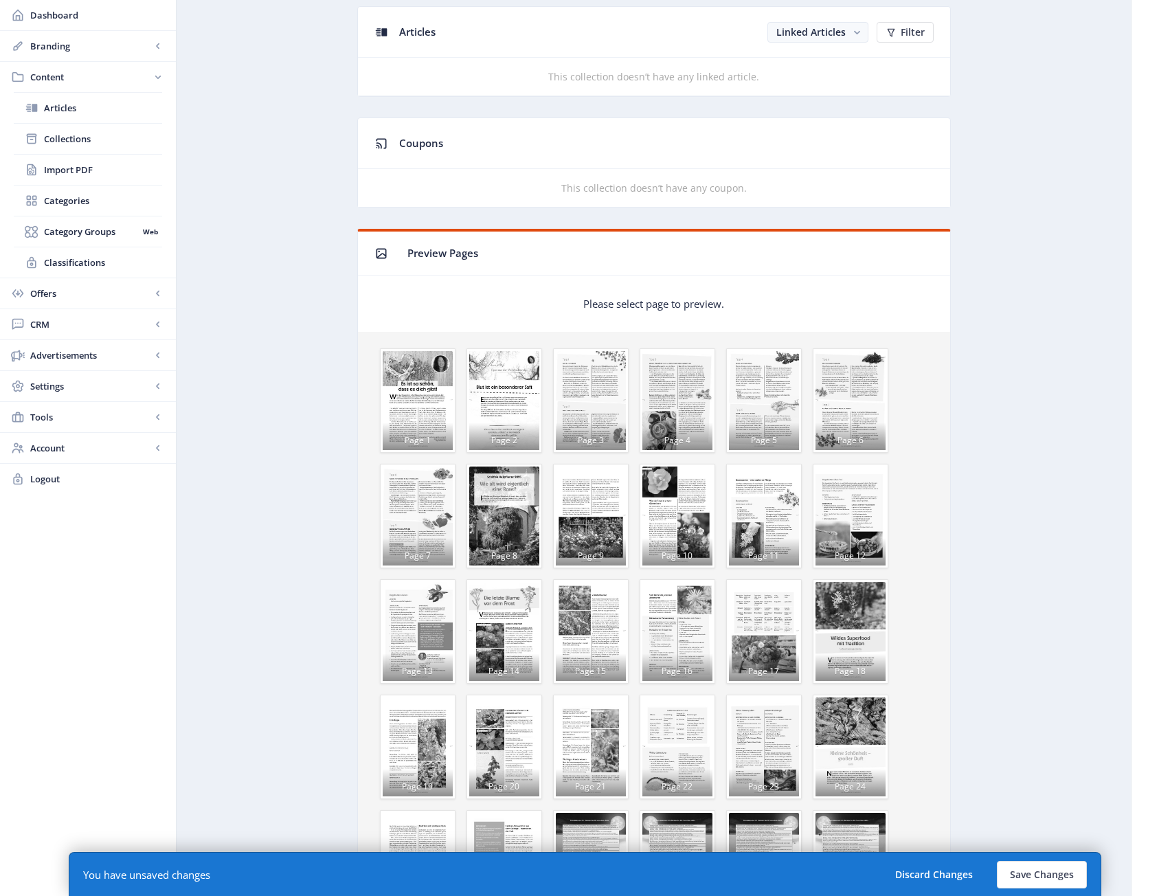
click at [423, 394] on div "Page 1" at bounding box center [418, 400] width 70 height 99
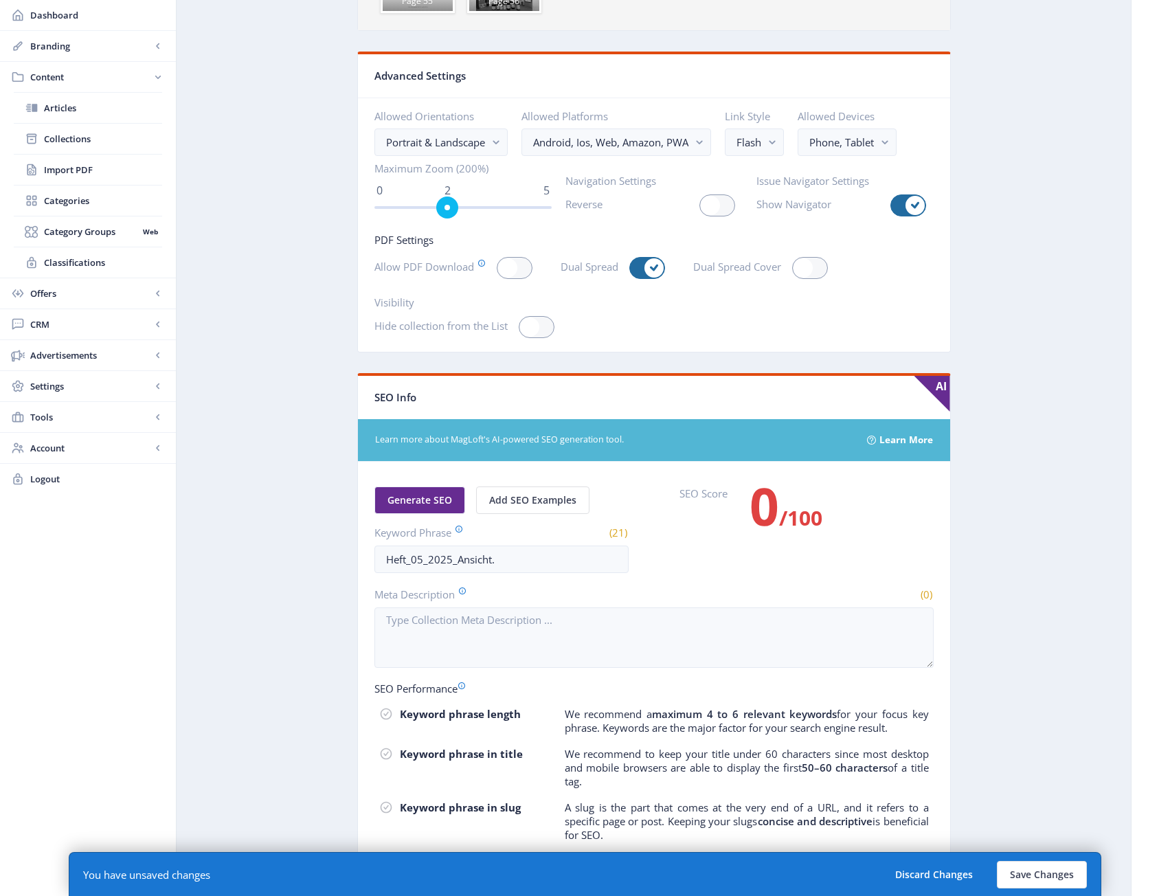
scroll to position [2198, 0]
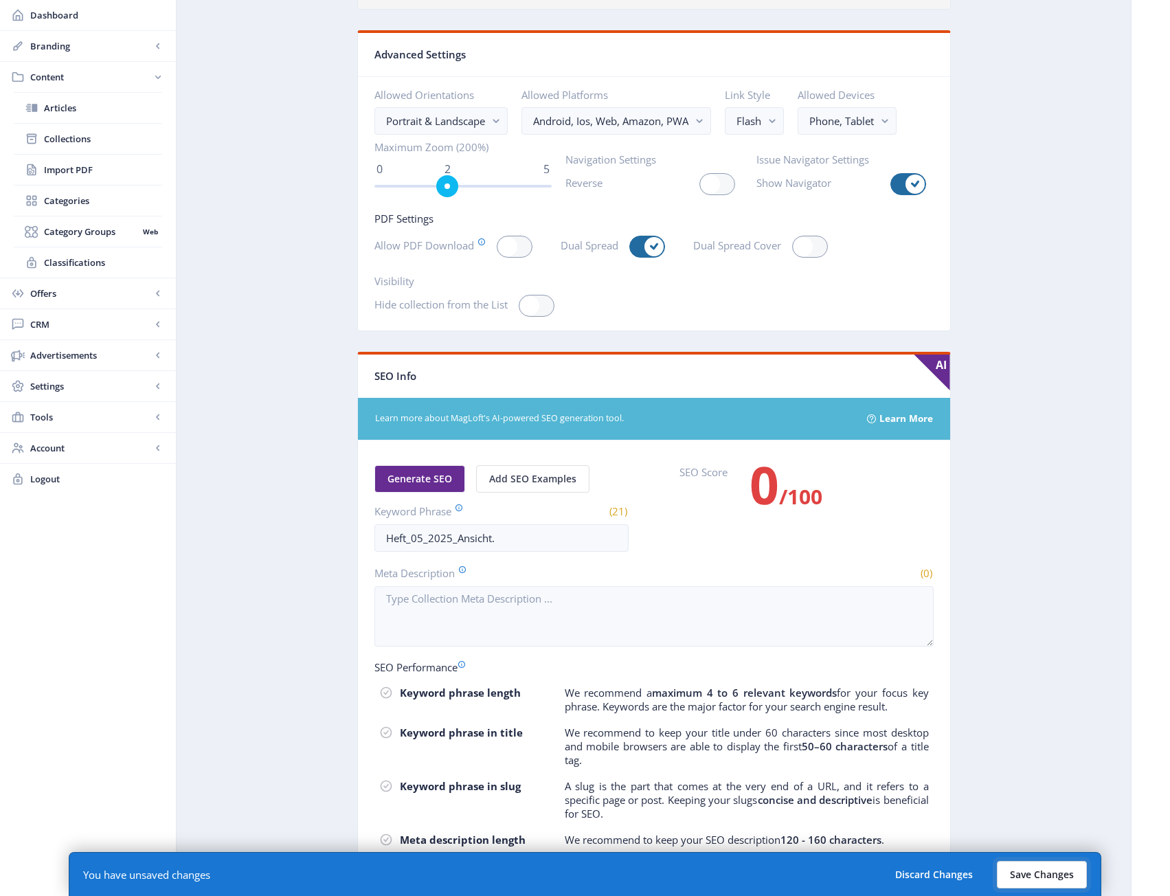
click at [1036, 867] on button "Save Changes" at bounding box center [1042, 874] width 90 height 27
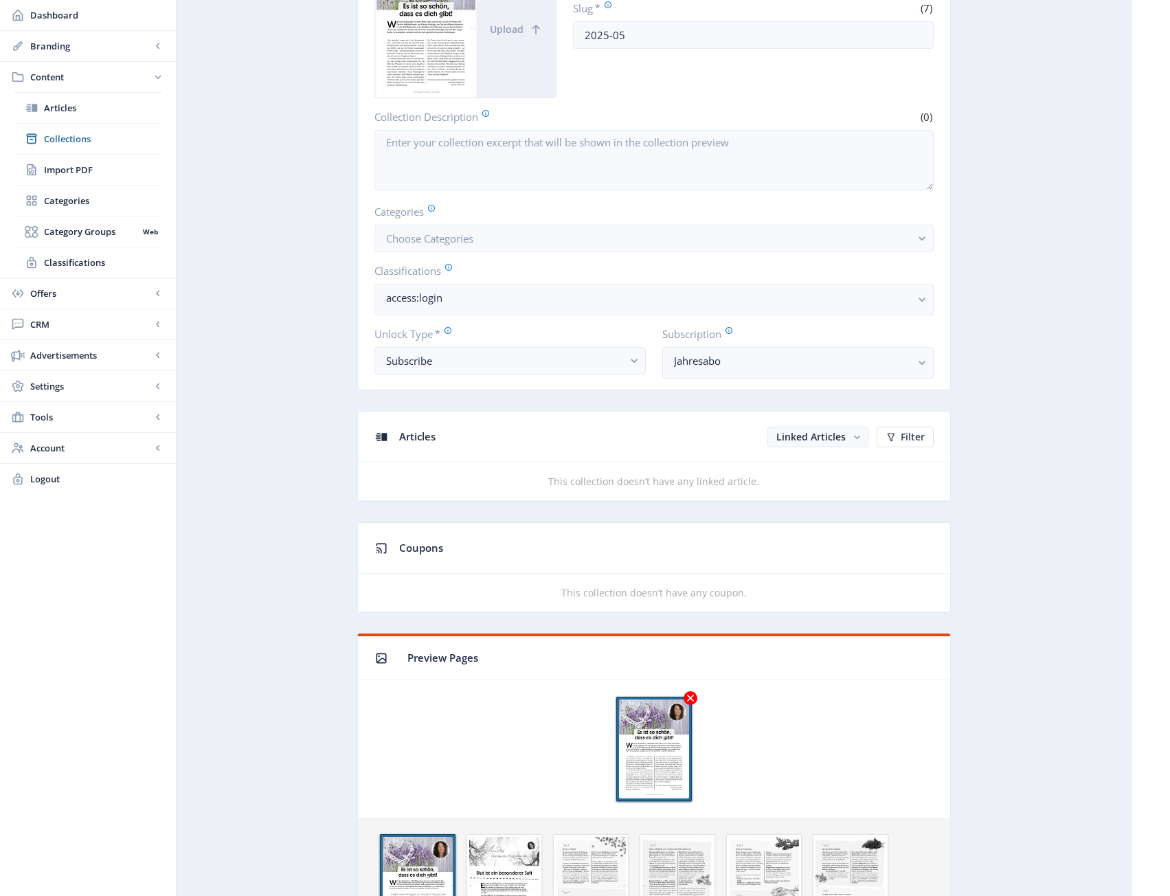
scroll to position [0, 0]
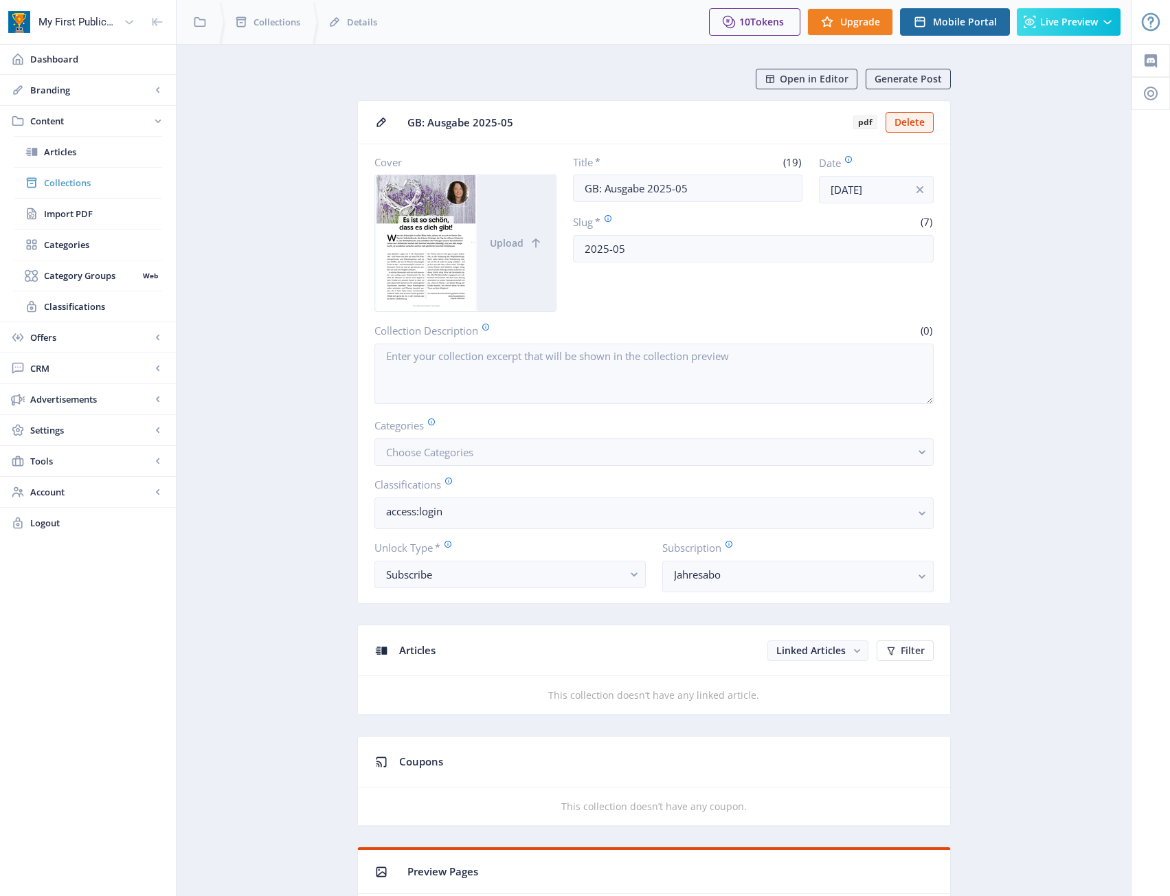
click at [87, 181] on span "Collections" at bounding box center [103, 183] width 118 height 14
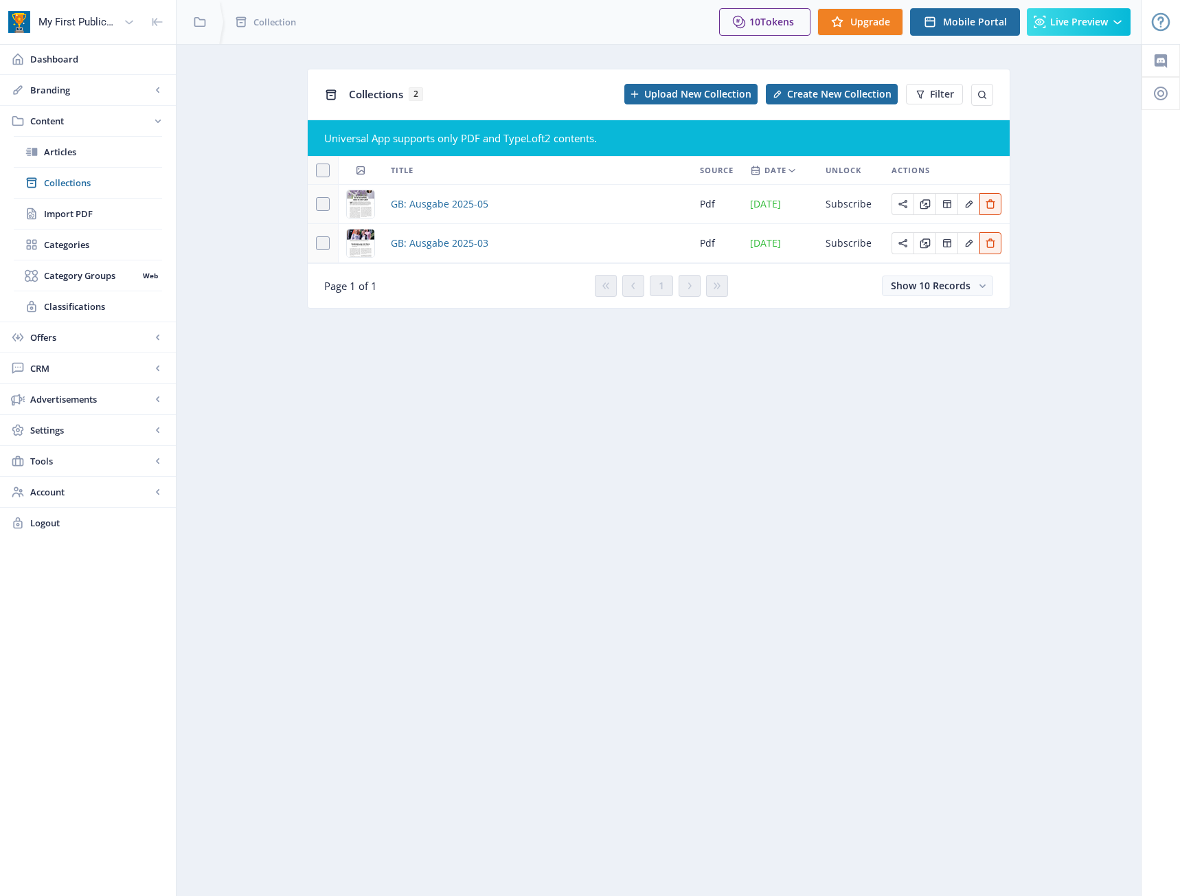
click at [445, 359] on nb-layout-column "Collections 2 Upload New Collection Create New Collection Filter Universal App …" at bounding box center [659, 470] width 966 height 852
click at [468, 244] on span "GB: Ausgabe 2025-03" at bounding box center [440, 243] width 98 height 16
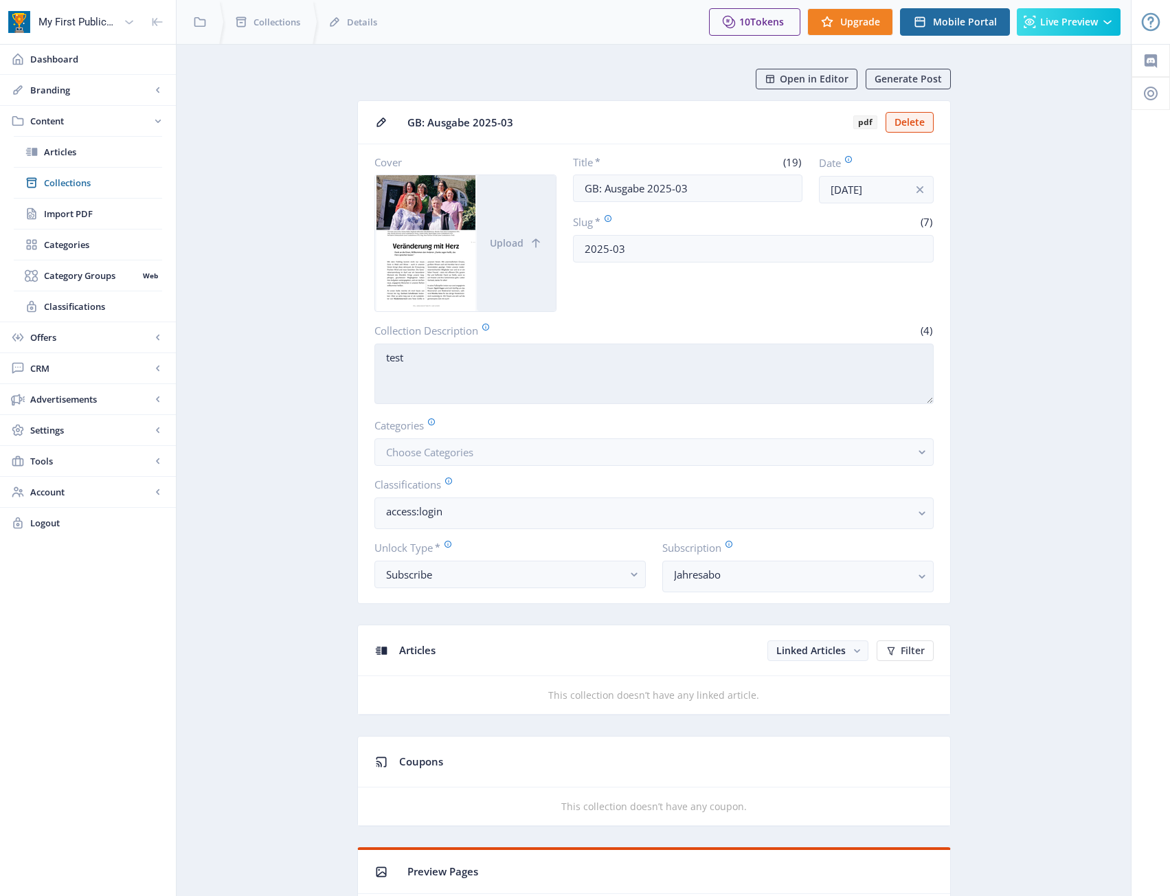
click at [649, 361] on textarea "test" at bounding box center [653, 373] width 559 height 60
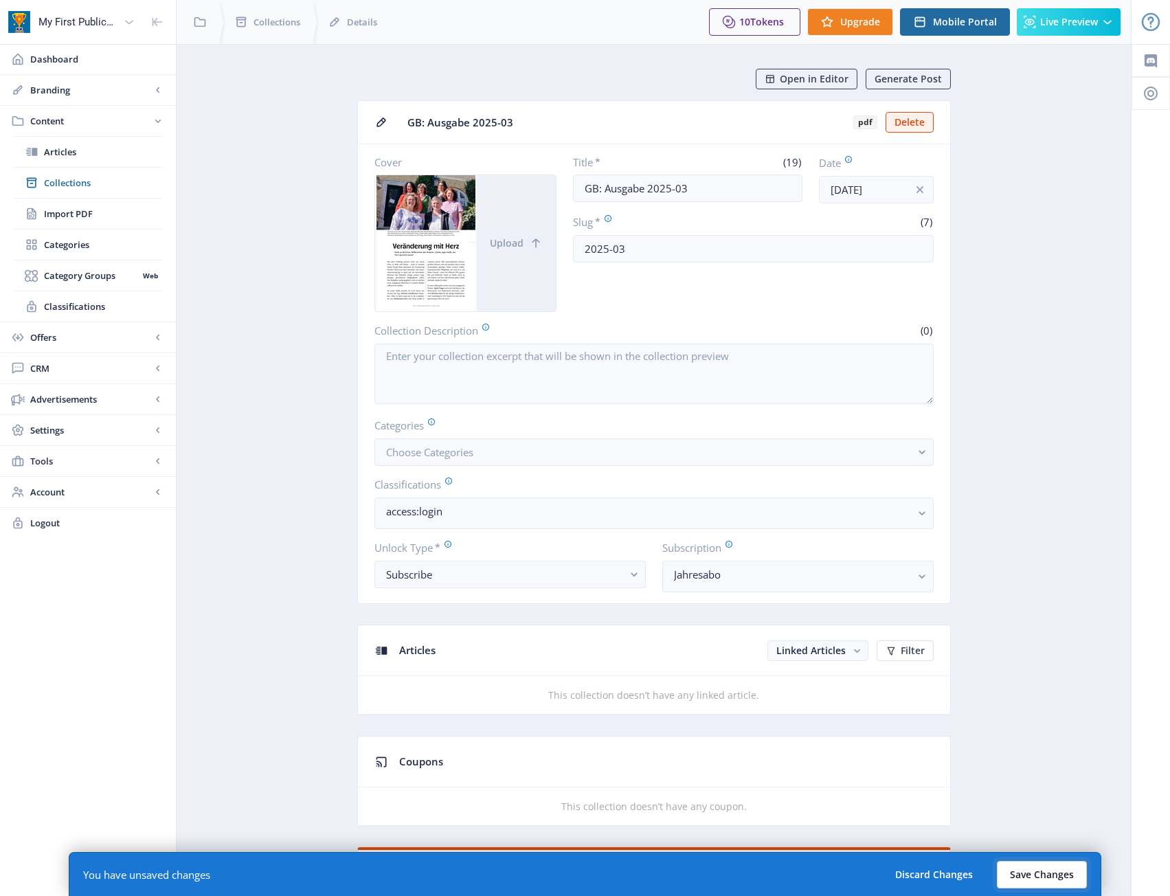
click at [1057, 872] on button "Save Changes" at bounding box center [1042, 874] width 90 height 27
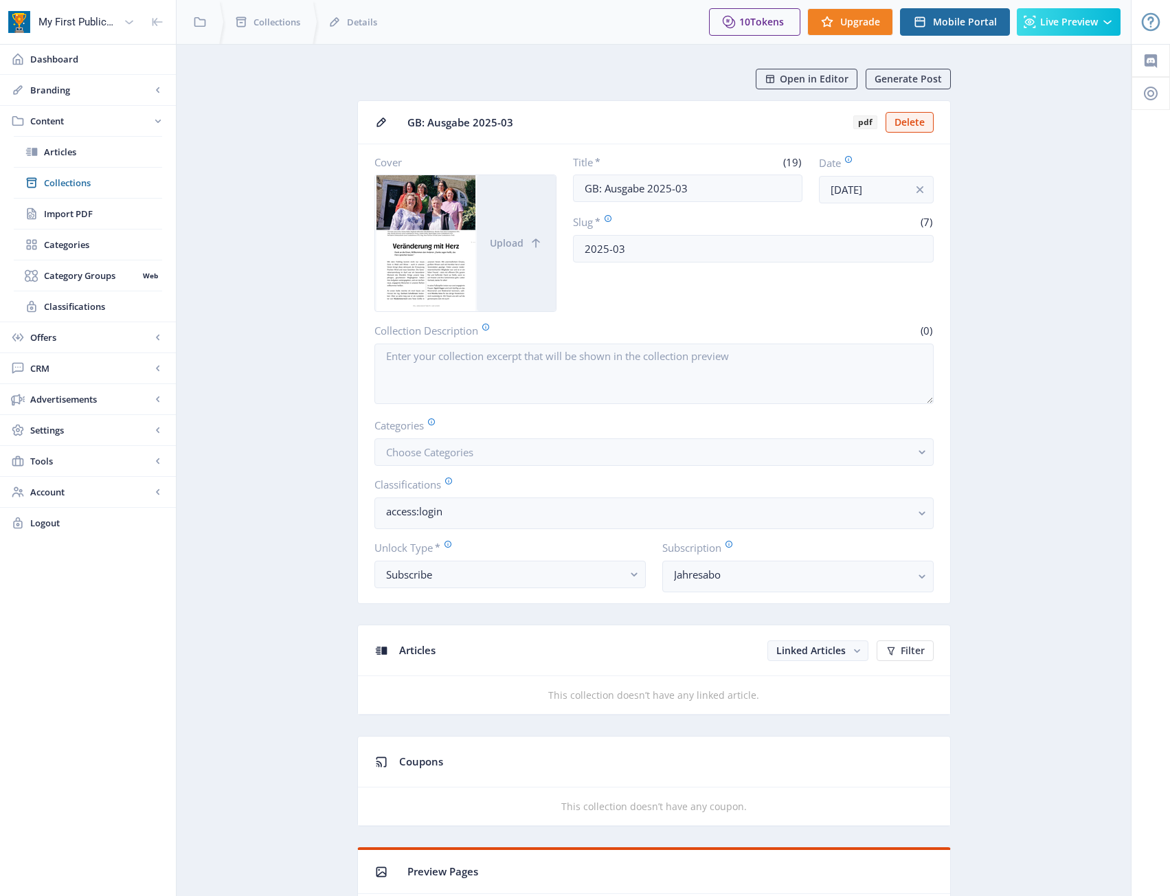
click at [63, 74] on li "Dashboard" at bounding box center [88, 59] width 176 height 31
click at [70, 65] on span "Dashboard" at bounding box center [97, 59] width 135 height 14
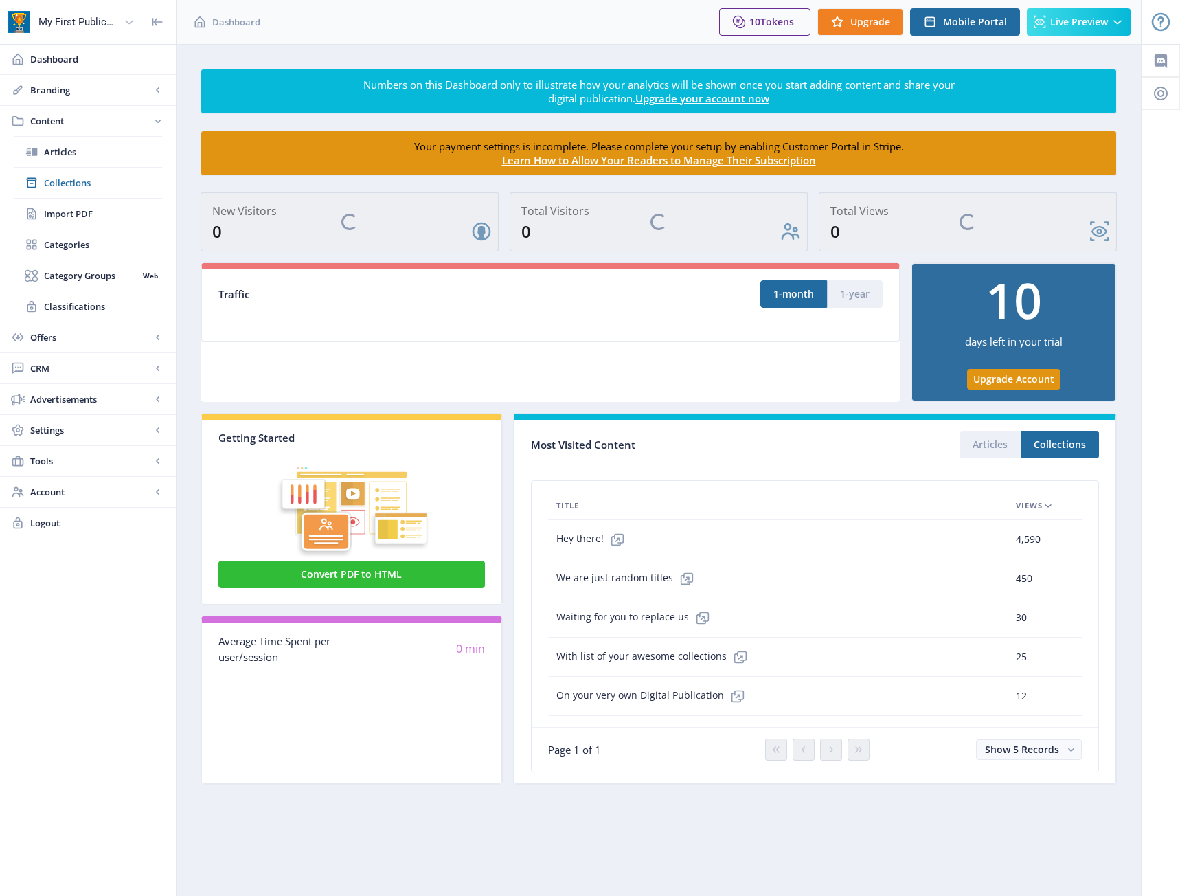
click at [128, 17] on icon at bounding box center [129, 22] width 14 height 14
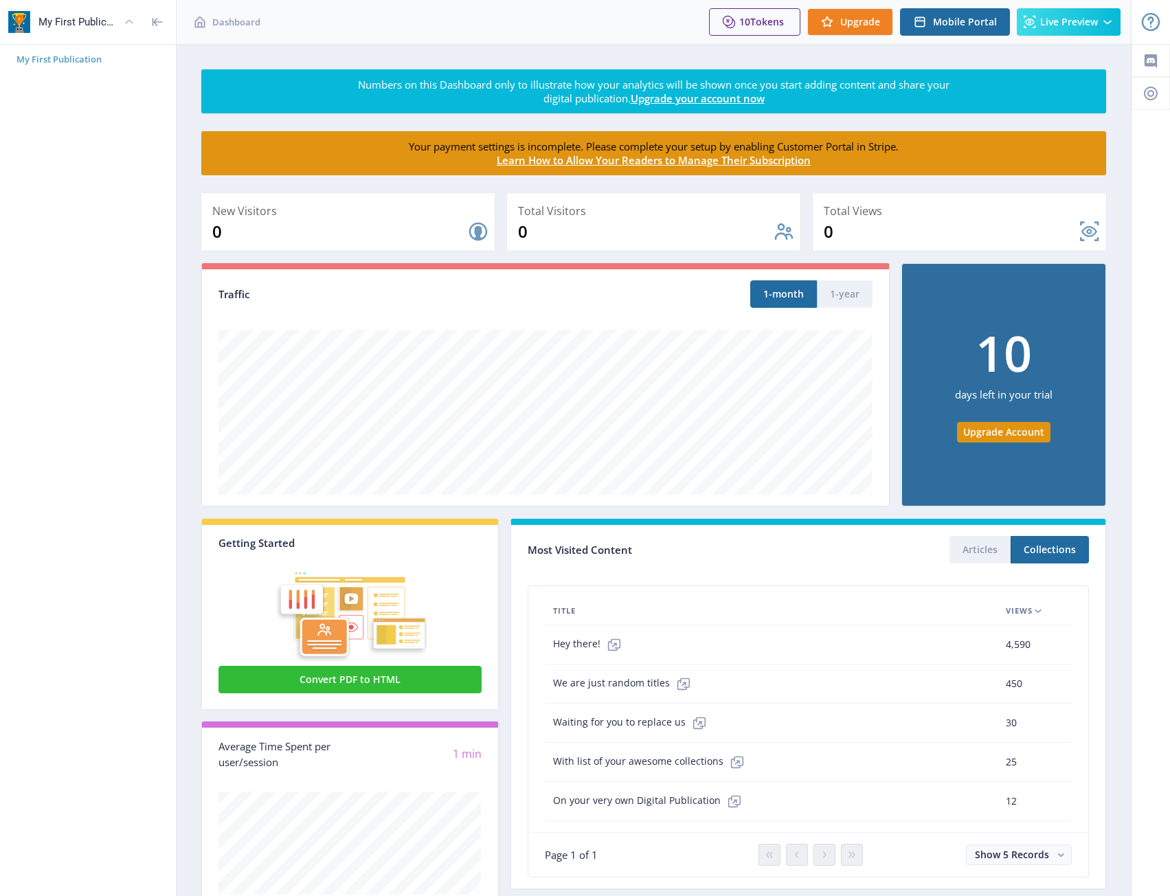
click at [63, 59] on span "My First Publication" at bounding box center [93, 59] width 154 height 14
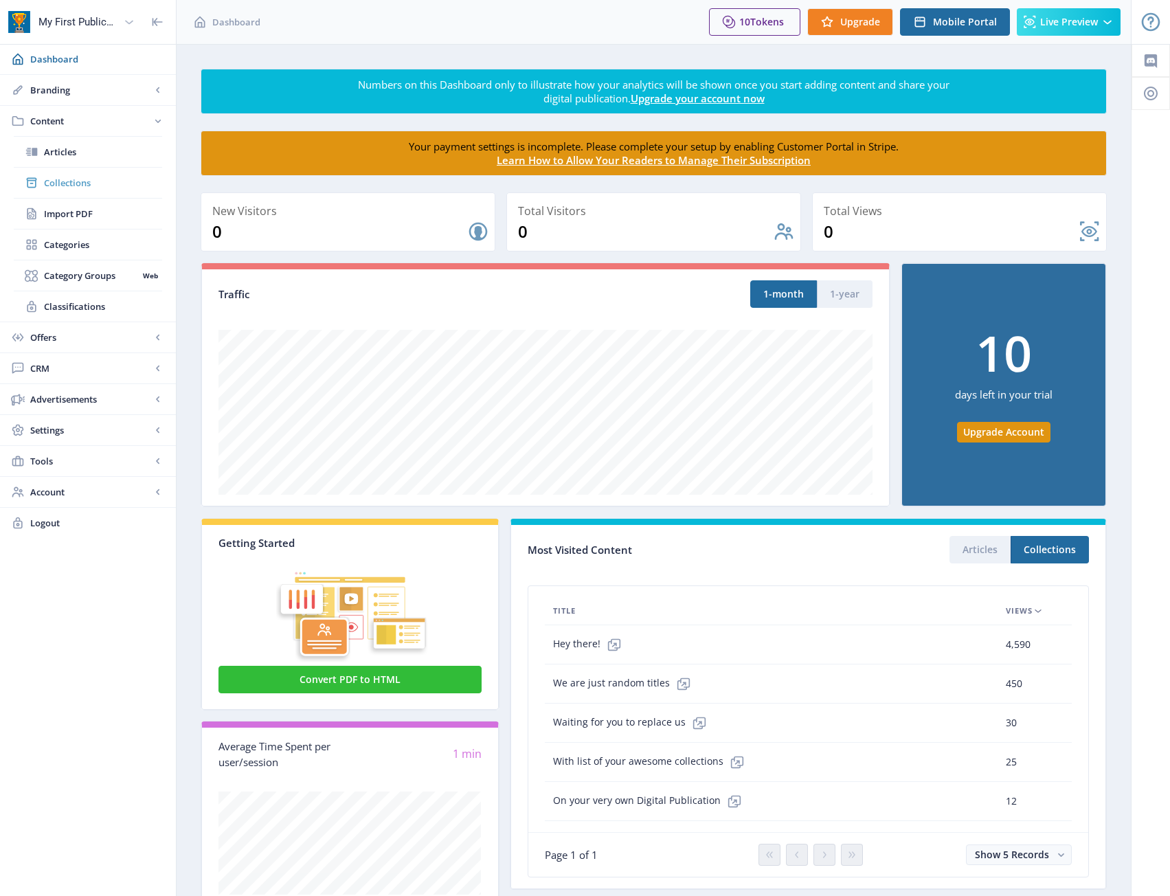
click at [83, 181] on span "Collections" at bounding box center [103, 183] width 118 height 14
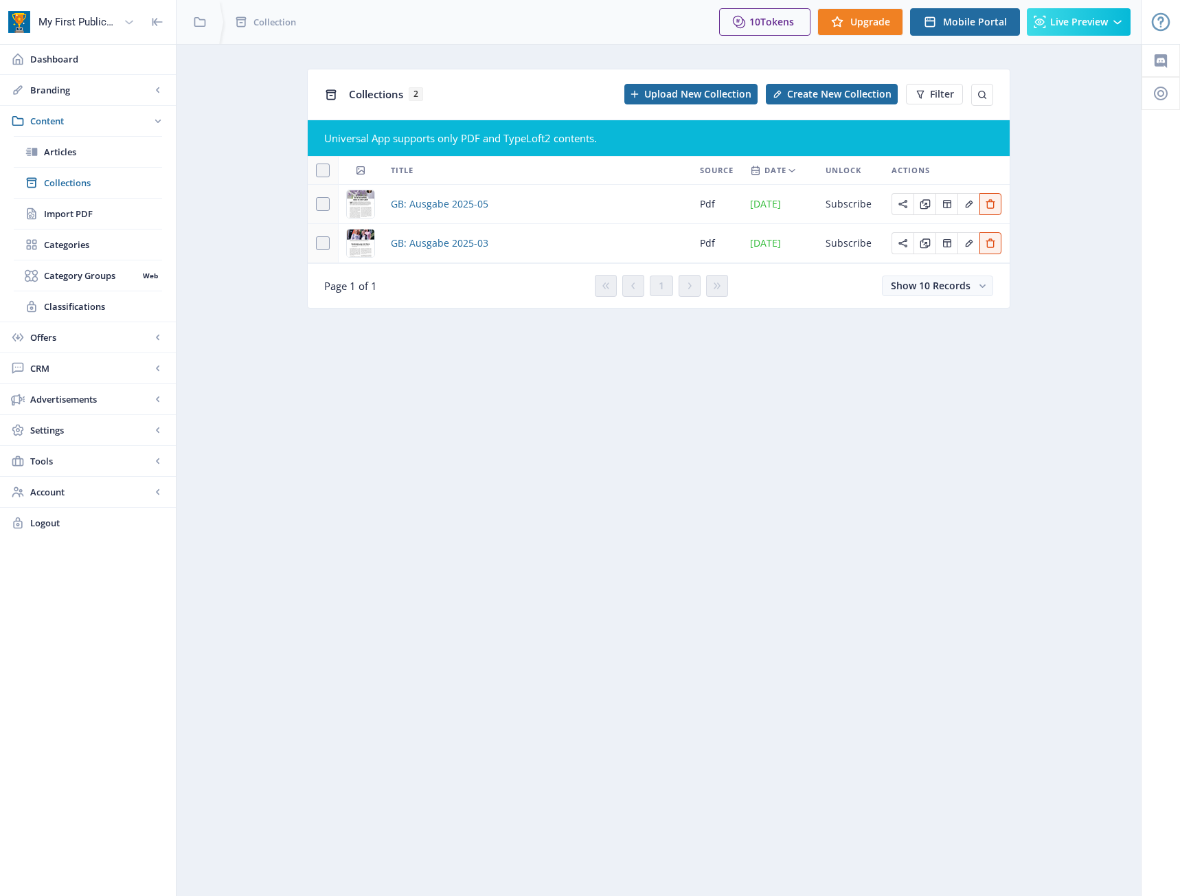
click at [295, 383] on nb-layout-column "Collections 2 Upload New Collection Create New Collection Filter Universal App …" at bounding box center [659, 470] width 966 height 852
click at [334, 466] on nb-layout-column "Collections 2 Upload New Collection Create New Collection Filter Universal App …" at bounding box center [659, 470] width 966 height 852
click at [63, 151] on span "Articles" at bounding box center [103, 152] width 118 height 14
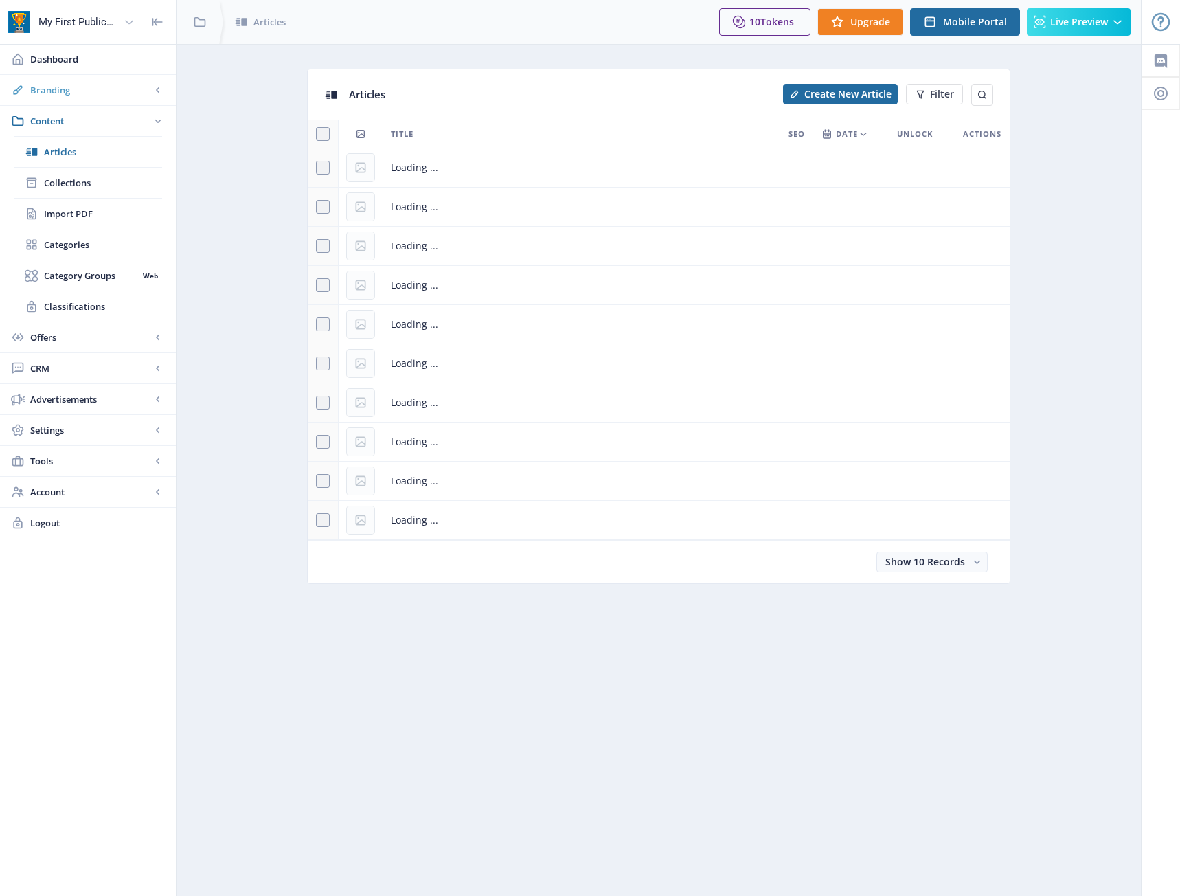
click at [56, 97] on link "Branding" at bounding box center [88, 90] width 176 height 30
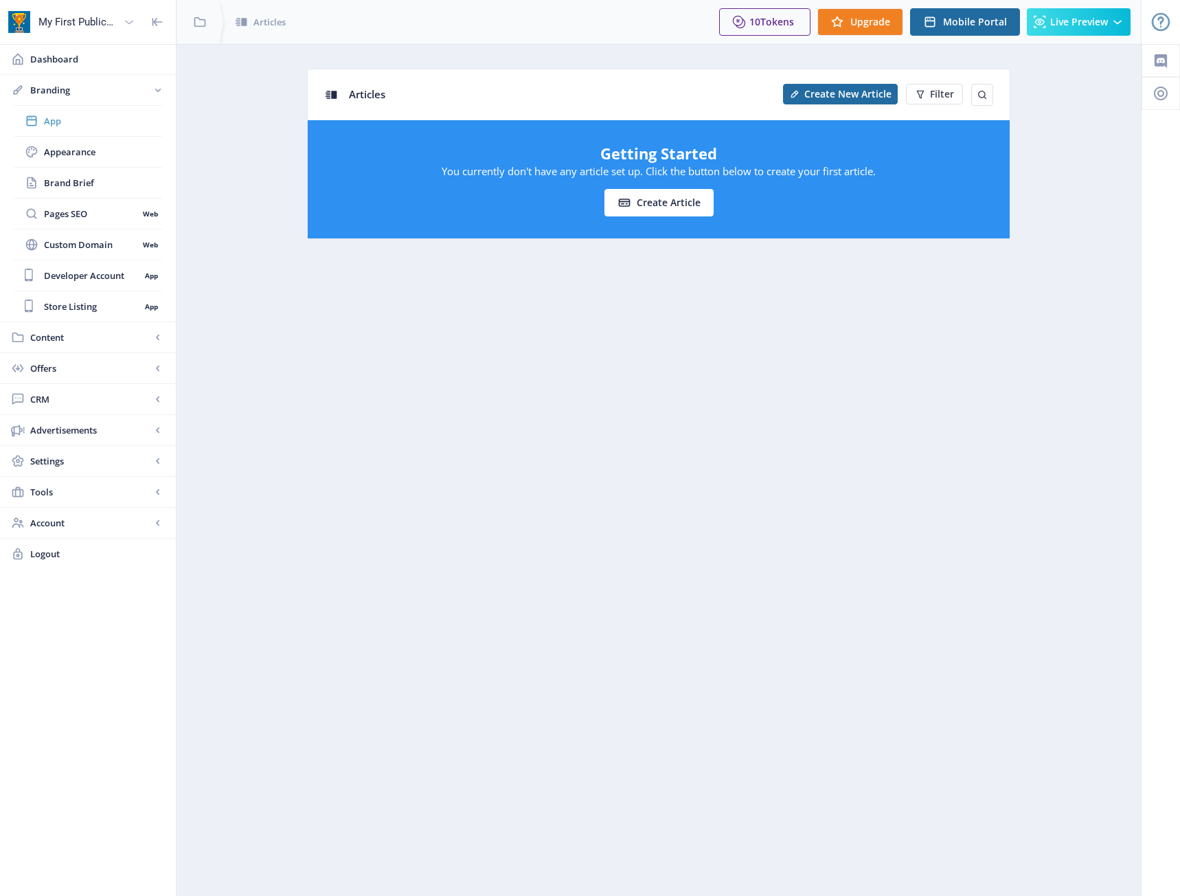
click at [77, 132] on link "App" at bounding box center [88, 121] width 148 height 30
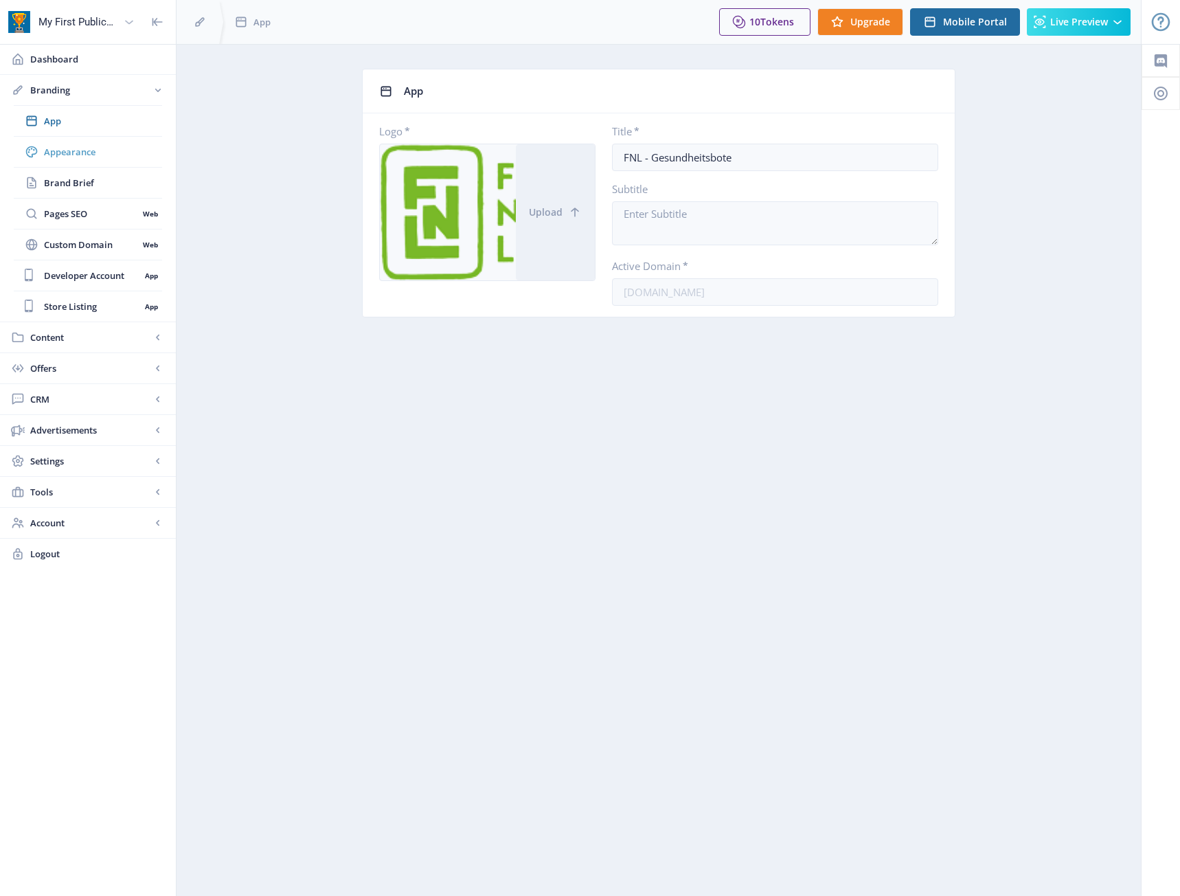
click at [48, 139] on link "Appearance" at bounding box center [88, 152] width 148 height 30
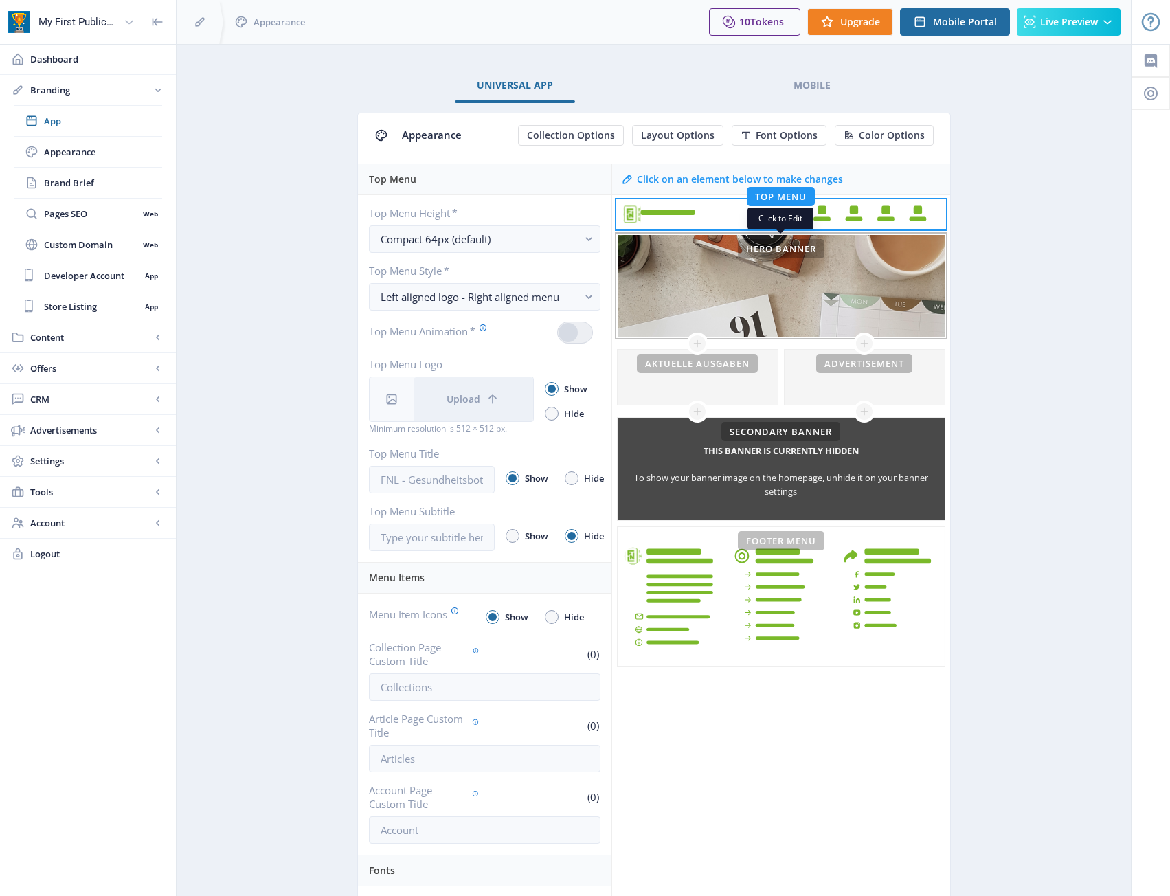
click at [741, 303] on div "This banner is currently hidden To show your banner image on the homepage, unhi…" at bounding box center [780, 286] width 327 height 102
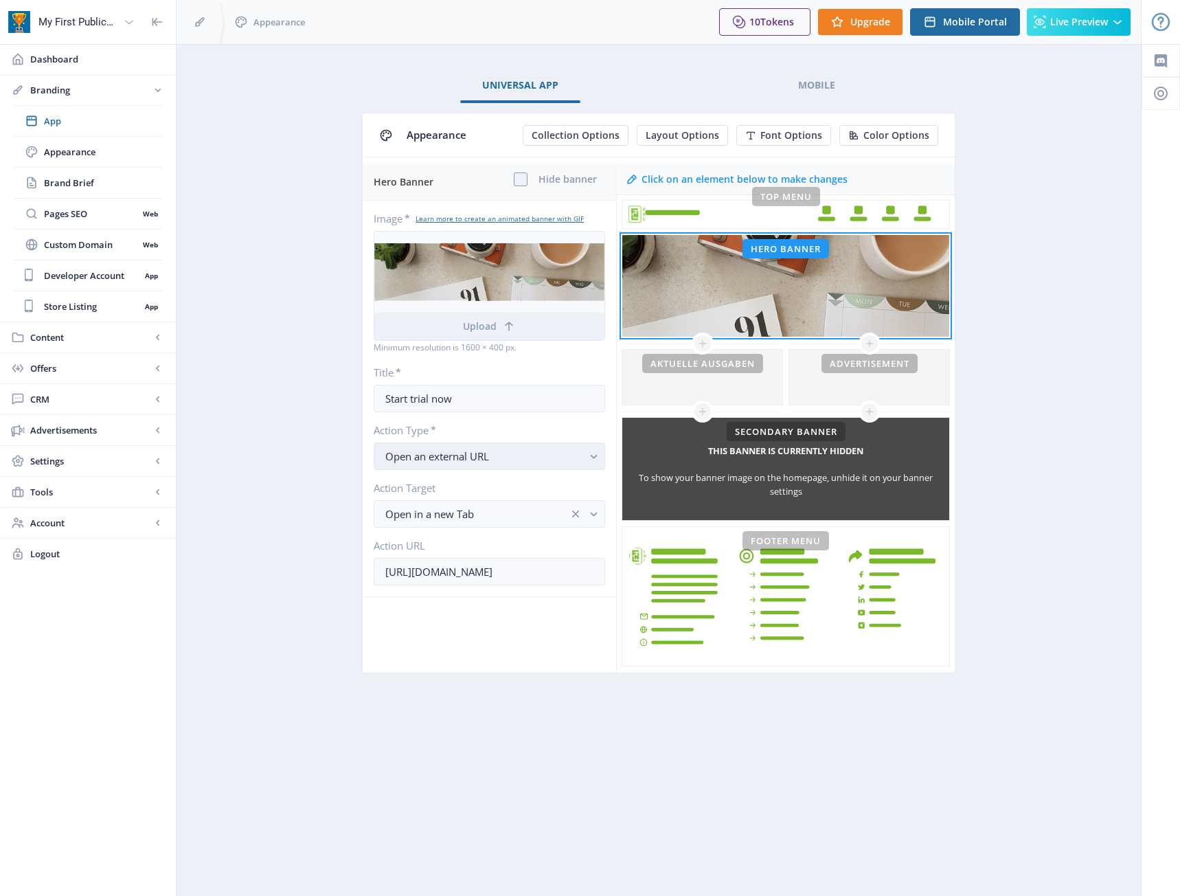
click at [498, 457] on div "Open an external URL" at bounding box center [483, 456] width 197 height 16
click at [497, 503] on button "Open in a new Tab" at bounding box center [489, 513] width 231 height 27
click at [516, 661] on div "Hero Banner Hide banner Image * Learn more to create an animated banner with GI…" at bounding box center [489, 418] width 253 height 508
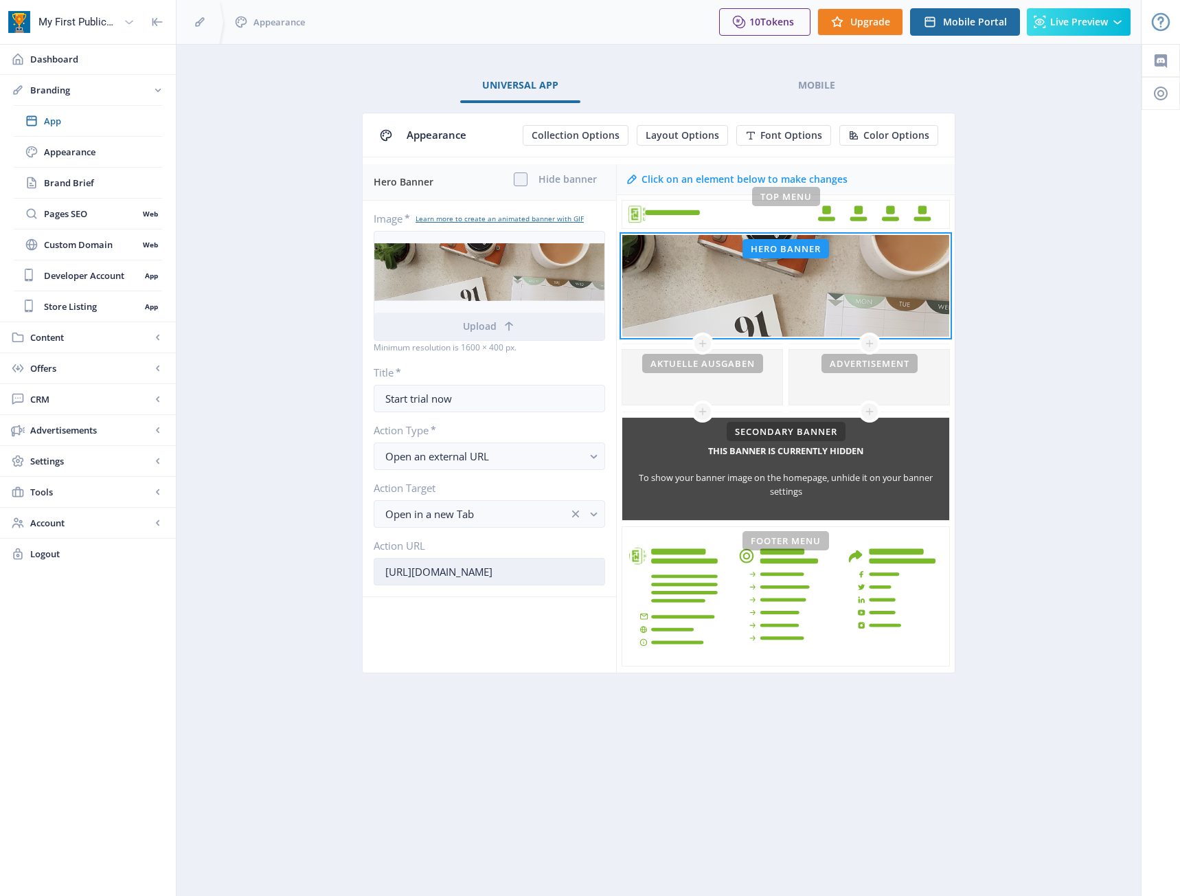
click at [535, 574] on input "https://www.magloft.com/" at bounding box center [489, 571] width 231 height 27
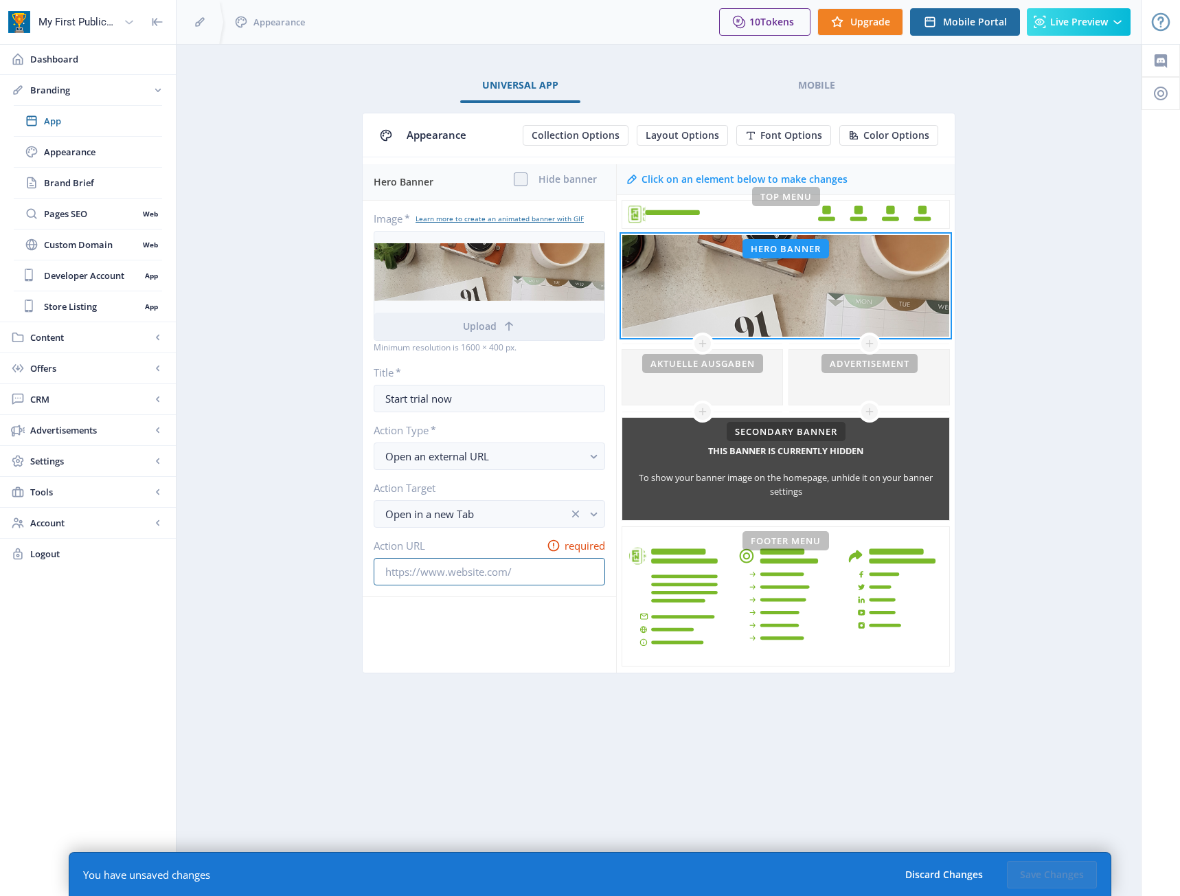
paste input "https://fnl.at/"
type input "https://fnl.at/"
click at [501, 758] on nb-layout-column "Universal App Mobile Appearance Collection Options Layout Options Font Options …" at bounding box center [659, 470] width 966 height 852
click at [1122, 298] on nb-layout-column "Universal App Mobile Appearance Collection Options Layout Options Font Options …" at bounding box center [659, 470] width 966 height 852
click at [728, 177] on div "Click on an element below to make changes" at bounding box center [745, 179] width 206 height 14
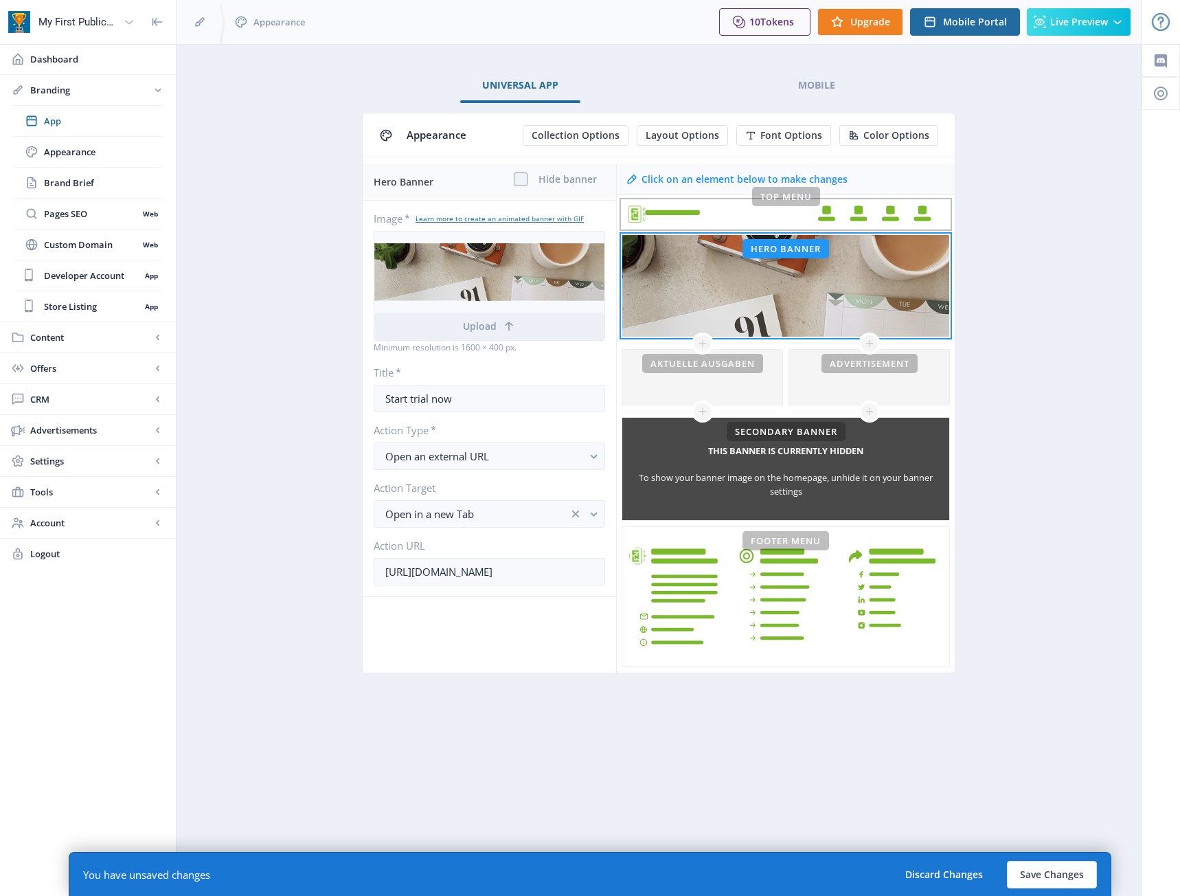
click at [722, 210] on rect at bounding box center [785, 214] width 327 height 27
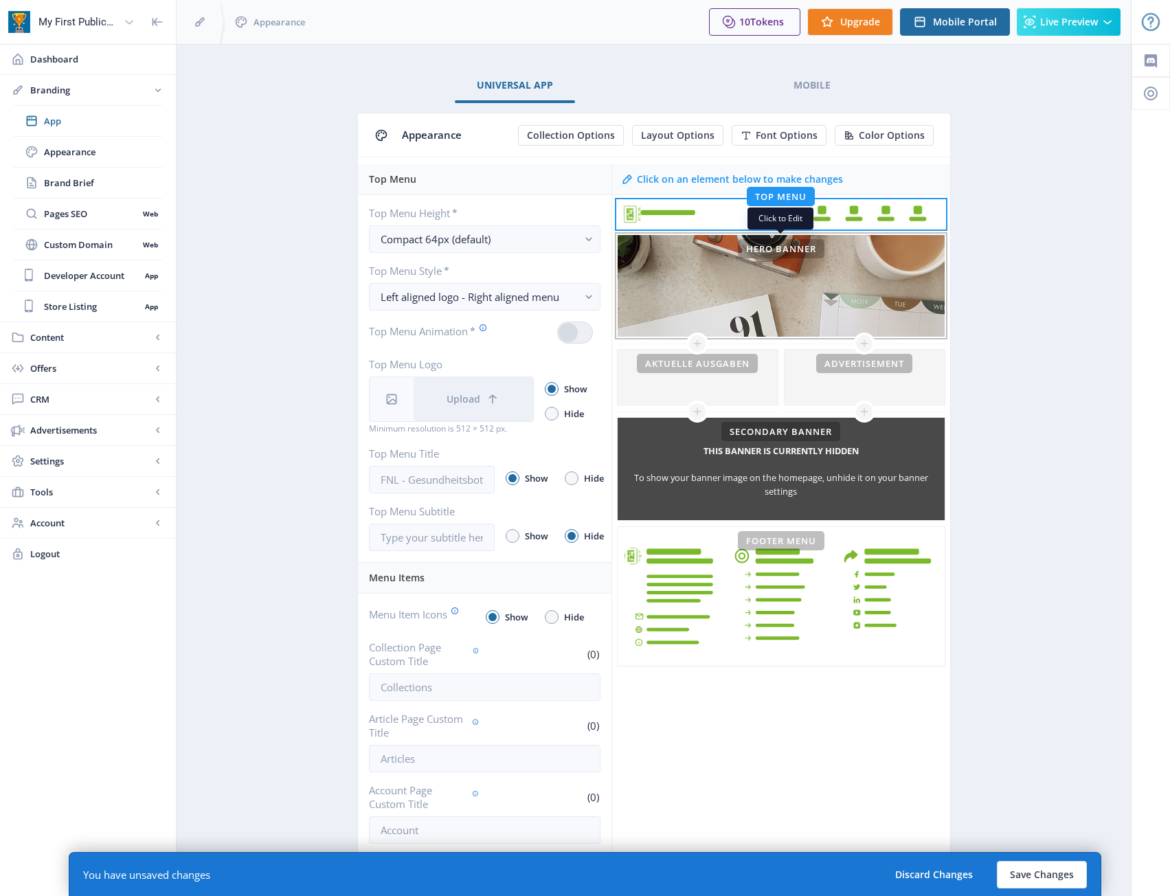
click at [734, 275] on div "This banner is currently hidden To show your banner image on the homepage, unhi…" at bounding box center [780, 286] width 327 height 102
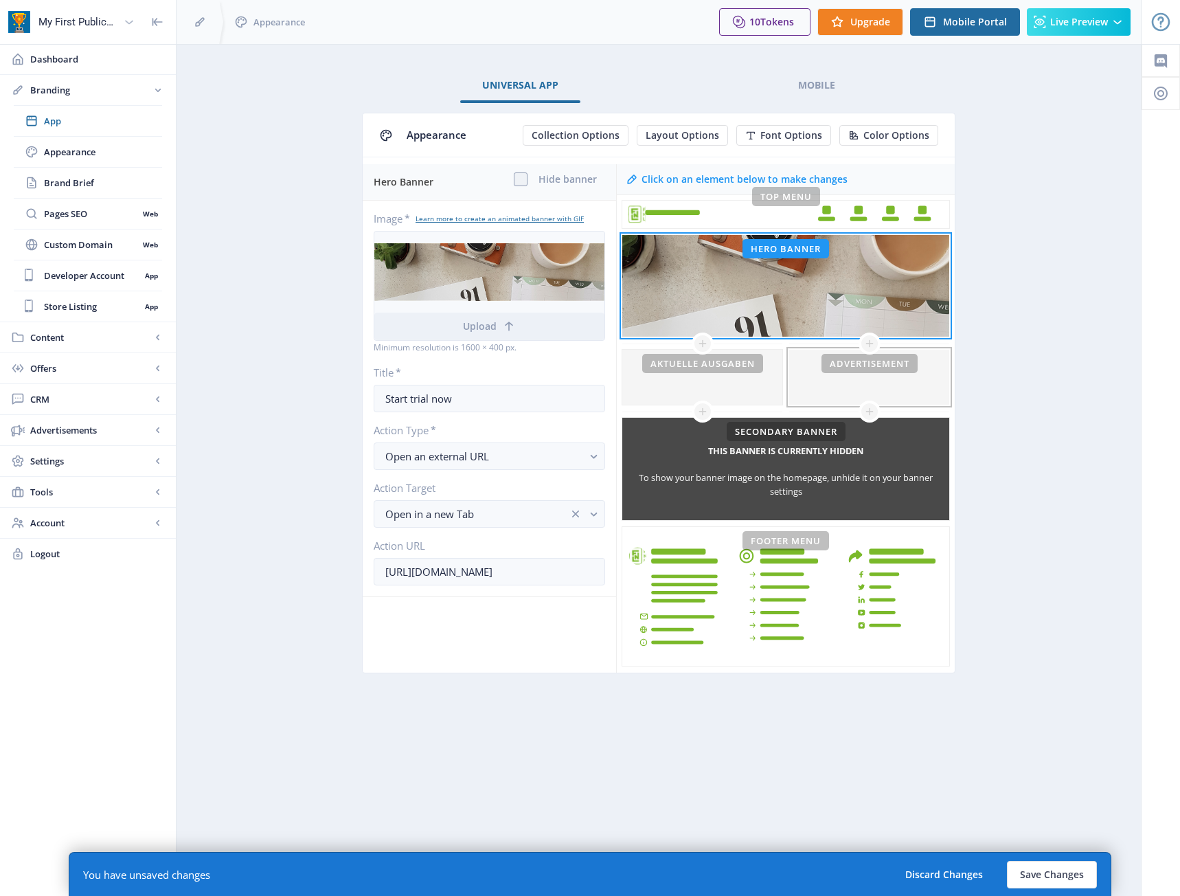
click at [872, 379] on div at bounding box center [869, 377] width 160 height 55
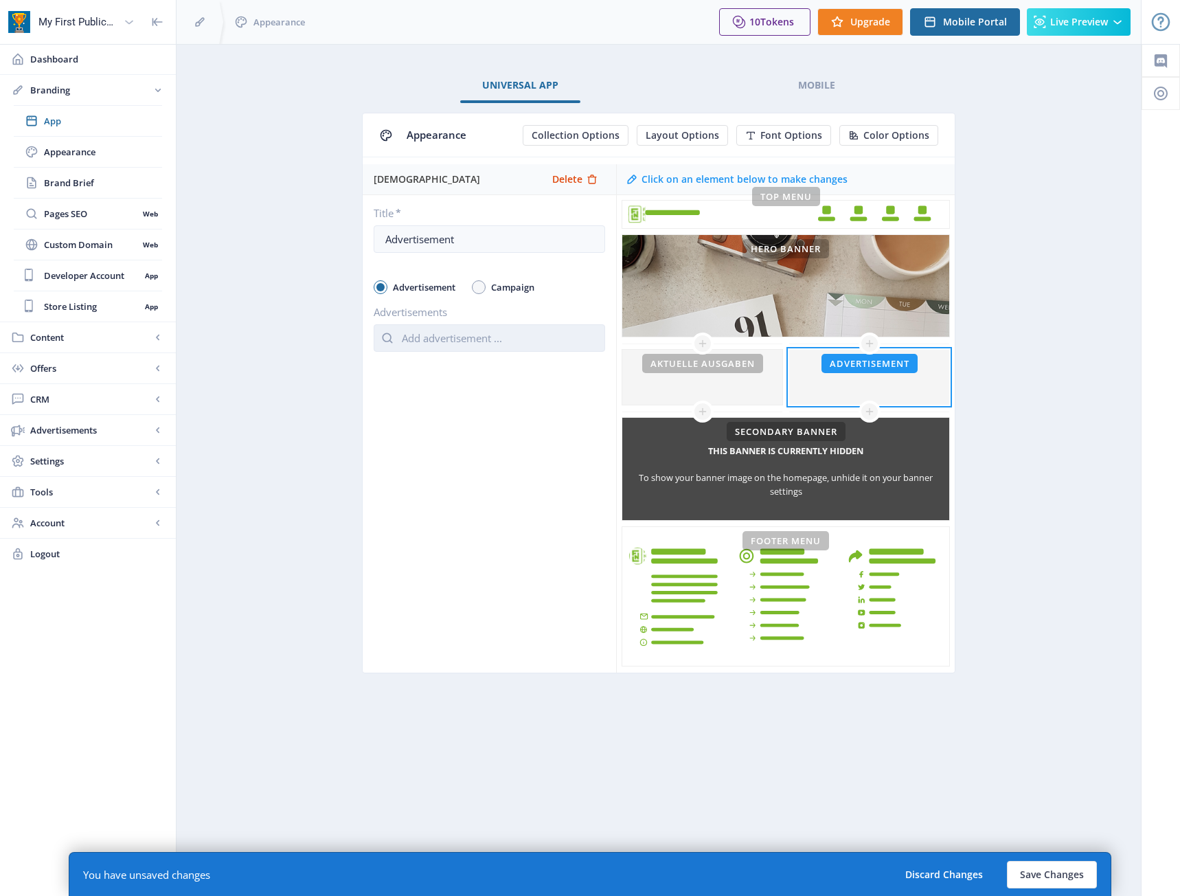
click at [533, 337] on input "text" at bounding box center [489, 337] width 231 height 27
click at [508, 398] on nb-option "Still Image Ad" at bounding box center [489, 397] width 230 height 26
click at [510, 445] on div "Advertisment Delete Title * Advertisement Advertisement Campaign Advertisements…" at bounding box center [489, 418] width 253 height 508
click at [1071, 874] on button "Save Changes" at bounding box center [1052, 874] width 90 height 27
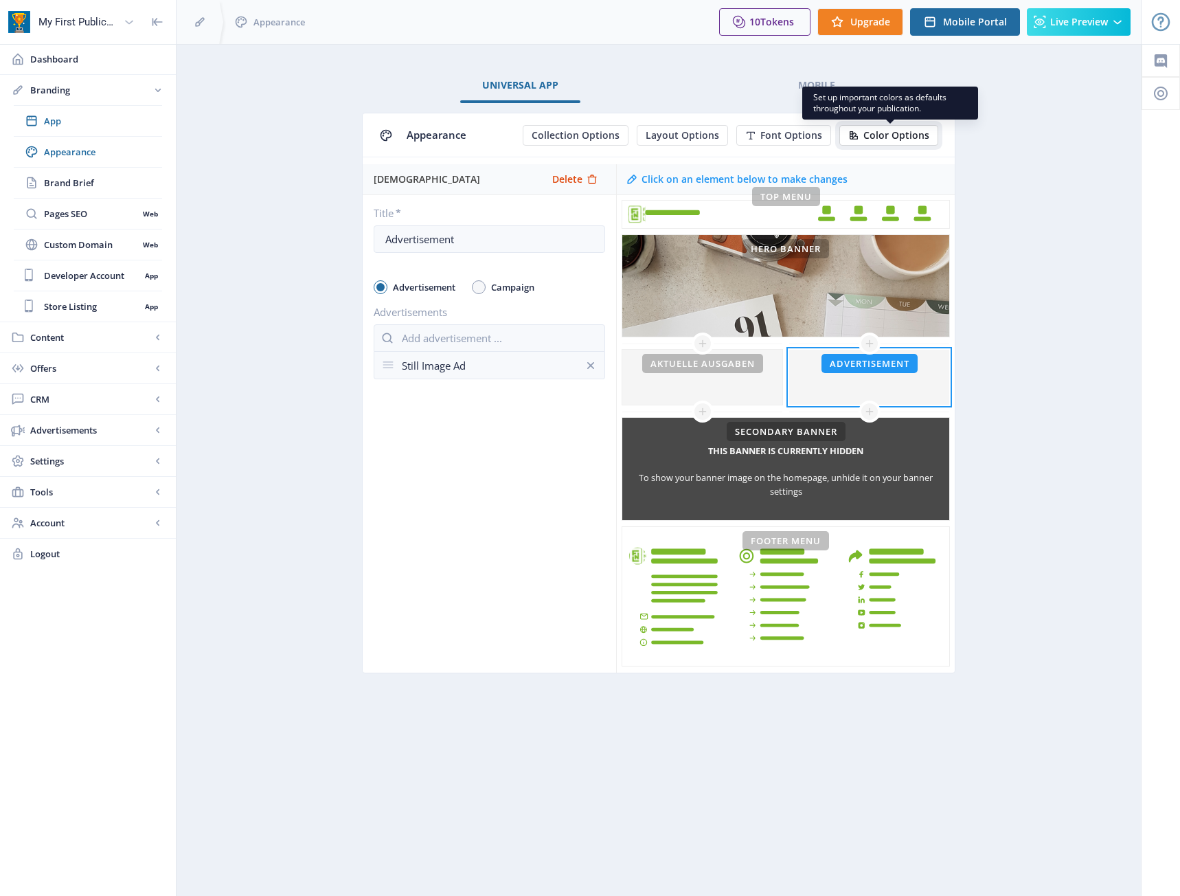
click at [872, 135] on span "Color Options" at bounding box center [896, 135] width 66 height 11
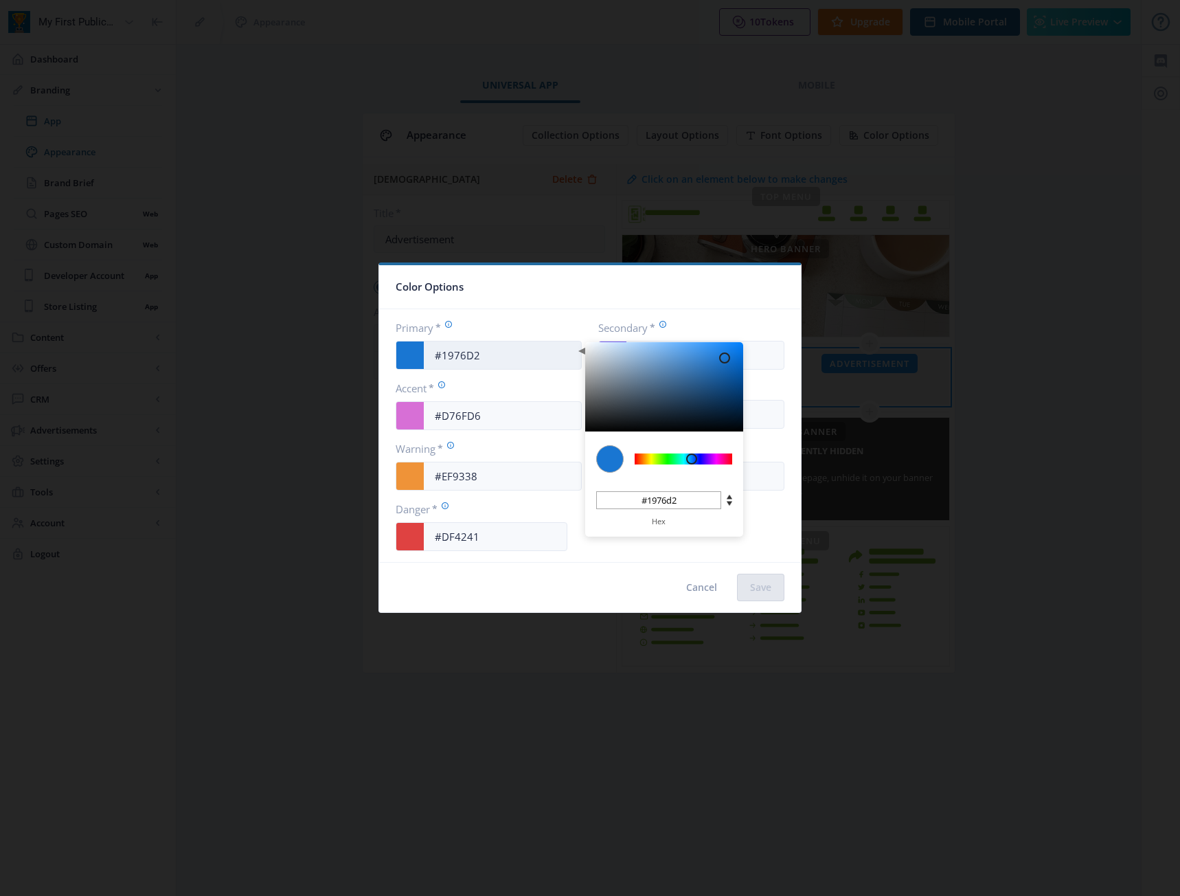
click at [549, 343] on input "#1976D2" at bounding box center [502, 355] width 157 height 26
paste input "https://fnl.at/"
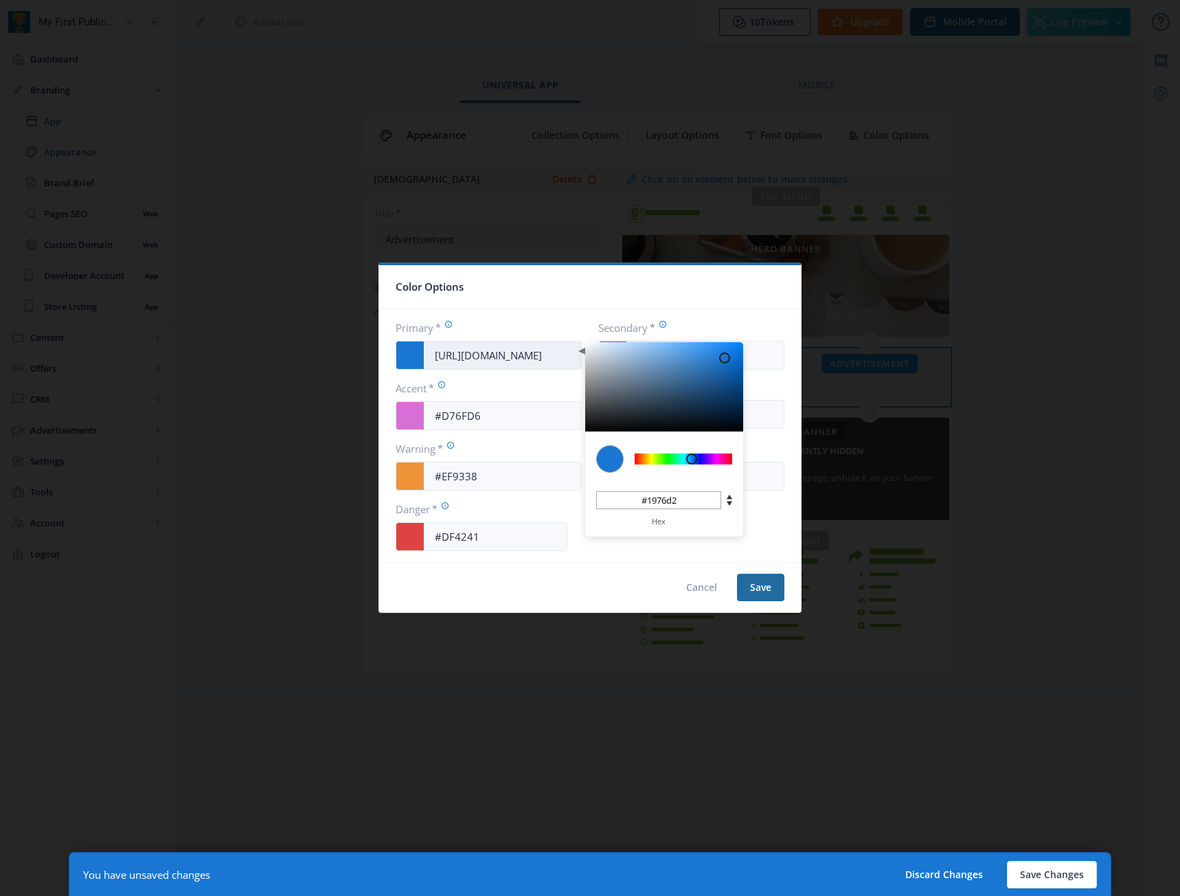
type input "#HTTPS://FNL.AT/"
click at [689, 504] on input "#1976d2" at bounding box center [658, 500] width 125 height 18
paste input "7ab92a"
type input "#7AB92A"
type input "7ab92a"
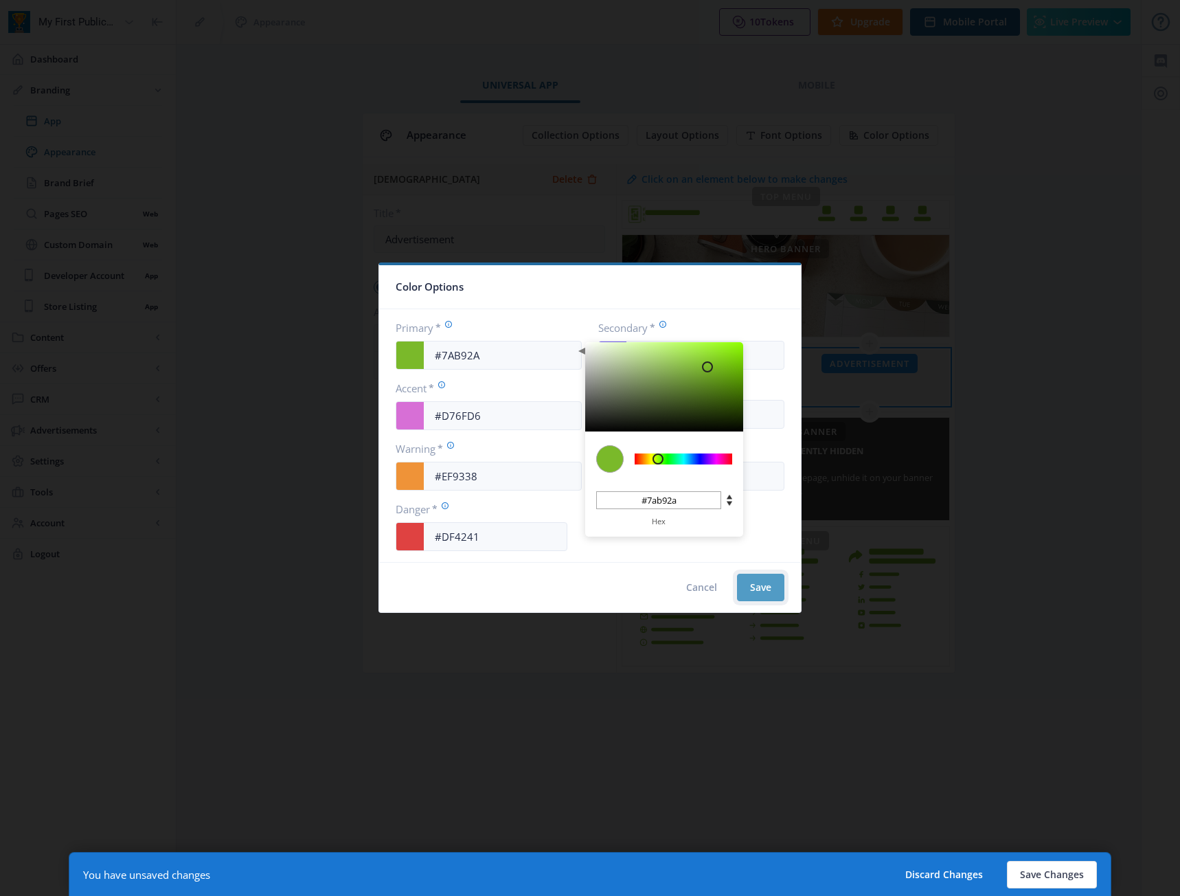
click at [743, 584] on button "Save" at bounding box center [760, 587] width 47 height 27
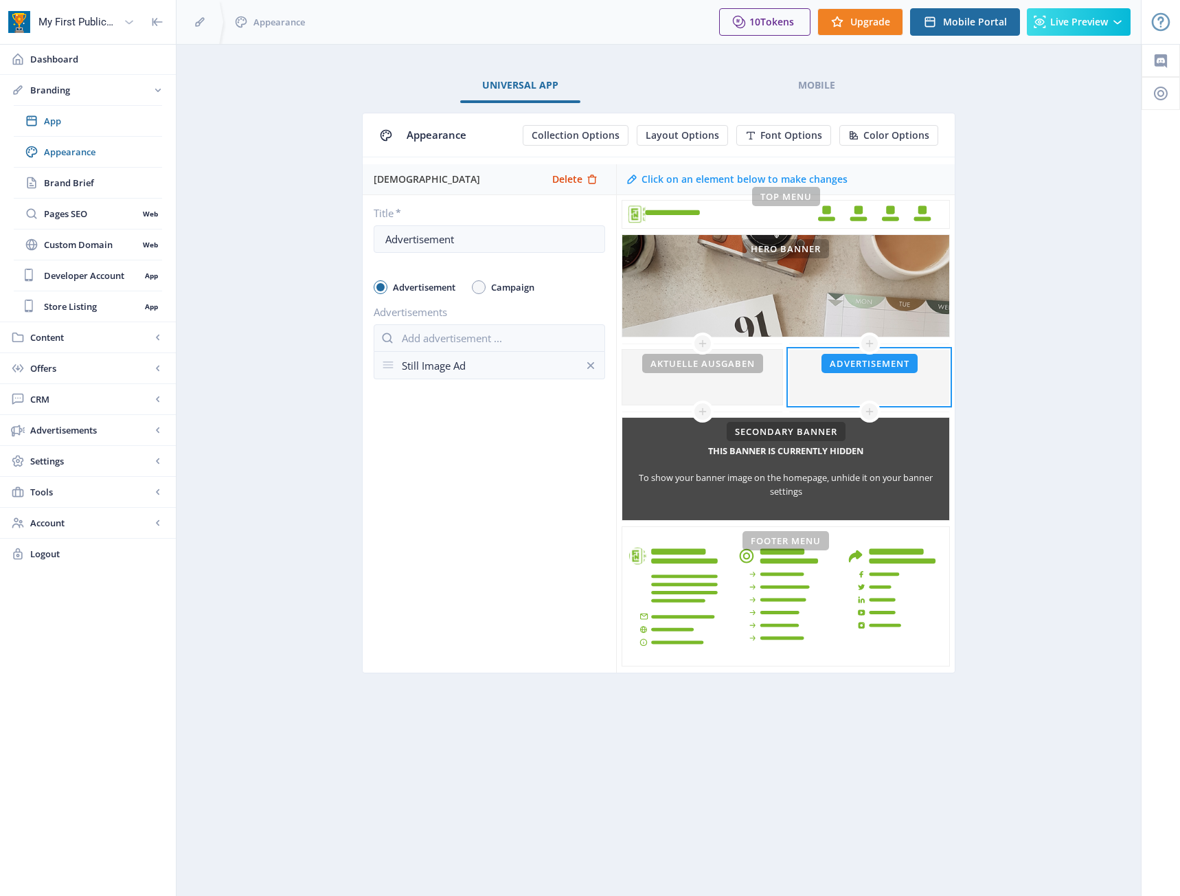
click at [853, 764] on nb-layout-column "Universal App Mobile Appearance Collection Options Layout Options Font Options …" at bounding box center [659, 470] width 966 height 852
click at [901, 135] on span "Color Options" at bounding box center [896, 135] width 66 height 11
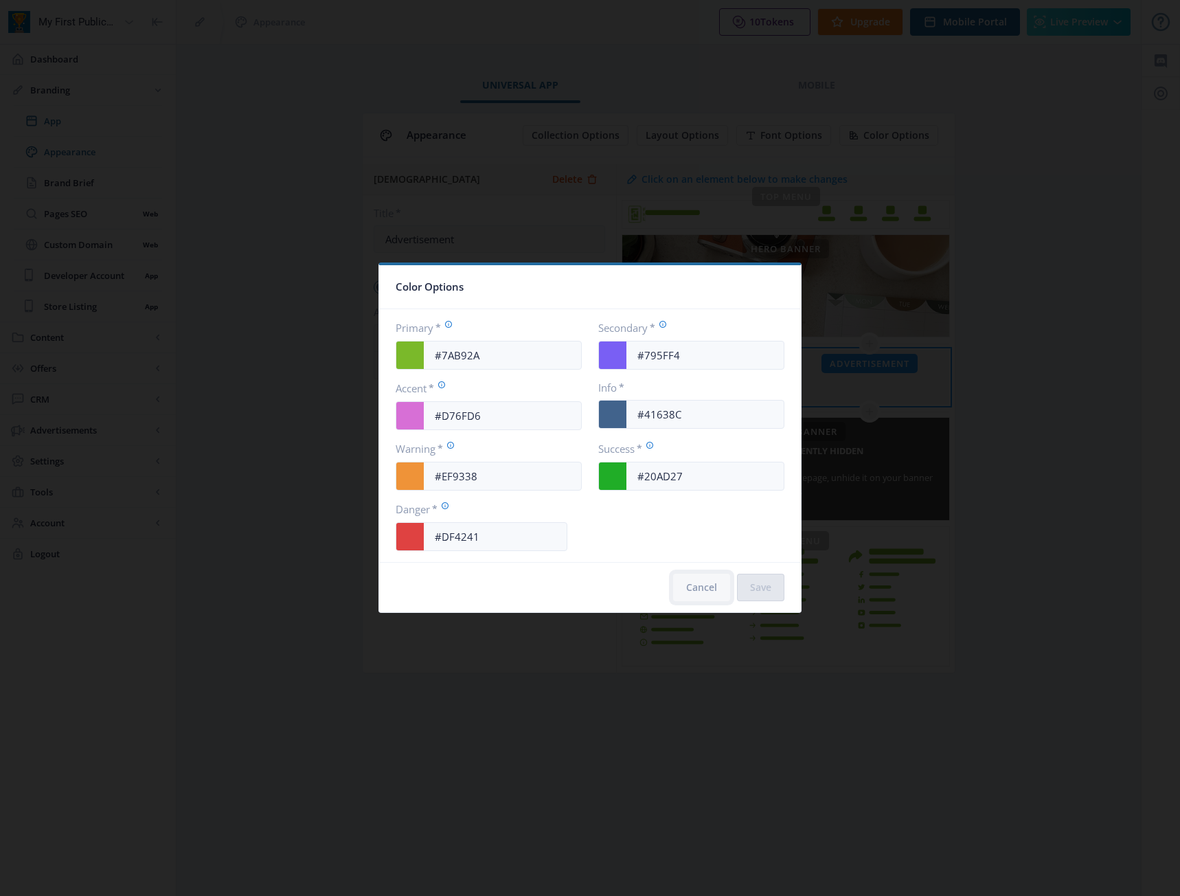
click at [702, 582] on button "Cancel" at bounding box center [701, 587] width 57 height 27
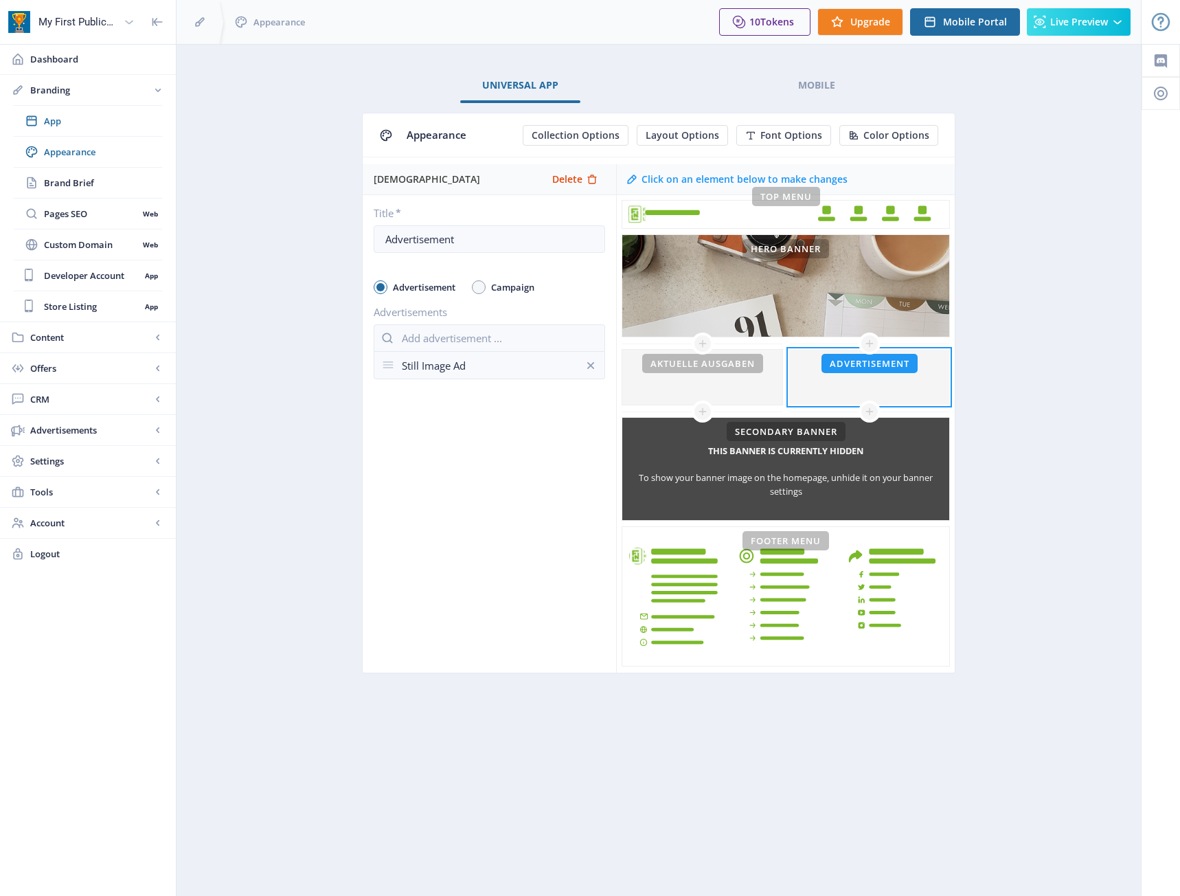
click at [850, 753] on nb-layout-column "Universal App Mobile Appearance Collection Options Layout Options Font Options …" at bounding box center [659, 470] width 966 height 852
click at [862, 133] on button "Color Options" at bounding box center [888, 135] width 99 height 21
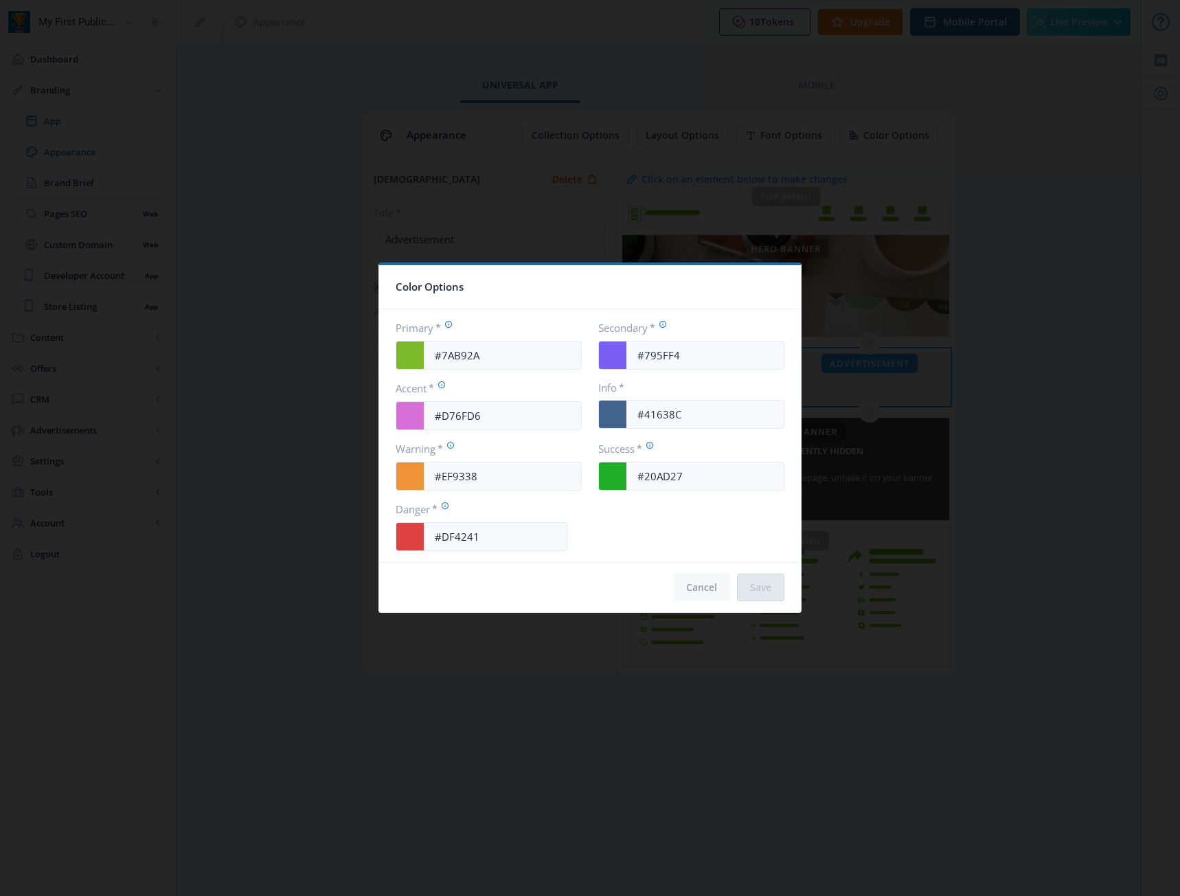
click at [699, 589] on button "Cancel" at bounding box center [701, 587] width 57 height 27
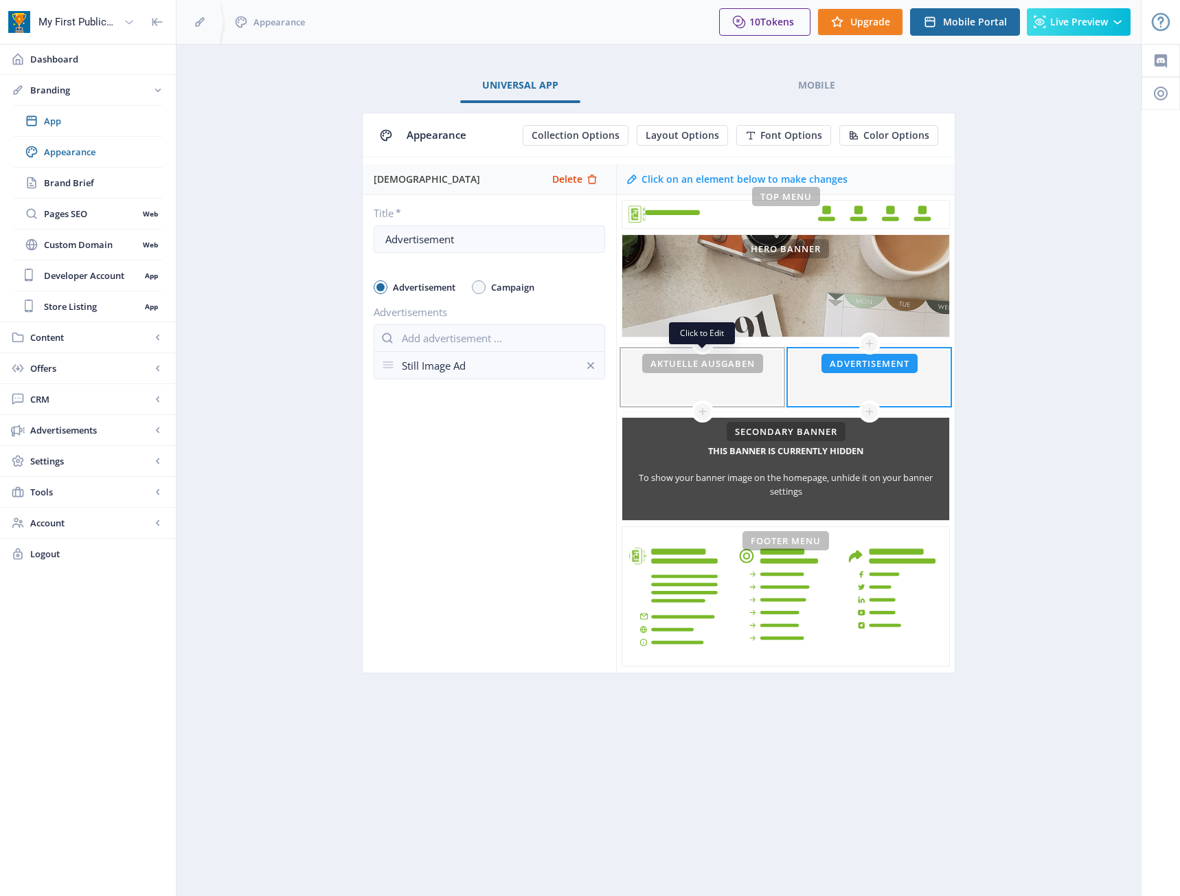
click at [683, 388] on div at bounding box center [702, 377] width 160 height 55
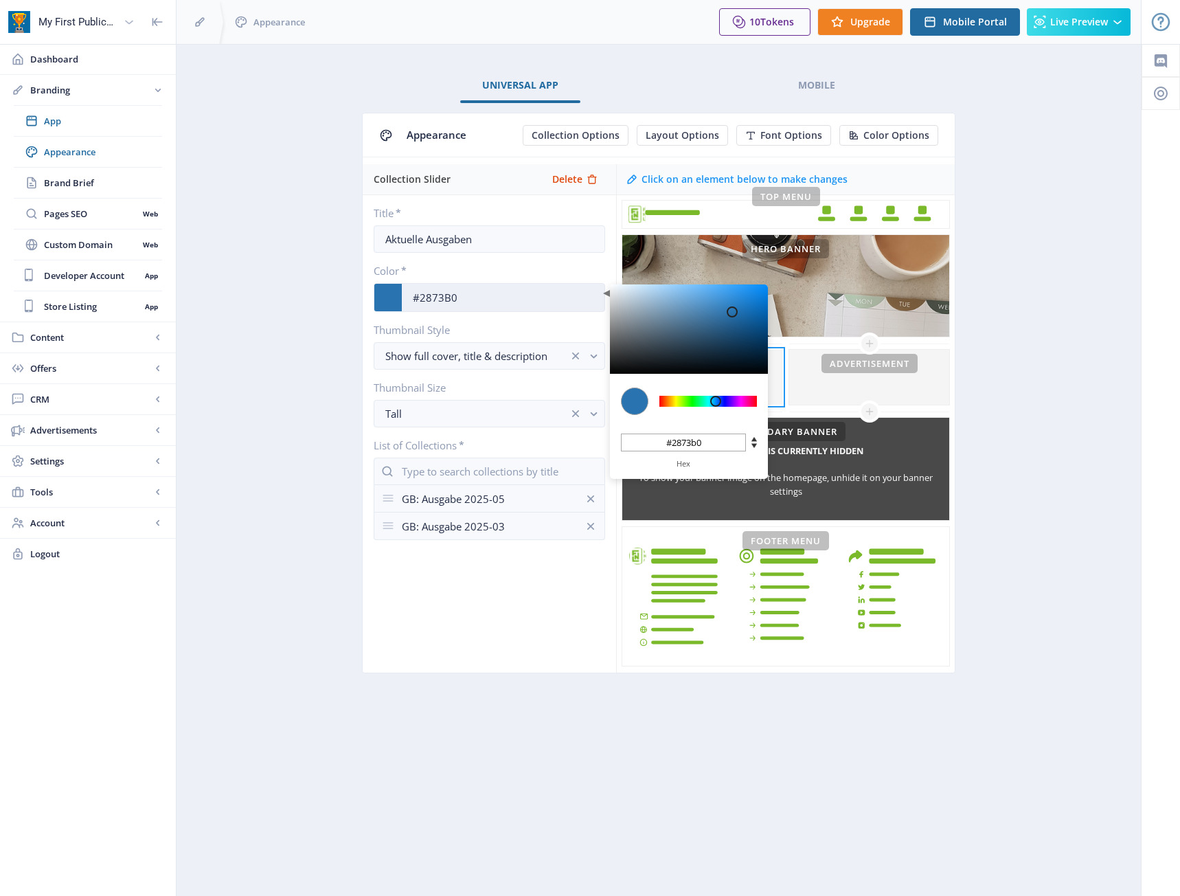
click at [442, 295] on input "#2873B0" at bounding box center [503, 297] width 203 height 26
click at [683, 435] on input "#2873b0" at bounding box center [683, 442] width 125 height 18
paste input "7ab92a"
type input "#7AB92A"
type input "7ab92a"
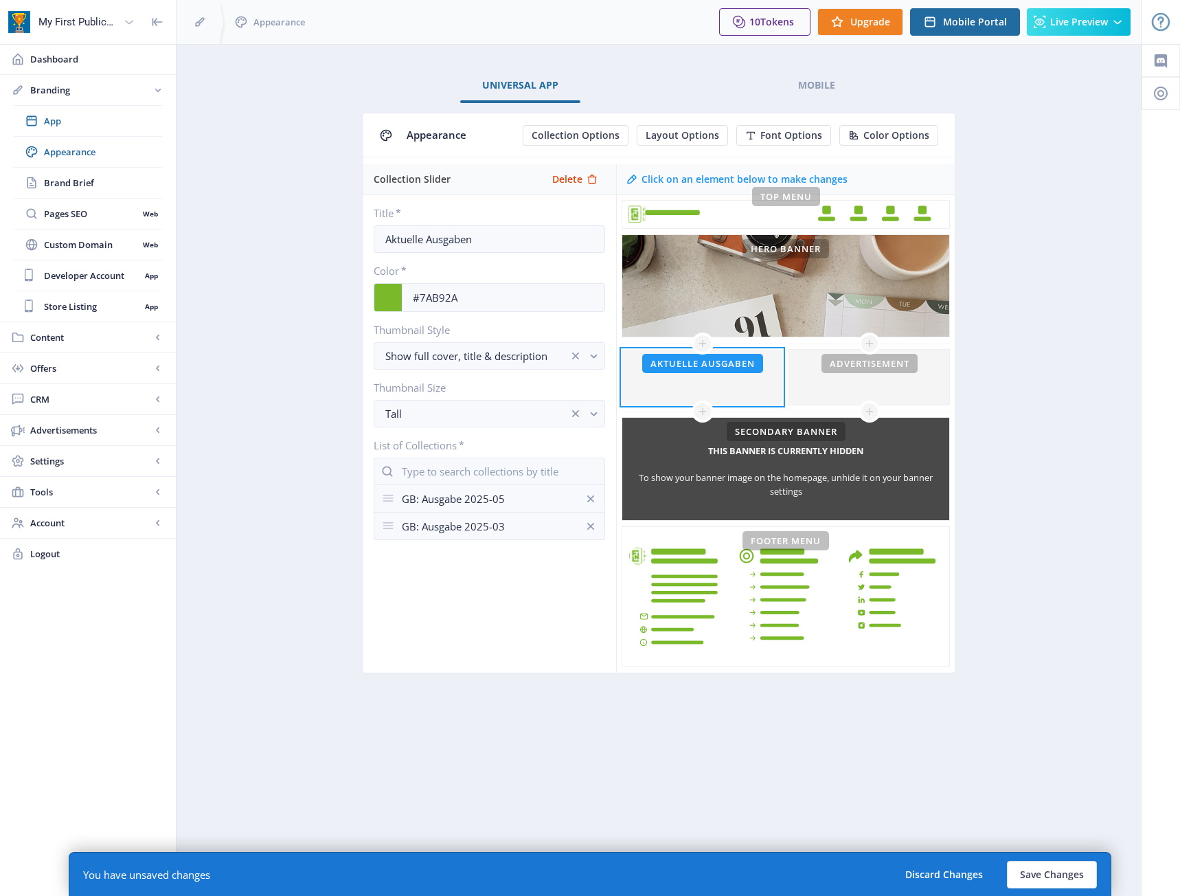
click at [1059, 790] on nb-layout-column "Universal App Mobile Appearance Collection Options Layout Options Font Options …" at bounding box center [659, 470] width 966 height 852
click at [1079, 876] on button "Save Changes" at bounding box center [1052, 874] width 90 height 27
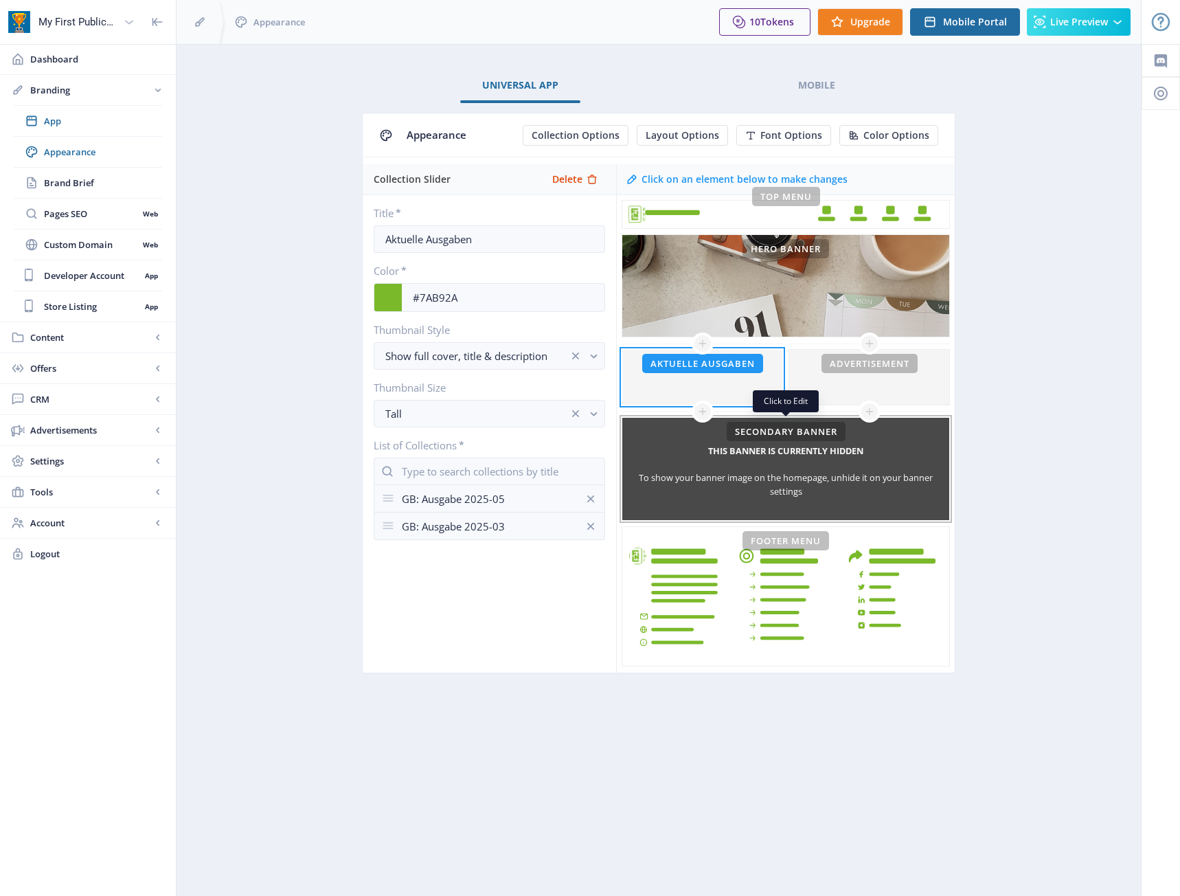
click at [780, 490] on div "To show your banner image on the homepage, unhide it on your banner settings" at bounding box center [785, 483] width 327 height 27
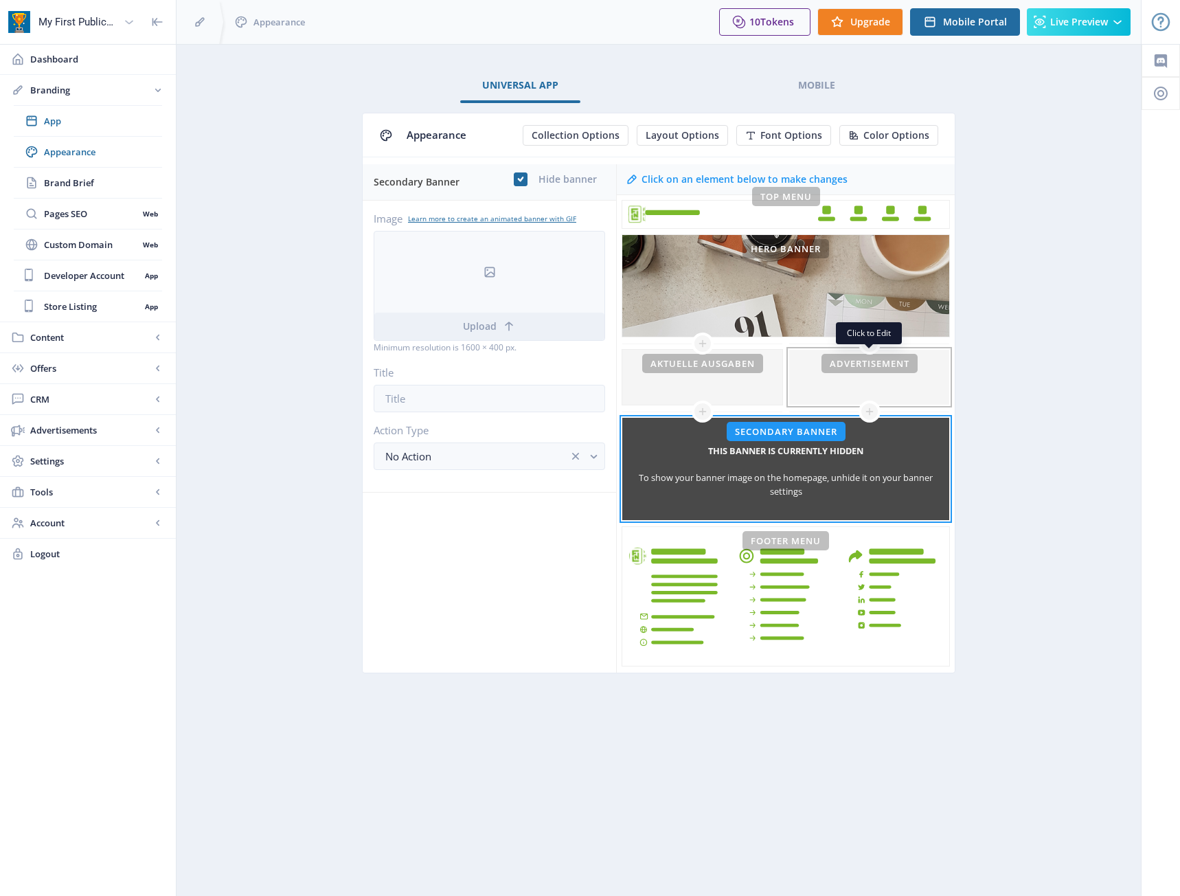
click at [877, 376] on div at bounding box center [869, 377] width 160 height 55
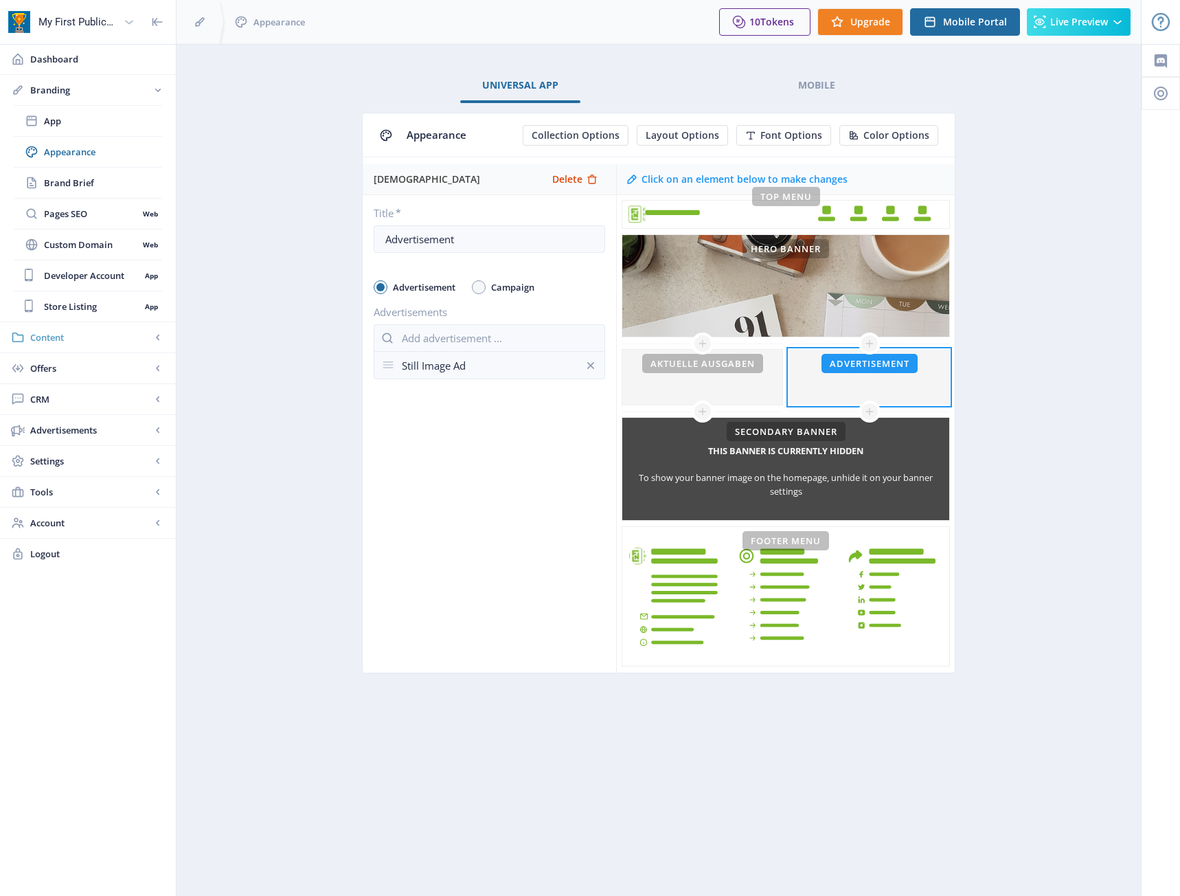
click at [82, 334] on span "Content" at bounding box center [90, 337] width 121 height 14
click at [82, 337] on span "Offers" at bounding box center [90, 337] width 121 height 14
click at [81, 302] on span "Advertisements" at bounding box center [90, 306] width 121 height 14
click at [106, 241] on span "Ad Manager" at bounding box center [91, 245] width 94 height 14
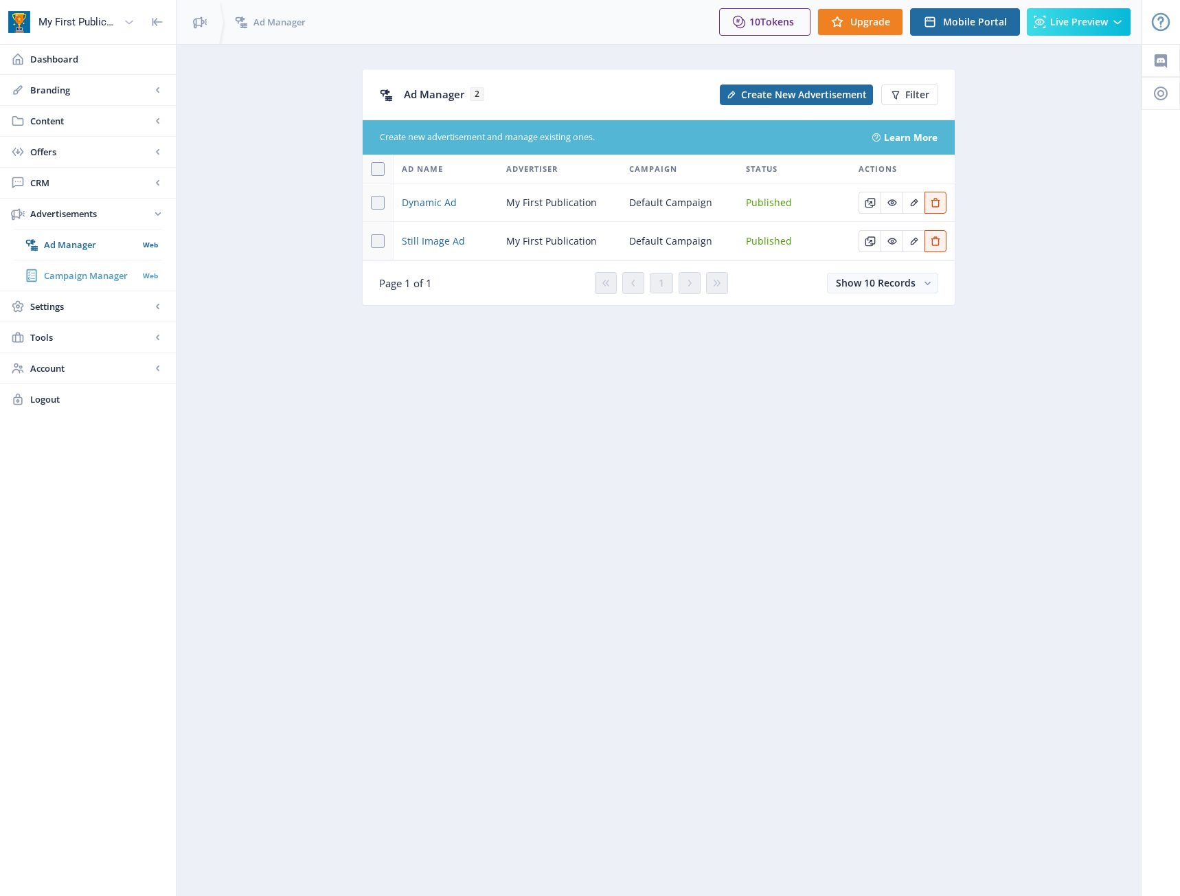
click at [123, 272] on span "Campaign Manager" at bounding box center [91, 276] width 94 height 14
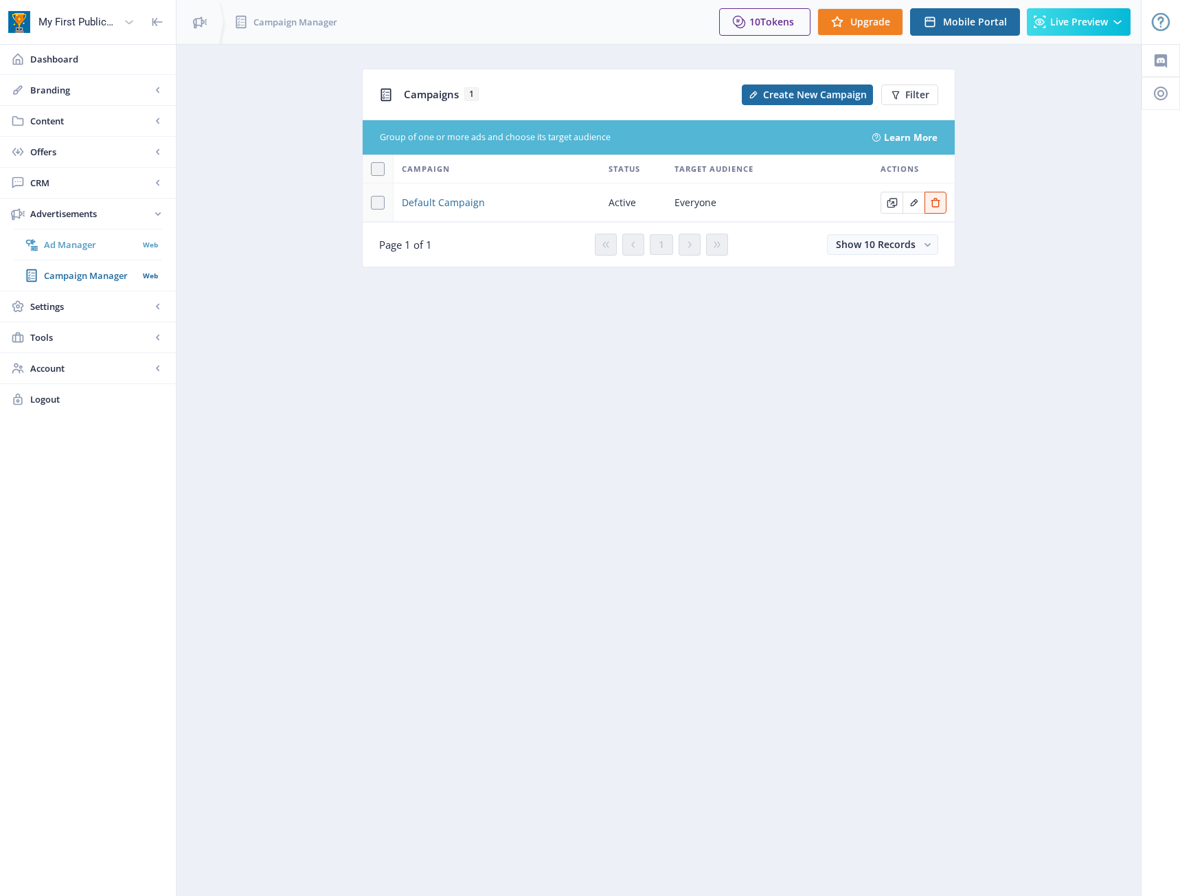
click at [110, 250] on span "Ad Manager" at bounding box center [91, 245] width 94 height 14
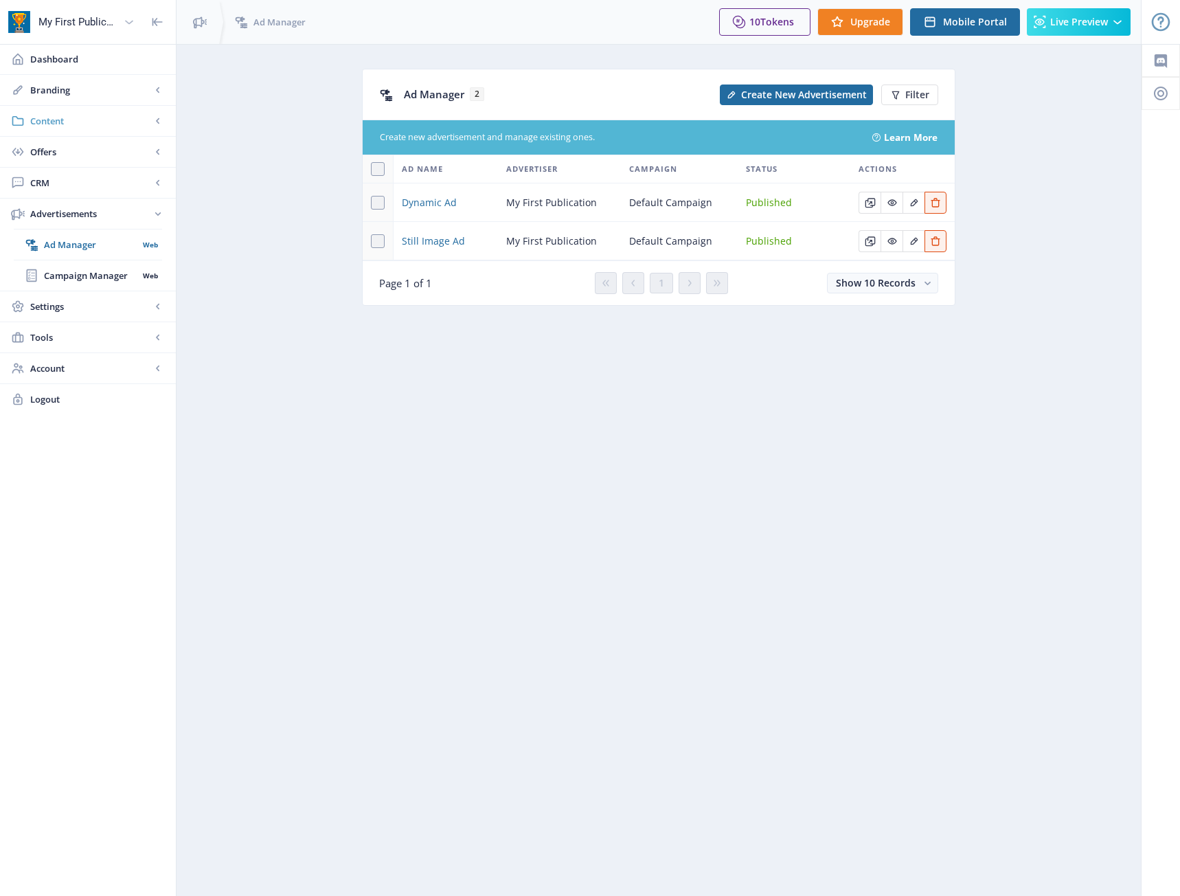
click at [88, 119] on span "Content" at bounding box center [90, 121] width 121 height 14
click at [89, 95] on span "Branding" at bounding box center [90, 90] width 121 height 14
click at [66, 127] on span "App" at bounding box center [103, 121] width 118 height 14
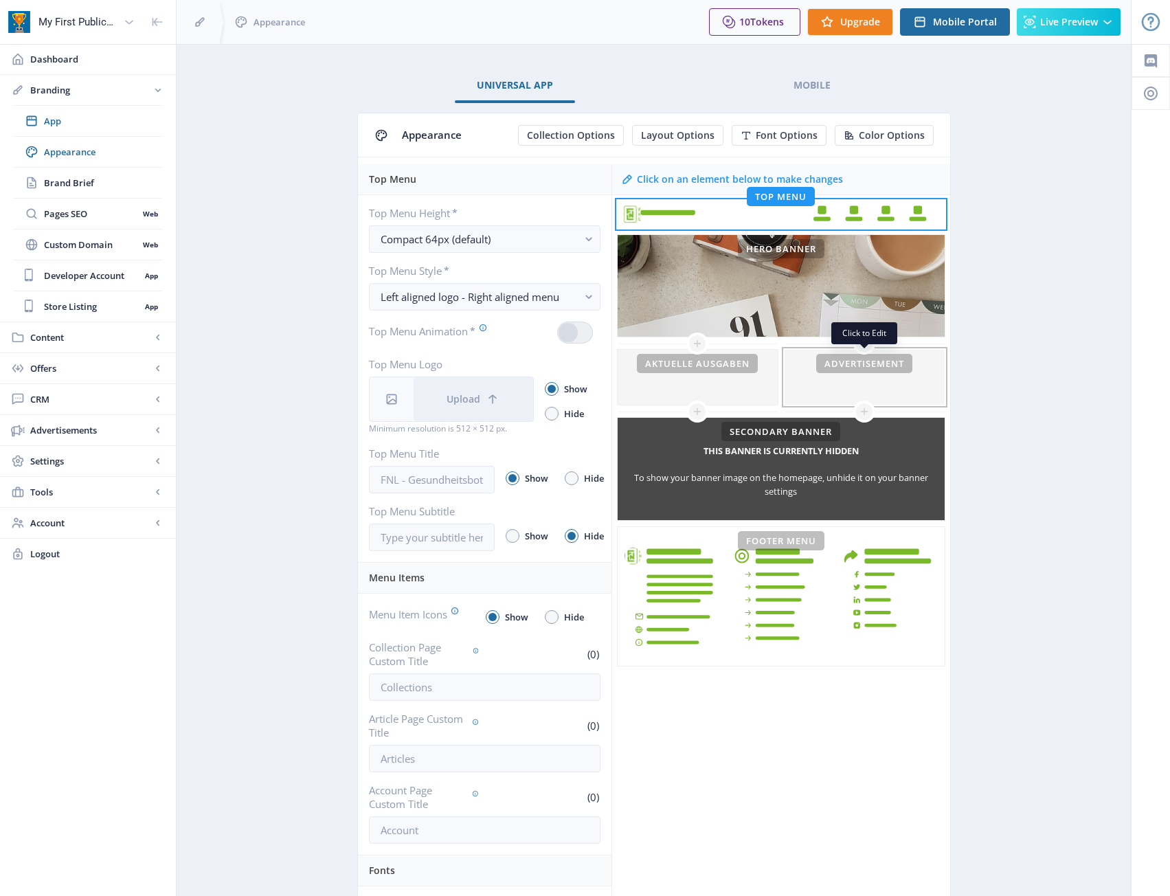
click at [873, 385] on div at bounding box center [864, 377] width 160 height 55
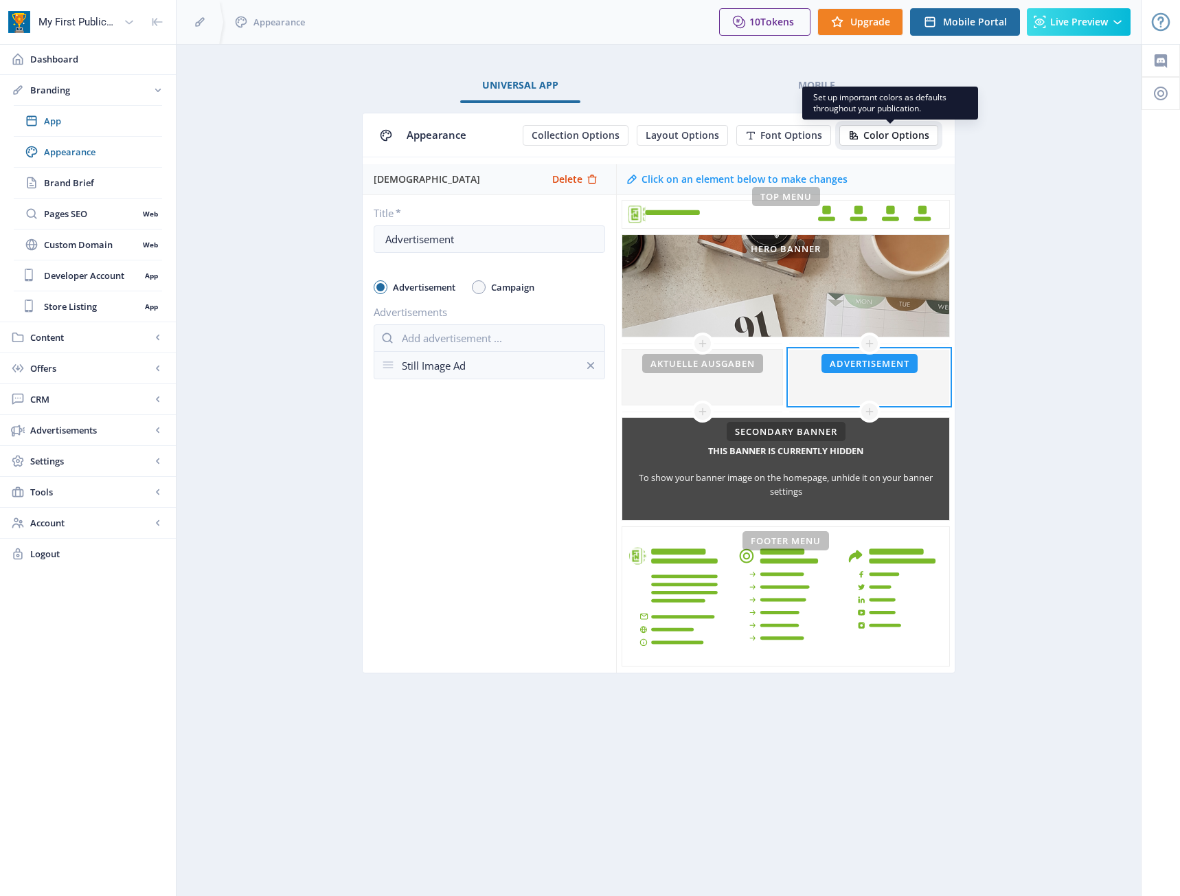
click at [916, 136] on span "Color Options" at bounding box center [896, 135] width 66 height 11
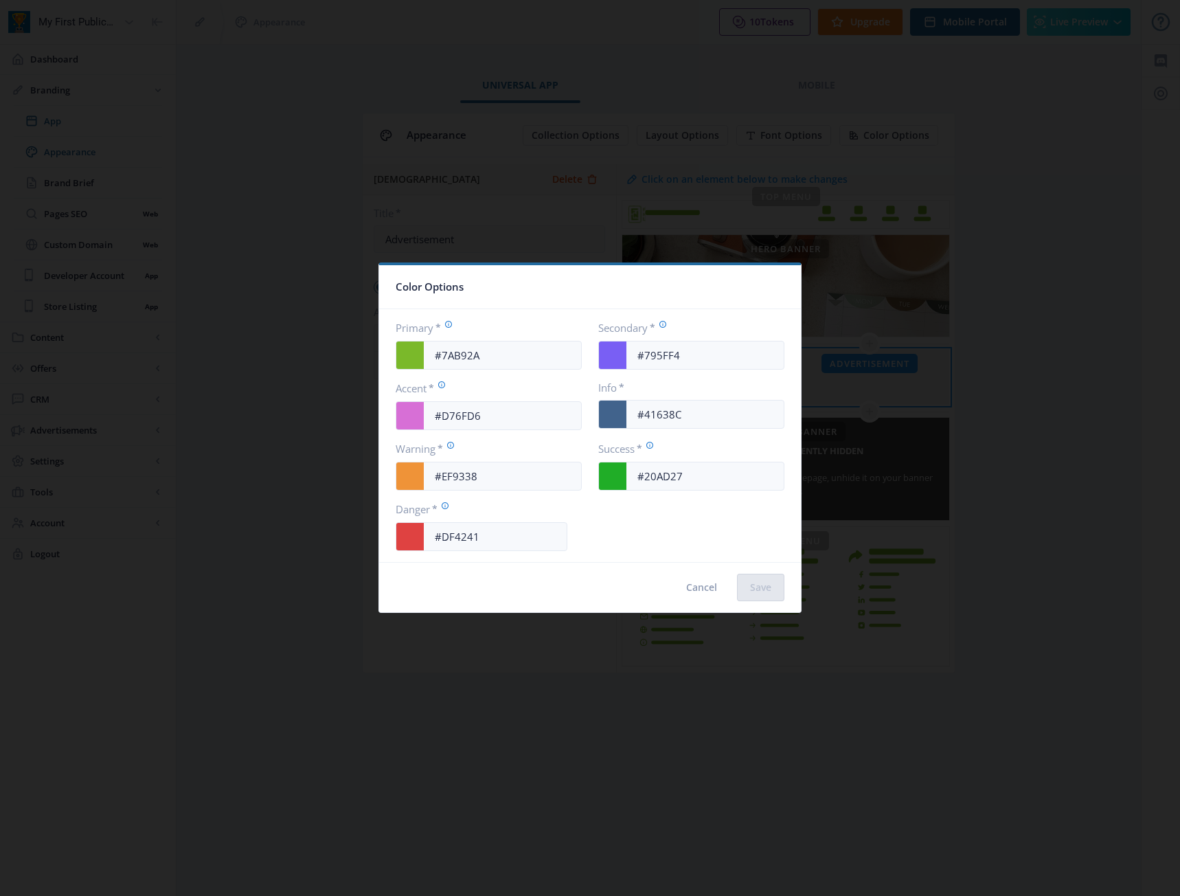
click at [1081, 302] on div at bounding box center [590, 448] width 1180 height 896
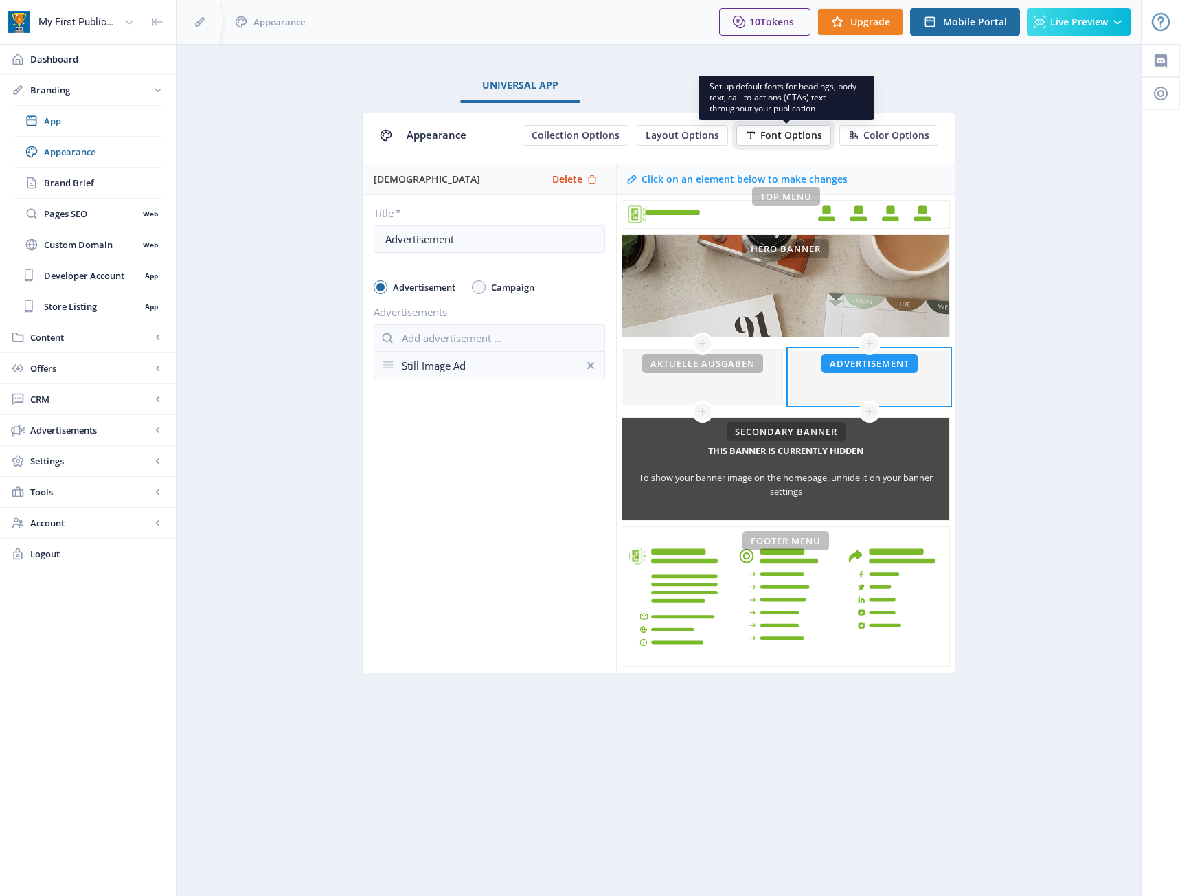
click at [748, 137] on button "Font Options" at bounding box center [783, 135] width 95 height 21
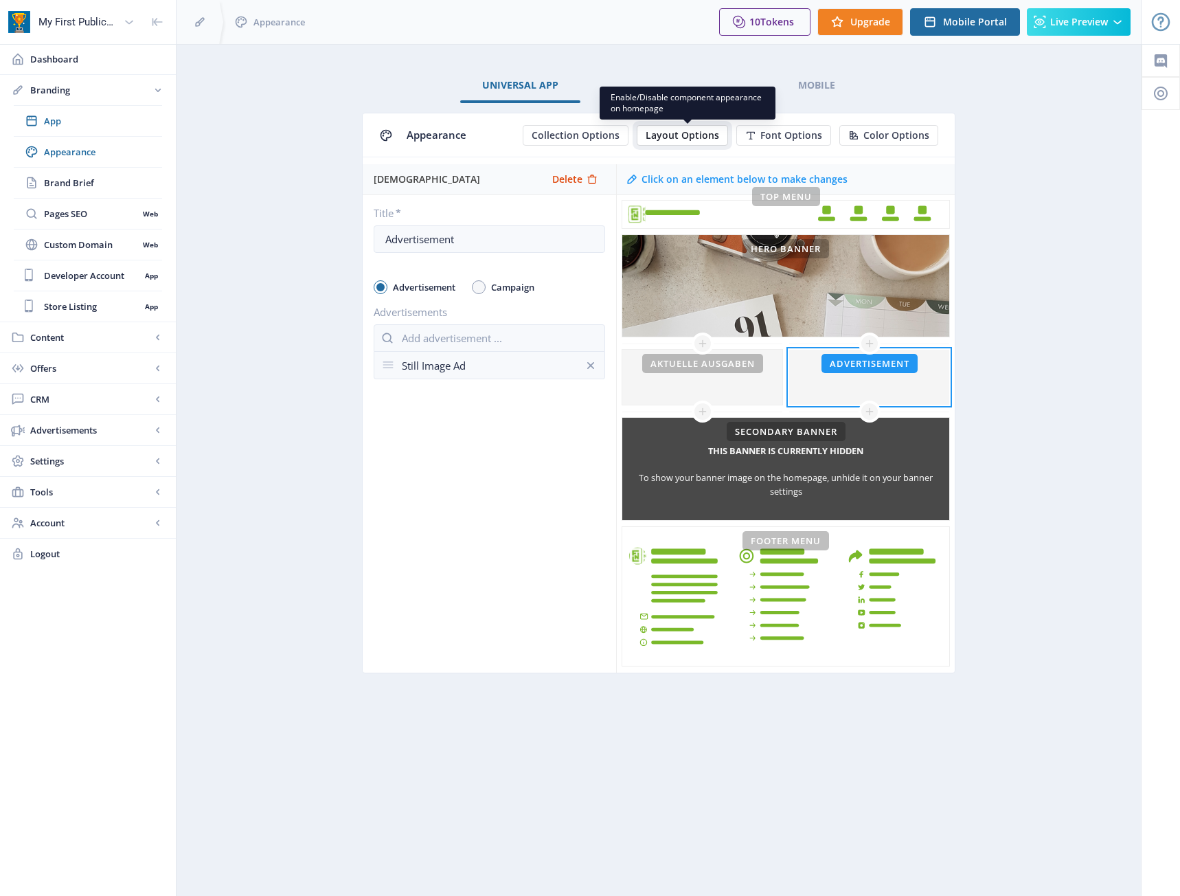
click at [682, 139] on span "Layout Options" at bounding box center [682, 135] width 73 height 11
click at [591, 132] on span "Collection Options" at bounding box center [576, 135] width 88 height 11
click at [753, 370] on div at bounding box center [702, 377] width 160 height 55
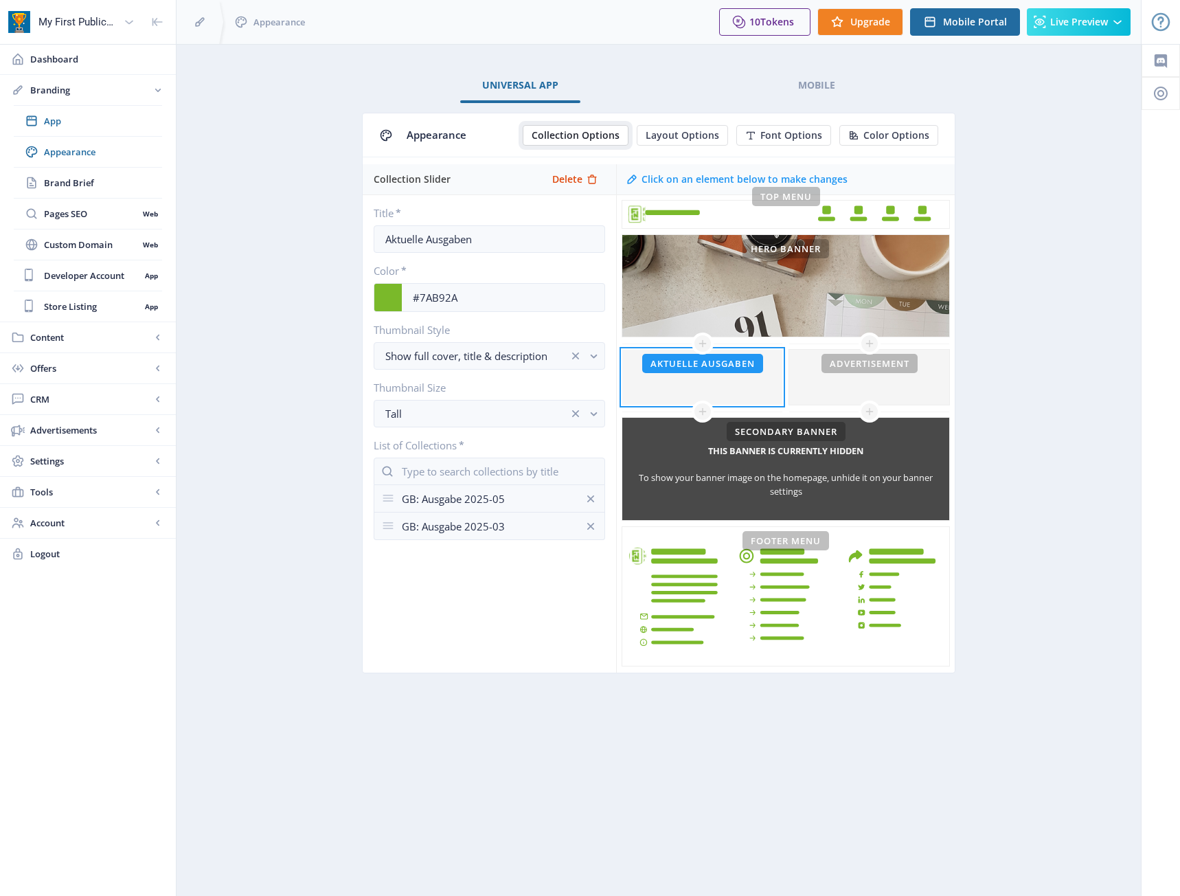
click at [614, 135] on span "Collection Options" at bounding box center [576, 135] width 88 height 11
click at [673, 132] on span "Layout Options" at bounding box center [682, 135] width 73 height 11
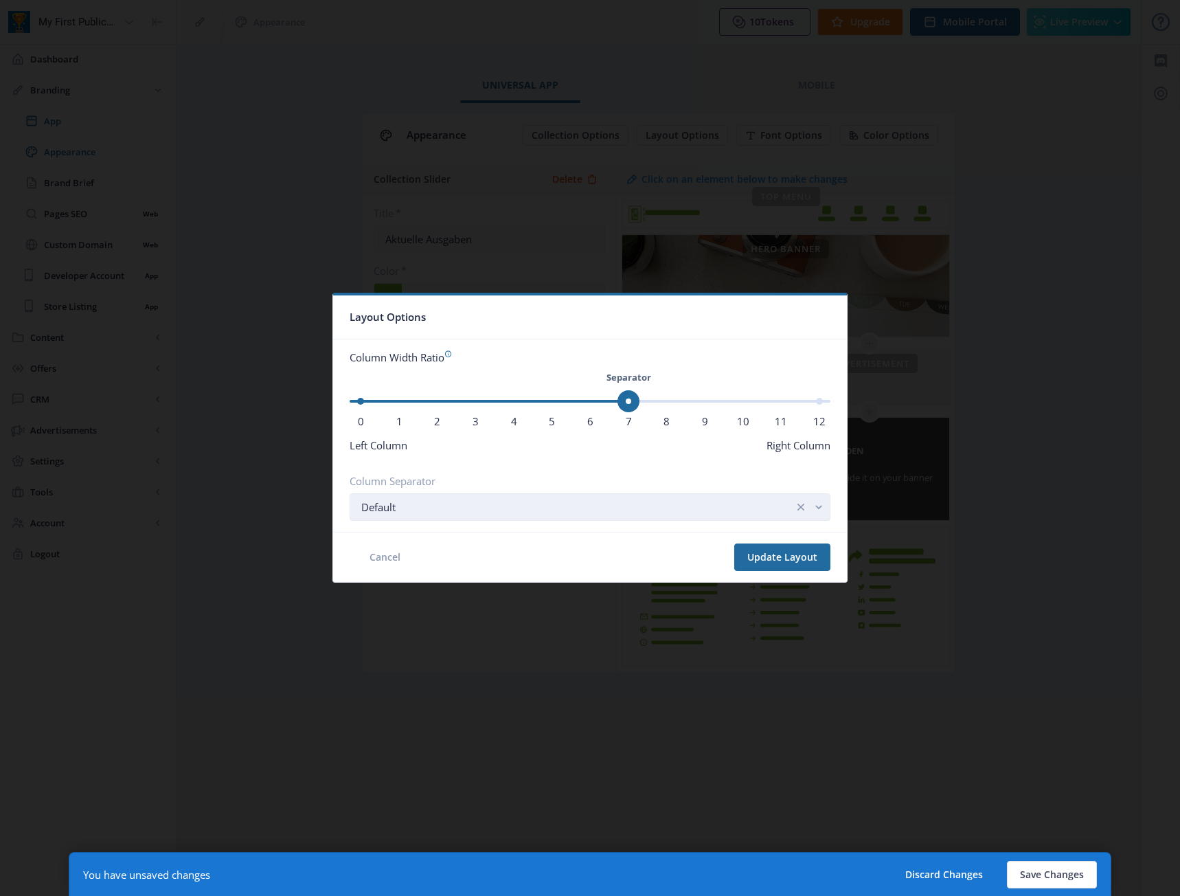
click at [587, 506] on div "Default" at bounding box center [577, 507] width 433 height 16
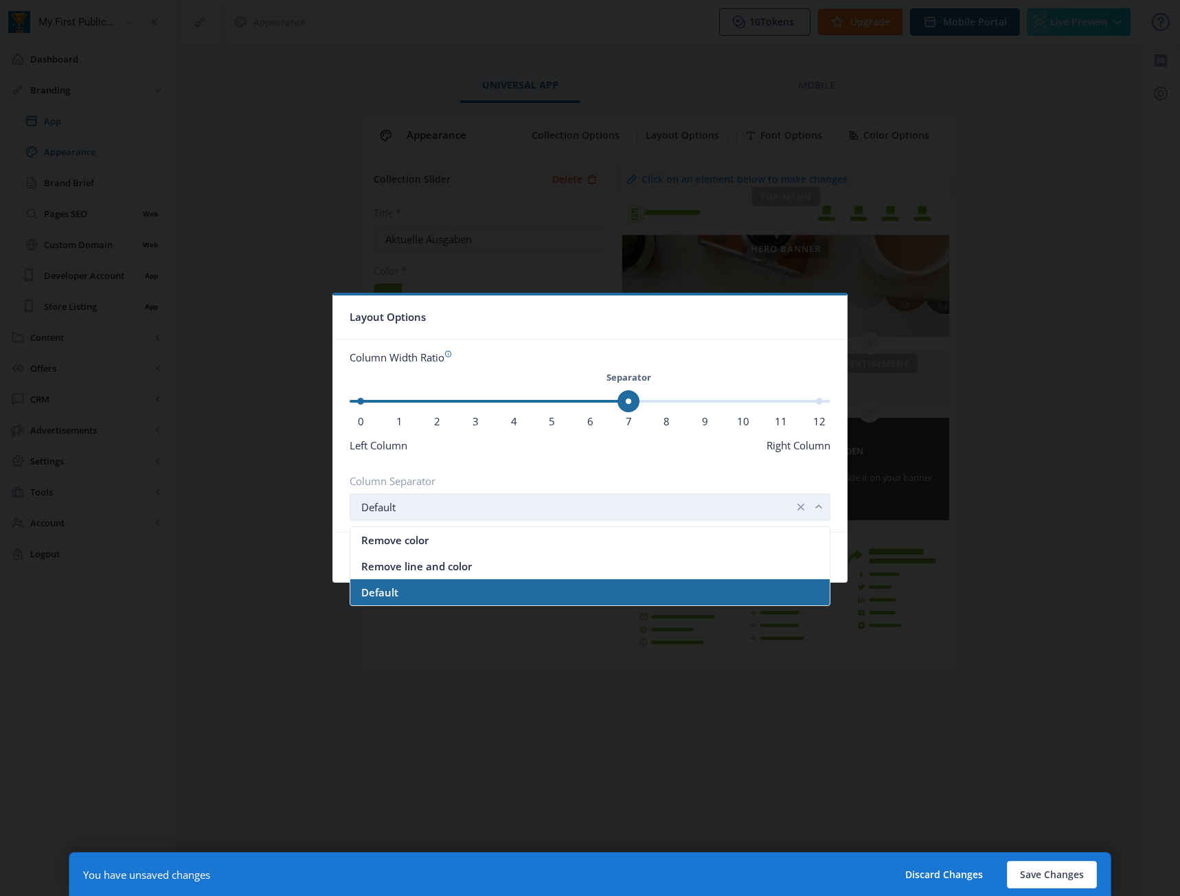
click at [587, 506] on div "Default" at bounding box center [577, 507] width 433 height 16
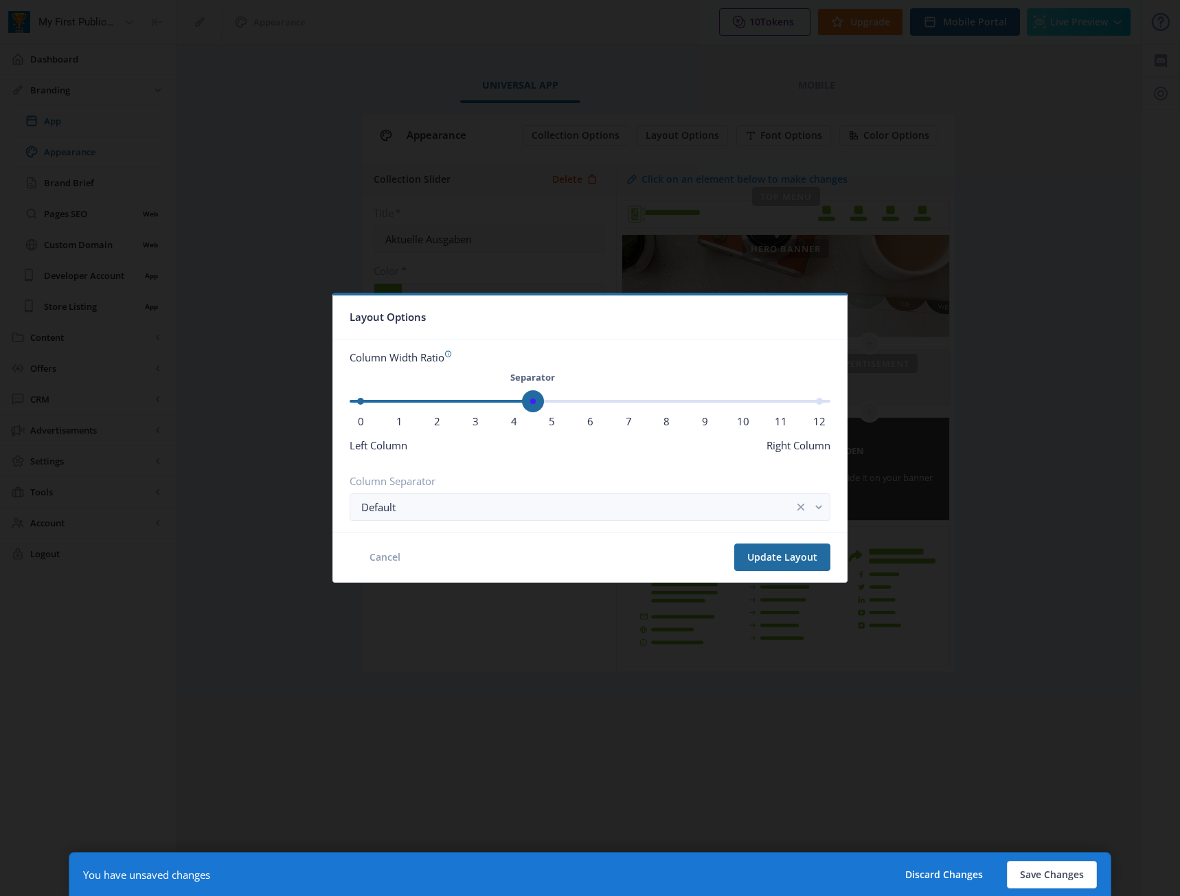
drag, startPoint x: 629, startPoint y: 397, endPoint x: 416, endPoint y: 407, distance: 213.9
click at [398, 402] on ngx-slider "Separator Separator Separator 0 1 2 3 4 5 6 7 8 9 10 11 12" at bounding box center [590, 401] width 481 height 3
drag, startPoint x: 538, startPoint y: 402, endPoint x: 427, endPoint y: 405, distance: 112.0
click at [427, 402] on ngx-slider "Separator Separator Separator 0 1 2 3 4 5 6 7 8 9 10 11 12" at bounding box center [590, 401] width 481 height 3
click at [907, 672] on div at bounding box center [590, 448] width 1180 height 896
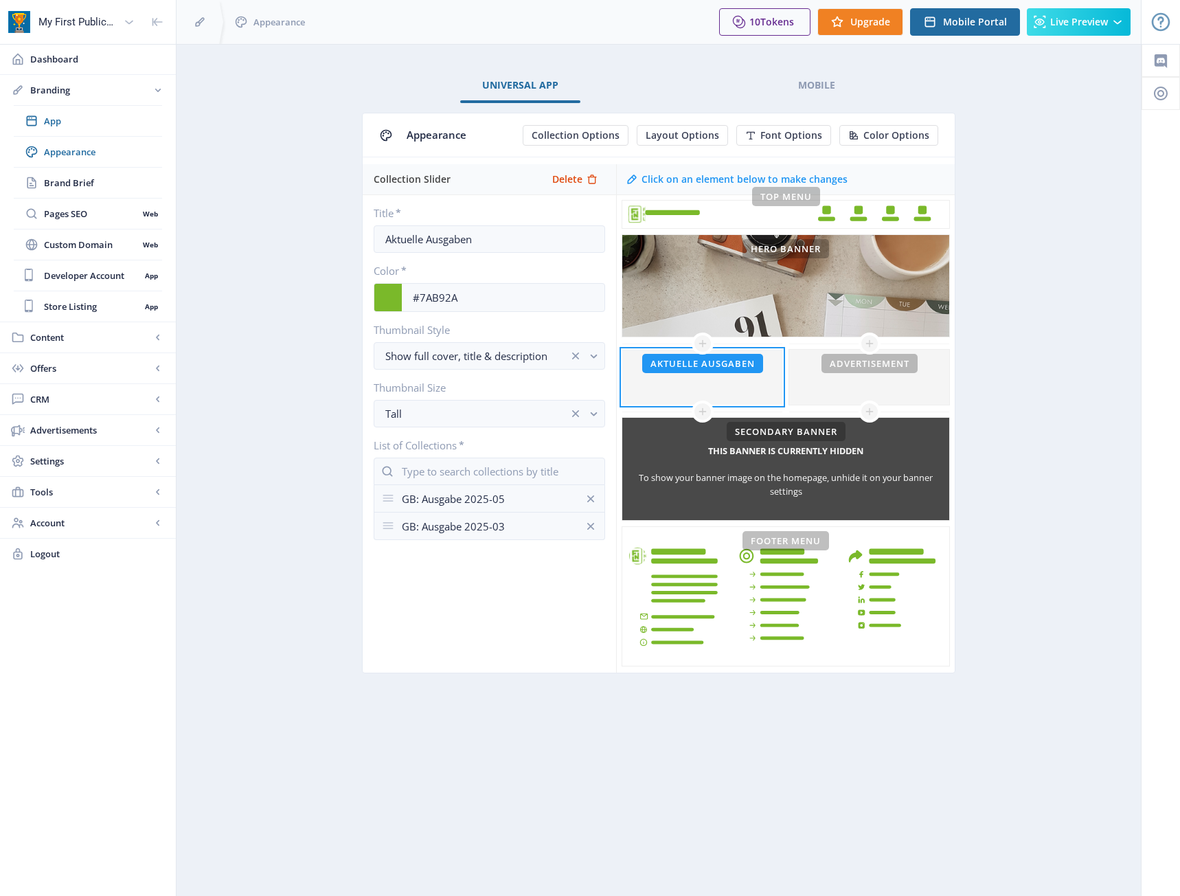
click at [1004, 441] on app-branding-designer "Universal App Mobile Appearance Collection Options Layout Options Font Options …" at bounding box center [659, 387] width 916 height 636
click at [894, 383] on div at bounding box center [869, 377] width 160 height 55
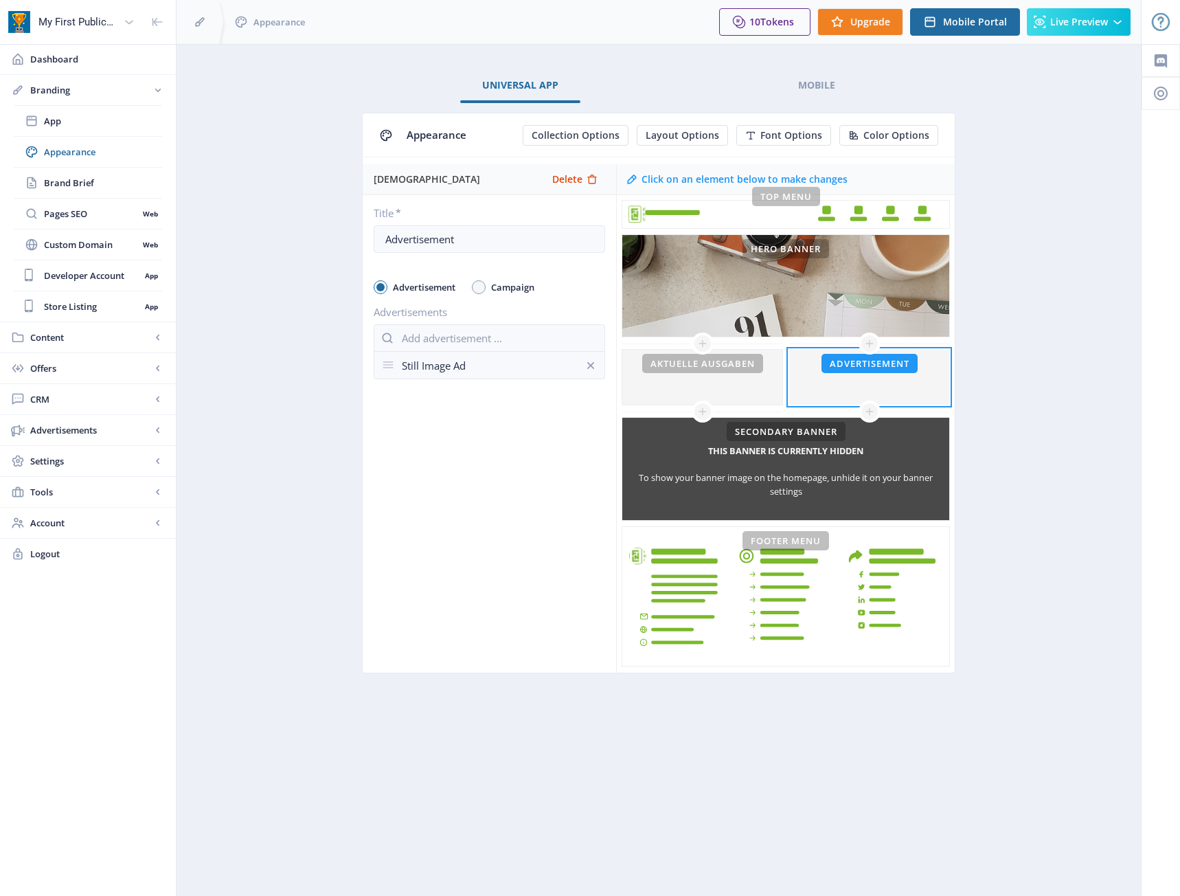
click at [804, 822] on nb-layout-column "Universal App Mobile Appearance Collection Options Layout Options Font Options …" at bounding box center [659, 470] width 966 height 852
click at [119, 347] on link "Content" at bounding box center [88, 337] width 176 height 30
click at [77, 182] on span "Collections" at bounding box center [103, 183] width 118 height 14
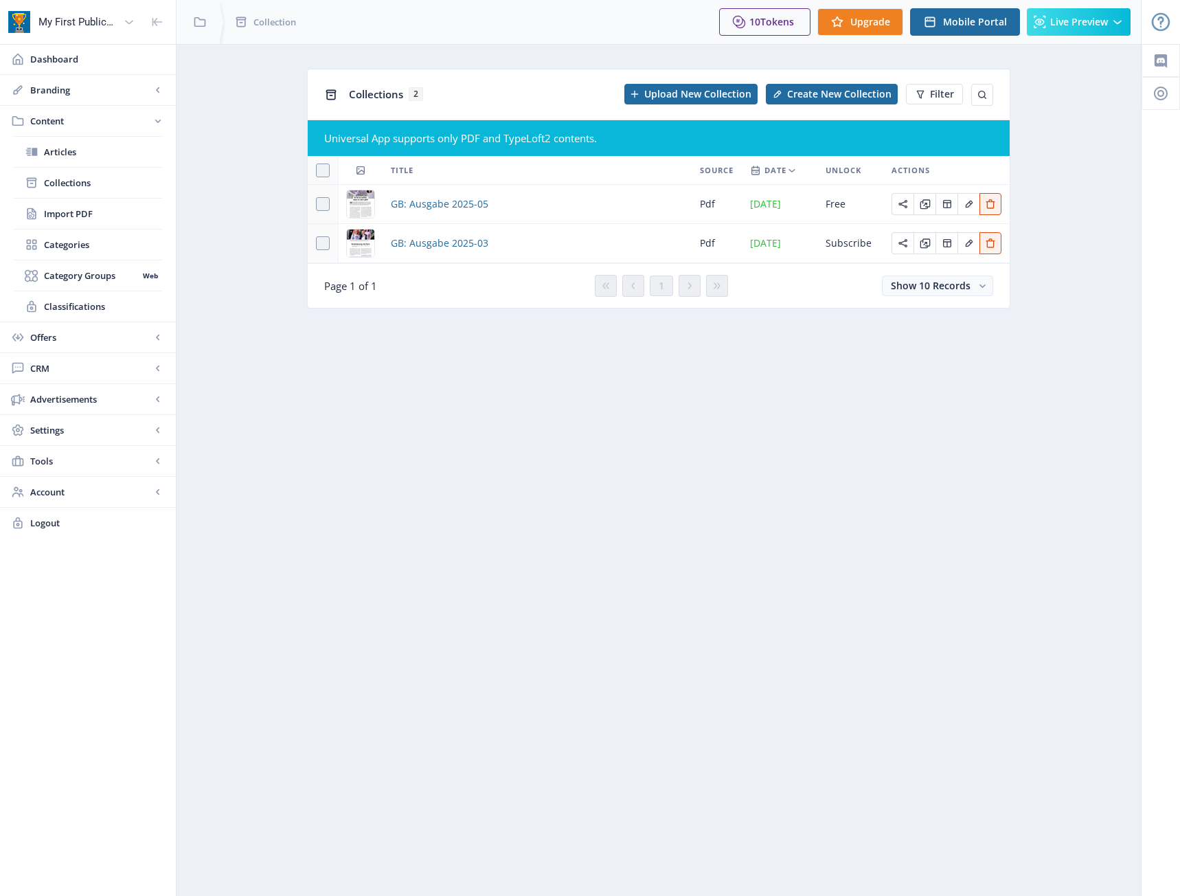
click at [475, 532] on nb-layout-column "Collections 2 Upload New Collection Create New Collection Filter Universal App …" at bounding box center [659, 470] width 966 height 852
click at [85, 92] on span "Branding" at bounding box center [90, 90] width 121 height 14
click at [73, 120] on span "App" at bounding box center [103, 121] width 118 height 14
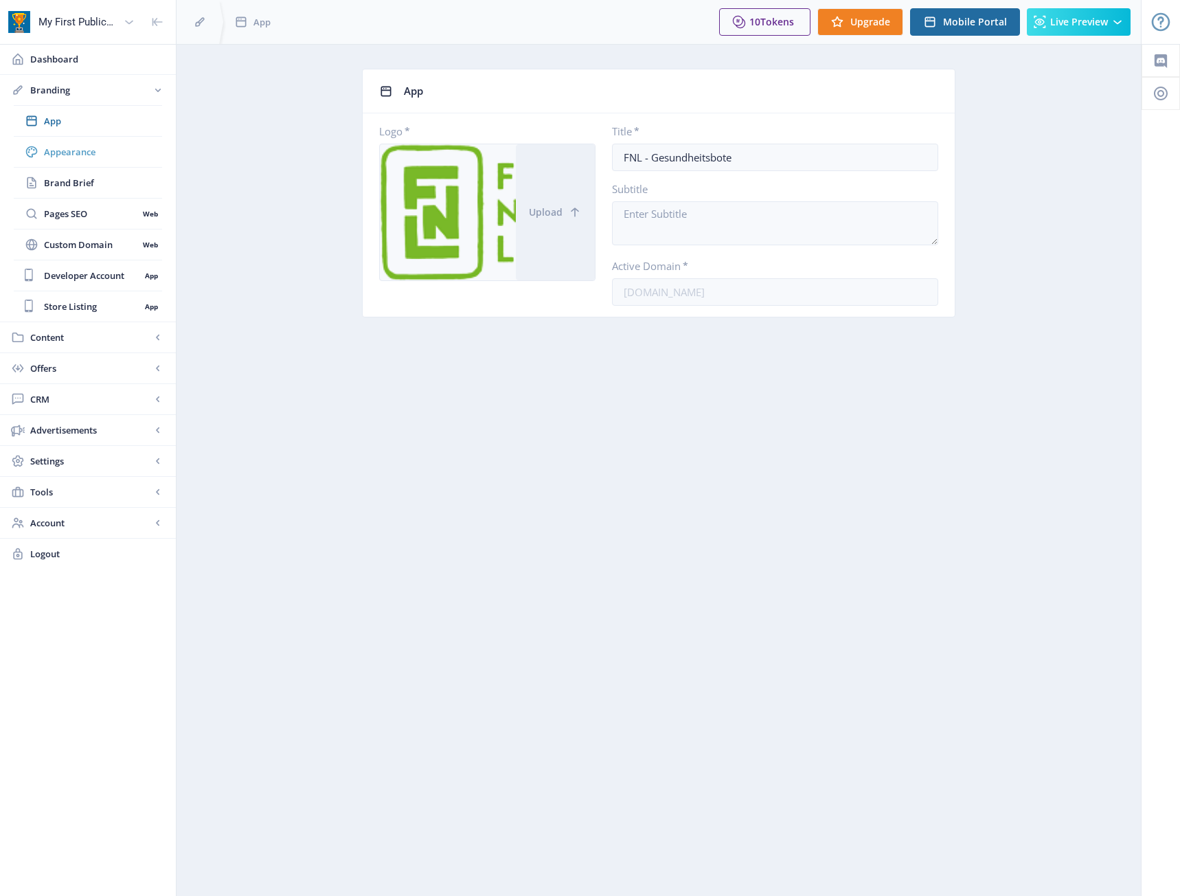
click at [76, 151] on span "Appearance" at bounding box center [103, 152] width 118 height 14
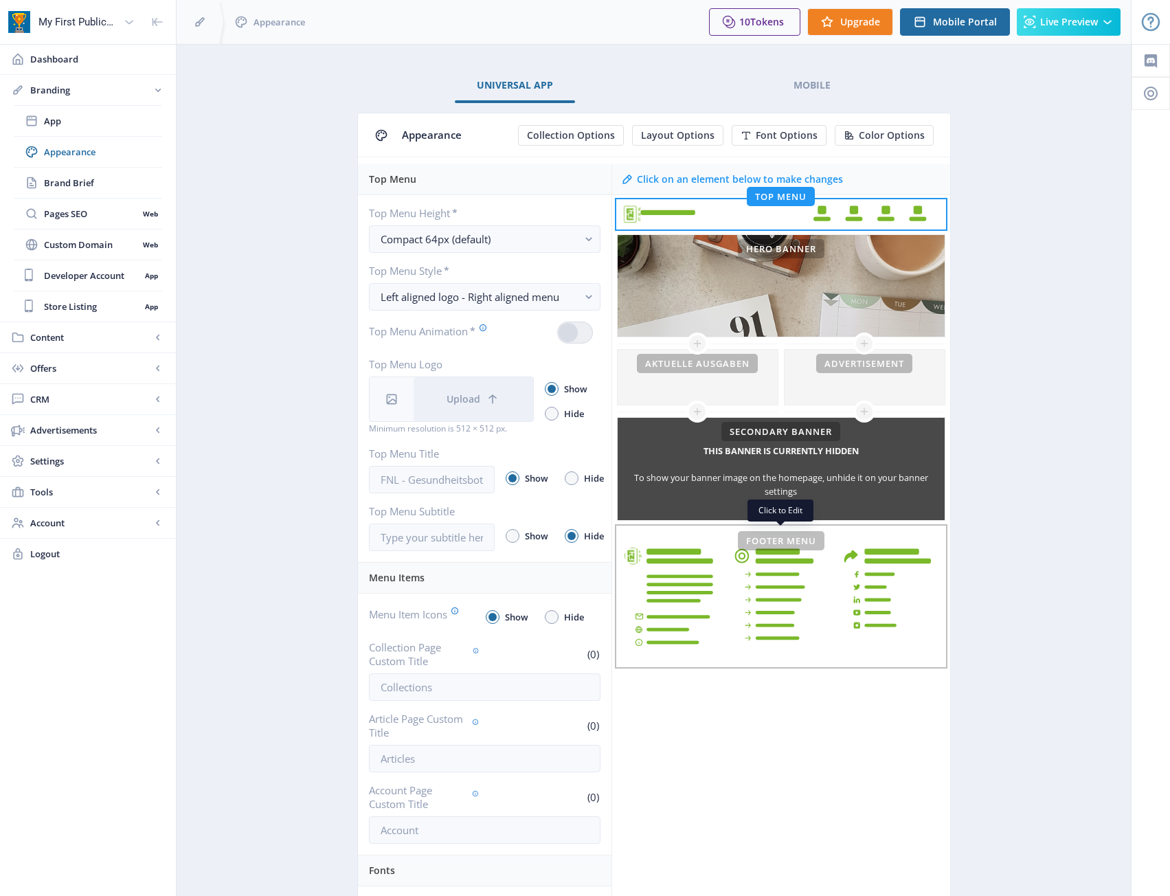
click at [850, 589] on rect at bounding box center [780, 596] width 327 height 139
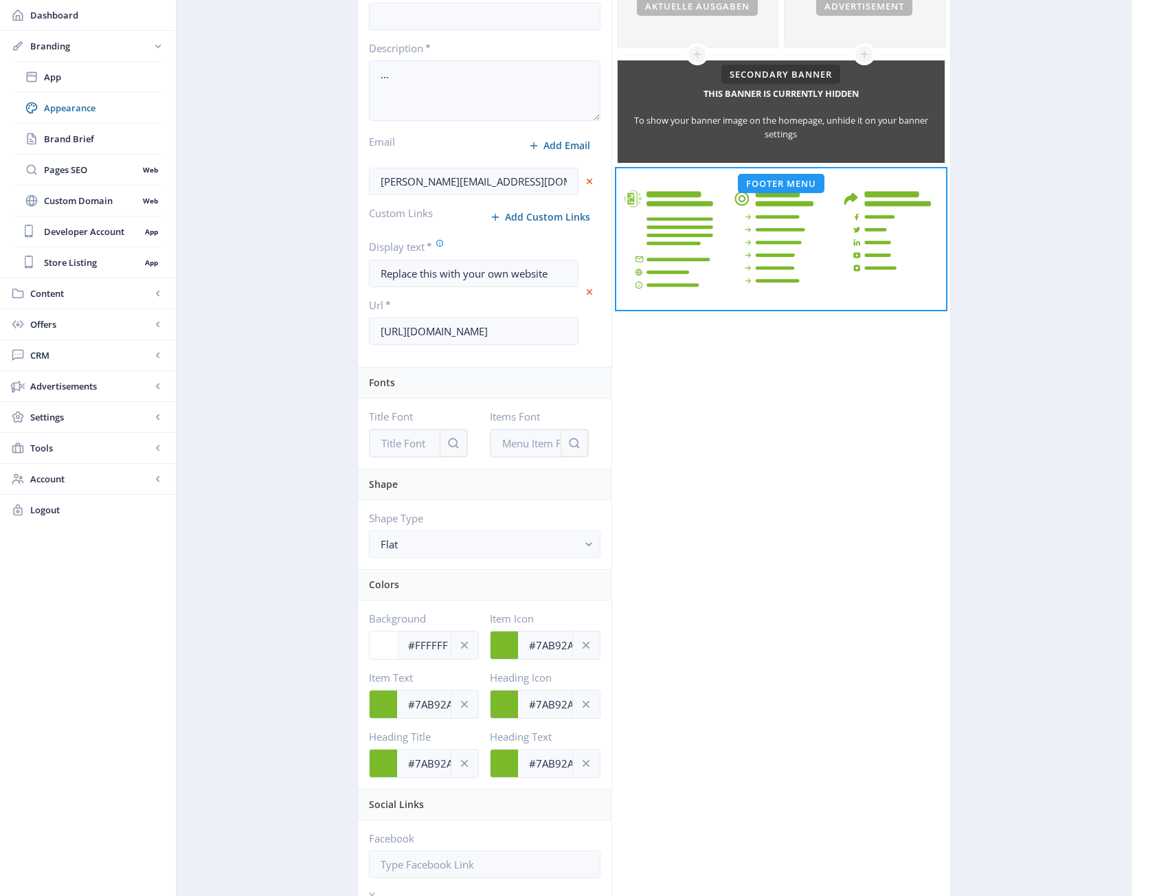
scroll to position [181, 0]
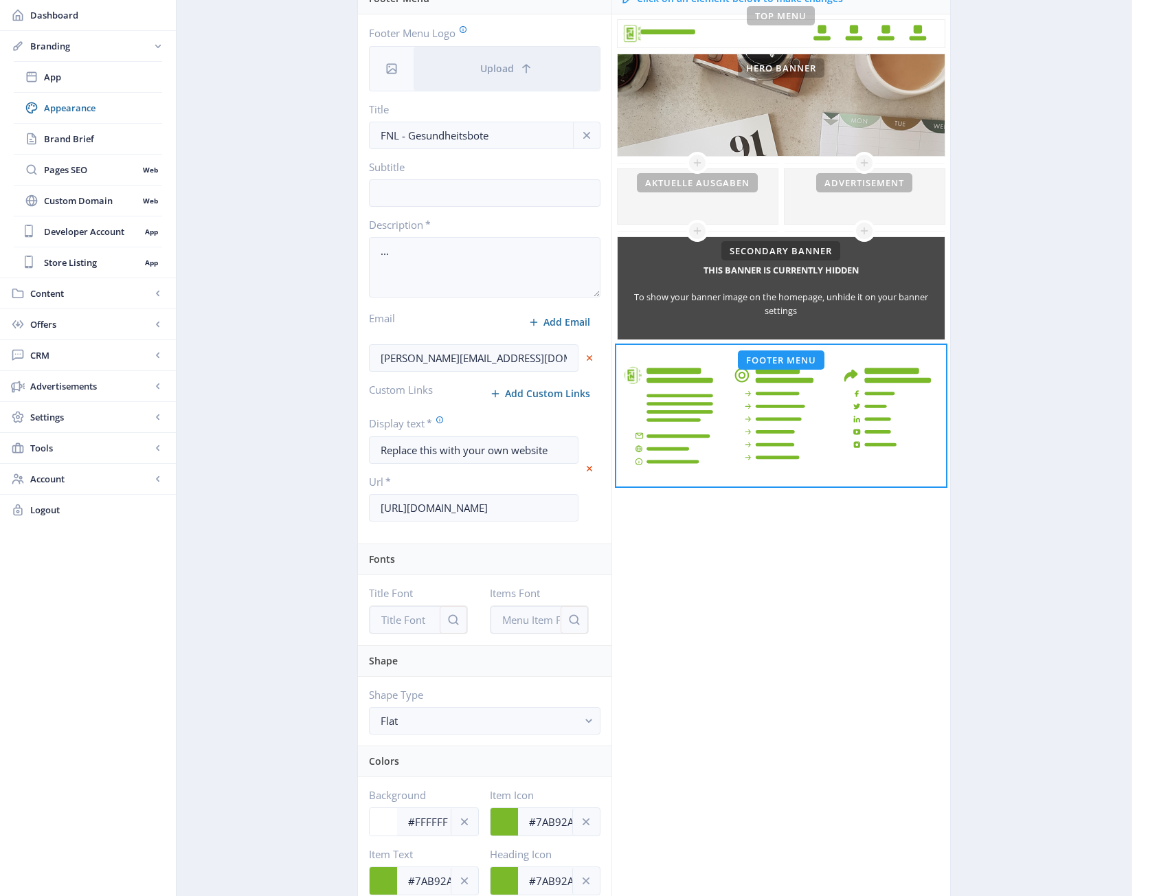
click at [504, 342] on div "[PERSON_NAME][EMAIL_ADDRESS][DOMAIN_NAME]" at bounding box center [484, 357] width 231 height 49
click at [501, 354] on input "[PERSON_NAME][EMAIL_ADDRESS][DOMAIN_NAME]" at bounding box center [473, 357] width 209 height 27
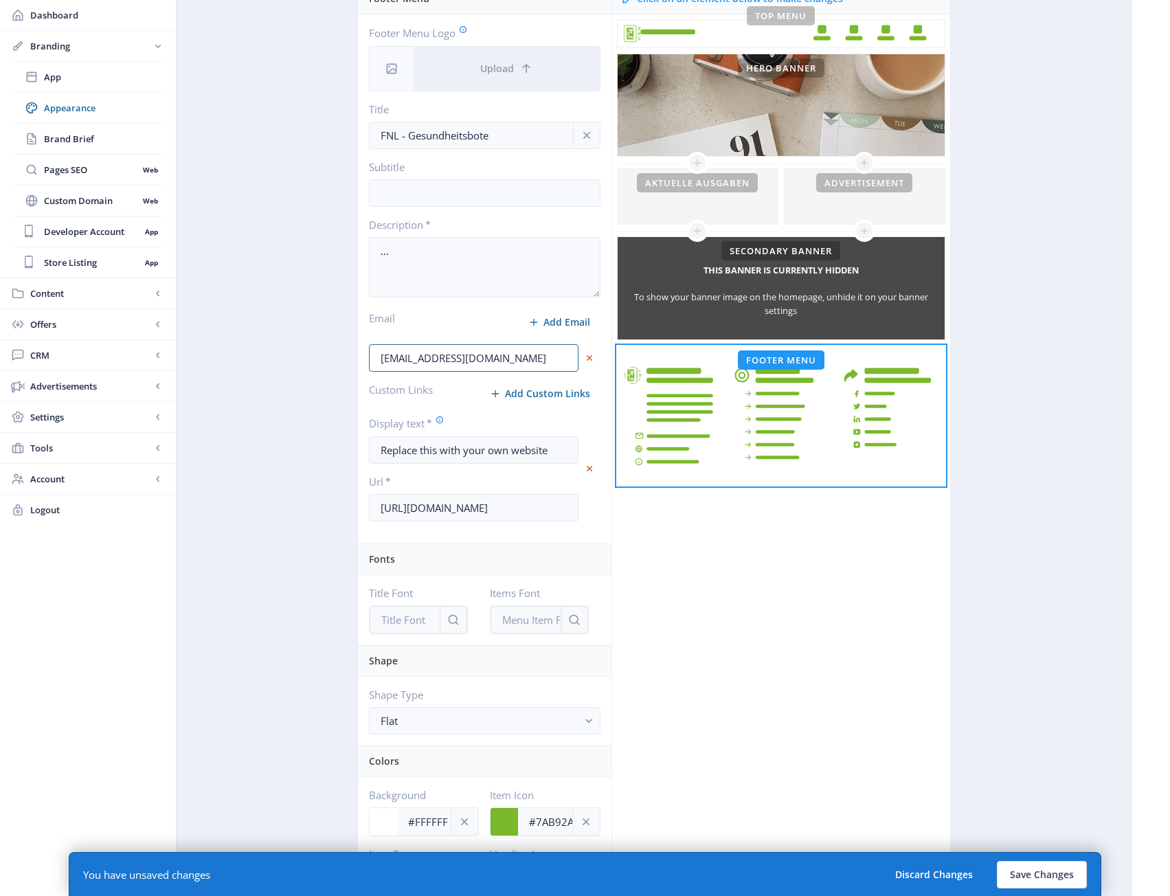
type input "zentrale@fnl.at"
click at [725, 591] on div "Click on an element below to make changes Top Menu Hero Banner This banner is c…" at bounding box center [780, 719] width 339 height 1471
click at [530, 506] on input "[URL][DOMAIN_NAME]" at bounding box center [473, 507] width 209 height 27
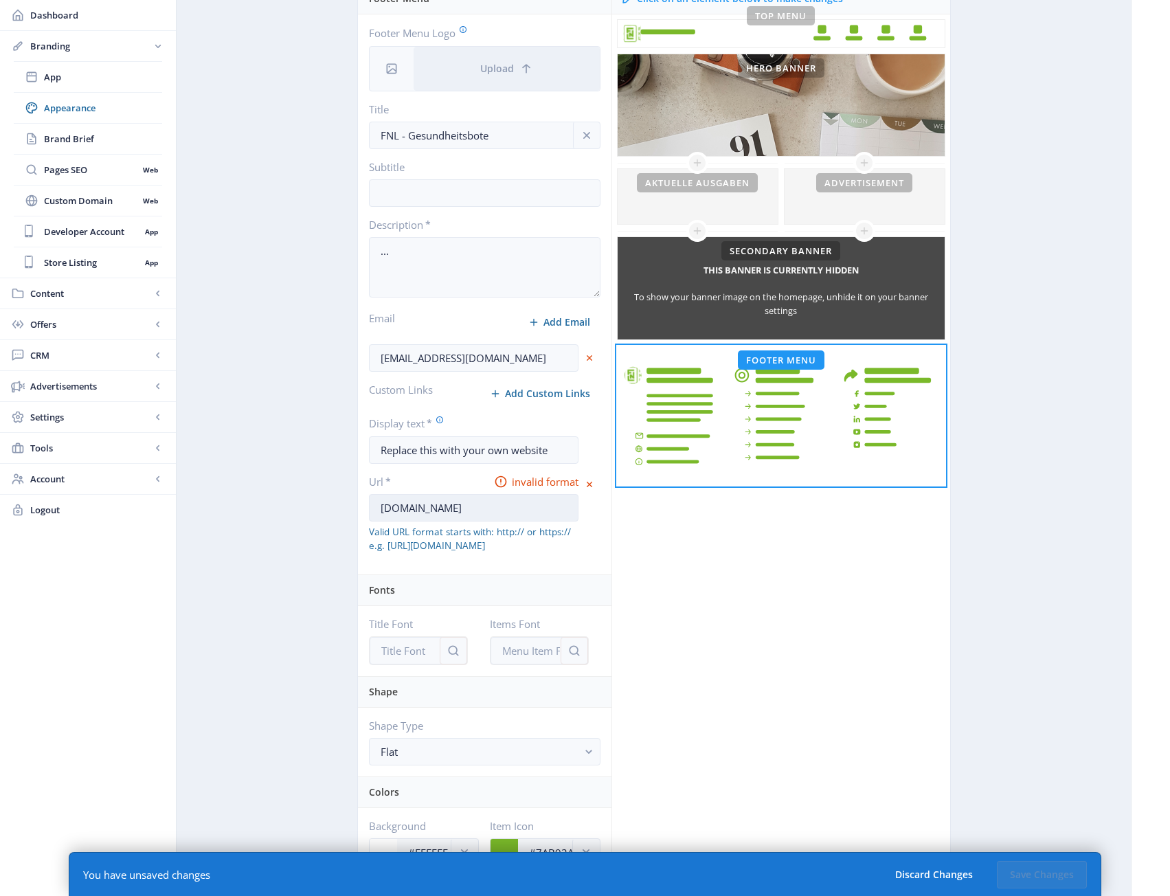
type input "www.fnl.at"
click at [687, 596] on div "Click on an element below to make changes Top Menu Hero Banner This banner is c…" at bounding box center [780, 734] width 339 height 1501
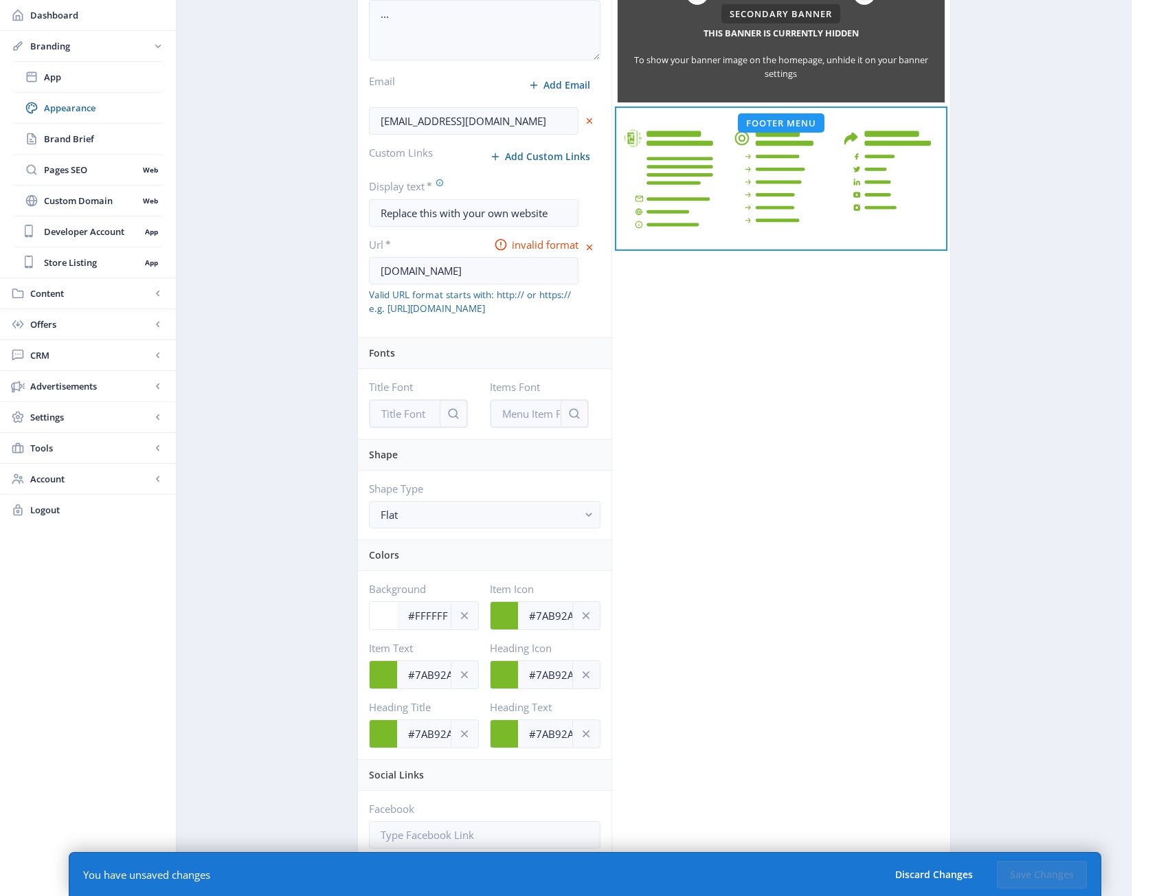
scroll to position [74, 0]
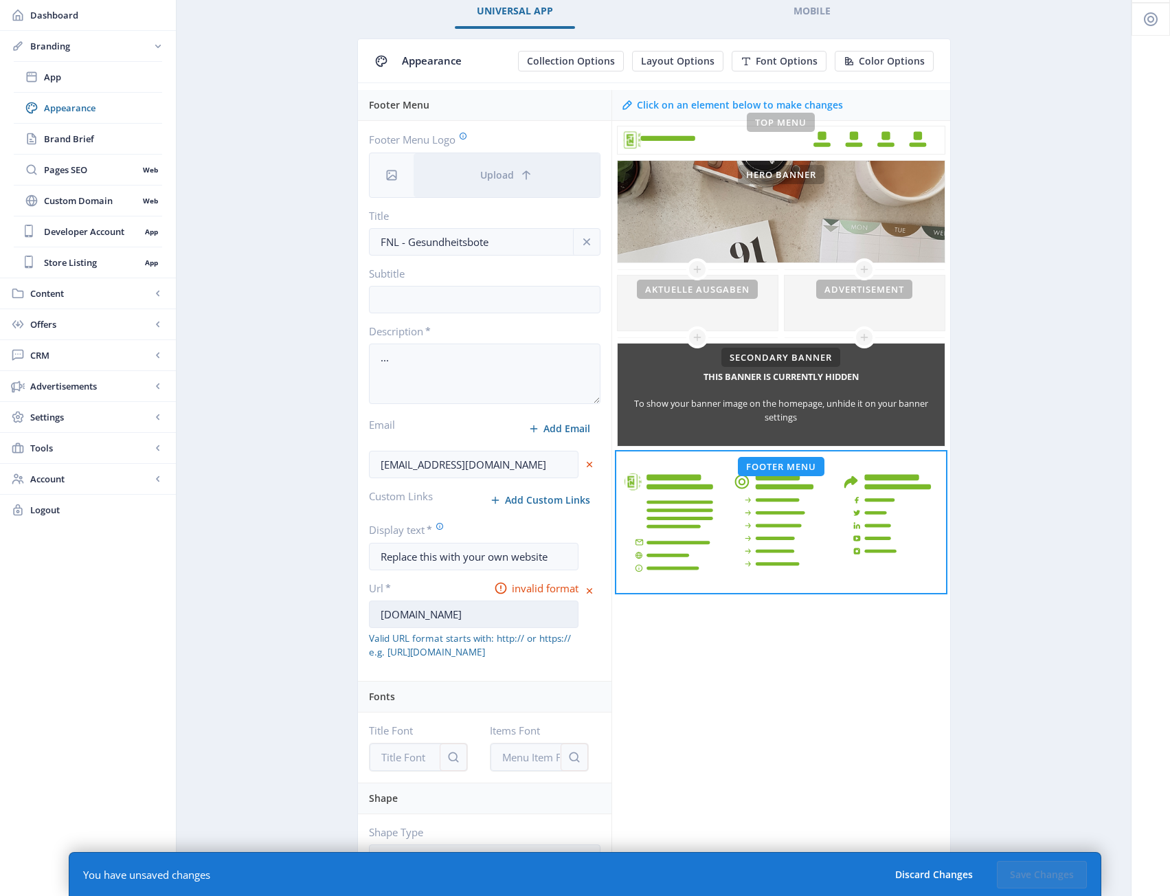
click at [484, 614] on input "www.fnl.at" at bounding box center [473, 613] width 209 height 27
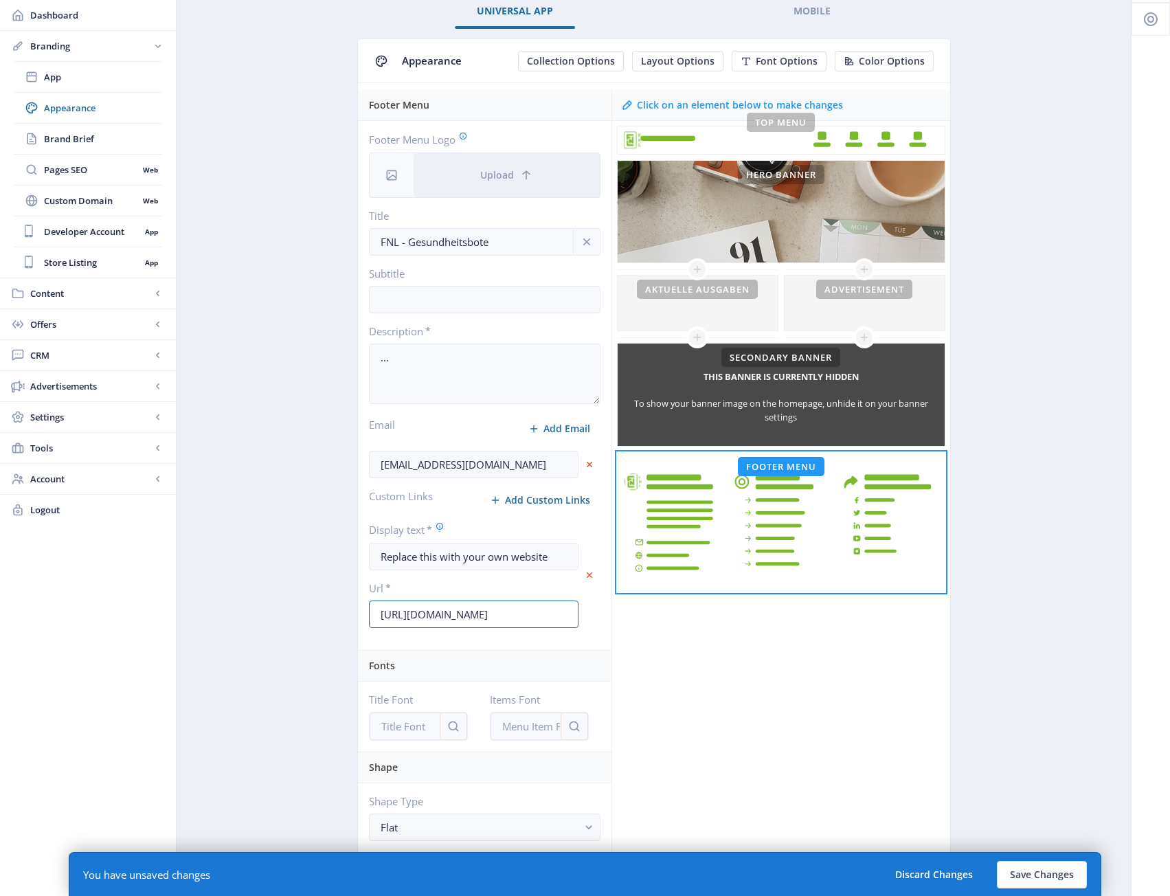
type input "https://www.fnl.at"
click at [796, 701] on div "Click on an element below to make changes Top Menu Hero Banner This banner is c…" at bounding box center [780, 825] width 339 height 1471
click at [514, 553] on input "Replace this with your own website" at bounding box center [473, 556] width 209 height 27
type input "NFL"
click at [1052, 875] on button "Save Changes" at bounding box center [1042, 874] width 90 height 27
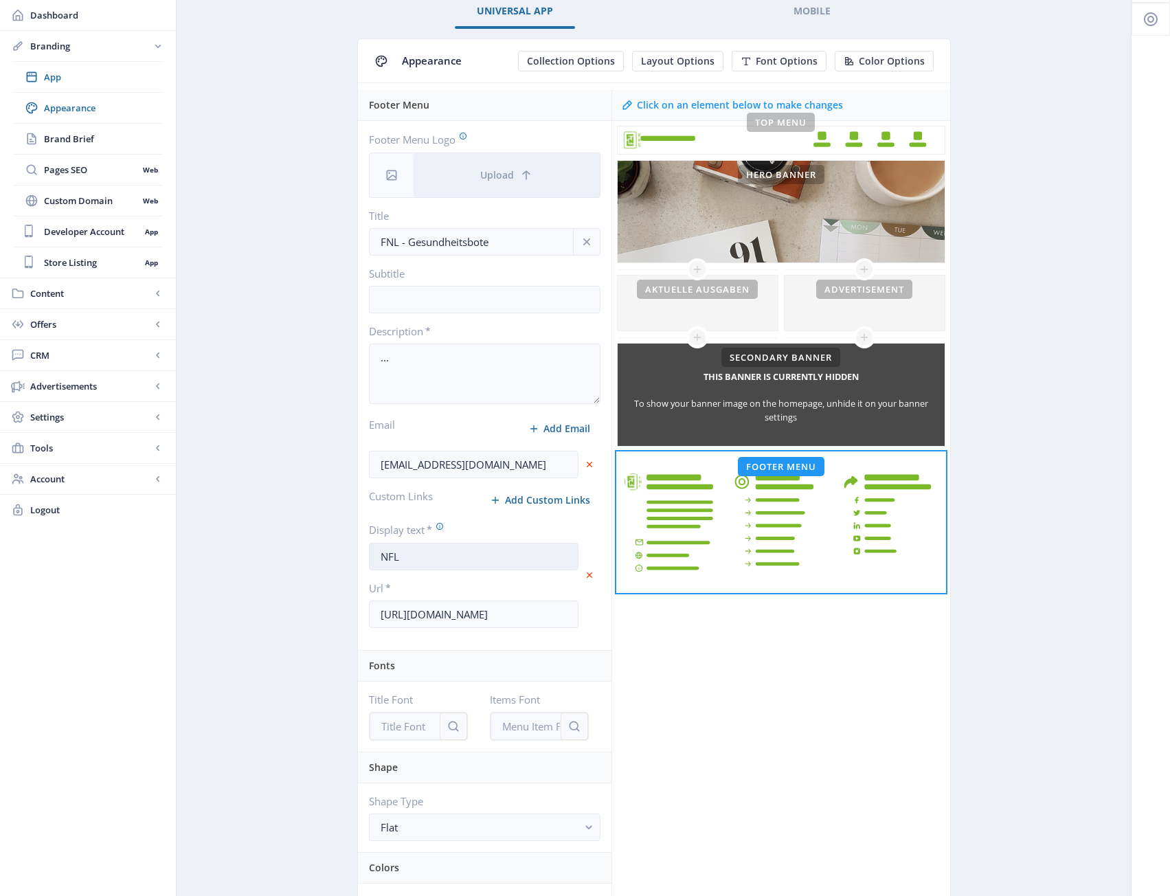
click at [464, 565] on input "NFL" at bounding box center [473, 556] width 209 height 27
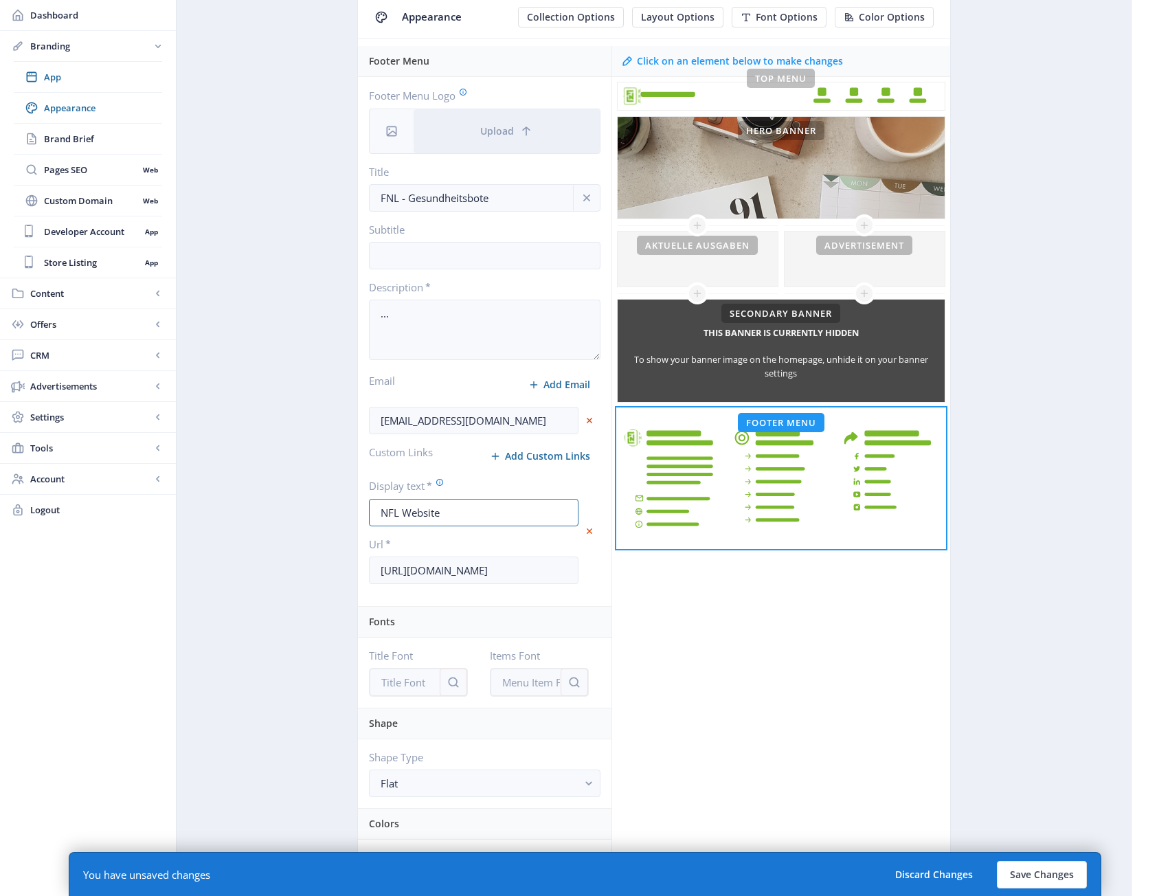
scroll to position [143, 0]
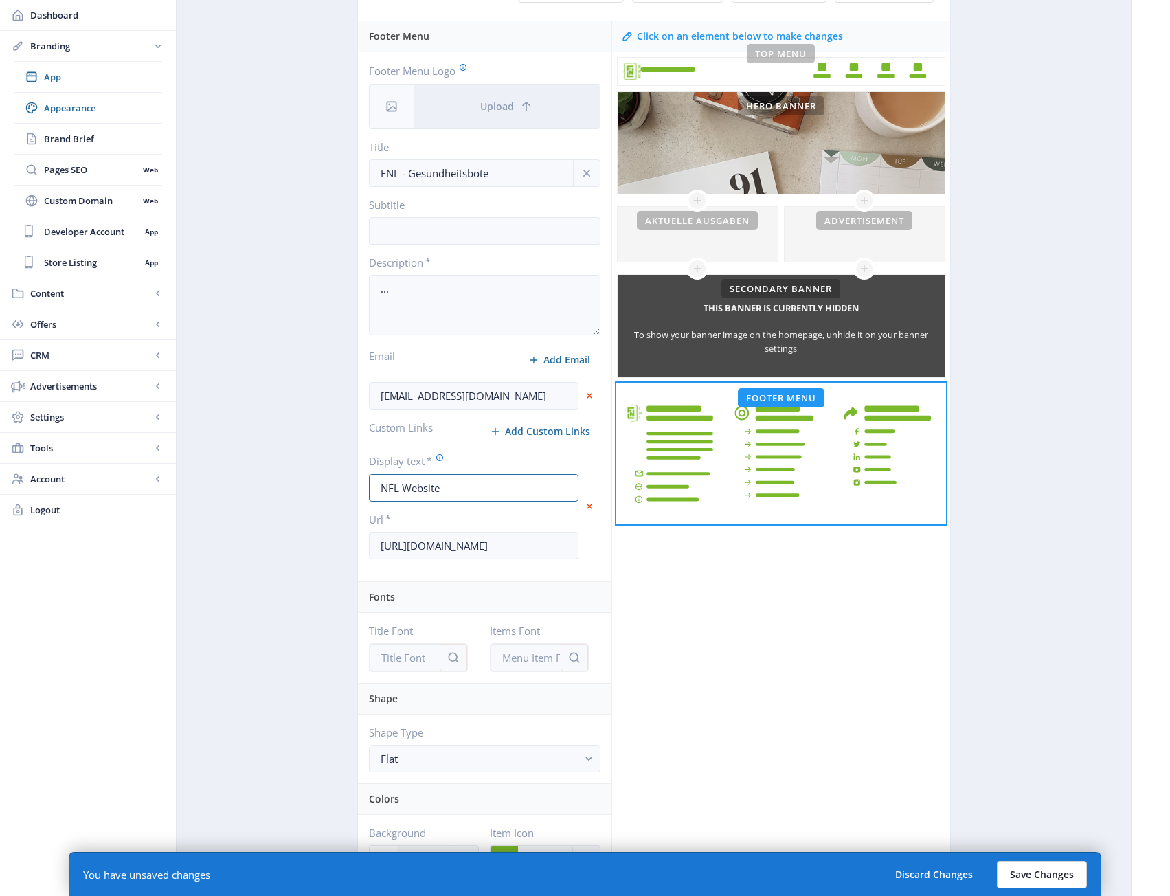
type input "NFL Website"
click at [1048, 870] on button "Save Changes" at bounding box center [1042, 874] width 90 height 27
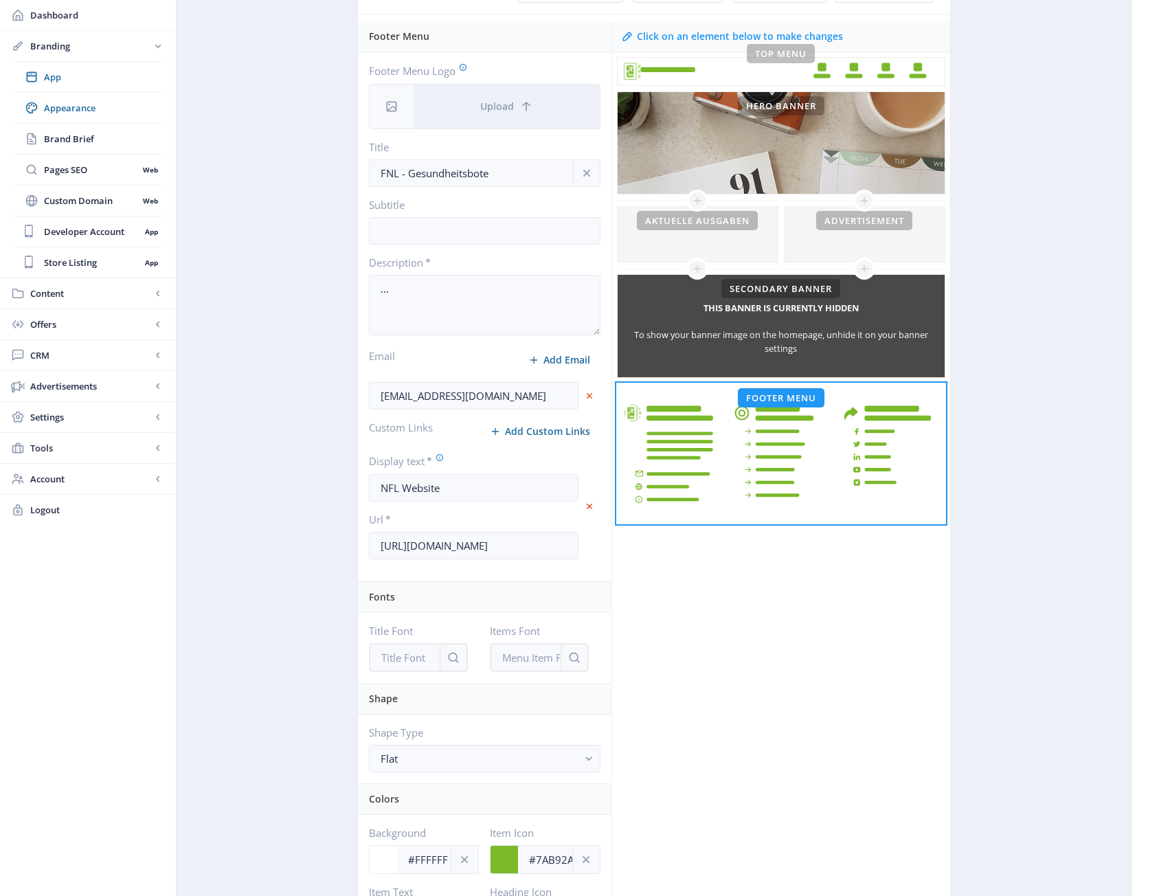
click at [826, 703] on div "Click on an element below to make changes Top Menu Hero Banner This banner is c…" at bounding box center [780, 756] width 339 height 1471
click at [825, 746] on div "Click on an element below to make changes Top Menu Hero Banner This banner is c…" at bounding box center [780, 756] width 339 height 1471
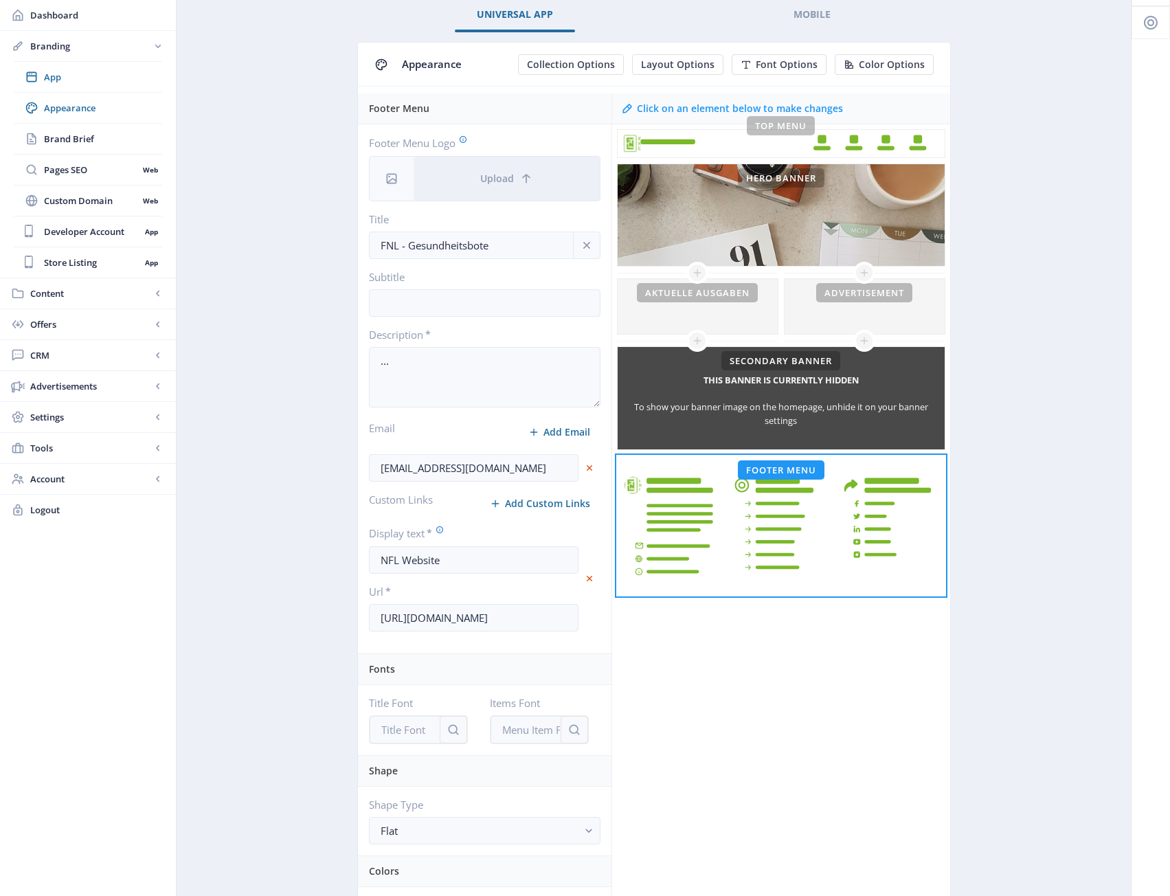
scroll to position [0, 0]
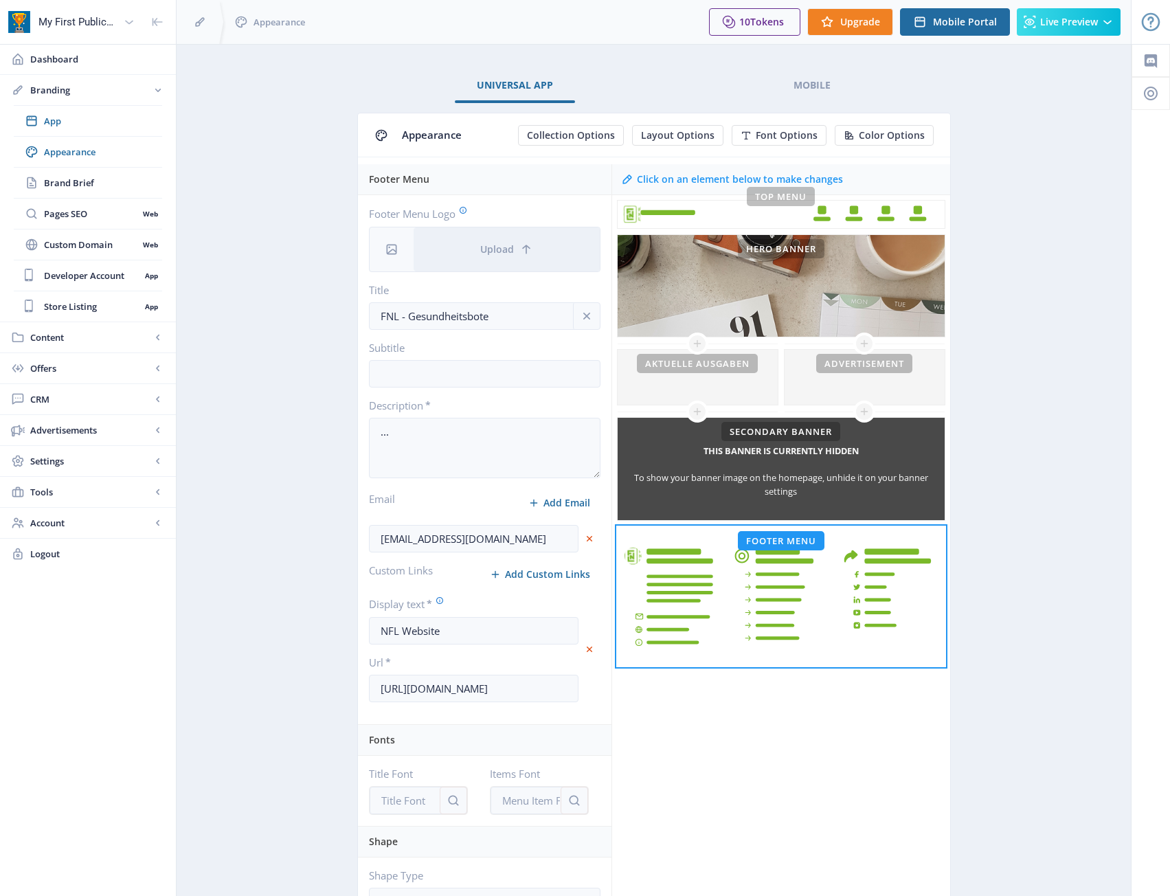
click at [342, 614] on app-branding-designer "Universal App Mobile Appearance Collection Options Layout Options Font Options …" at bounding box center [654, 868] width 906 height 1598
click at [306, 606] on app-branding-designer "Universal App Mobile Appearance Collection Options Layout Options Font Options …" at bounding box center [654, 868] width 906 height 1598
click at [126, 371] on span "Offers" at bounding box center [90, 368] width 121 height 14
click at [95, 223] on link "Subscriptions" at bounding box center [88, 213] width 148 height 30
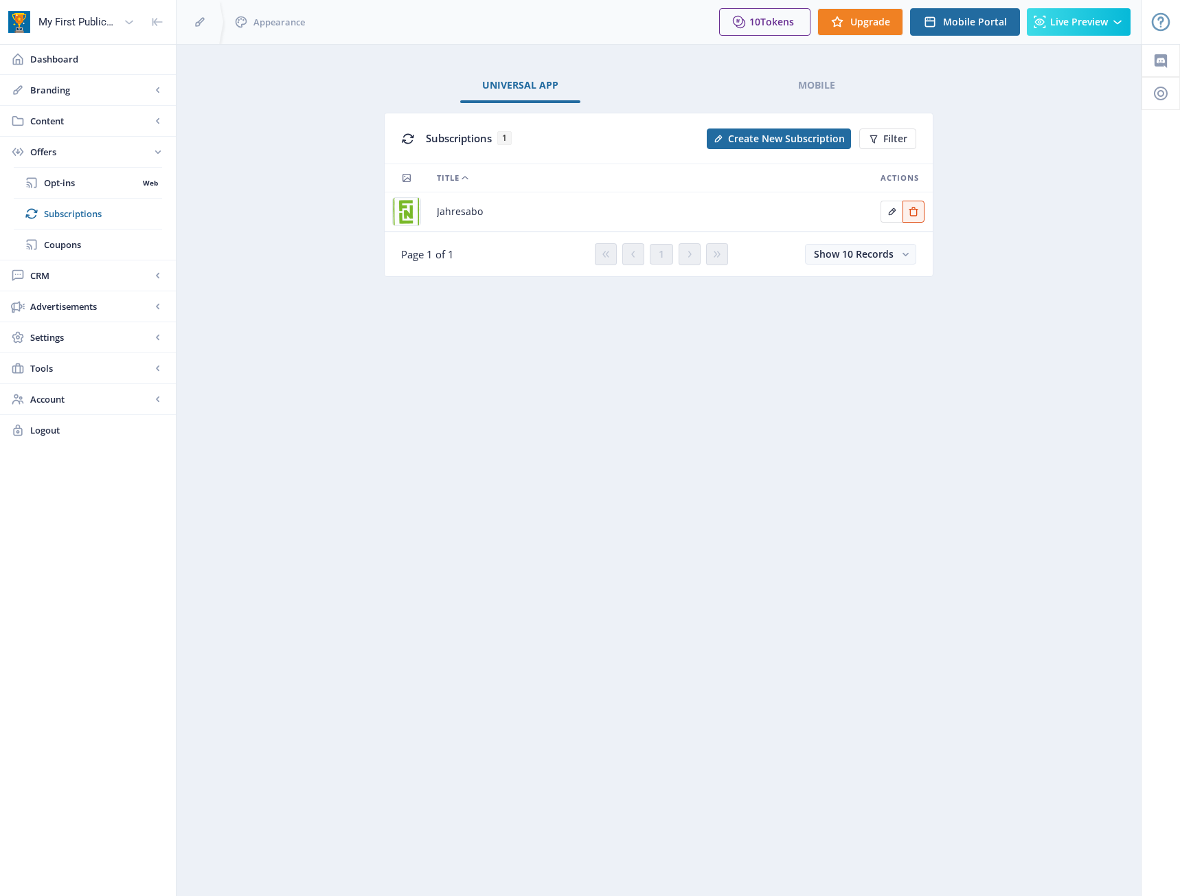
click at [564, 364] on nb-layout-column "Universal App Mobile Subscriptions 1 Create New Subscription Filter Title Actio…" at bounding box center [659, 470] width 966 height 852
click at [398, 491] on nb-layout-column "Universal App Mobile Subscriptions 1 Create New Subscription Filter Title Actio…" at bounding box center [659, 470] width 966 height 852
click at [64, 56] on span "Dashboard" at bounding box center [97, 59] width 135 height 14
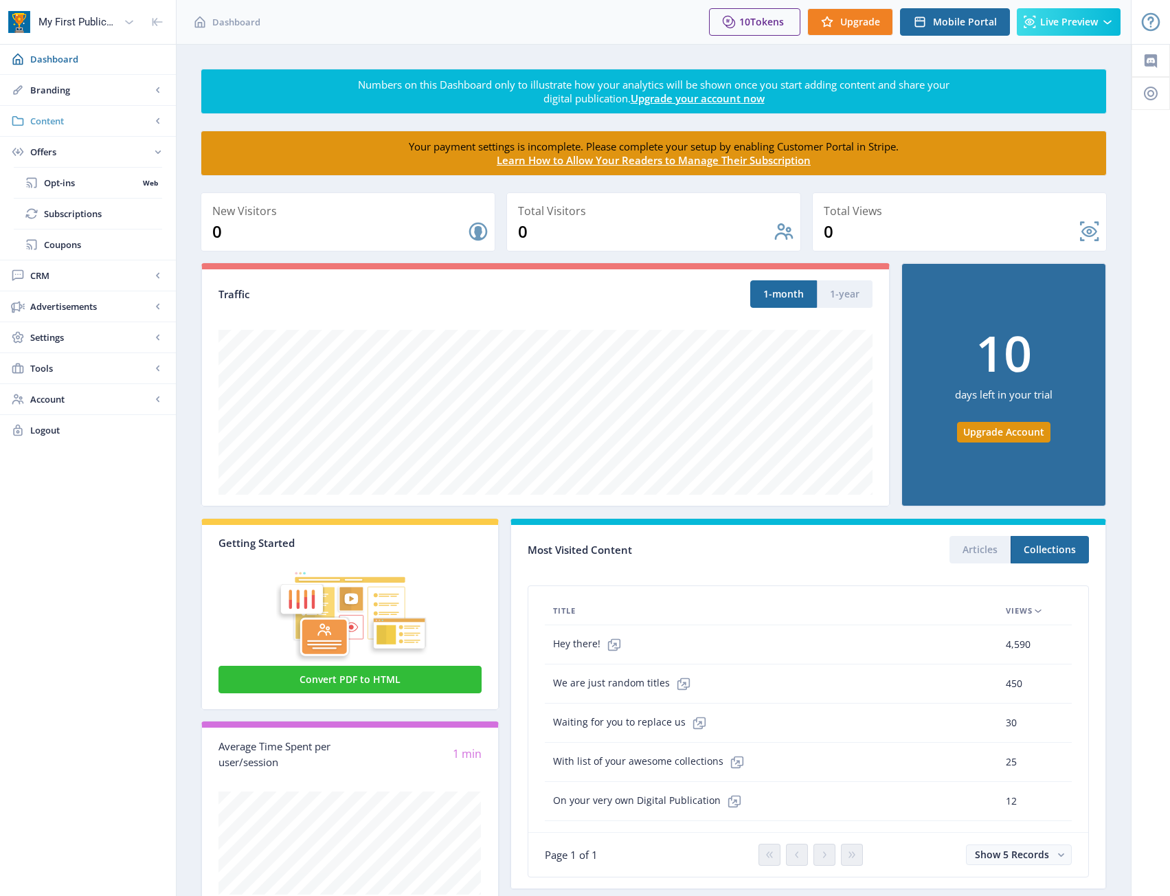
click at [41, 120] on span "Content" at bounding box center [90, 121] width 121 height 14
click at [70, 174] on link "Collections" at bounding box center [88, 183] width 148 height 30
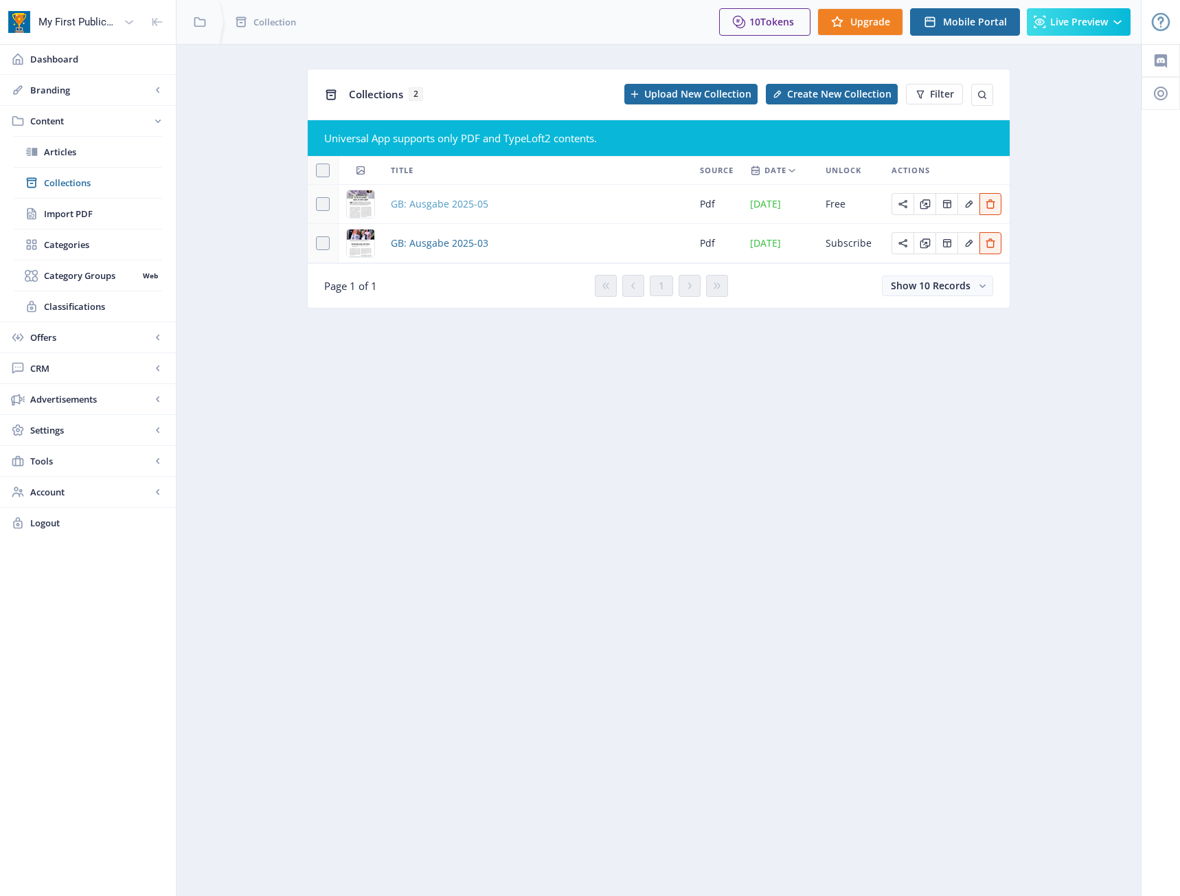
click at [466, 206] on span "GB: Ausgabe 2025-05" at bounding box center [440, 204] width 98 height 16
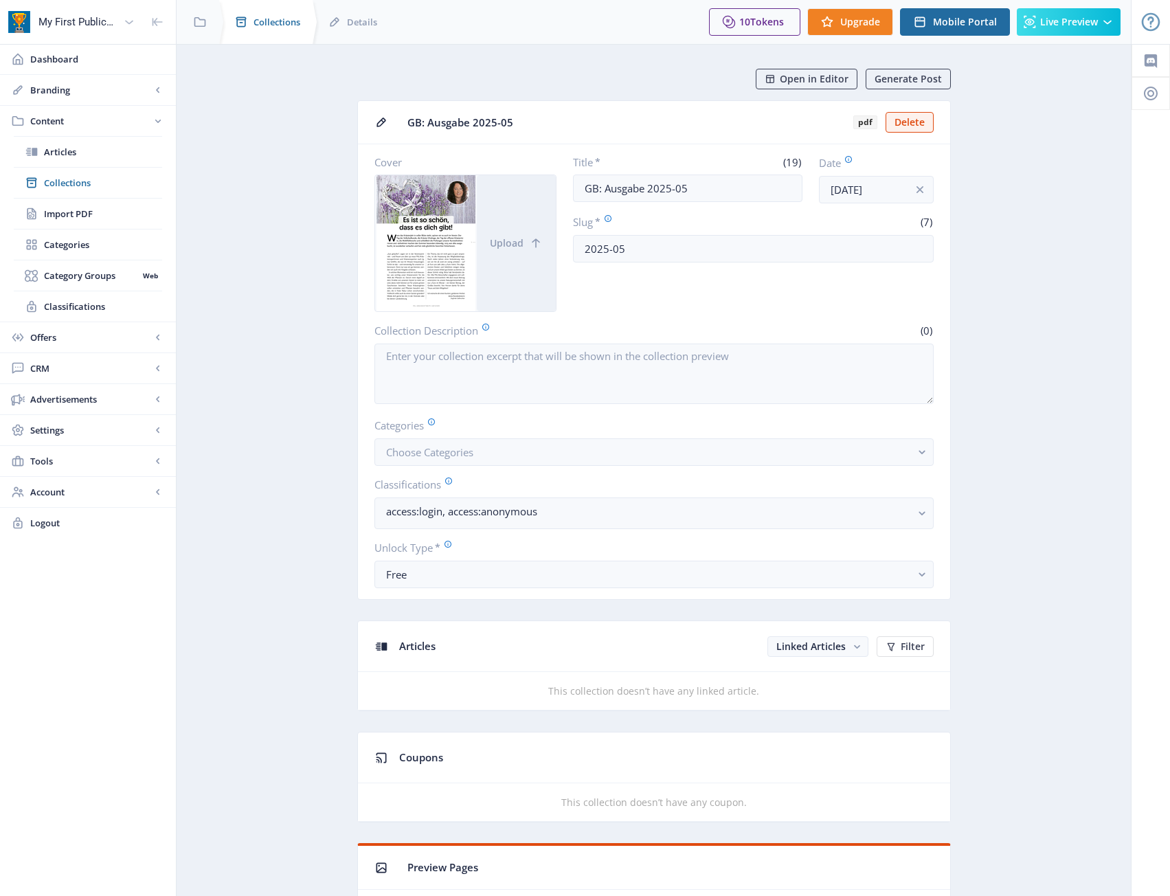
click at [287, 23] on span "Collections" at bounding box center [276, 22] width 47 height 14
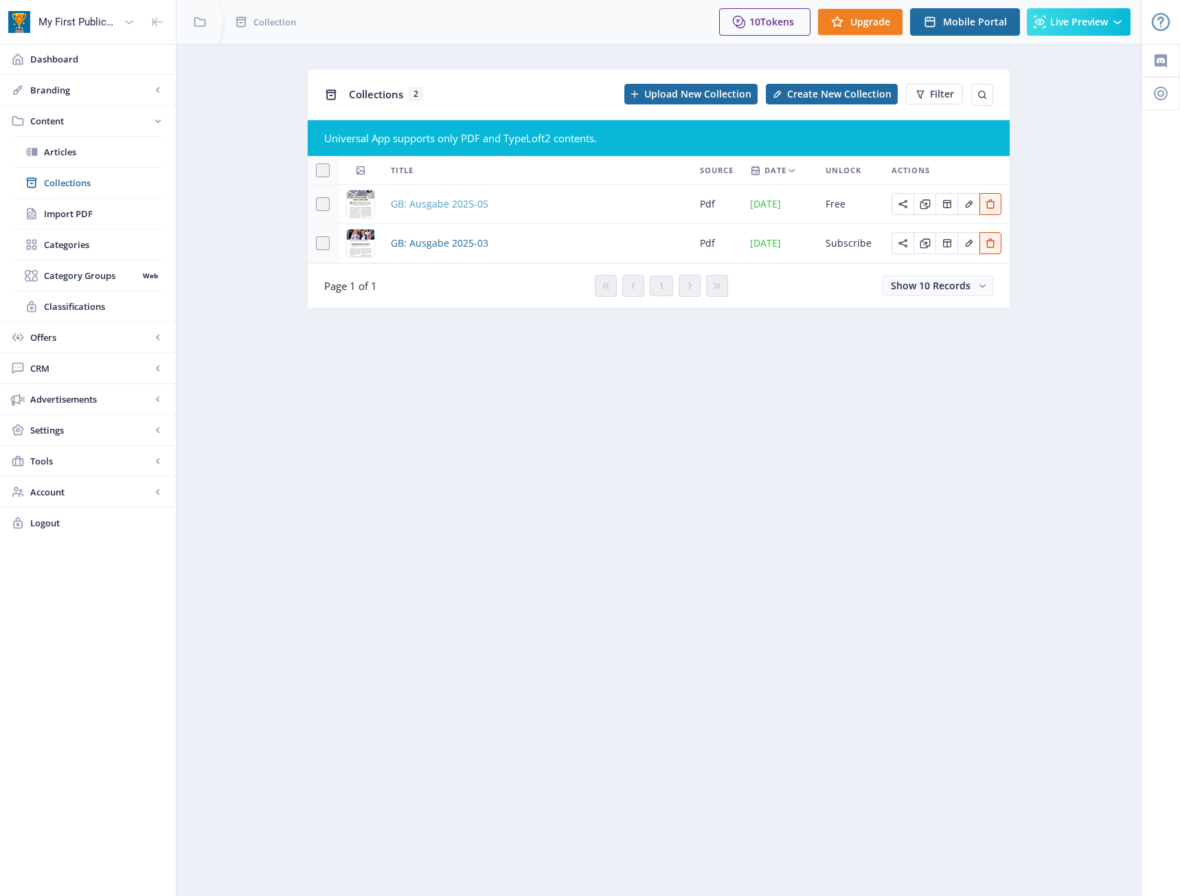
click at [438, 202] on span "GB: Ausgabe 2025-05" at bounding box center [440, 204] width 98 height 16
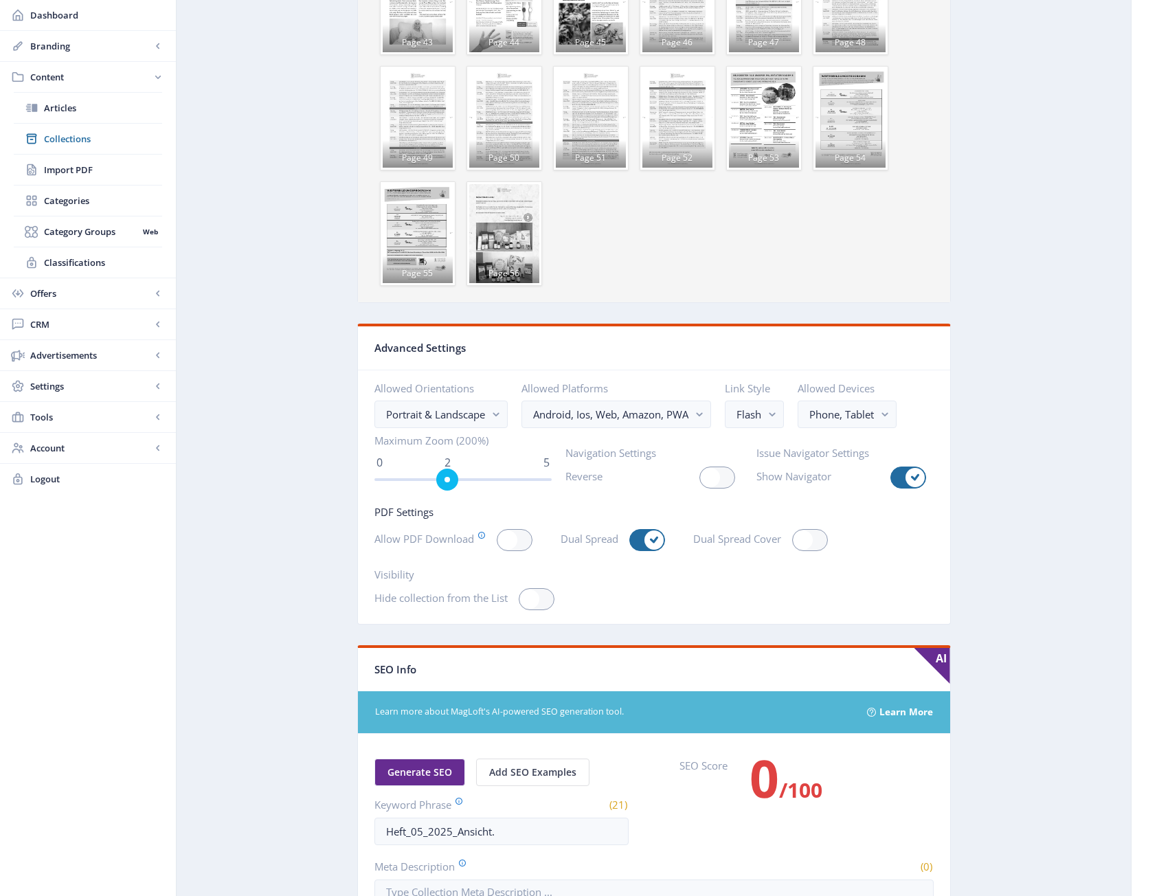
scroll to position [1899, 0]
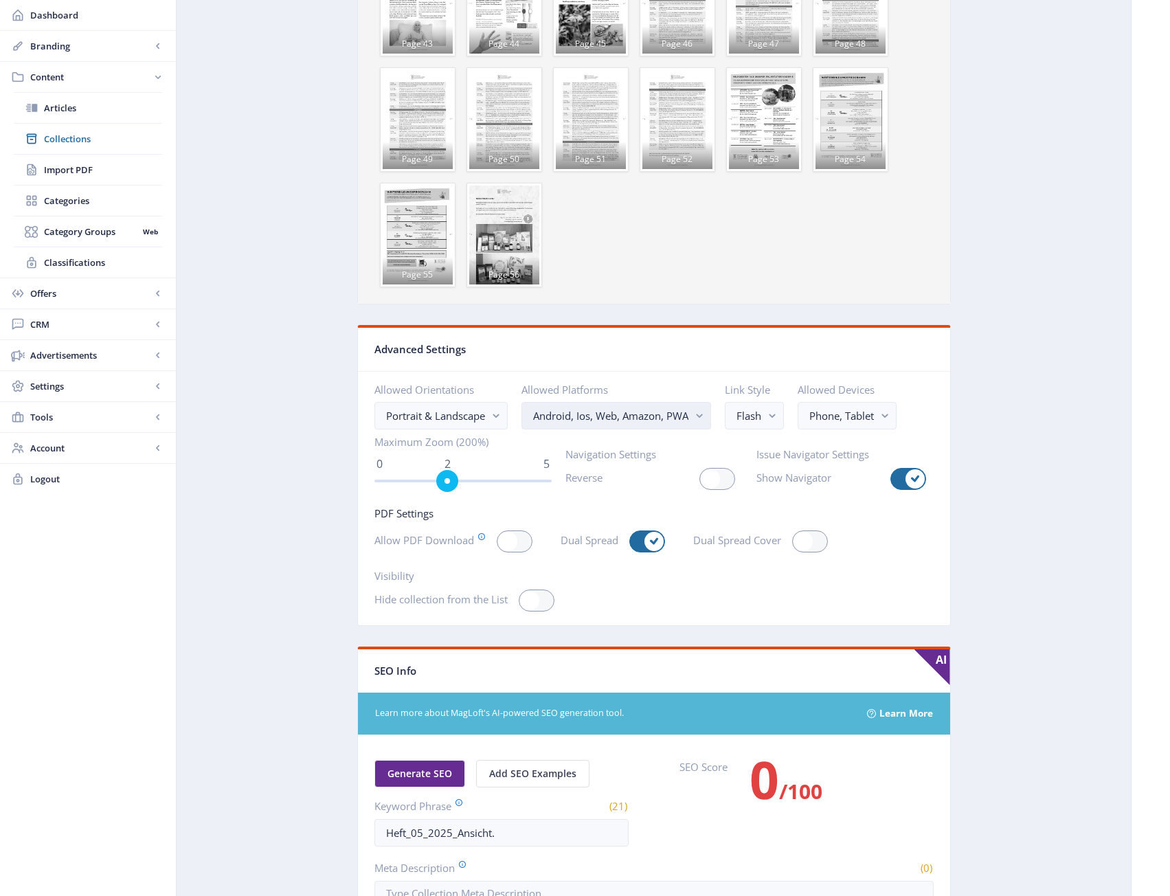
click at [615, 416] on nb-select-label "Android, Ios, Web, Amazon, PWA" at bounding box center [610, 415] width 155 height 16
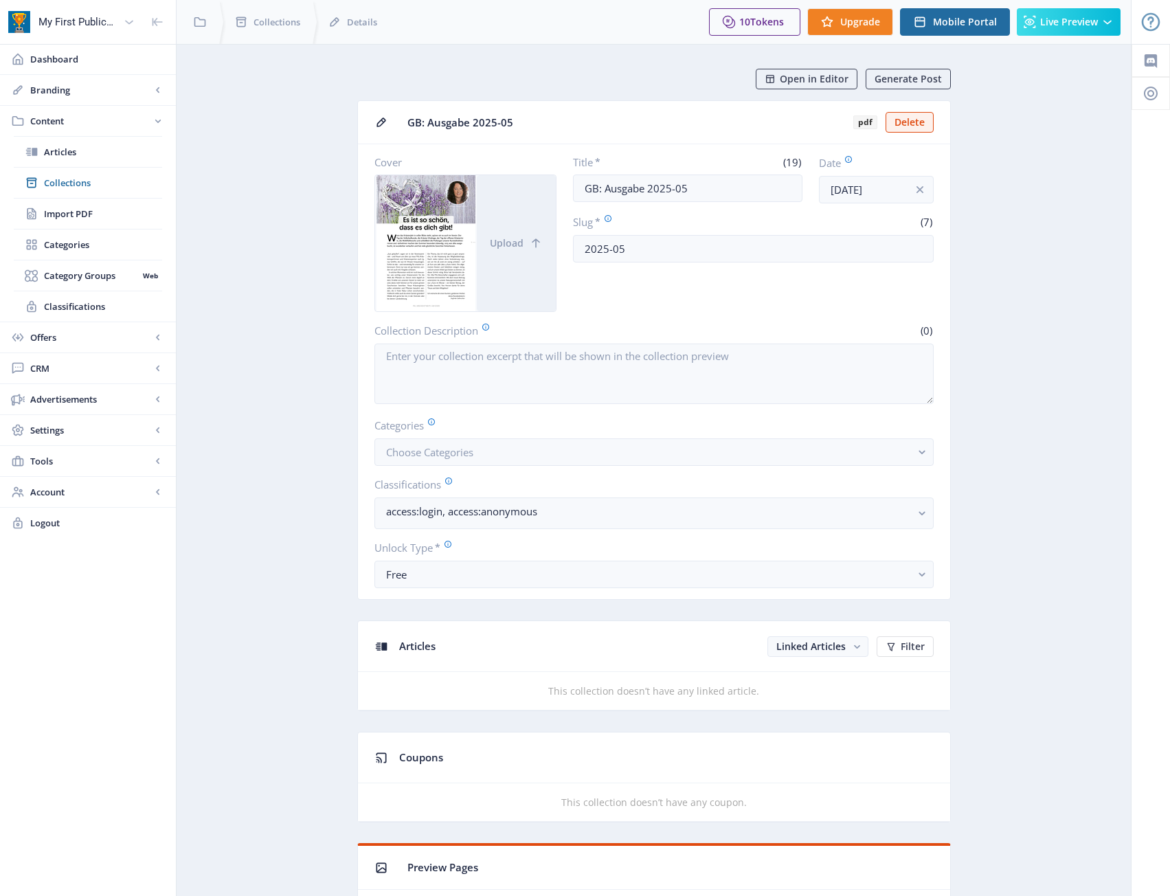
scroll to position [1899, 0]
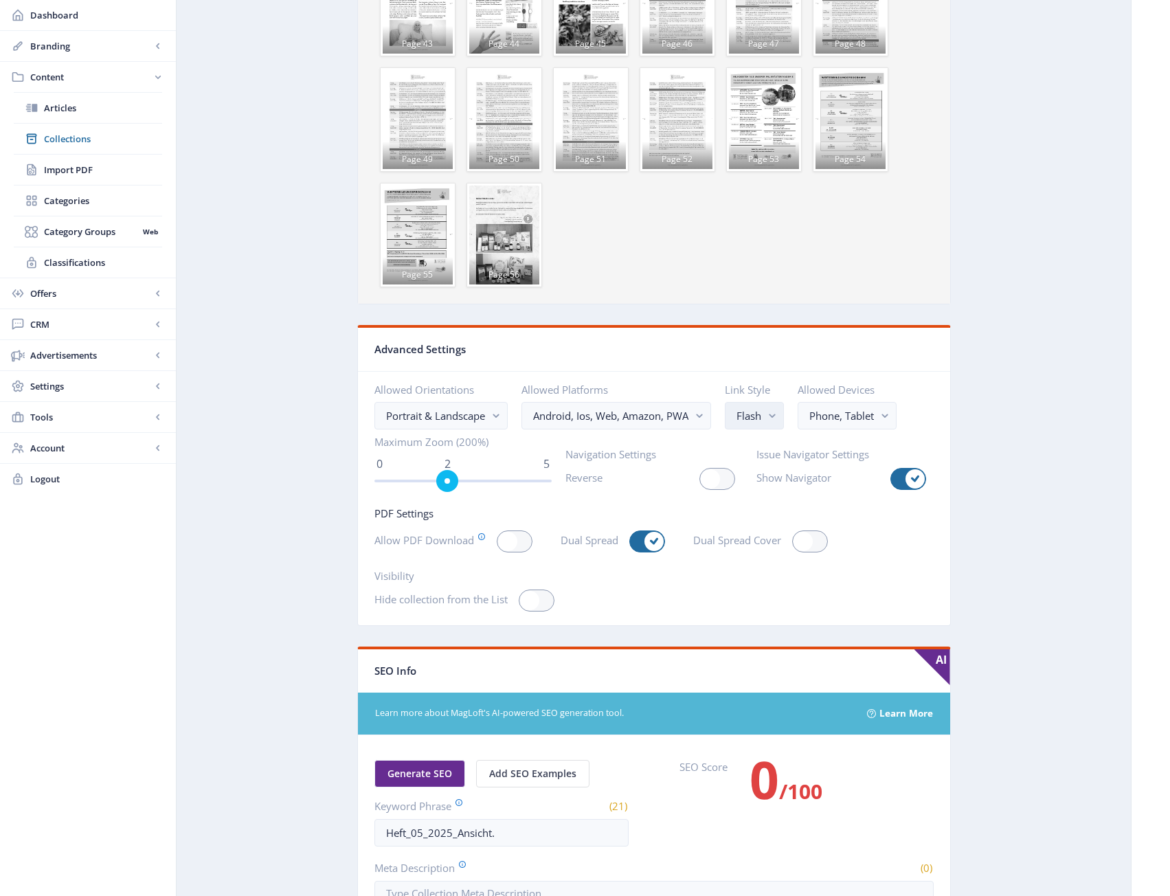
click at [759, 410] on div "Flash" at bounding box center [748, 415] width 25 height 16
click at [849, 407] on nb-select-label "Phone, Tablet" at bounding box center [841, 415] width 65 height 16
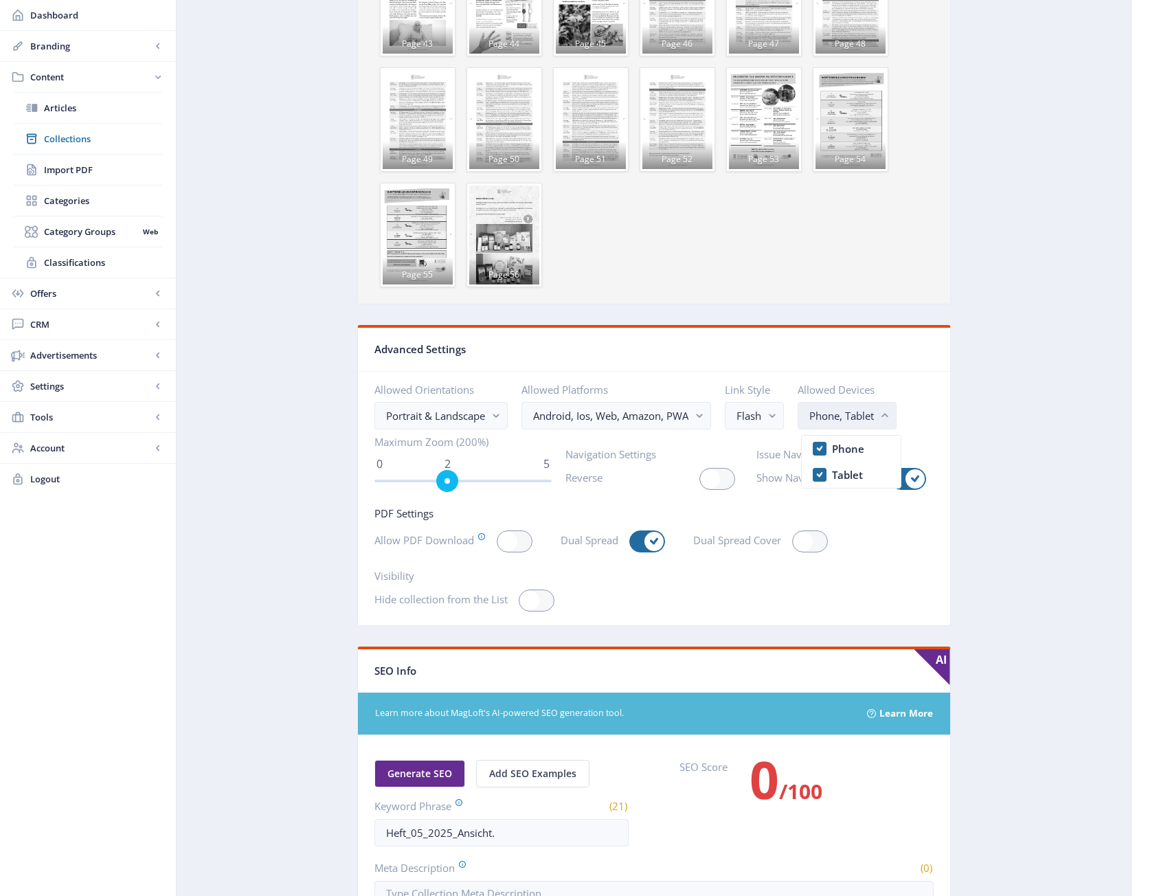
scroll to position [0, 0]
click at [849, 407] on nb-select-label "Phone, Tablet" at bounding box center [841, 415] width 65 height 16
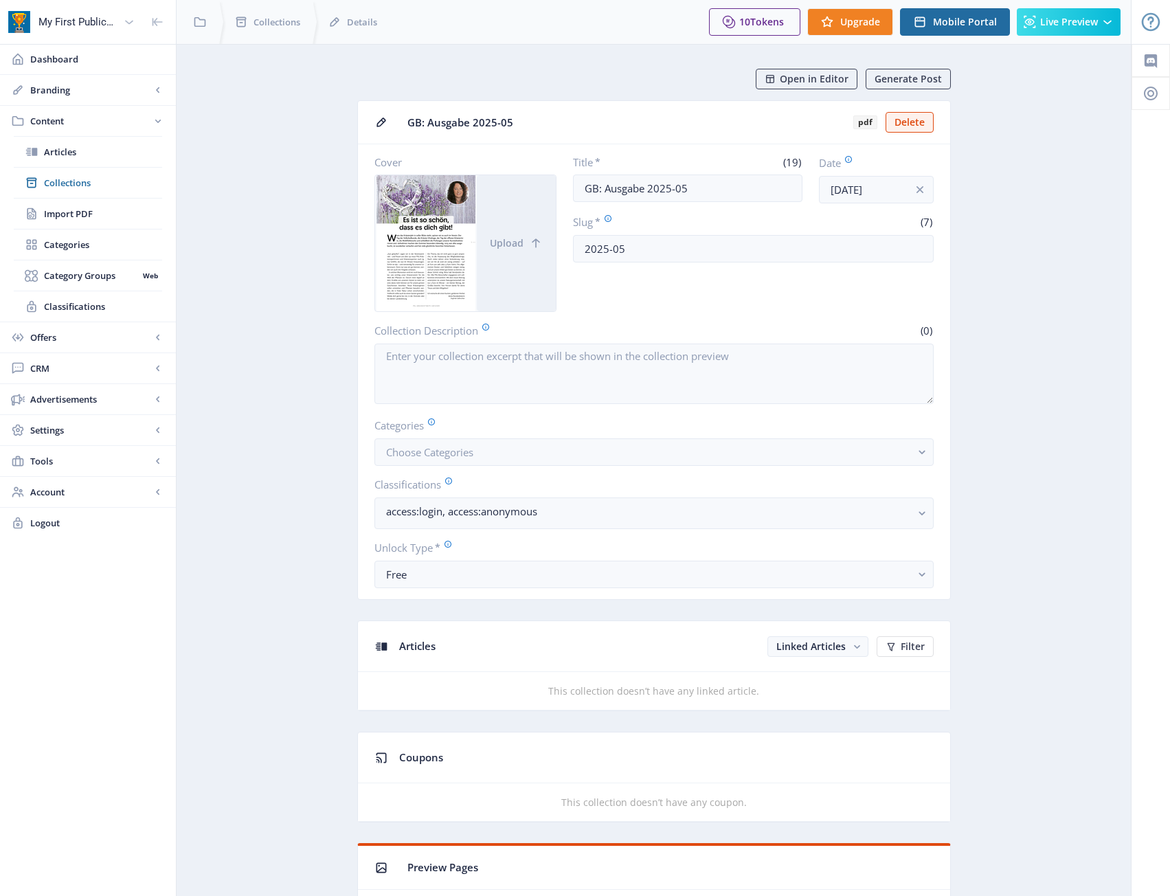
scroll to position [1899, 0]
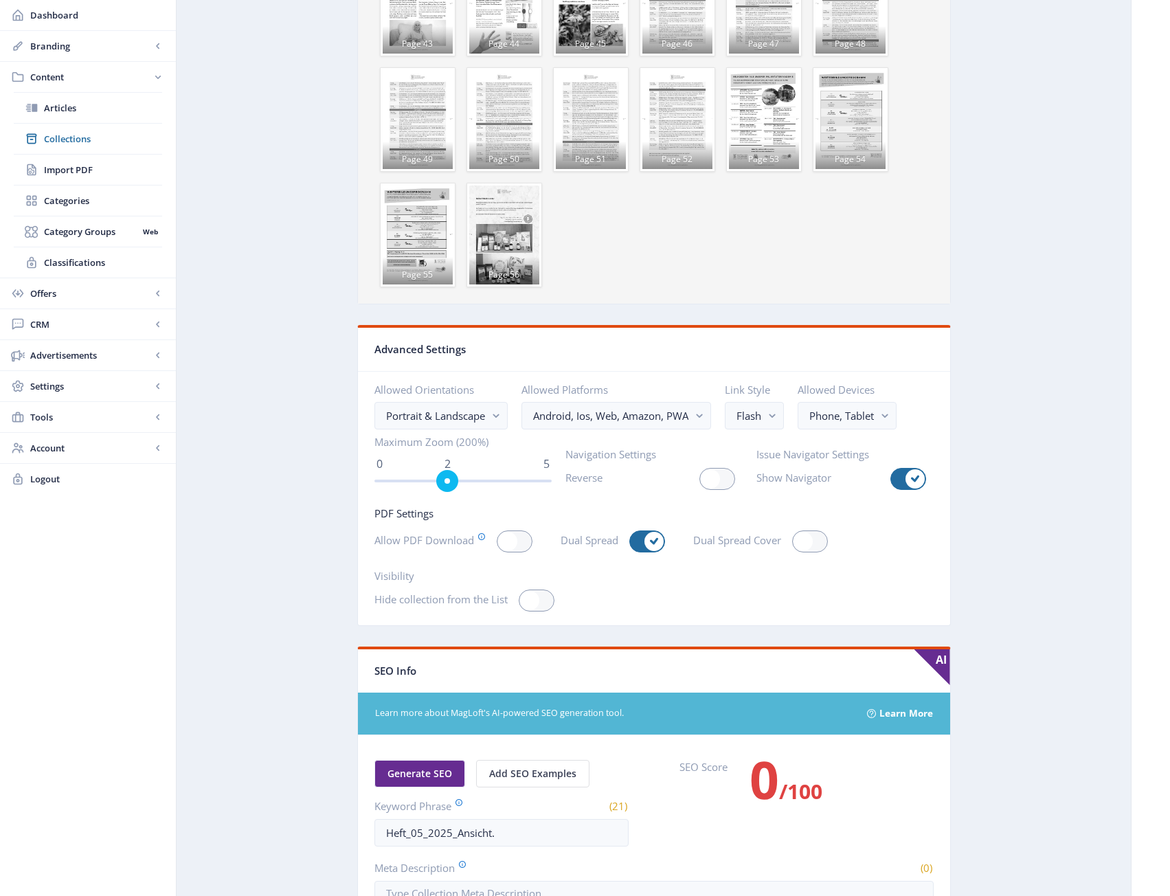
click at [707, 481] on span at bounding box center [710, 478] width 19 height 19
click at [700, 479] on input "checkbox" at bounding box center [699, 479] width 1 height 1
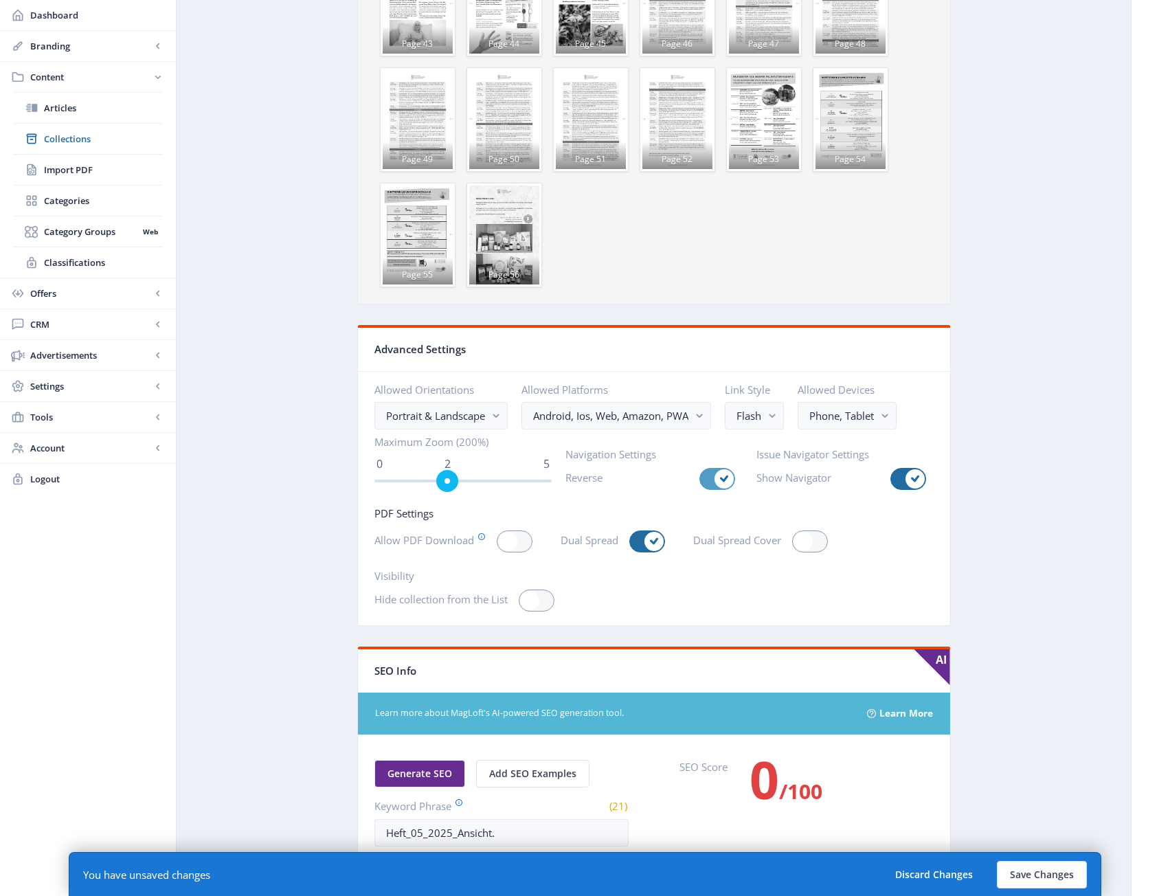
click at [715, 485] on div at bounding box center [717, 479] width 36 height 22
click at [700, 479] on input "checkbox" at bounding box center [699, 479] width 1 height 1
checkbox input "false"
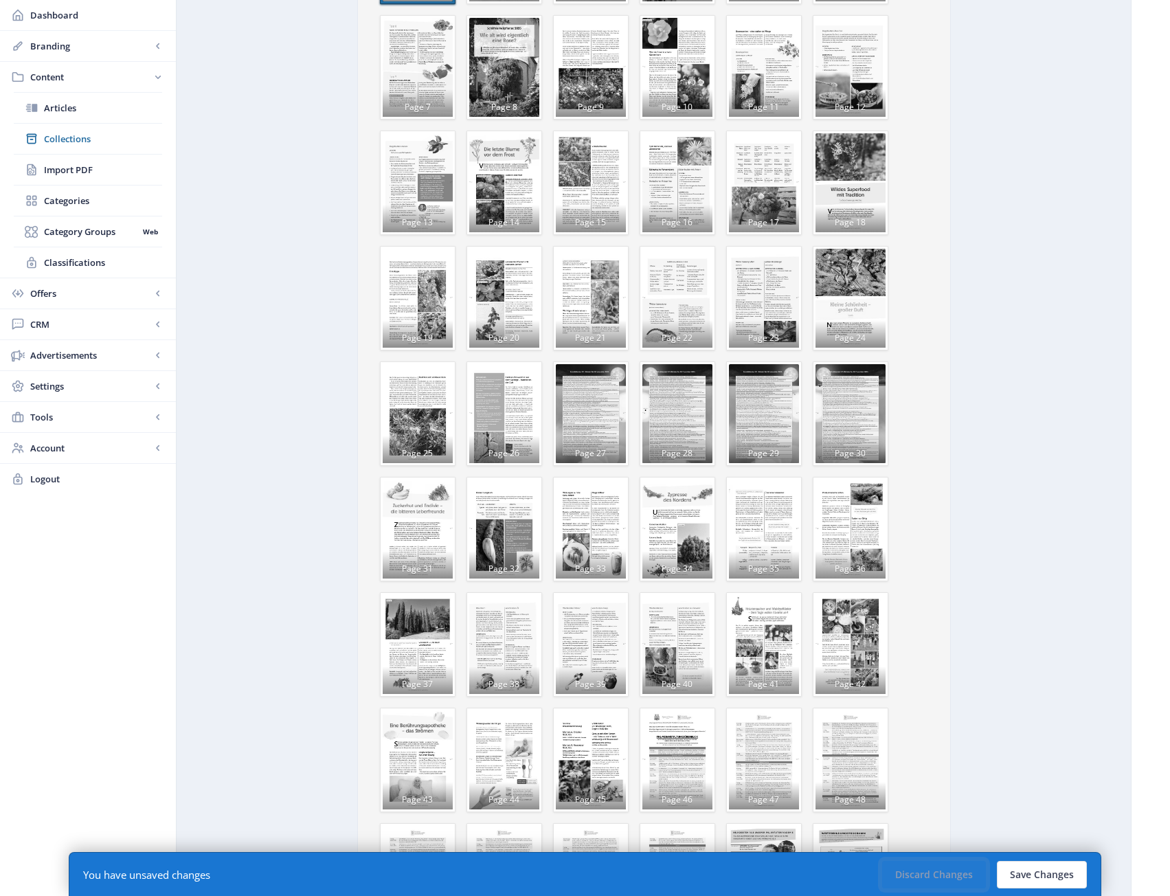
click at [949, 865] on button "Discard Changes" at bounding box center [934, 874] width 104 height 27
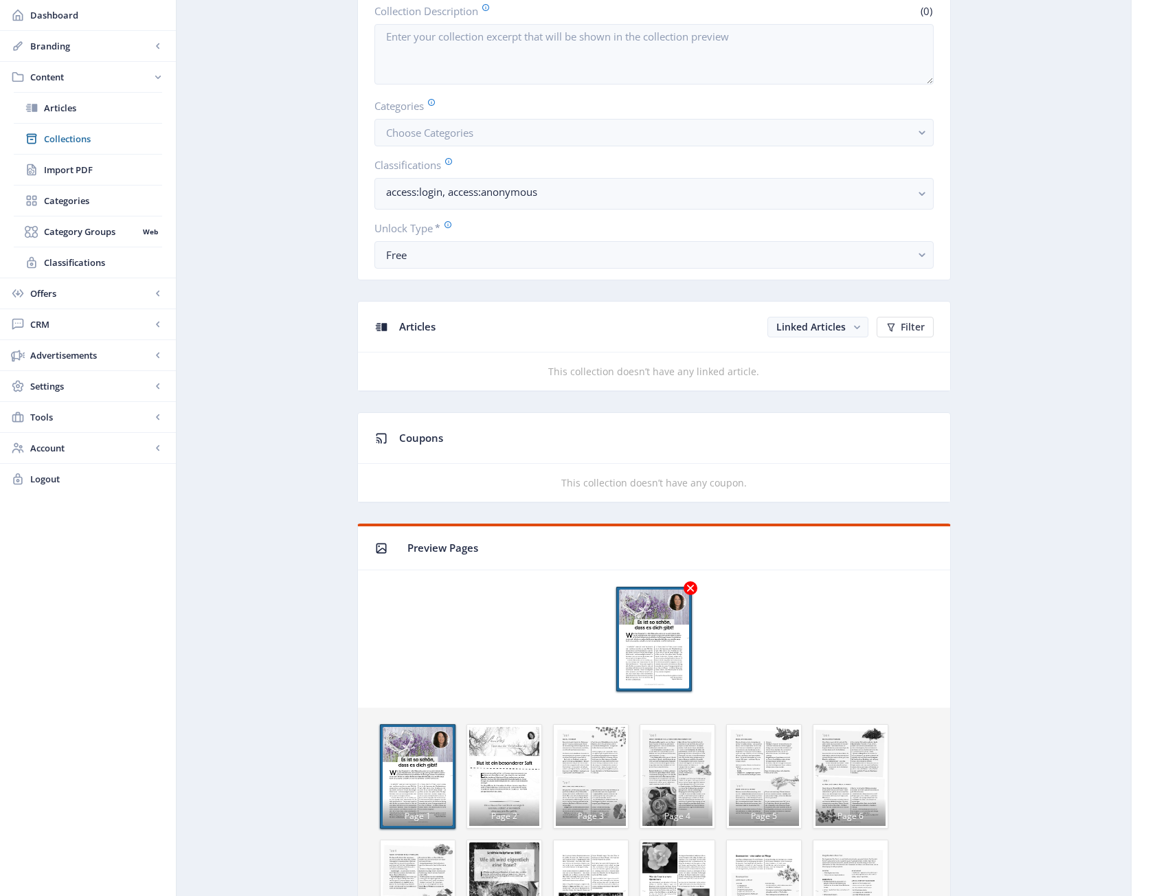
scroll to position [0, 0]
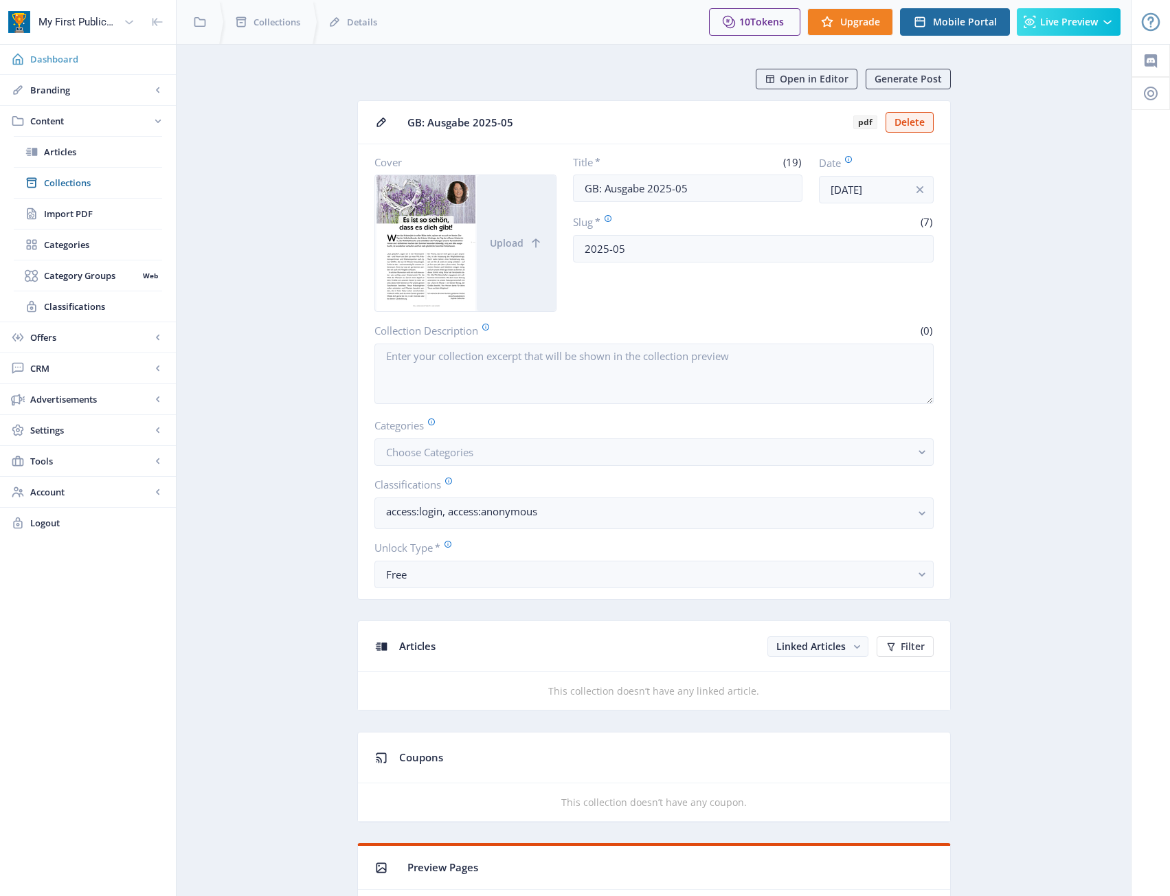
click at [75, 58] on span "Dashboard" at bounding box center [97, 59] width 135 height 14
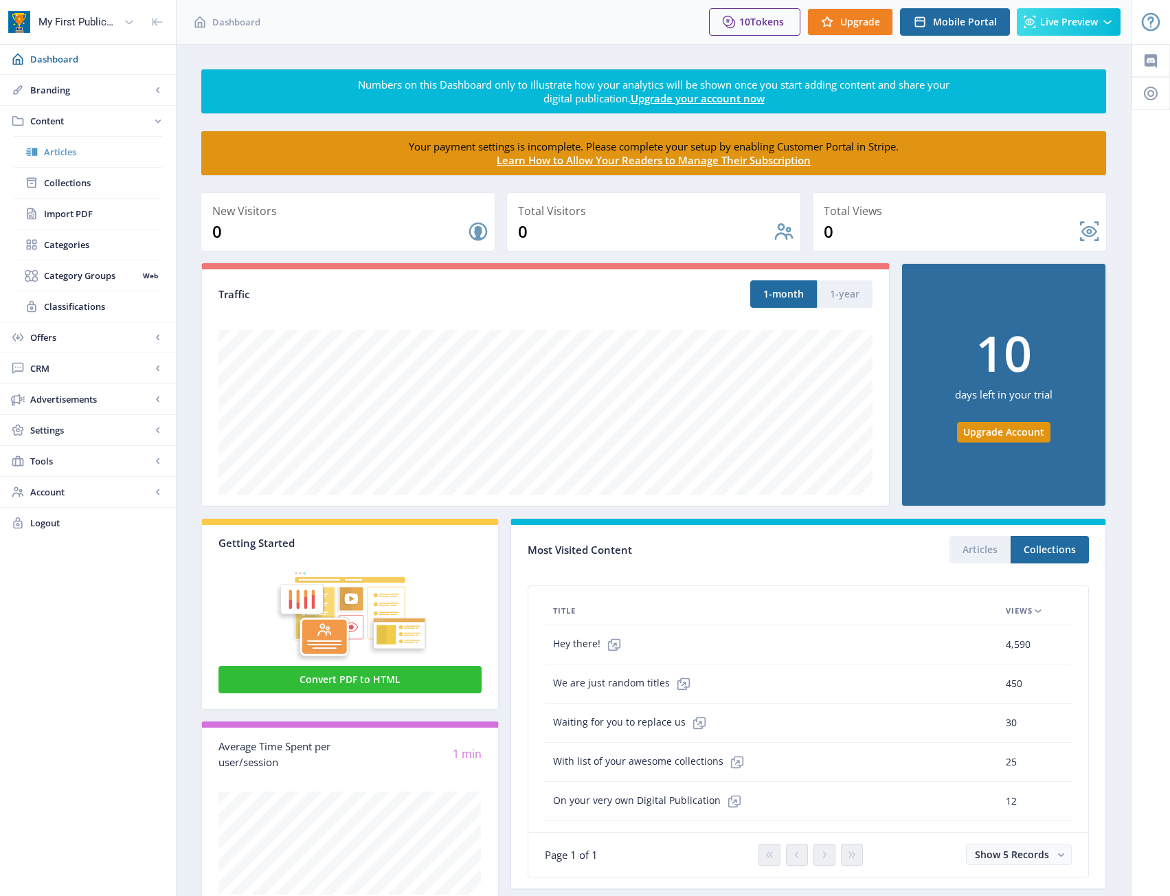
click at [78, 159] on link "Articles" at bounding box center [88, 152] width 148 height 30
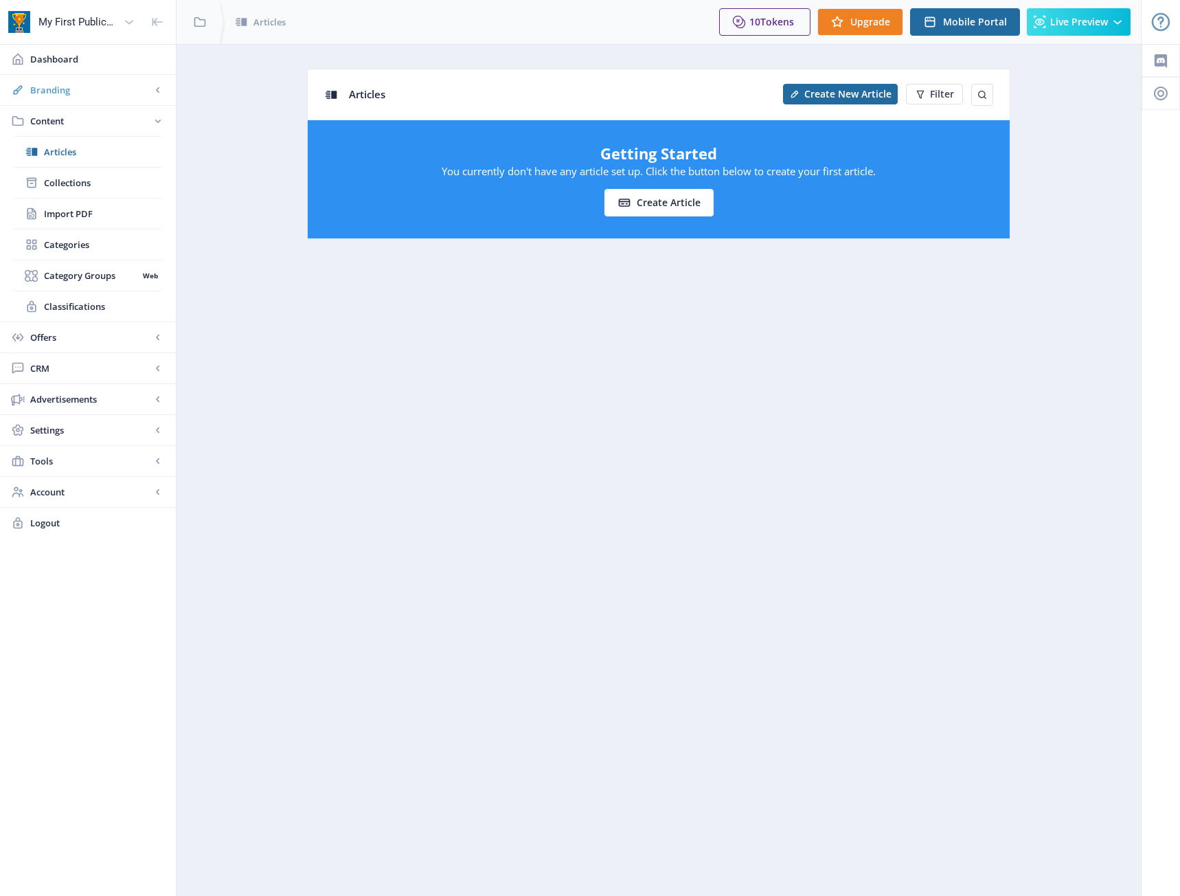
click at [71, 83] on span "Branding" at bounding box center [90, 90] width 121 height 14
click at [61, 126] on span "App" at bounding box center [103, 121] width 118 height 14
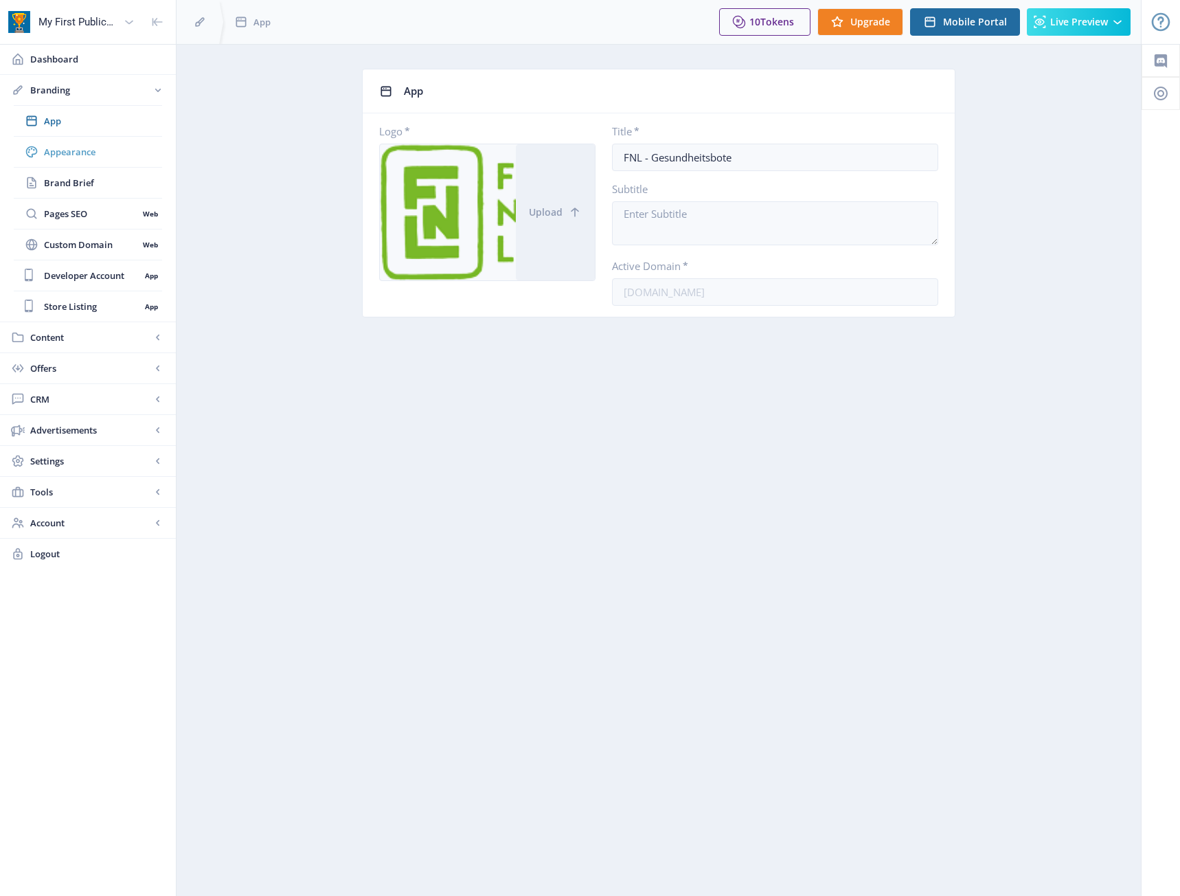
click at [54, 144] on link "Appearance" at bounding box center [88, 152] width 148 height 30
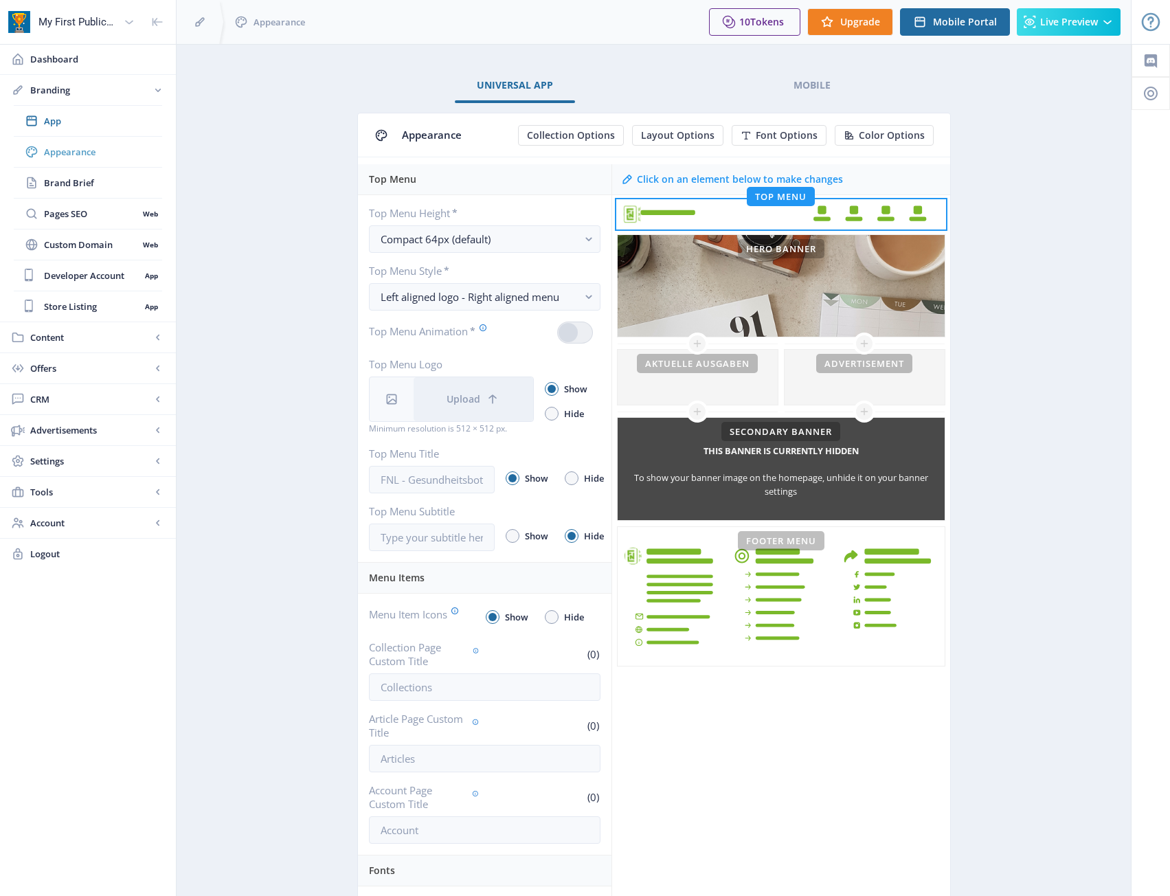
click at [63, 152] on span "Appearance" at bounding box center [103, 152] width 118 height 14
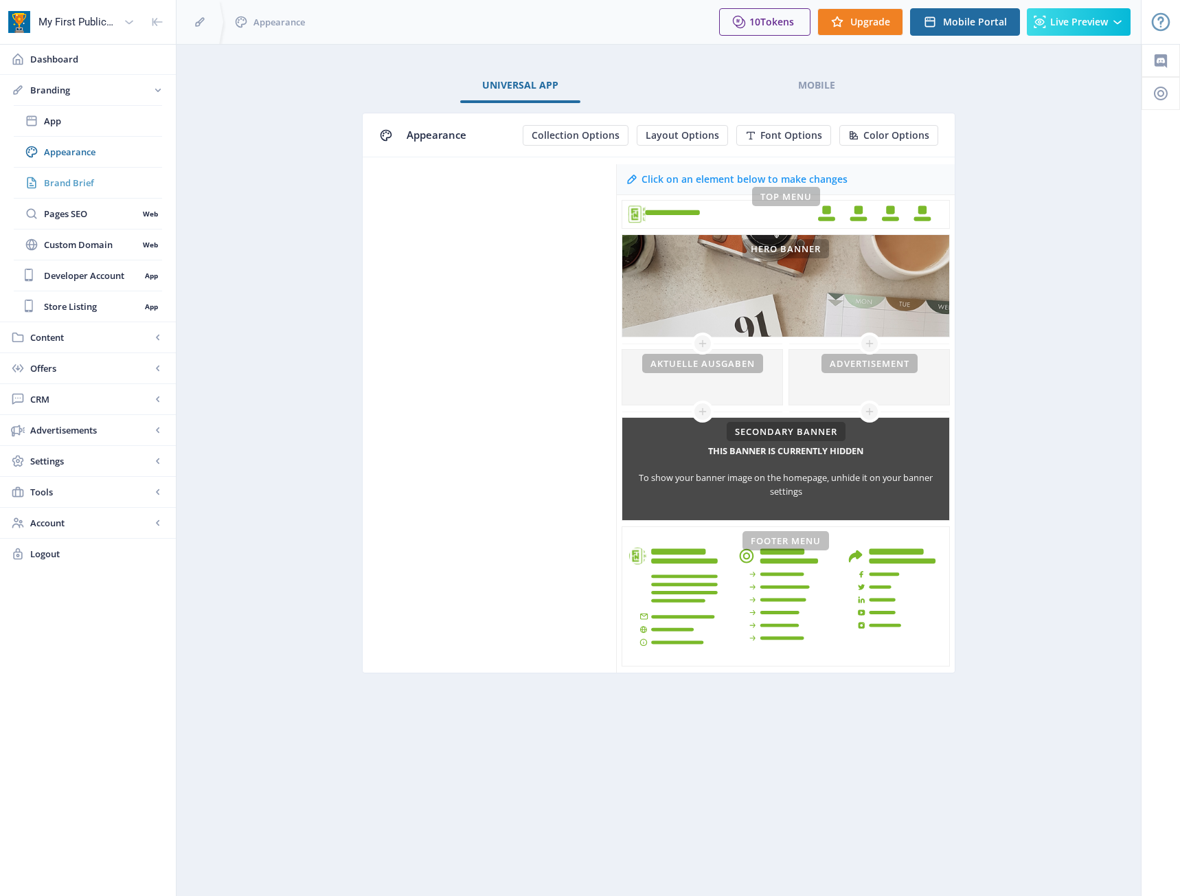
click at [69, 188] on span "Brand Brief" at bounding box center [103, 183] width 118 height 14
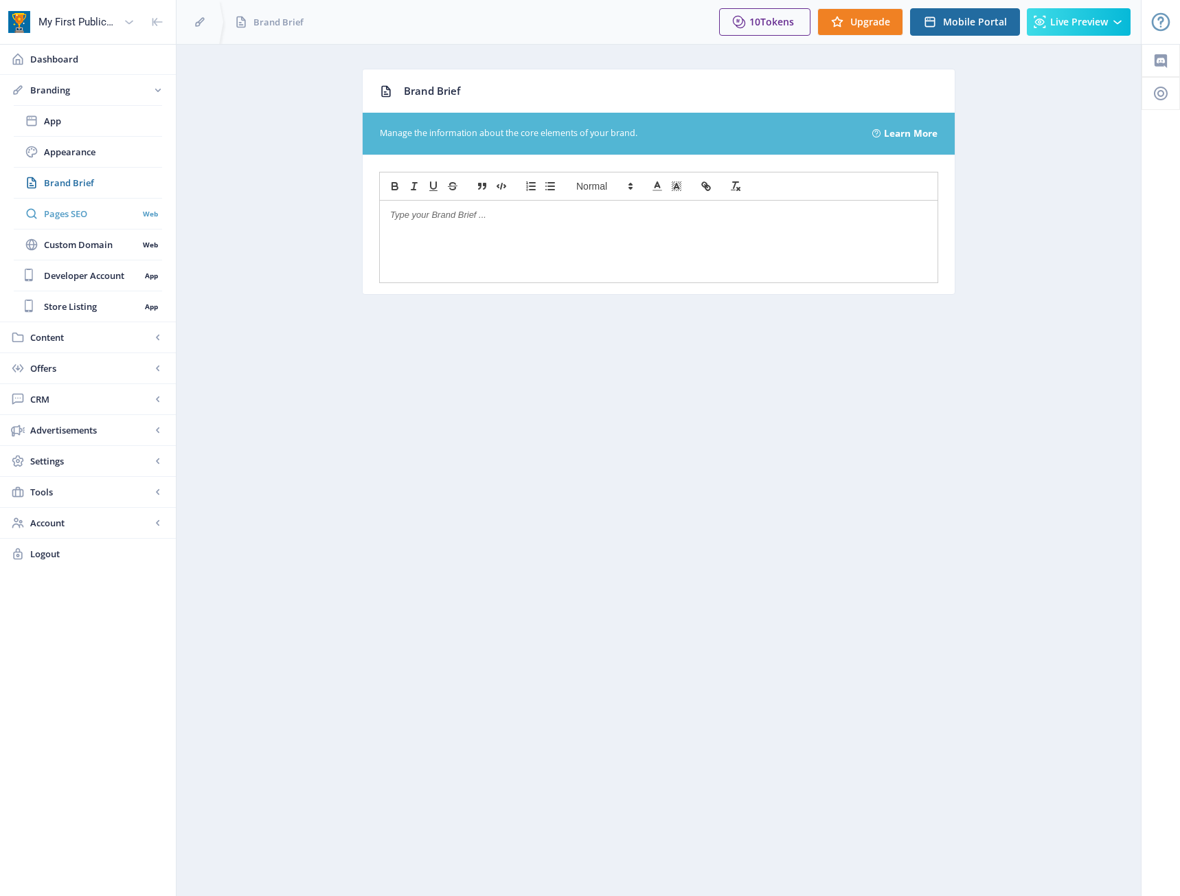
click at [66, 223] on link "Pages SEO Web" at bounding box center [88, 213] width 148 height 30
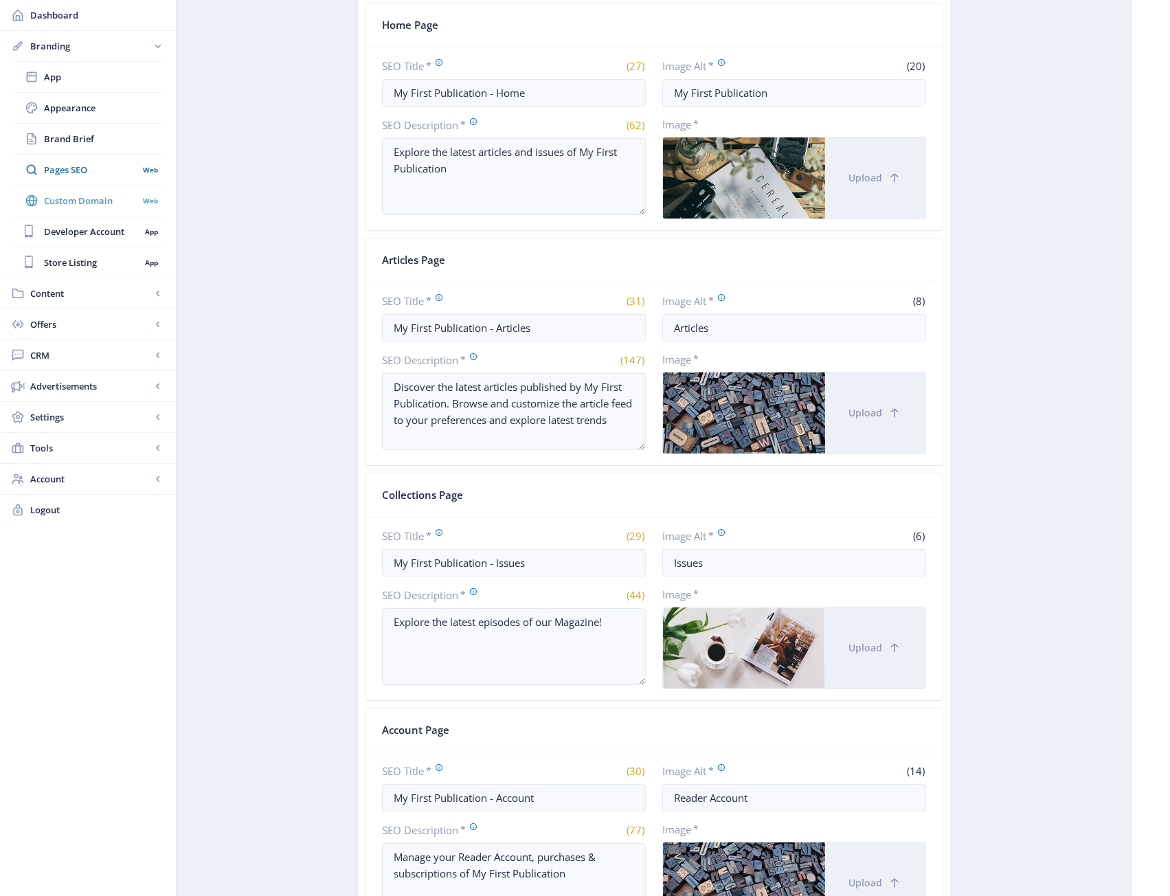
scroll to position [36, 0]
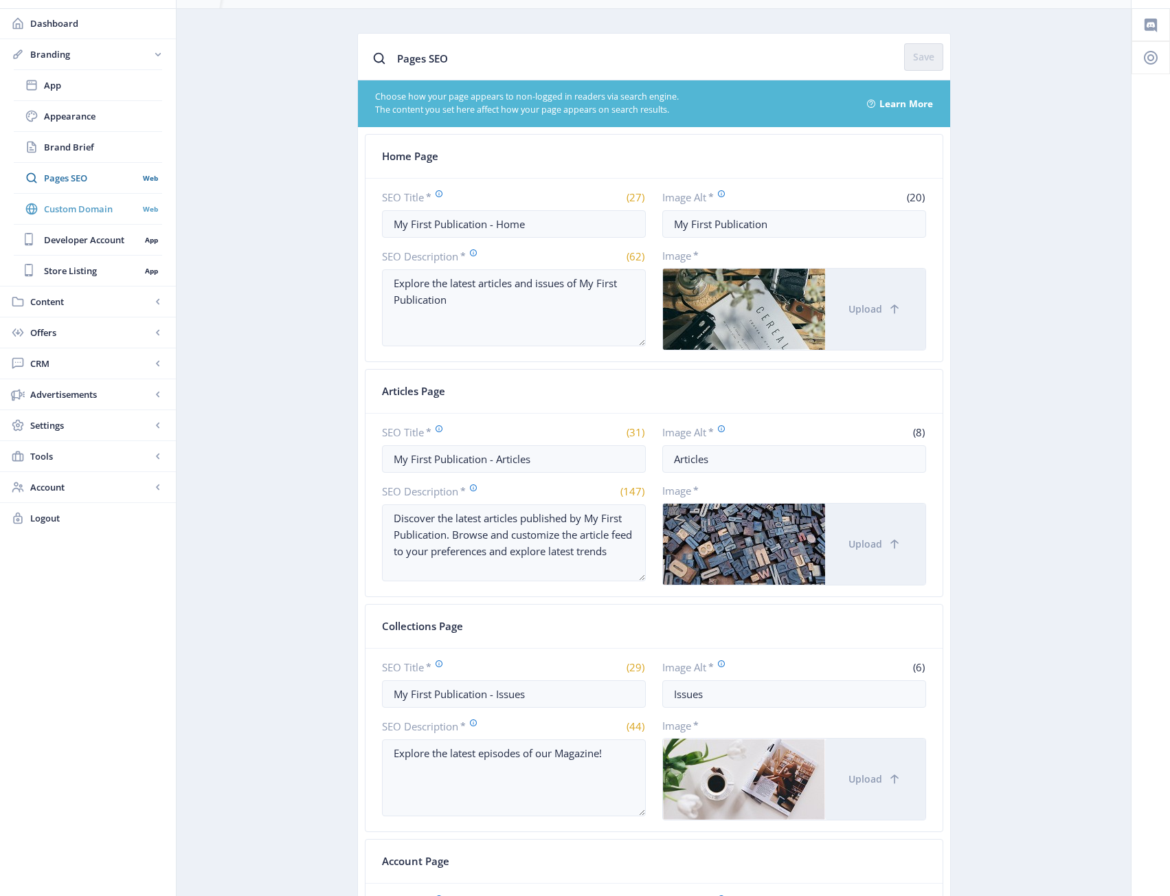
click at [72, 213] on span "Custom Domain" at bounding box center [91, 209] width 94 height 14
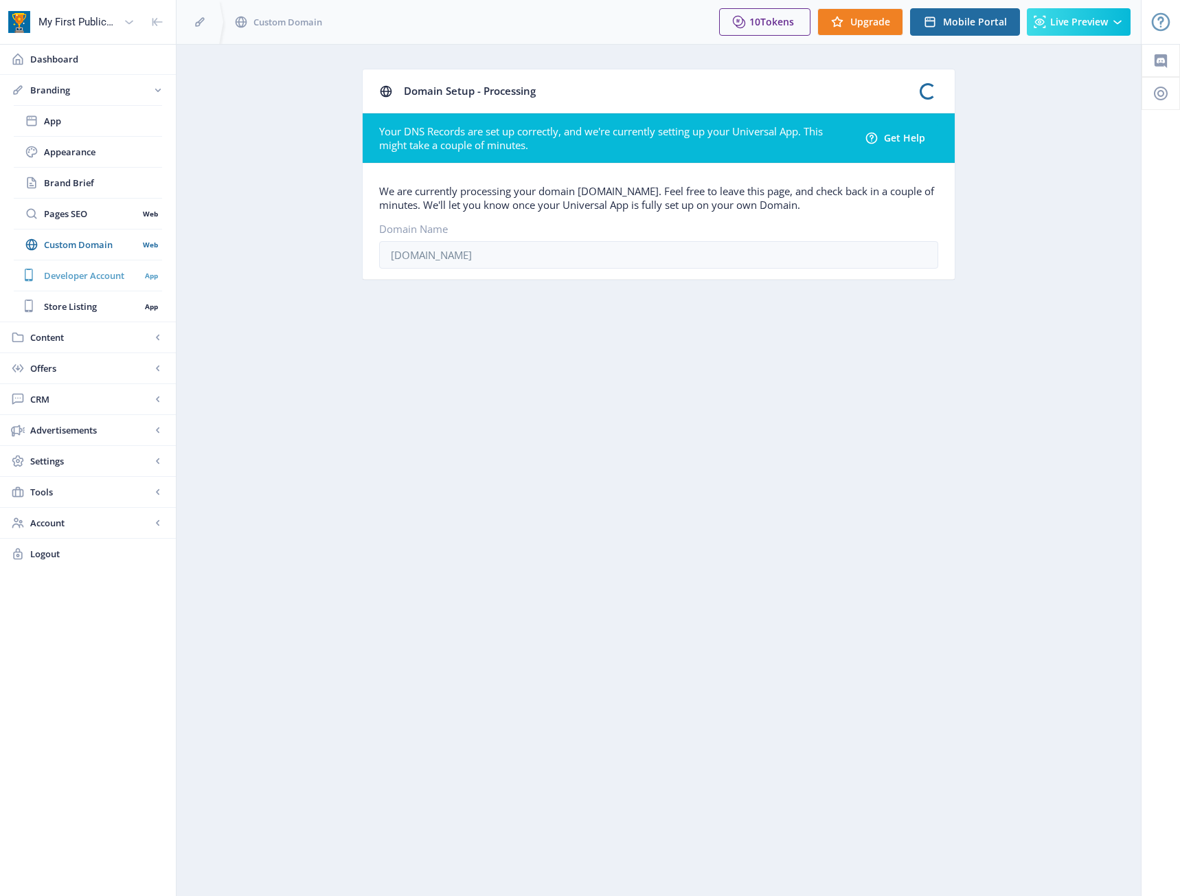
click at [60, 274] on span "Developer Account" at bounding box center [92, 276] width 96 height 14
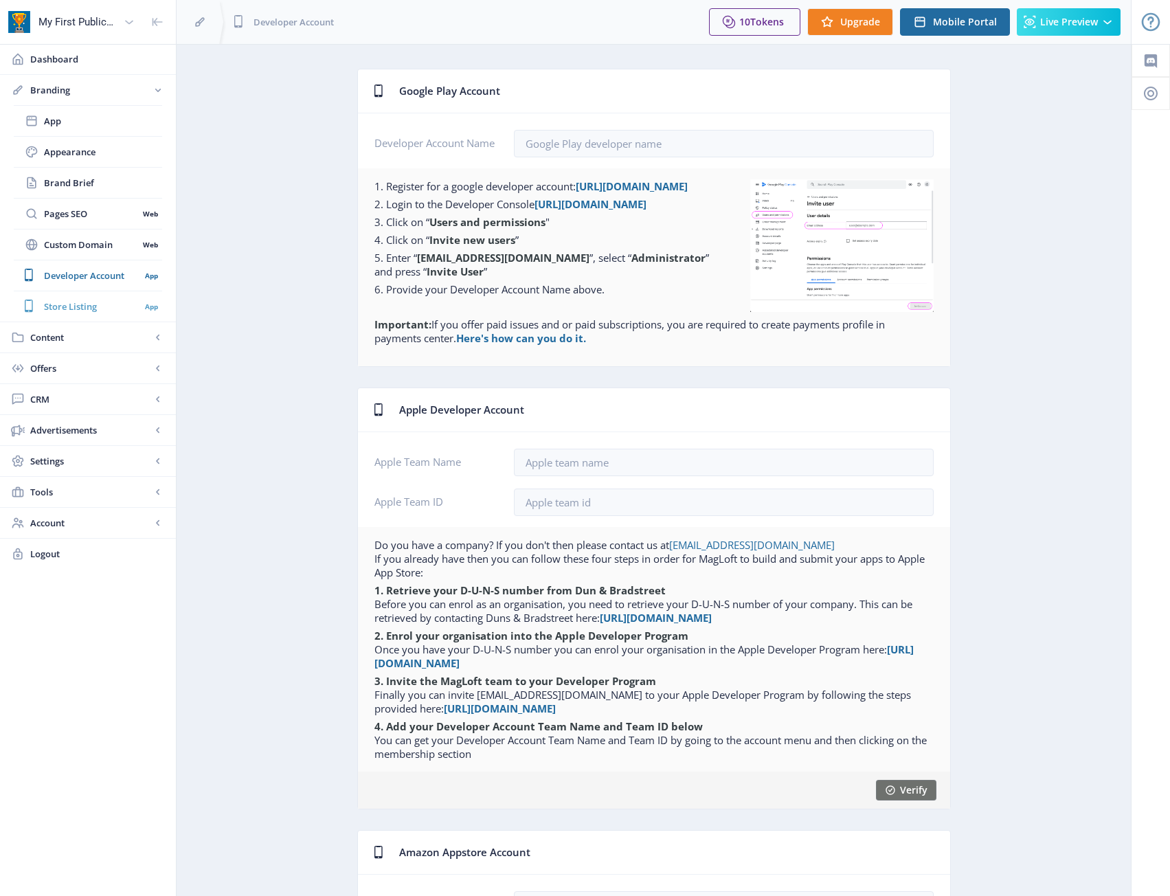
click at [82, 308] on span "Store Listing" at bounding box center [92, 306] width 96 height 14
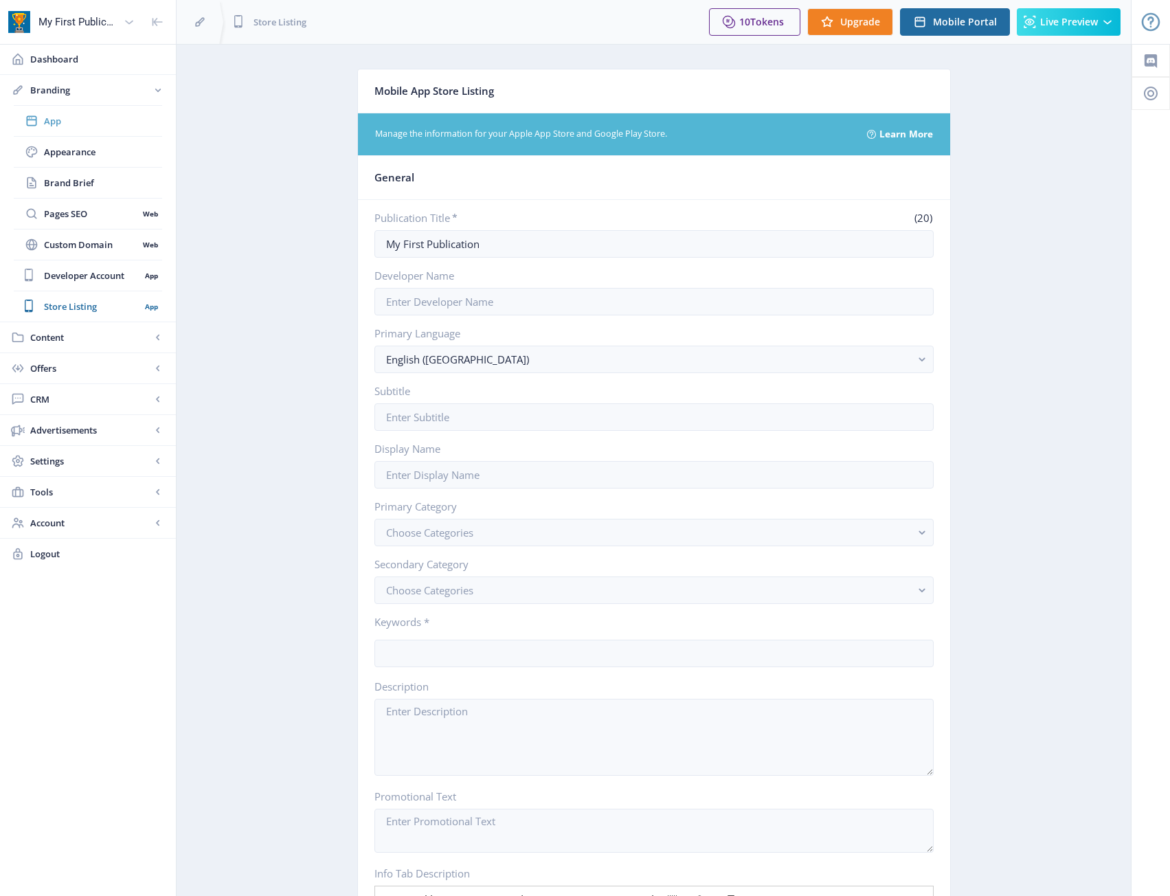
click at [82, 123] on span "App" at bounding box center [103, 121] width 118 height 14
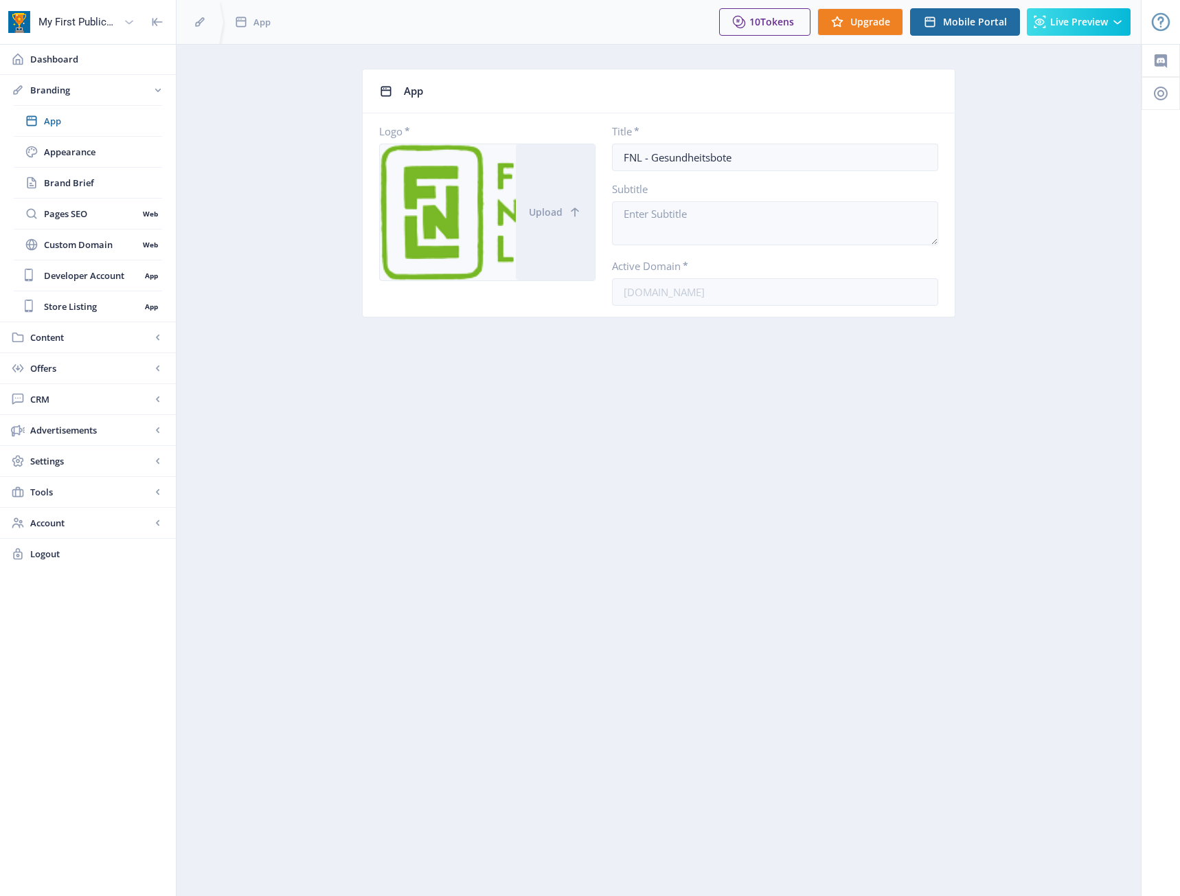
click at [124, 22] on icon at bounding box center [129, 22] width 14 height 14
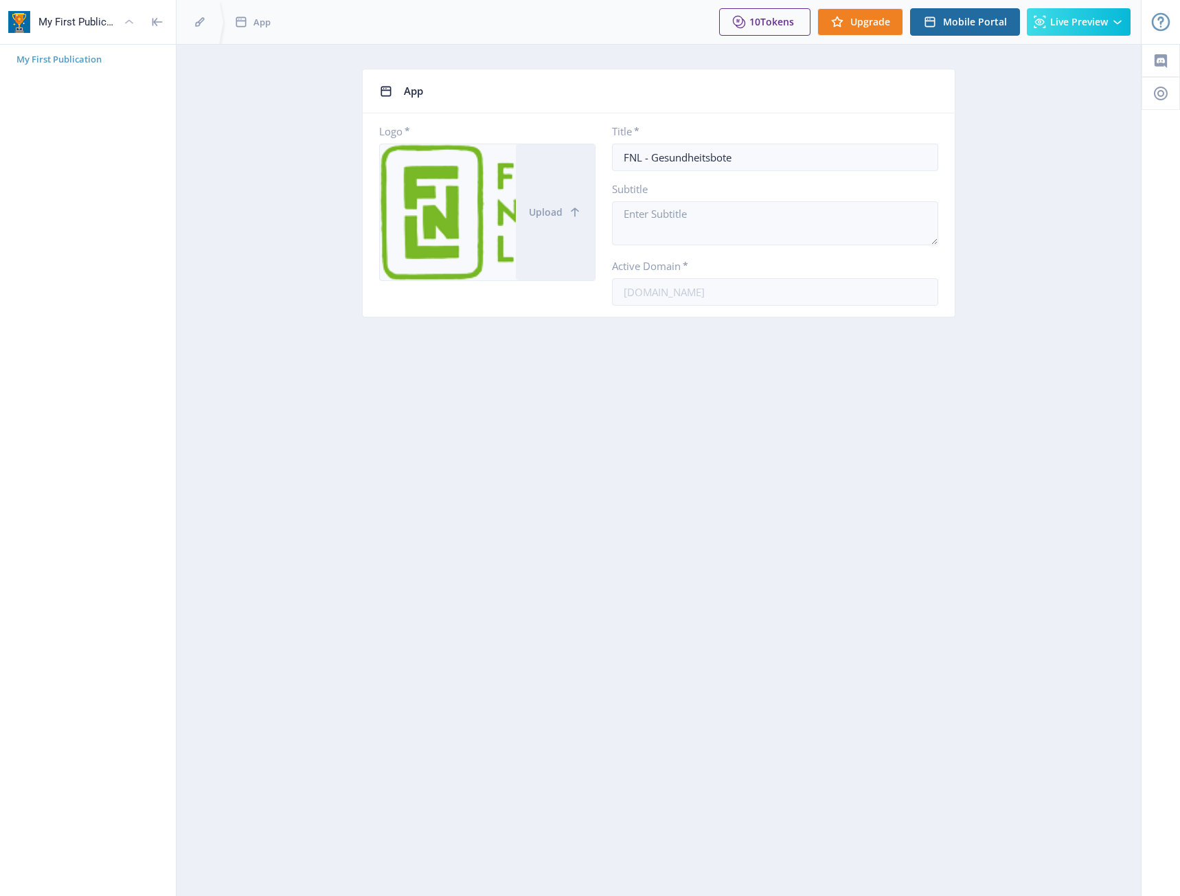
click at [78, 59] on span "My First Publication" at bounding box center [93, 59] width 154 height 14
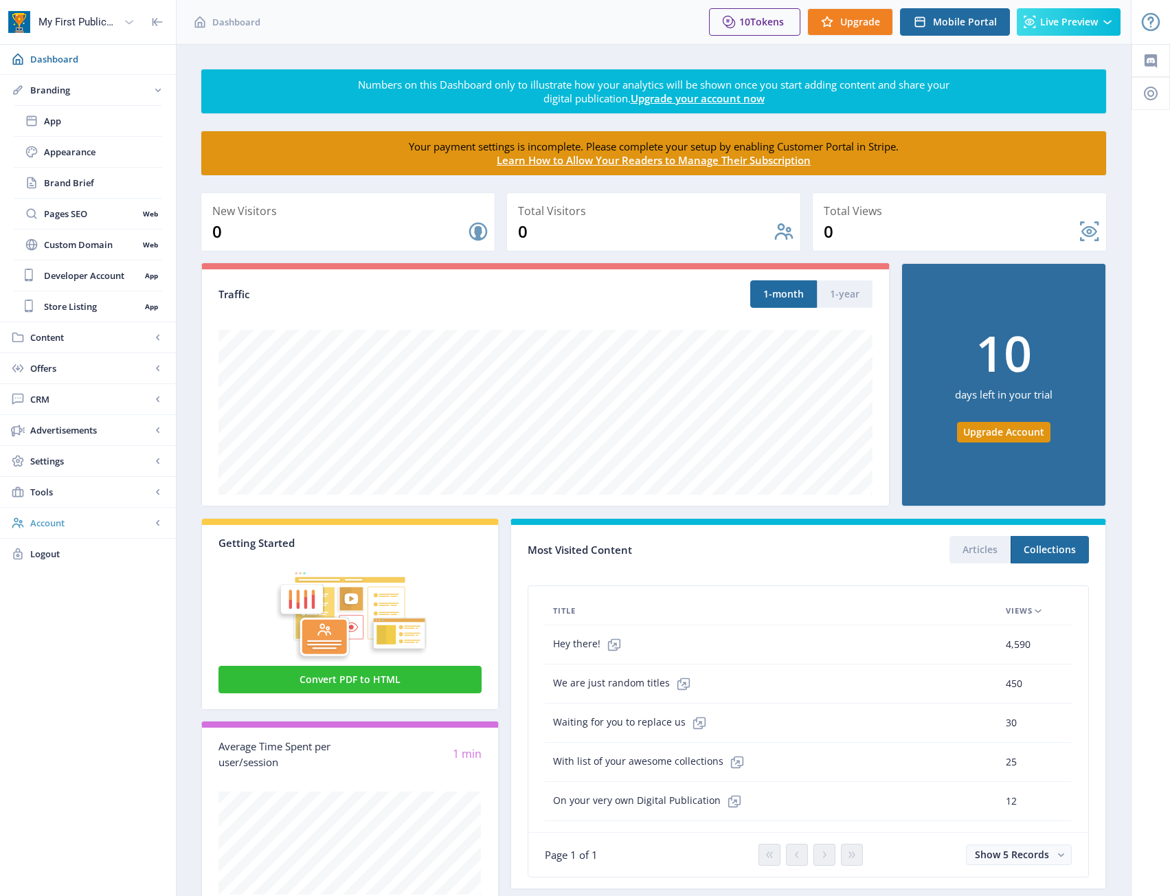
click at [92, 523] on span "Account" at bounding box center [90, 523] width 121 height 14
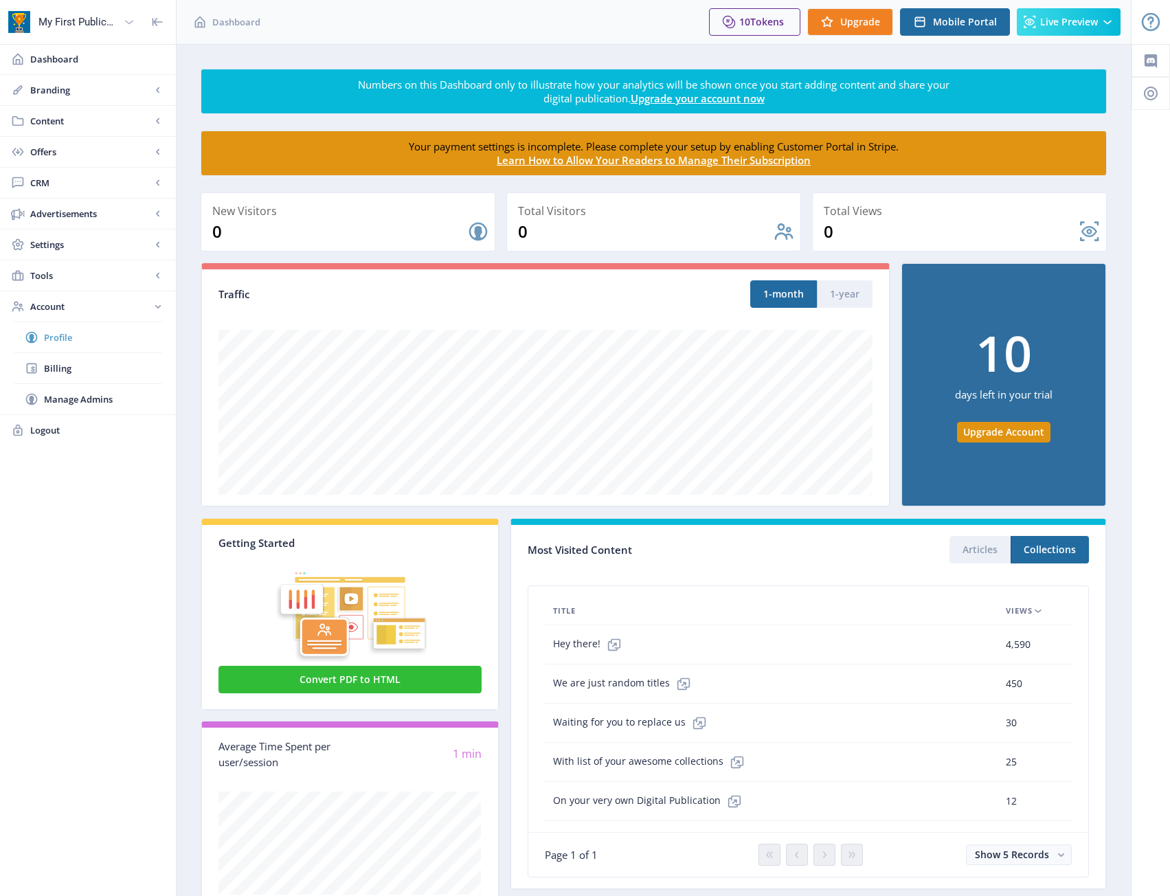
click at [91, 334] on span "Profile" at bounding box center [103, 337] width 118 height 14
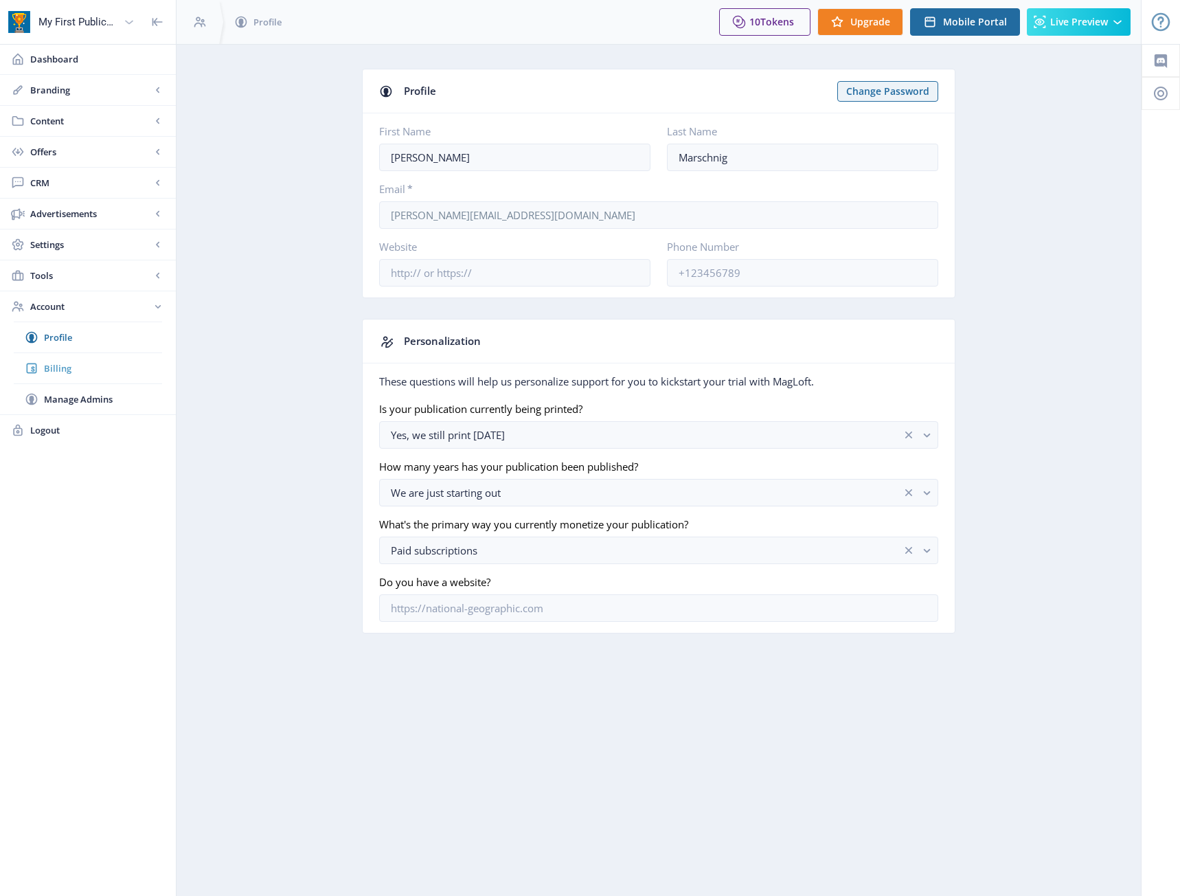
click at [84, 355] on link "Billing" at bounding box center [88, 368] width 148 height 30
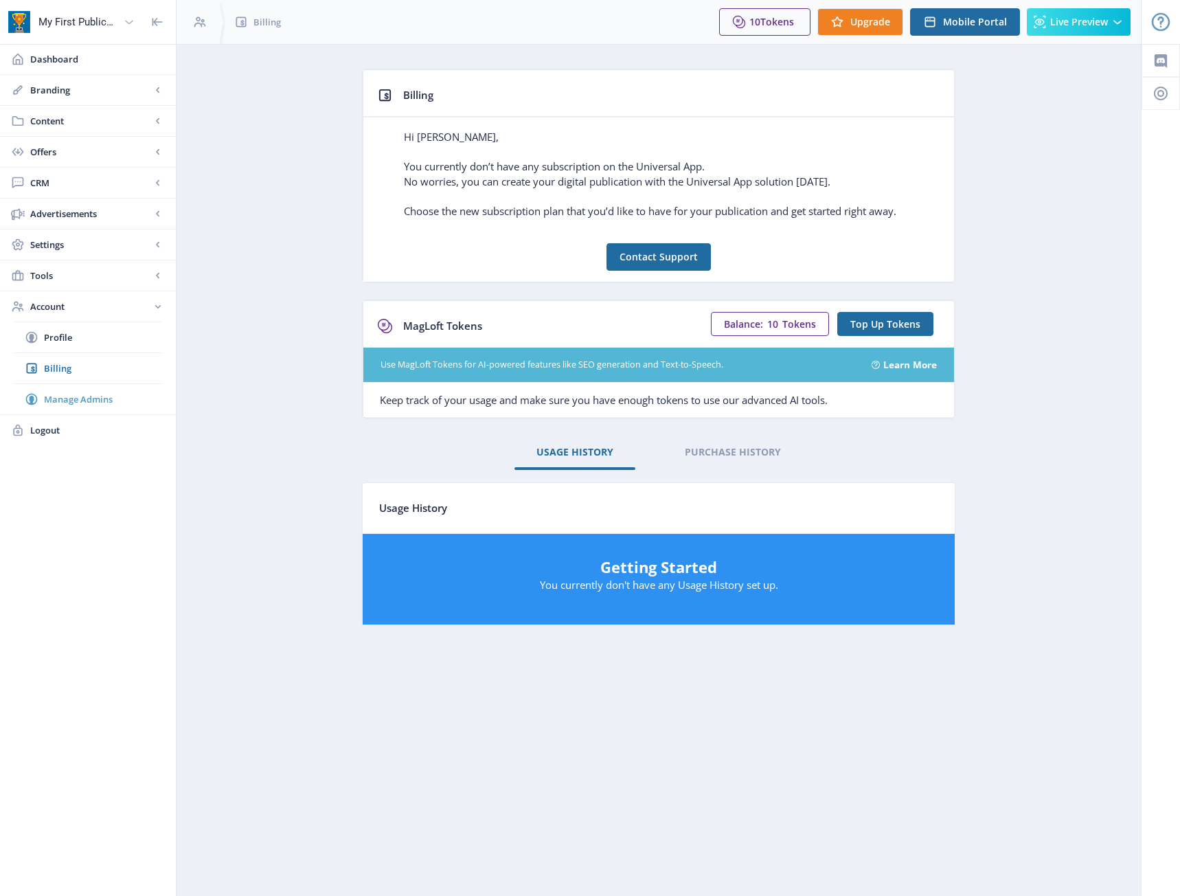
click at [86, 392] on span "Manage Admins" at bounding box center [103, 399] width 118 height 14
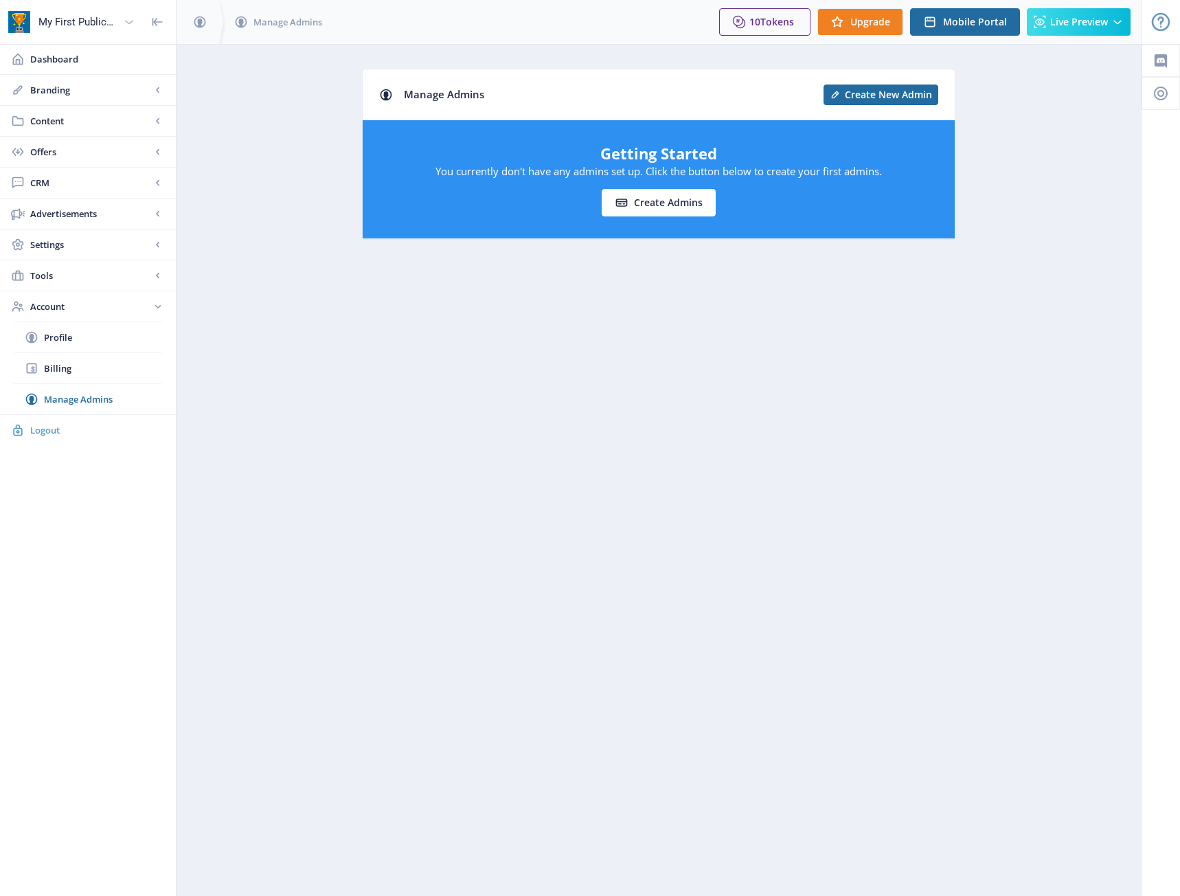
click at [87, 433] on span "Logout" at bounding box center [97, 430] width 135 height 14
